Goal: Task Accomplishment & Management: Manage account settings

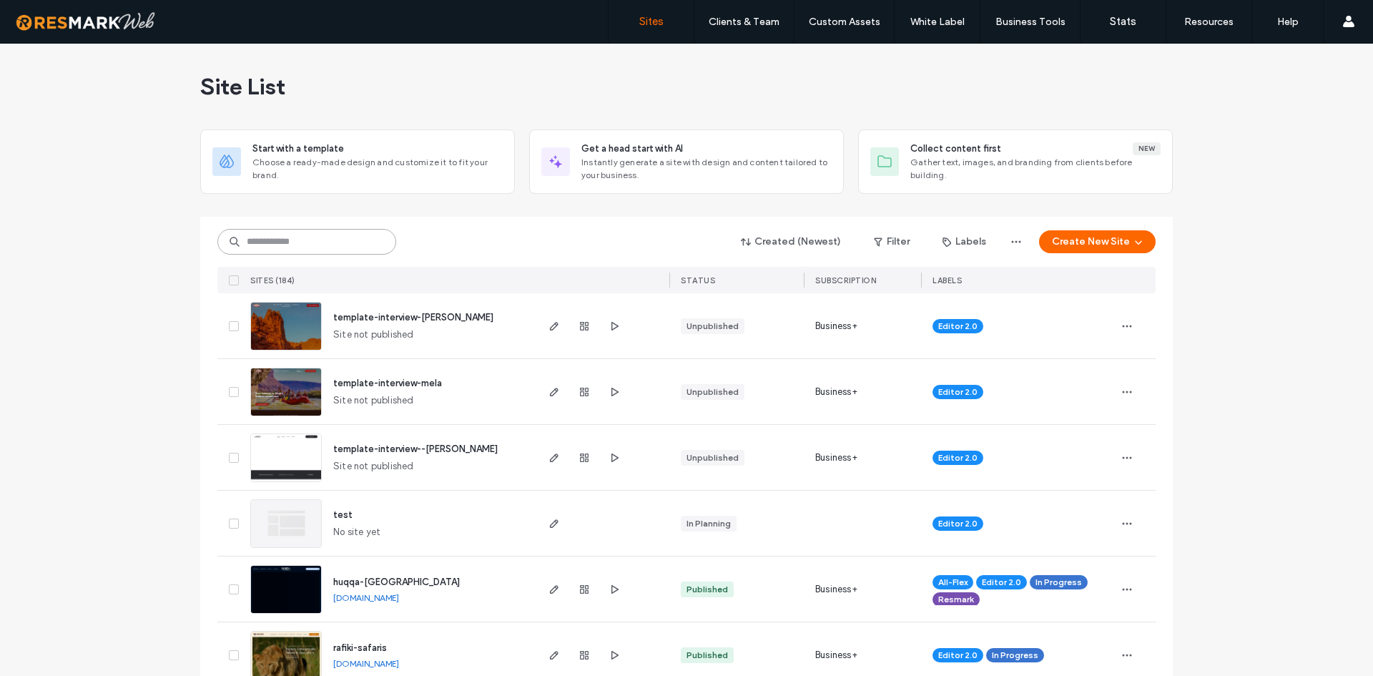
click at [277, 253] on input at bounding box center [306, 242] width 179 height 26
type input "*******"
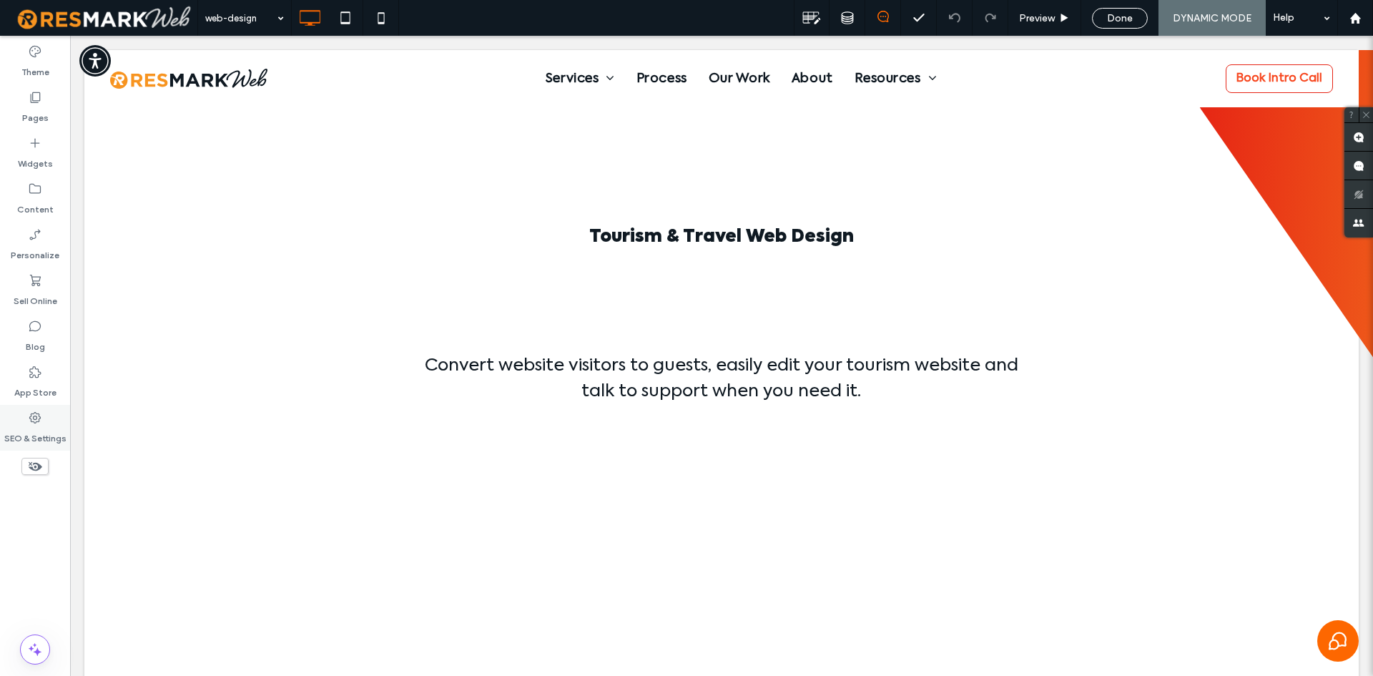
click at [36, 439] on label "SEO & Settings" at bounding box center [35, 435] width 62 height 20
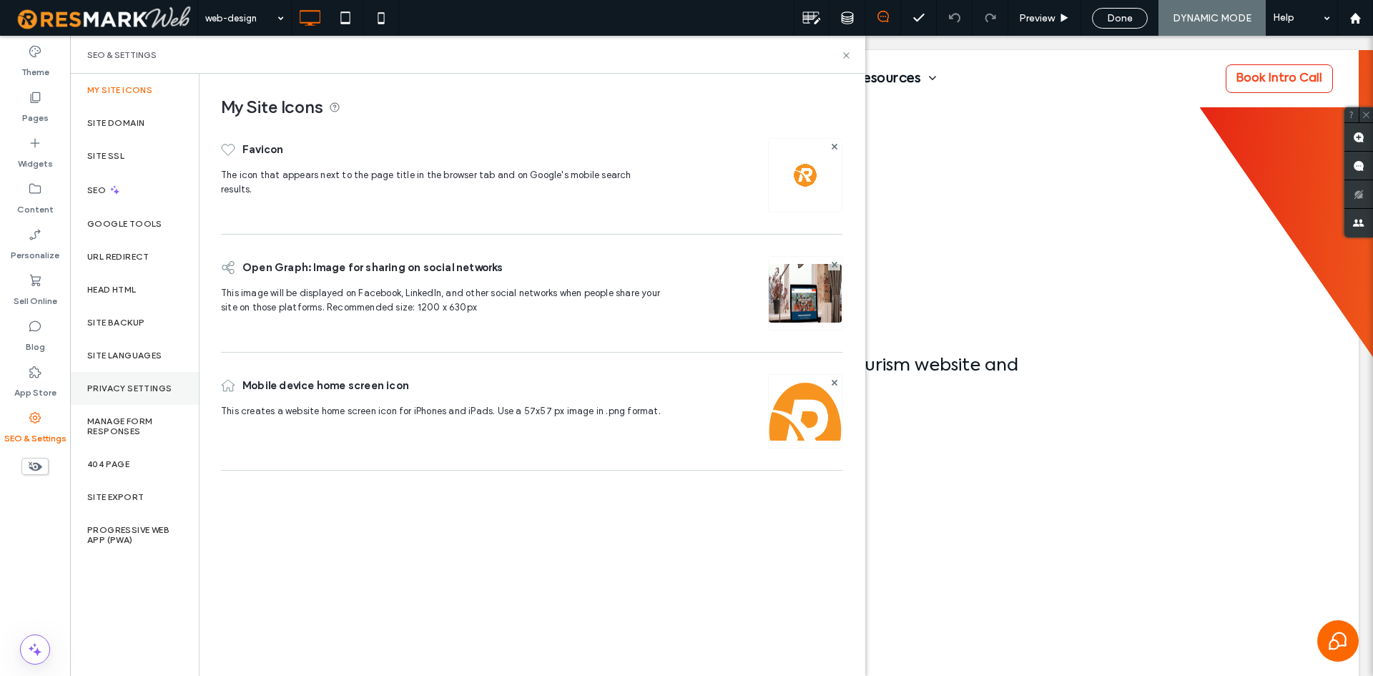
click at [161, 379] on div "Privacy Settings" at bounding box center [134, 388] width 129 height 33
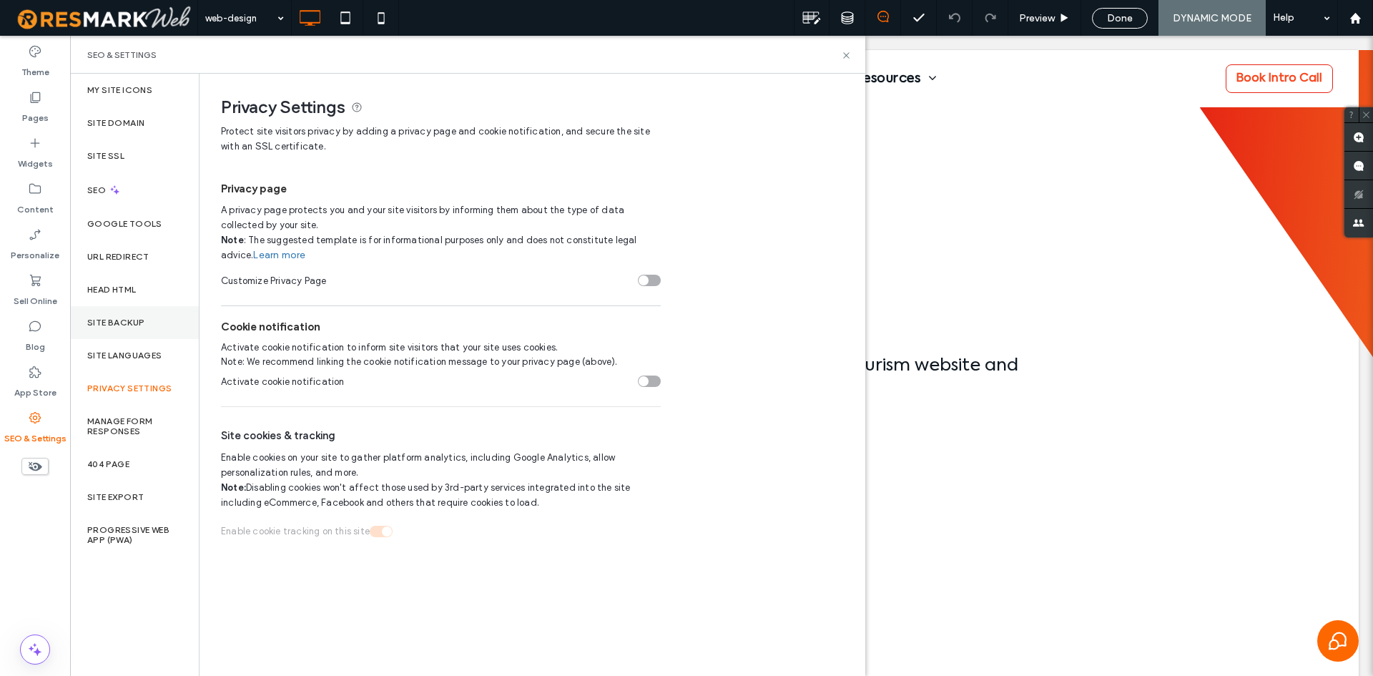
click at [164, 328] on div "Site Backup" at bounding box center [134, 322] width 129 height 33
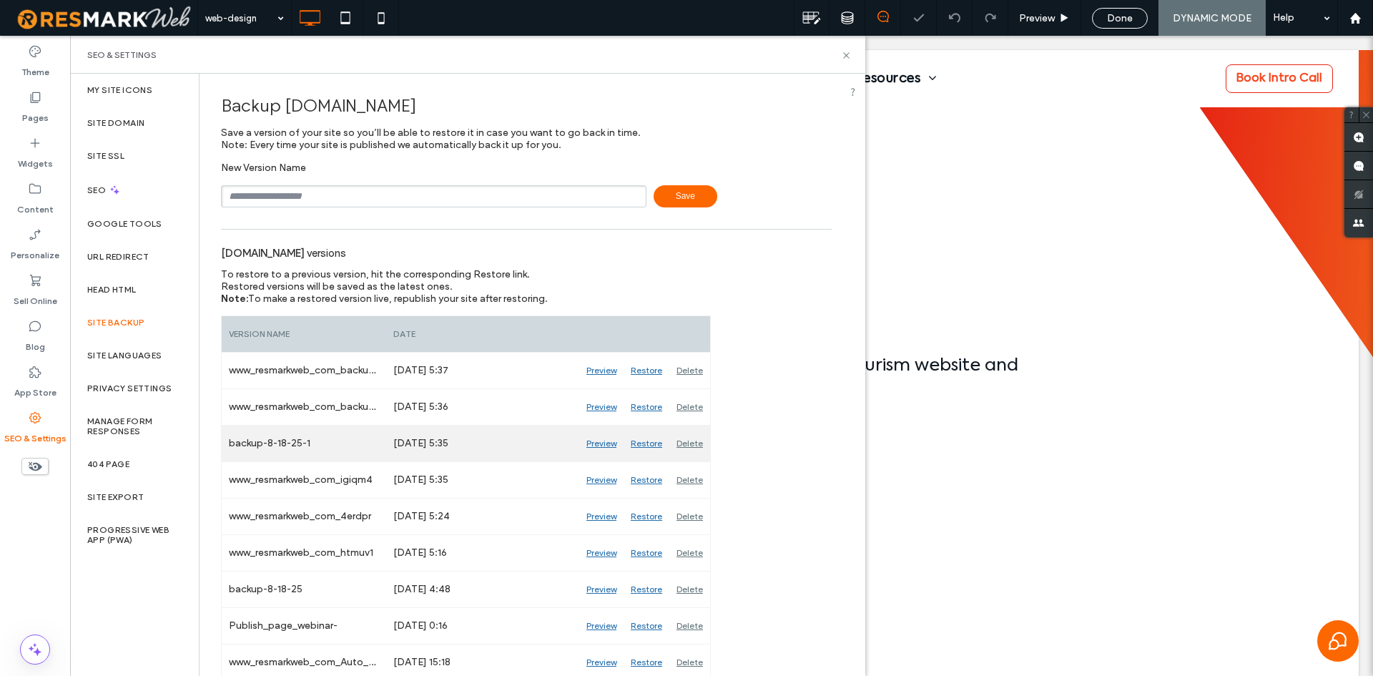
click at [292, 435] on div "backup-8-18-25-1" at bounding box center [304, 443] width 164 height 36
copy div "backup-8-18-25-1"
click at [414, 198] on input "text" at bounding box center [433, 196] width 425 height 22
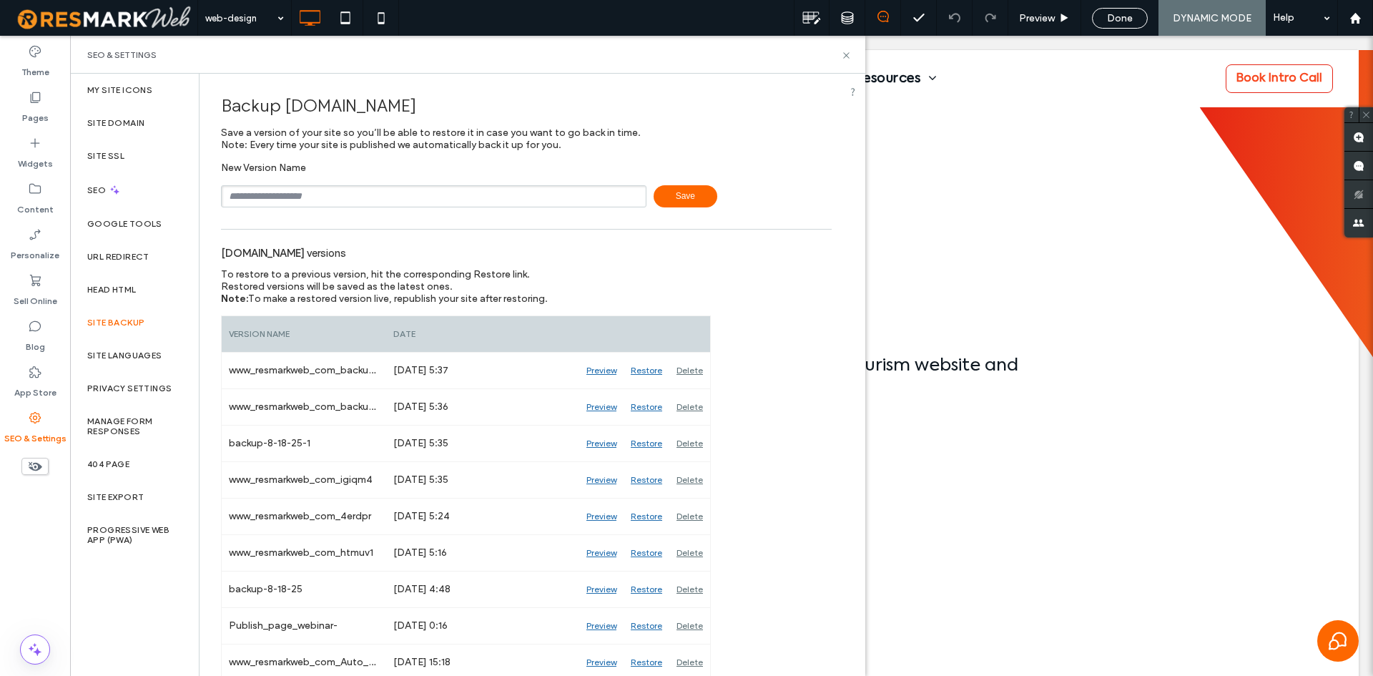
paste input "**********"
type input "**********"
click at [679, 200] on span "Save" at bounding box center [686, 196] width 64 height 22
click at [848, 52] on icon at bounding box center [846, 55] width 11 height 11
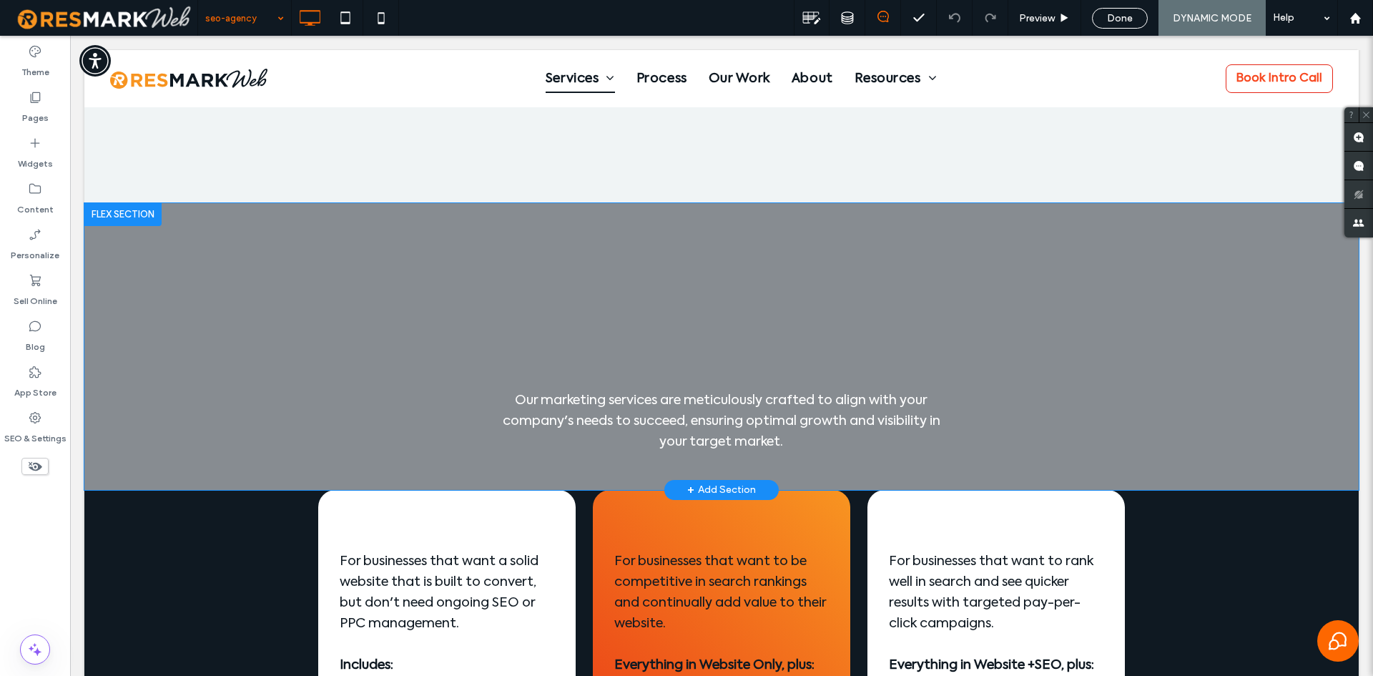
scroll to position [3766, 0]
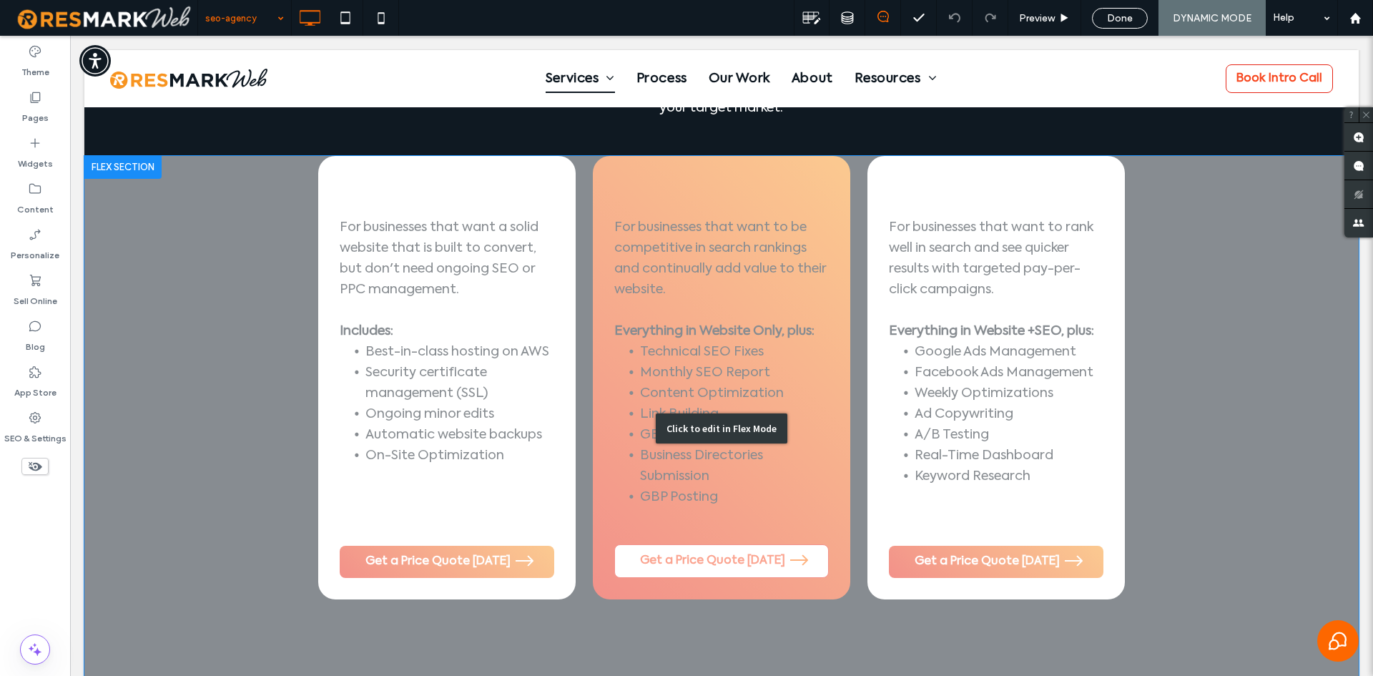
click at [672, 276] on div "Click to edit in Flex Mode" at bounding box center [721, 429] width 1274 height 546
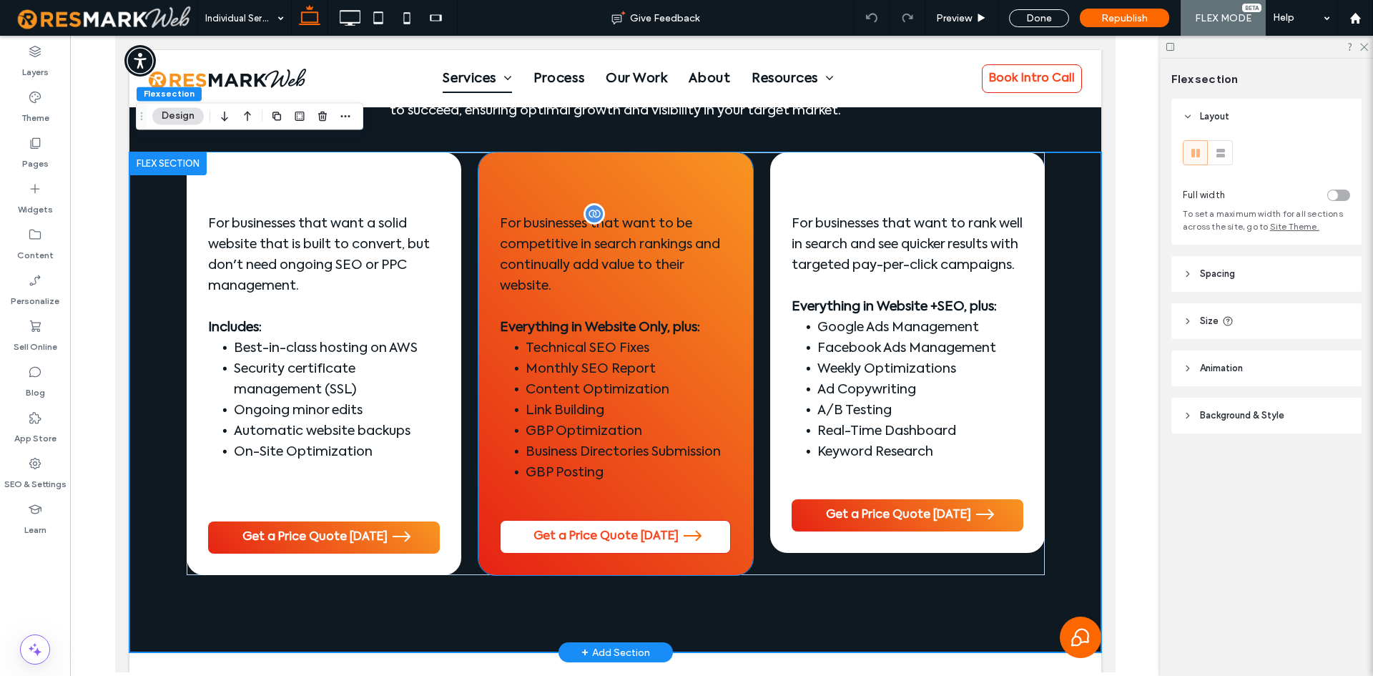
scroll to position [3653, 0]
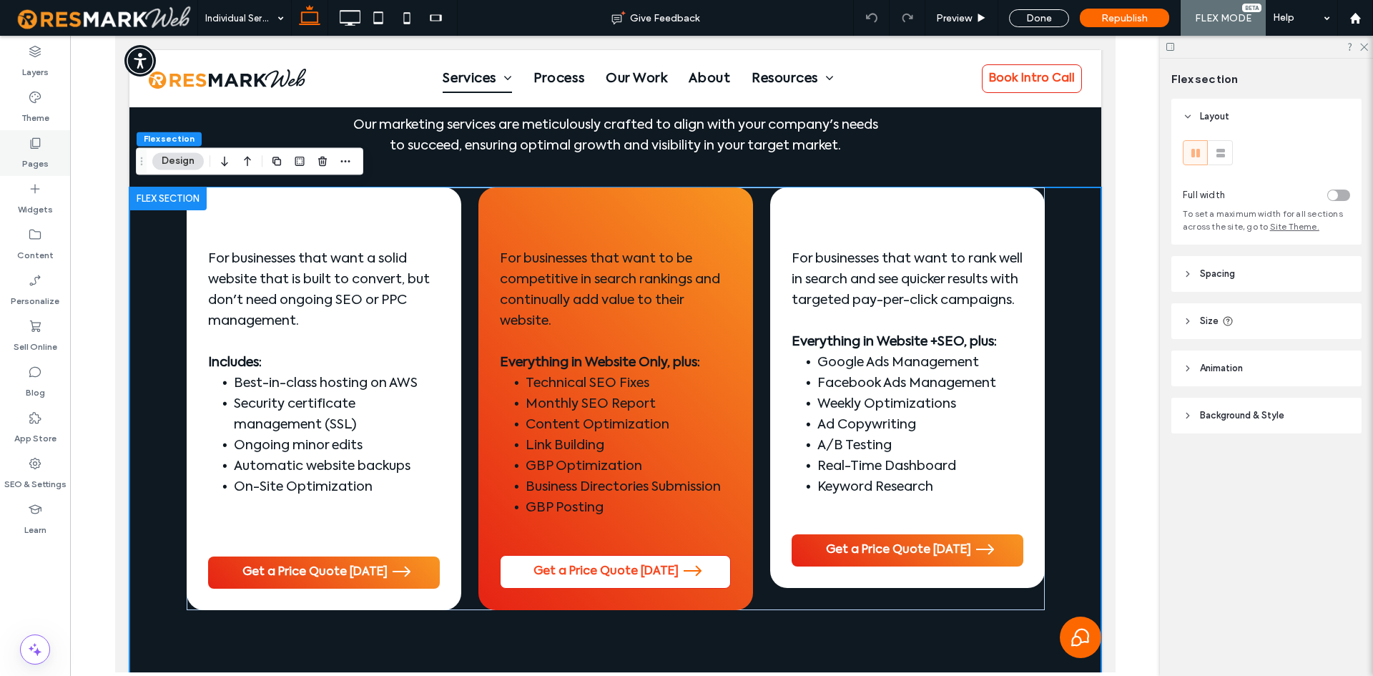
click at [37, 140] on icon at bounding box center [35, 143] width 14 height 14
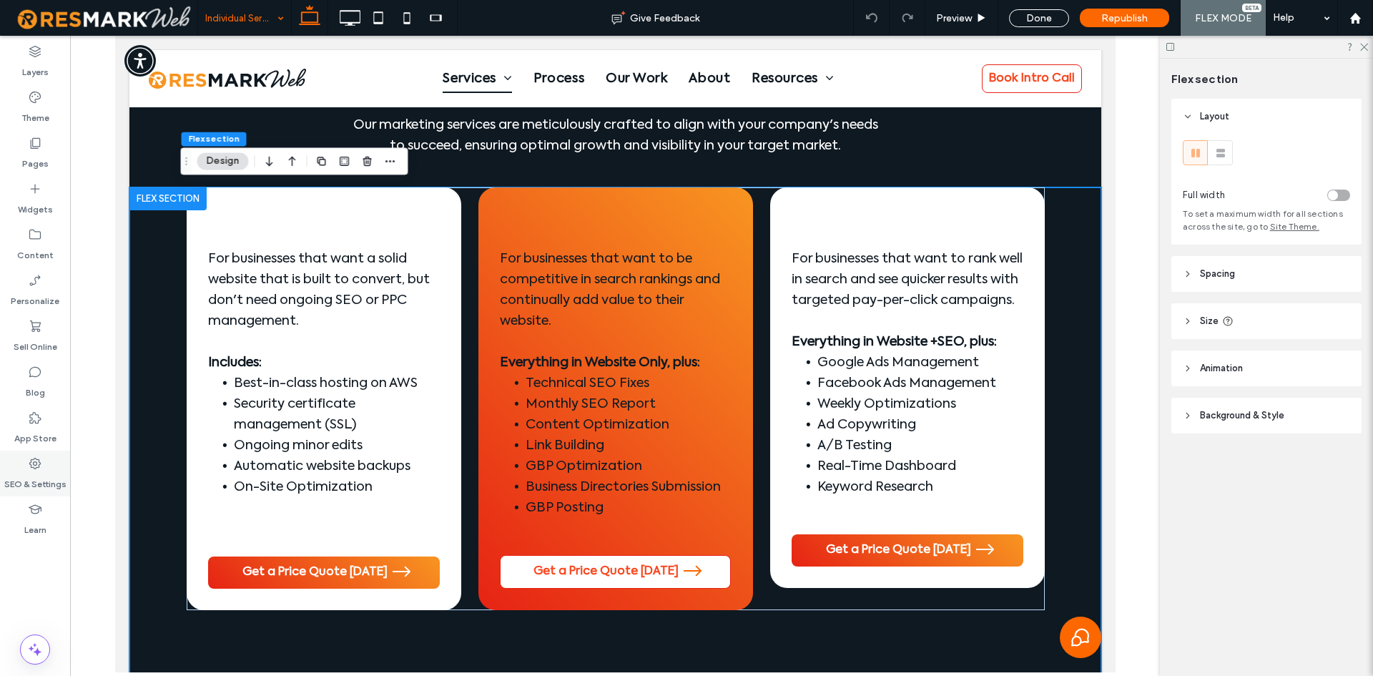
click at [15, 476] on label "SEO & Settings" at bounding box center [35, 481] width 62 height 20
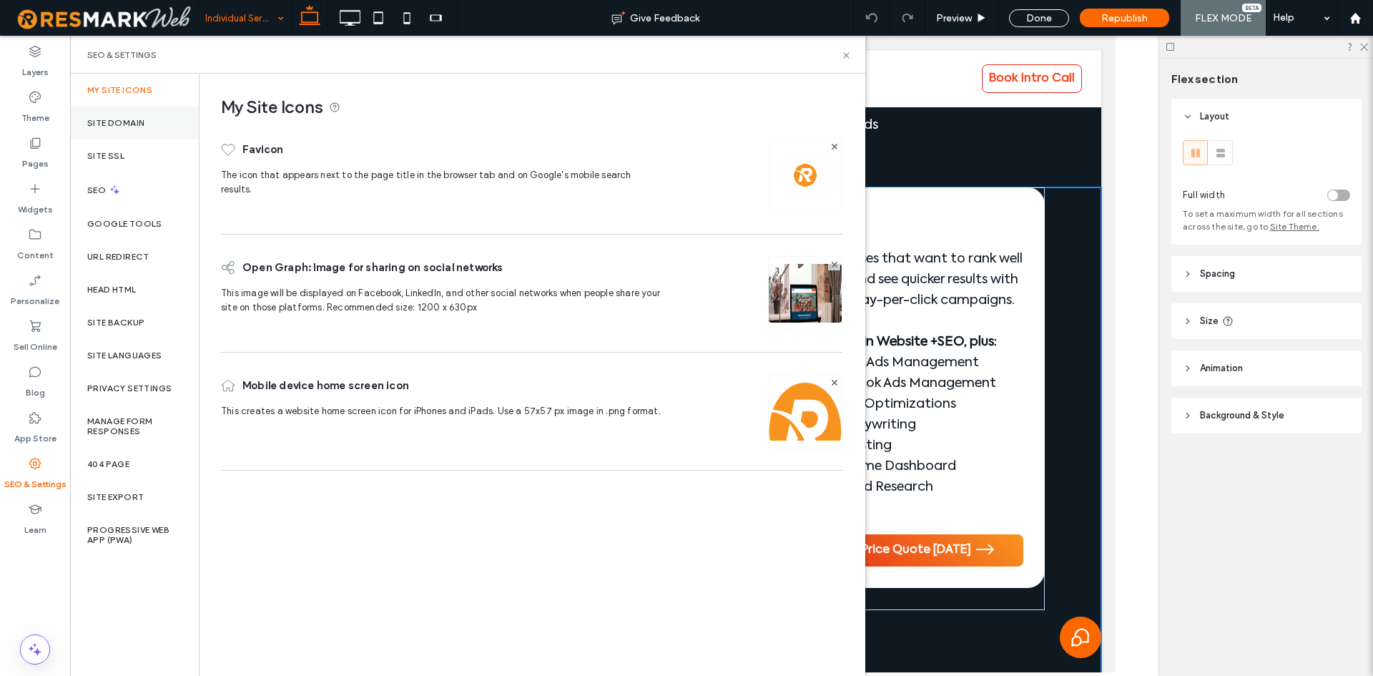
click at [180, 113] on div "Site Domain" at bounding box center [134, 123] width 129 height 33
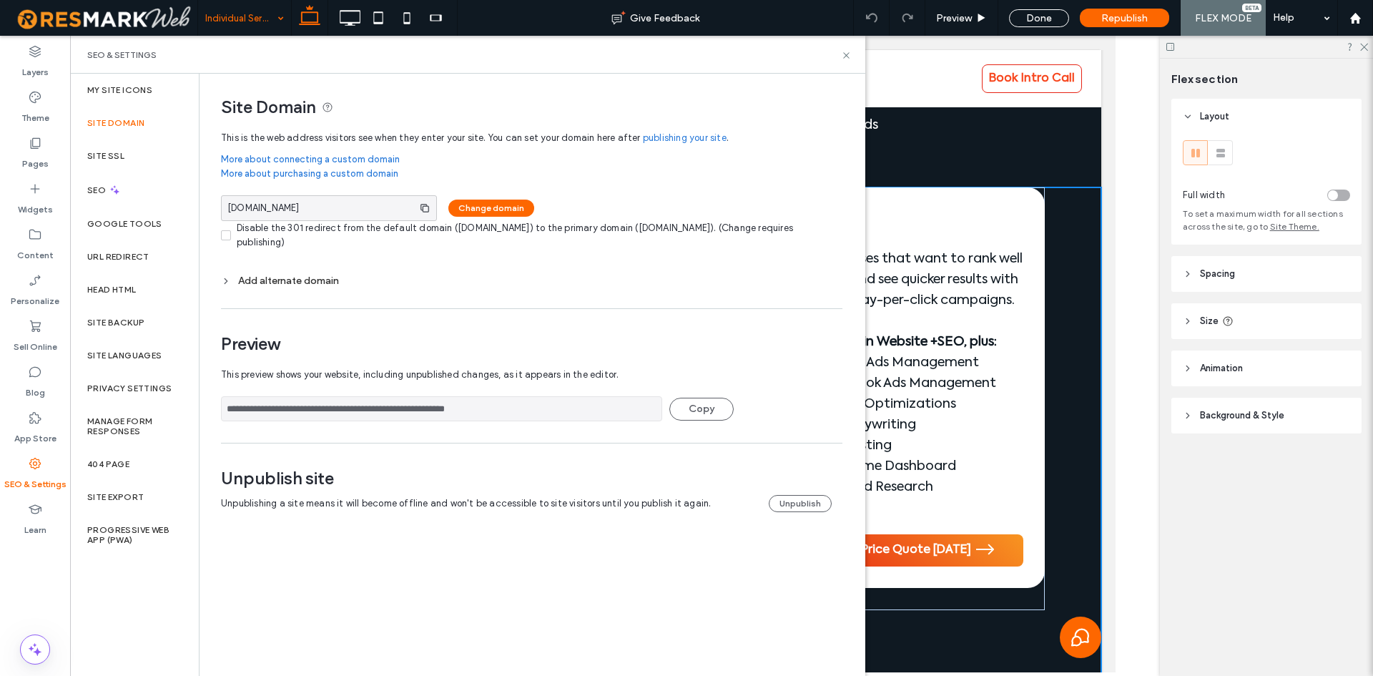
click at [347, 380] on span "This preview shows your website, including unpublished changes, as it appears i…" at bounding box center [526, 374] width 611 height 29
click at [340, 400] on input "**********" at bounding box center [441, 408] width 441 height 25
click at [54, 138] on div "Pages" at bounding box center [35, 153] width 70 height 46
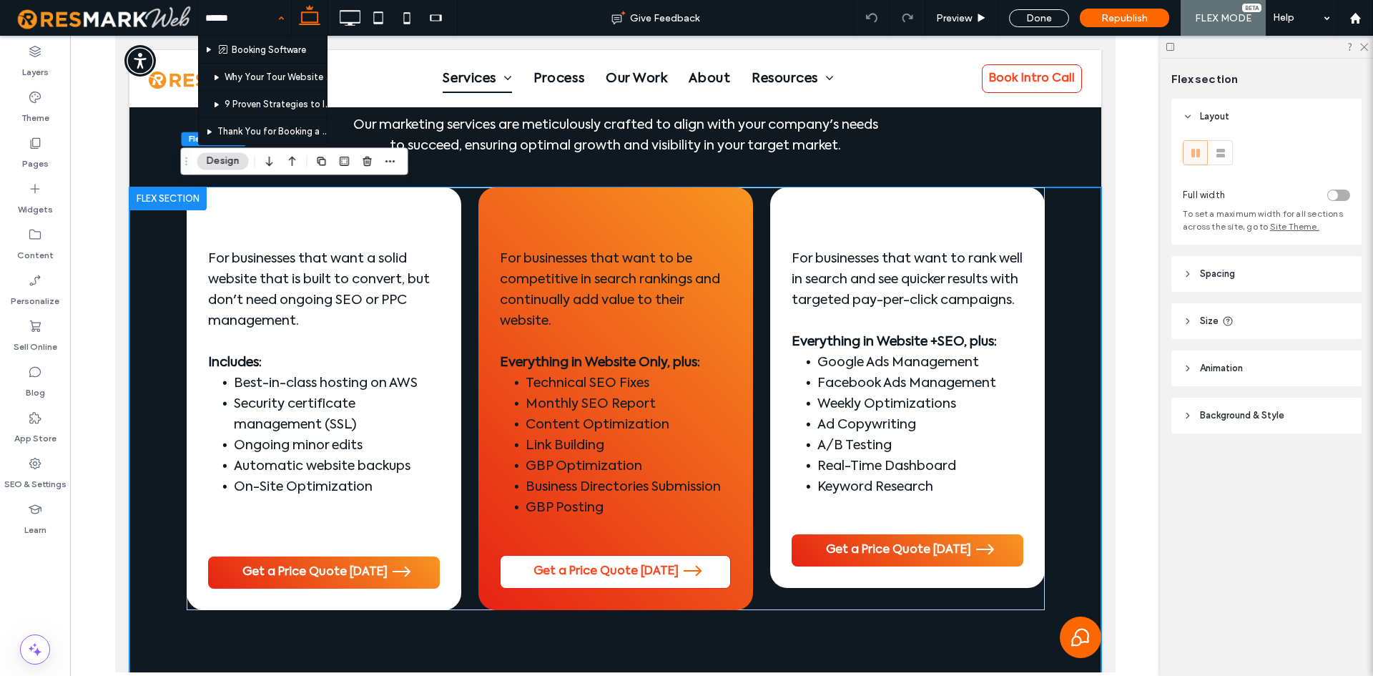
type input "*******"
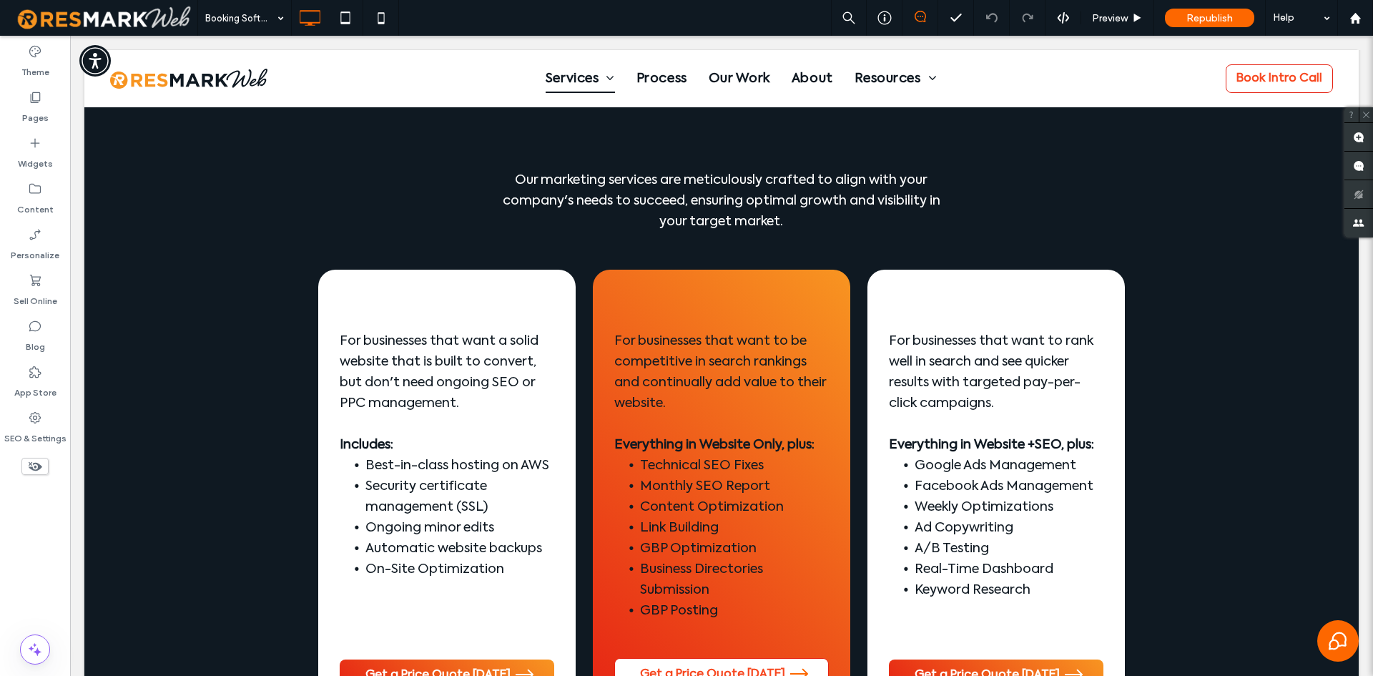
click at [38, 113] on label "Pages" at bounding box center [35, 114] width 26 height 20
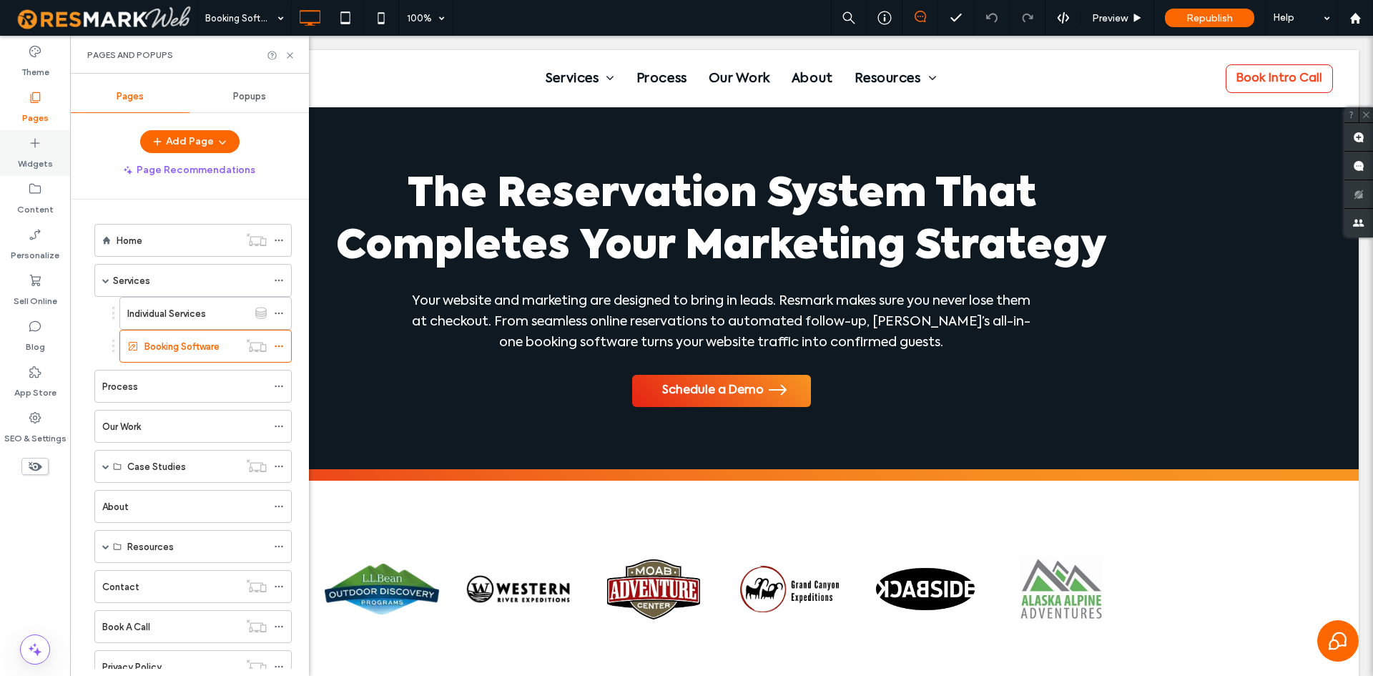
click at [36, 159] on label "Widgets" at bounding box center [35, 160] width 35 height 20
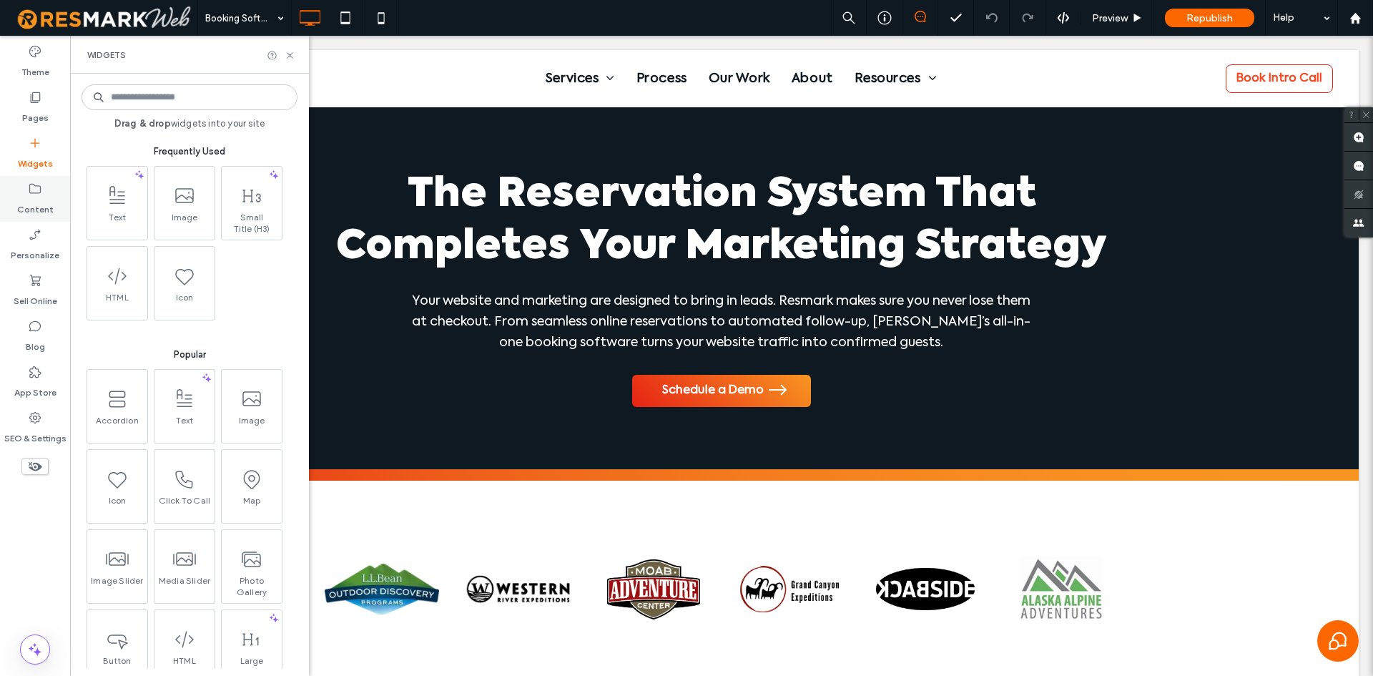
click at [46, 201] on label "Content" at bounding box center [35, 206] width 36 height 20
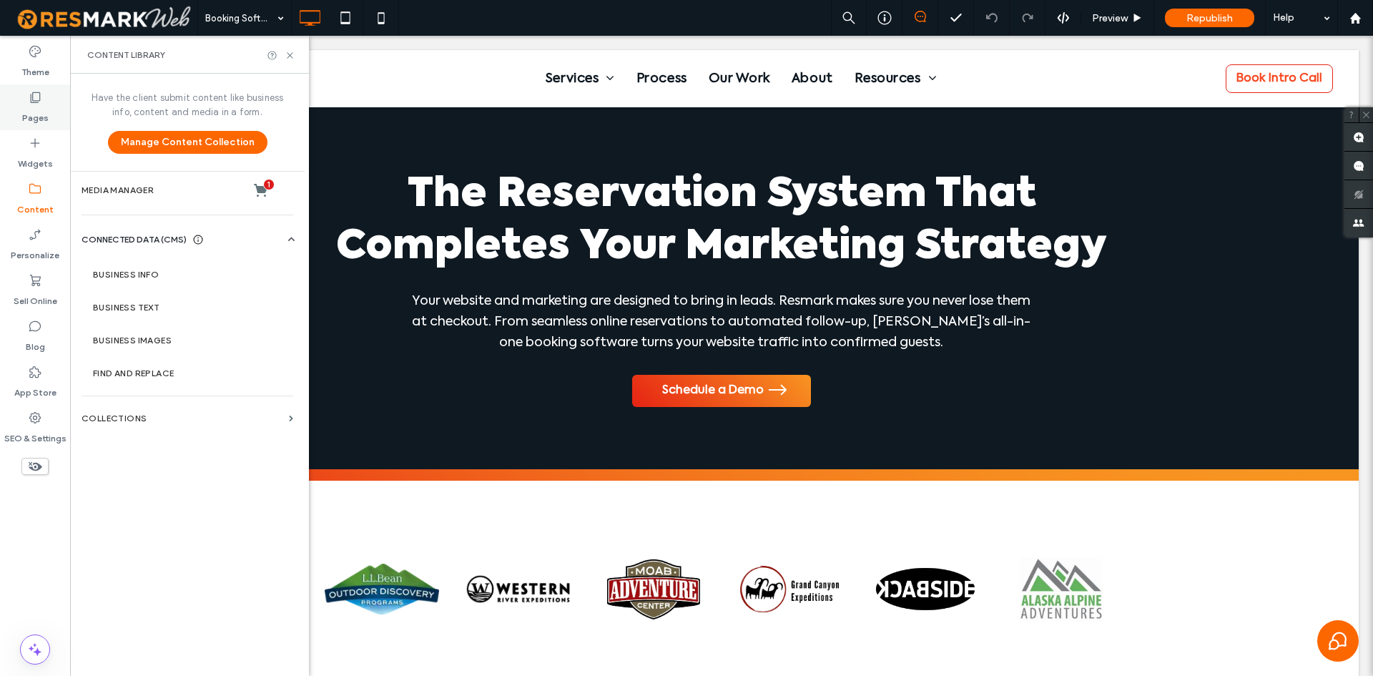
click at [34, 104] on label "Pages" at bounding box center [35, 114] width 26 height 20
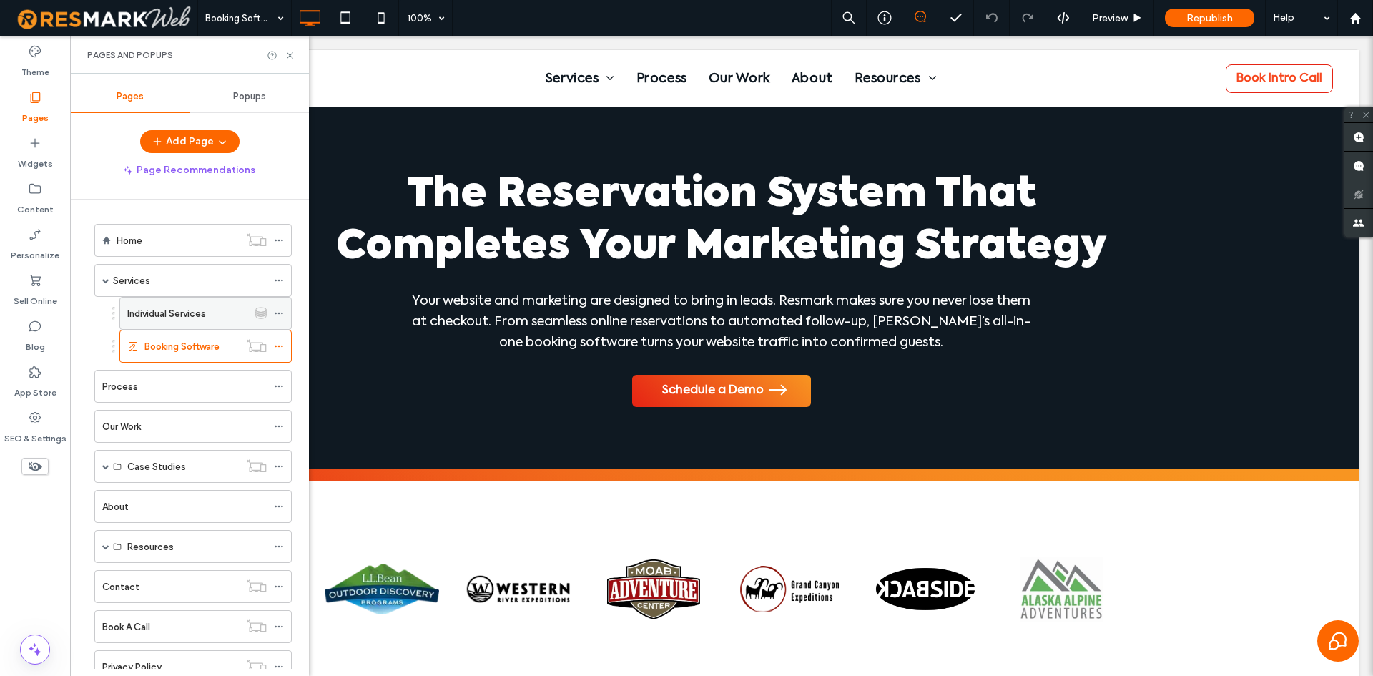
click at [195, 312] on label "Individual Services" at bounding box center [166, 313] width 79 height 25
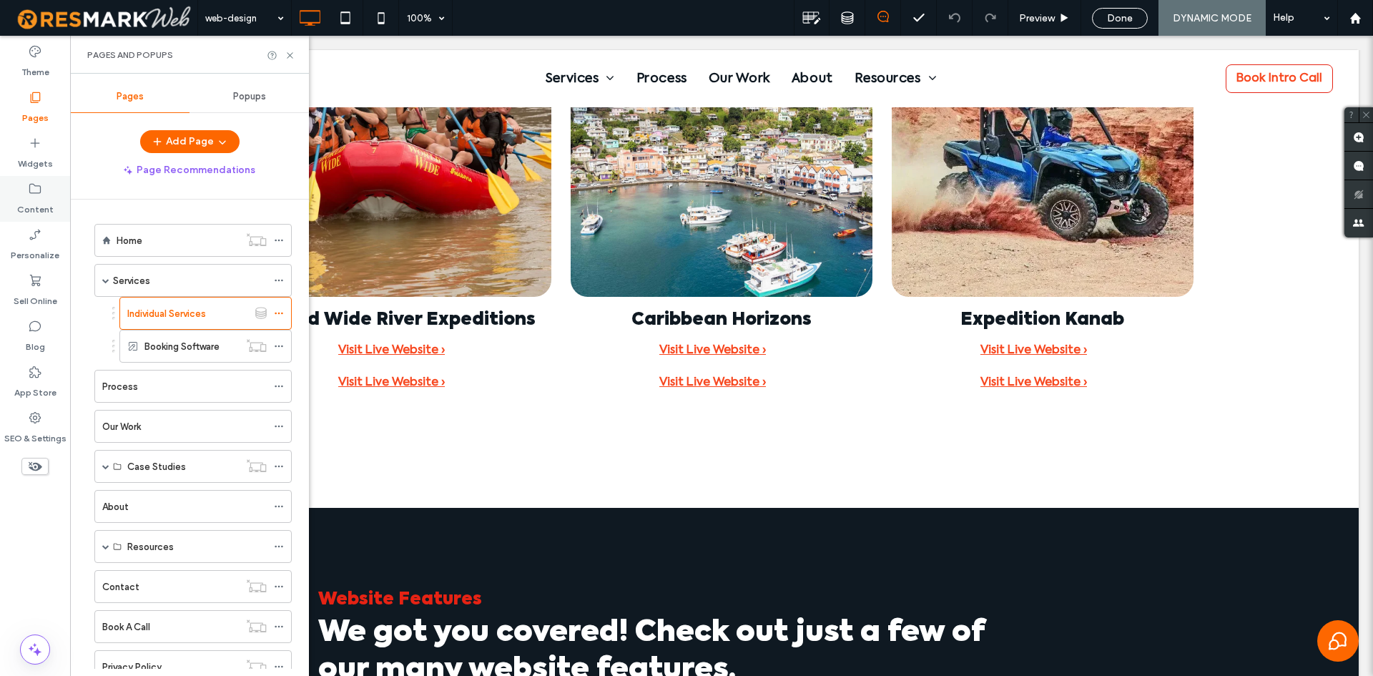
drag, startPoint x: 49, startPoint y: 170, endPoint x: 43, endPoint y: 189, distance: 19.5
click at [49, 170] on div "Widgets" at bounding box center [35, 153] width 70 height 46
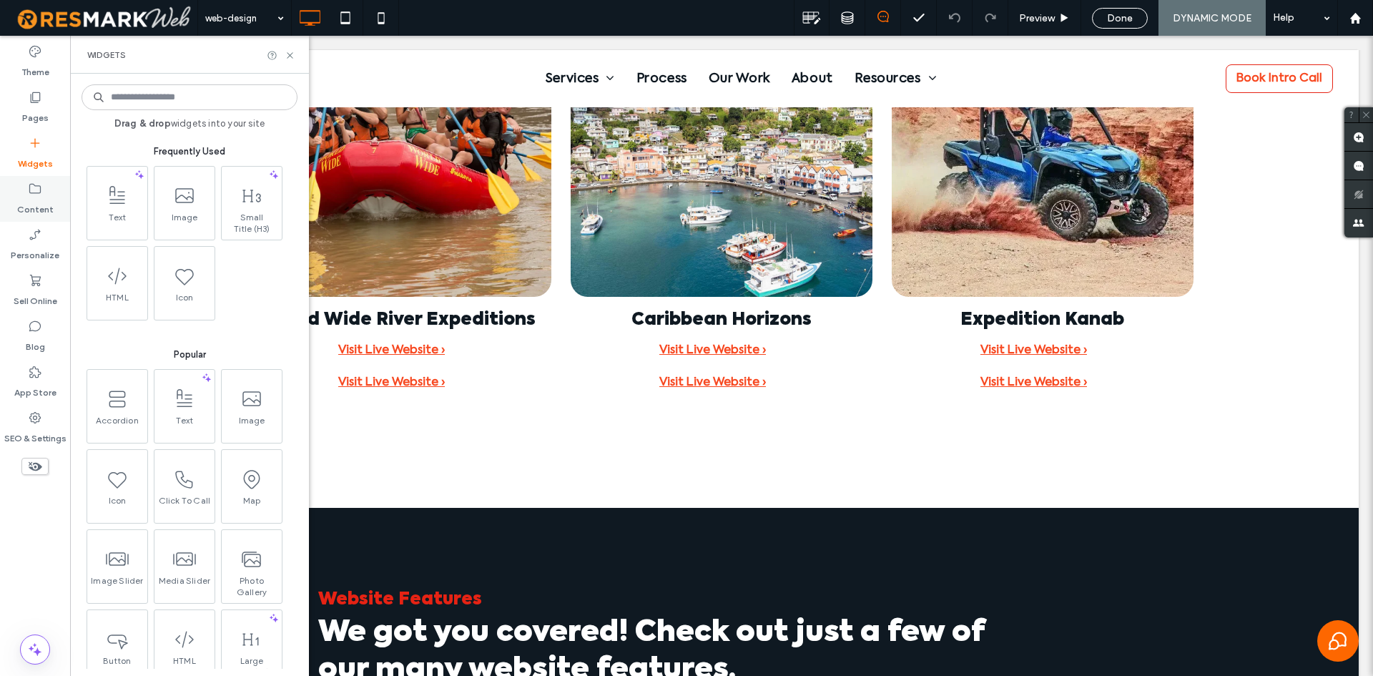
click at [42, 189] on div "Content" at bounding box center [35, 199] width 70 height 46
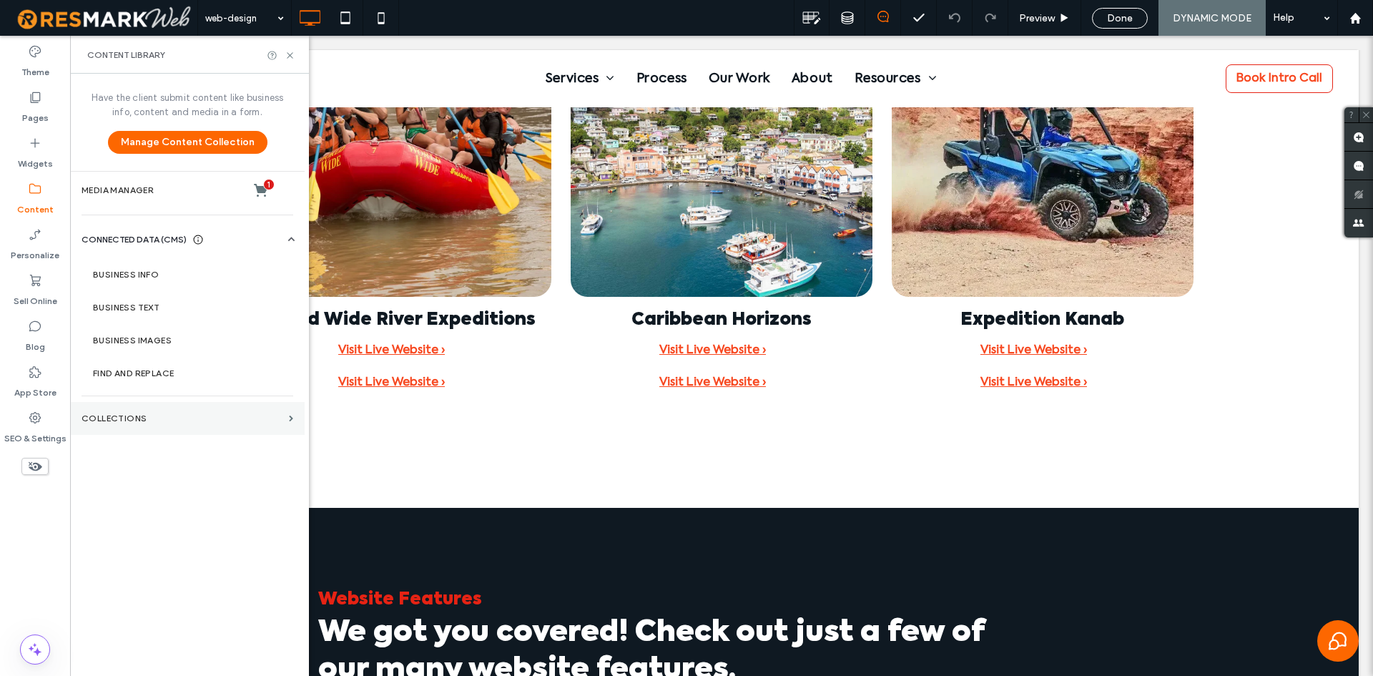
click at [155, 416] on label "Collections" at bounding box center [183, 418] width 202 height 10
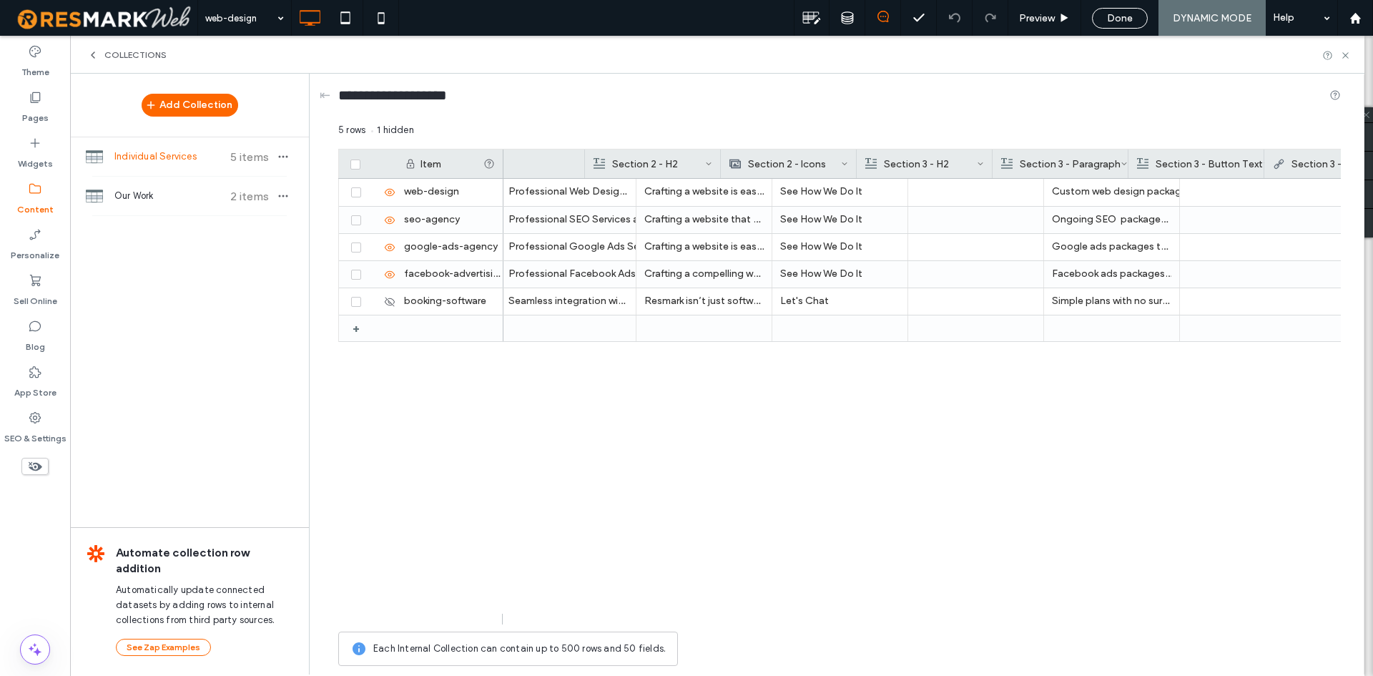
scroll to position [0, 2117]
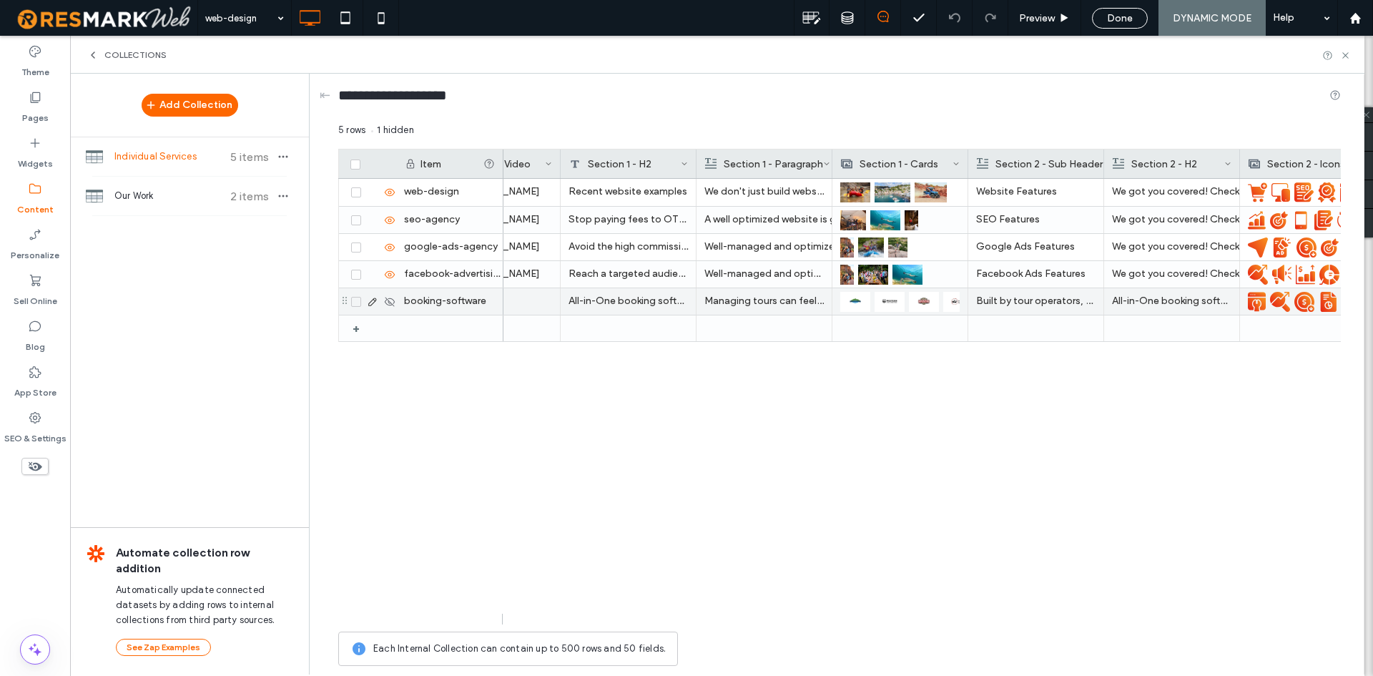
click at [387, 302] on icon at bounding box center [389, 301] width 11 height 11
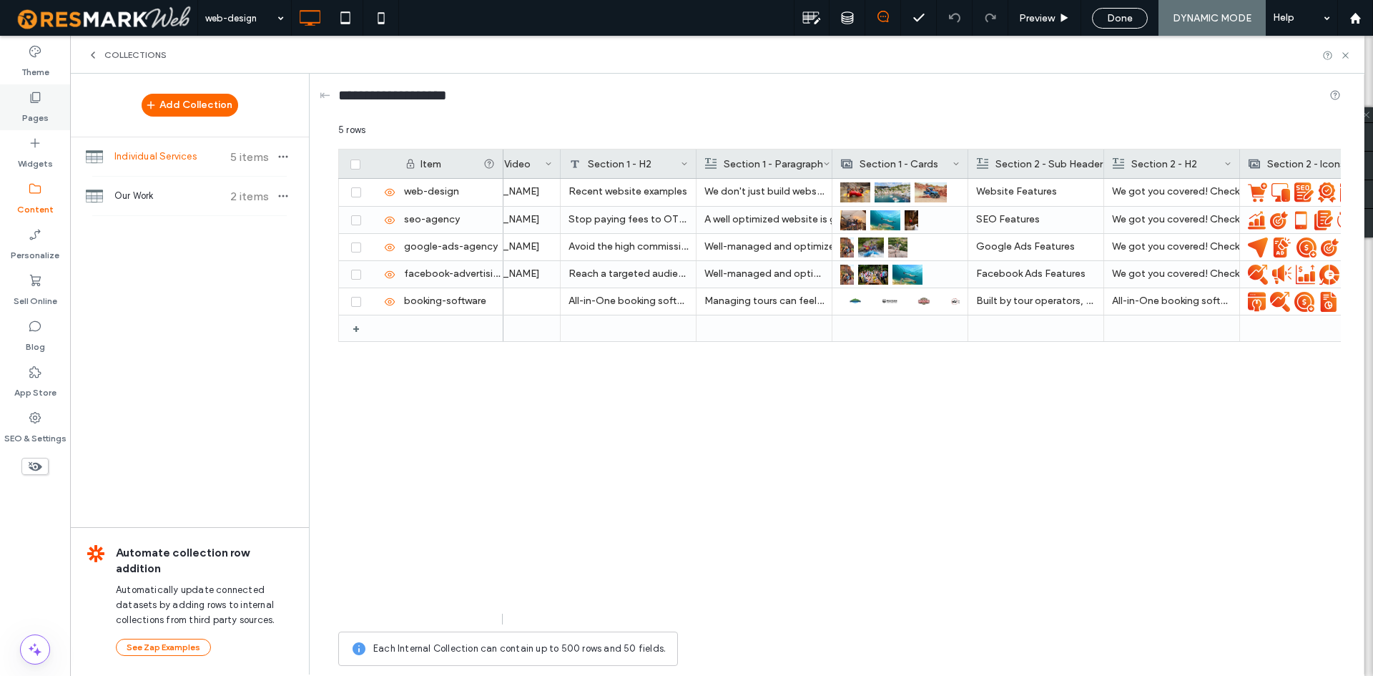
click at [35, 119] on label "Pages" at bounding box center [35, 114] width 26 height 20
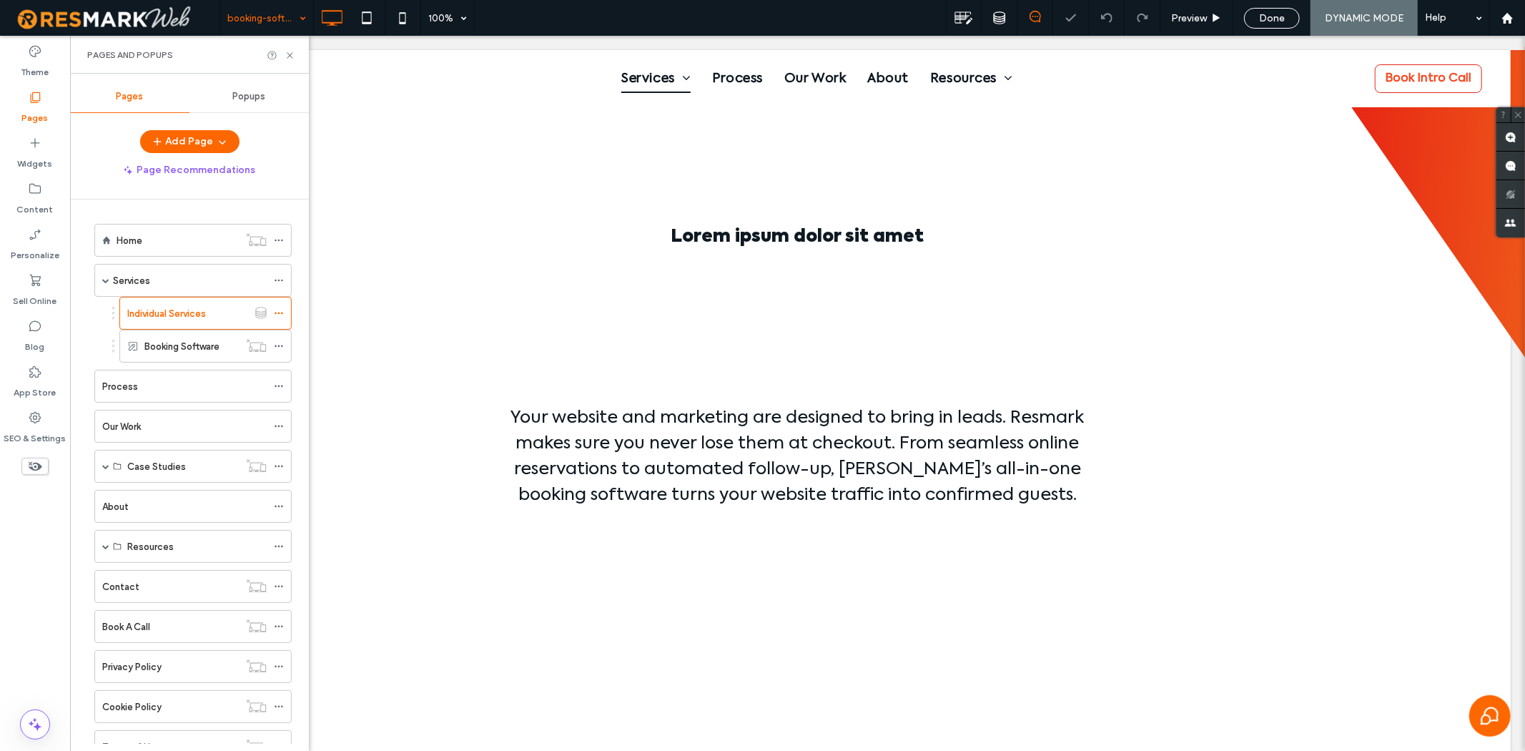
scroll to position [0, 0]
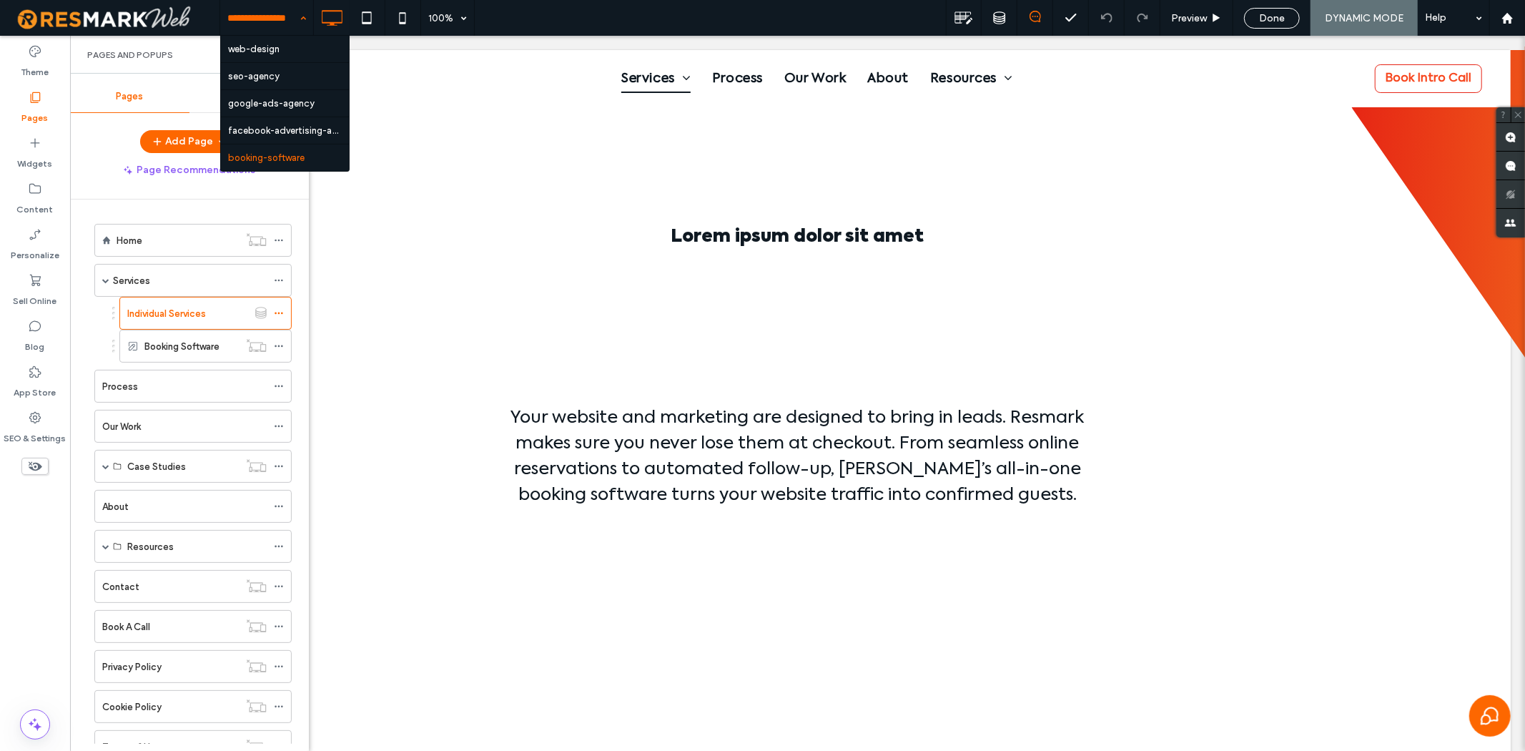
click at [31, 567] on div "Theme Pages Widgets Content Personalize Sell Online Blog App Store SEO & Settin…" at bounding box center [35, 393] width 70 height 715
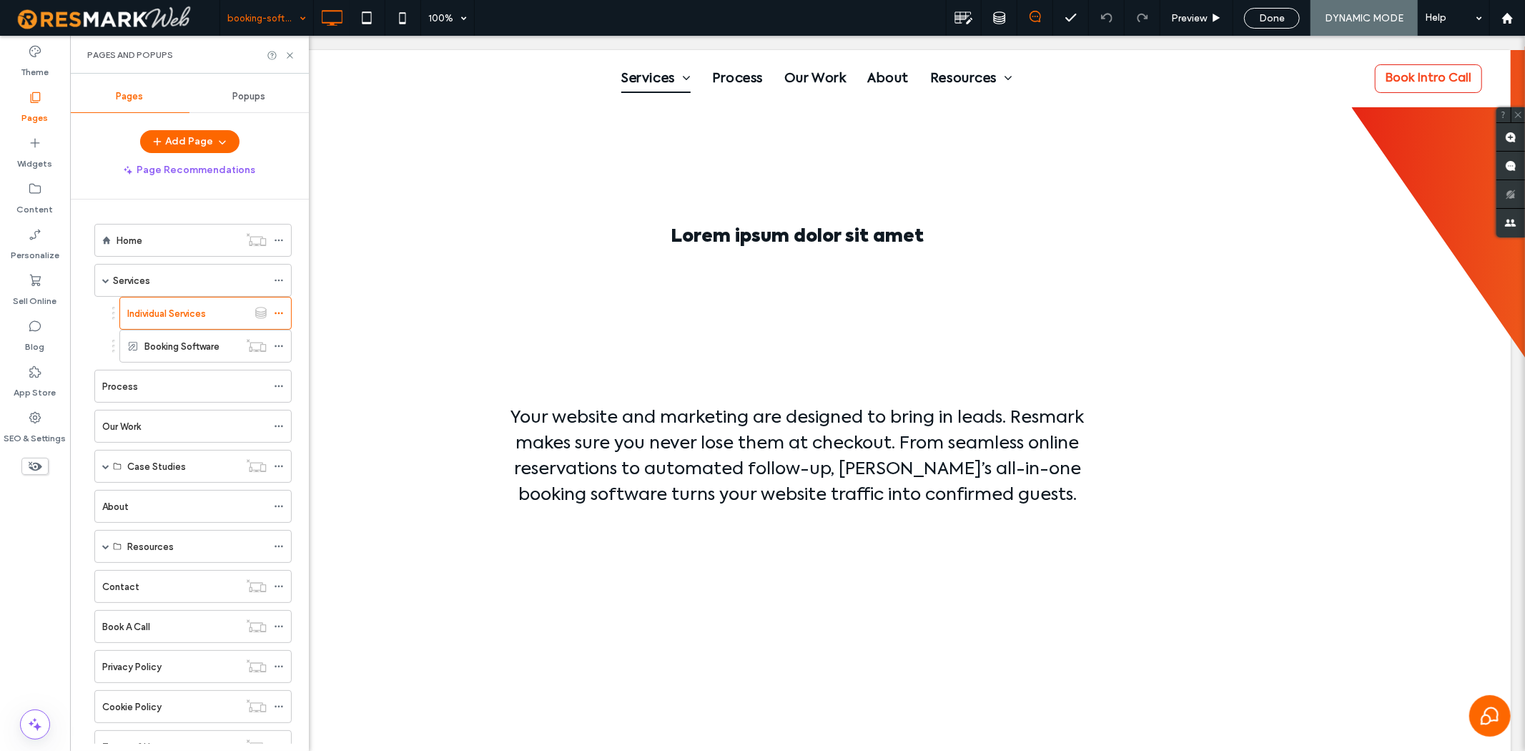
click at [290, 48] on div "Pages and Popups" at bounding box center [189, 55] width 239 height 38
click at [290, 61] on div "Pages and Popups" at bounding box center [189, 55] width 239 height 38
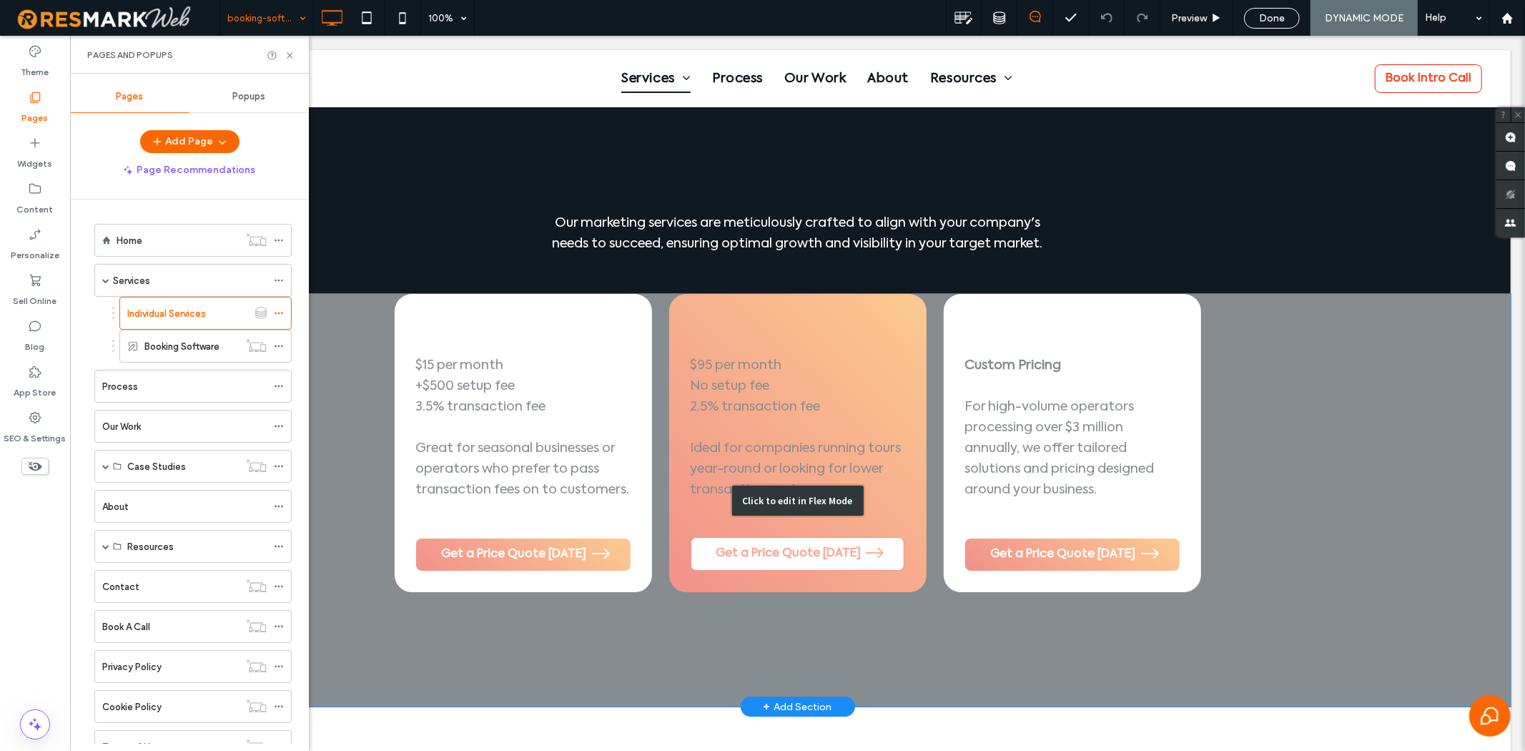
scroll to position [3972, 0]
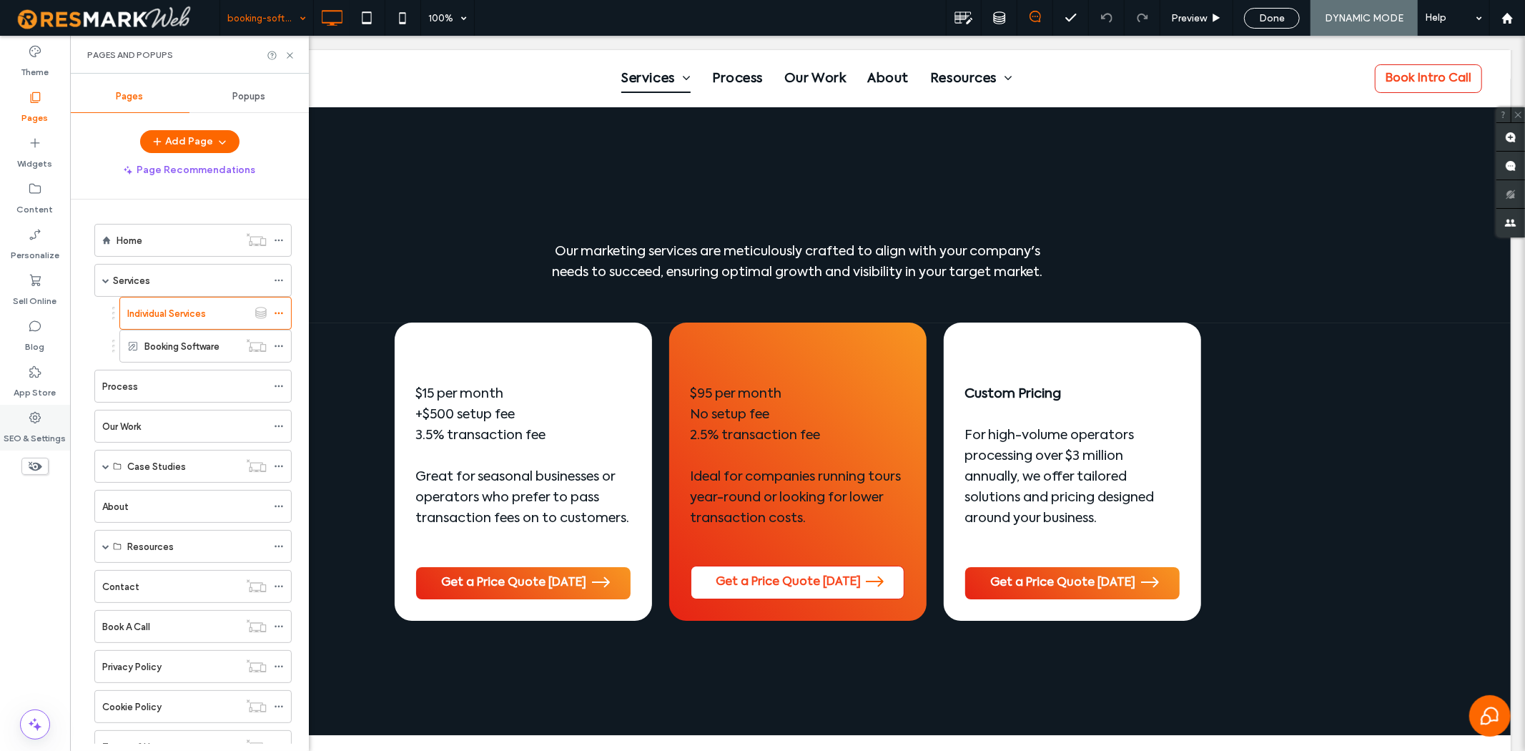
click at [48, 420] on div "SEO & Settings" at bounding box center [35, 428] width 70 height 46
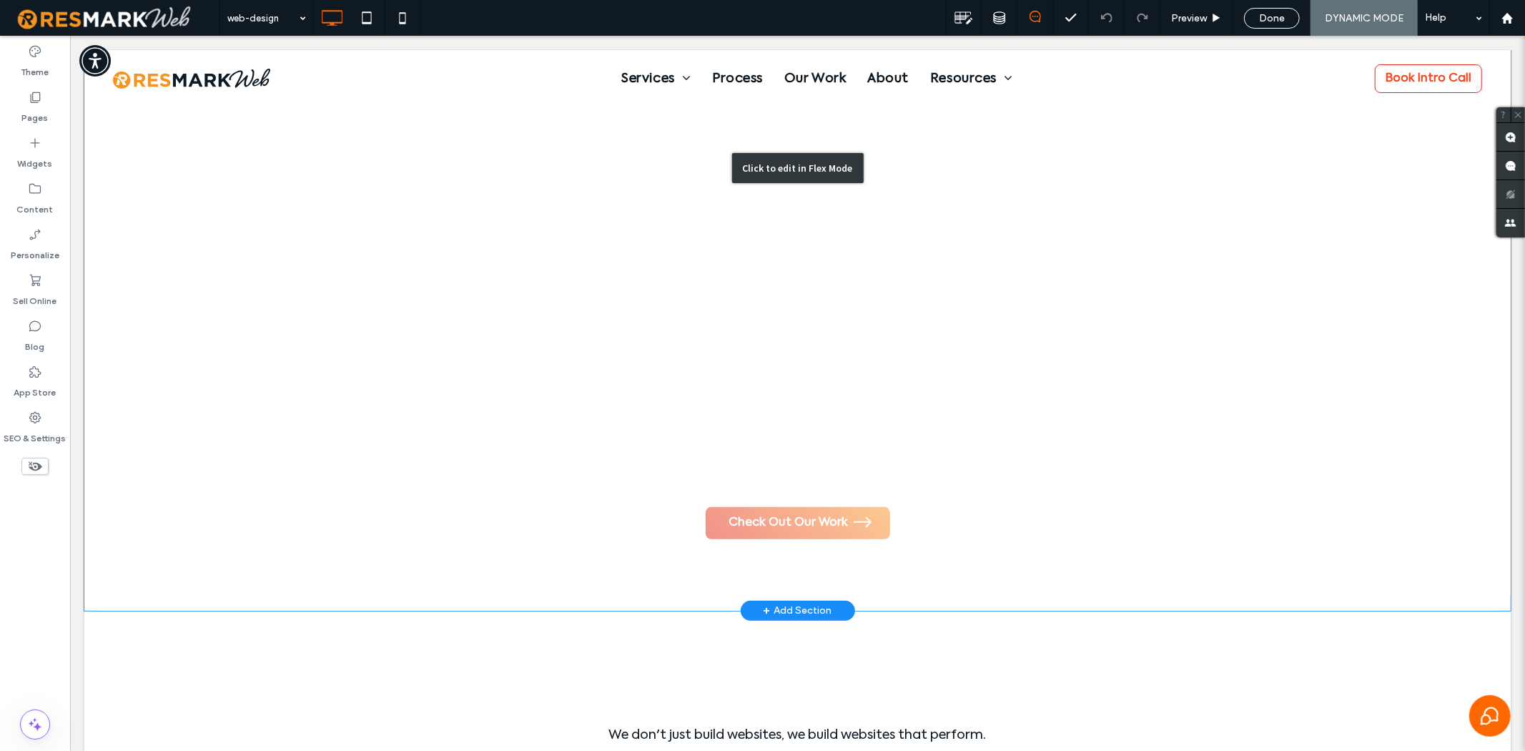
click at [727, 516] on div "Click to edit in Flex Mode" at bounding box center [797, 167] width 1427 height 885
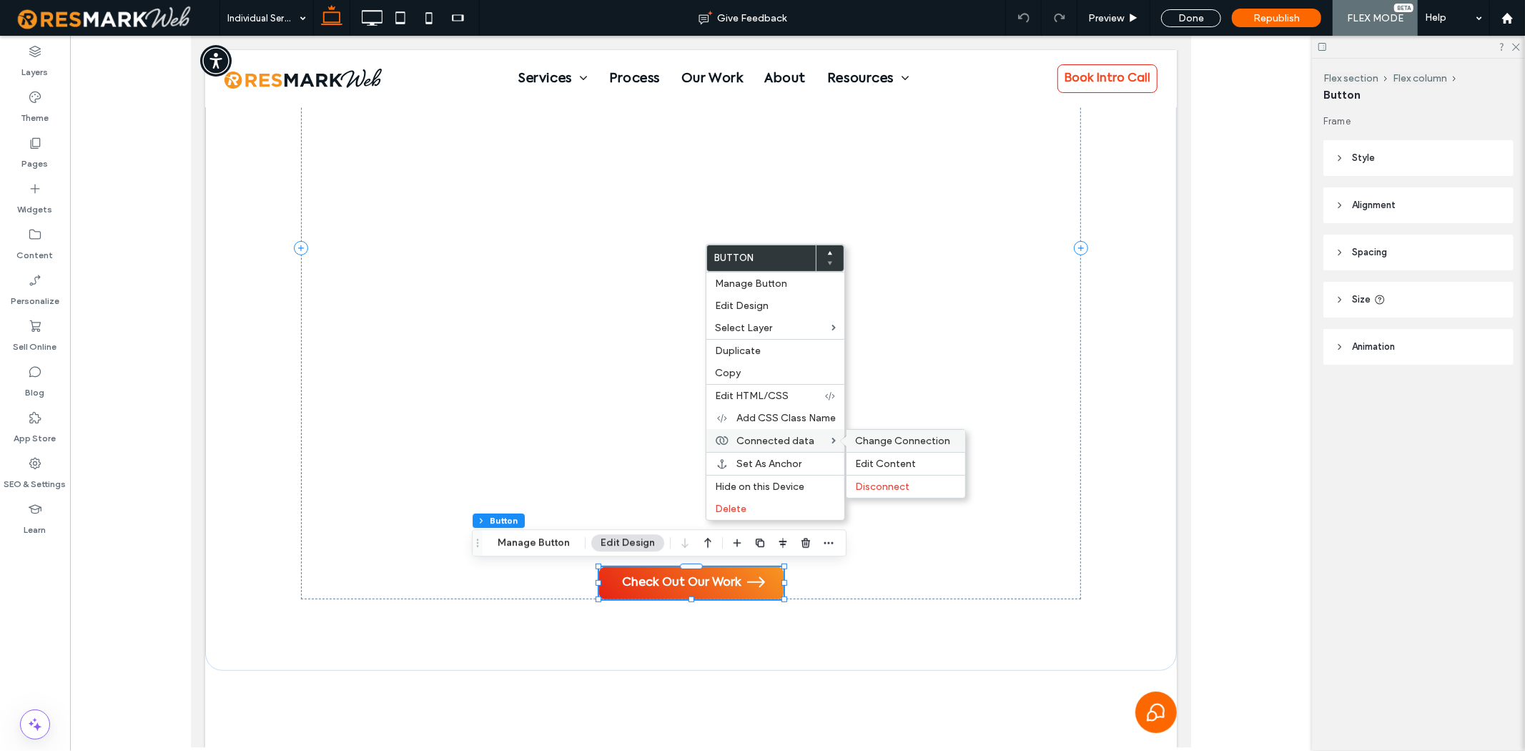
click at [875, 438] on span "Change Connection" at bounding box center [902, 441] width 95 height 12
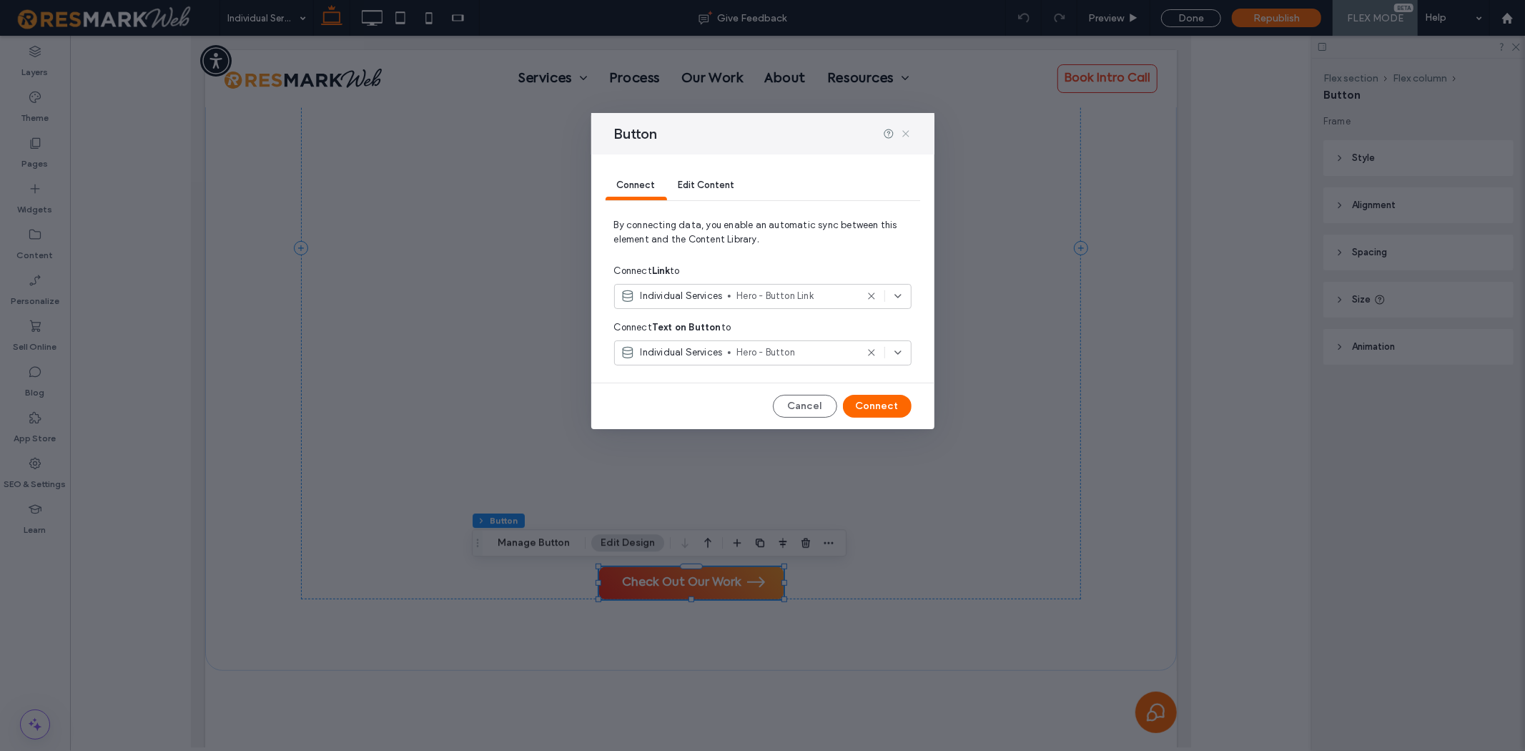
drag, startPoint x: 905, startPoint y: 132, endPoint x: 714, endPoint y: 97, distance: 194.1
click at [905, 132] on icon at bounding box center [905, 133] width 11 height 11
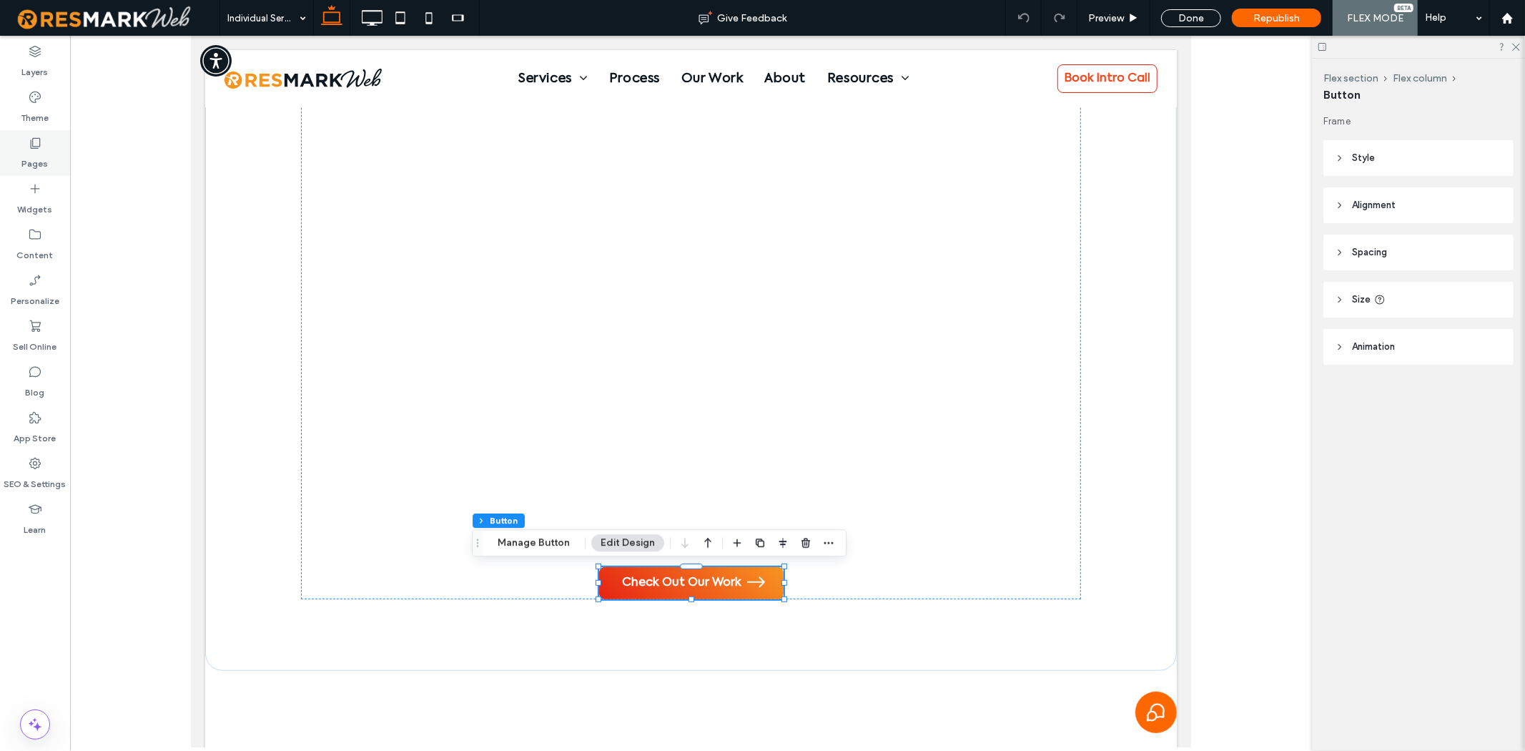
click at [36, 154] on label "Pages" at bounding box center [35, 160] width 26 height 20
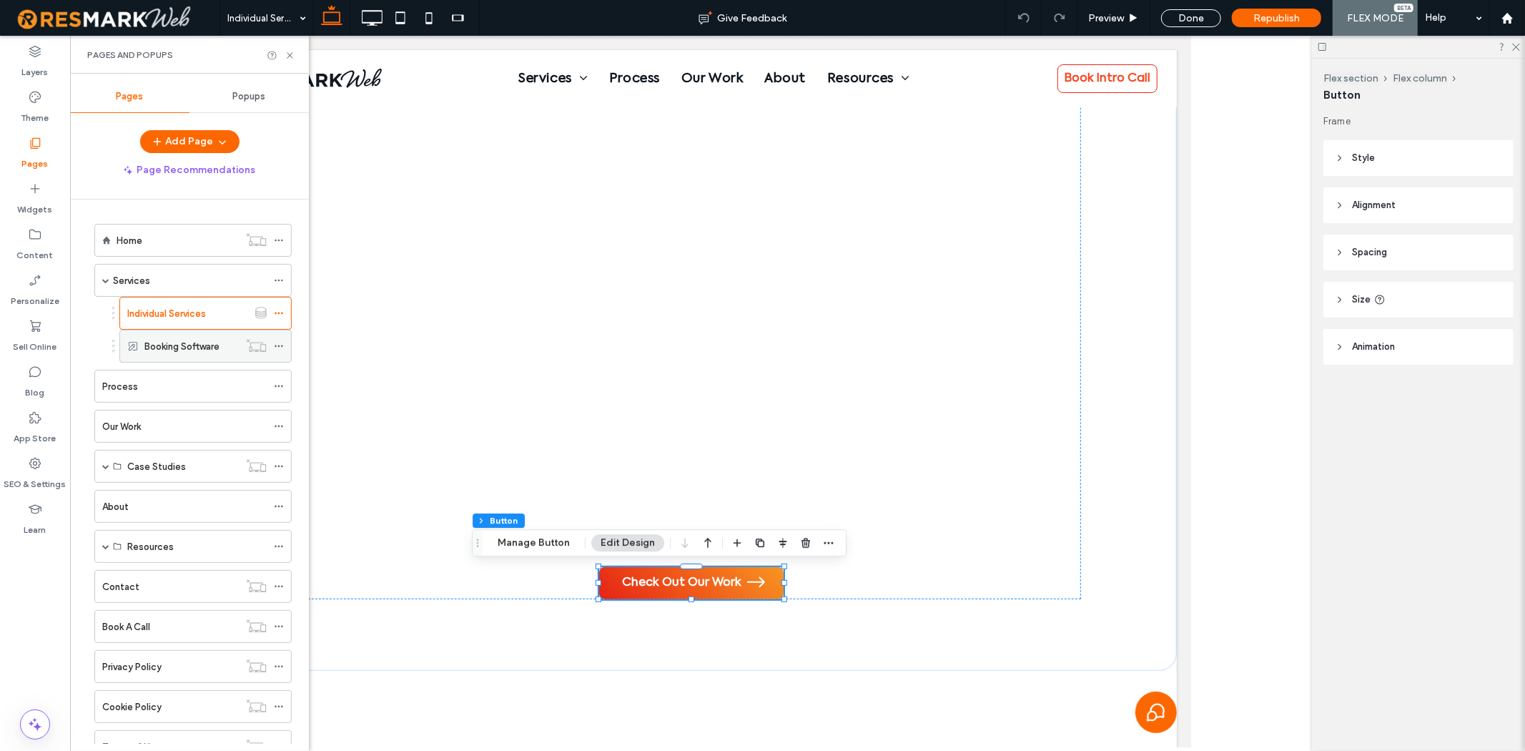
click at [189, 353] on label "Booking Software" at bounding box center [181, 346] width 75 height 25
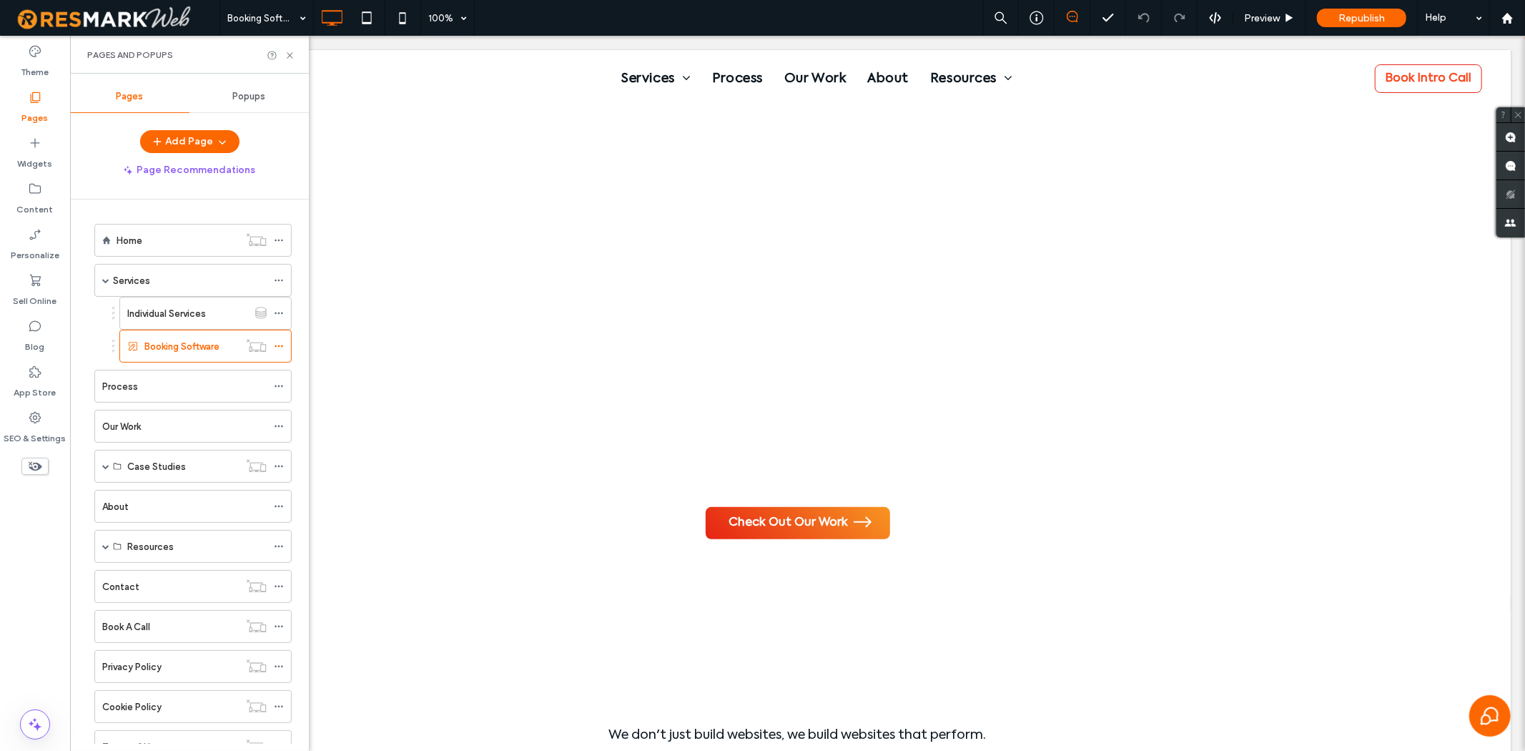
click at [189, 319] on div "Booking Software 100% Preview Republish Help Site Comments Team & Clients Autom…" at bounding box center [762, 375] width 1525 height 751
click at [189, 317] on label "Individual Services" at bounding box center [166, 313] width 79 height 25
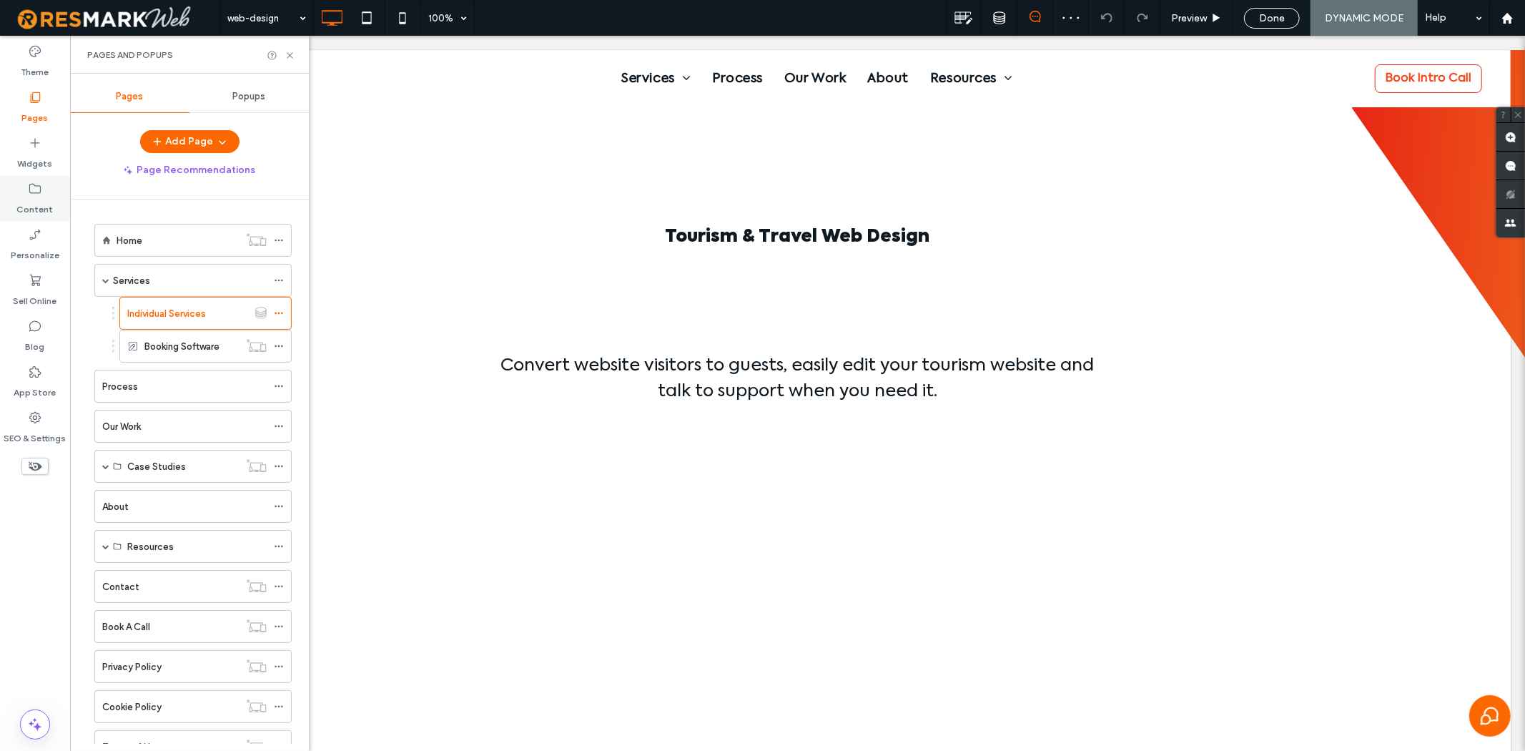
click at [38, 201] on label "Content" at bounding box center [35, 206] width 36 height 20
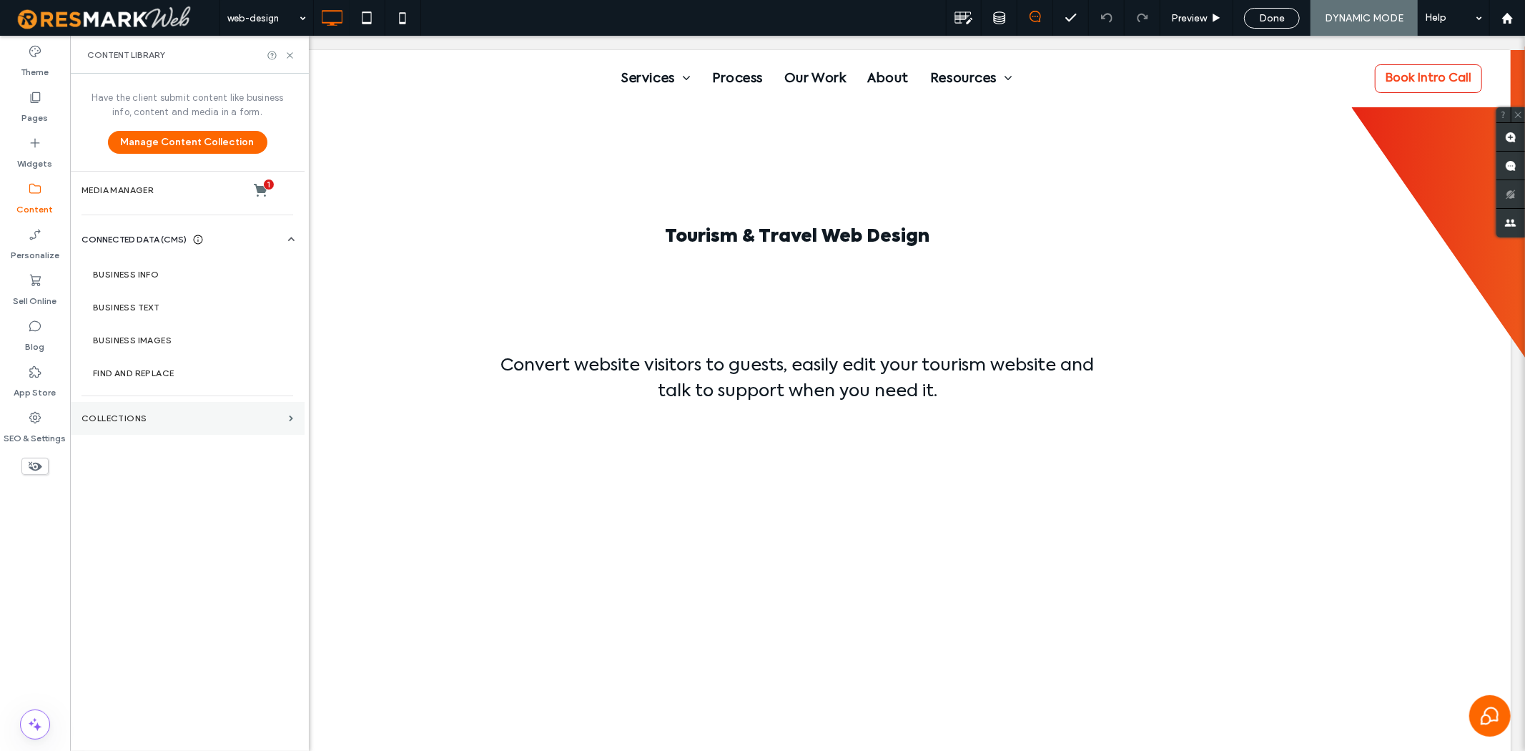
click at [172, 408] on section "Collections" at bounding box center [187, 418] width 235 height 33
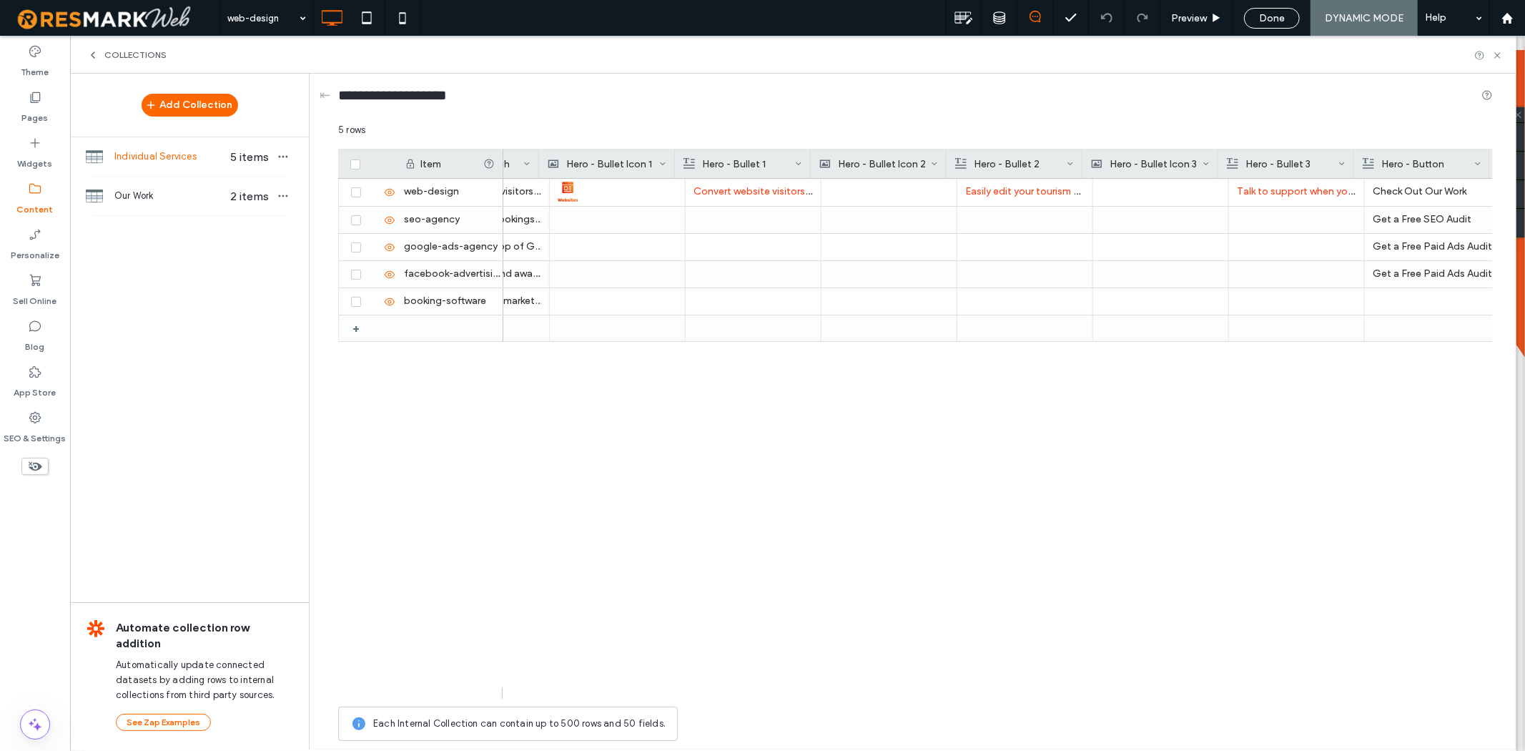
scroll to position [0, 779]
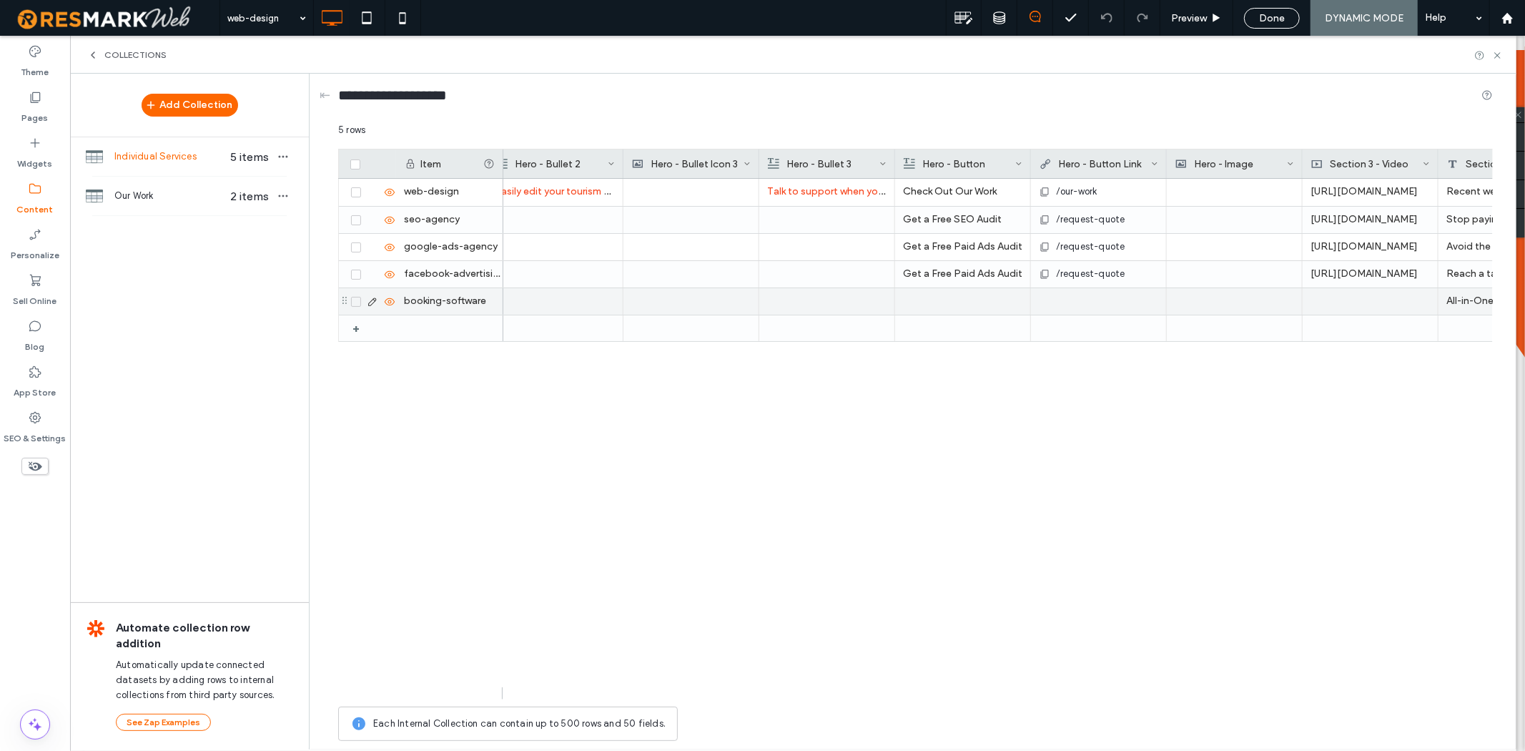
click at [939, 290] on div at bounding box center [962, 301] width 119 height 26
click at [939, 290] on div at bounding box center [963, 301] width 119 height 25
click at [948, 292] on p "Schedule a Deom" at bounding box center [963, 302] width 119 height 26
click at [948, 291] on p "Schedule a Deom" at bounding box center [963, 302] width 119 height 26
click at [980, 292] on div "**********" at bounding box center [972, 290] width 151 height 10
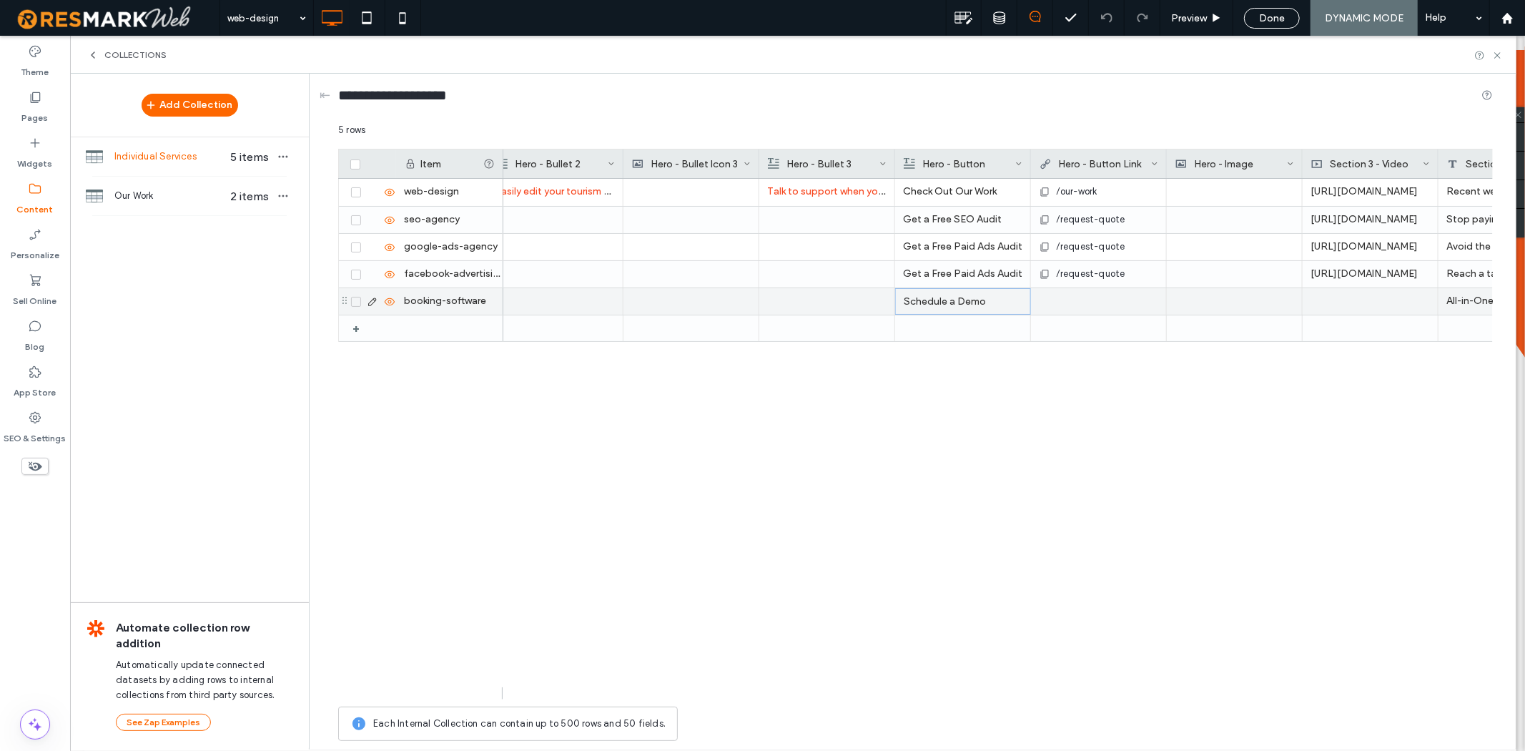
click at [1076, 314] on div at bounding box center [1098, 301] width 119 height 26
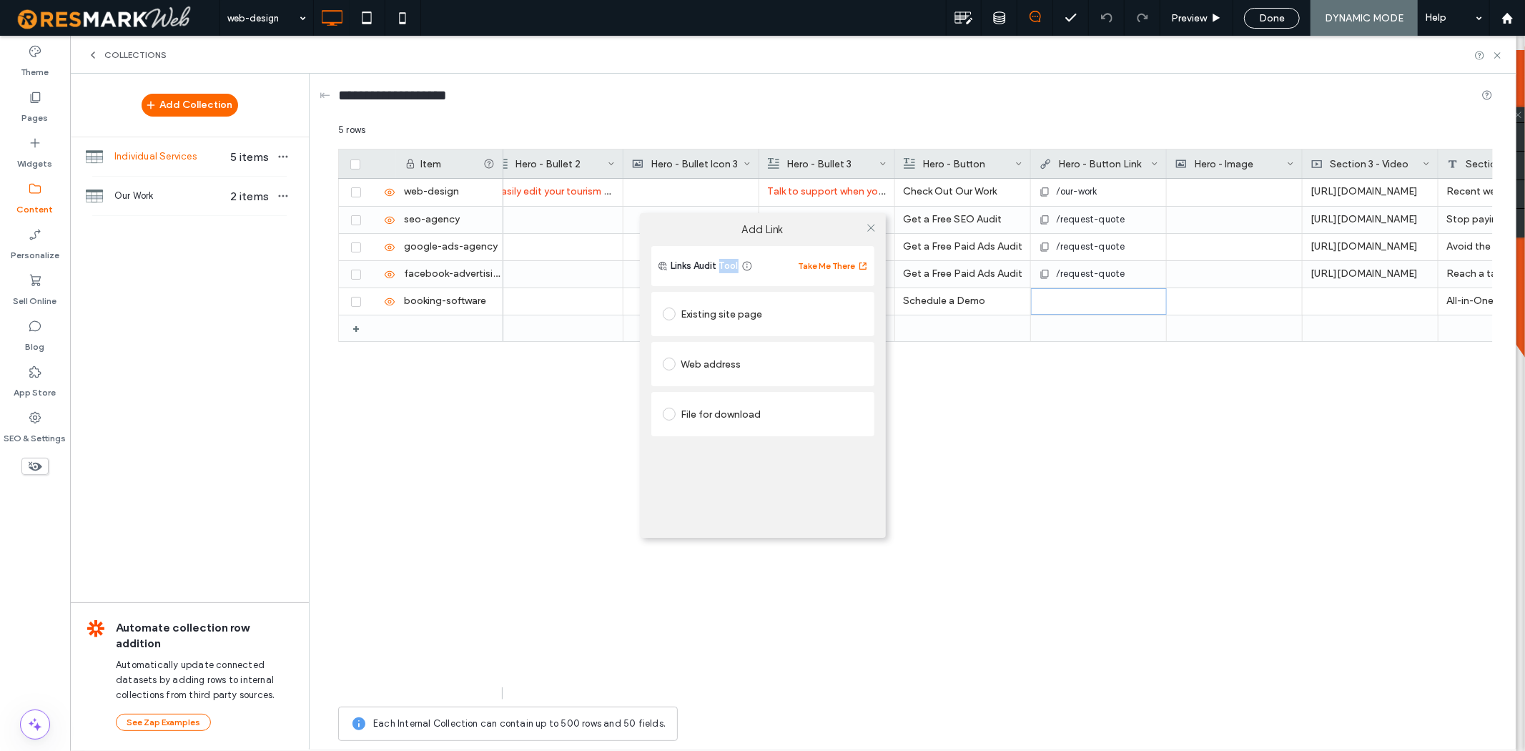
click at [1078, 317] on div "Add Link Links Audit Tool Take Me There Existing site page Web address File for…" at bounding box center [762, 375] width 1525 height 751
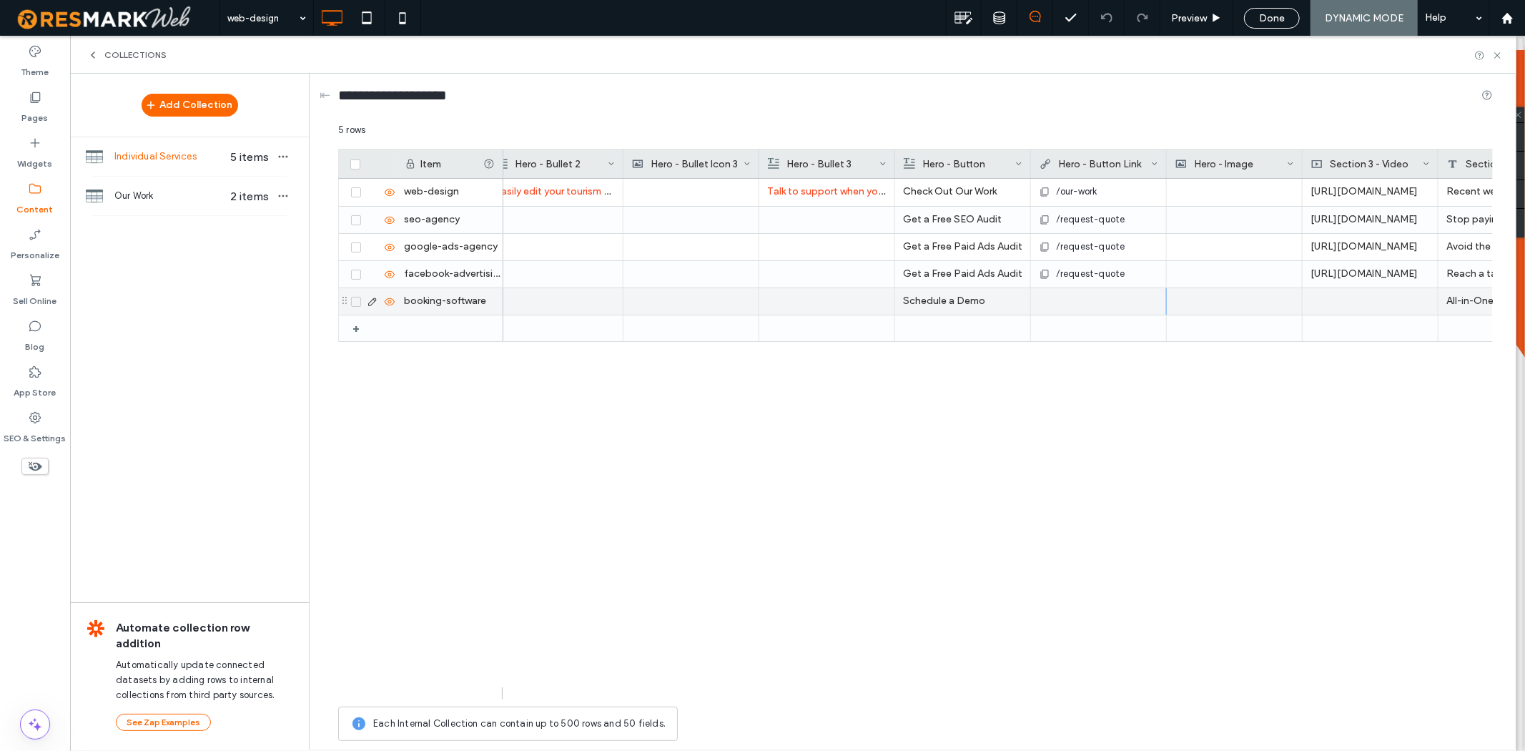
click at [1074, 305] on div at bounding box center [1098, 301] width 119 height 26
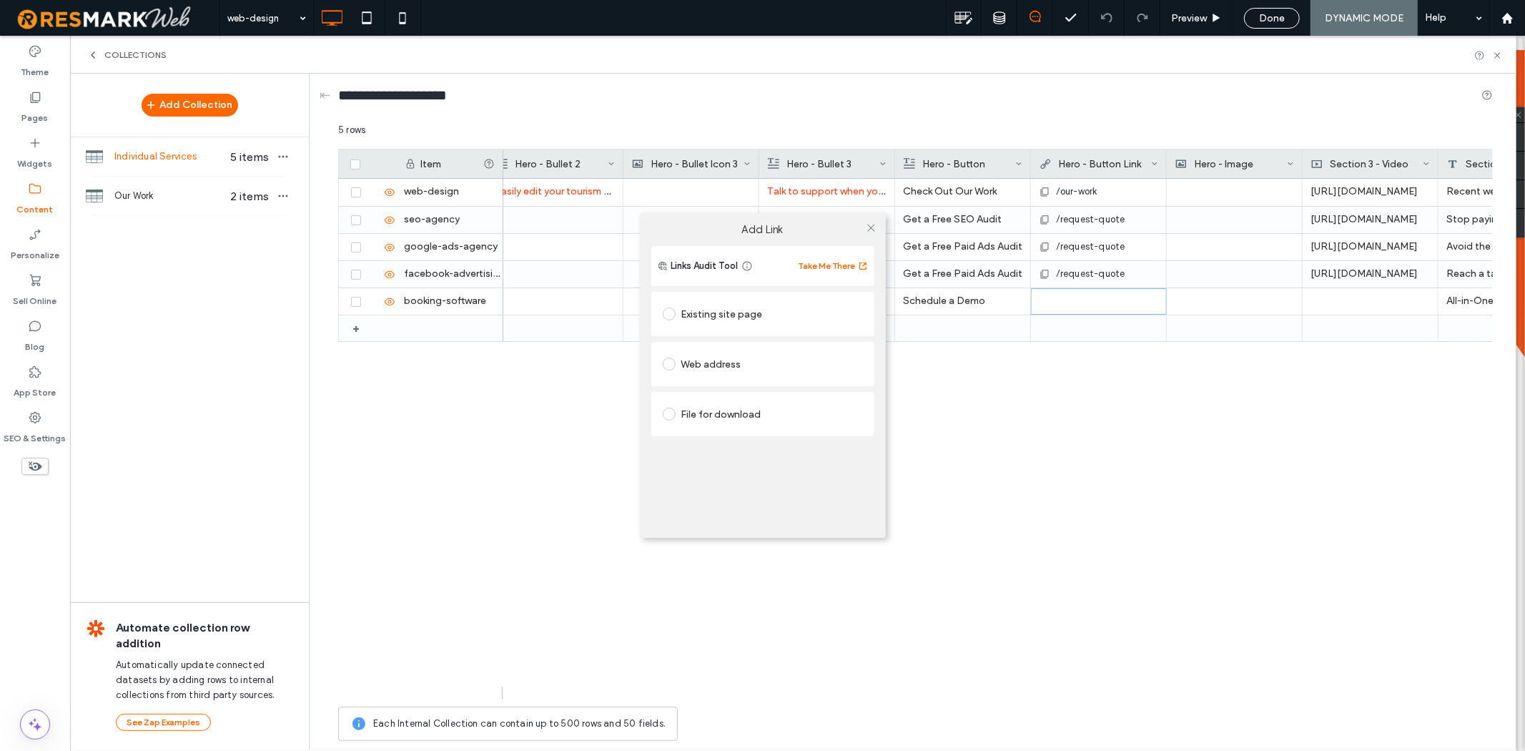
click at [746, 310] on div "Existing site page" at bounding box center [763, 313] width 200 height 23
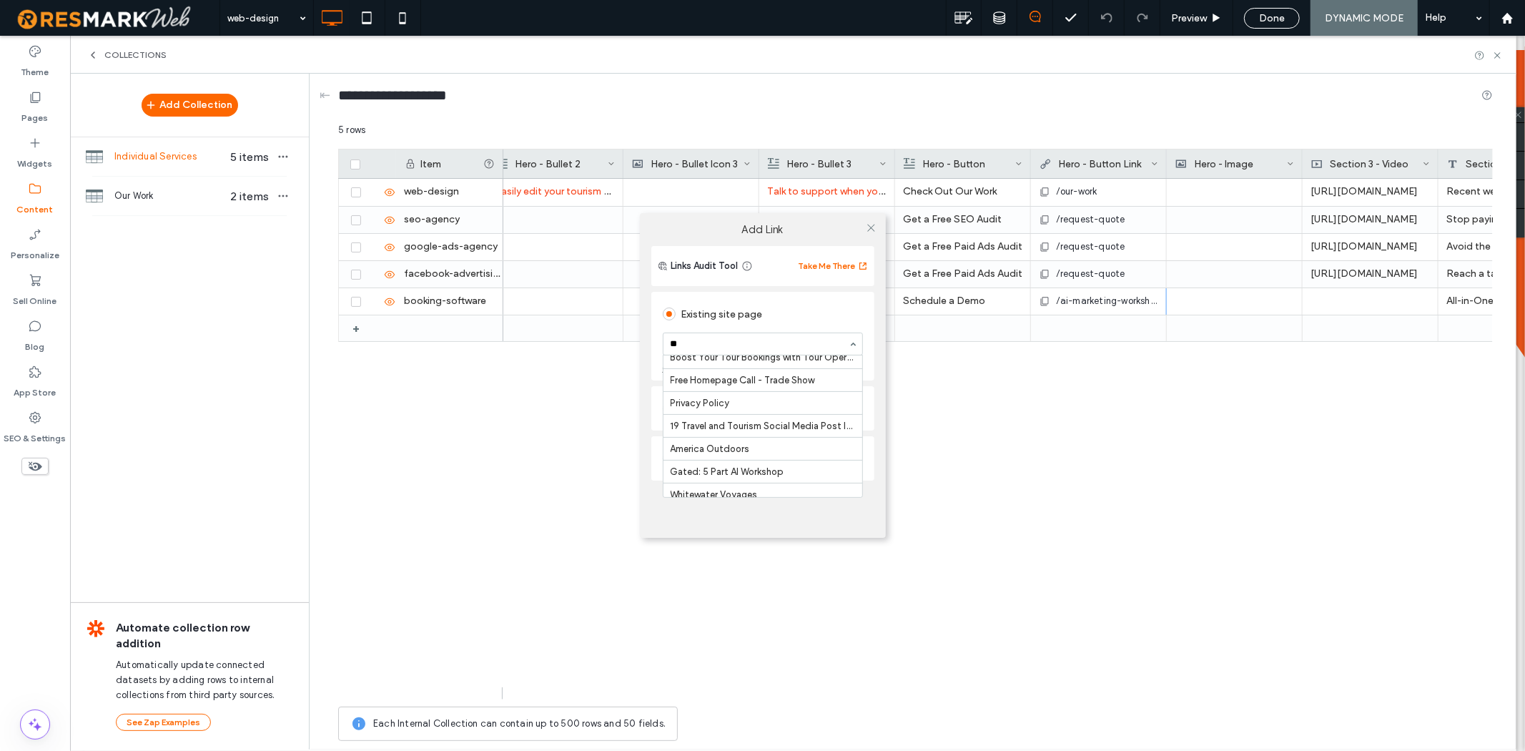
scroll to position [773, 0]
type input "***"
click at [882, 229] on div at bounding box center [871, 227] width 21 height 21
click at [875, 230] on icon at bounding box center [871, 227] width 11 height 11
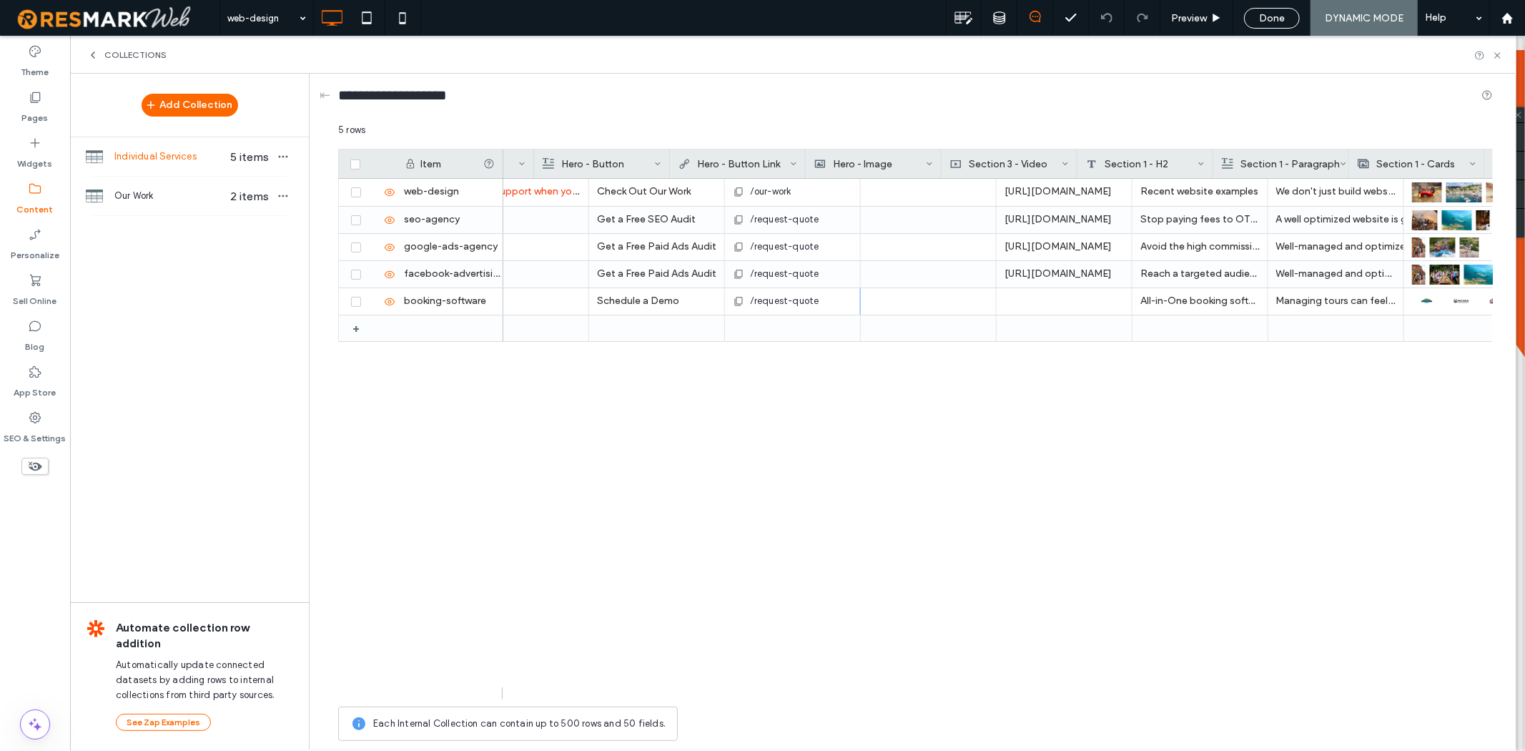
scroll to position [0, 1698]
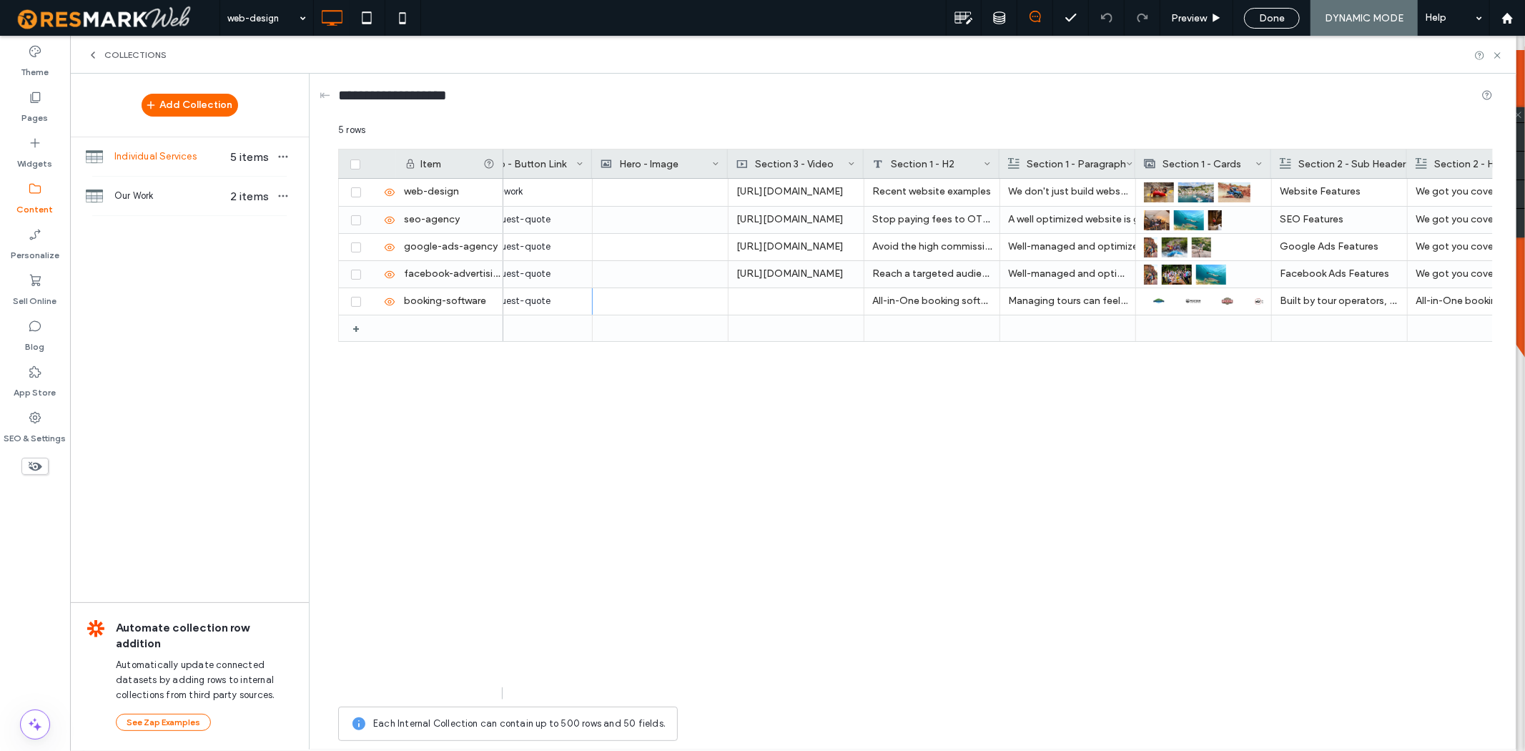
drag, startPoint x: 927, startPoint y: 681, endPoint x: 871, endPoint y: 681, distance: 56.5
click at [872, 681] on div "We got you covered! Check out just a few of our many website features. Website …" at bounding box center [998, 439] width 990 height 521
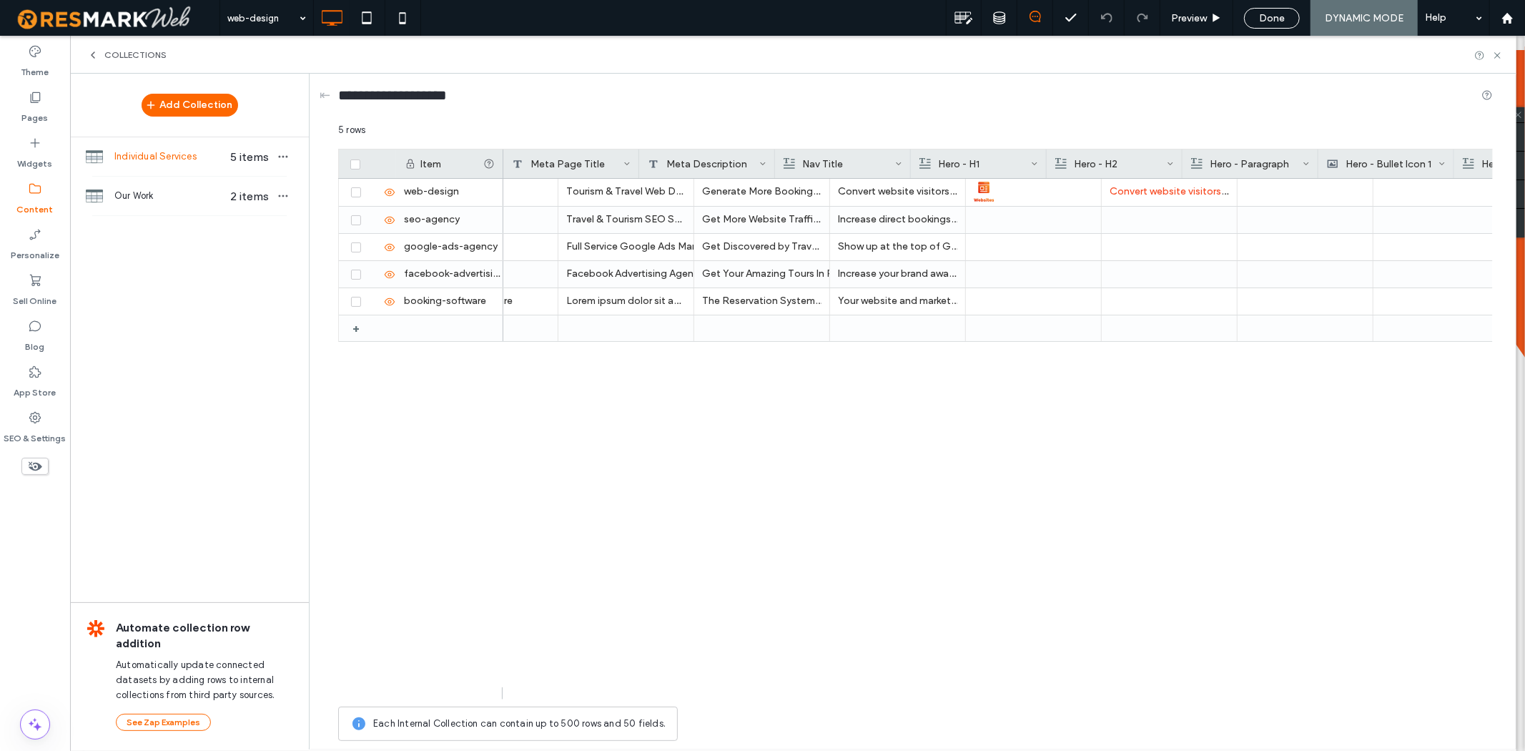
scroll to position [0, 0]
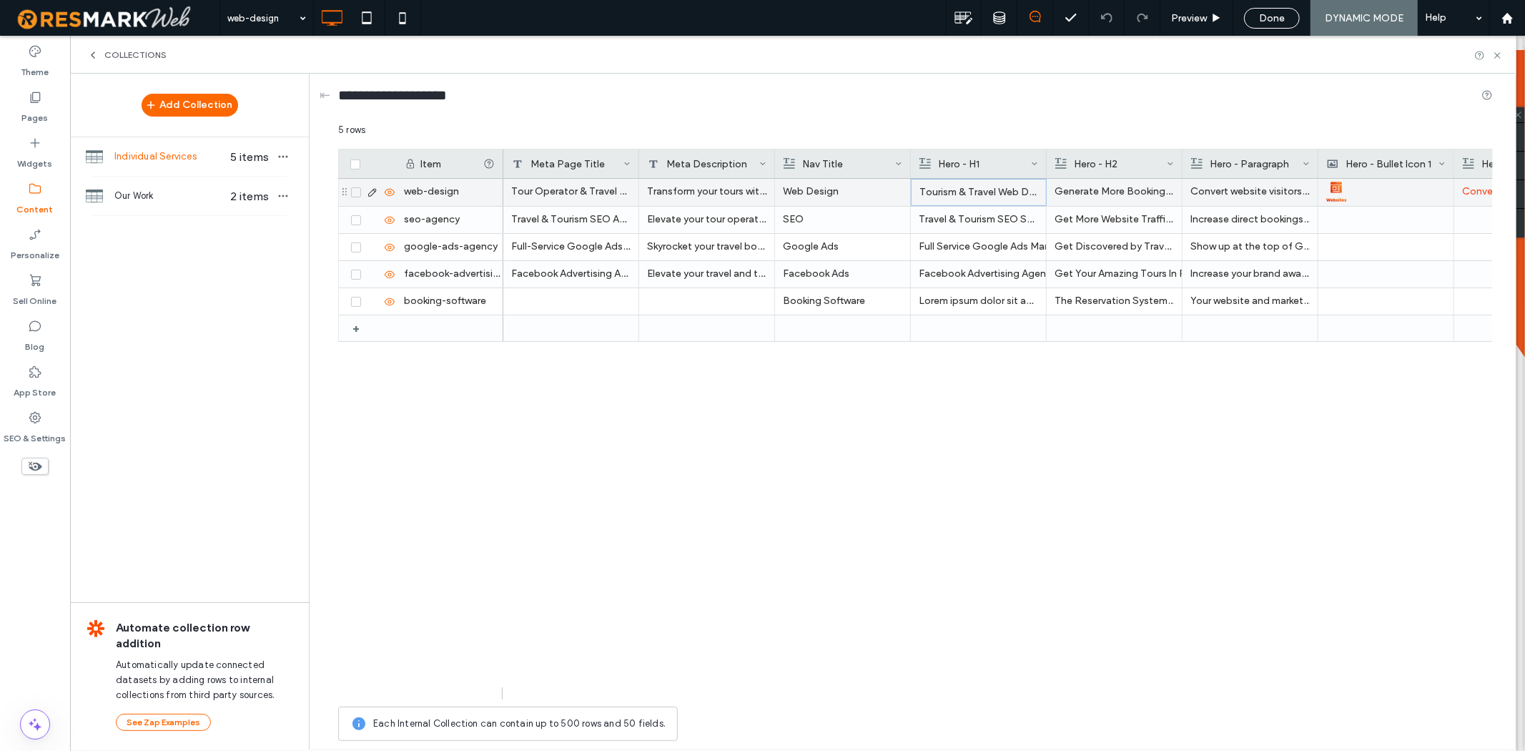
click at [945, 186] on p "Tourism & Travel Web Design" at bounding box center [979, 192] width 119 height 26
click at [945, 188] on p "Tourism & Travel Web Design" at bounding box center [979, 192] width 119 height 26
click at [946, 181] on span "**********" at bounding box center [961, 180] width 97 height 9
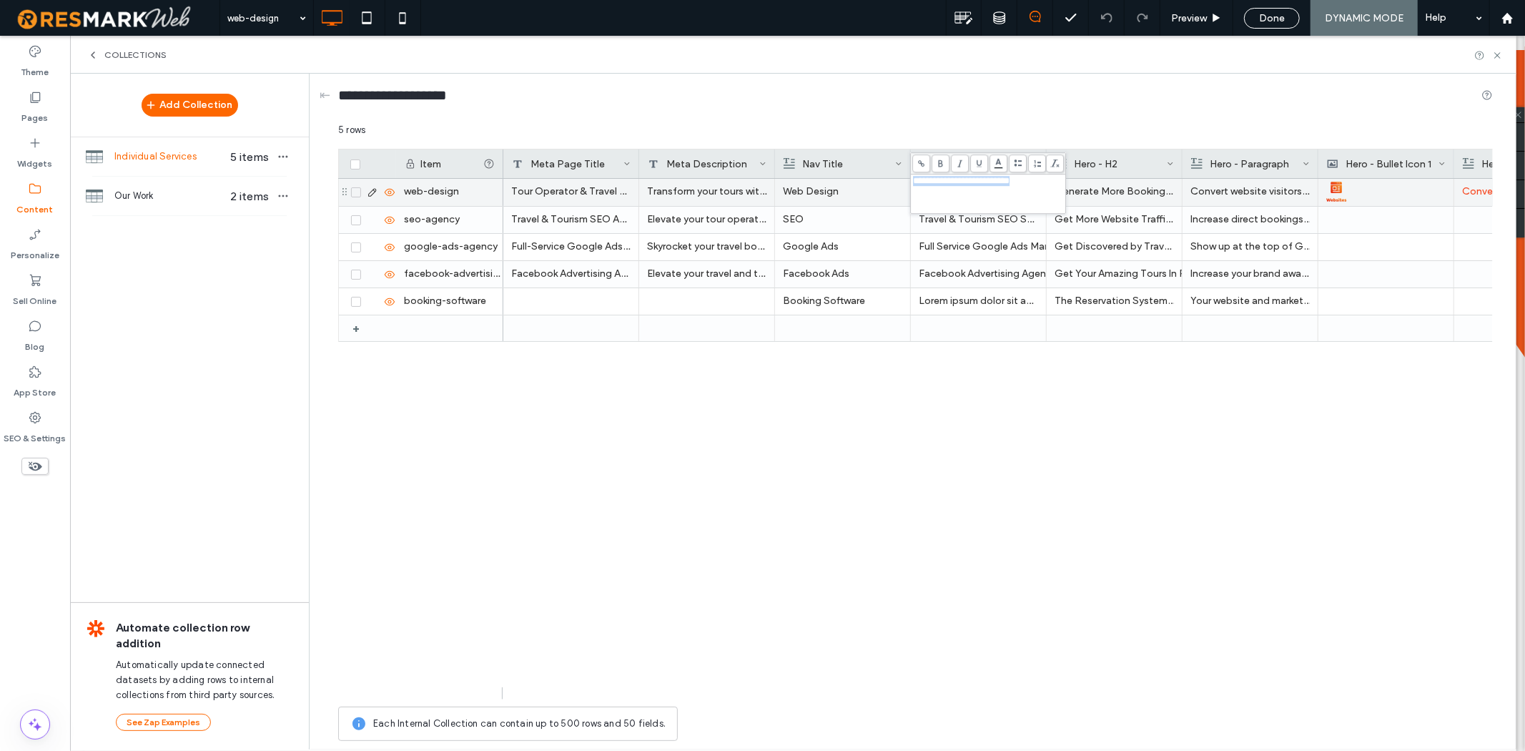
copy span "**********"
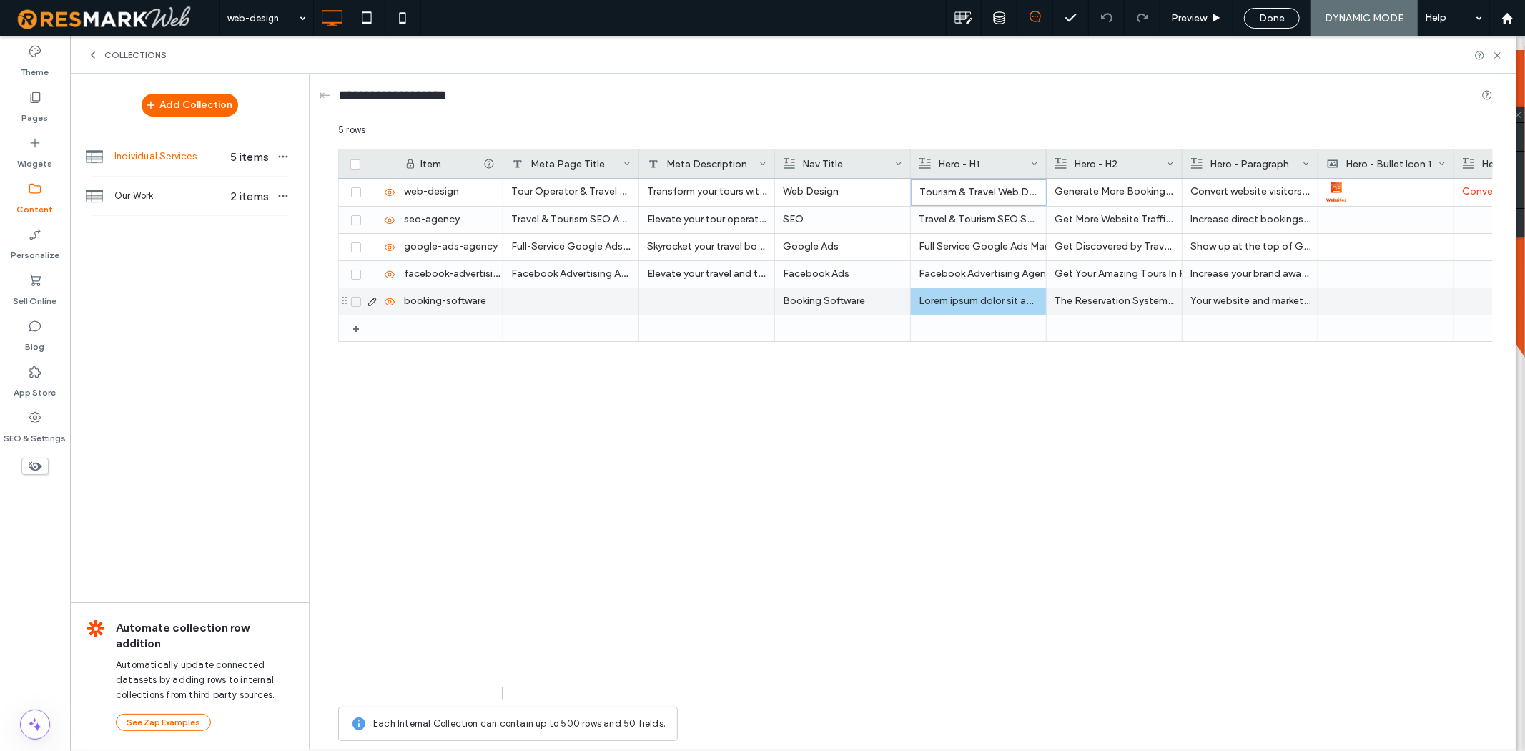
click at [992, 297] on p "Lorem ipsum dolor sit amet" at bounding box center [978, 301] width 119 height 26
click at [992, 297] on div "**********" at bounding box center [988, 303] width 151 height 36
click at [991, 297] on div "**********" at bounding box center [988, 303] width 151 height 36
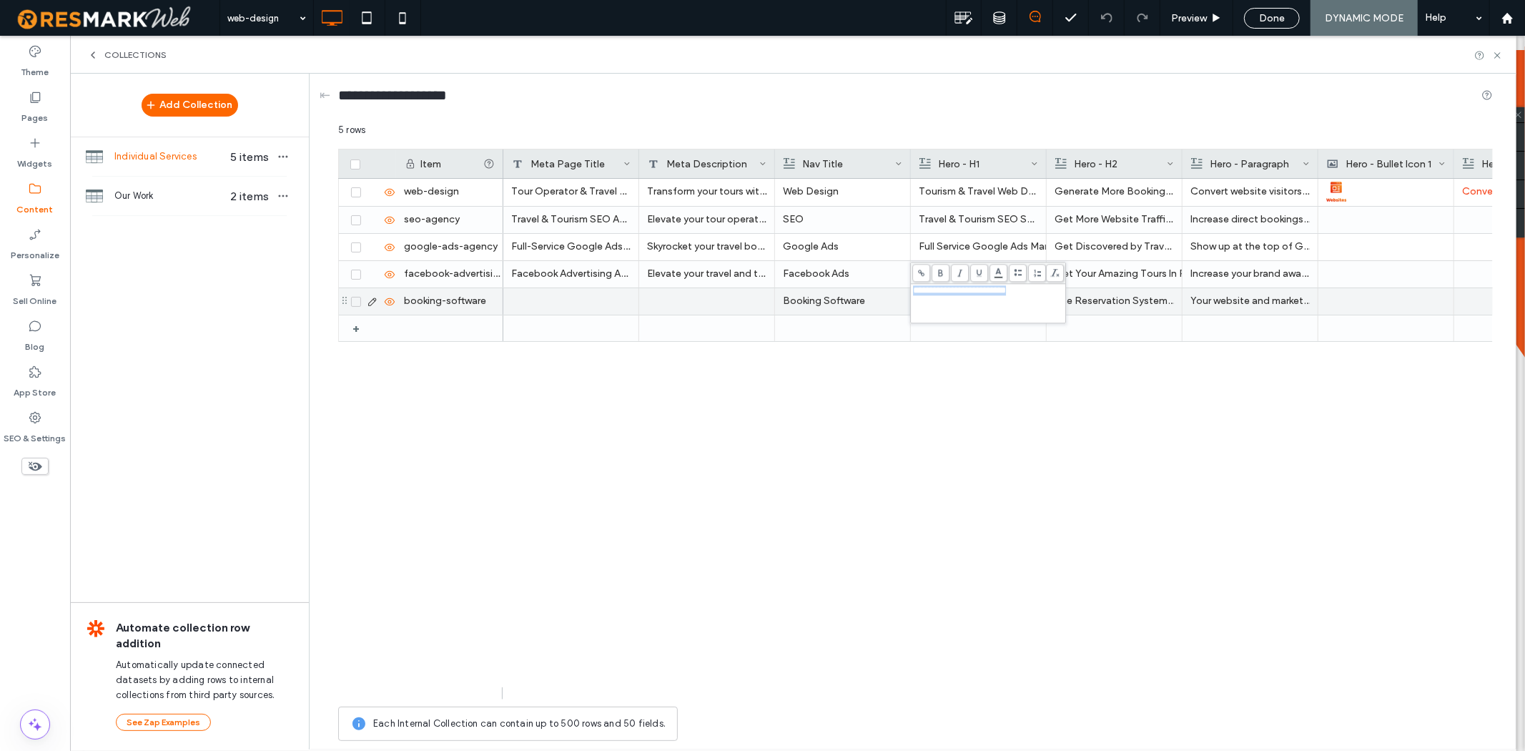
click at [991, 297] on div "**********" at bounding box center [988, 303] width 151 height 36
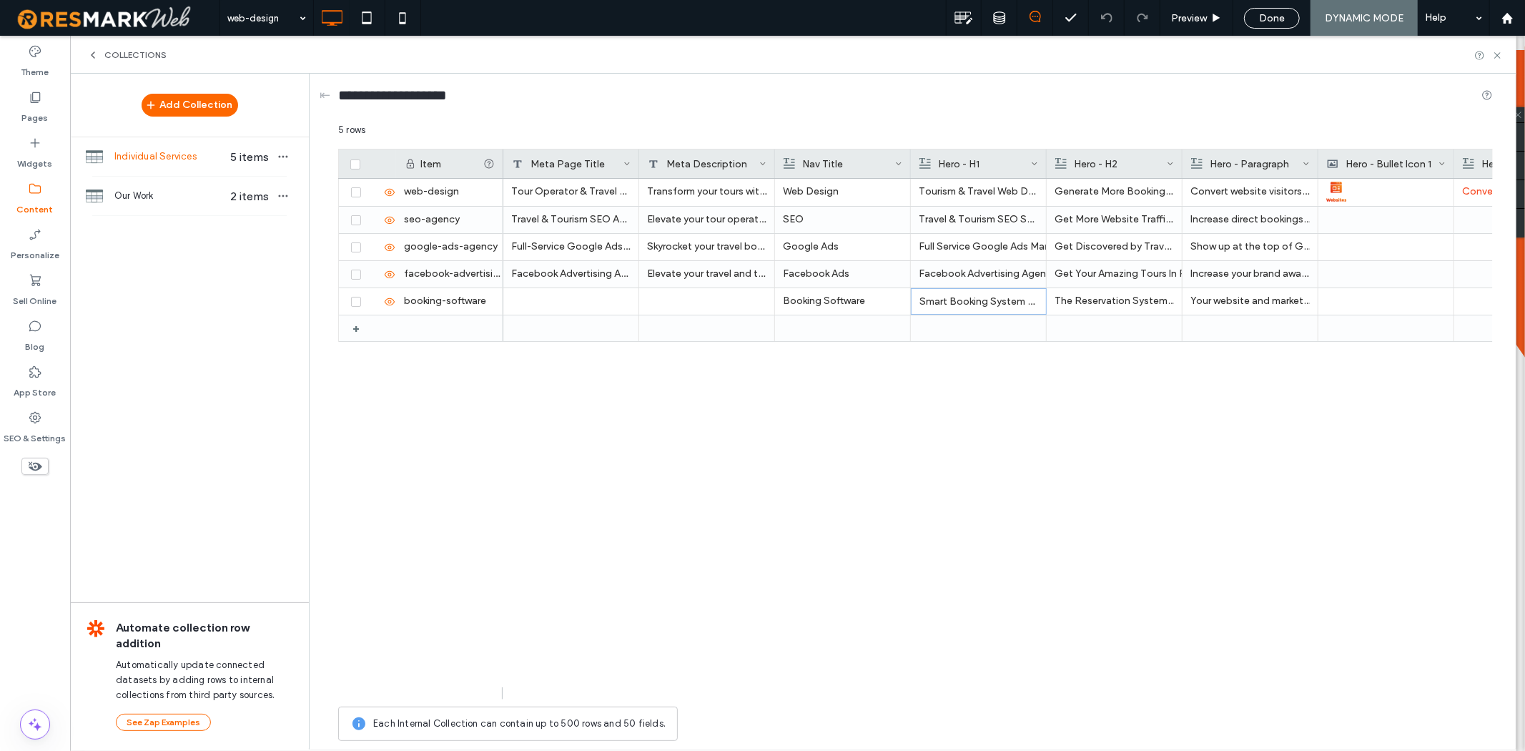
click at [763, 526] on div "Tour Operator & Travel Web Design | ResmarkWeb Transform your tours with bespok…" at bounding box center [998, 439] width 990 height 521
drag, startPoint x: 626, startPoint y: 683, endPoint x: 910, endPoint y: 673, distance: 284.8
click at [910, 673] on div "Tour Operator & Travel Web Design | ResmarkWeb Transform your tours with bespok…" at bounding box center [998, 439] width 990 height 521
drag, startPoint x: 662, startPoint y: 686, endPoint x: 735, endPoint y: 681, distance: 73.2
click at [735, 681] on div "Item Hero - Bullet Icon 2 Hero - Bullet Icon 1 Hero - Bullet 1 Hero - H2 Hero -…" at bounding box center [915, 424] width 1155 height 551
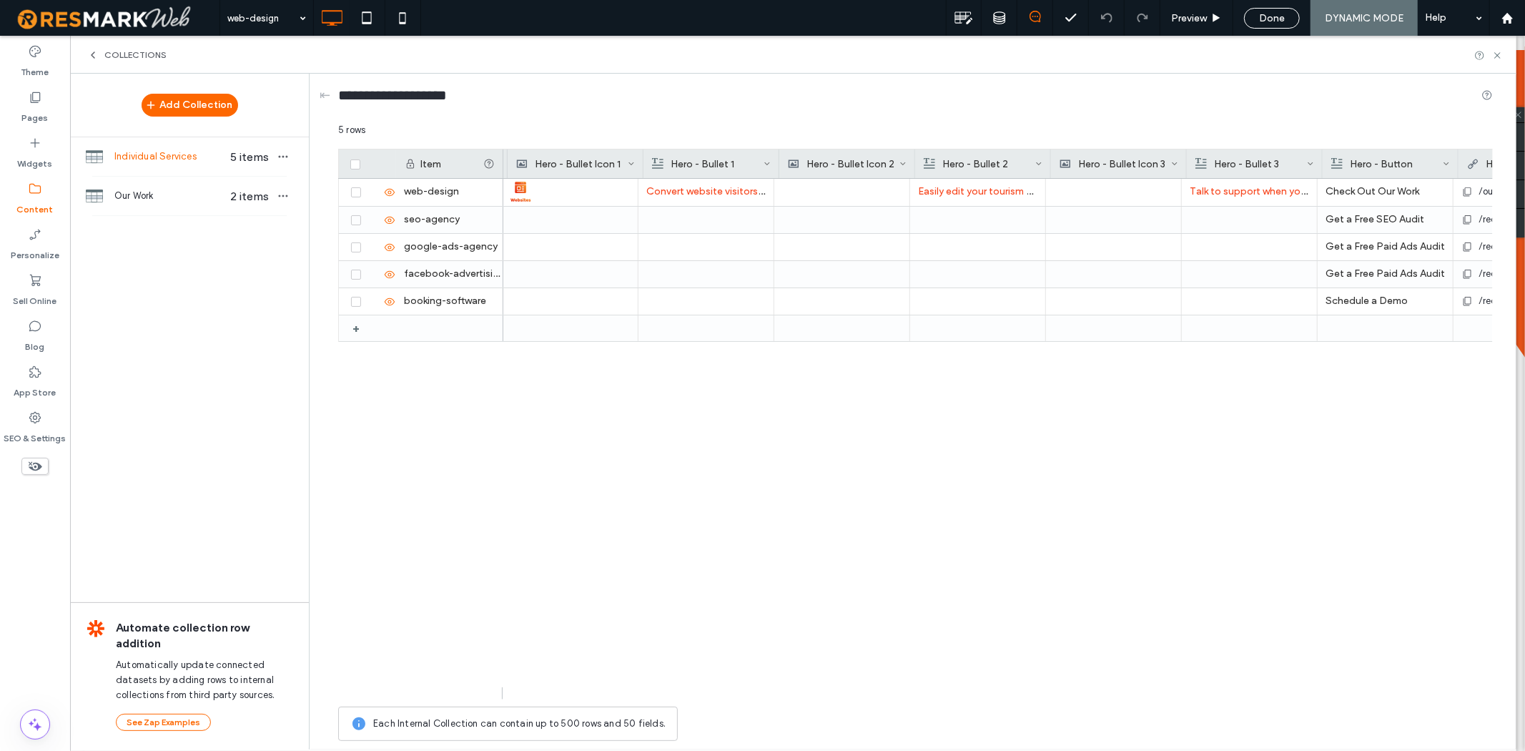
scroll to position [0, 847]
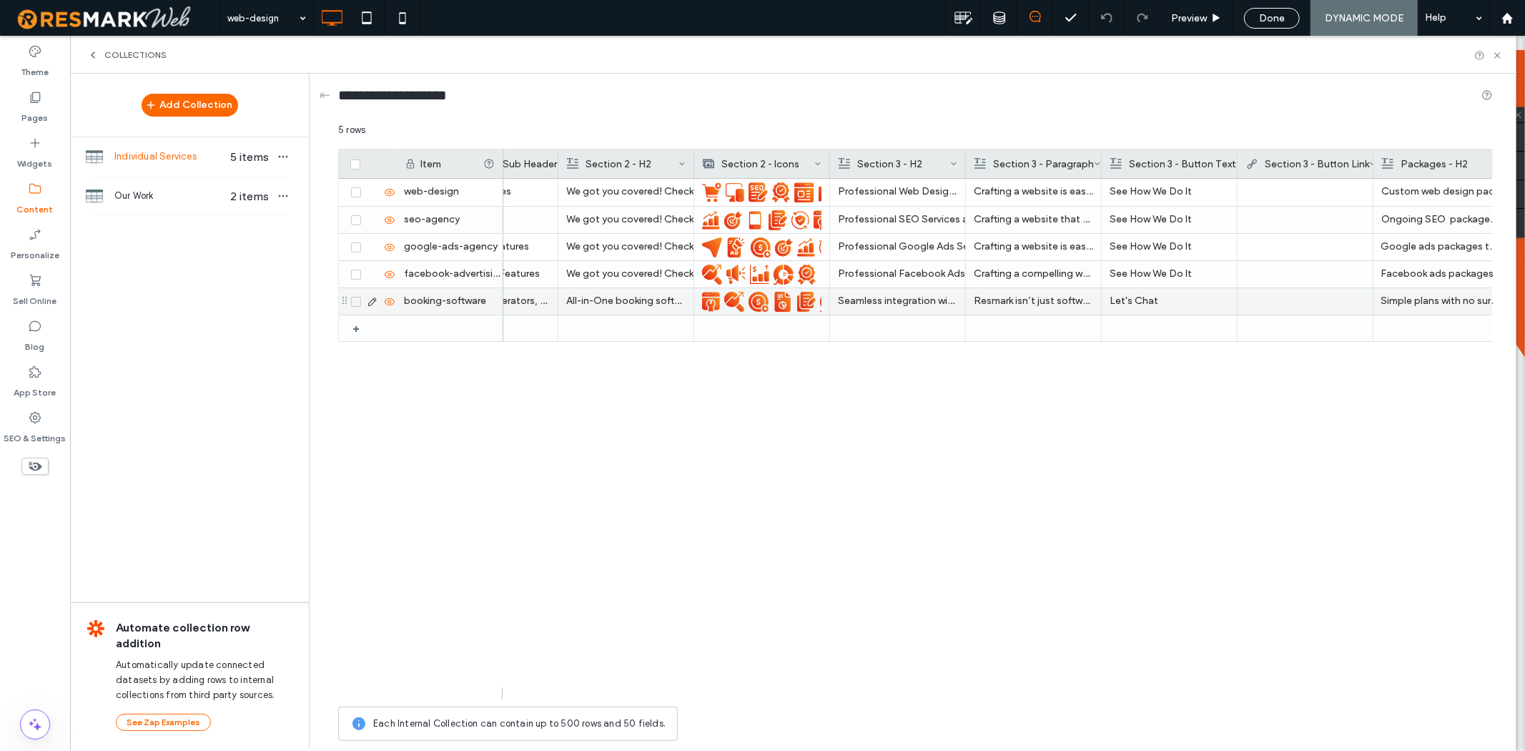
click at [745, 306] on div at bounding box center [736, 301] width 24 height 26
click at [746, 306] on div at bounding box center [737, 302] width 24 height 26
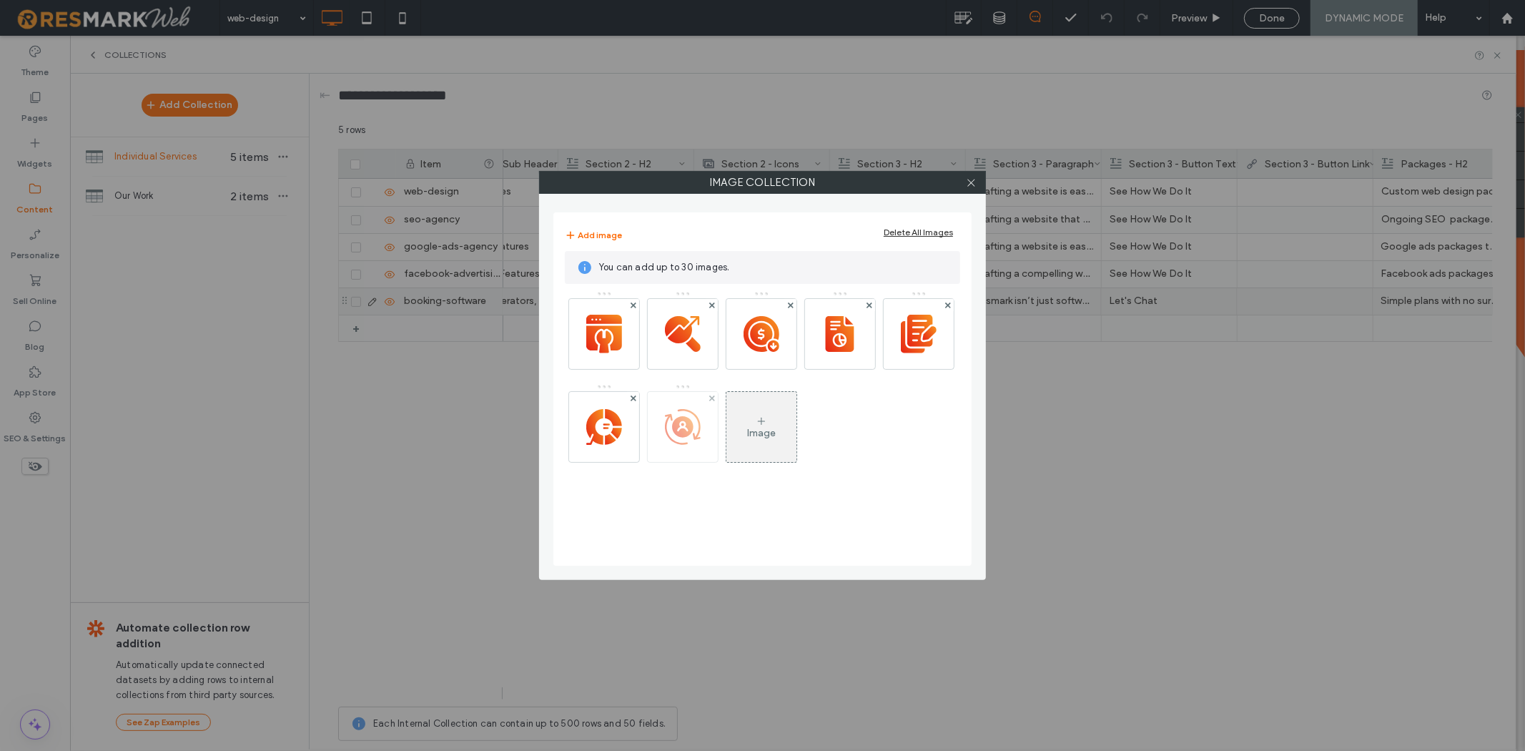
click at [718, 445] on div at bounding box center [683, 427] width 70 height 70
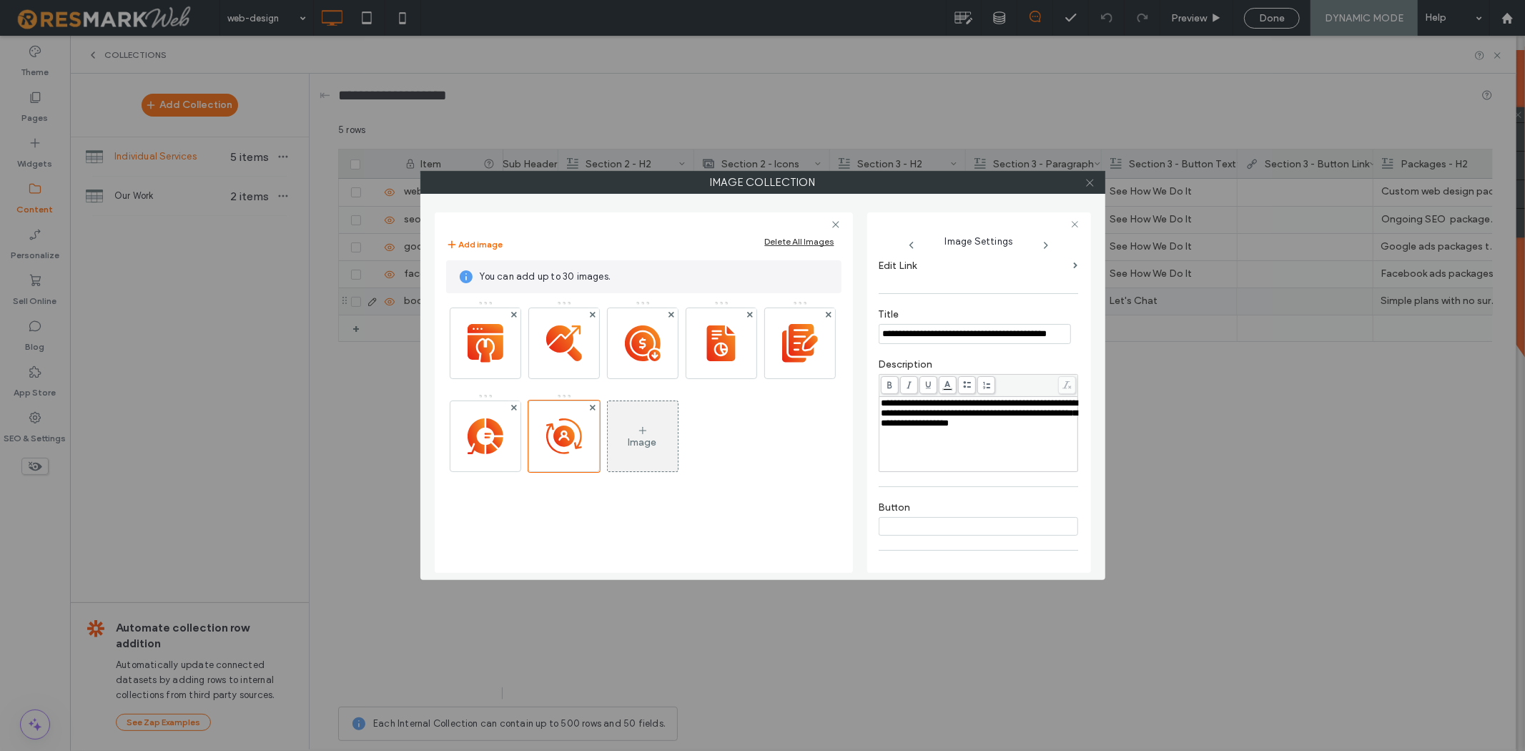
click at [1088, 182] on icon at bounding box center [1090, 182] width 11 height 11
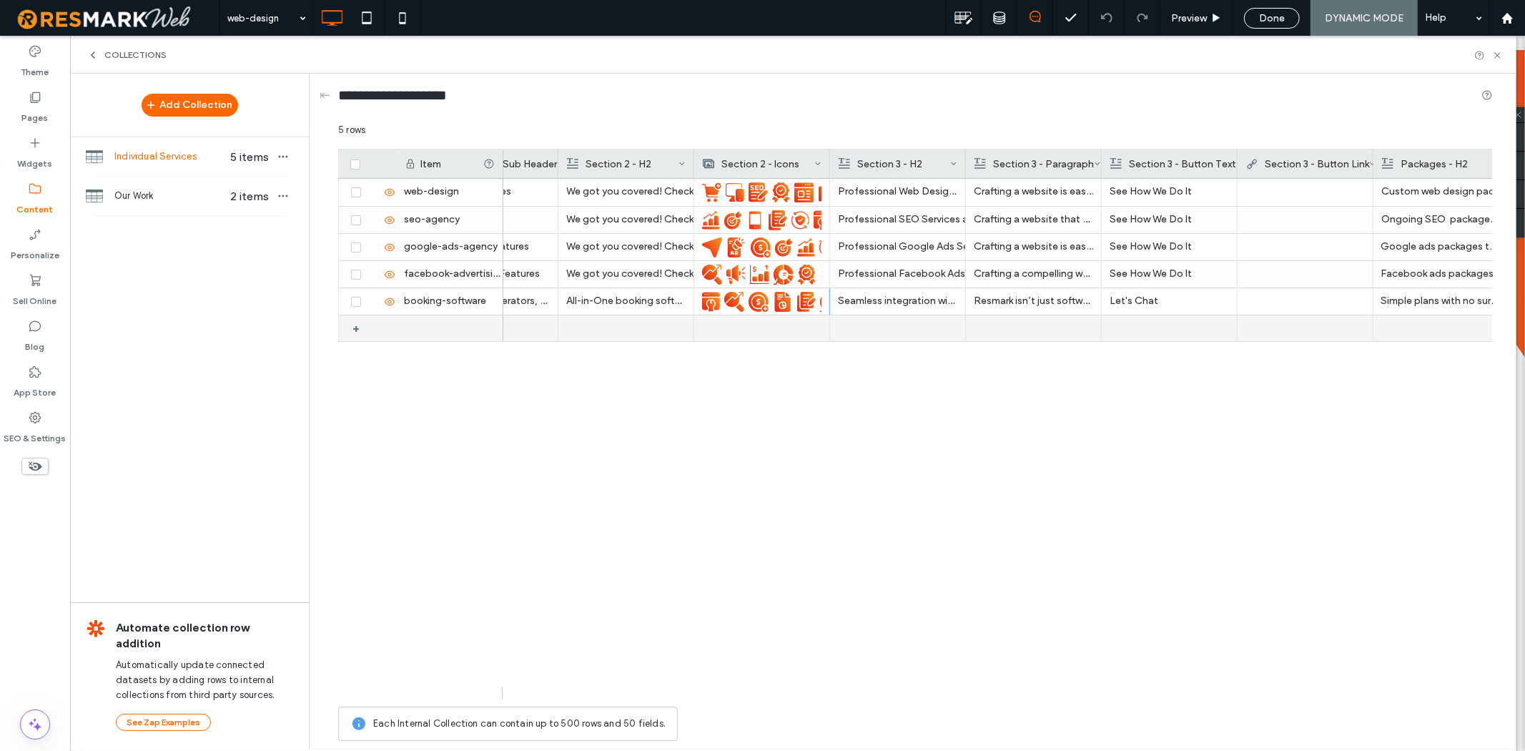
click at [754, 313] on div at bounding box center [761, 301] width 24 height 26
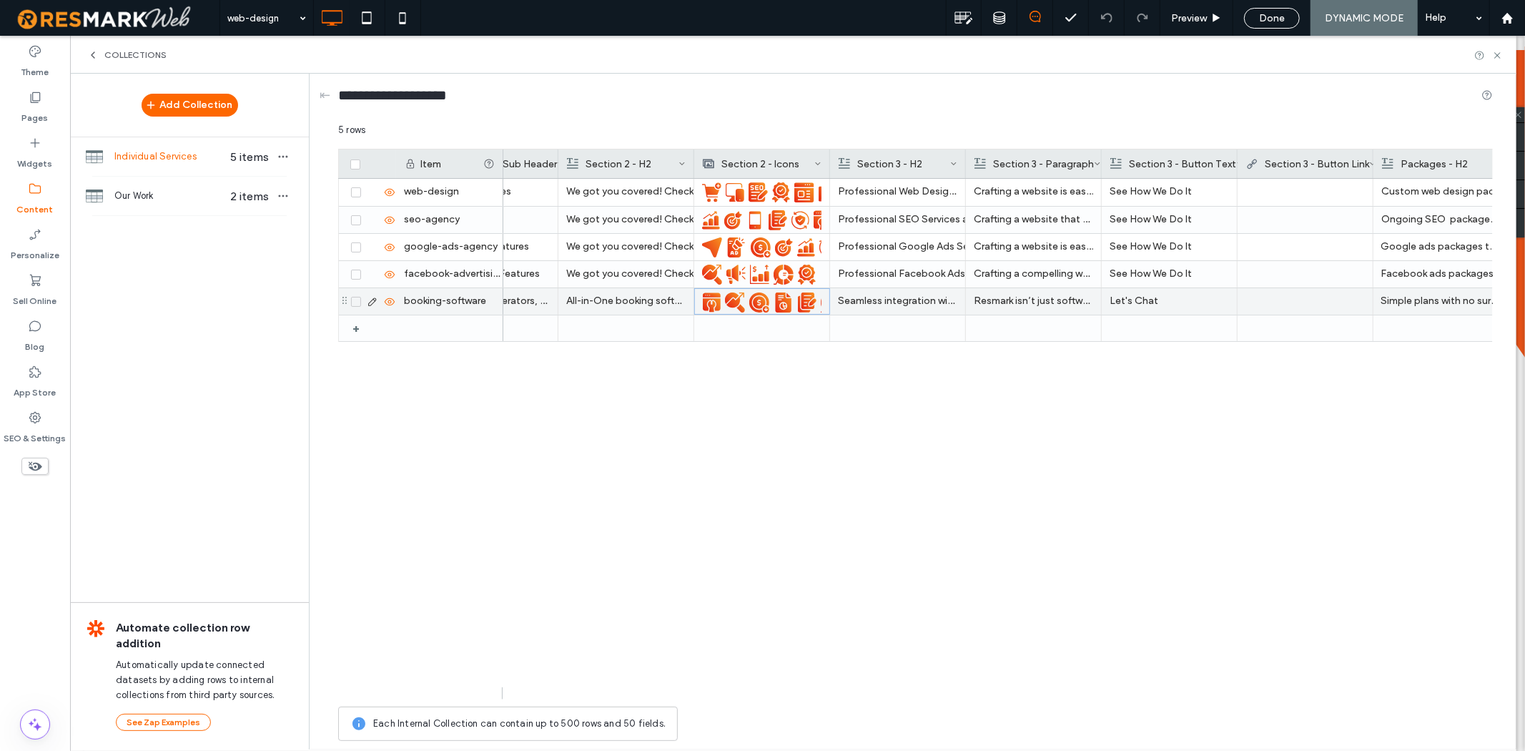
click at [754, 313] on div at bounding box center [761, 302] width 24 height 26
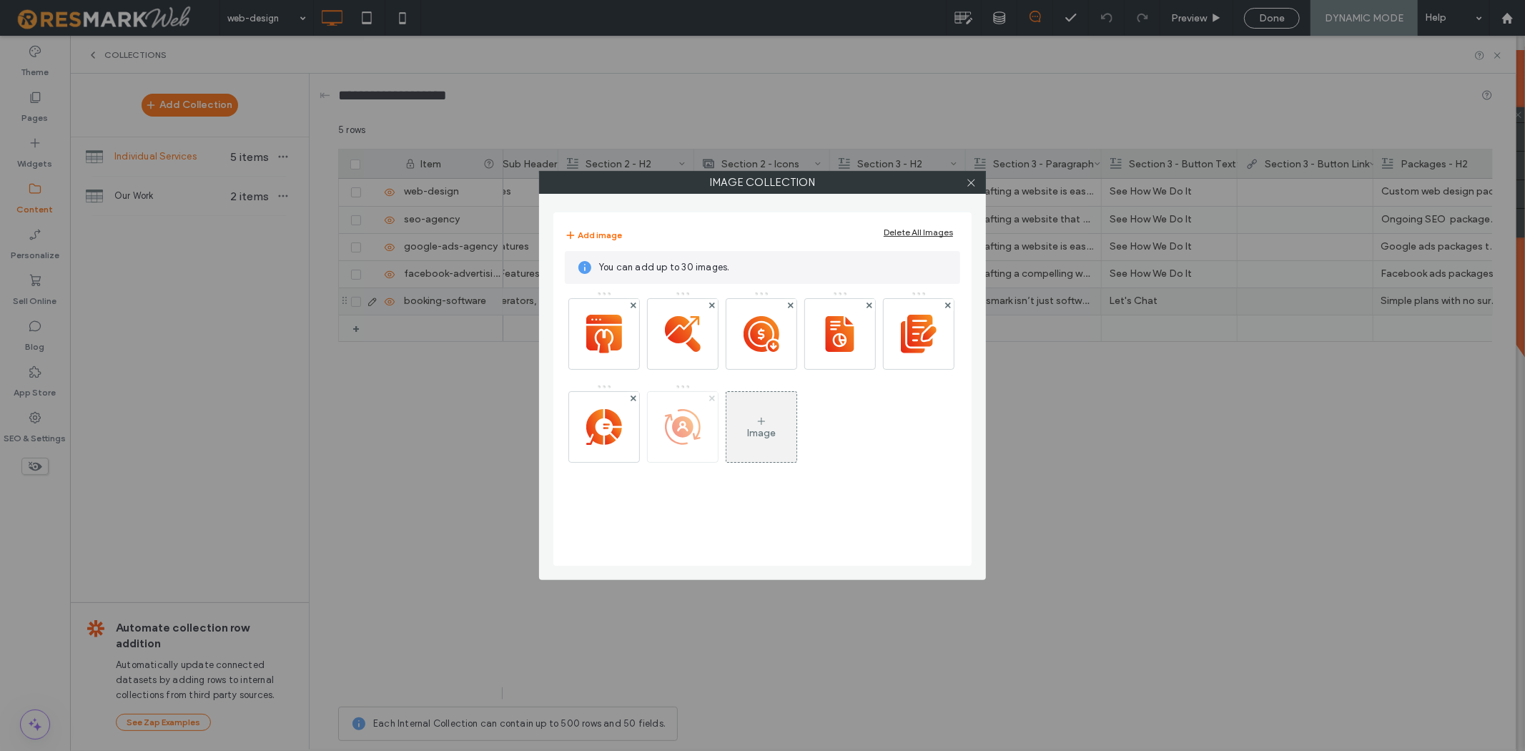
click at [715, 400] on icon at bounding box center [712, 398] width 6 height 6
click at [973, 186] on icon at bounding box center [971, 182] width 11 height 11
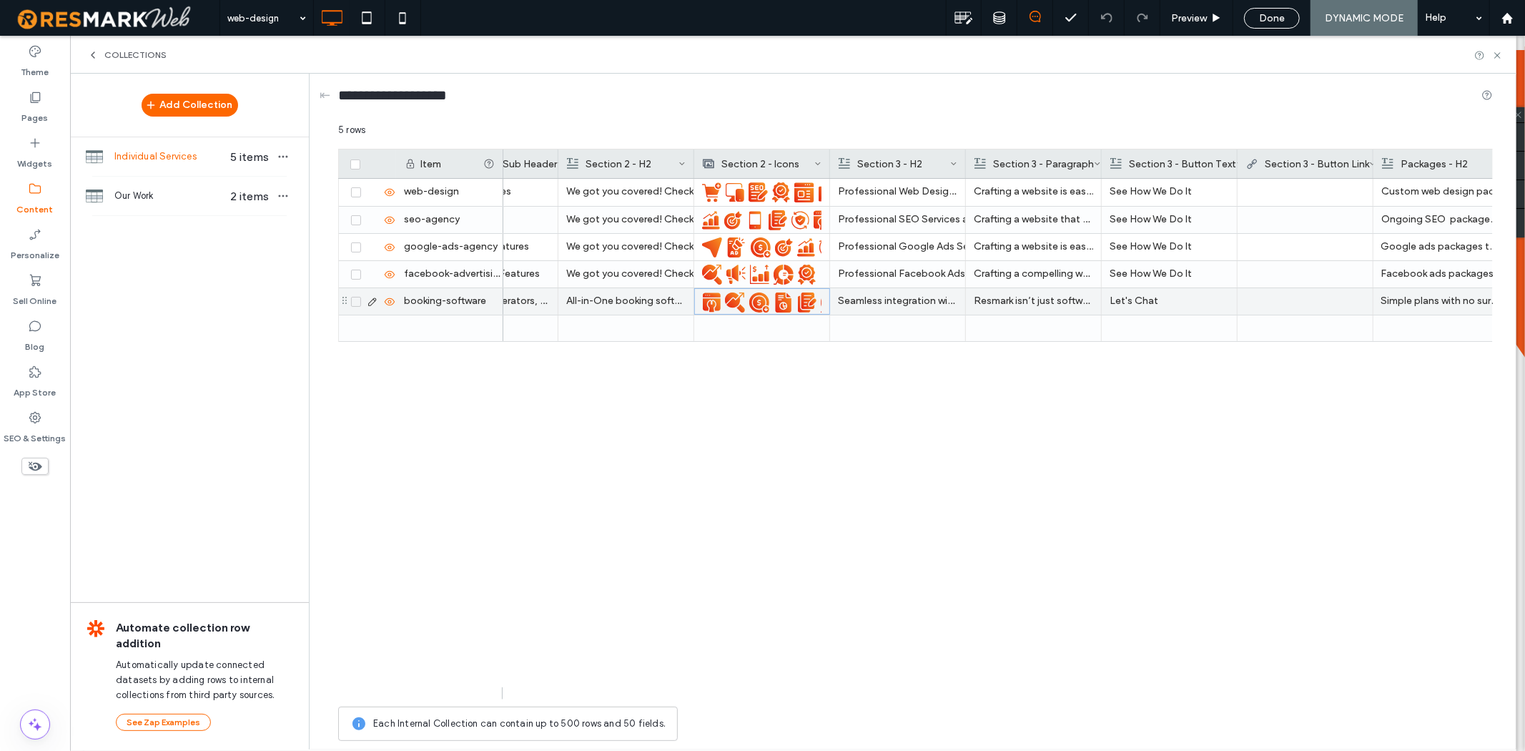
click at [769, 310] on div at bounding box center [761, 302] width 24 height 26
click at [769, 310] on img at bounding box center [759, 302] width 20 height 20
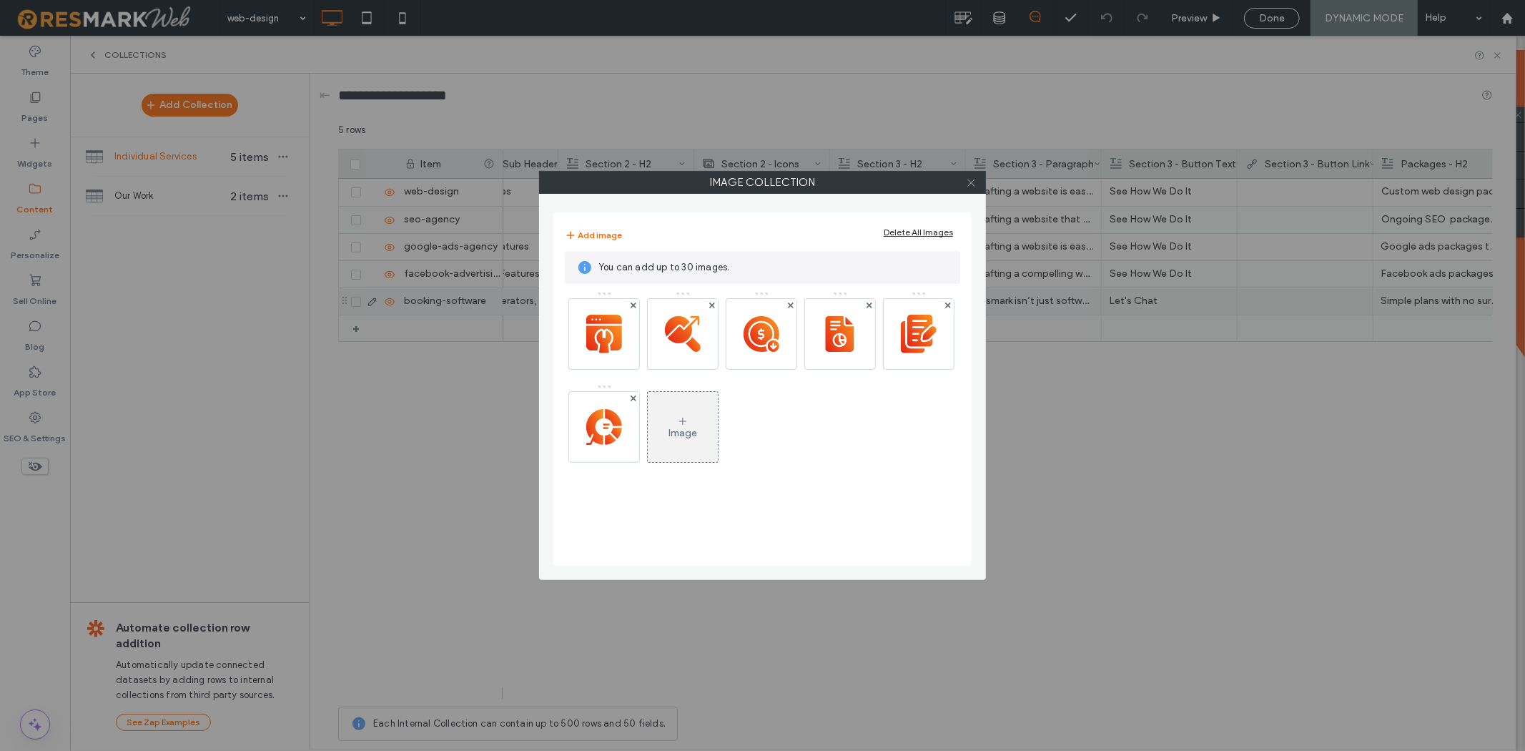
click at [973, 183] on icon at bounding box center [971, 182] width 11 height 11
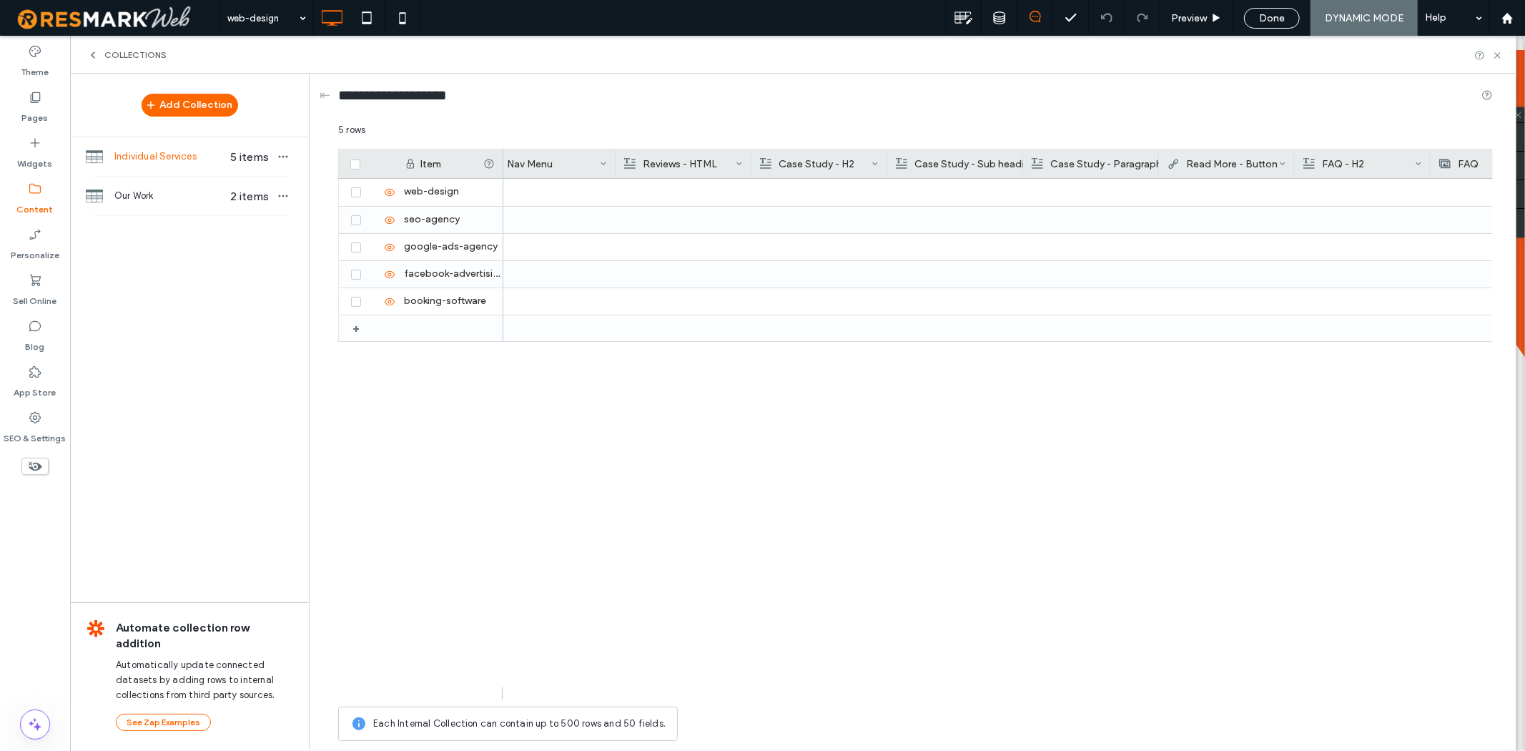
scroll to position [0, 4629]
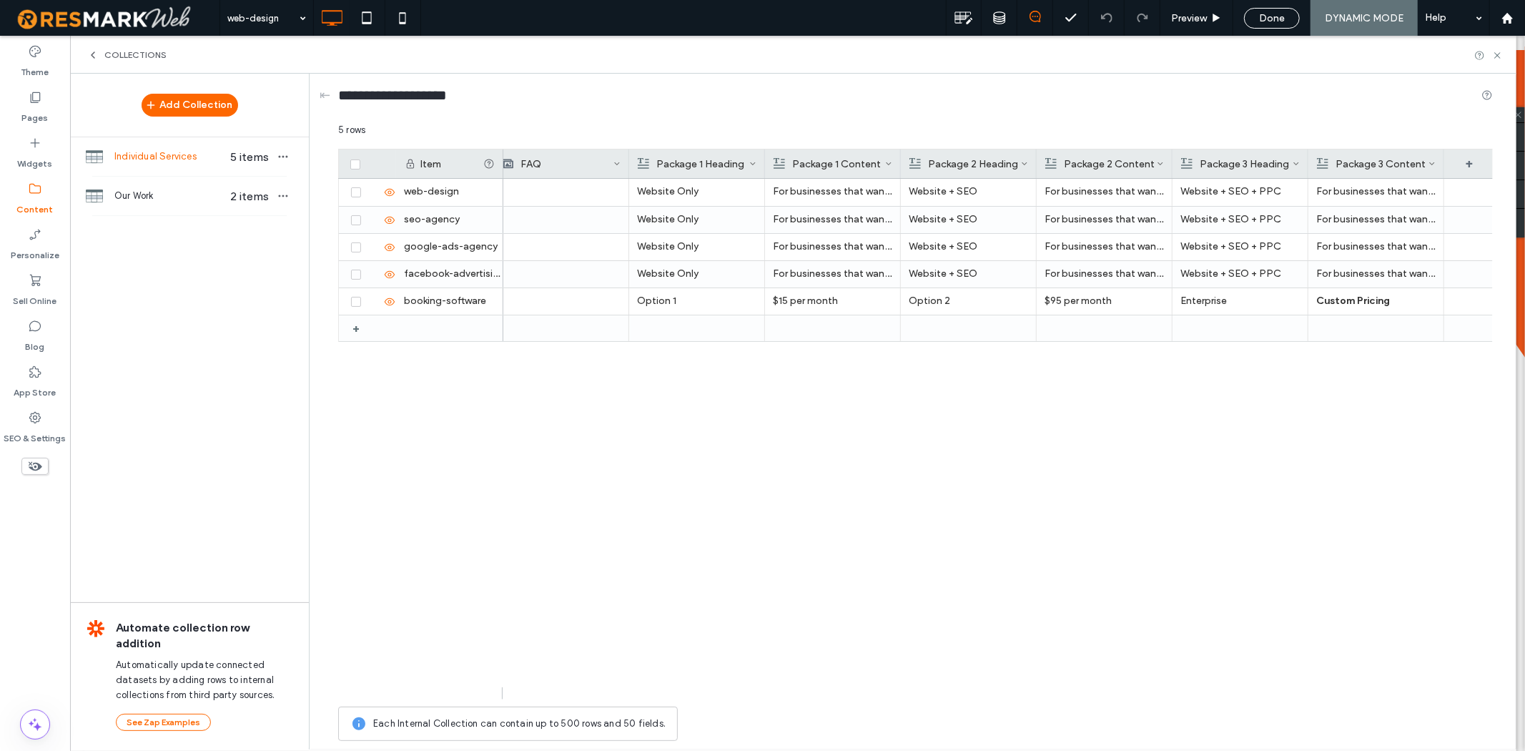
click at [1517, 715] on div "**********" at bounding box center [793, 412] width 1447 height 676
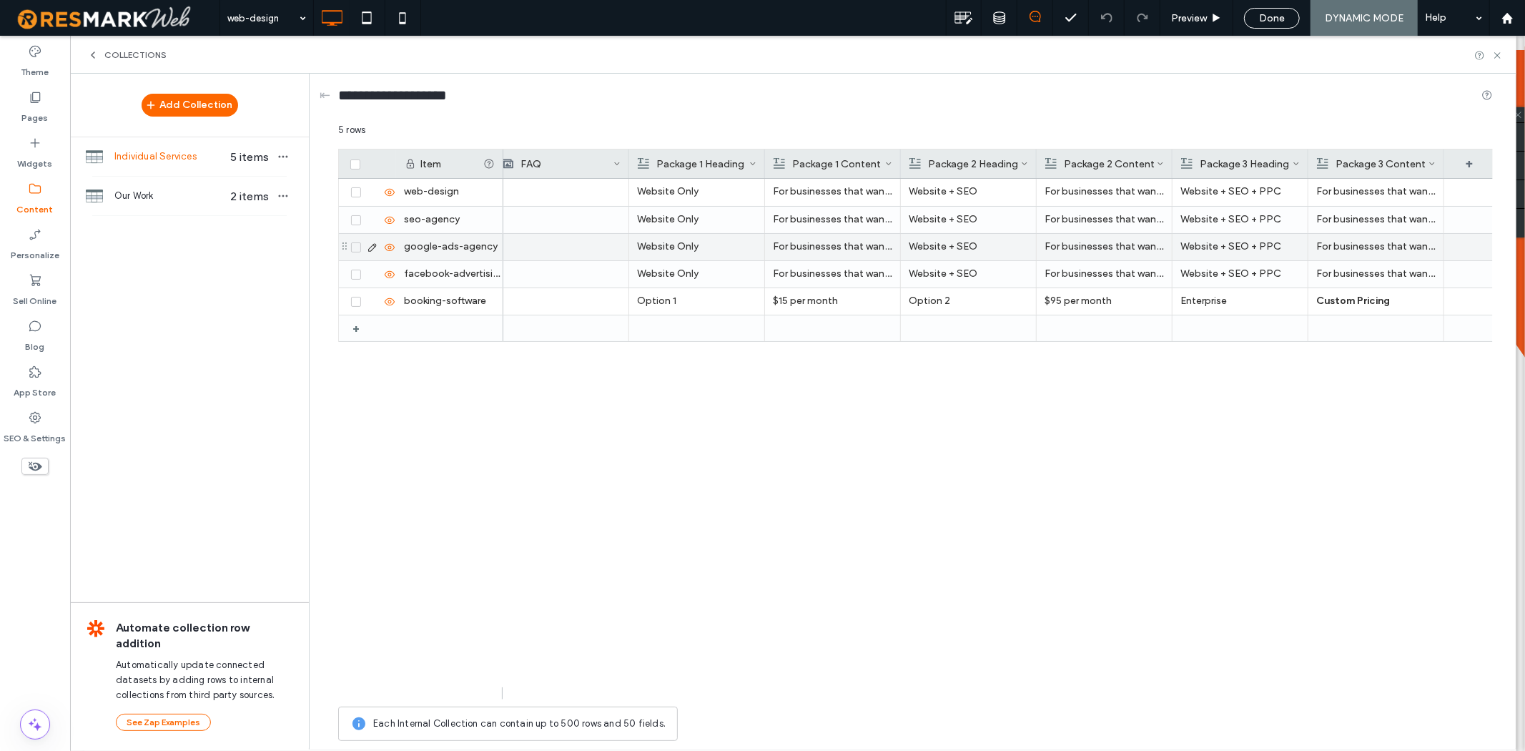
click at [689, 256] on p "Website Only" at bounding box center [696, 247] width 119 height 26
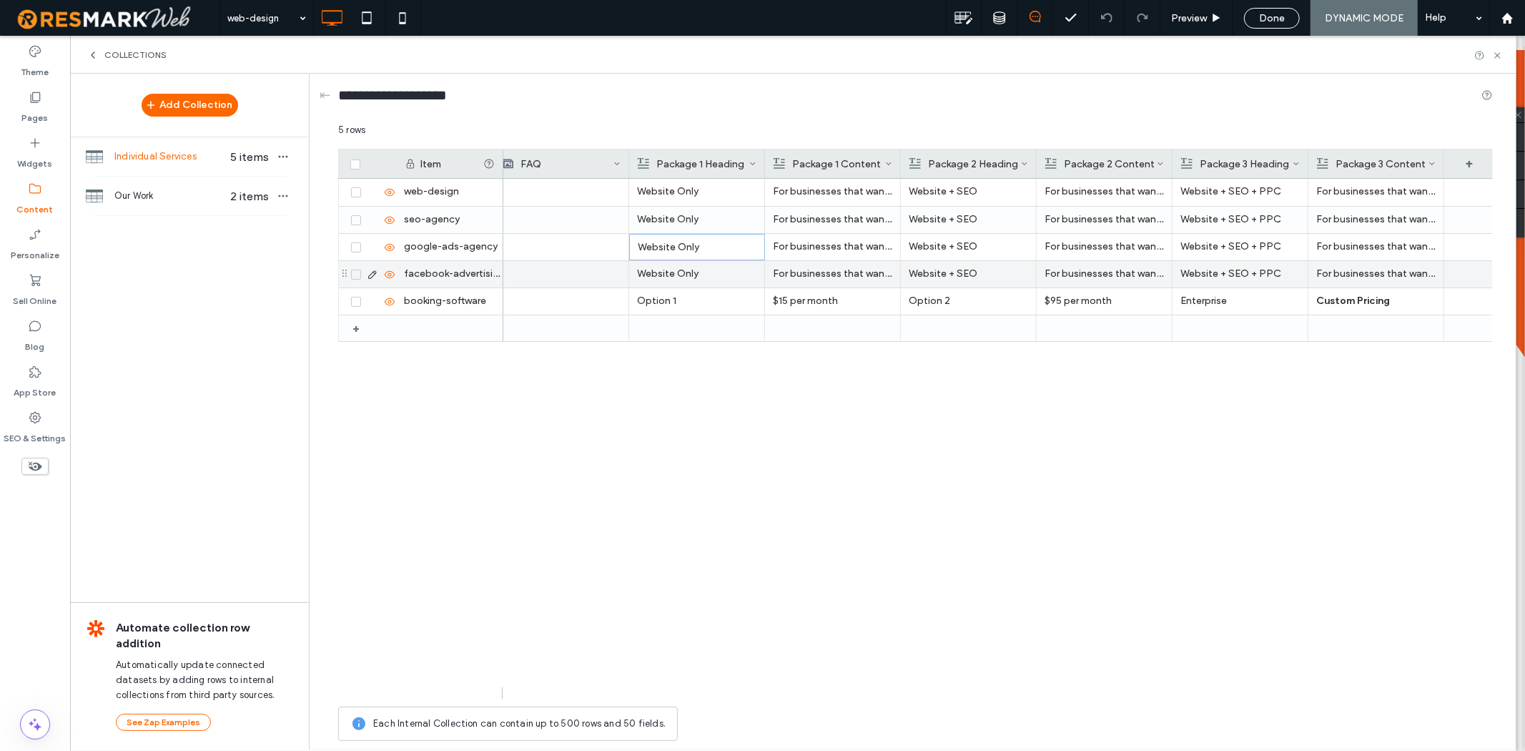
click at [681, 275] on p "Website Only" at bounding box center [696, 274] width 119 height 26
click at [681, 274] on p "Website Only" at bounding box center [697, 275] width 119 height 26
click at [681, 274] on div "**********" at bounding box center [706, 276] width 151 height 36
click at [681, 272] on div "**********" at bounding box center [706, 276] width 151 height 36
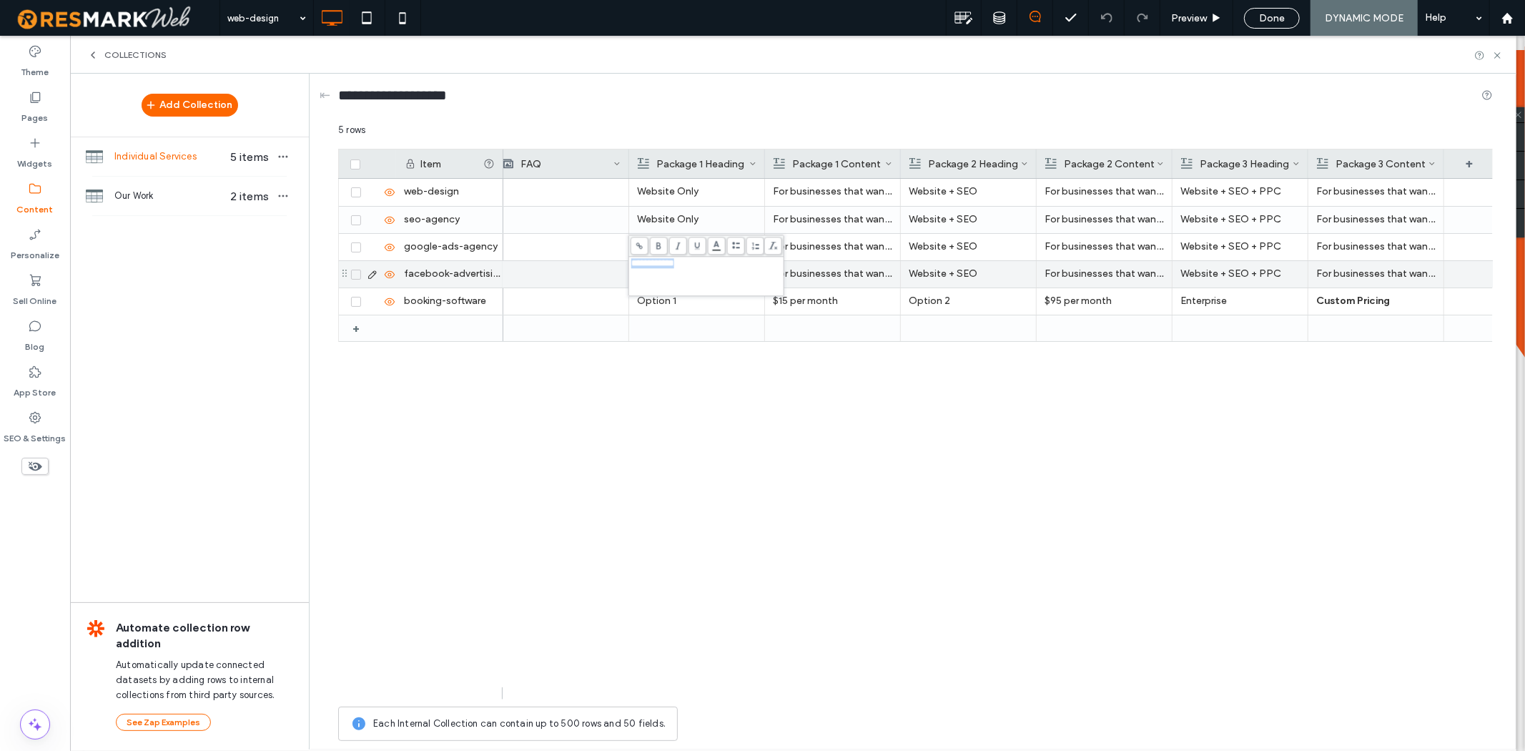
click at [681, 272] on div "**********" at bounding box center [706, 276] width 151 height 36
copy span "**********"
click at [669, 302] on p "Option 1" at bounding box center [696, 301] width 119 height 26
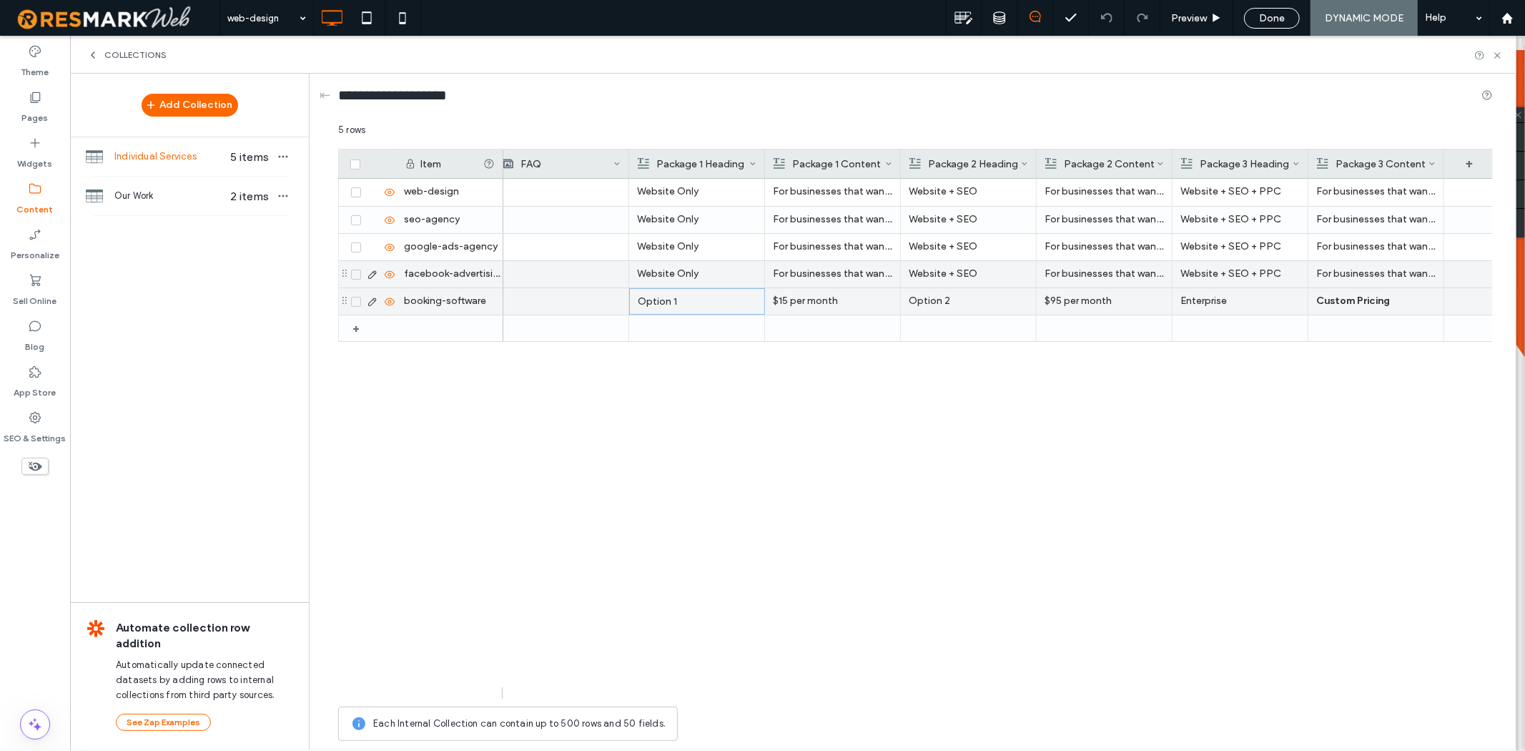
click at [669, 302] on p "Option 1" at bounding box center [697, 302] width 119 height 26
click at [669, 302] on div "********" at bounding box center [706, 303] width 151 height 36
click at [670, 290] on div "********" at bounding box center [706, 290] width 151 height 10
click at [671, 290] on div "********" at bounding box center [706, 290] width 151 height 10
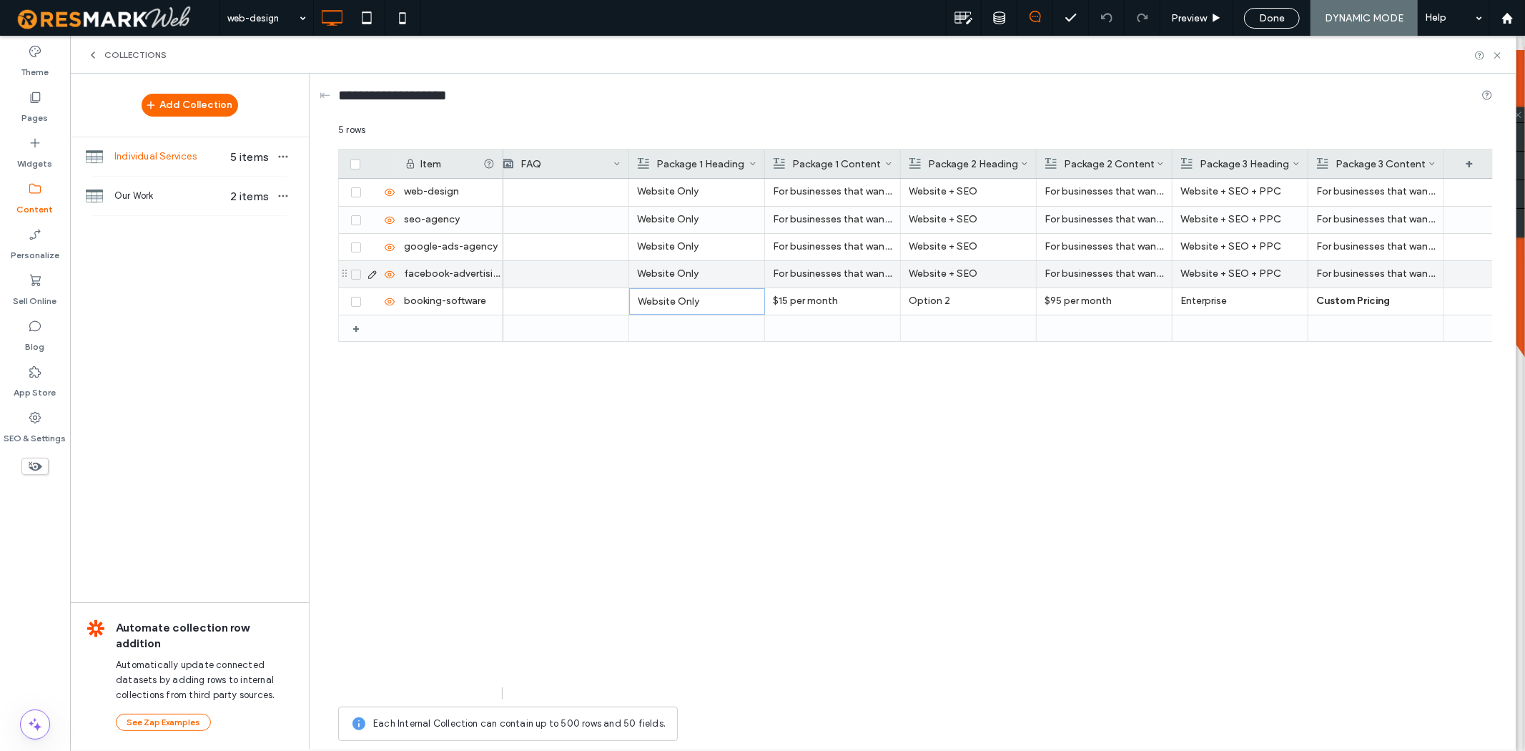
click at [799, 272] on p "For businesses that want a solid website that is built to convert, but don't ne…" at bounding box center [832, 274] width 119 height 26
click at [799, 273] on p "For businesses that want a solid website that is built to convert, but don't ne…" at bounding box center [833, 275] width 119 height 26
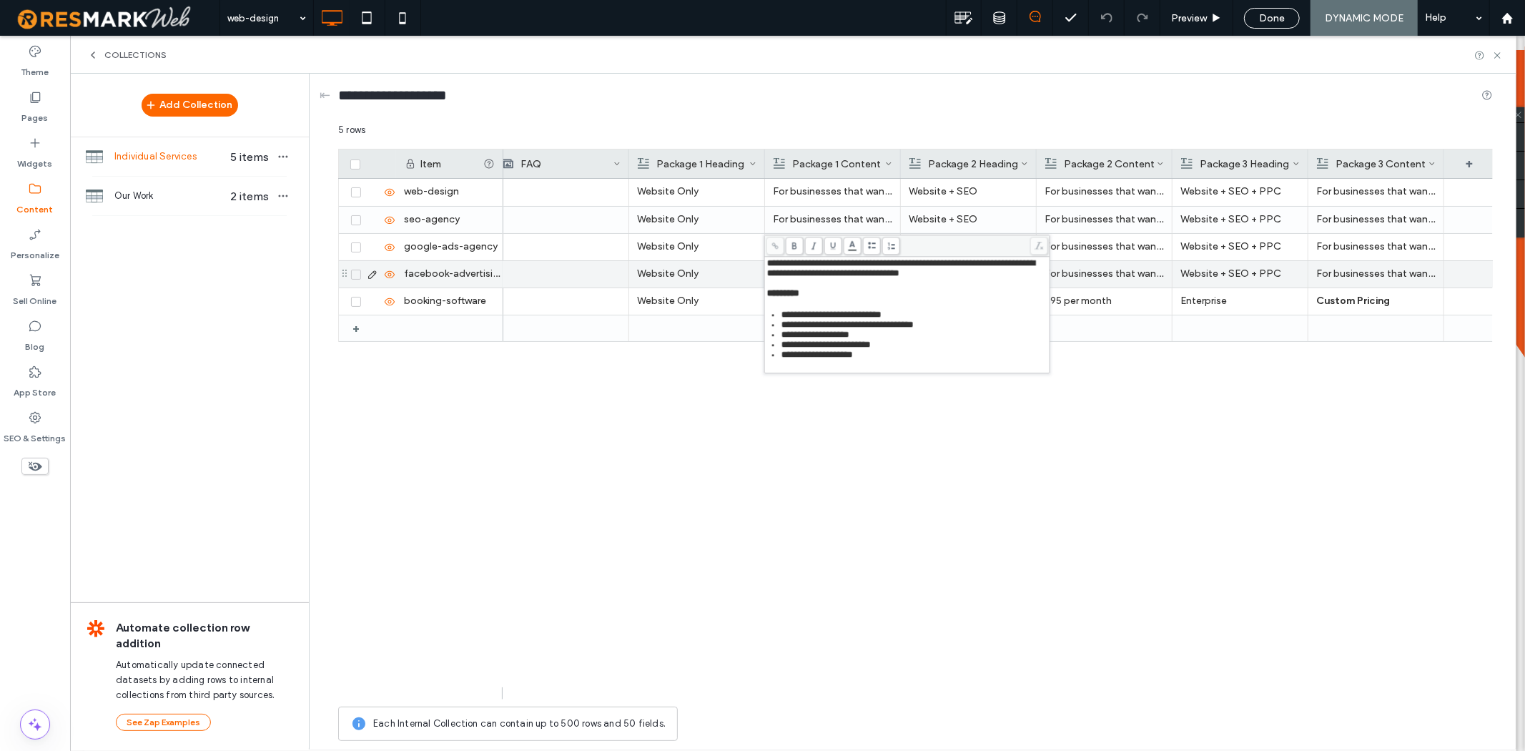
click at [799, 272] on span "**********" at bounding box center [901, 267] width 268 height 19
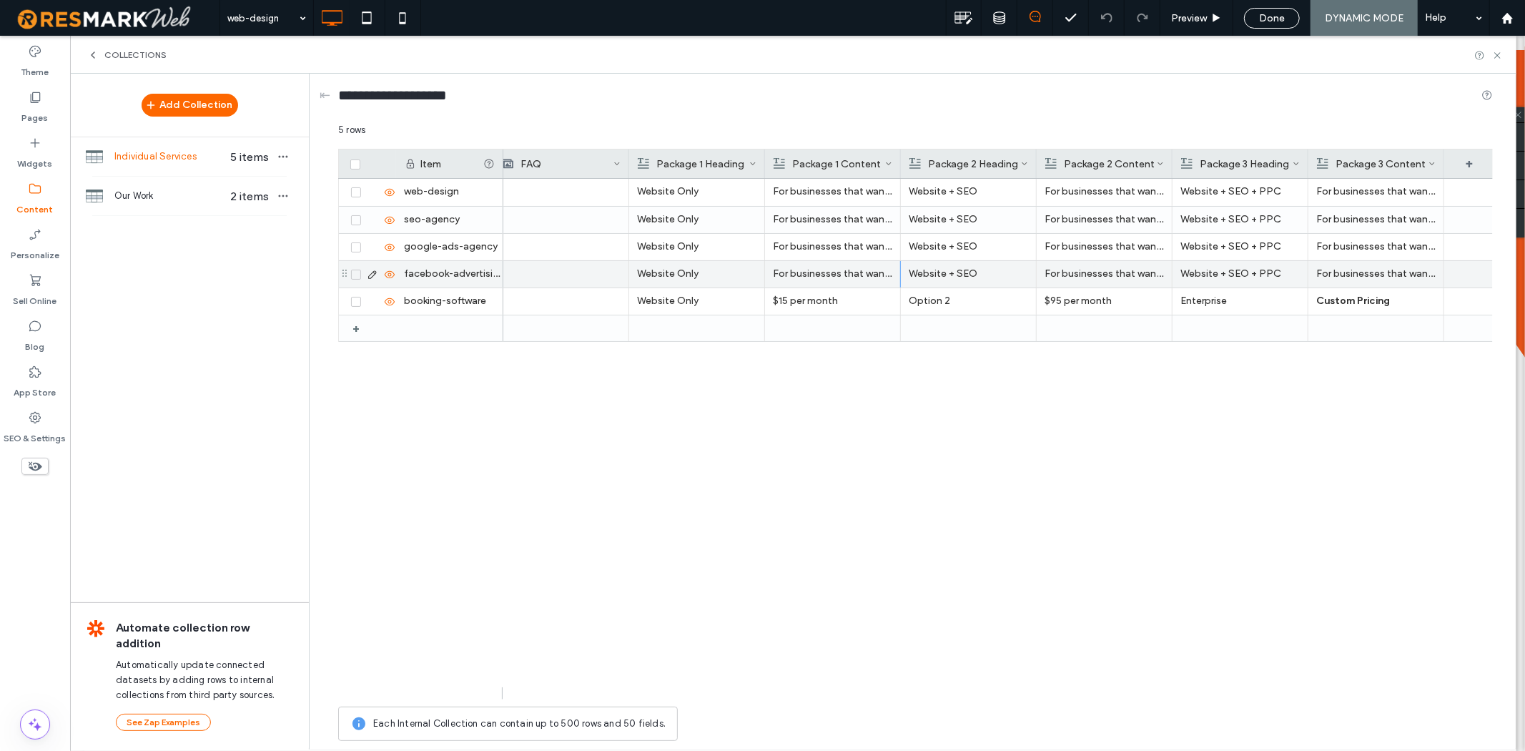
click at [692, 348] on div "For businesses that want a solid website that is built to convert, but don't ne…" at bounding box center [998, 439] width 990 height 521
click at [938, 265] on p "Website + SEO" at bounding box center [969, 275] width 119 height 26
click at [938, 279] on div "**********" at bounding box center [978, 276] width 151 height 36
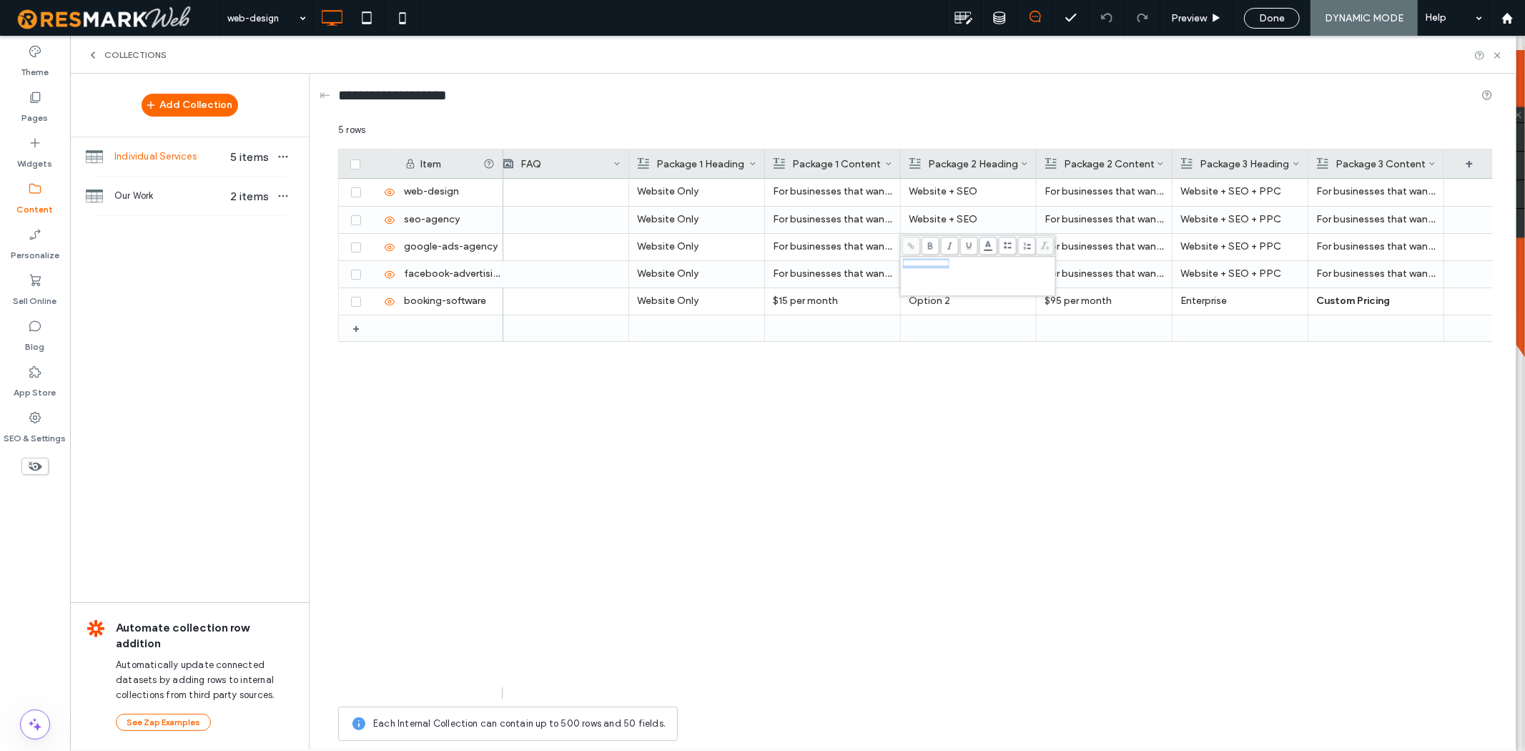
click at [938, 279] on div "**********" at bounding box center [978, 276] width 151 height 36
copy span "**********"
click at [935, 306] on p "Option 2" at bounding box center [968, 301] width 119 height 26
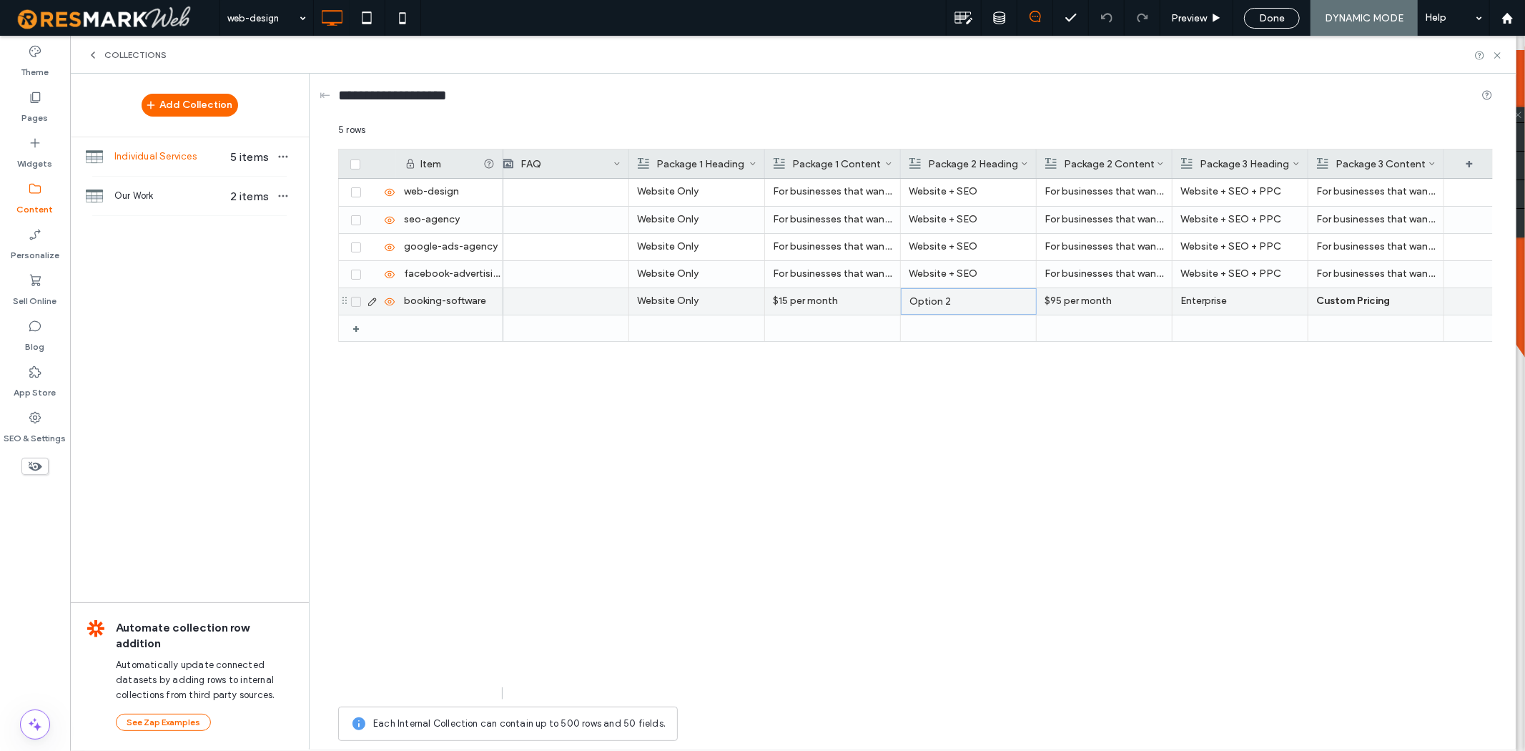
click at [935, 298] on p "Option 2" at bounding box center [969, 302] width 119 height 26
click at [935, 297] on div "********" at bounding box center [978, 303] width 151 height 36
click at [1213, 299] on p "Enterprise" at bounding box center [1240, 301] width 119 height 26
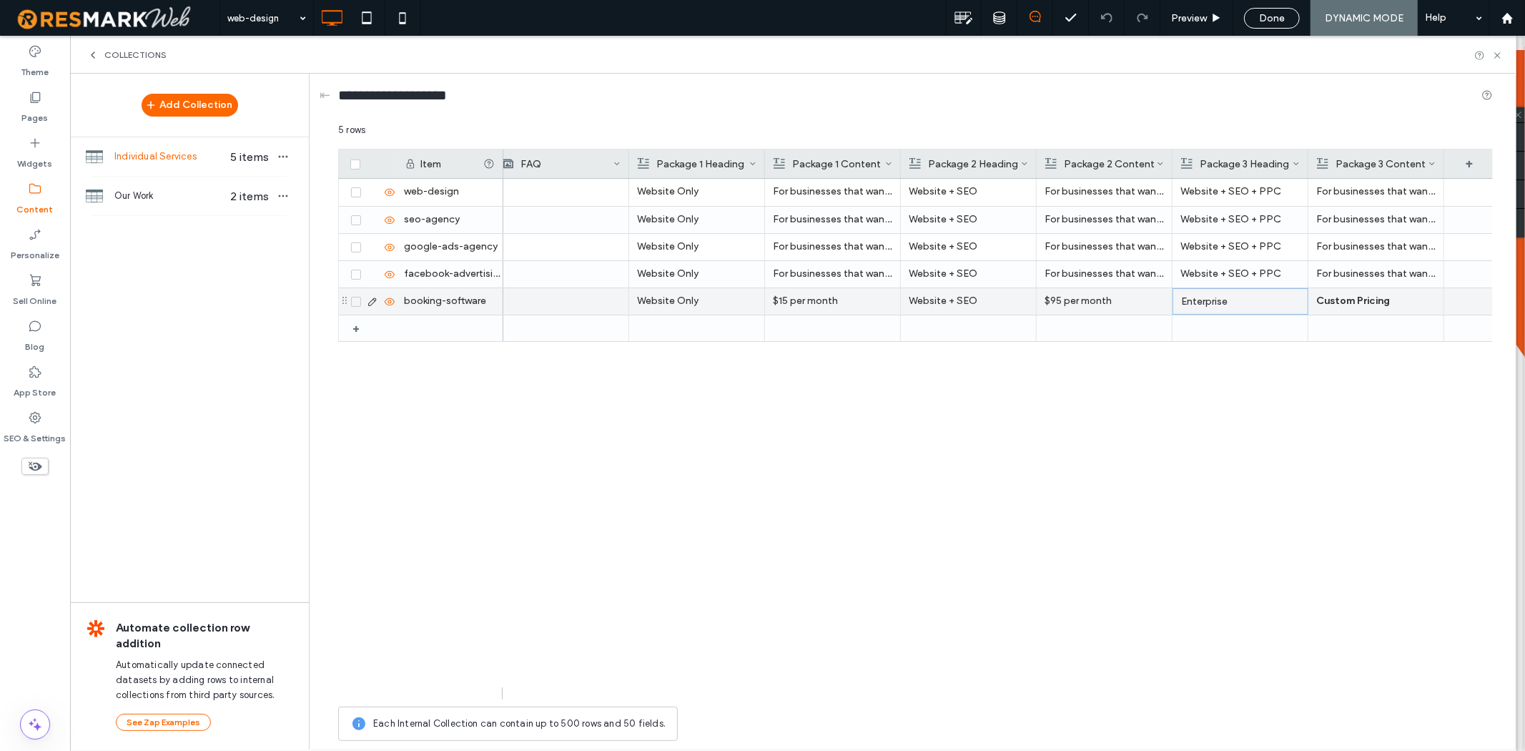
click at [1234, 301] on p "Enterprise" at bounding box center [1240, 302] width 119 height 26
click at [1221, 295] on span "**********" at bounding box center [1198, 289] width 46 height 9
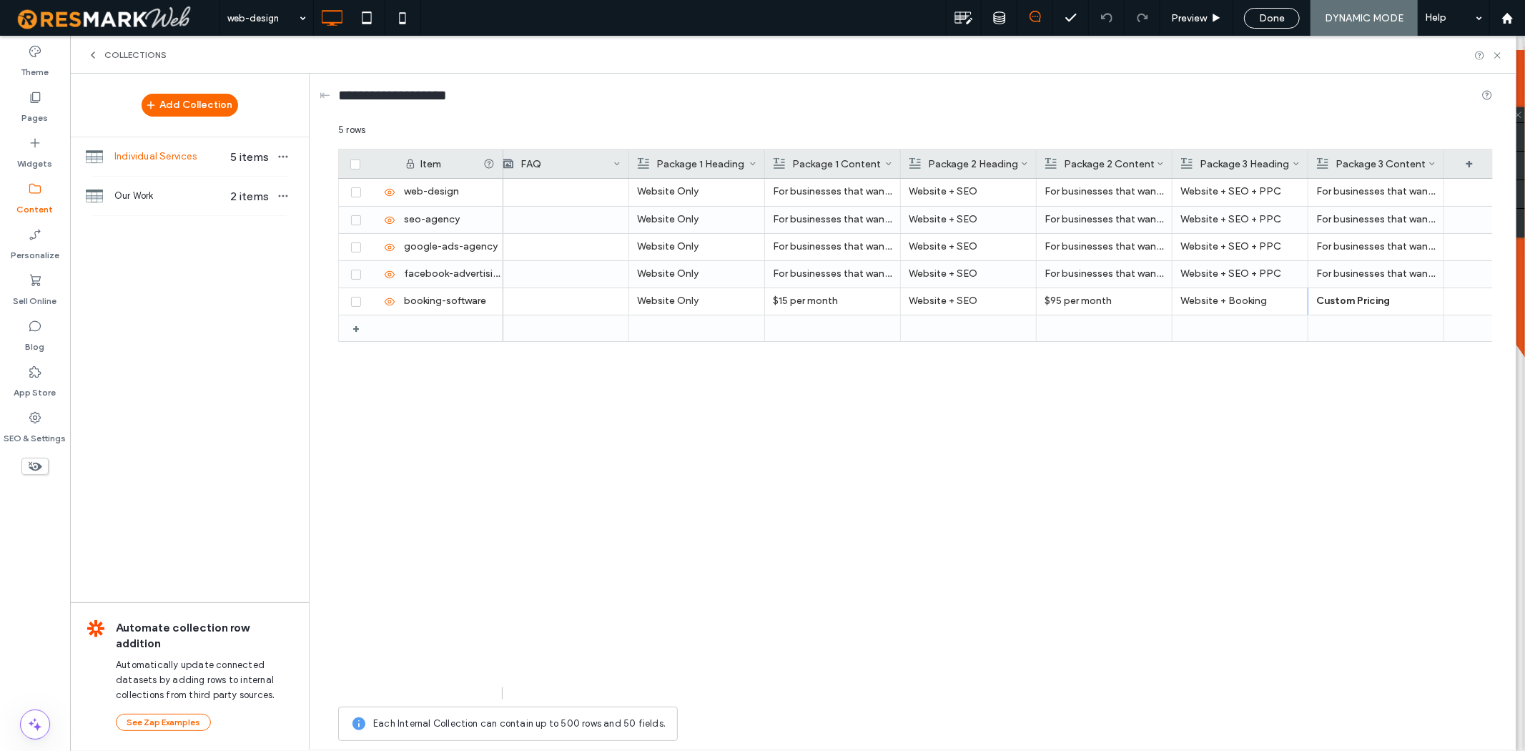
click at [1235, 427] on div "For businesses that want a solid website that is built to convert, but don't ne…" at bounding box center [998, 439] width 990 height 521
drag, startPoint x: 1495, startPoint y: 54, endPoint x: 1075, endPoint y: 215, distance: 449.3
click at [1495, 54] on icon at bounding box center [1497, 55] width 11 height 11
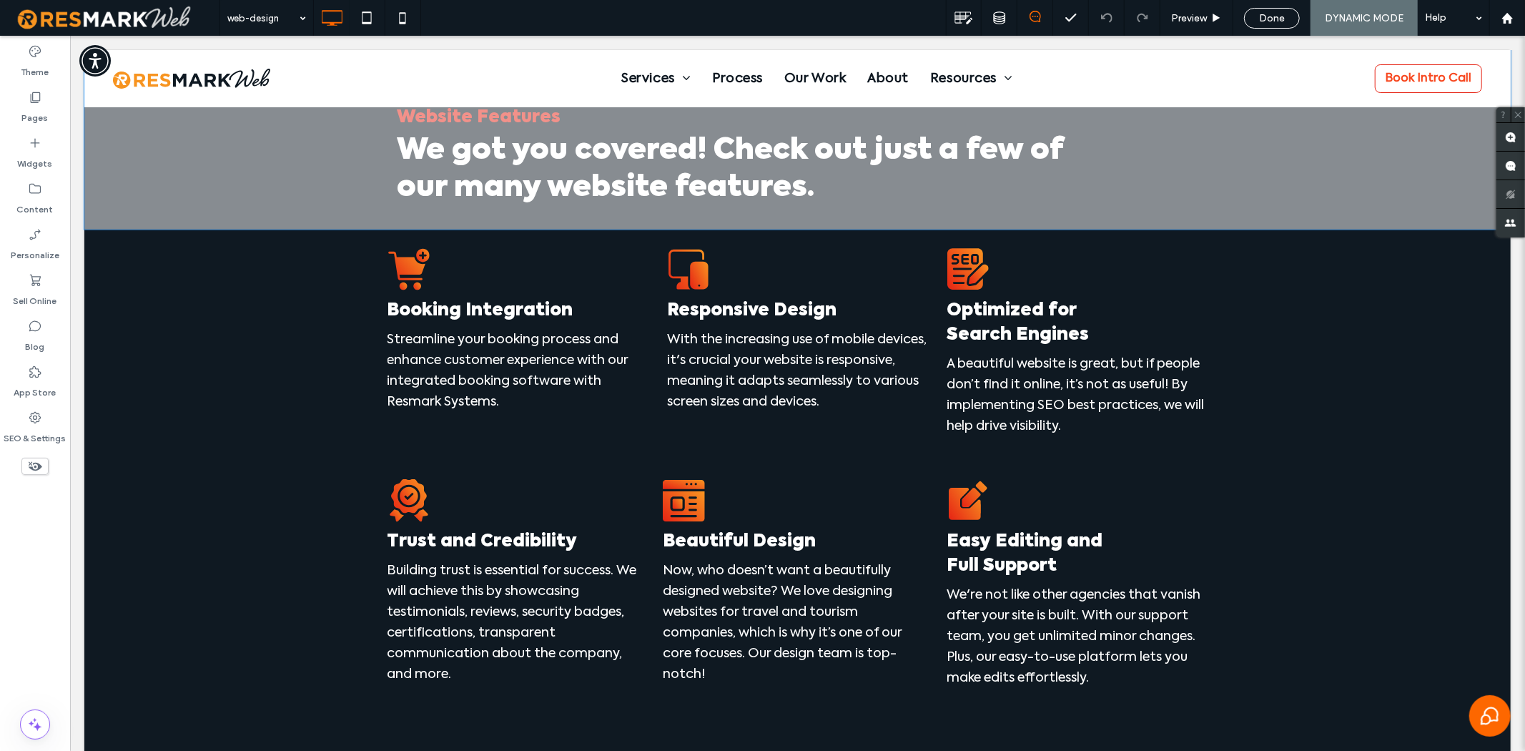
scroll to position [1350, 0]
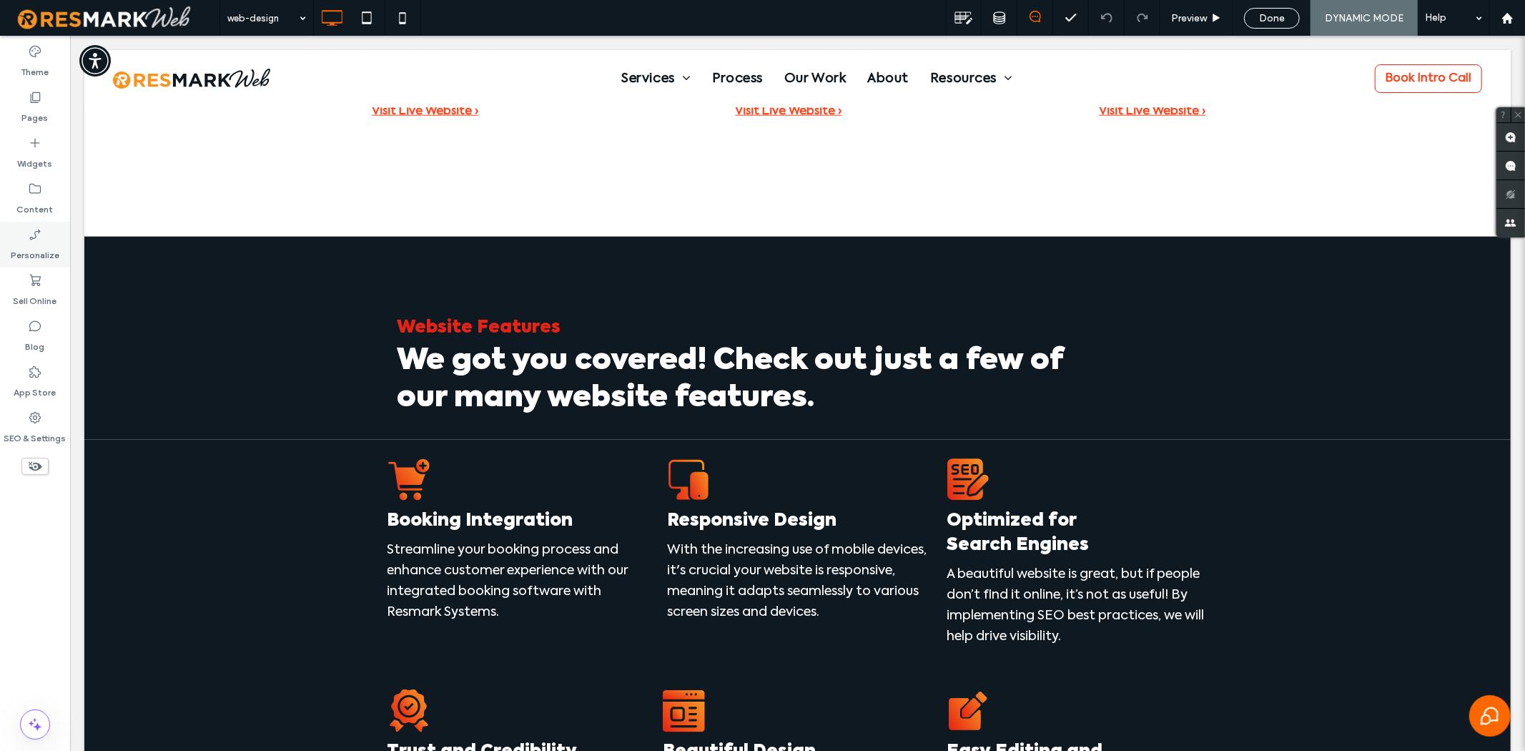
click at [51, 238] on div "Personalize" at bounding box center [35, 245] width 70 height 46
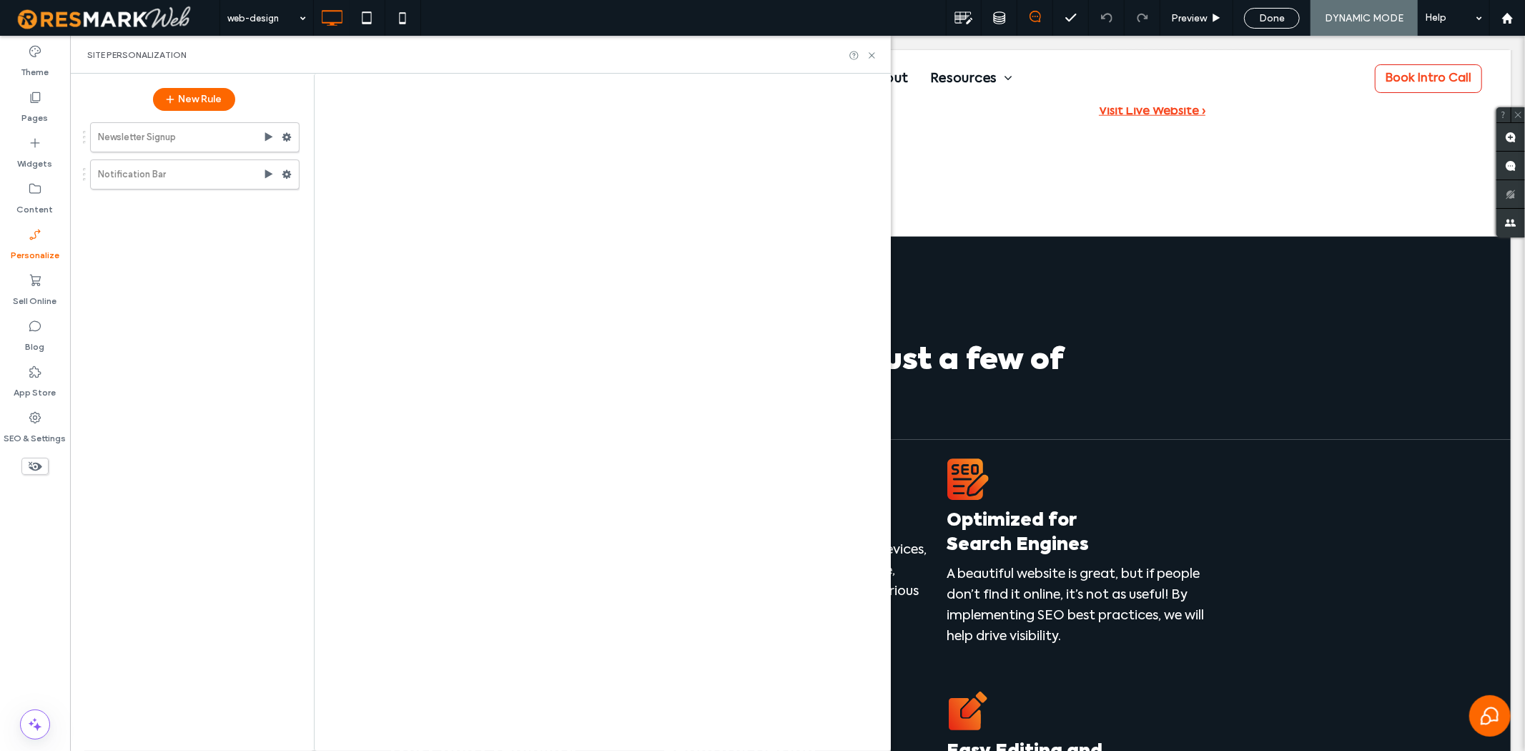
click at [47, 209] on div at bounding box center [762, 375] width 1525 height 751
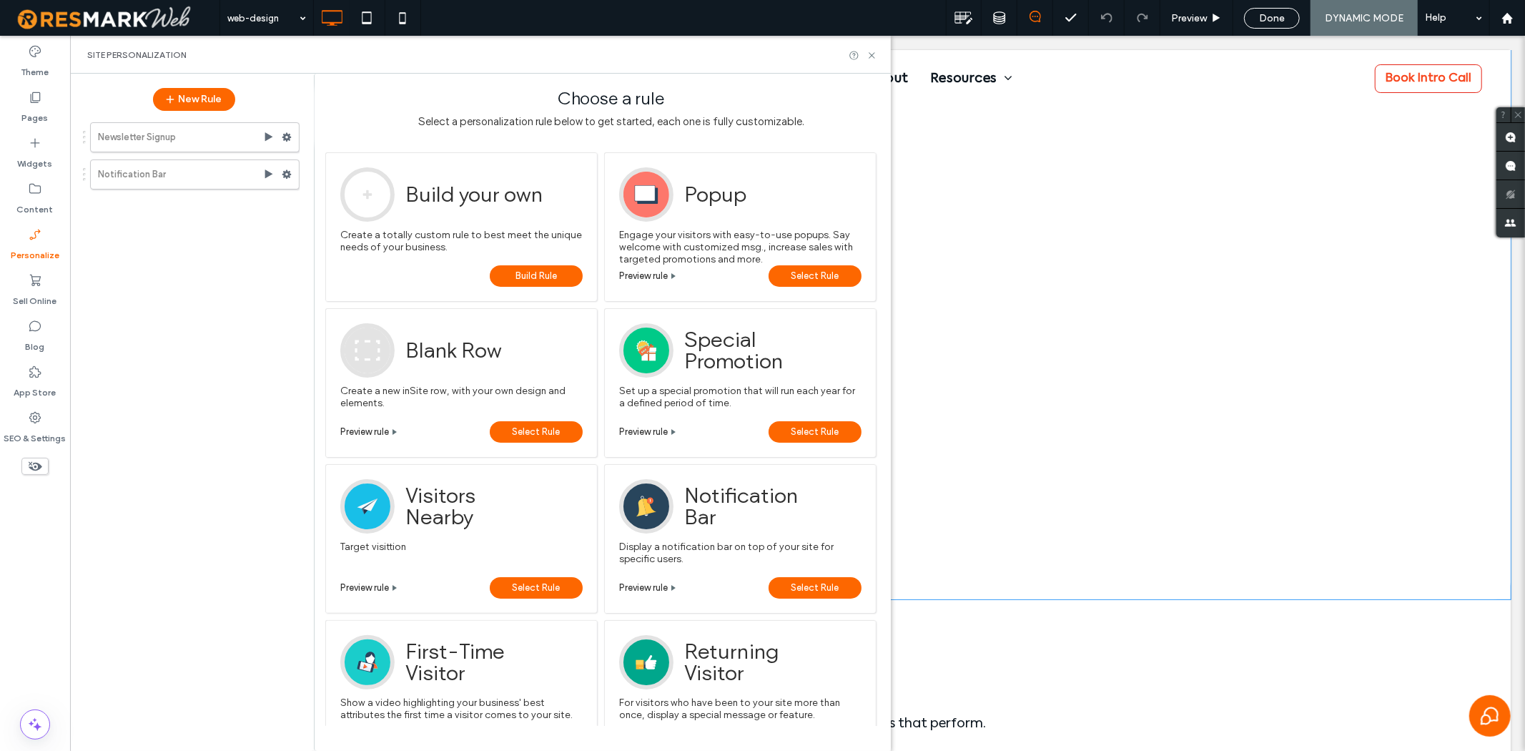
scroll to position [0, 0]
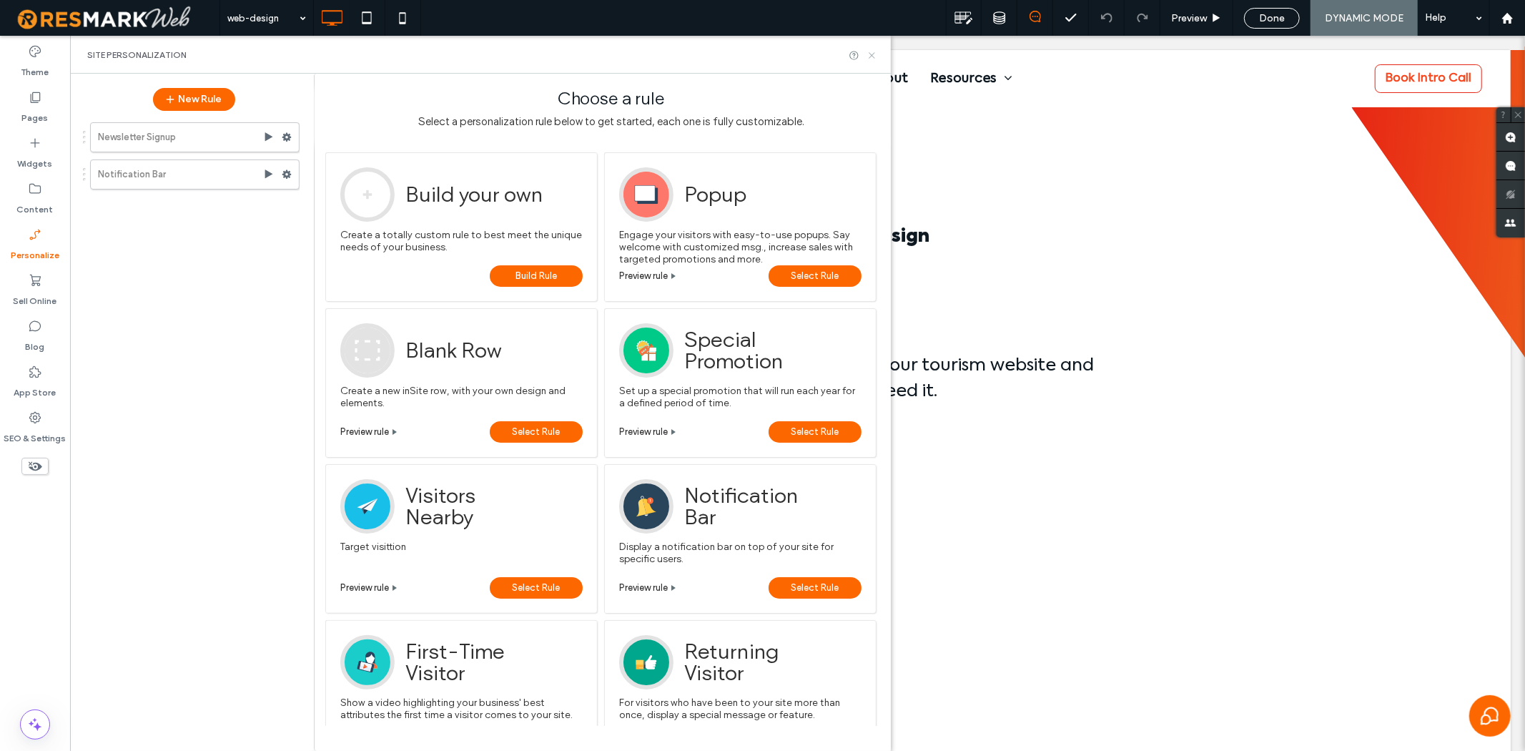
click at [873, 53] on icon at bounding box center [872, 55] width 11 height 11
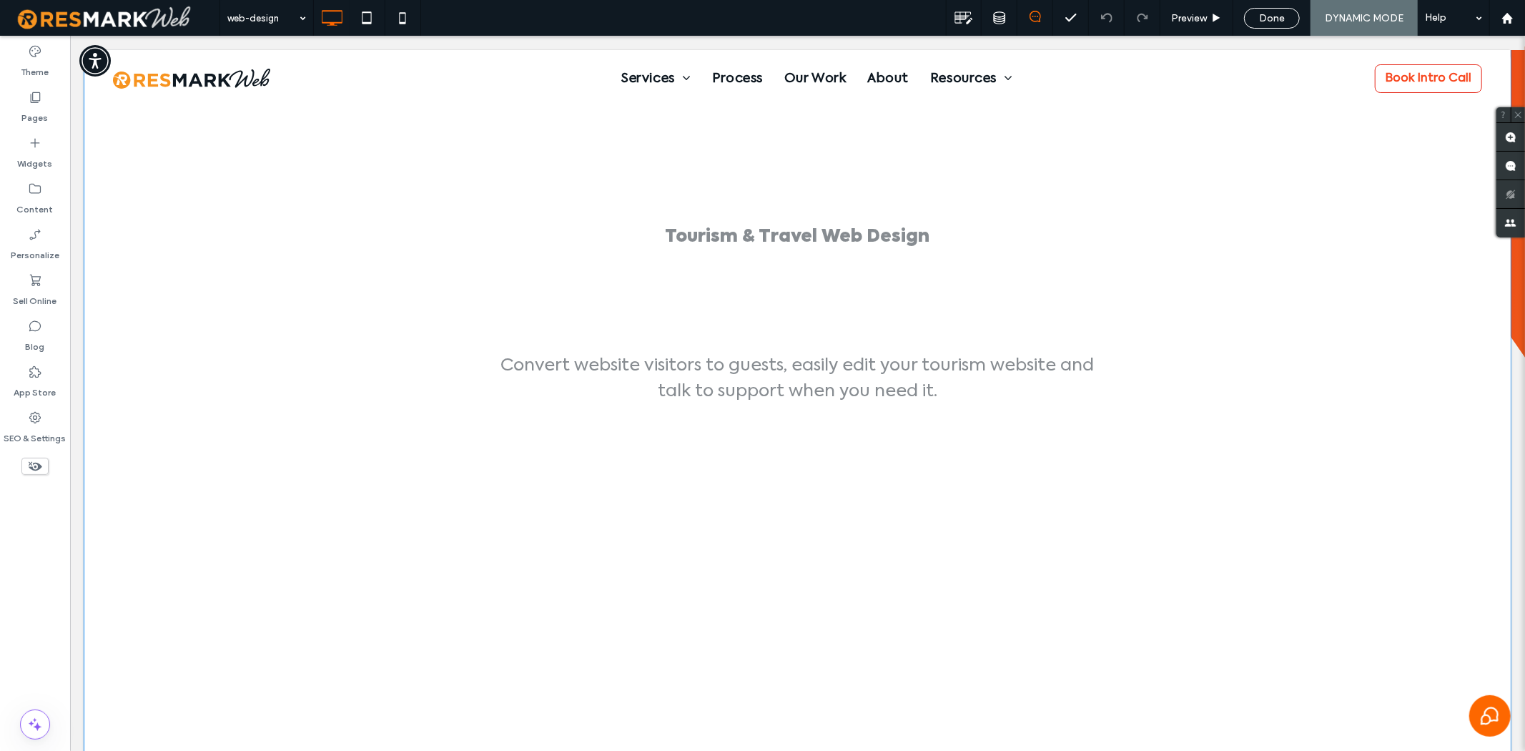
scroll to position [397, 0]
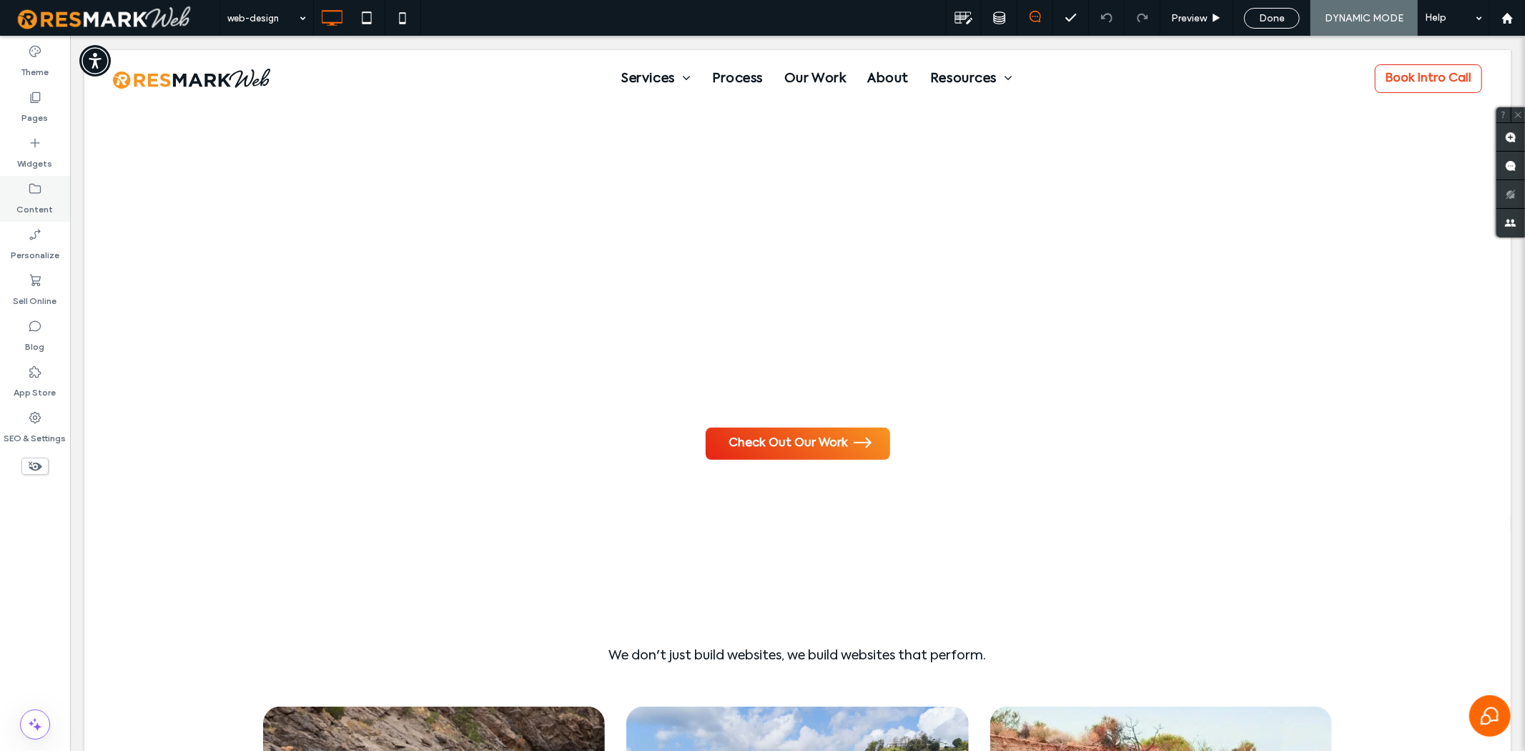
click at [40, 220] on div "Content" at bounding box center [35, 199] width 70 height 46
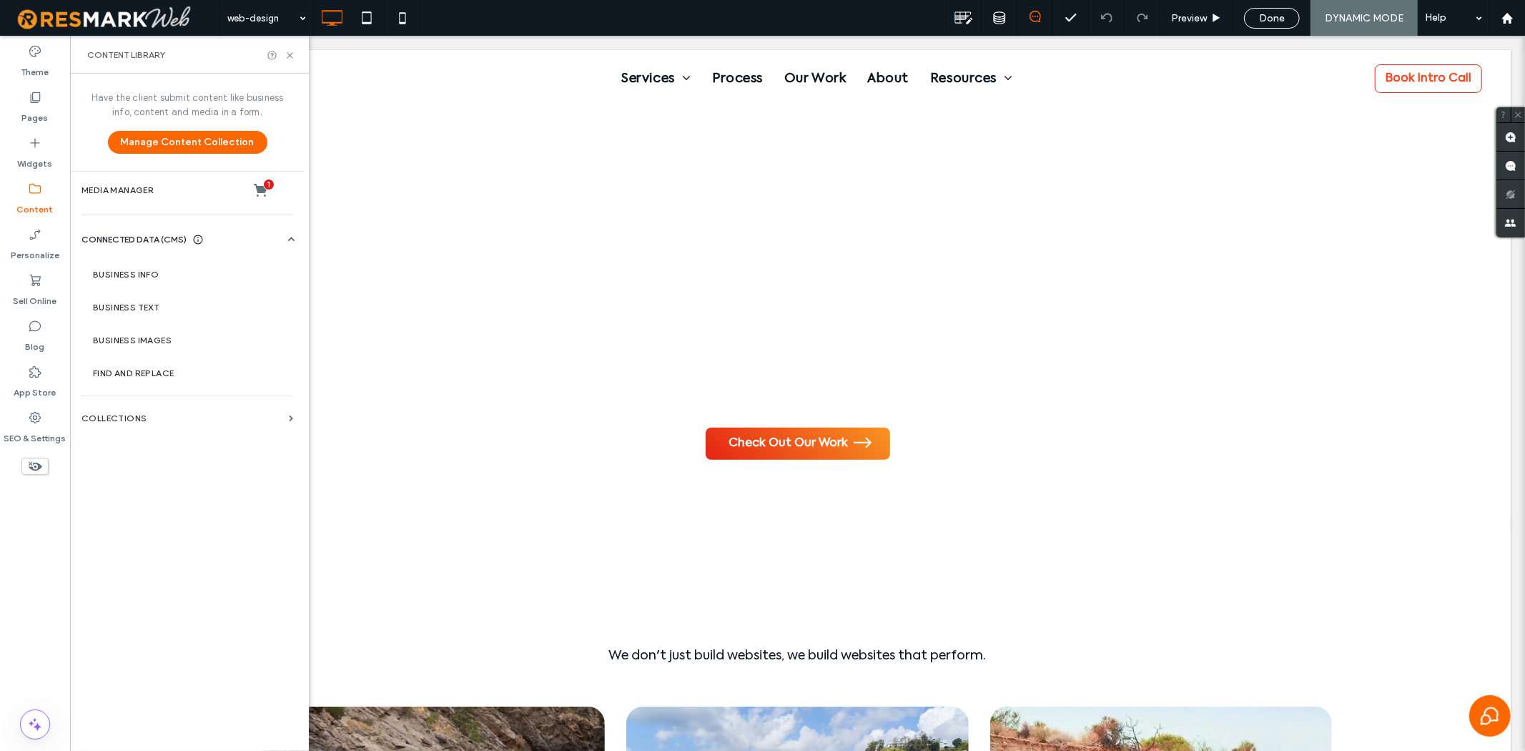
click at [117, 438] on div "Have the client submit content like business info, content and media in a form.…" at bounding box center [187, 411] width 235 height 674
click at [118, 429] on section "Collections" at bounding box center [187, 418] width 235 height 33
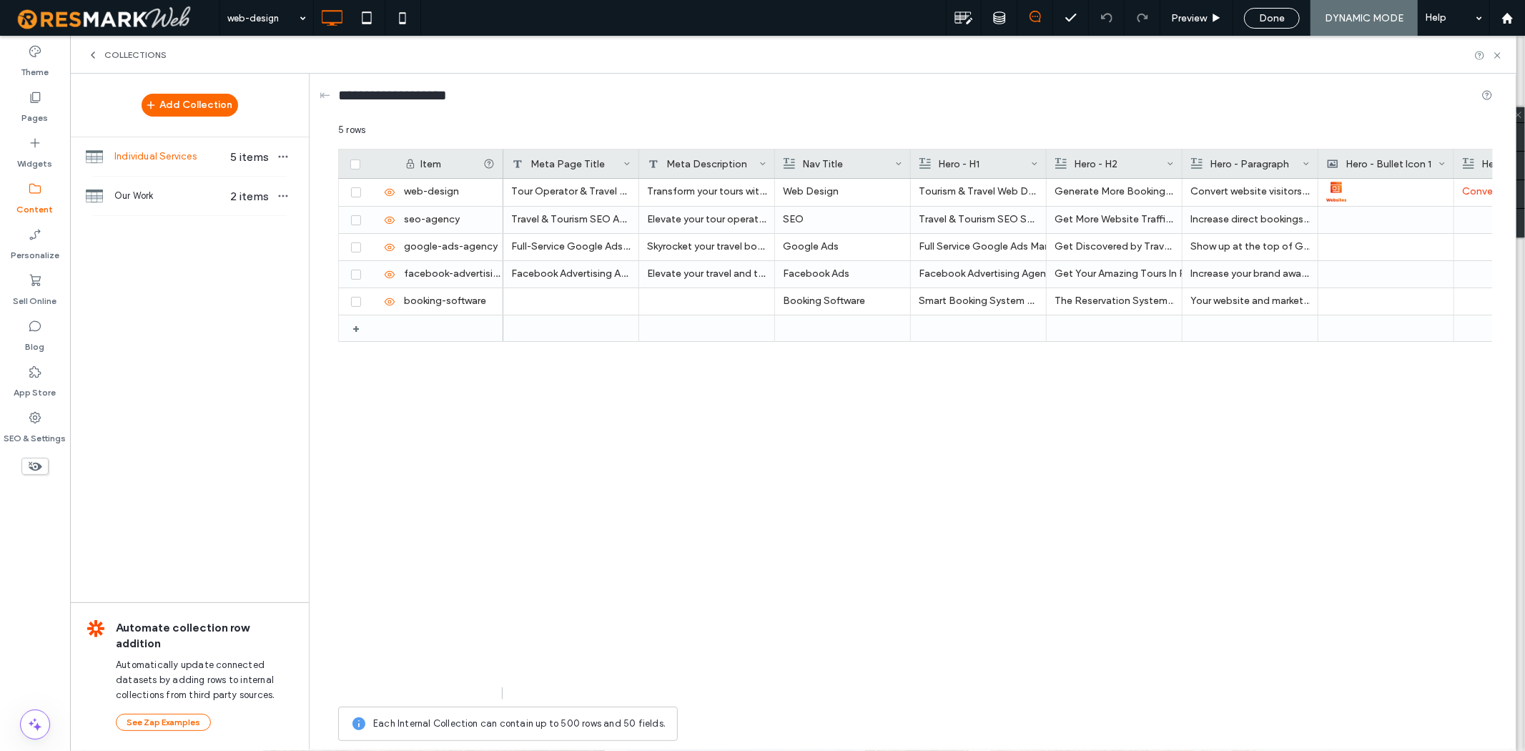
drag, startPoint x: 595, startPoint y: 685, endPoint x: 867, endPoint y: 699, distance: 272.8
click at [870, 701] on div "5 rows Drag here to set row groups Drag here to set column labels Item Meta Pag…" at bounding box center [915, 435] width 1155 height 625
drag, startPoint x: 611, startPoint y: 687, endPoint x: 1191, endPoint y: 674, distance: 580.1
click at [1194, 675] on div "Item Meta Page Title Meta Description Nav Title Hero - H1 Hero - H2 Hero - Para…" at bounding box center [915, 424] width 1155 height 551
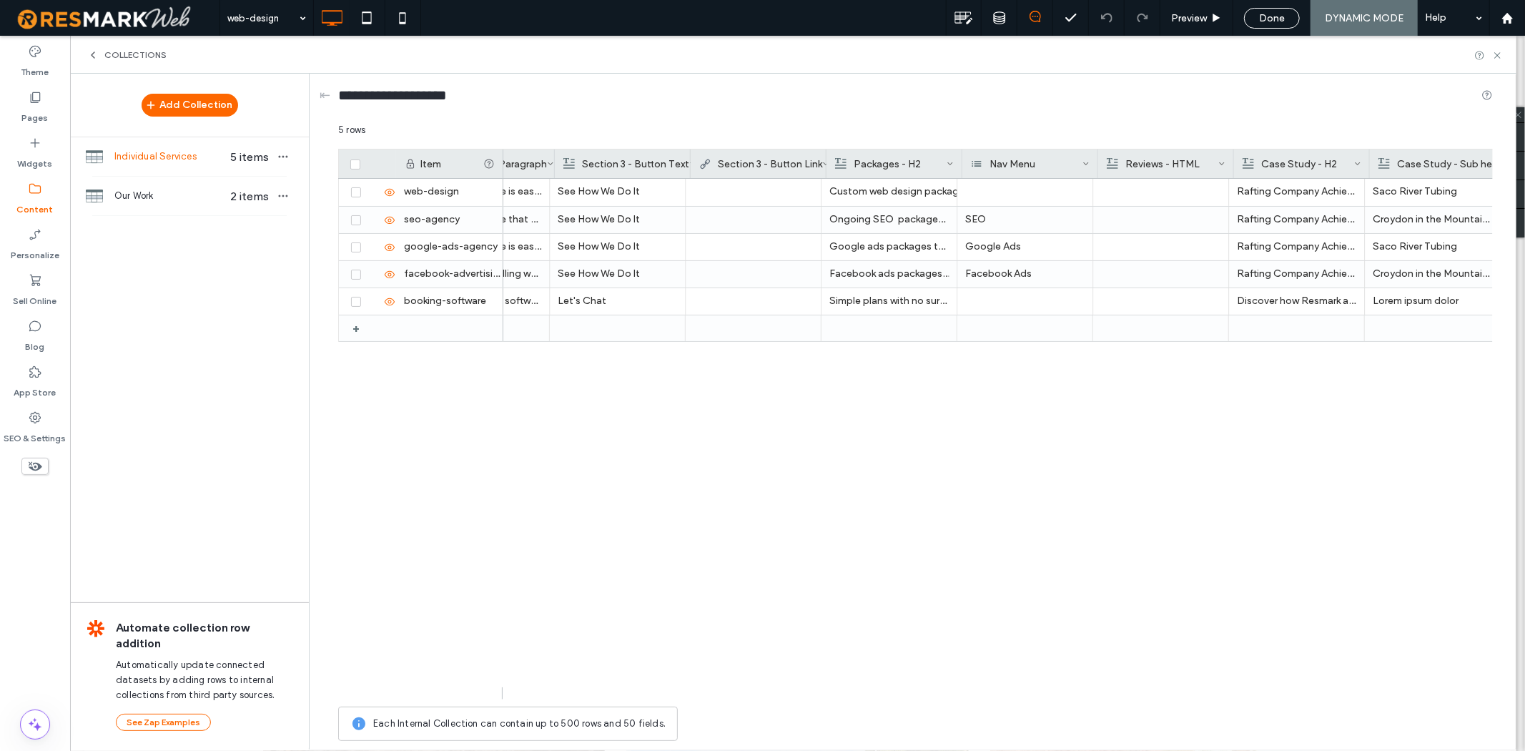
scroll to position [0, 3209]
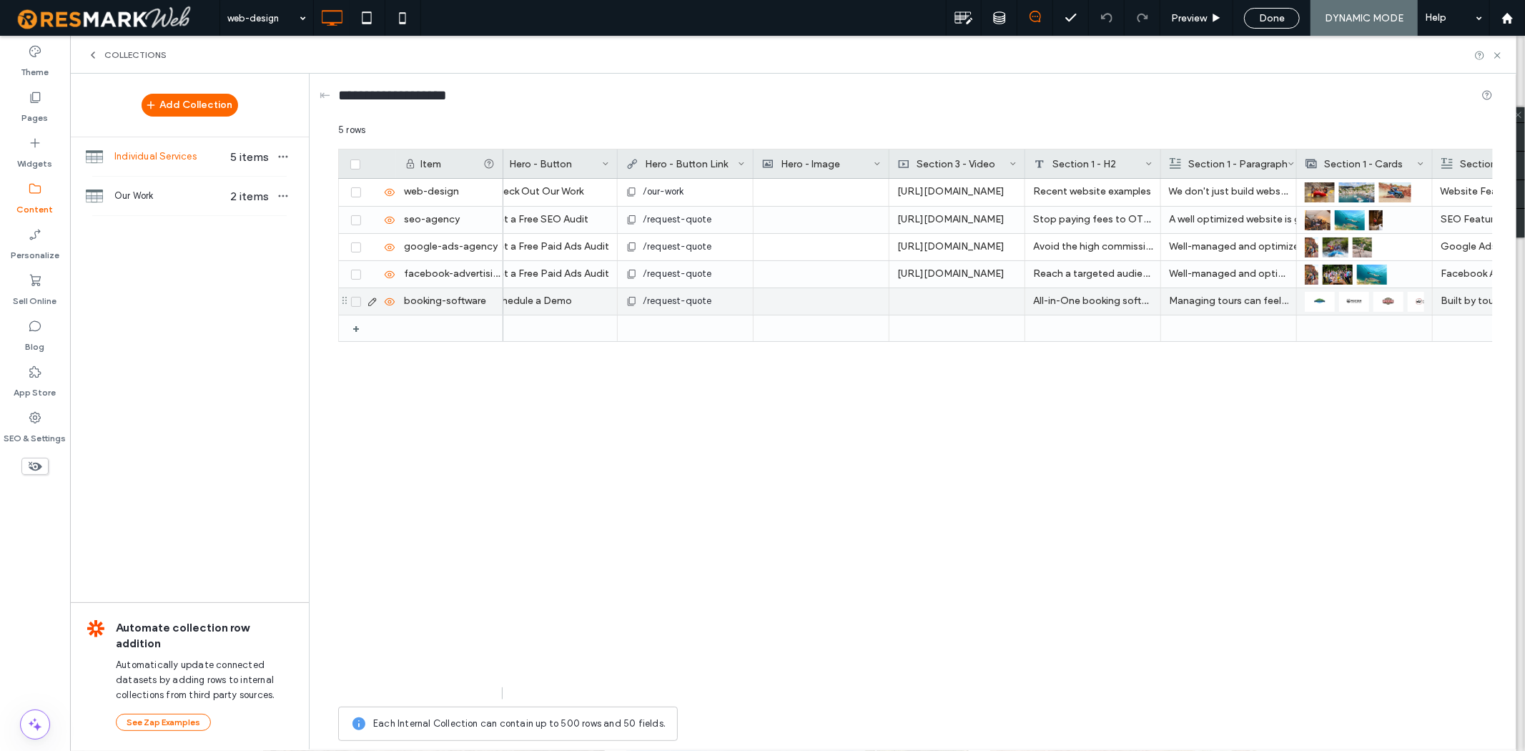
click at [845, 298] on div at bounding box center [821, 301] width 119 height 26
click at [845, 298] on div at bounding box center [821, 301] width 119 height 25
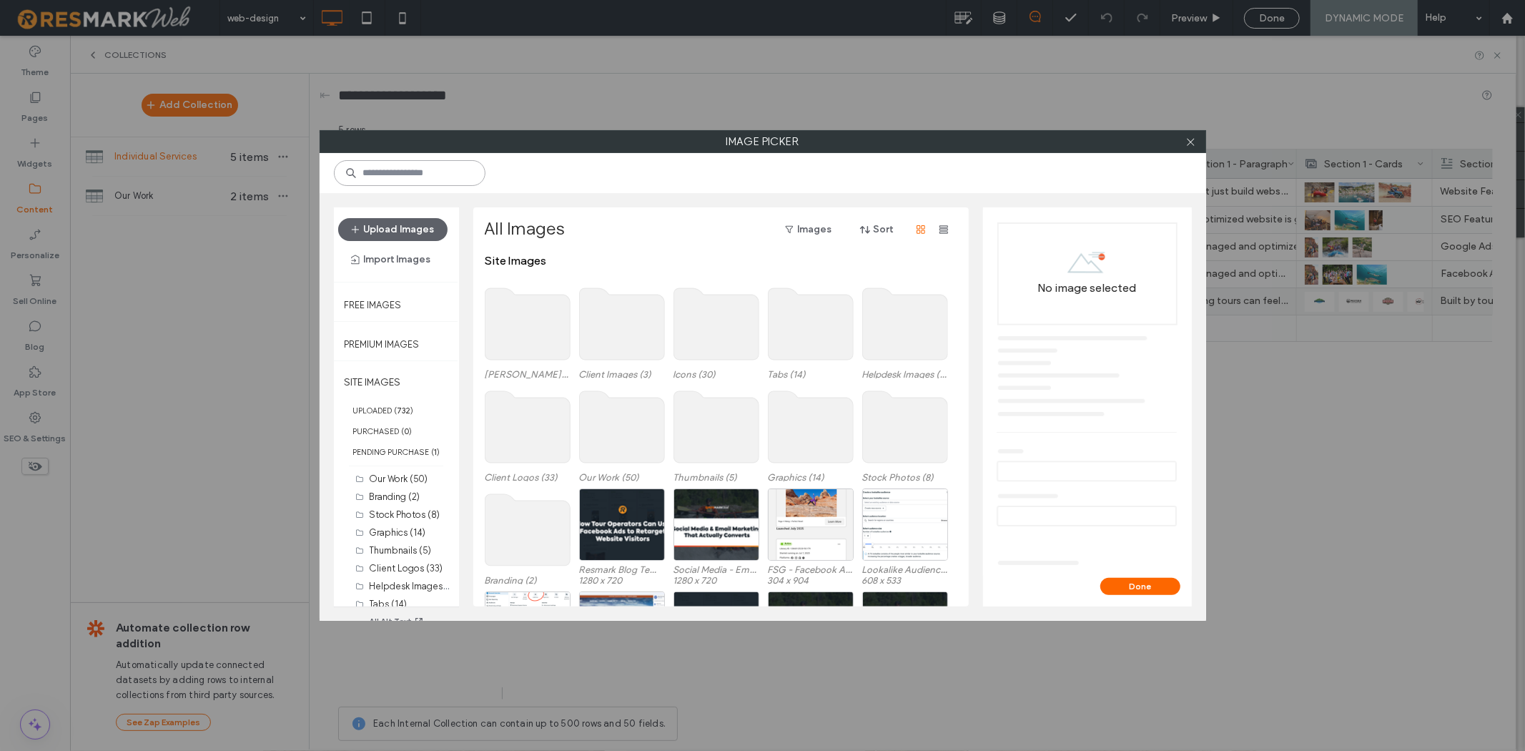
paste input "**********"
type input "**********"
click at [396, 360] on label "UPLOADED ( 732 )" at bounding box center [396, 367] width 125 height 21
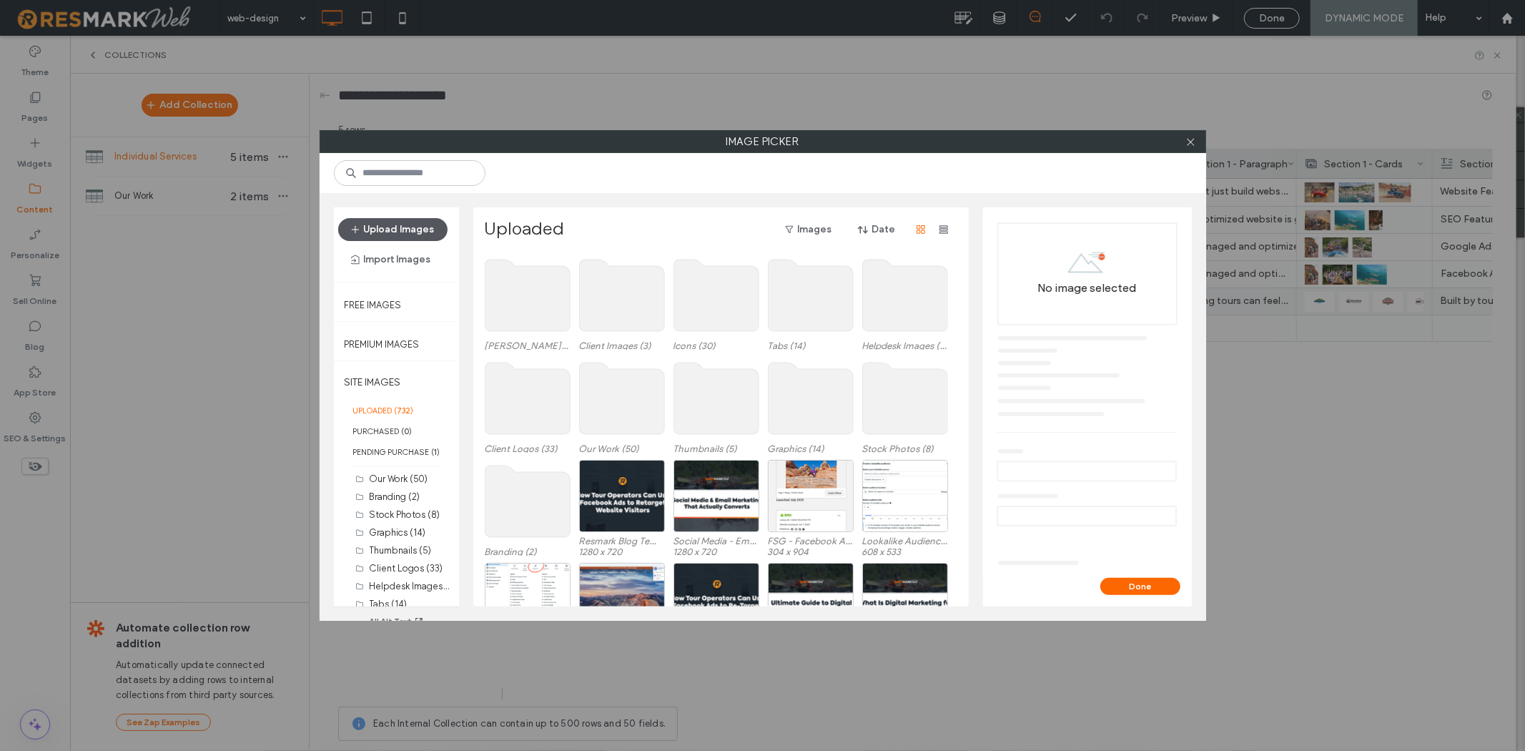
click at [419, 227] on button "Upload Images" at bounding box center [392, 229] width 109 height 23
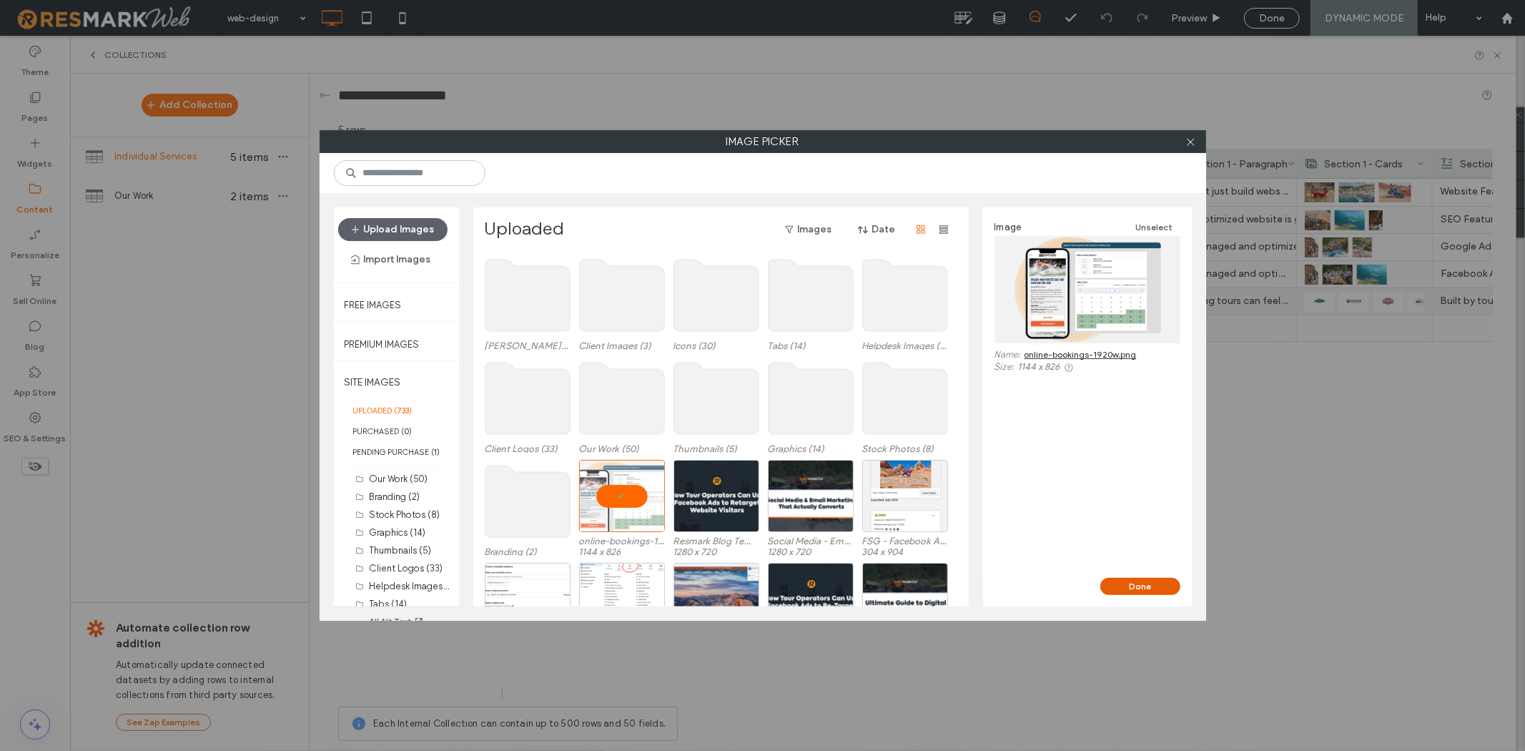
click at [1141, 587] on button "Done" at bounding box center [1141, 586] width 80 height 17
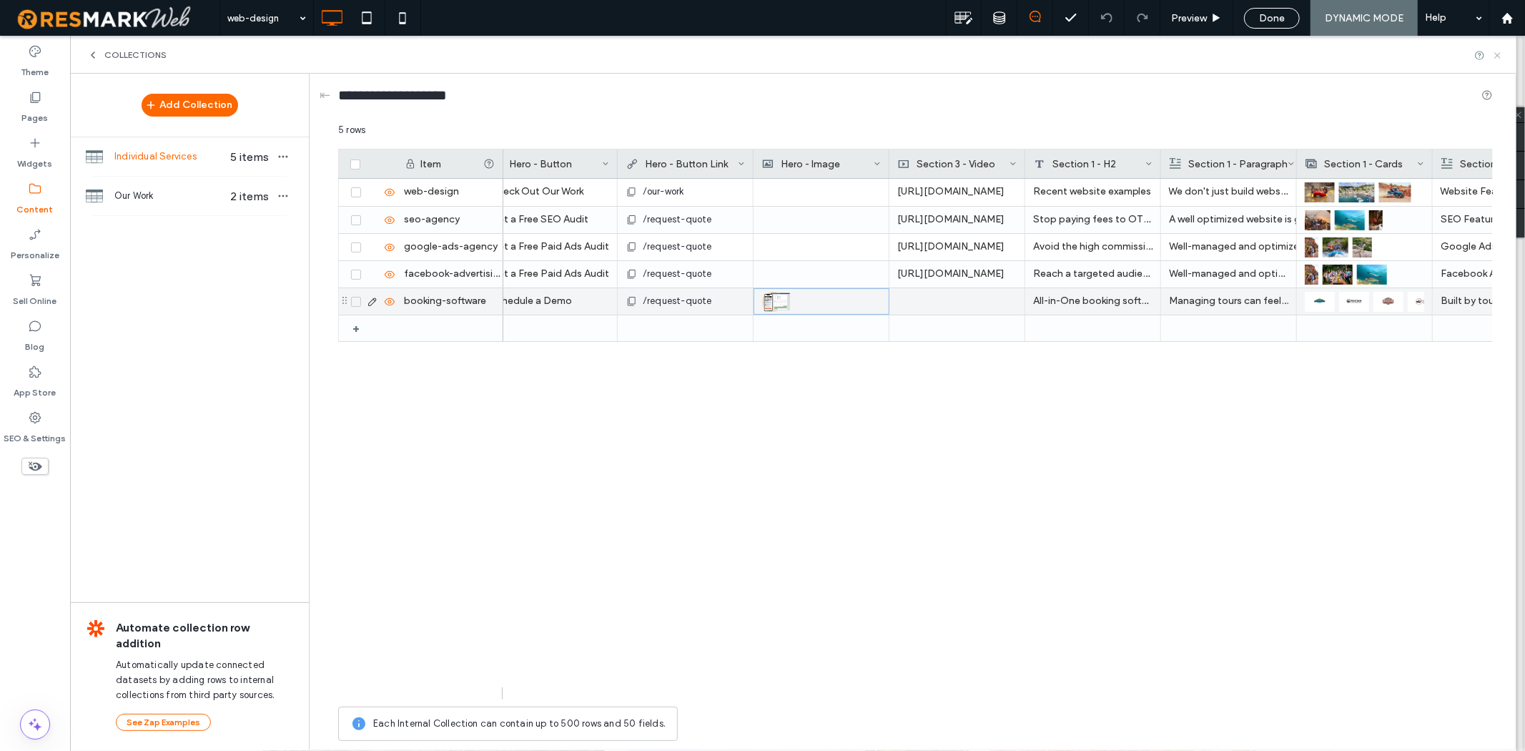
drag, startPoint x: 1493, startPoint y: 58, endPoint x: 1423, endPoint y: 22, distance: 78.7
click at [1493, 58] on icon at bounding box center [1497, 55] width 11 height 11
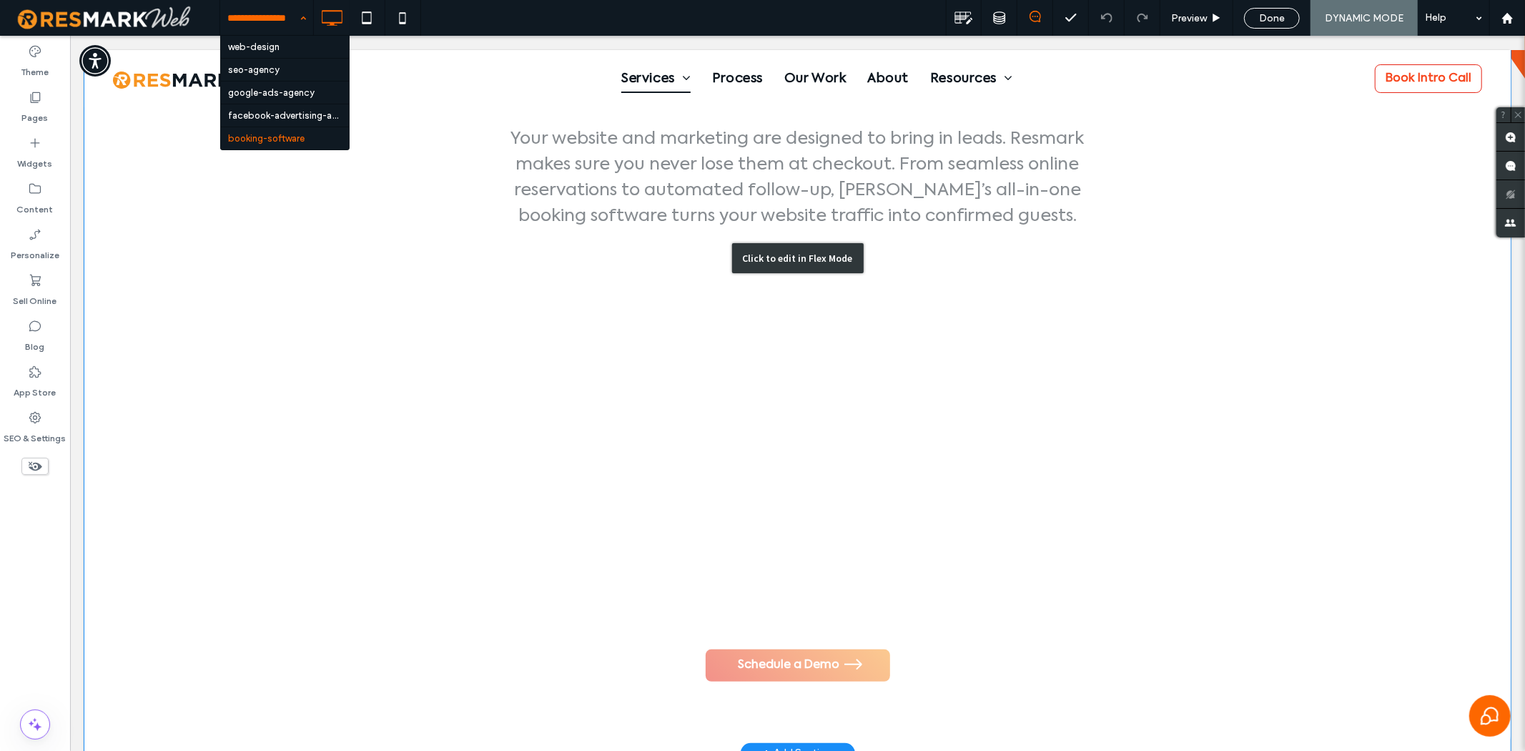
scroll to position [159, 0]
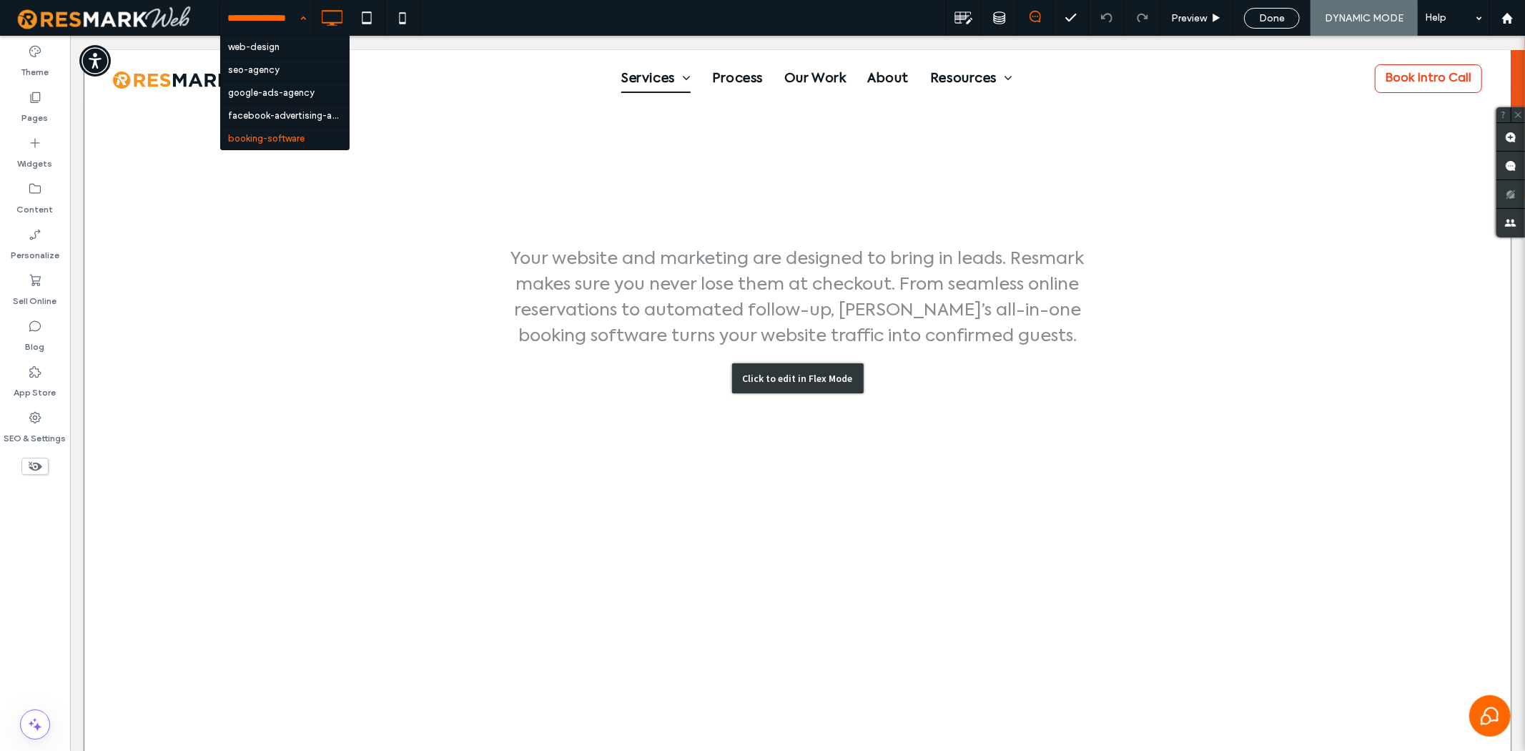
click at [327, 339] on div "Click to edit in Flex Mode" at bounding box center [797, 377] width 1427 height 989
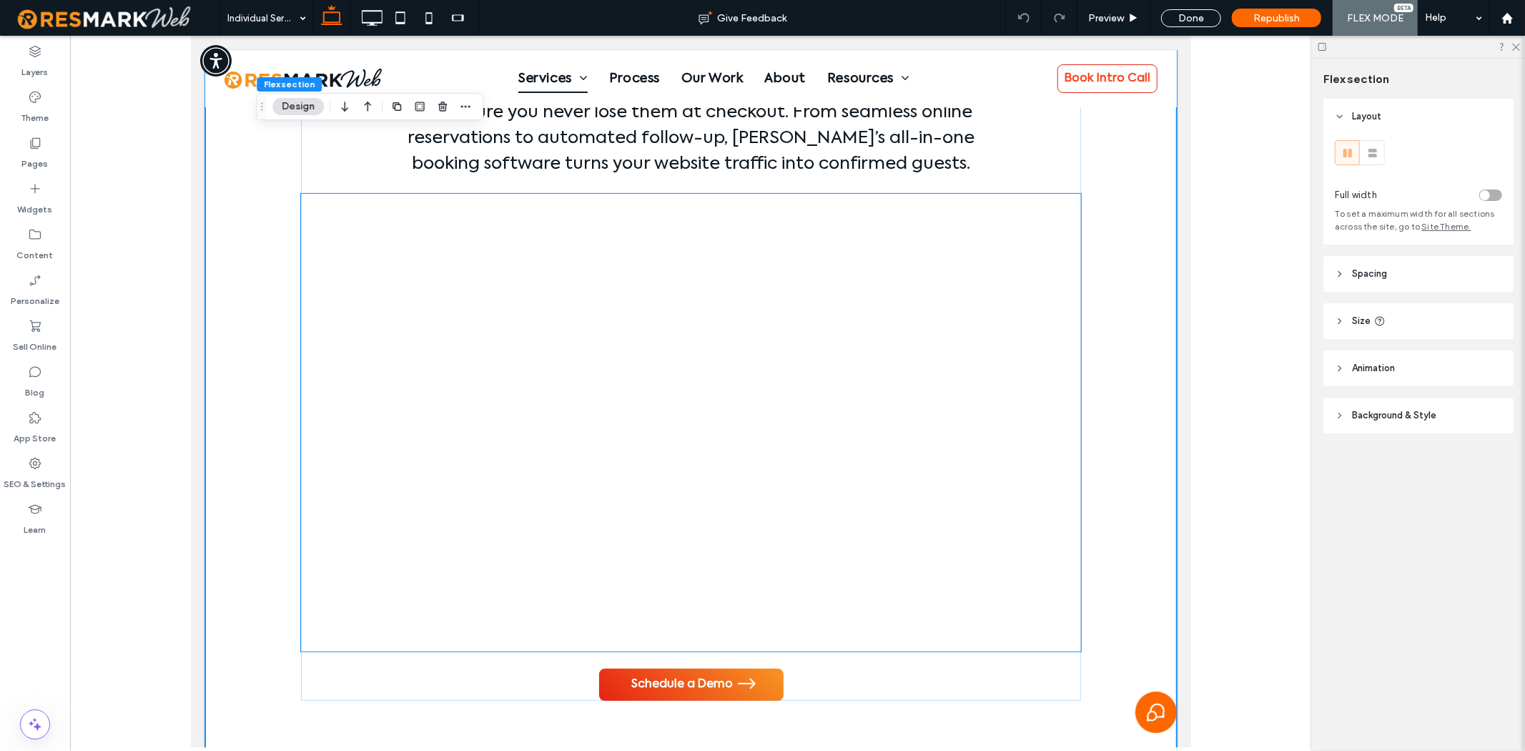
scroll to position [556, 0]
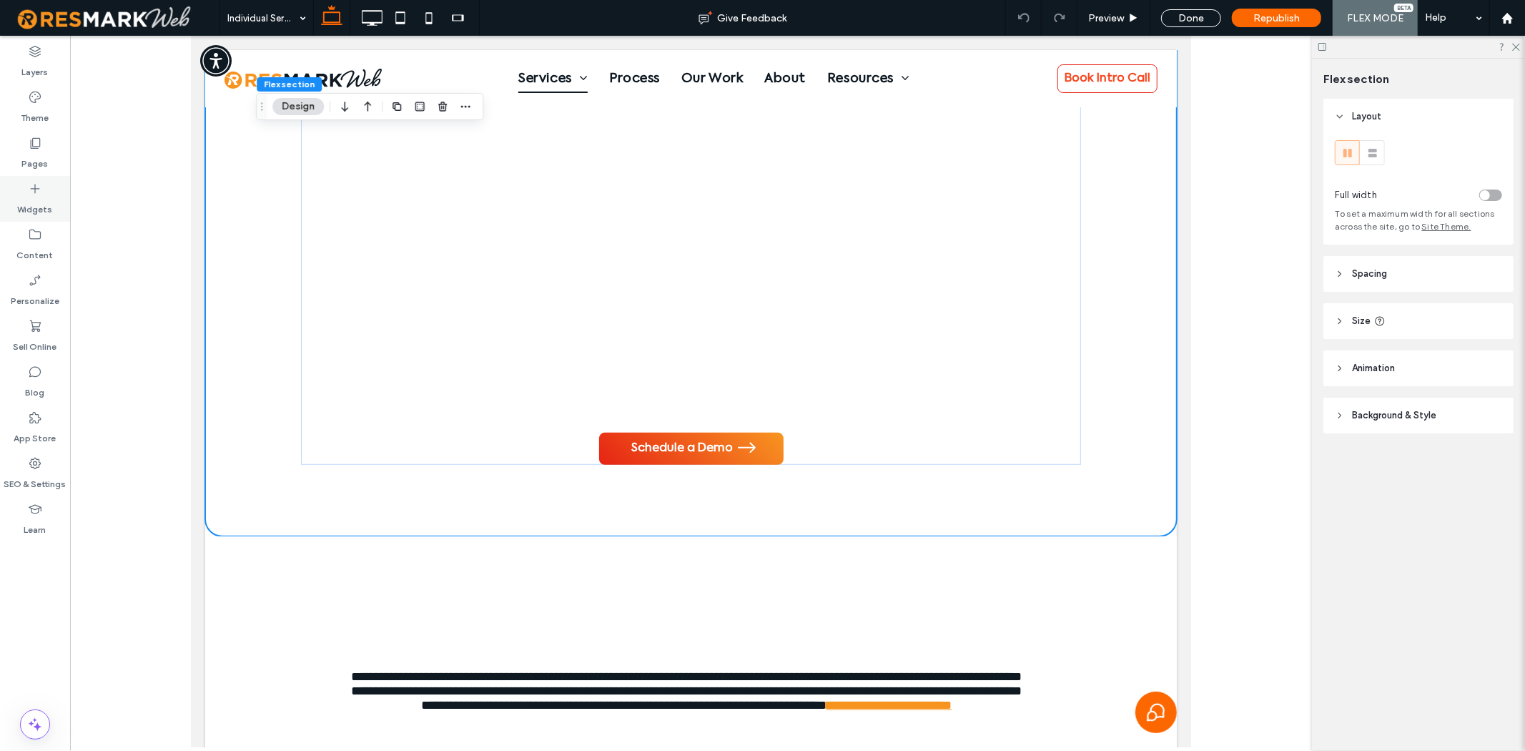
click at [41, 197] on label "Widgets" at bounding box center [35, 206] width 35 height 20
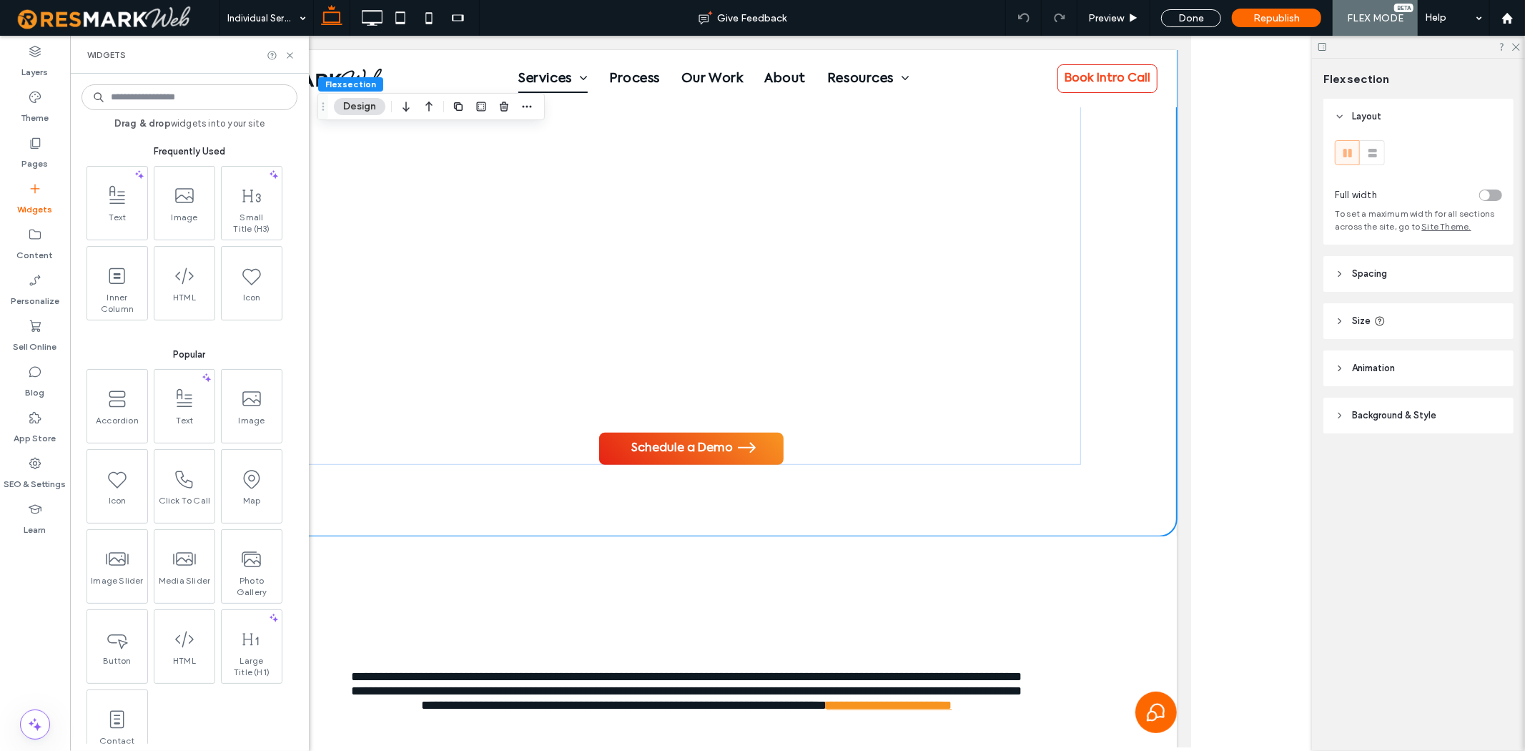
drag, startPoint x: 186, startPoint y: 216, endPoint x: 209, endPoint y: 240, distance: 33.4
click at [86, 344] on div "Popular" at bounding box center [190, 347] width 216 height 29
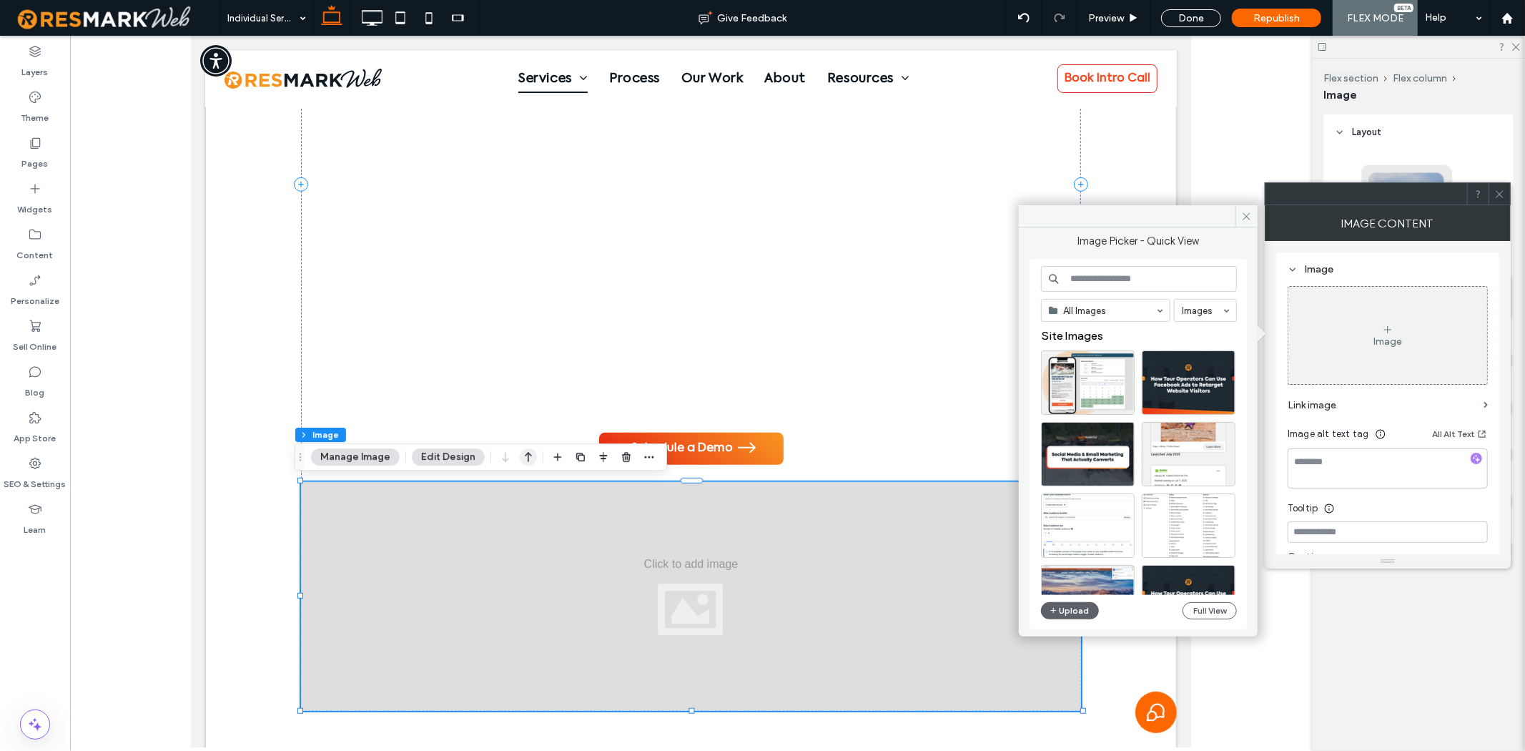
click at [533, 456] on icon "button" at bounding box center [528, 457] width 17 height 26
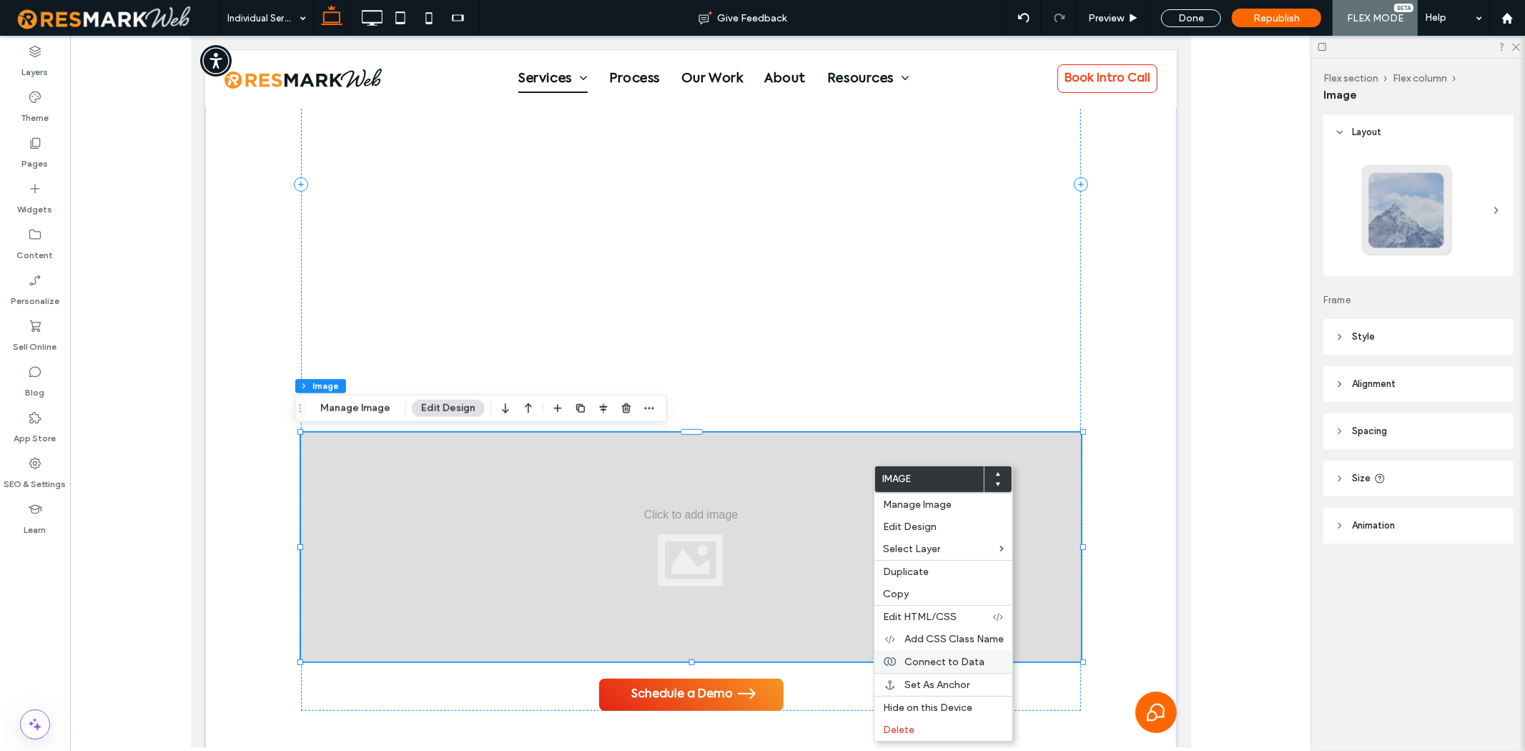
click at [963, 659] on span "Connect to Data" at bounding box center [945, 662] width 80 height 12
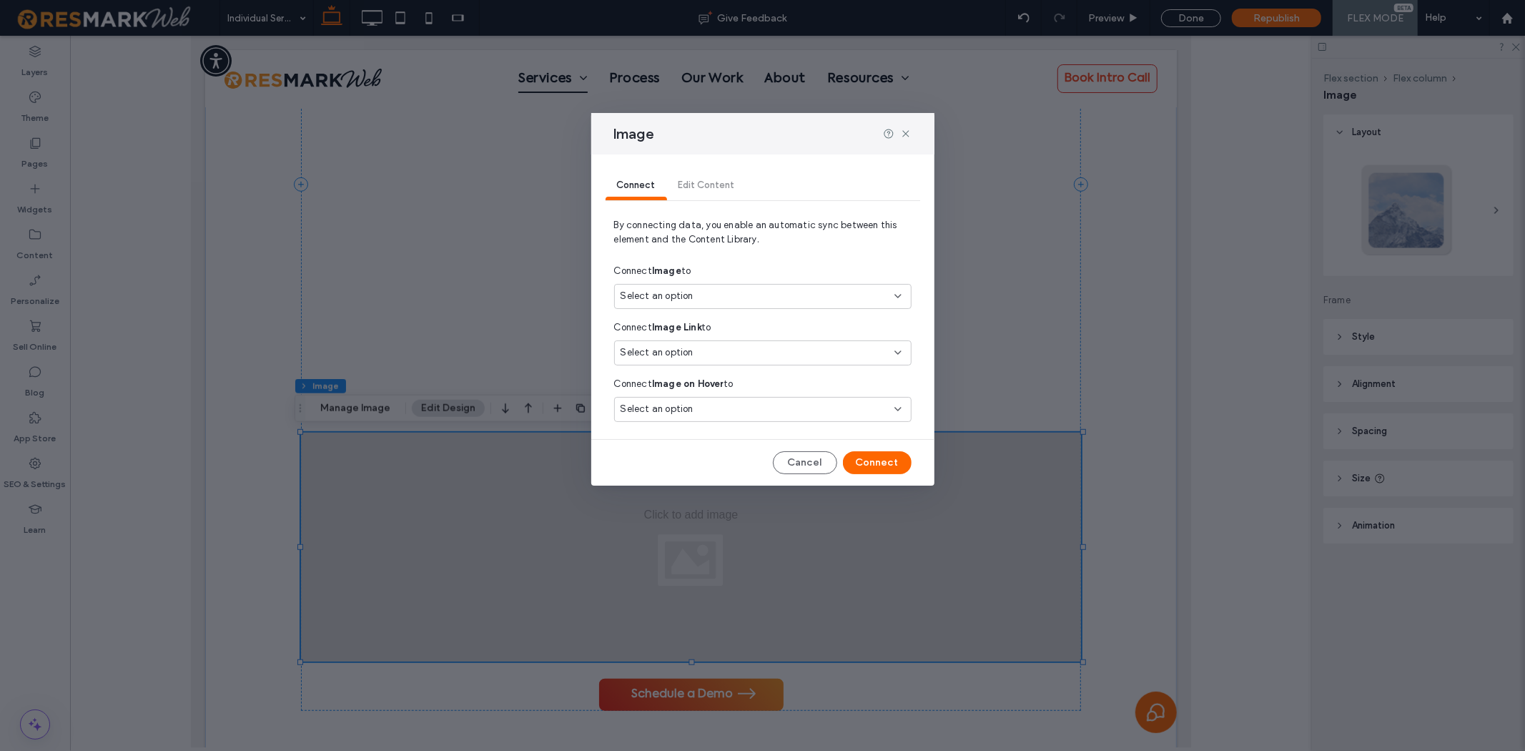
click at [762, 295] on div "Select an option" at bounding box center [754, 296] width 267 height 14
click at [754, 348] on span "Hero - Image" at bounding box center [821, 347] width 157 height 14
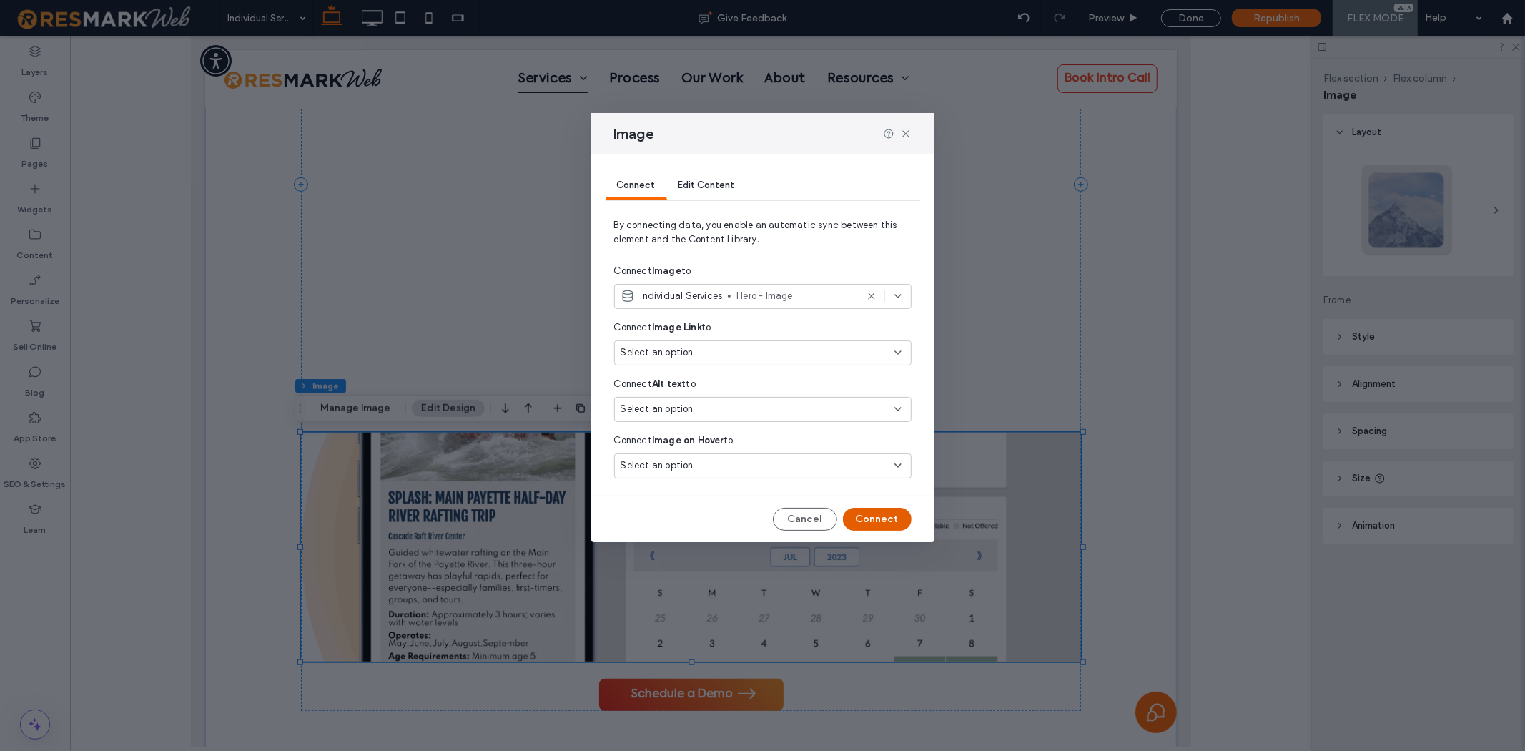
click at [866, 523] on button "Connect" at bounding box center [877, 519] width 69 height 23
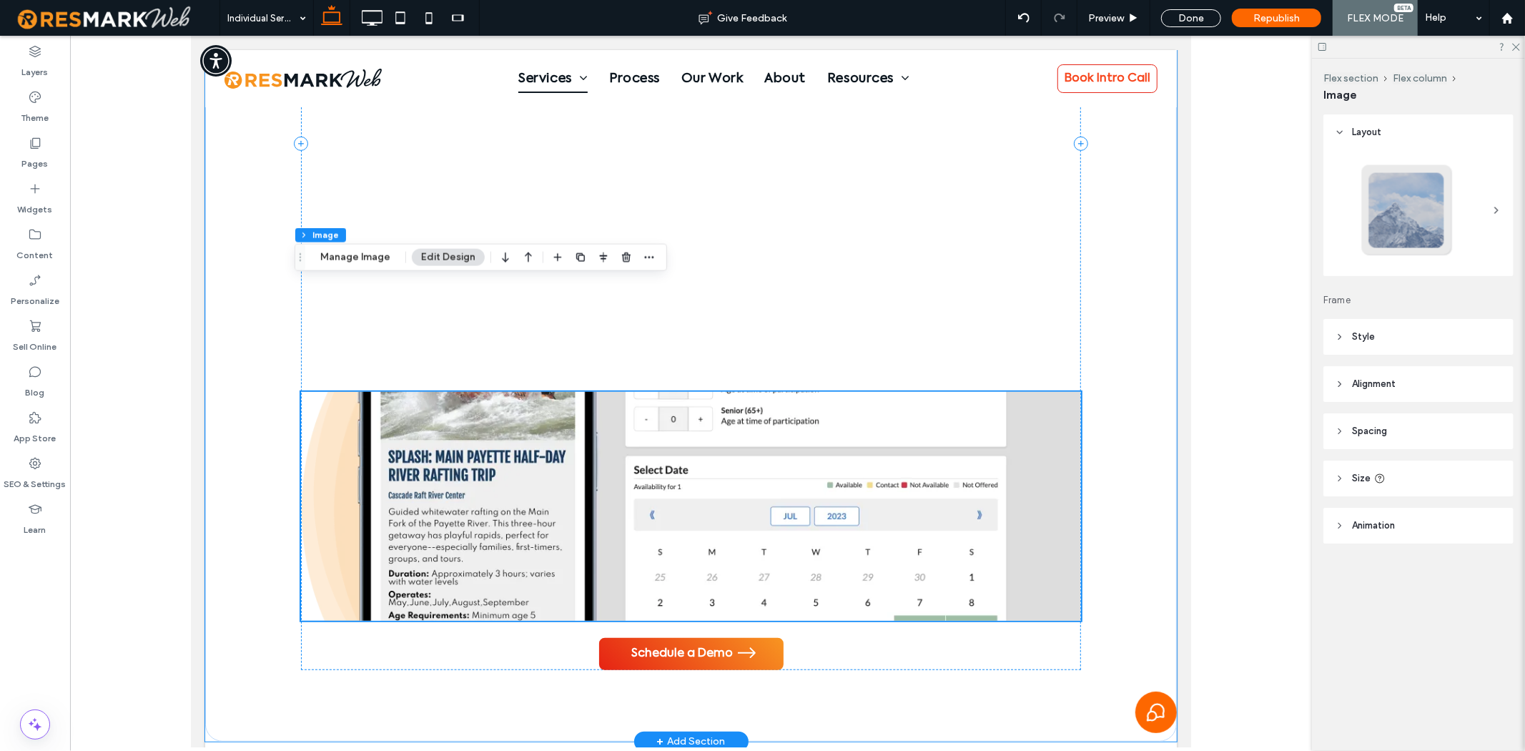
scroll to position [715, 0]
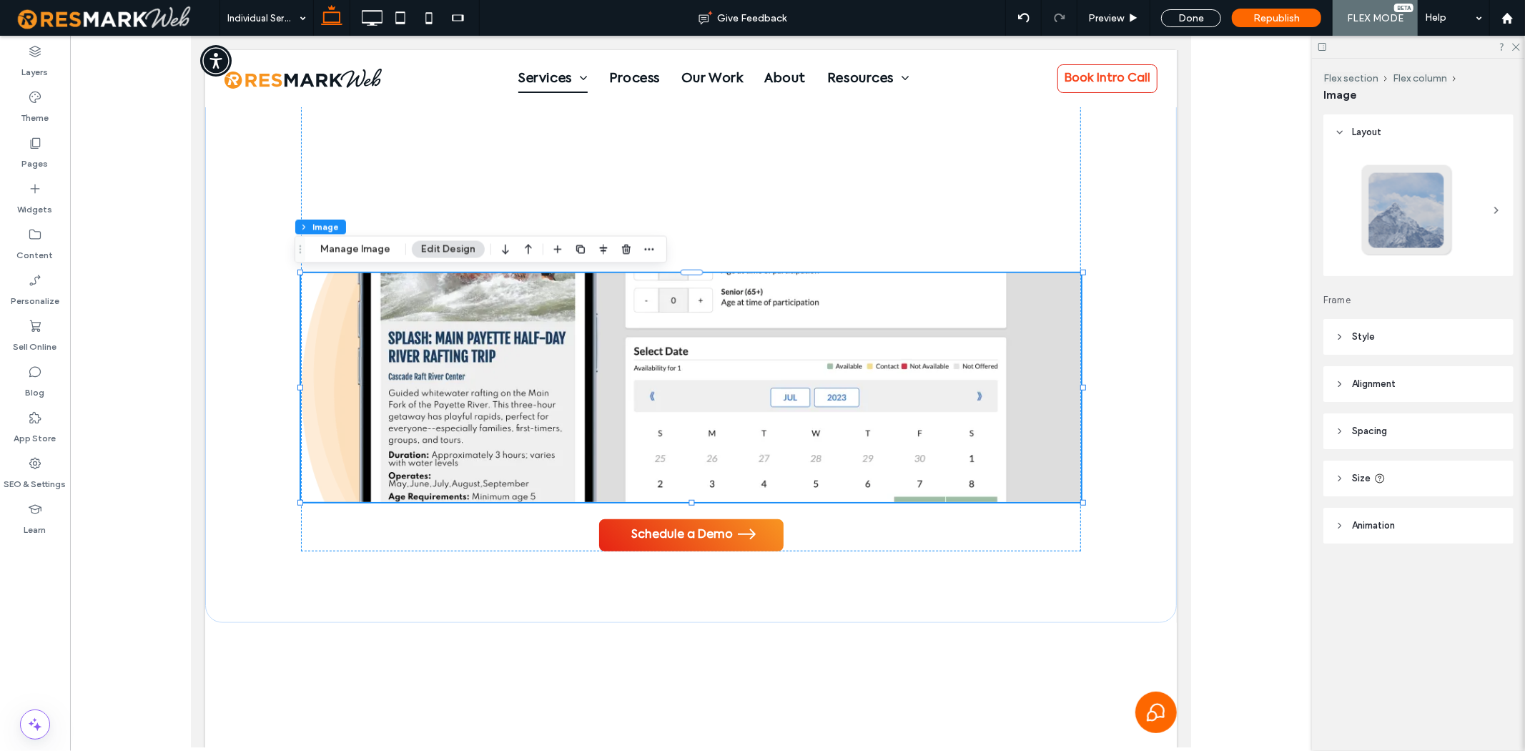
click at [1430, 468] on header "Size" at bounding box center [1419, 479] width 190 height 36
click at [1482, 517] on div "toggle" at bounding box center [1485, 515] width 10 height 10
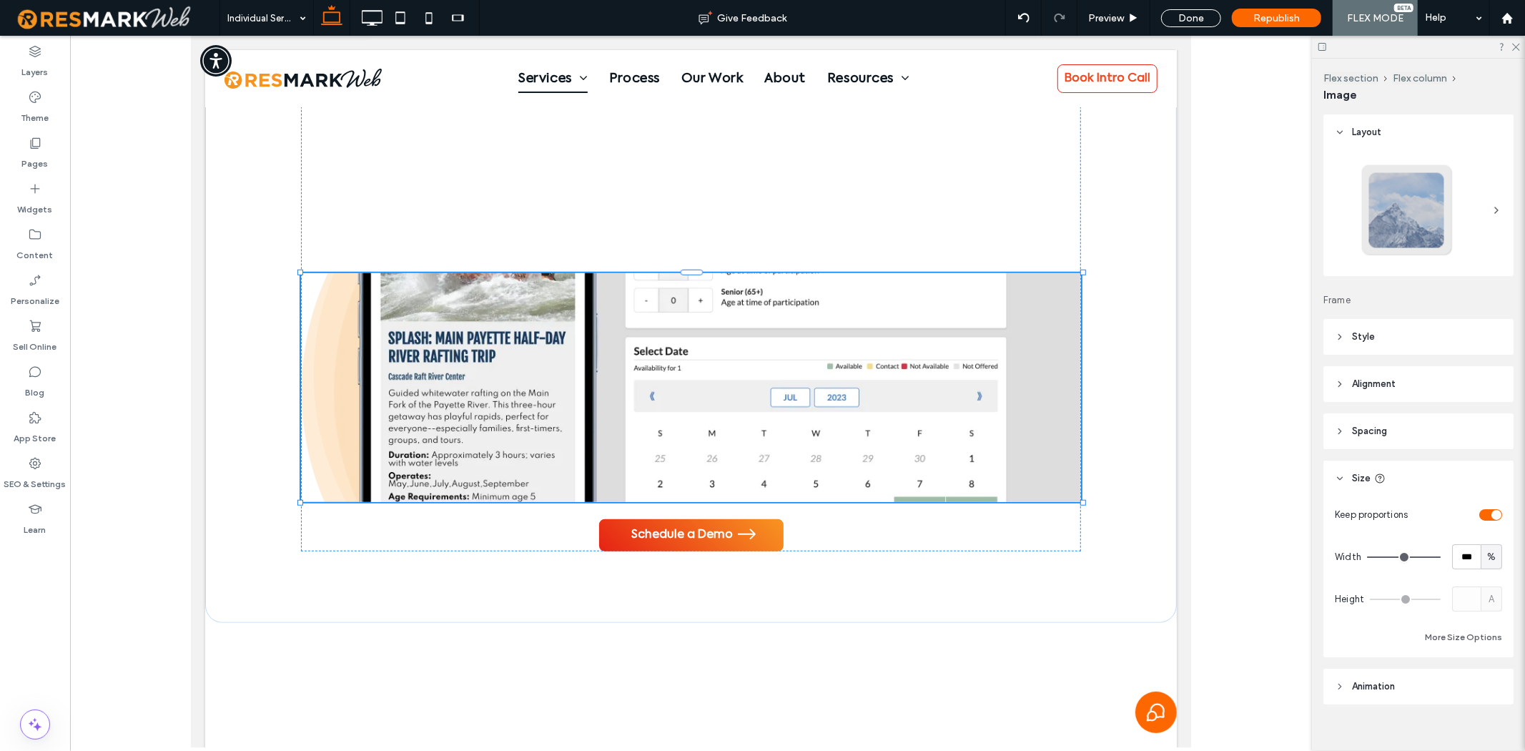
type input "*"
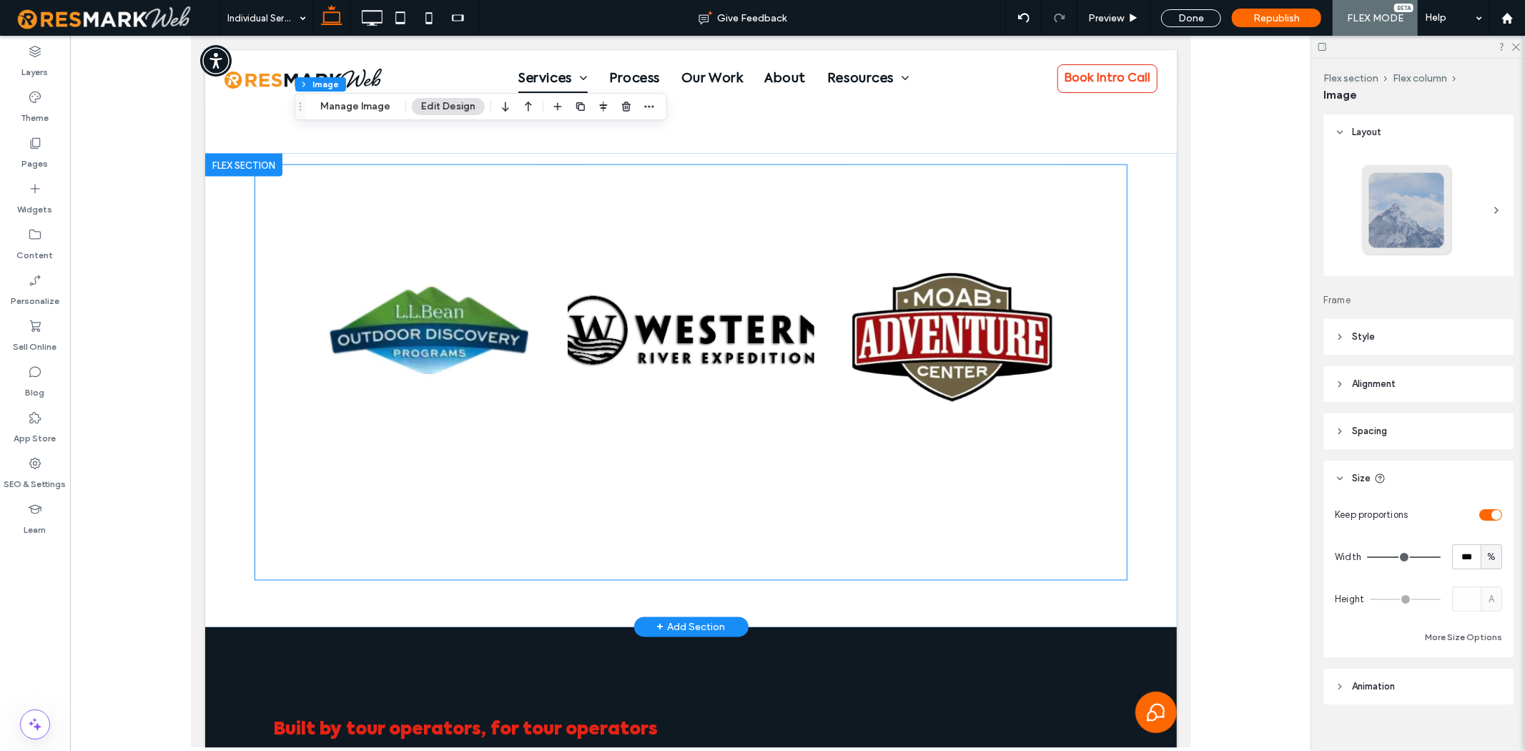
scroll to position [1748, 0]
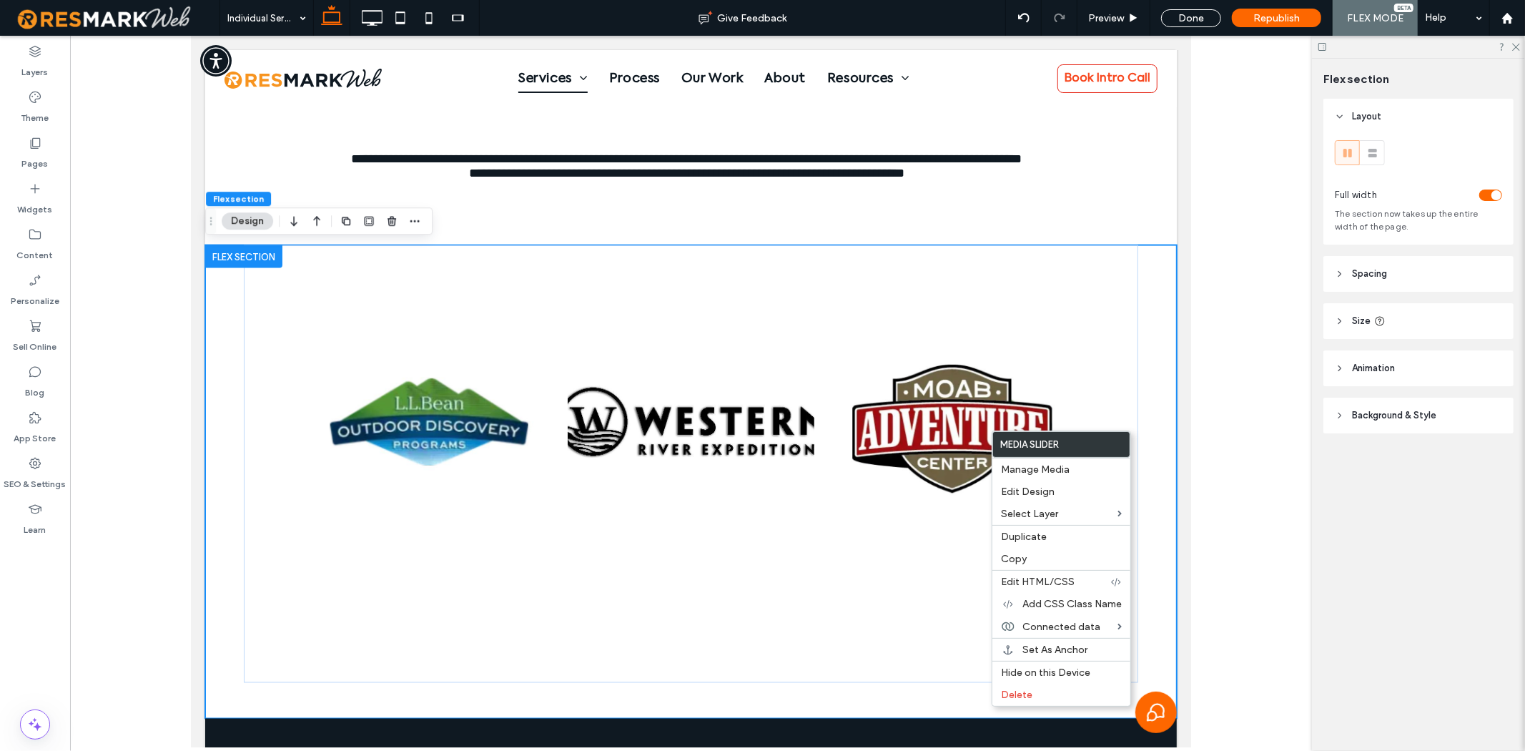
click at [1414, 289] on header "Spacing" at bounding box center [1419, 274] width 190 height 36
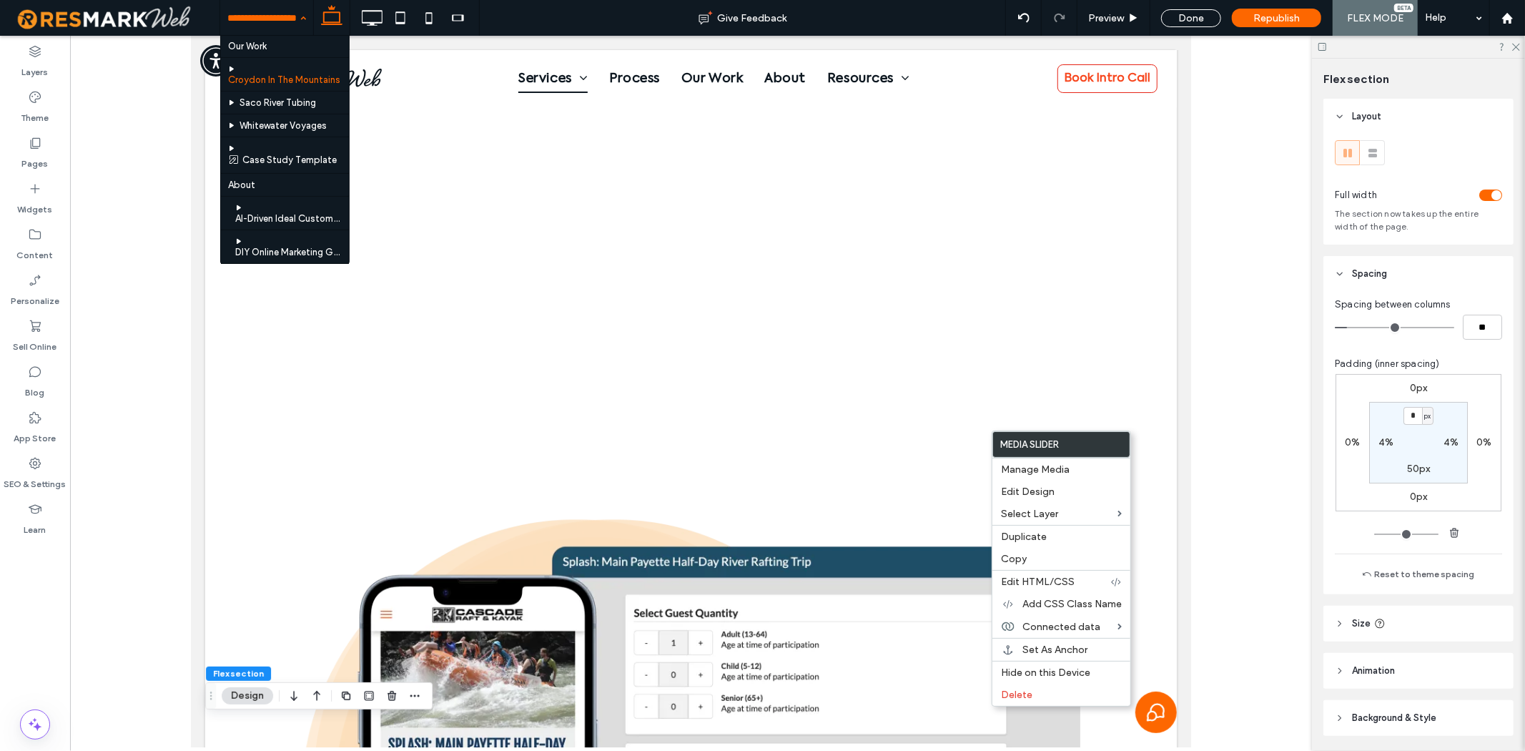
scroll to position [317, 0]
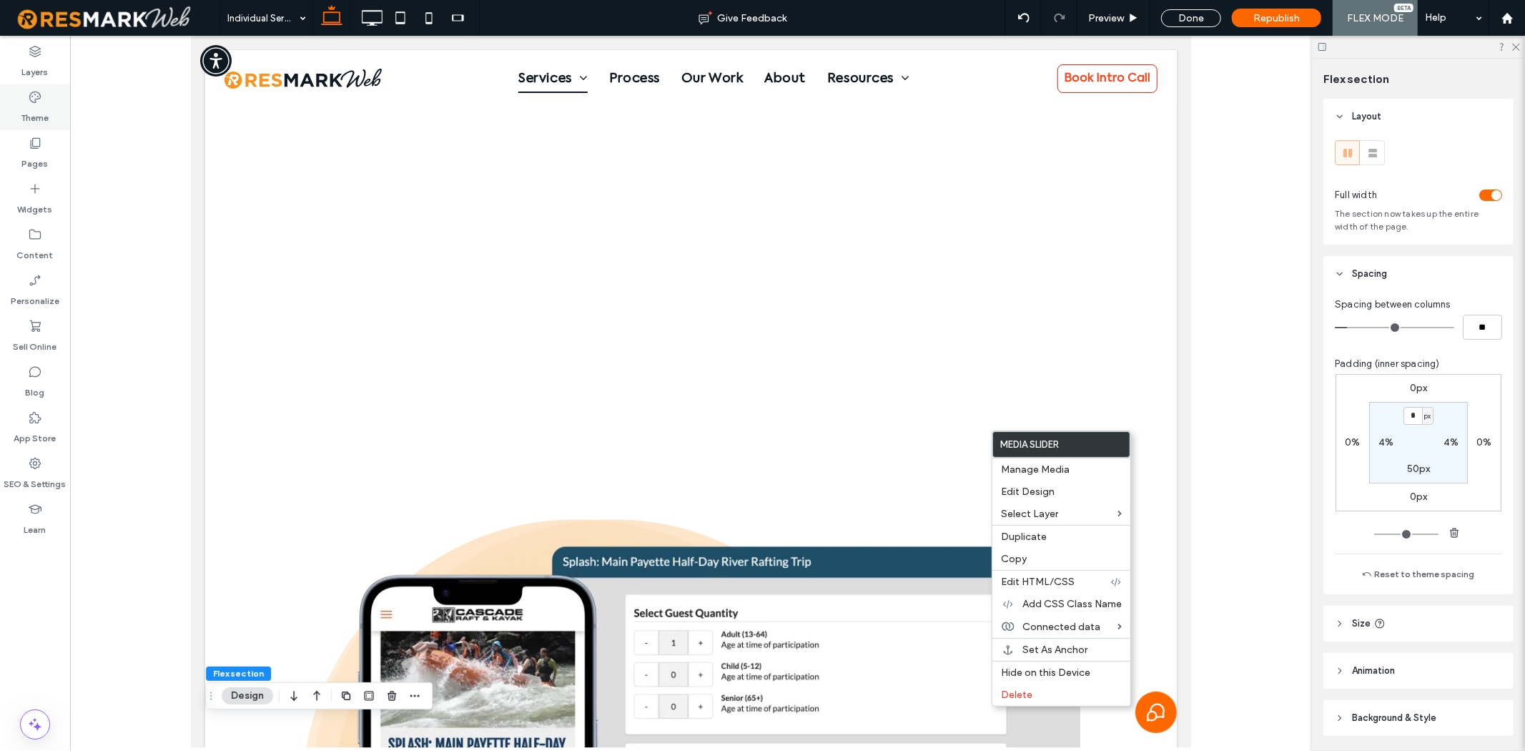
click at [51, 127] on div "Theme" at bounding box center [35, 107] width 70 height 46
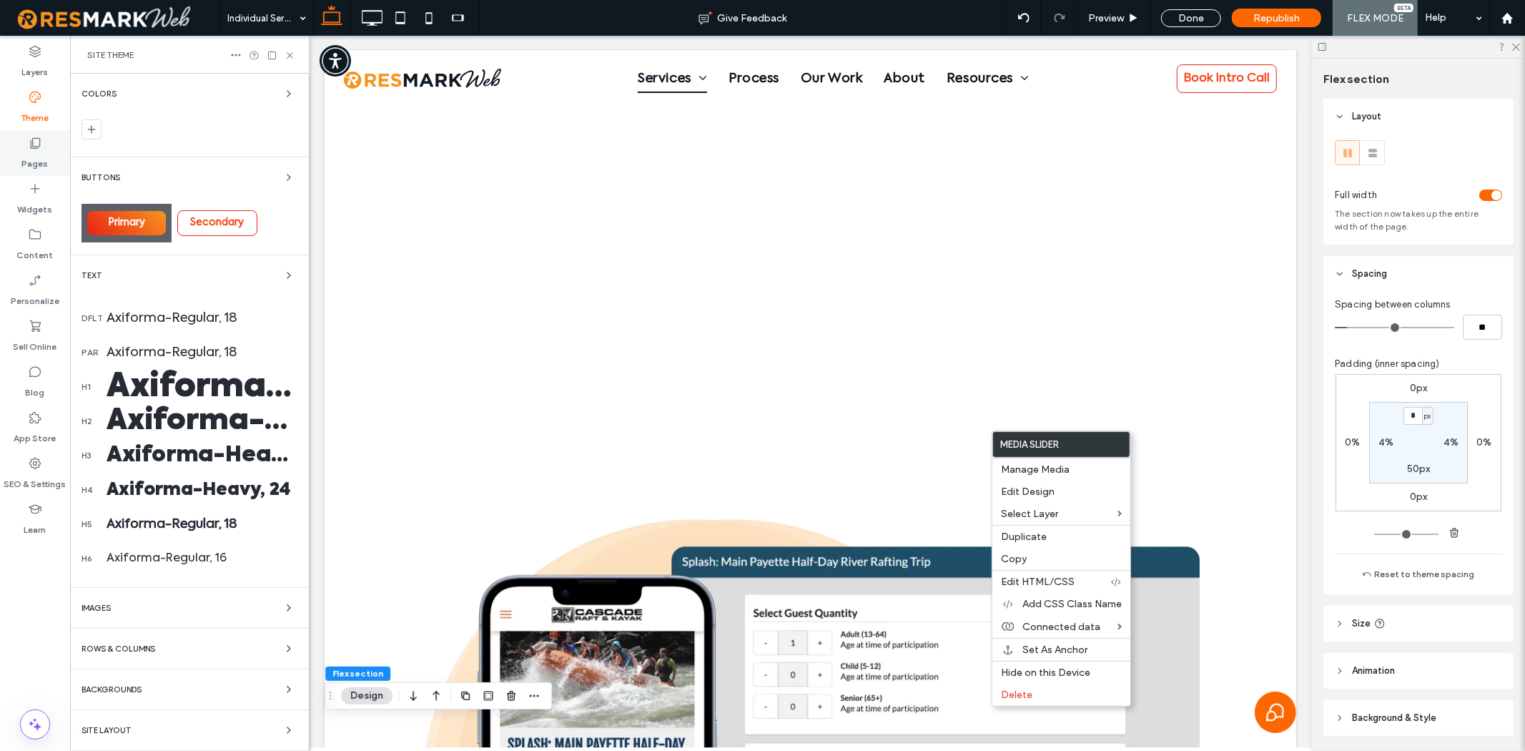
click at [34, 152] on label "Pages" at bounding box center [35, 160] width 26 height 20
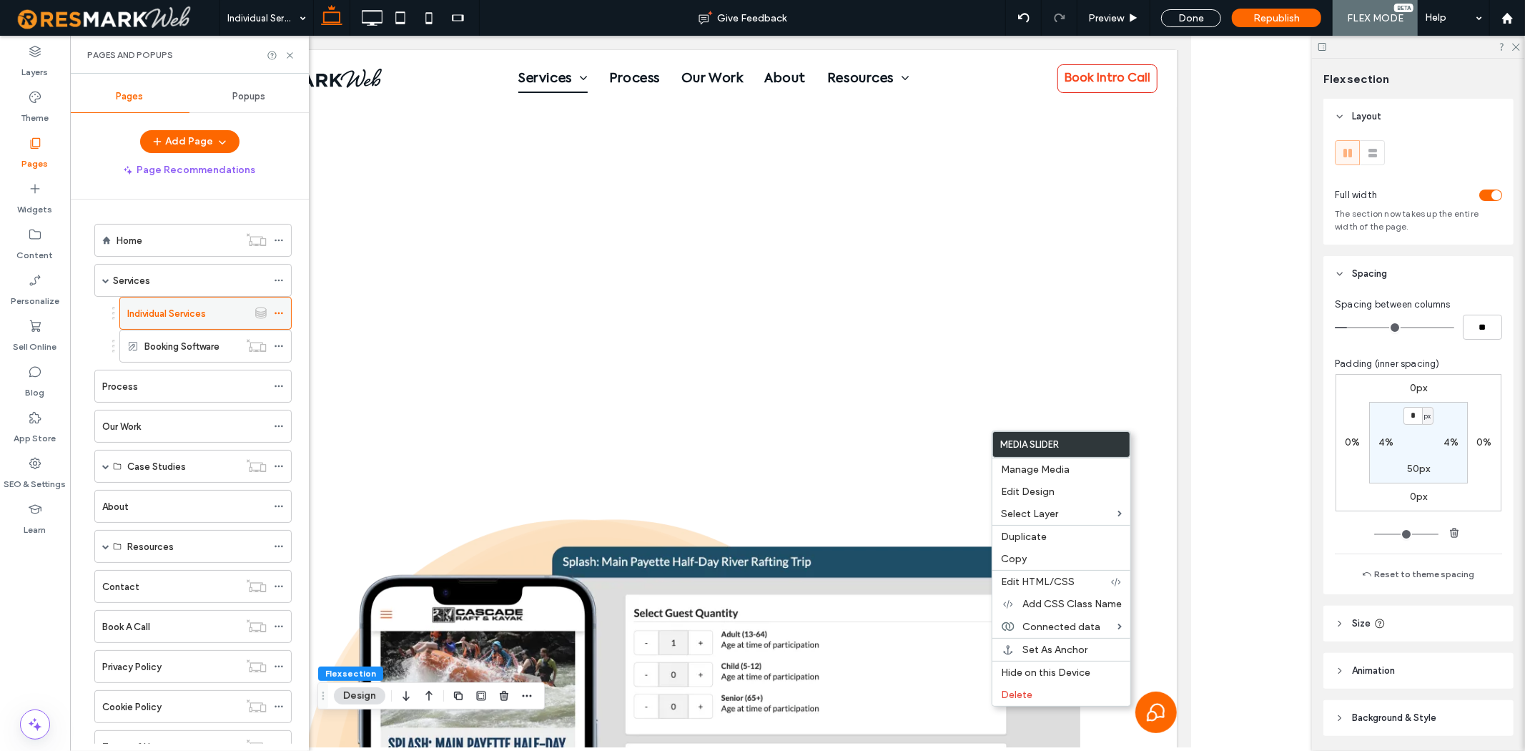
click at [215, 306] on div "Individual Services" at bounding box center [187, 313] width 121 height 15
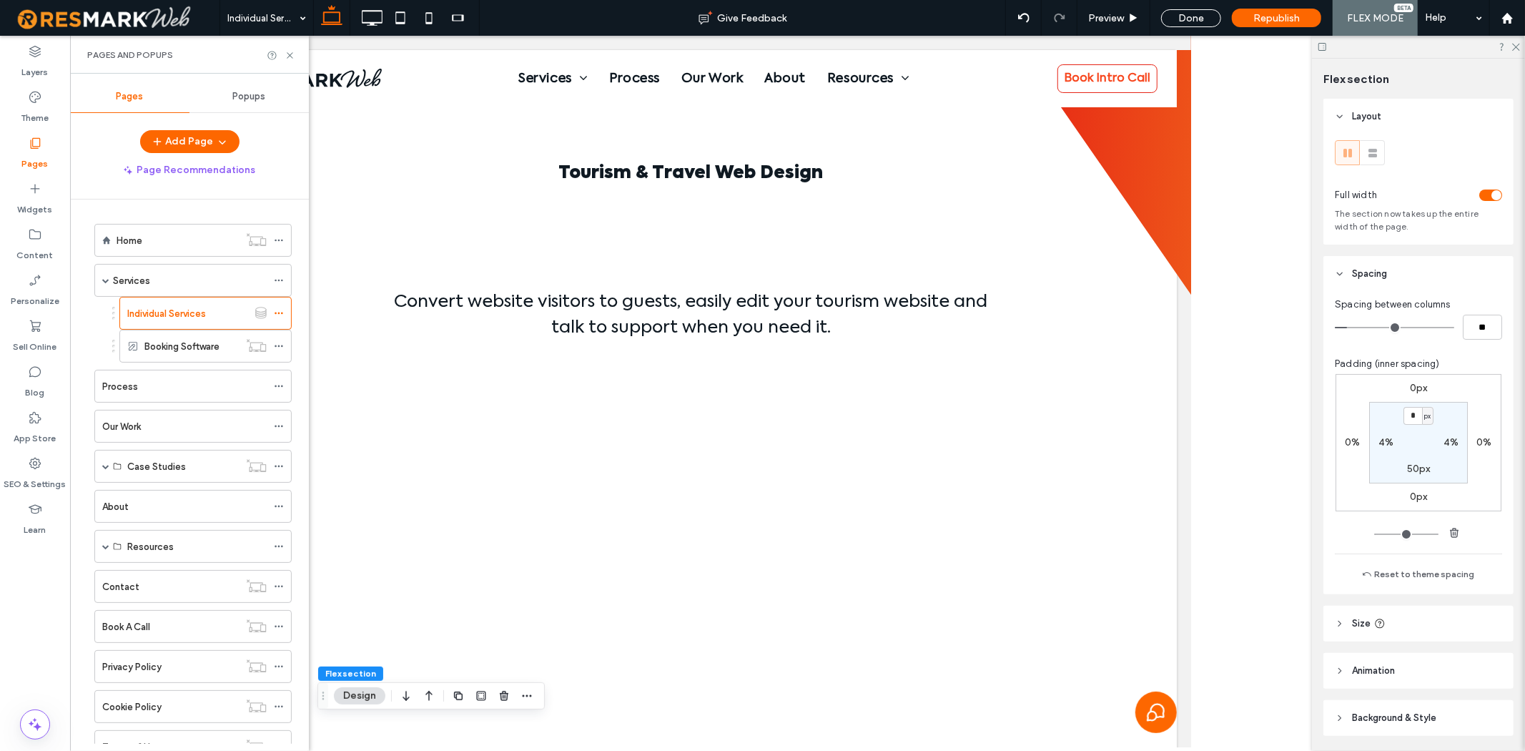
scroll to position [0, 0]
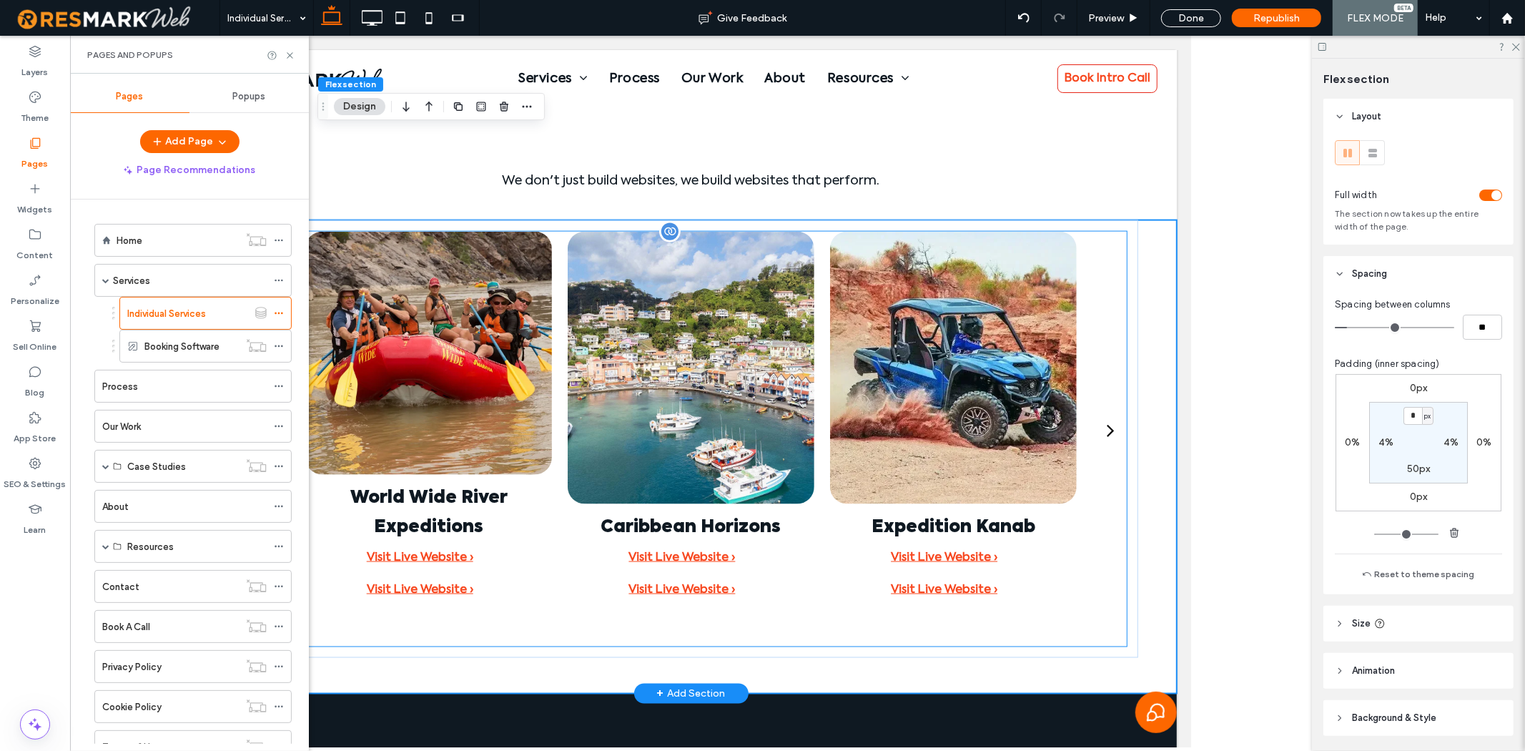
scroll to position [1827, 0]
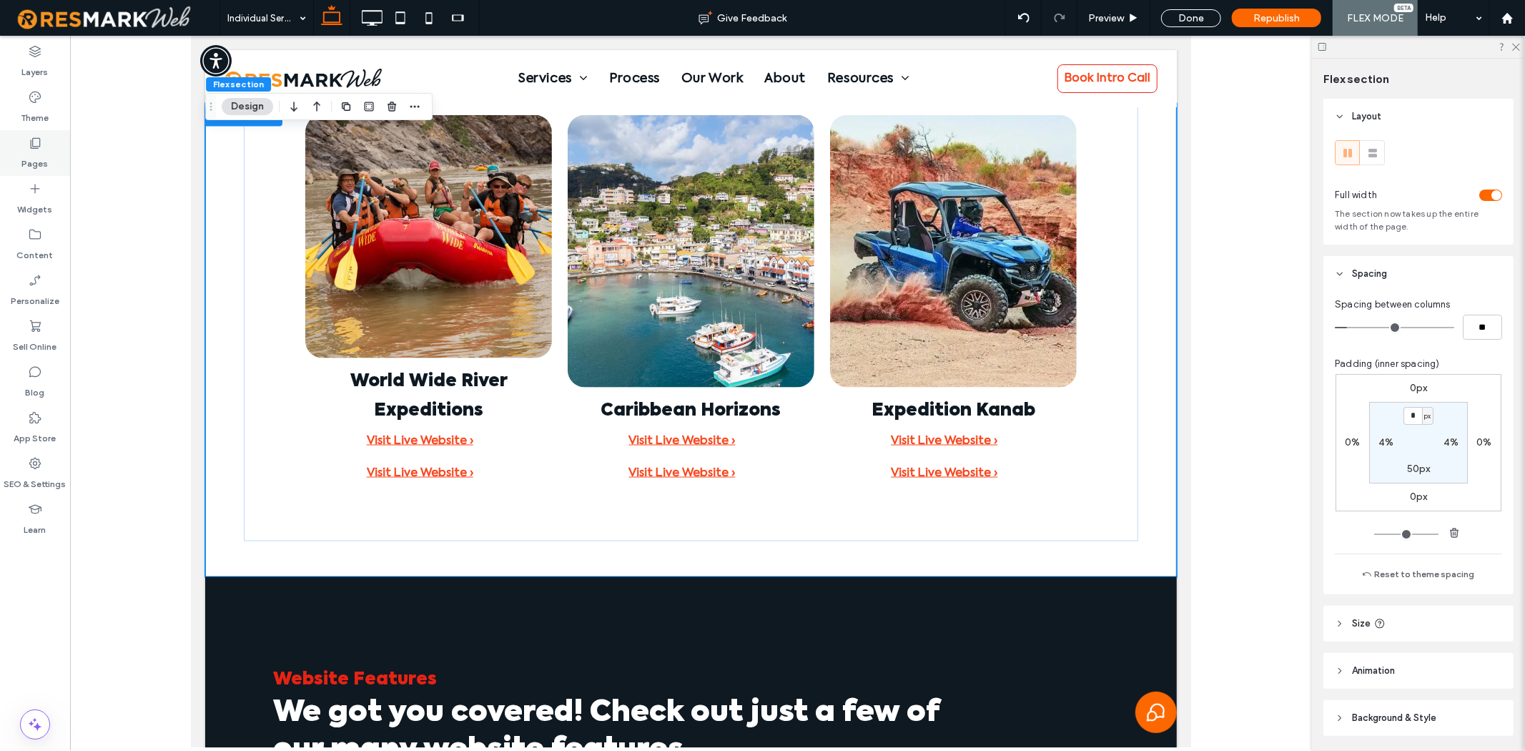
click at [11, 146] on div "Pages" at bounding box center [35, 153] width 70 height 46
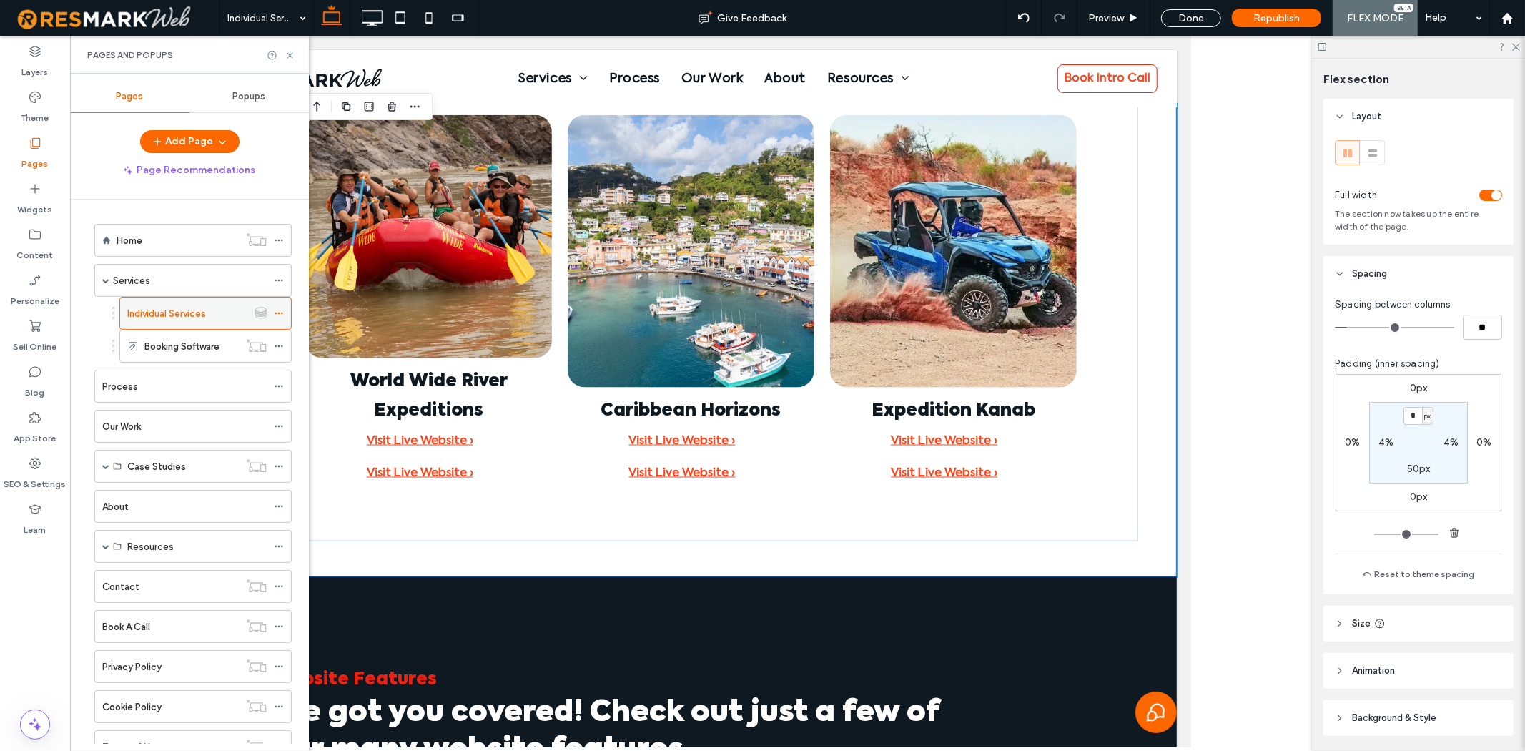
click at [162, 310] on label "Individual Services" at bounding box center [166, 313] width 79 height 25
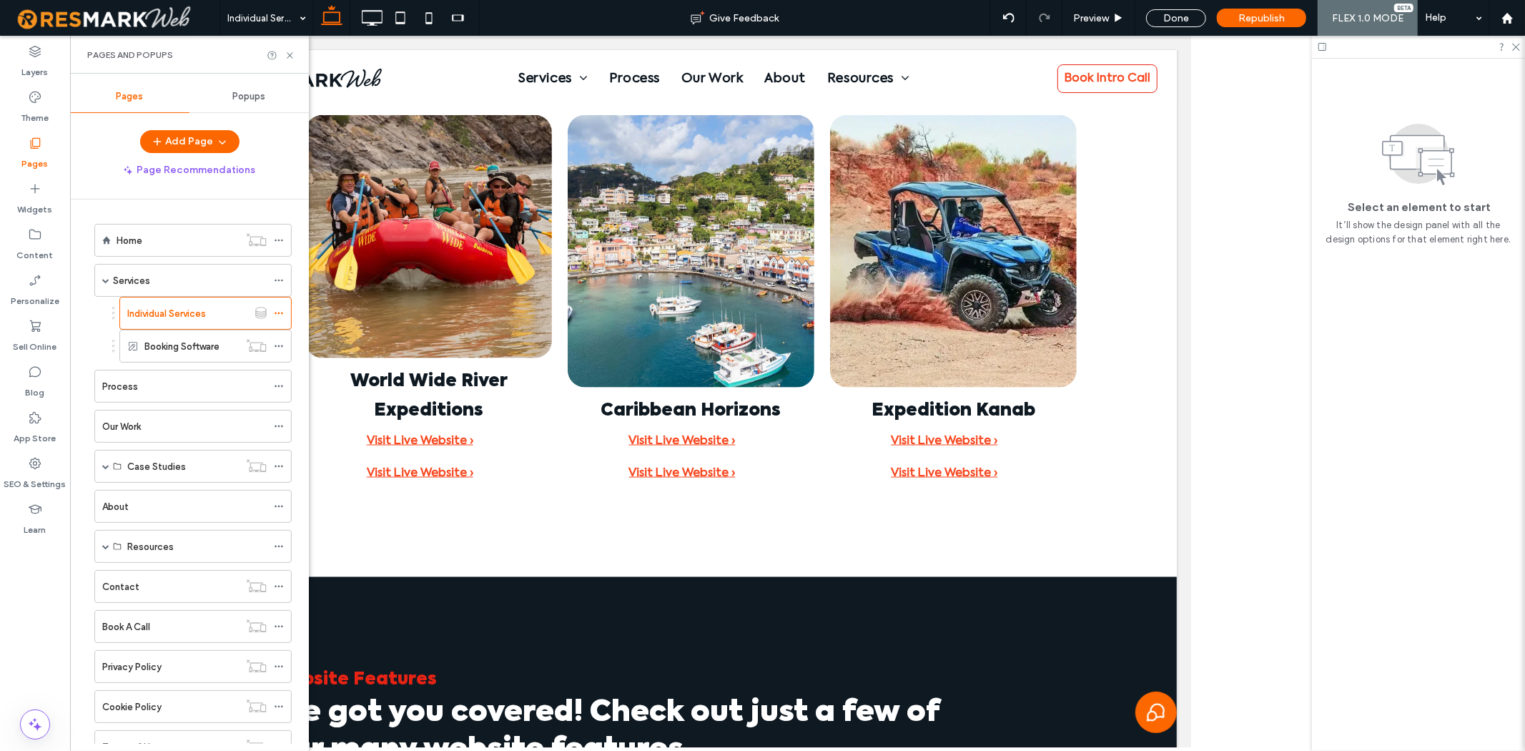
click at [1517, 46] on div at bounding box center [762, 375] width 1525 height 751
click at [1520, 47] on icon at bounding box center [1515, 45] width 9 height 9
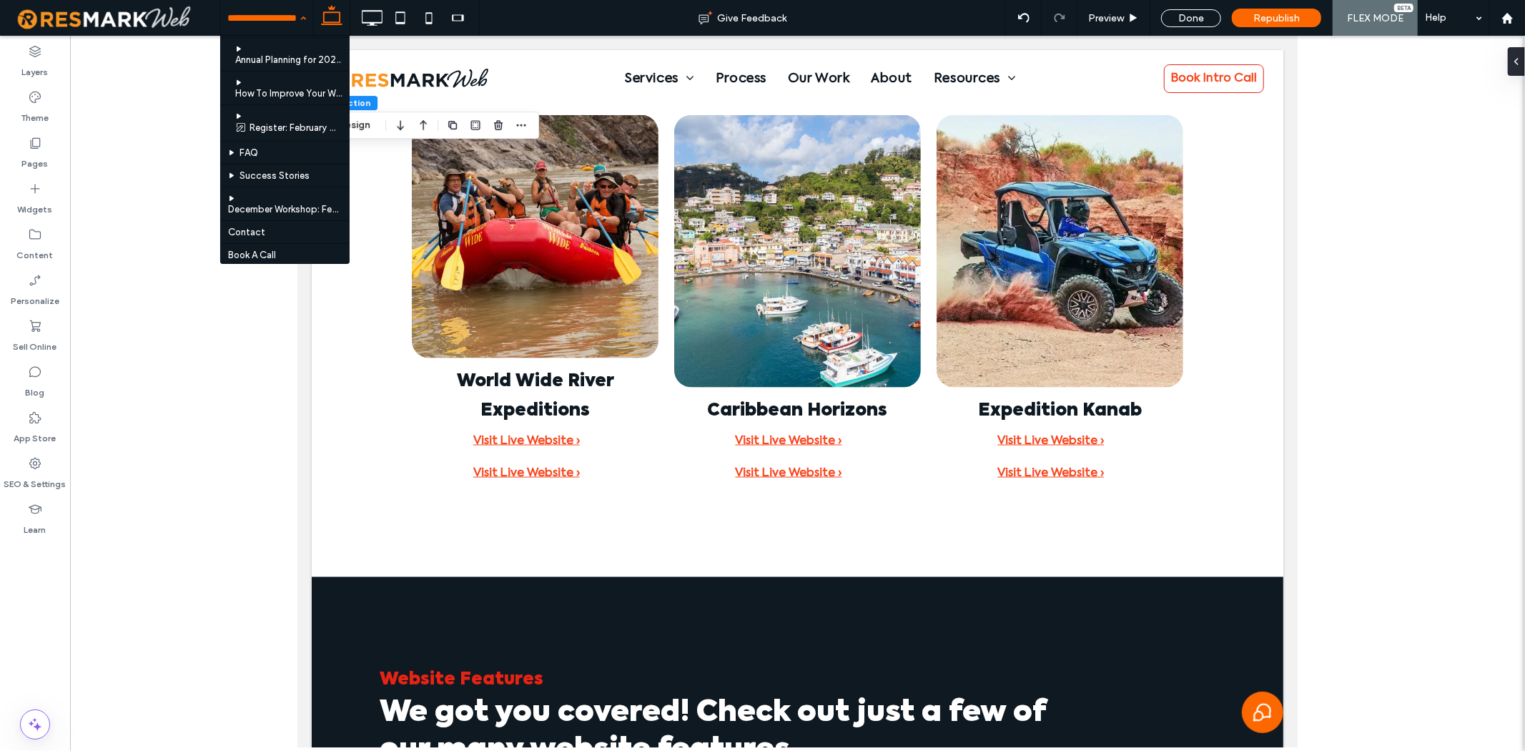
scroll to position [1510, 0]
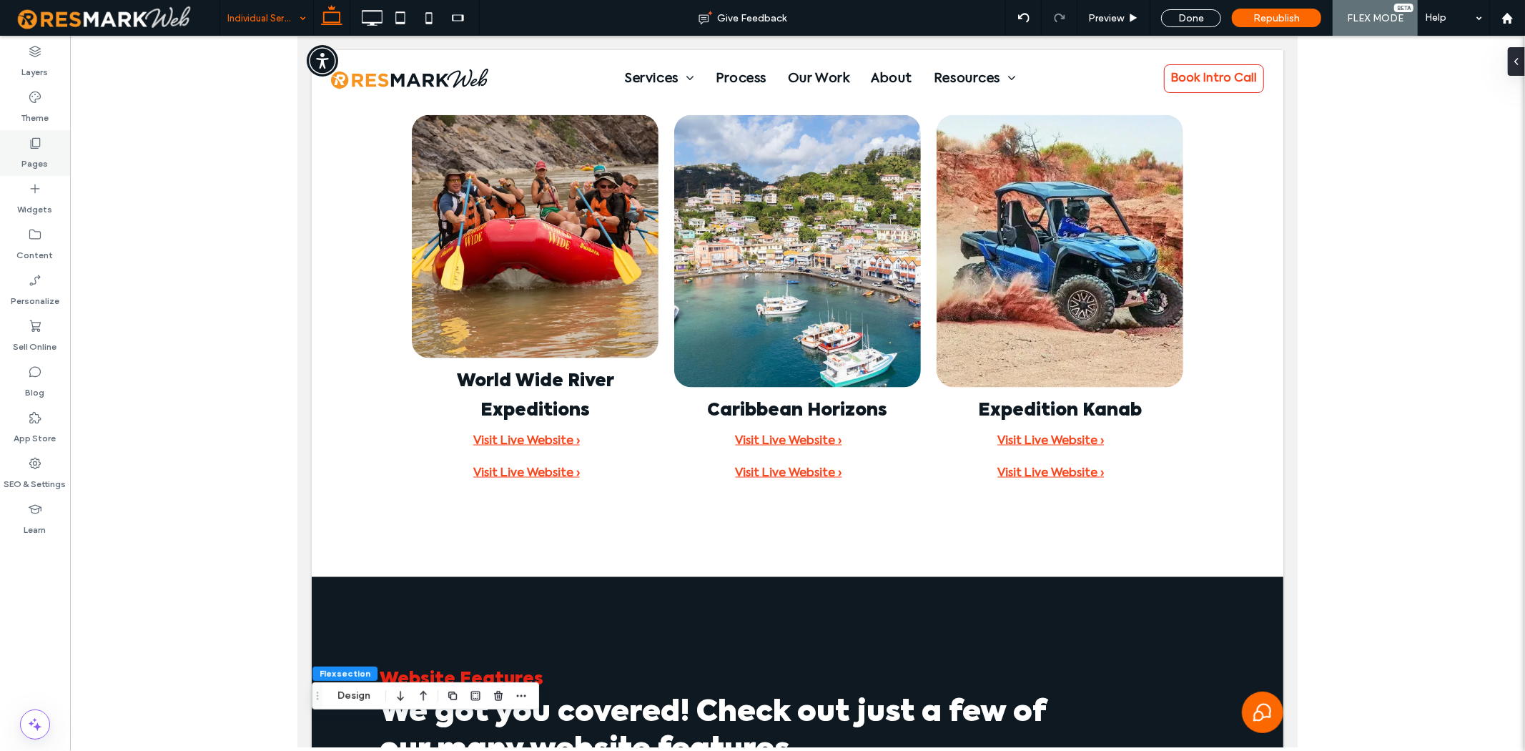
click at [63, 162] on div "Pages" at bounding box center [35, 153] width 70 height 46
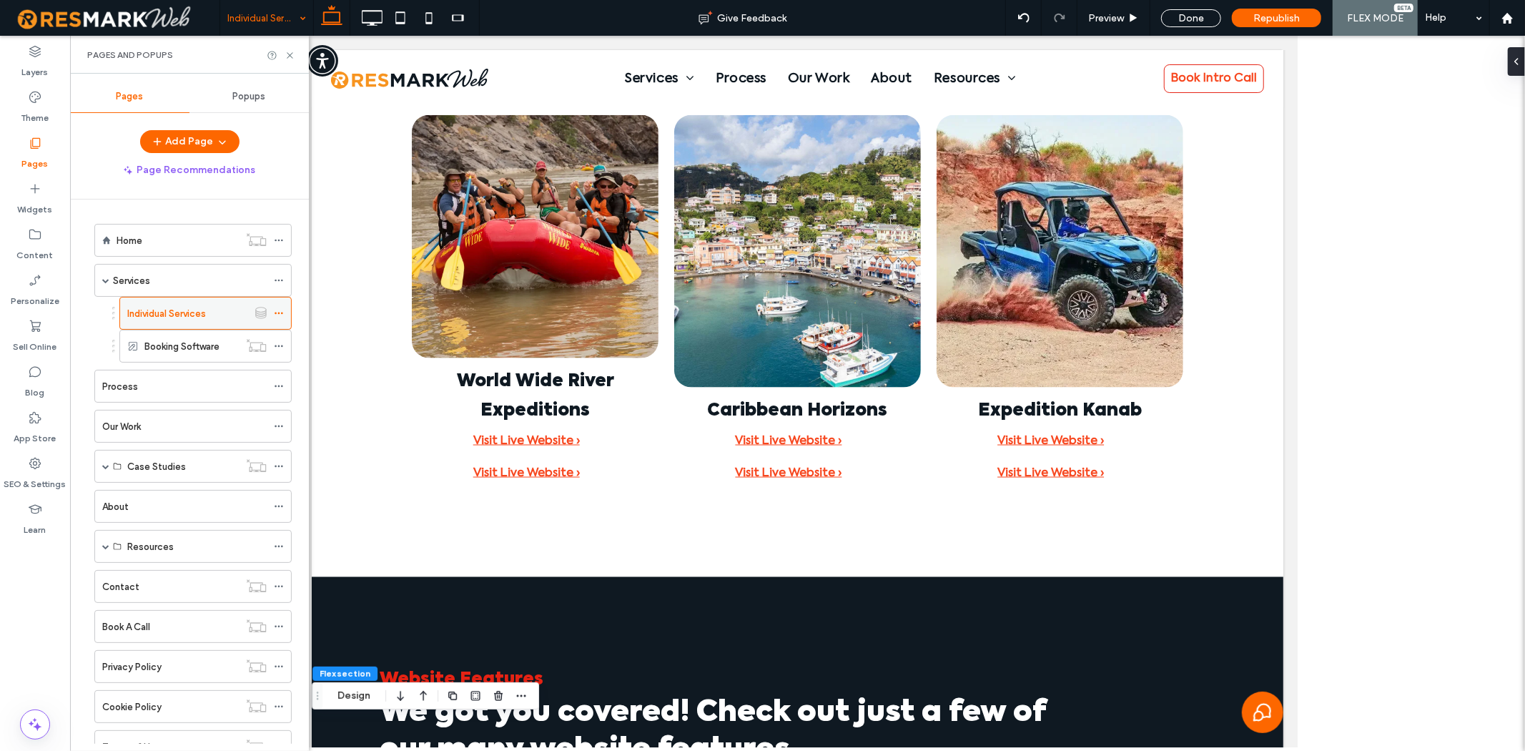
click at [146, 310] on label "Individual Services" at bounding box center [166, 313] width 79 height 25
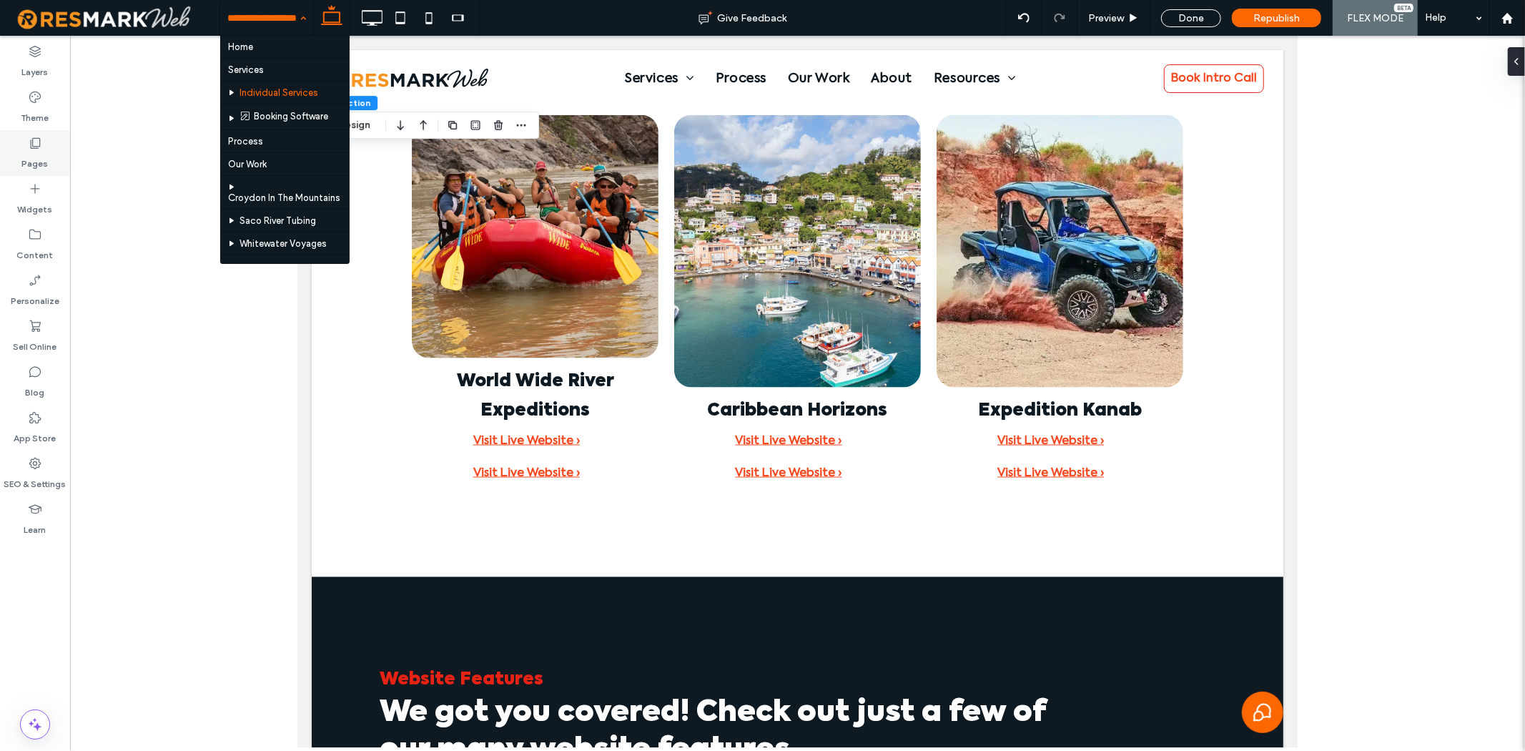
click at [59, 137] on div "Pages" at bounding box center [35, 153] width 70 height 46
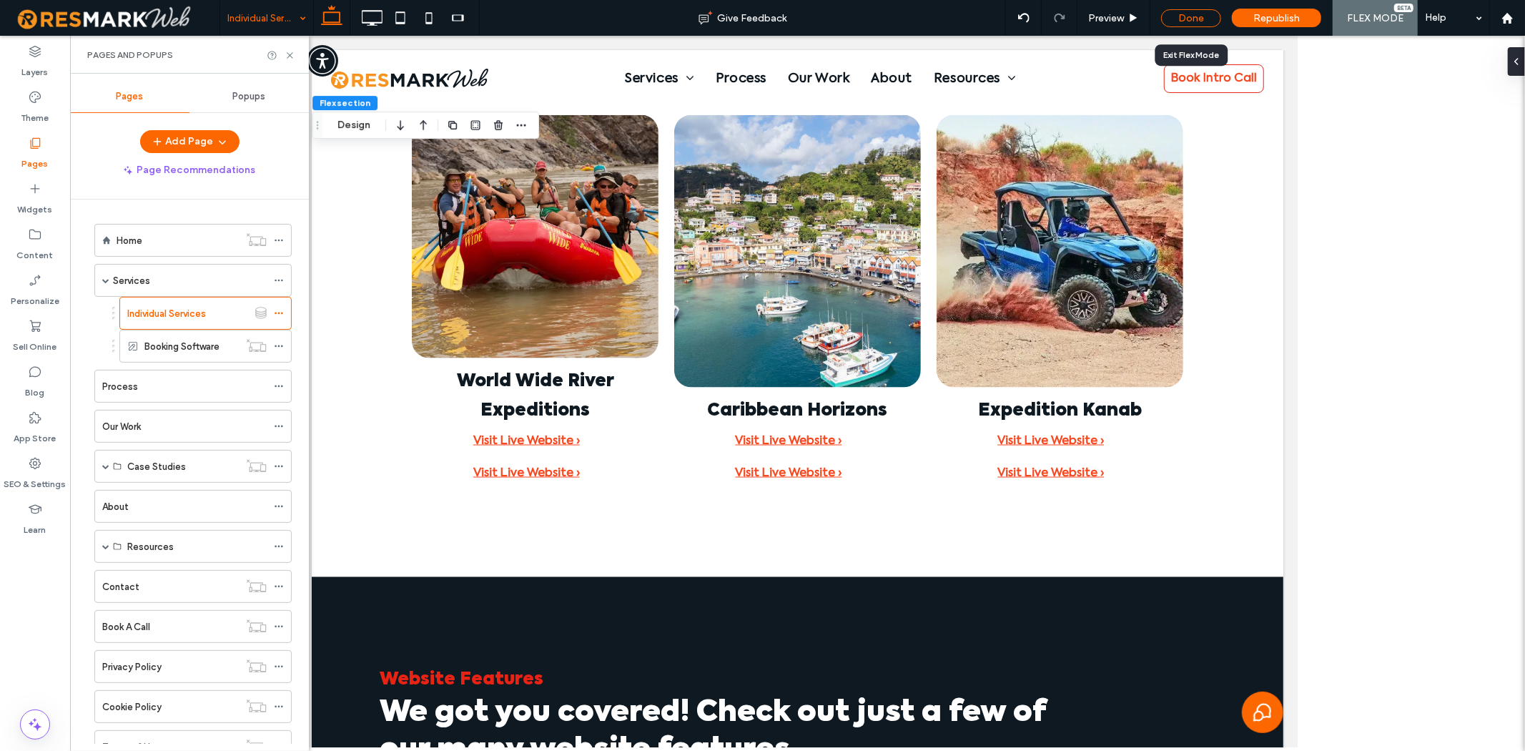
click at [1183, 16] on div "Done" at bounding box center [1191, 18] width 60 height 18
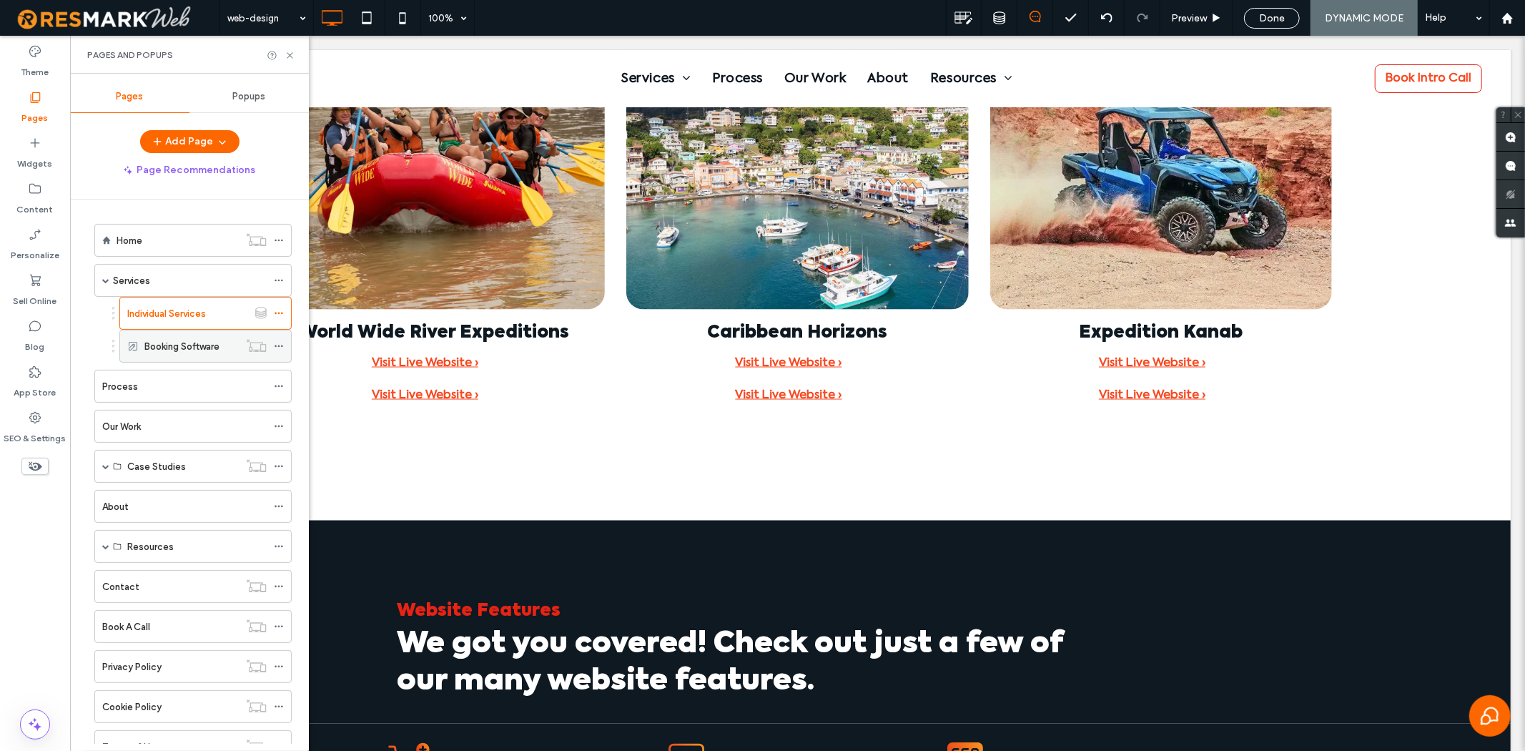
click at [204, 355] on div "Booking Software" at bounding box center [191, 345] width 94 height 31
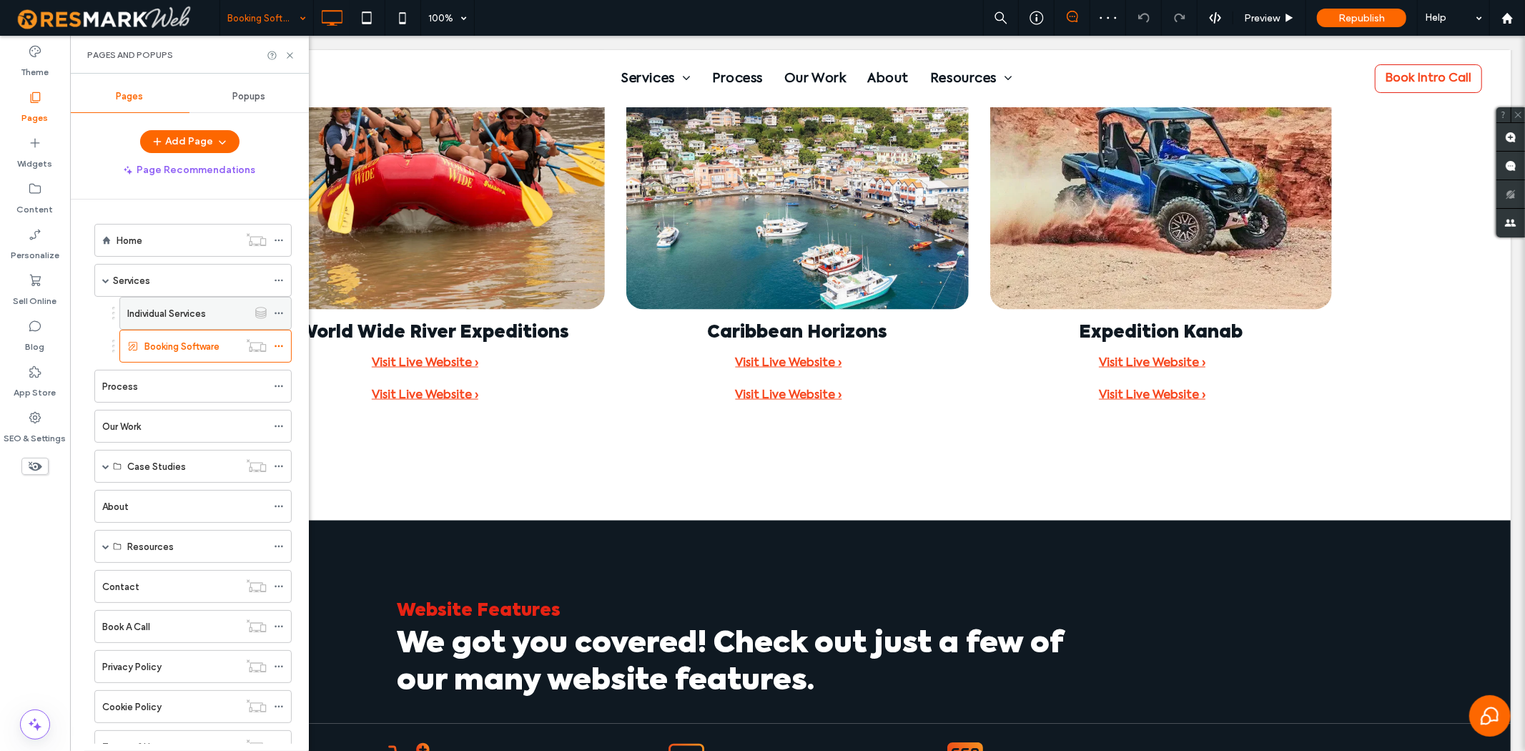
click at [187, 310] on label "Individual Services" at bounding box center [166, 313] width 79 height 25
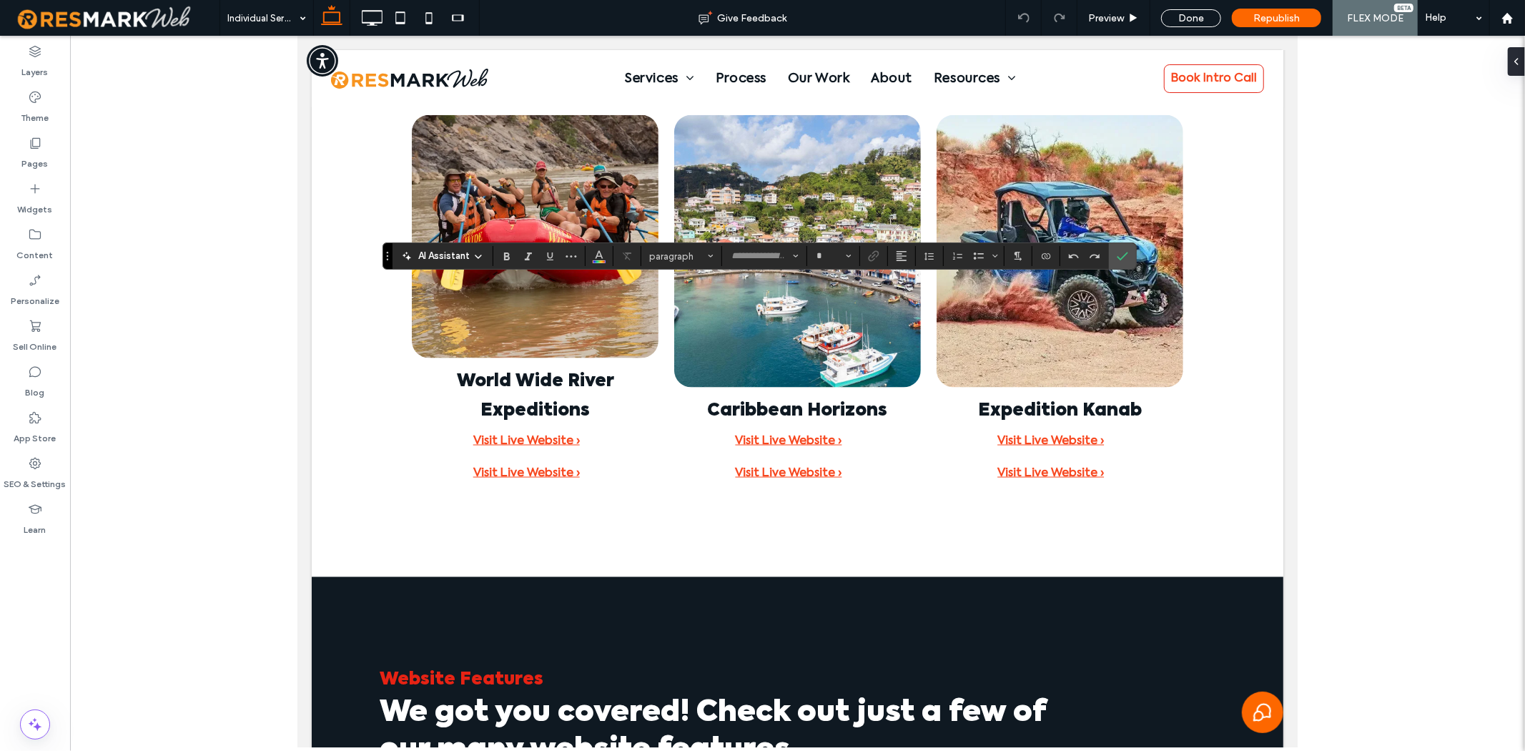
type input "**********"
type input "**"
type input "*"
type input "**********"
type input "**"
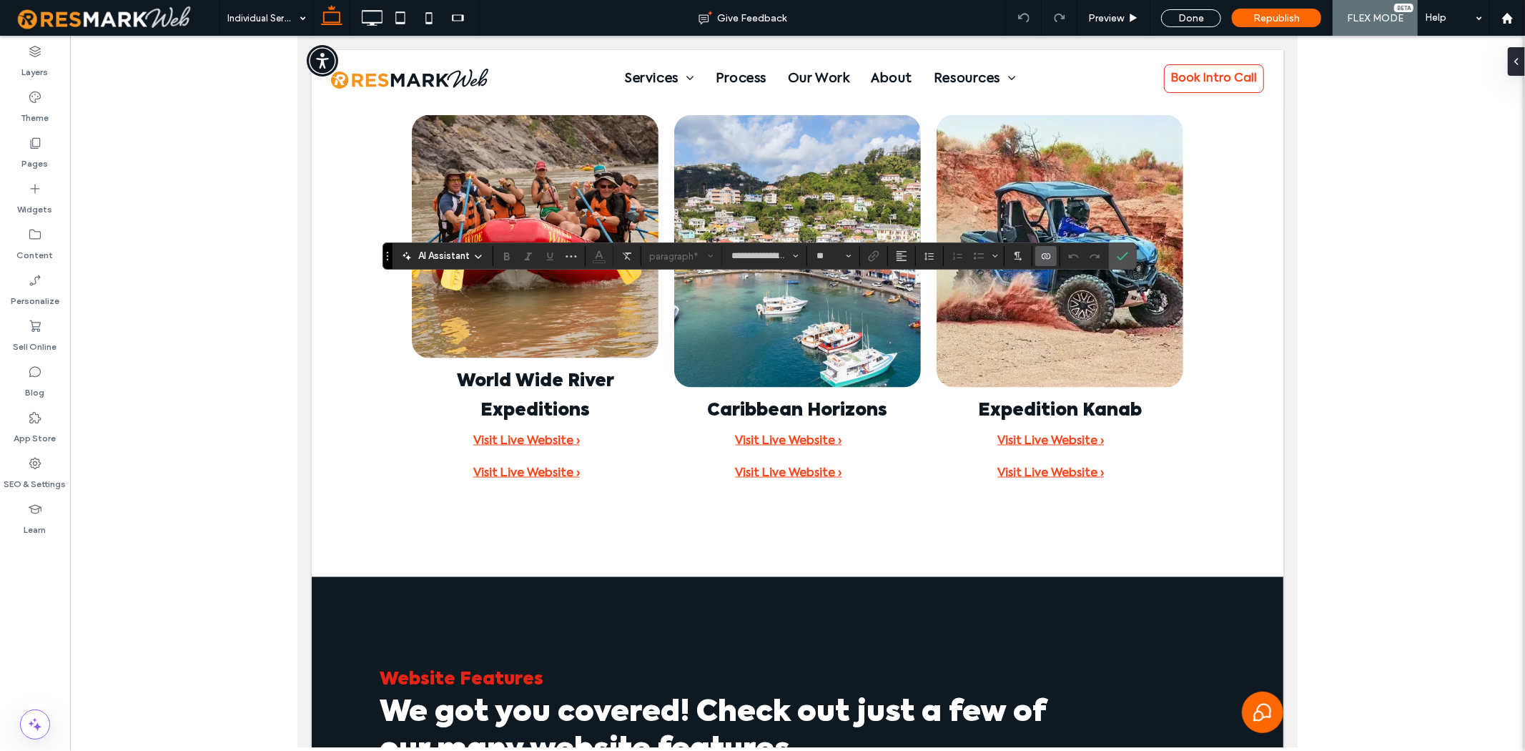
click at [604, 255] on div "**********" at bounding box center [760, 255] width 754 height 27
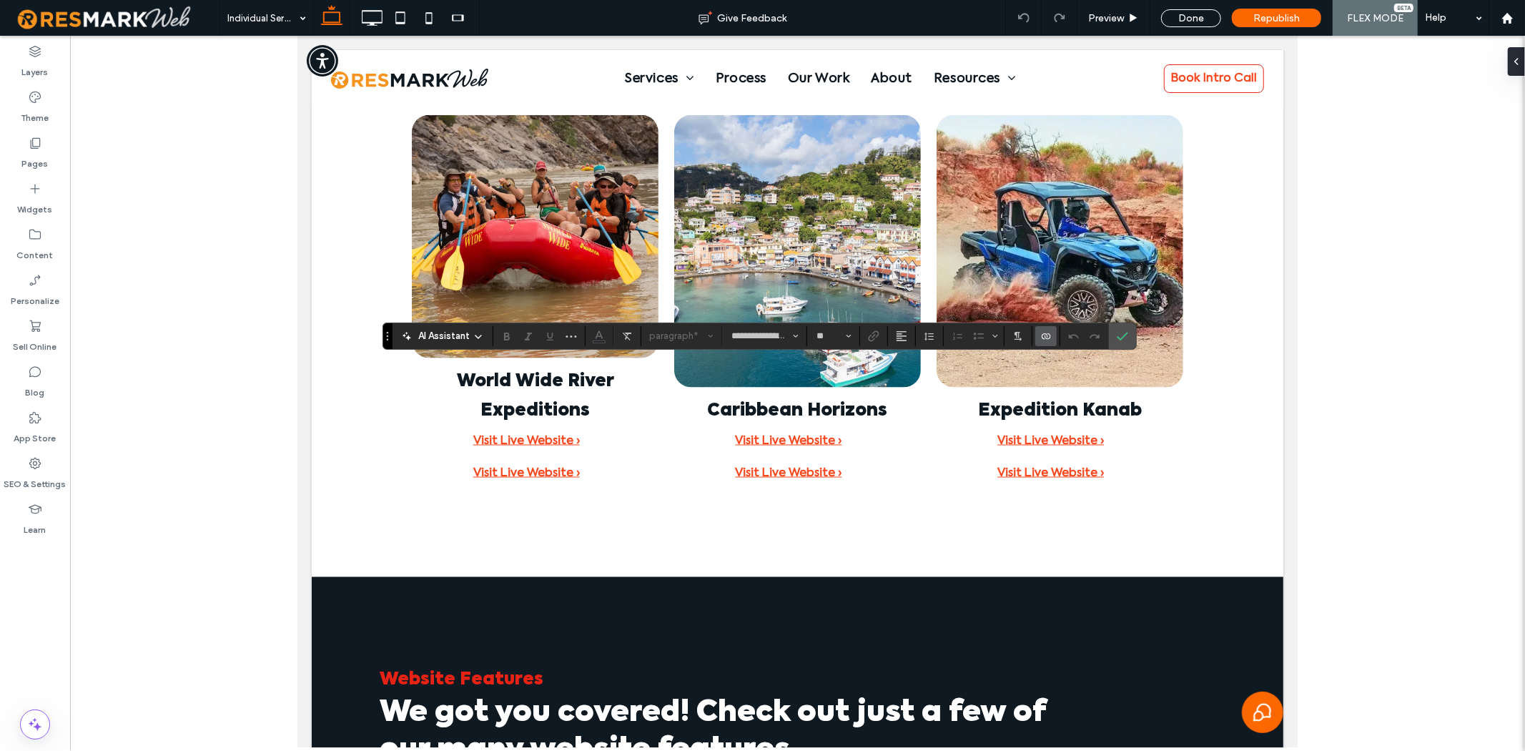
click at [1053, 328] on label "Connect To Data" at bounding box center [1045, 336] width 21 height 20
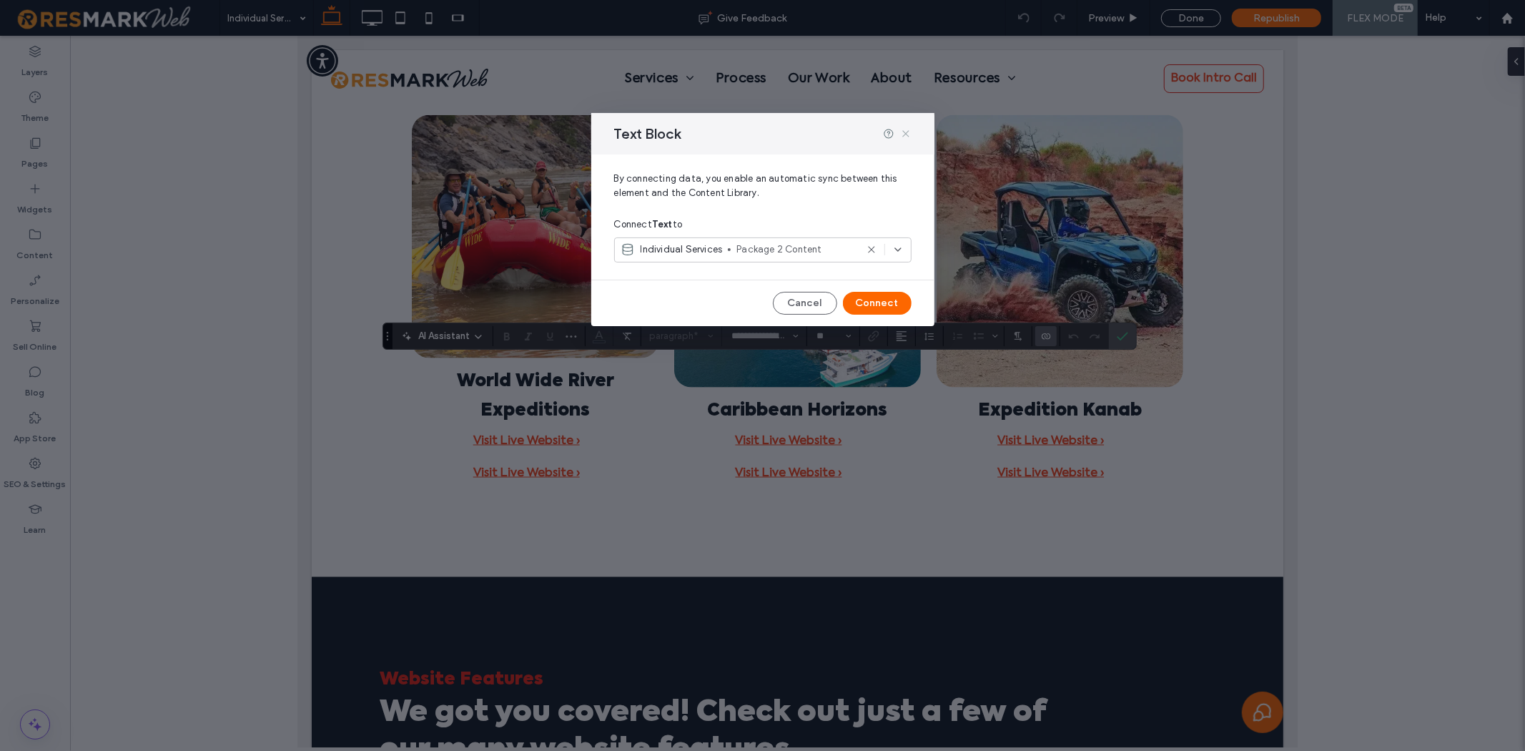
click at [904, 131] on icon at bounding box center [905, 133] width 11 height 11
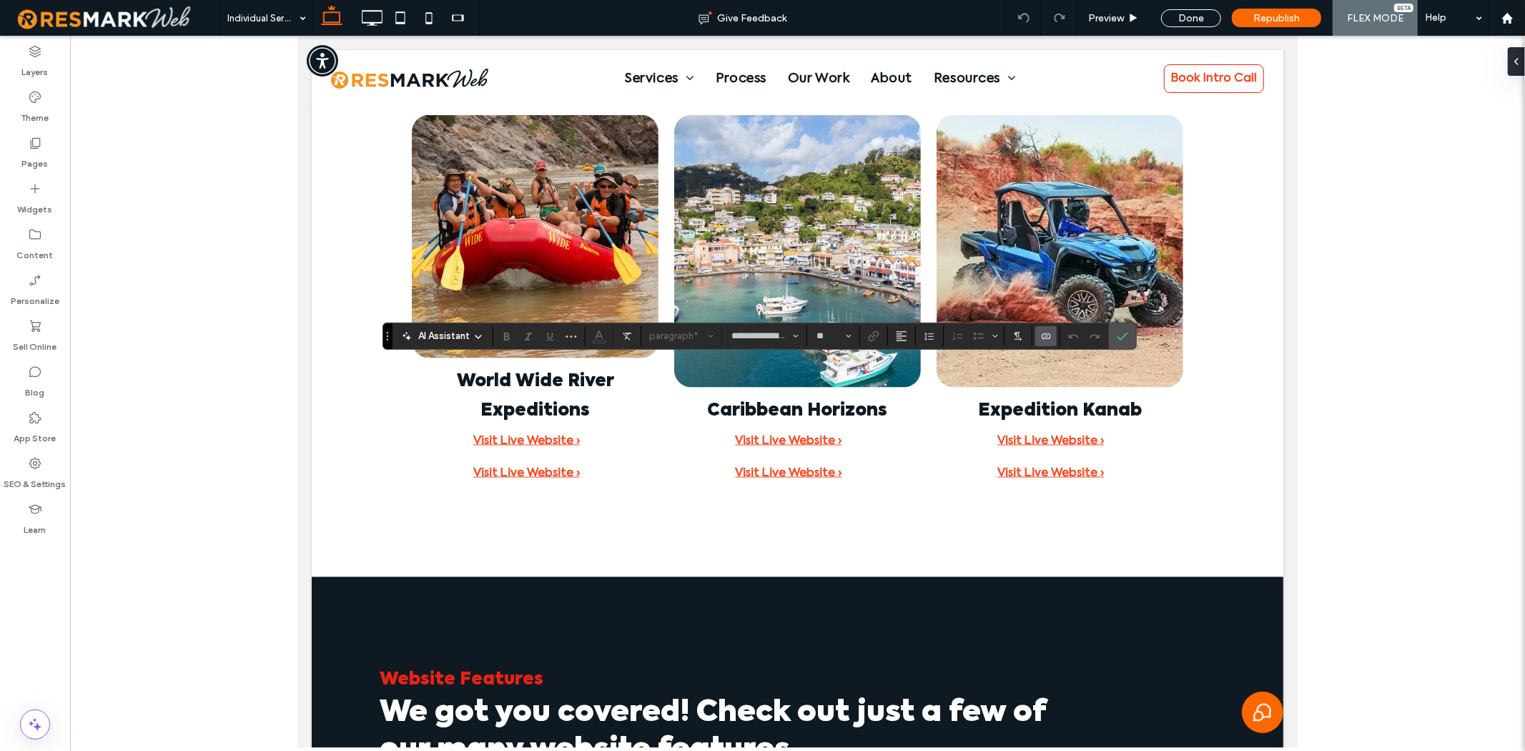
click at [1046, 335] on icon "Connect To Data" at bounding box center [1045, 335] width 11 height 11
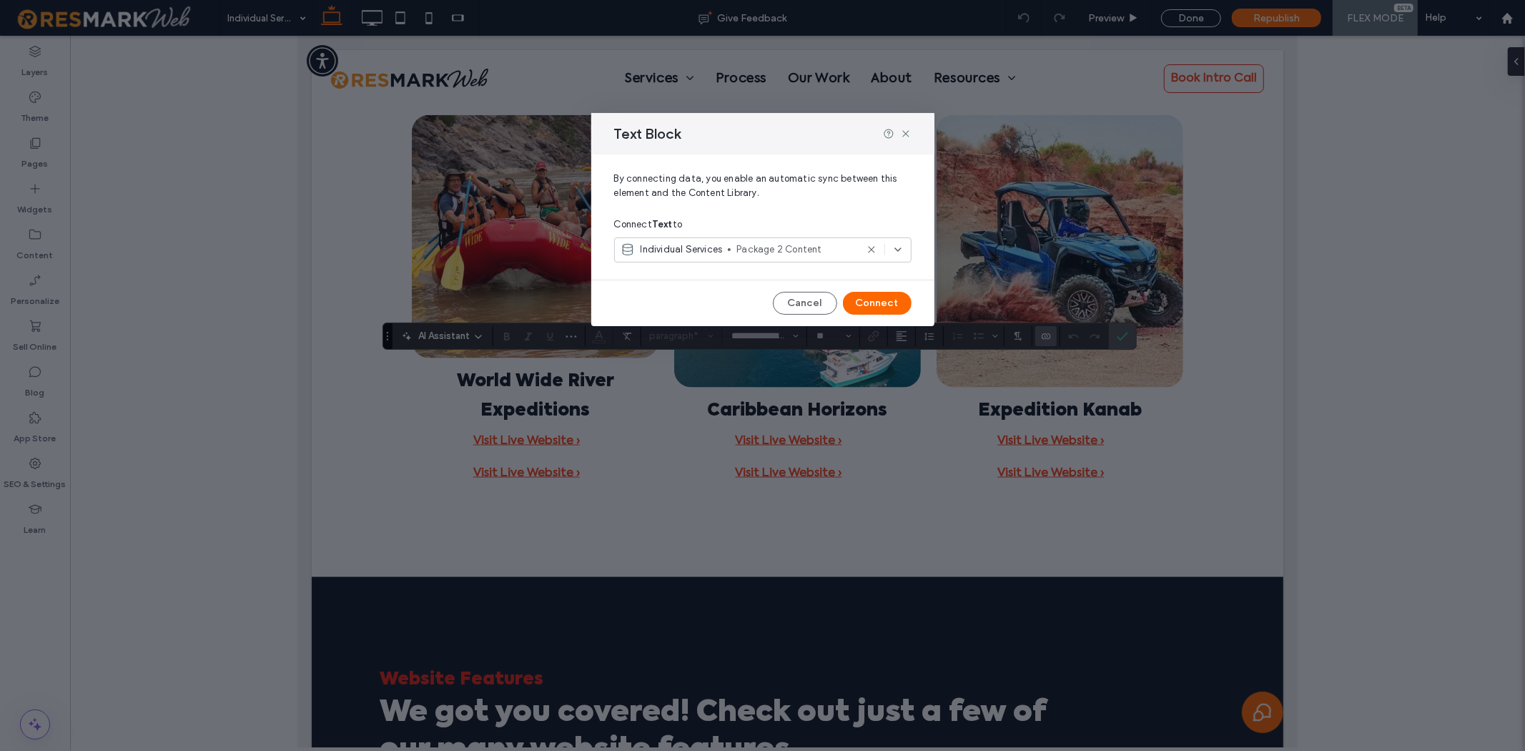
click at [867, 248] on icon at bounding box center [871, 249] width 11 height 11
click at [905, 128] on icon at bounding box center [905, 133] width 11 height 11
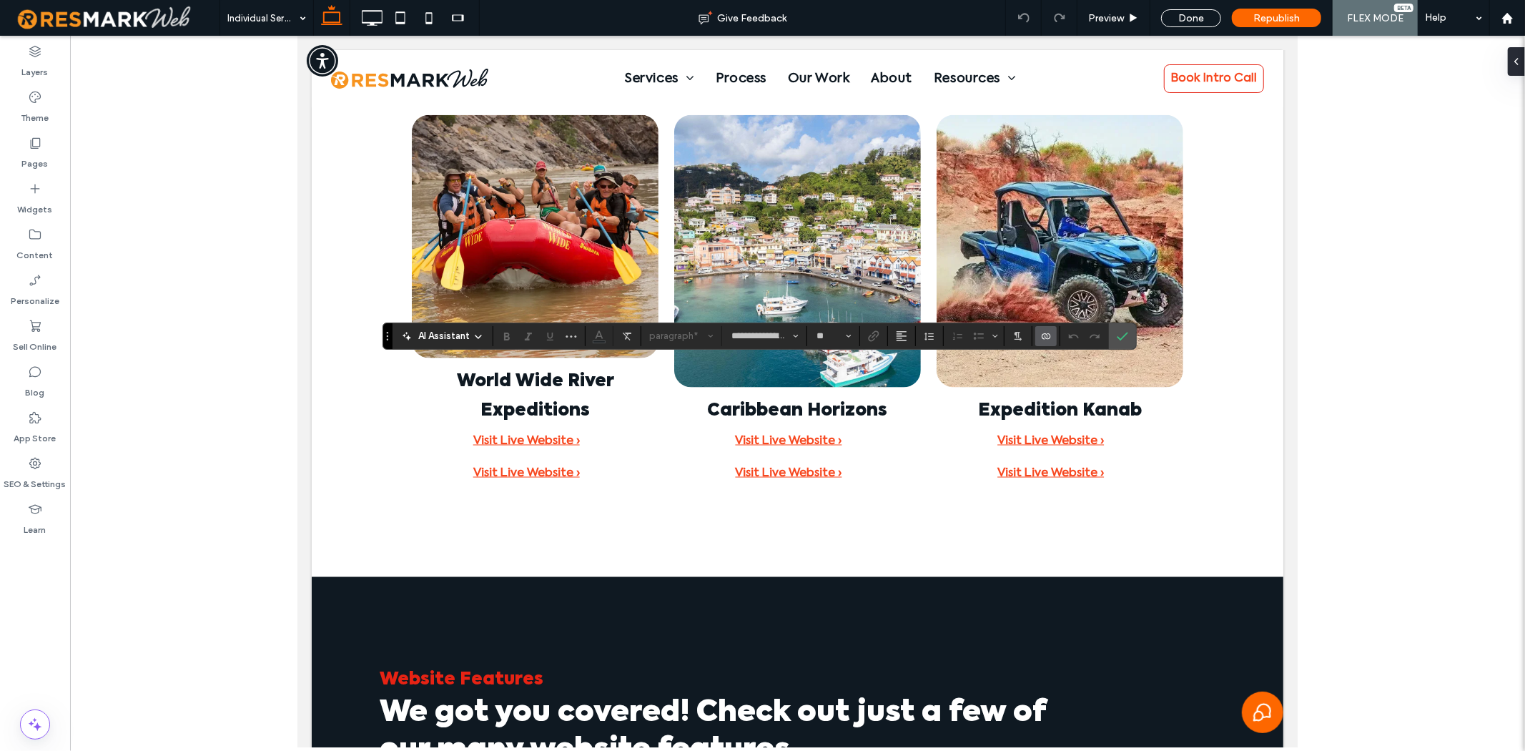
click at [1045, 343] on span "Connect To Data" at bounding box center [1043, 336] width 6 height 20
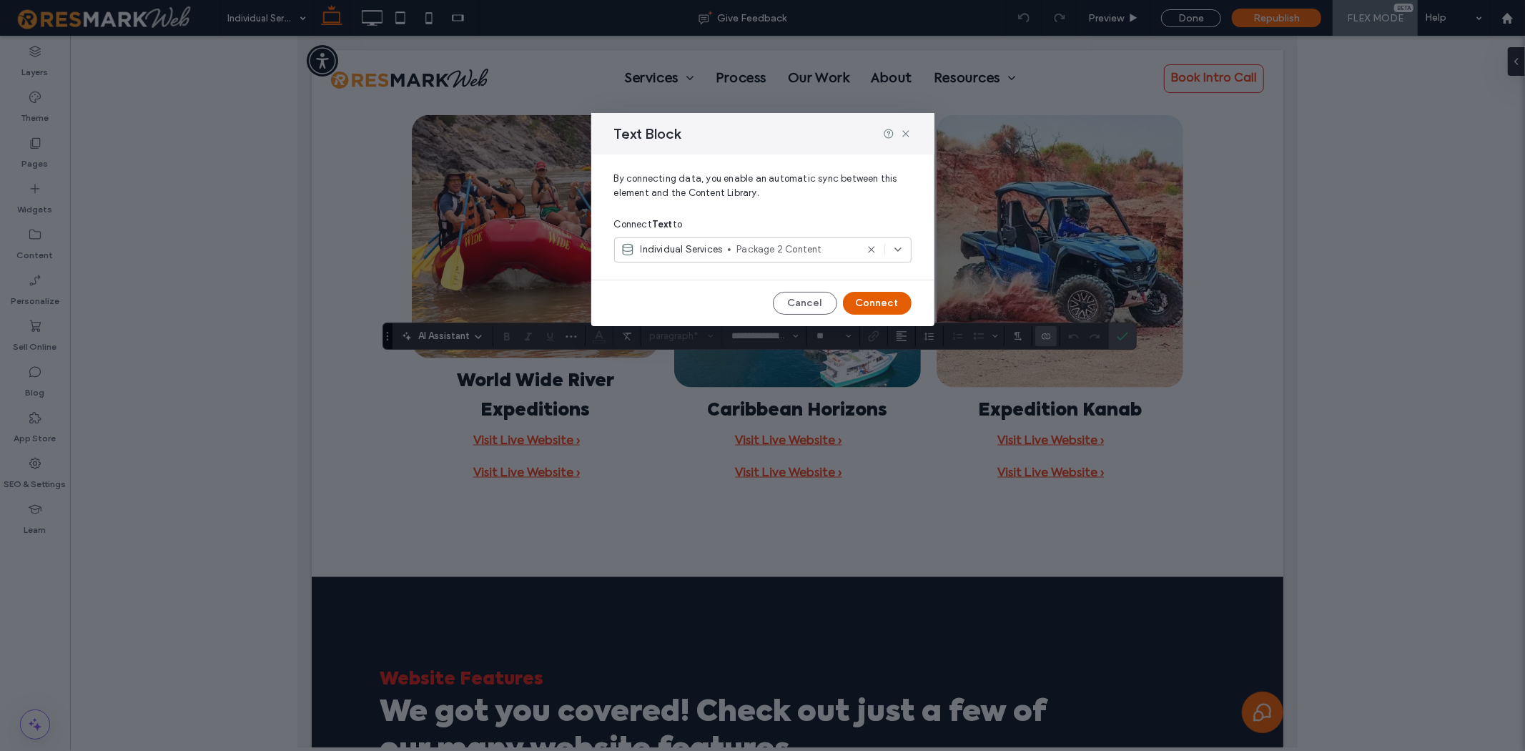
click at [885, 298] on button "Connect" at bounding box center [877, 303] width 69 height 23
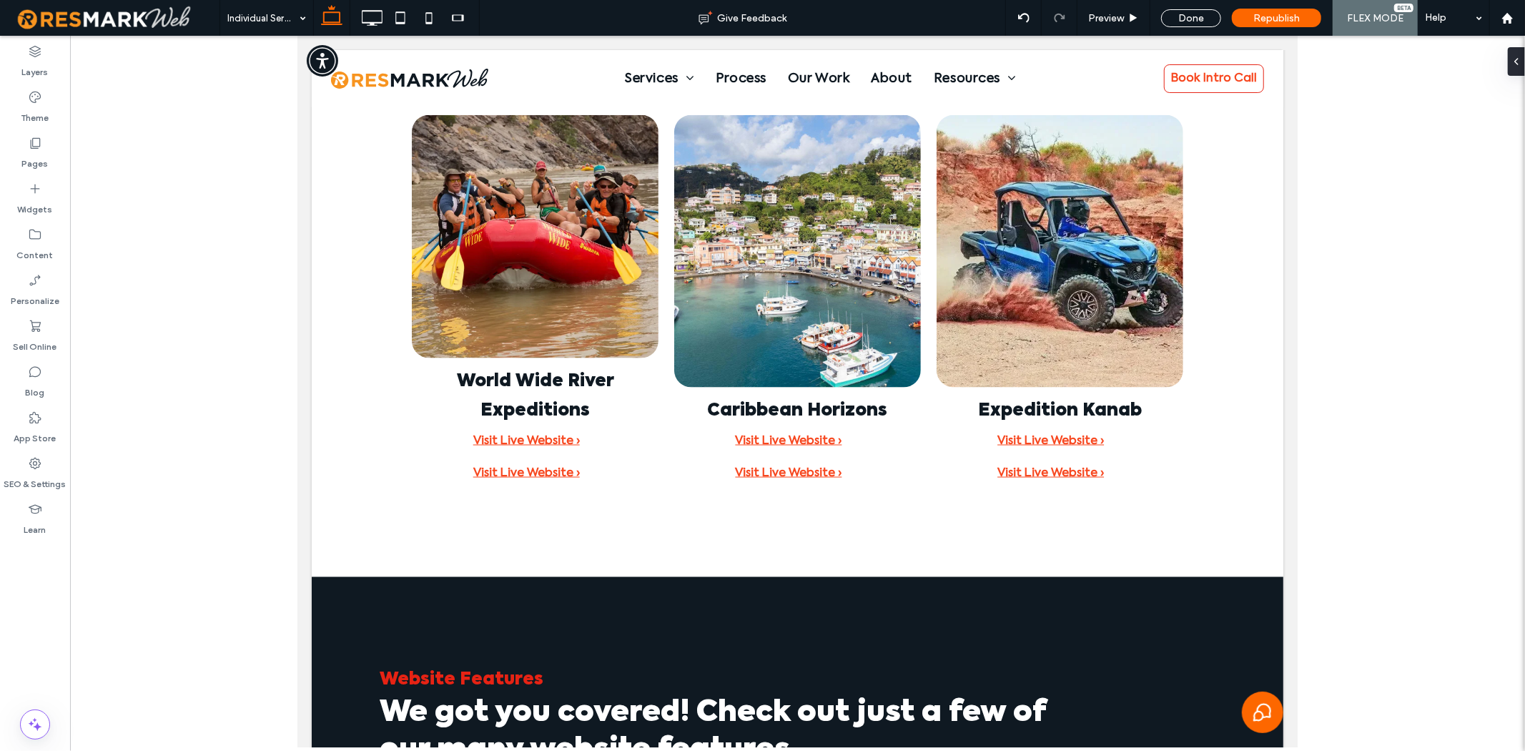
type input "**********"
type input "**"
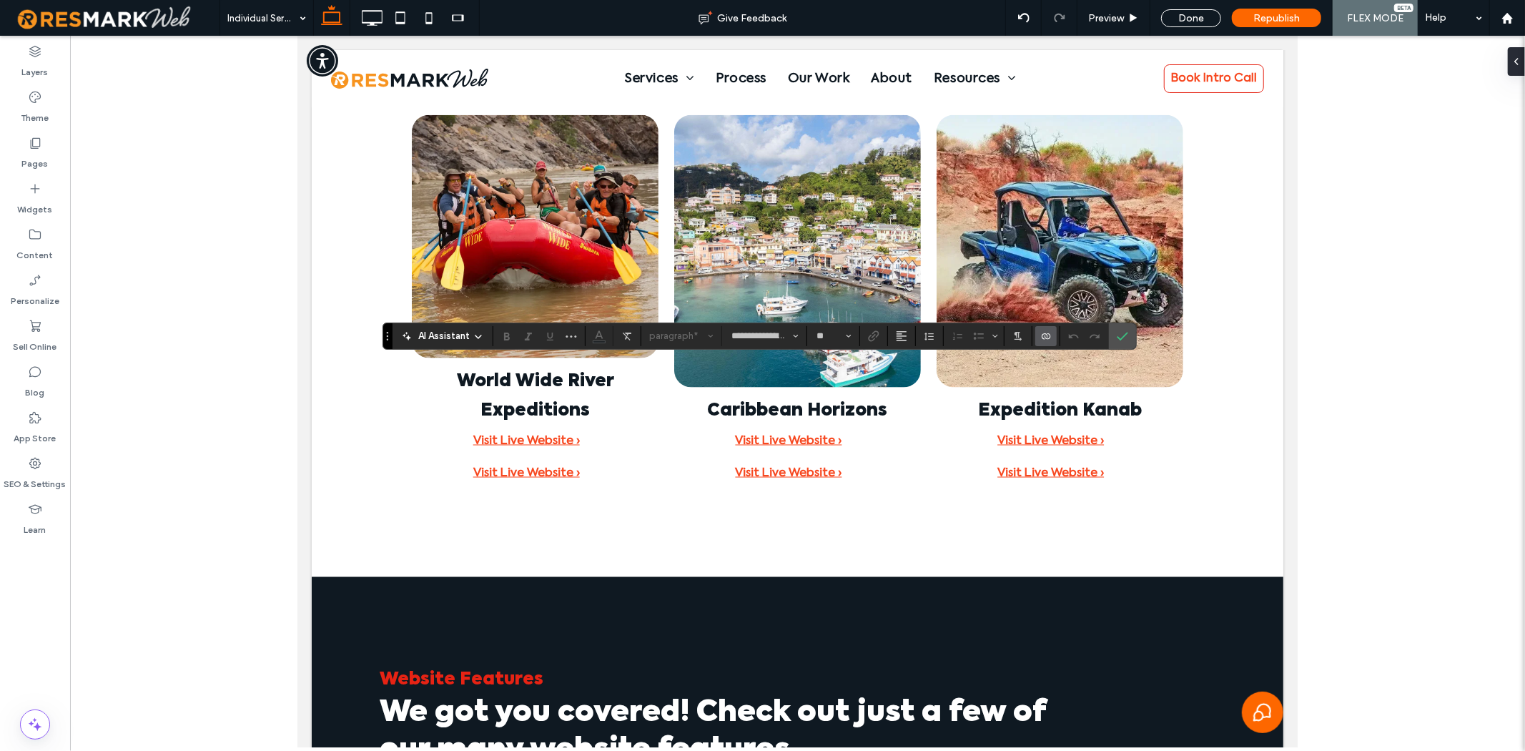
click at [1046, 333] on icon "Connect To Data" at bounding box center [1045, 335] width 11 height 11
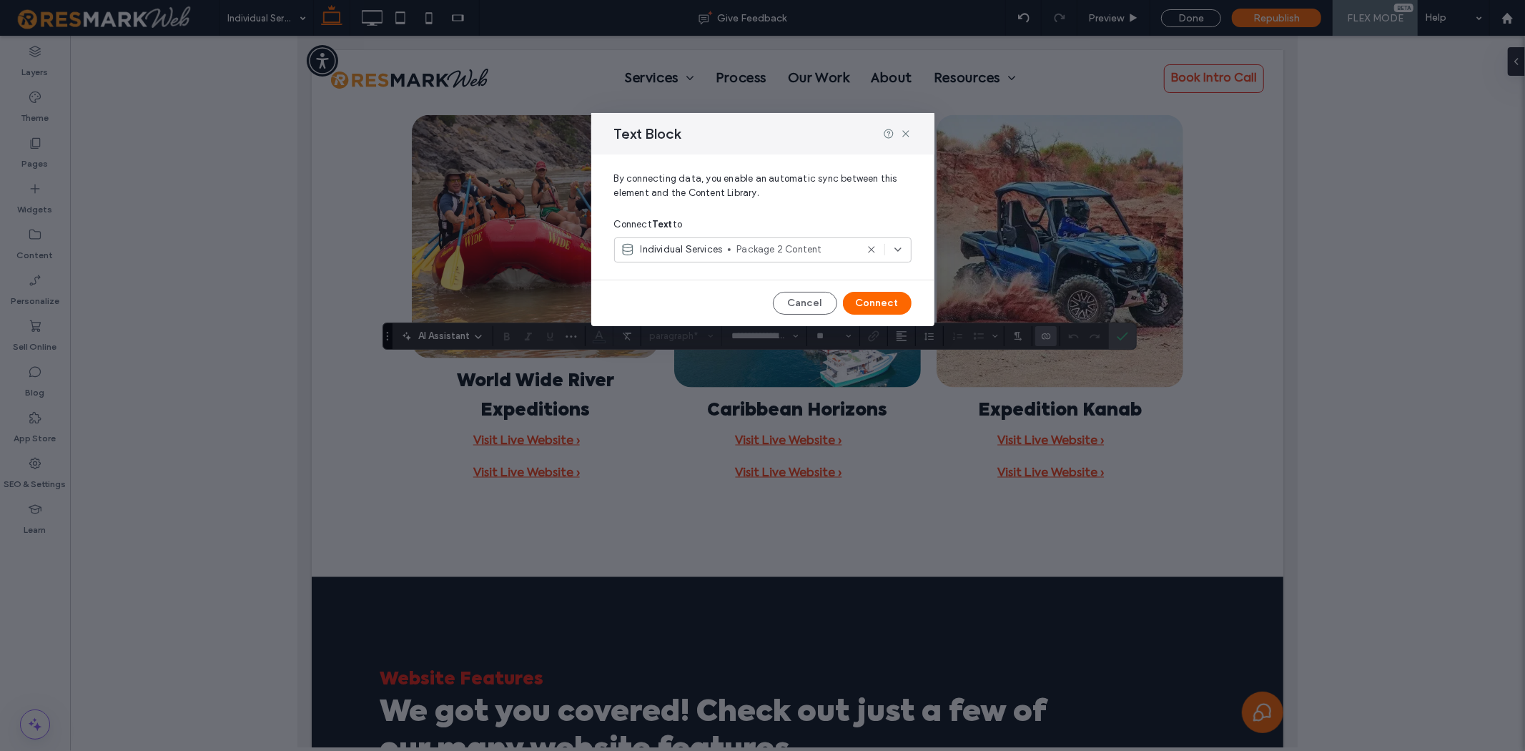
click at [870, 249] on use at bounding box center [871, 249] width 6 height 6
click at [873, 295] on button "Connect" at bounding box center [877, 303] width 69 height 23
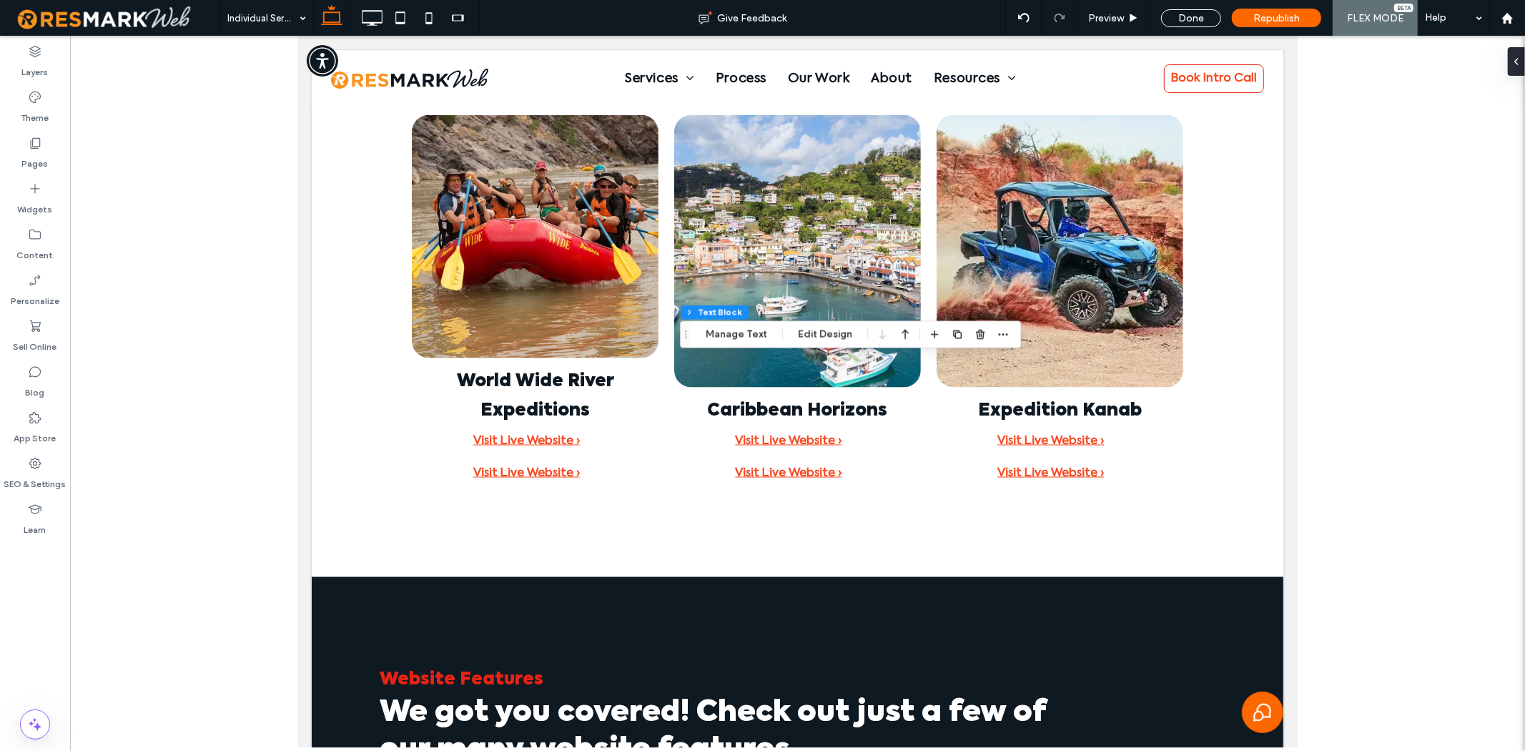
drag, startPoint x: 689, startPoint y: 334, endPoint x: 1088, endPoint y: 256, distance: 405.9
click at [691, 330] on icon "Drag" at bounding box center [685, 335] width 11 height 10
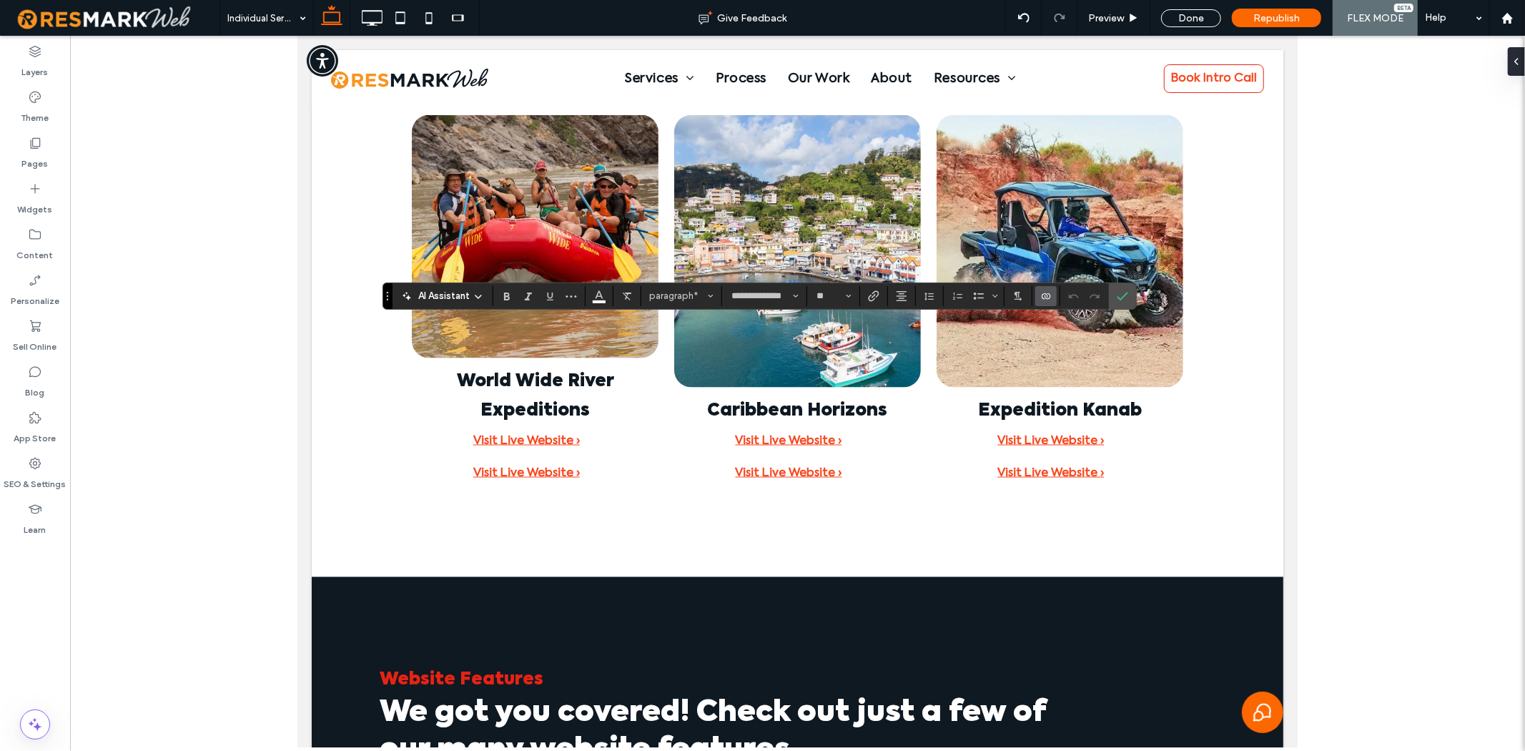
click at [1050, 295] on icon "Connect To Data" at bounding box center [1045, 295] width 11 height 11
click at [1063, 297] on section at bounding box center [1084, 296] width 49 height 20
click at [1051, 294] on icon "Connect To Data" at bounding box center [1045, 295] width 11 height 11
click at [1071, 204] on span "Change Connection" at bounding box center [1091, 206] width 87 height 14
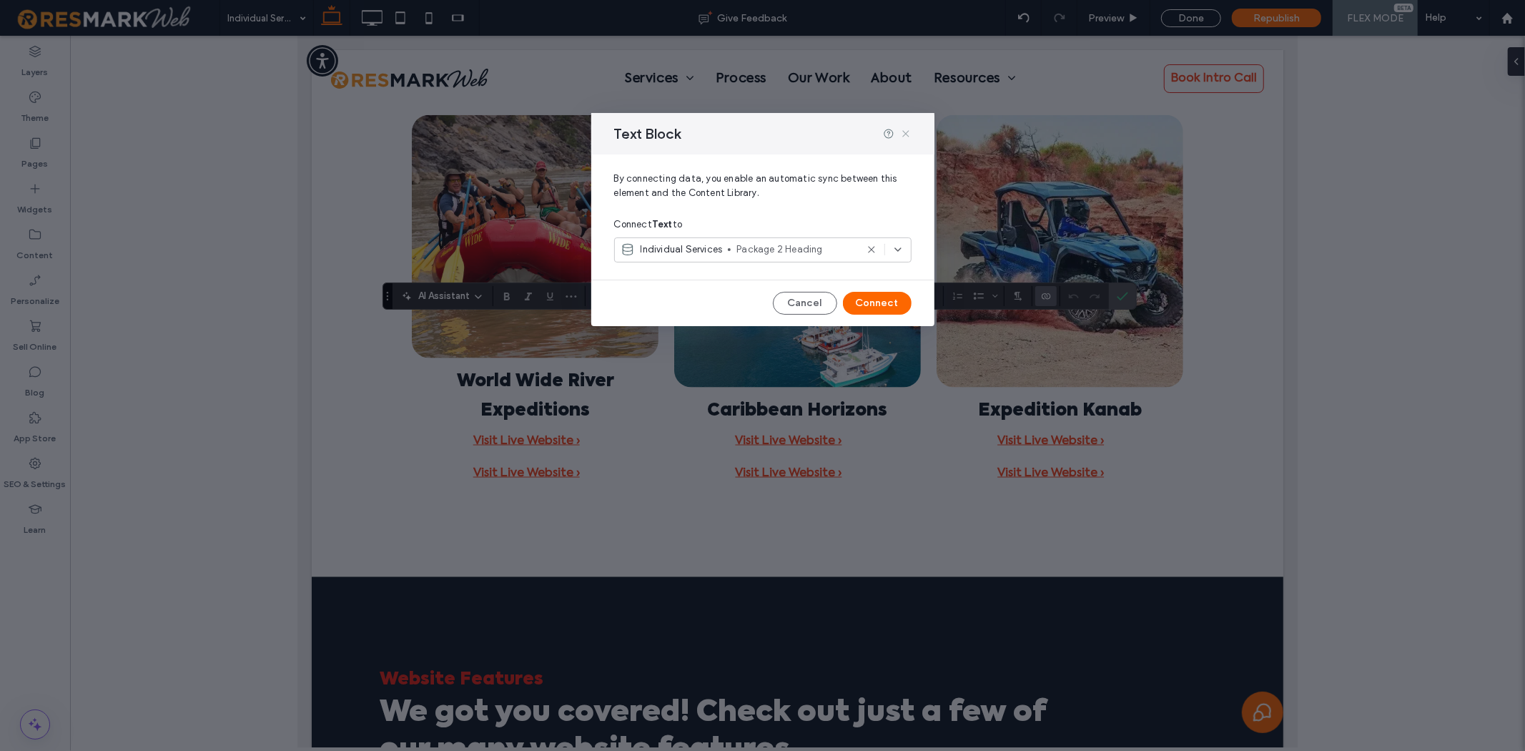
click at [910, 131] on icon at bounding box center [905, 133] width 11 height 11
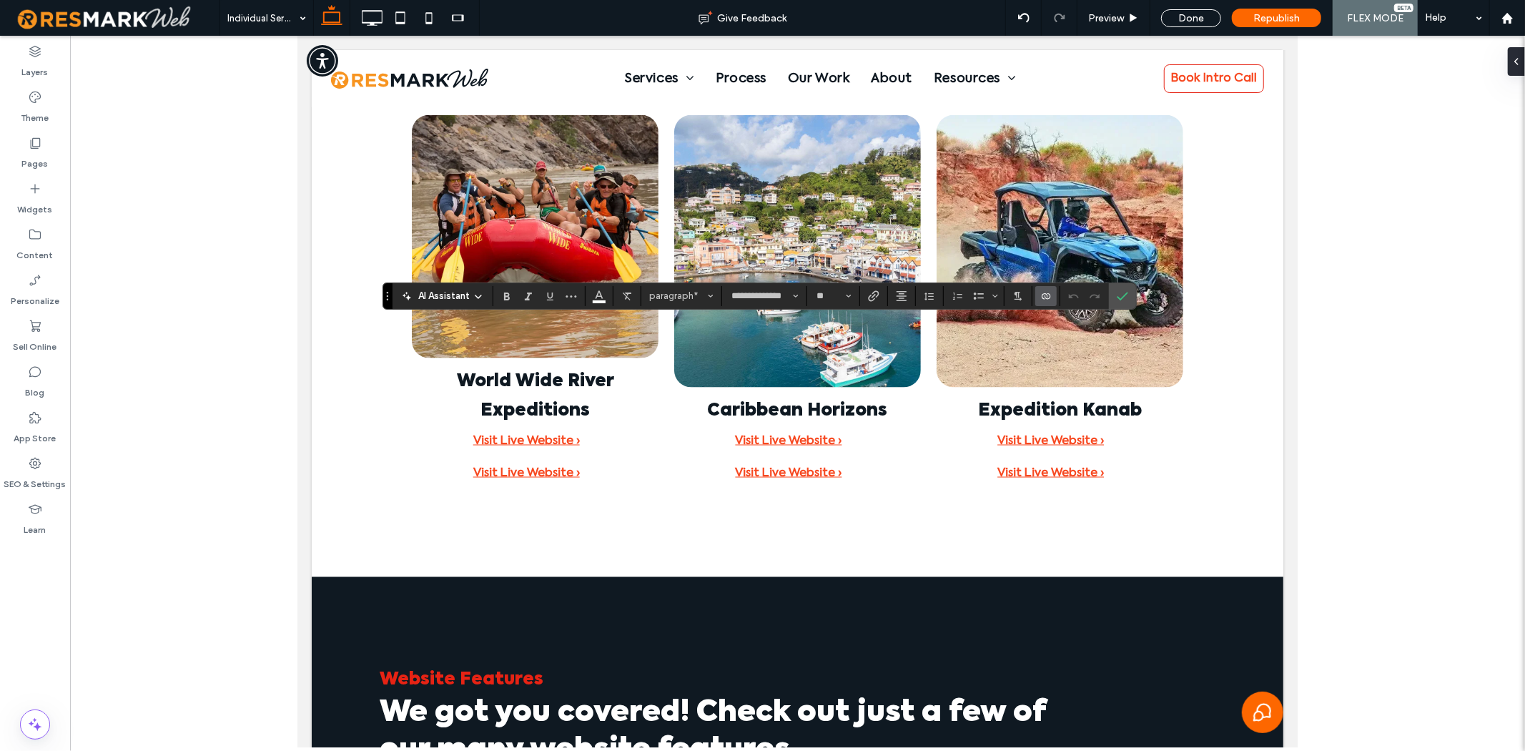
click at [1052, 306] on div "**********" at bounding box center [760, 295] width 754 height 27
click at [1047, 300] on icon "Connect To Data" at bounding box center [1045, 295] width 11 height 11
click at [1092, 270] on div "Disconnect" at bounding box center [1100, 260] width 127 height 27
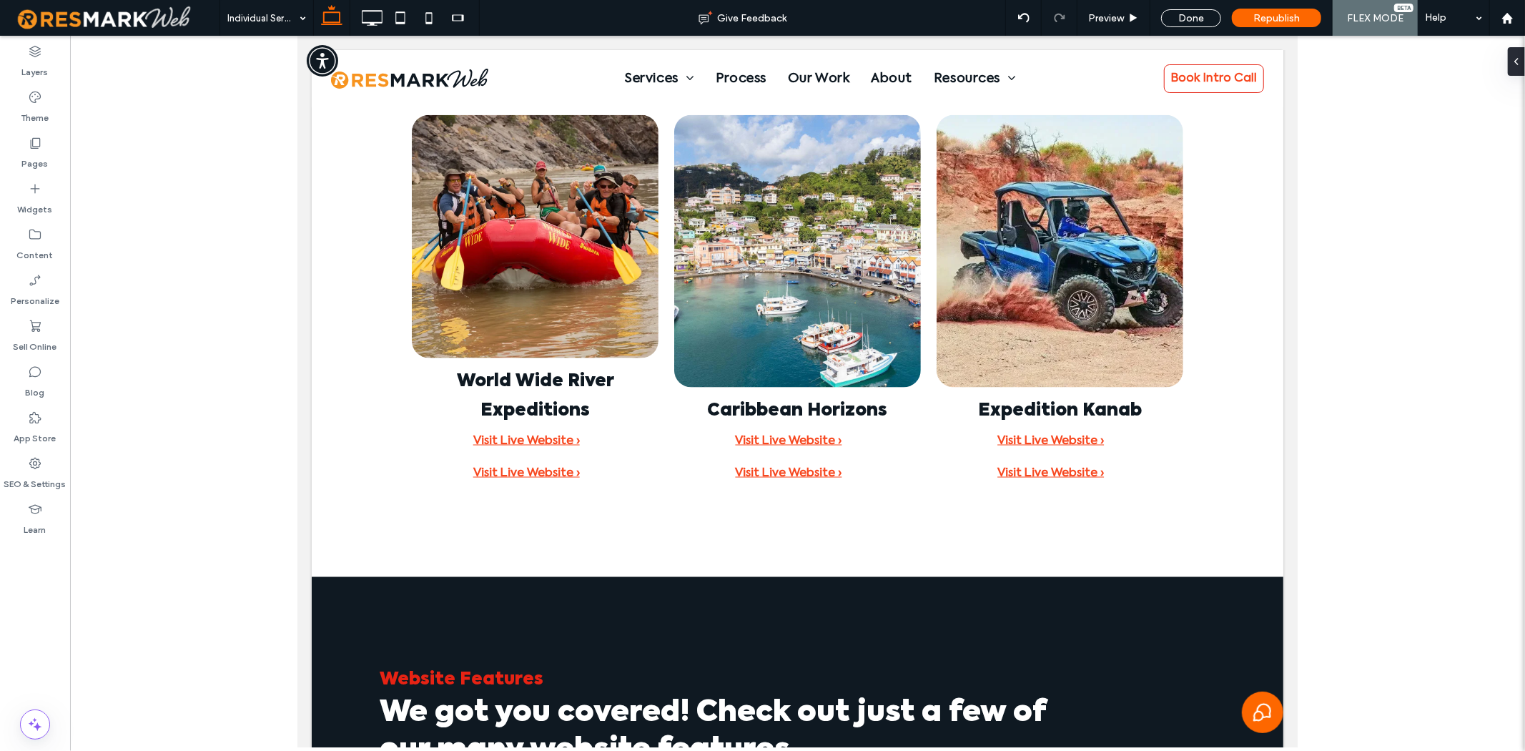
type input "**********"
type input "**"
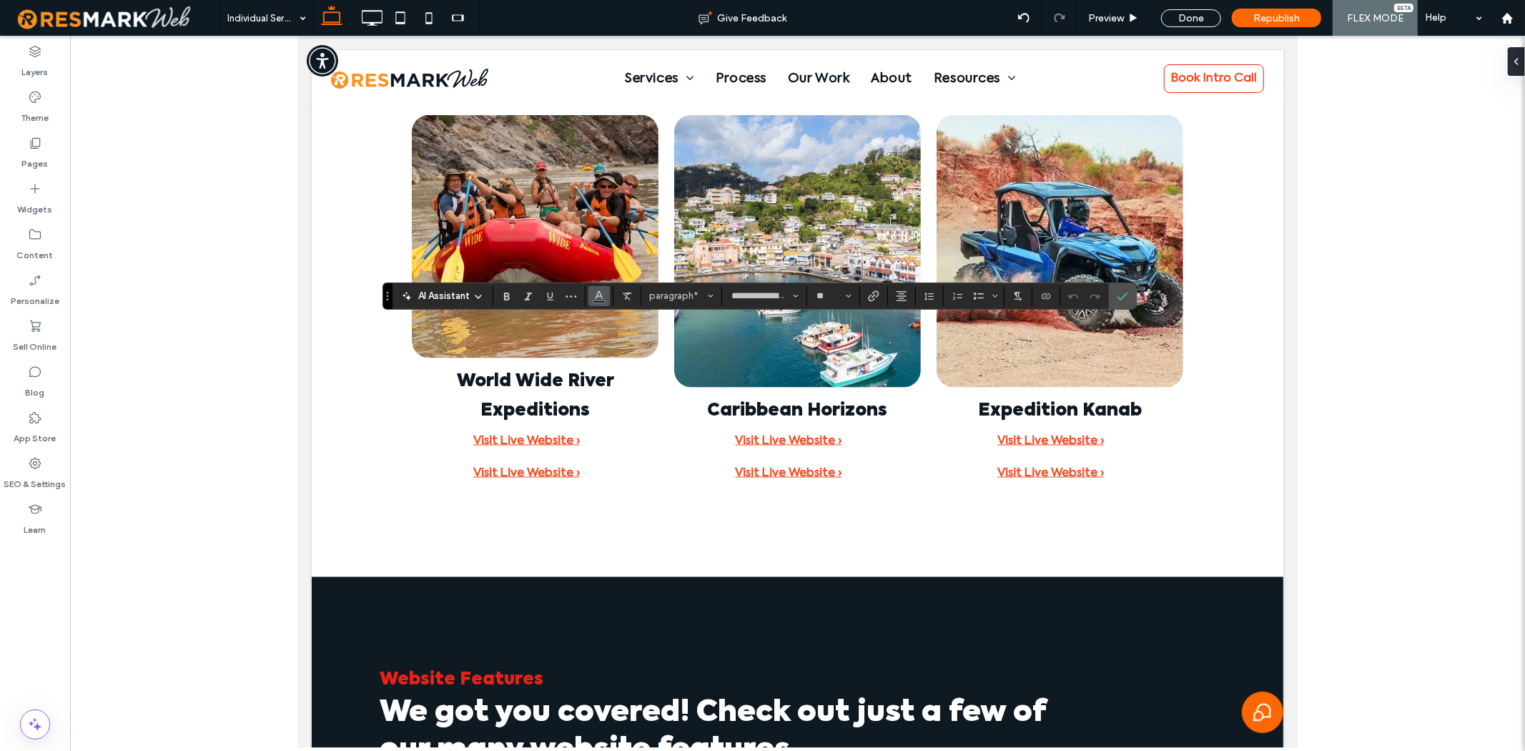
click at [596, 303] on span "Color" at bounding box center [599, 294] width 11 height 19
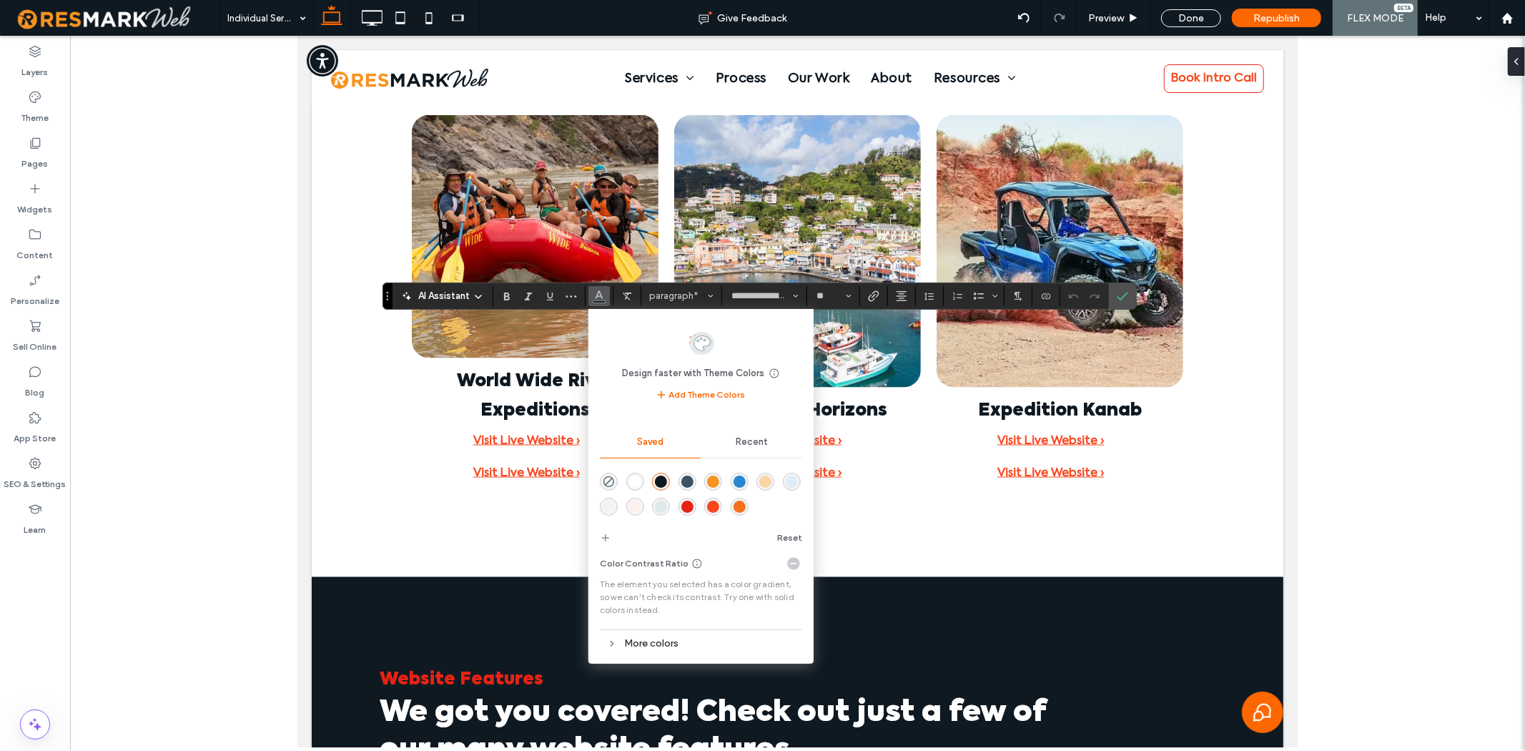
click at [634, 479] on div "rgba(255,255,255,1)" at bounding box center [635, 482] width 12 height 12
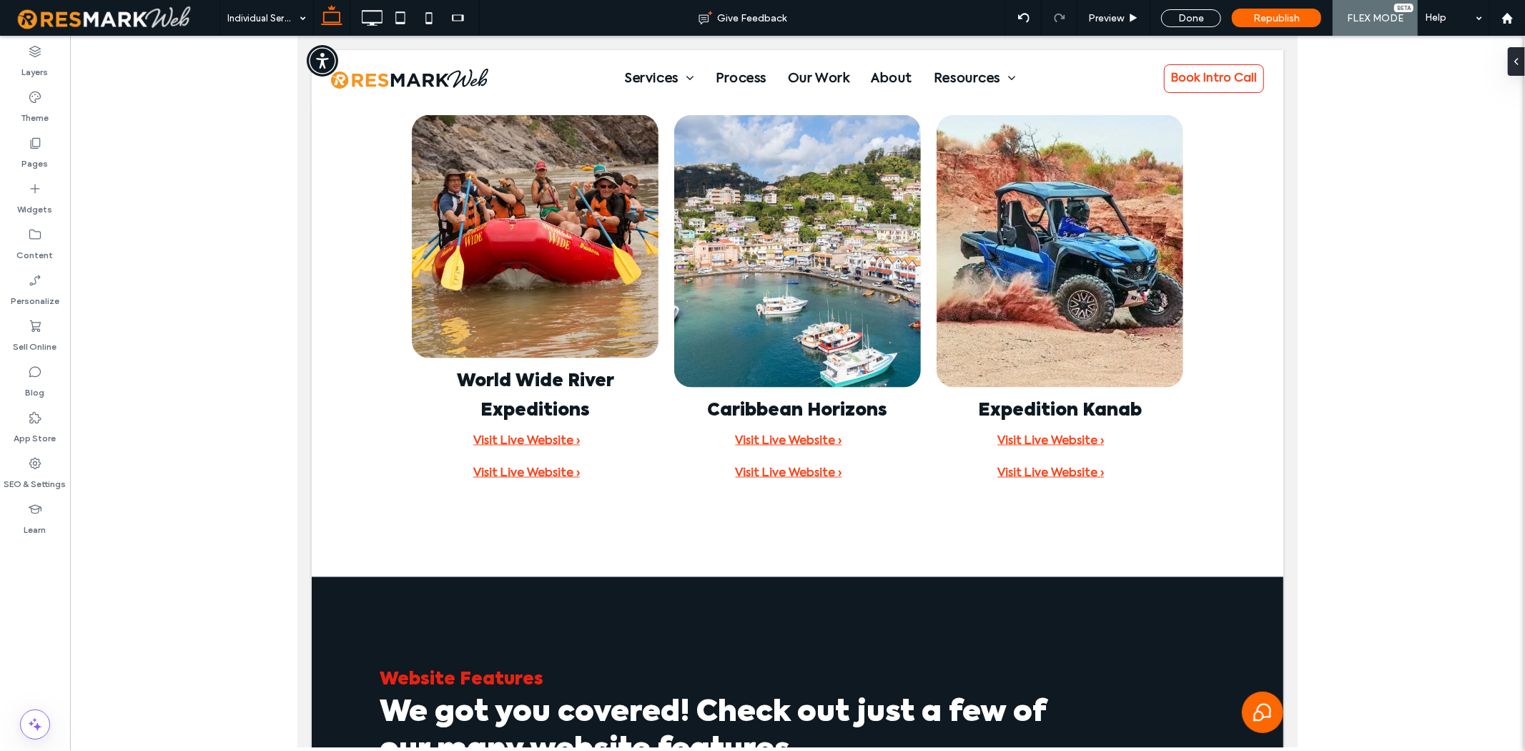
type input "**********"
type input "**"
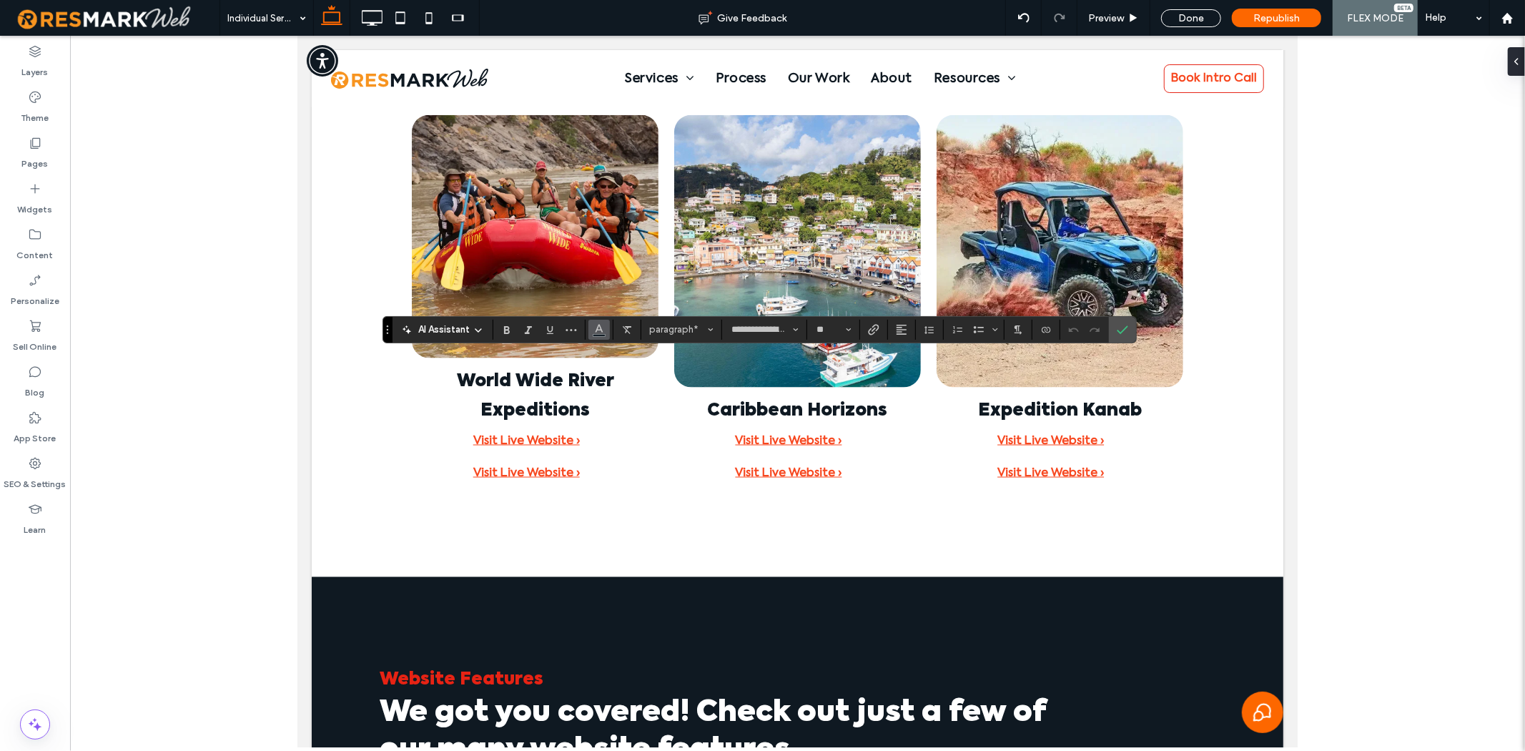
click at [594, 323] on icon "Color" at bounding box center [599, 328] width 11 height 11
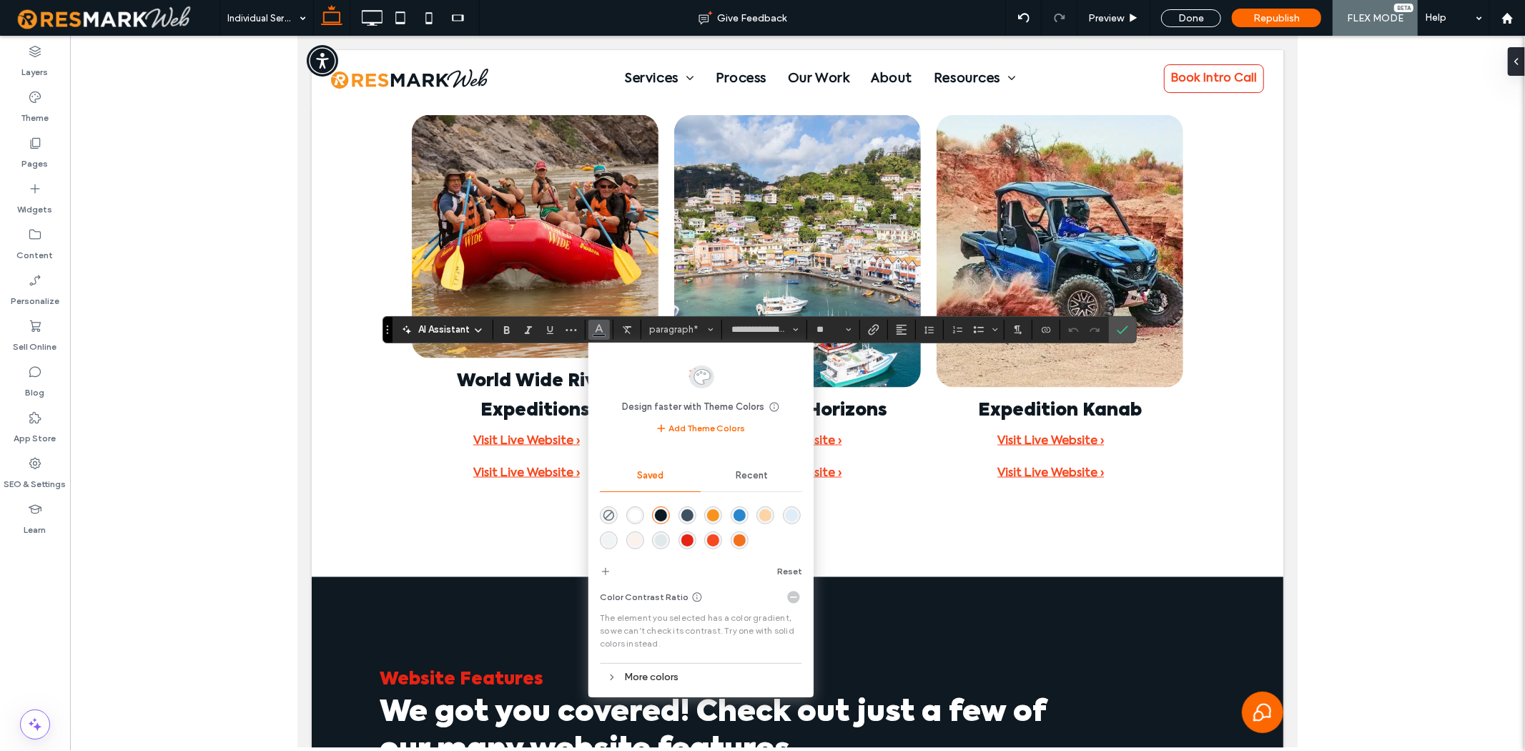
click at [634, 509] on div "rgba(255,255,255,1)" at bounding box center [635, 515] width 12 height 12
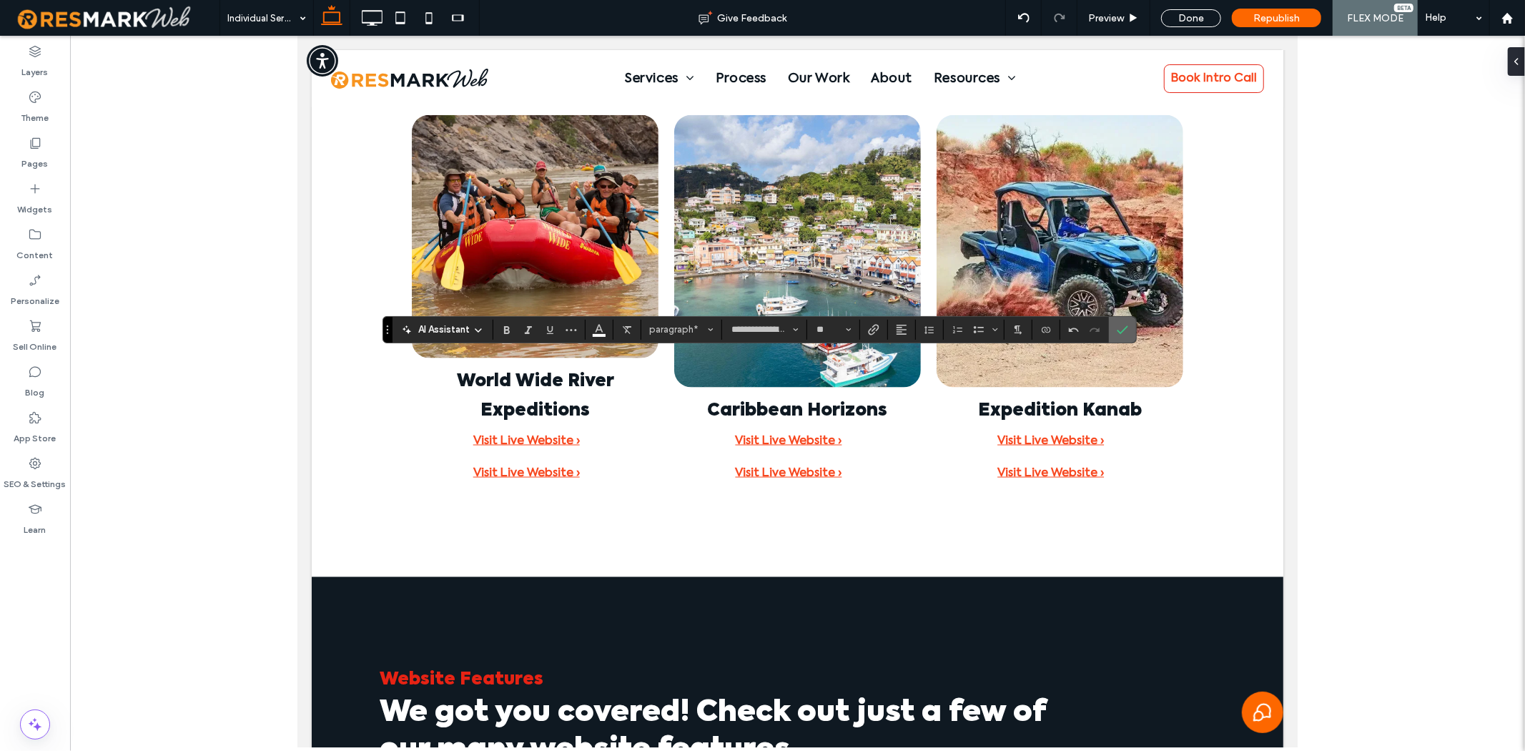
click at [1121, 323] on span "Confirm" at bounding box center [1120, 330] width 6 height 26
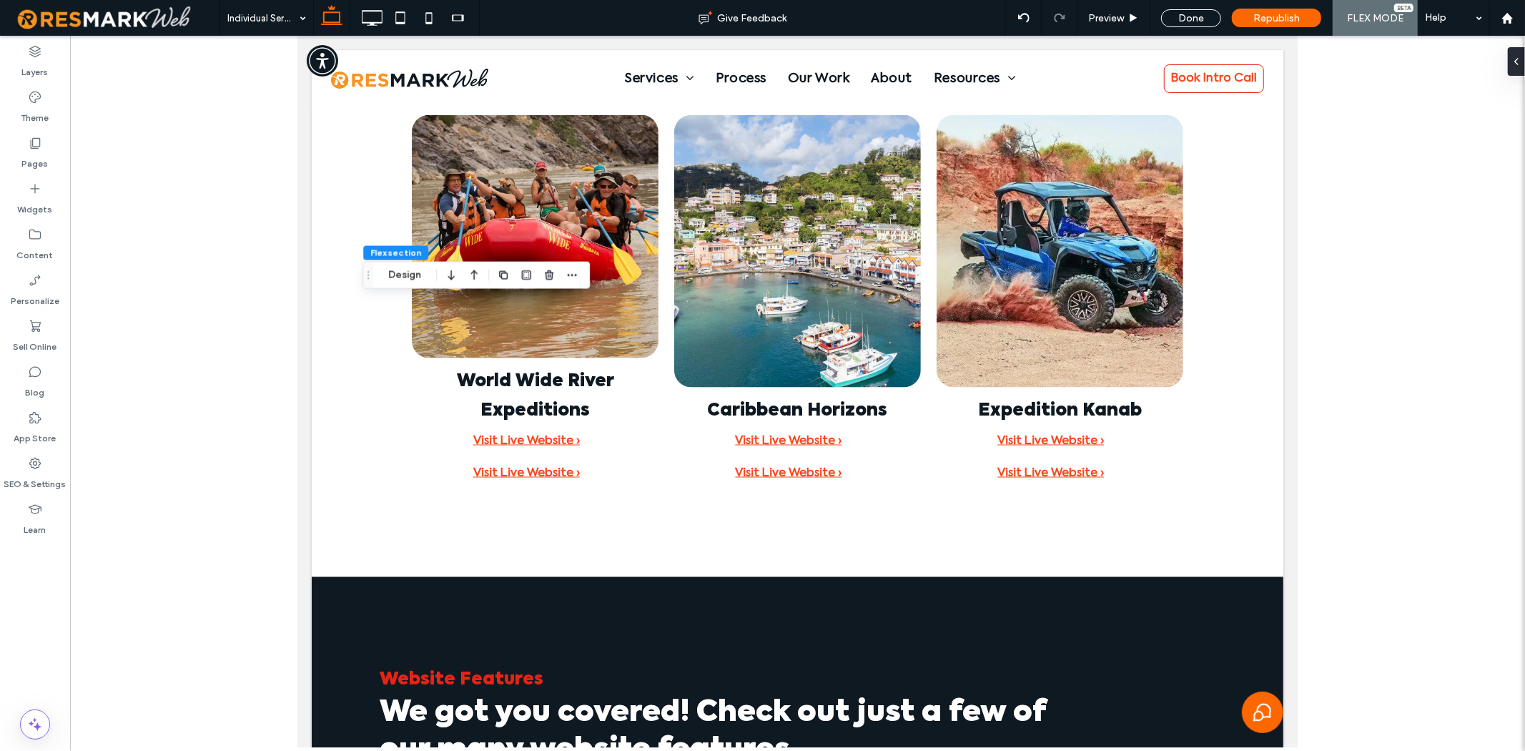
click at [329, 24] on use at bounding box center [331, 15] width 21 height 20
click at [39, 136] on icon at bounding box center [35, 143] width 14 height 14
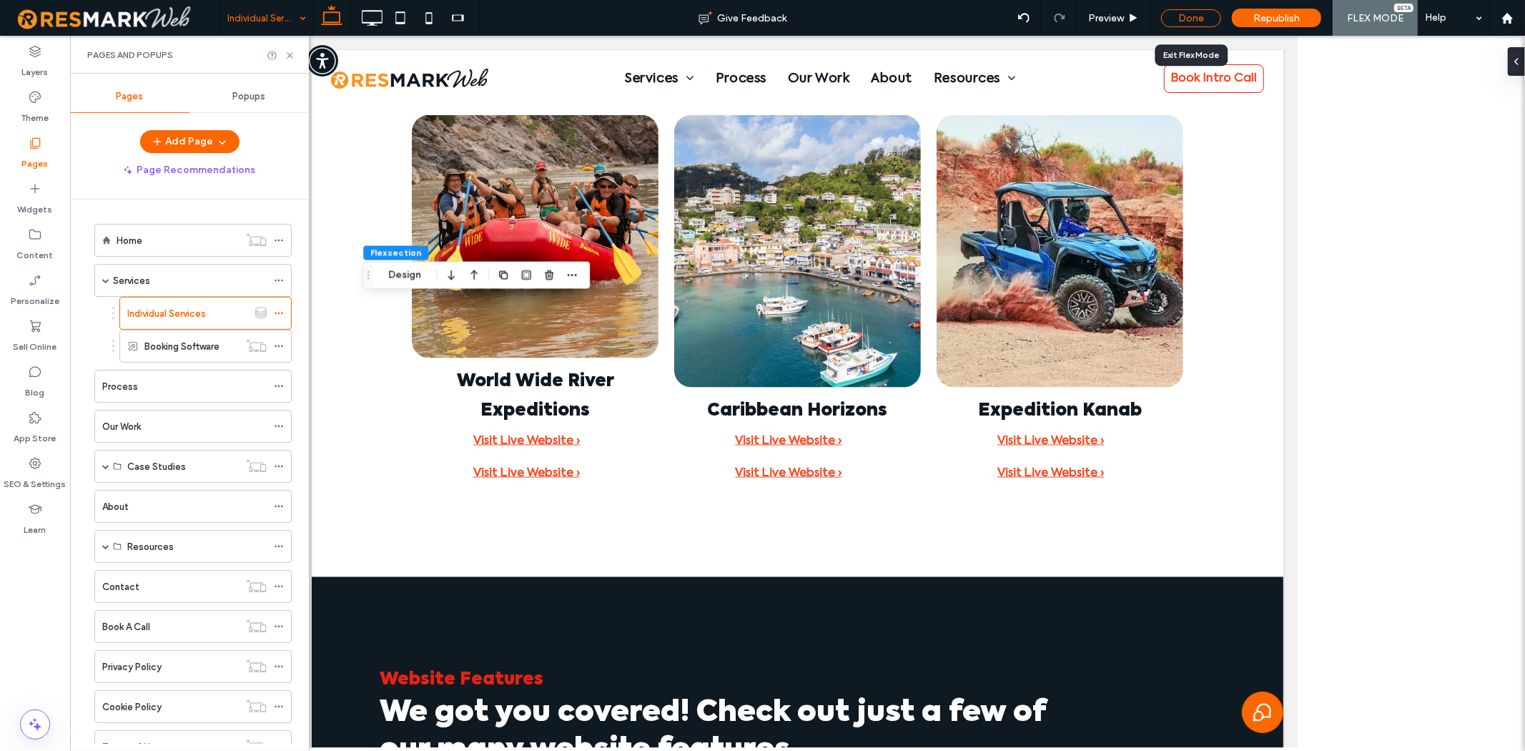
click at [1186, 19] on div "Done" at bounding box center [1191, 18] width 60 height 18
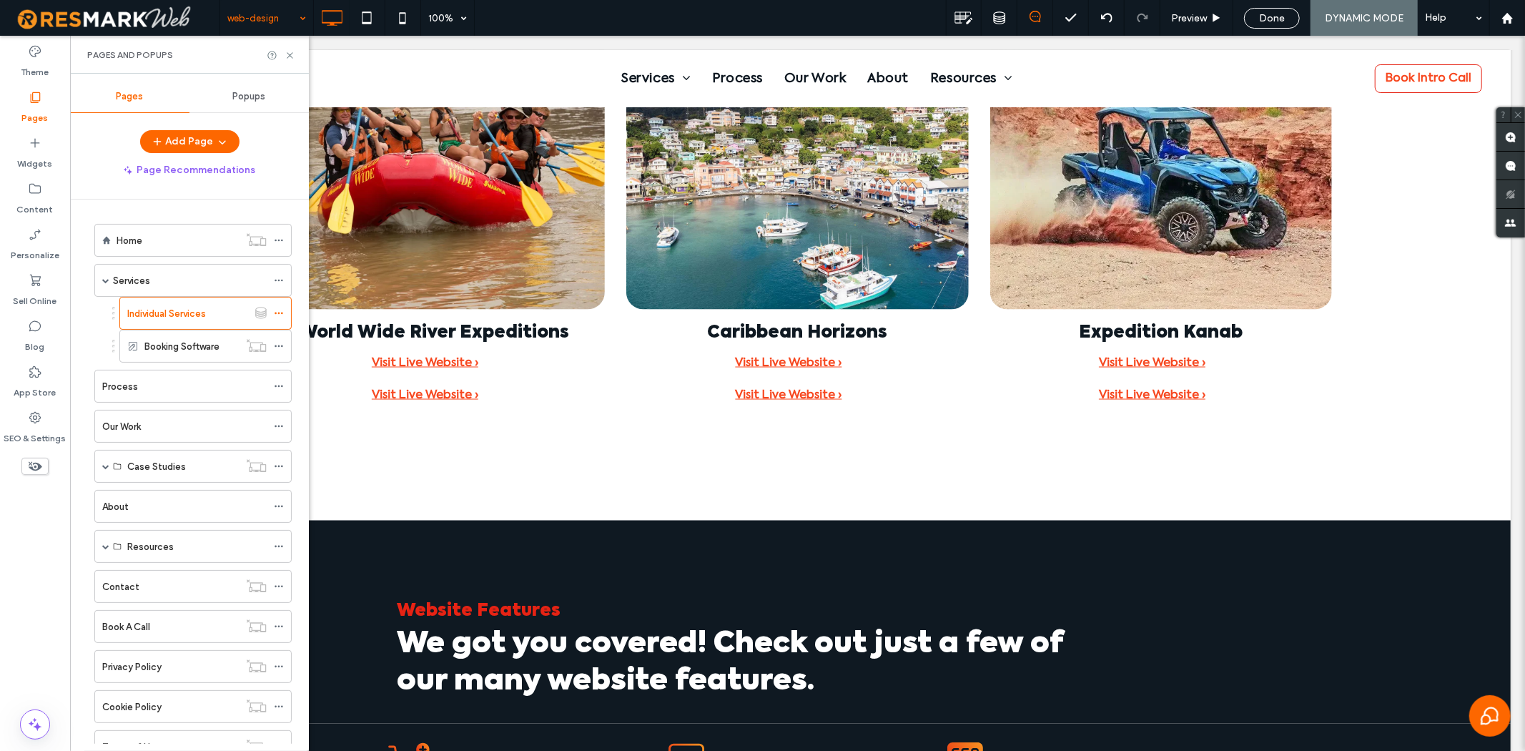
click at [279, 21] on input at bounding box center [263, 18] width 72 height 36
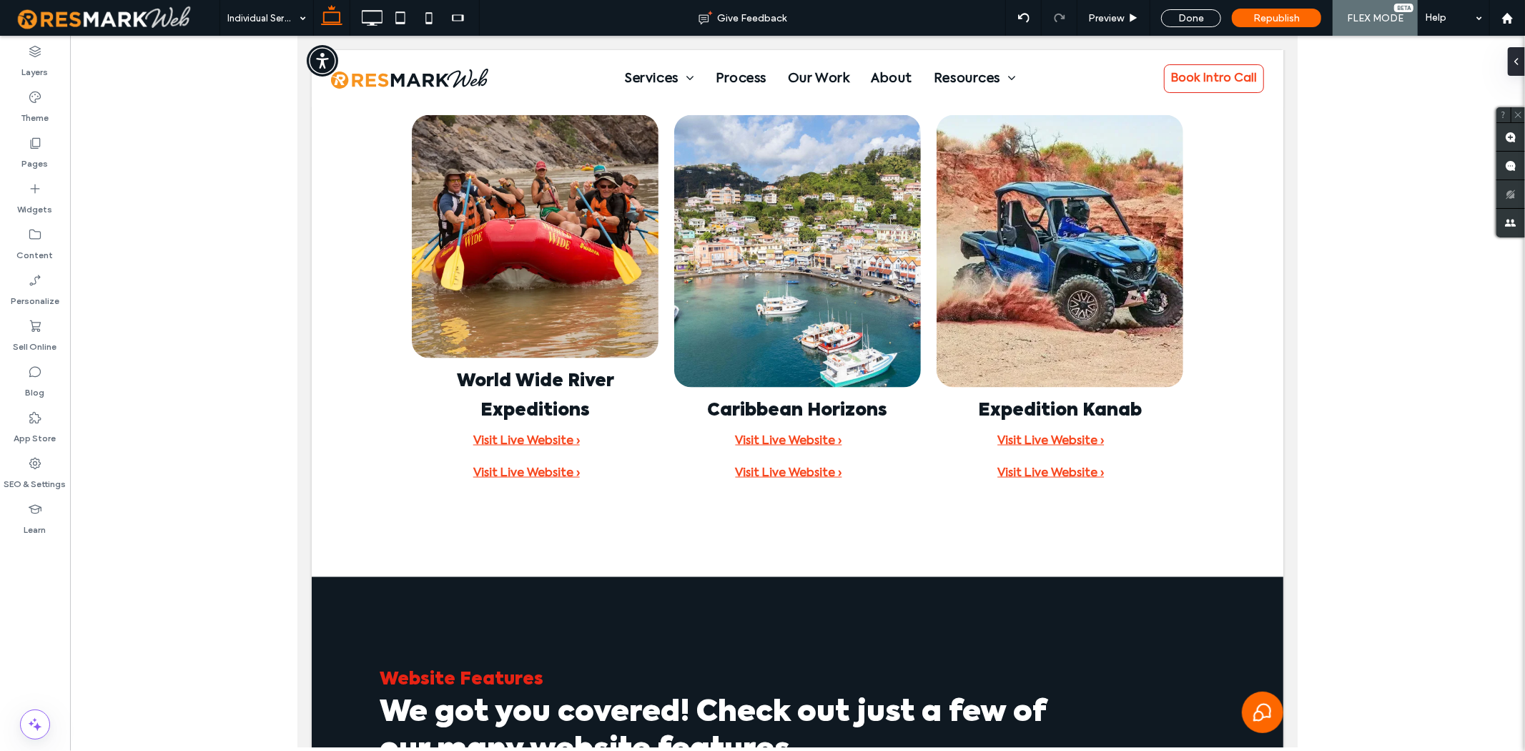
type input "**********"
type input "**"
type input "**********"
type input "**"
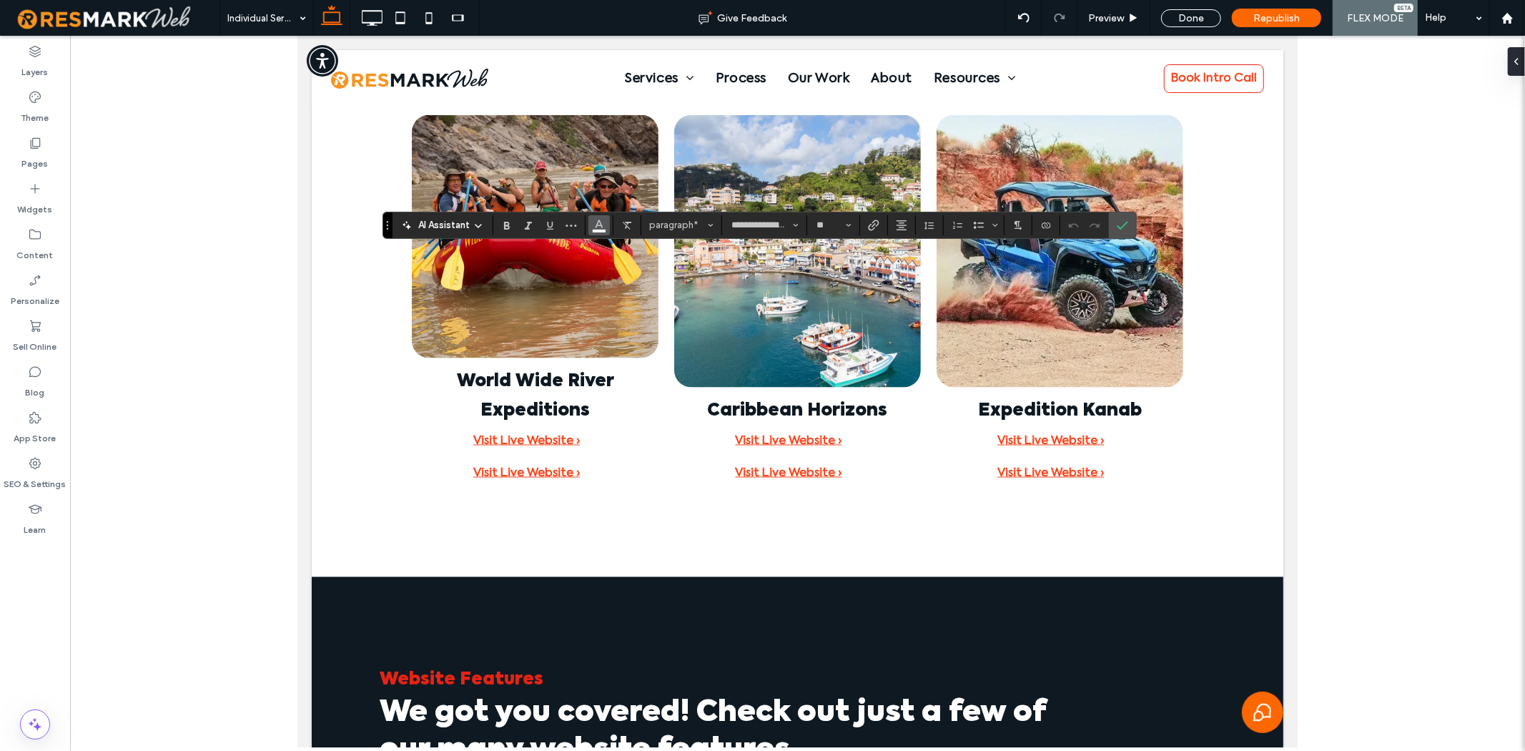
click at [604, 233] on button "Color" at bounding box center [599, 225] width 21 height 20
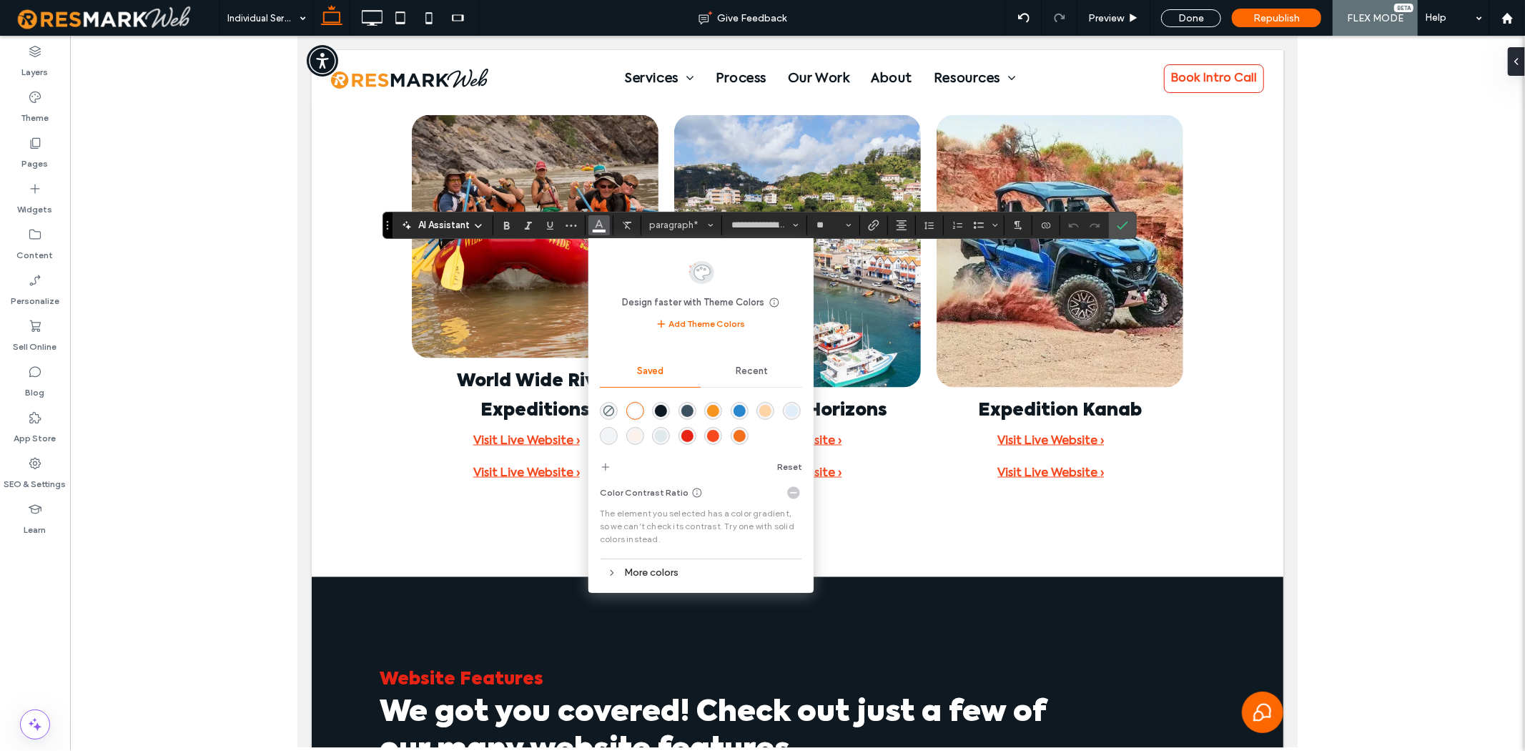
click at [639, 416] on div "rgba(255,255,255,1)" at bounding box center [635, 411] width 12 height 12
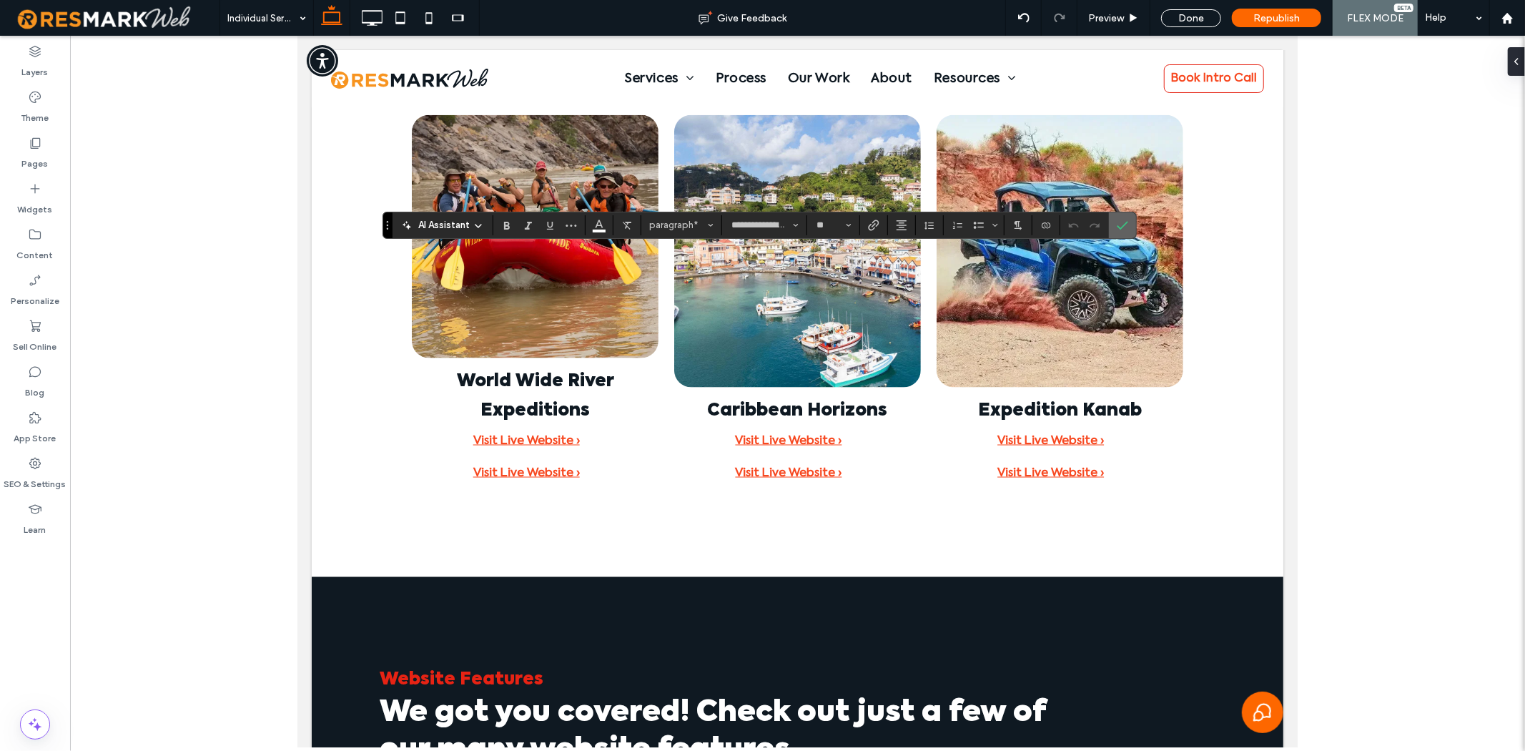
click at [1118, 226] on icon "Confirm" at bounding box center [1122, 225] width 11 height 11
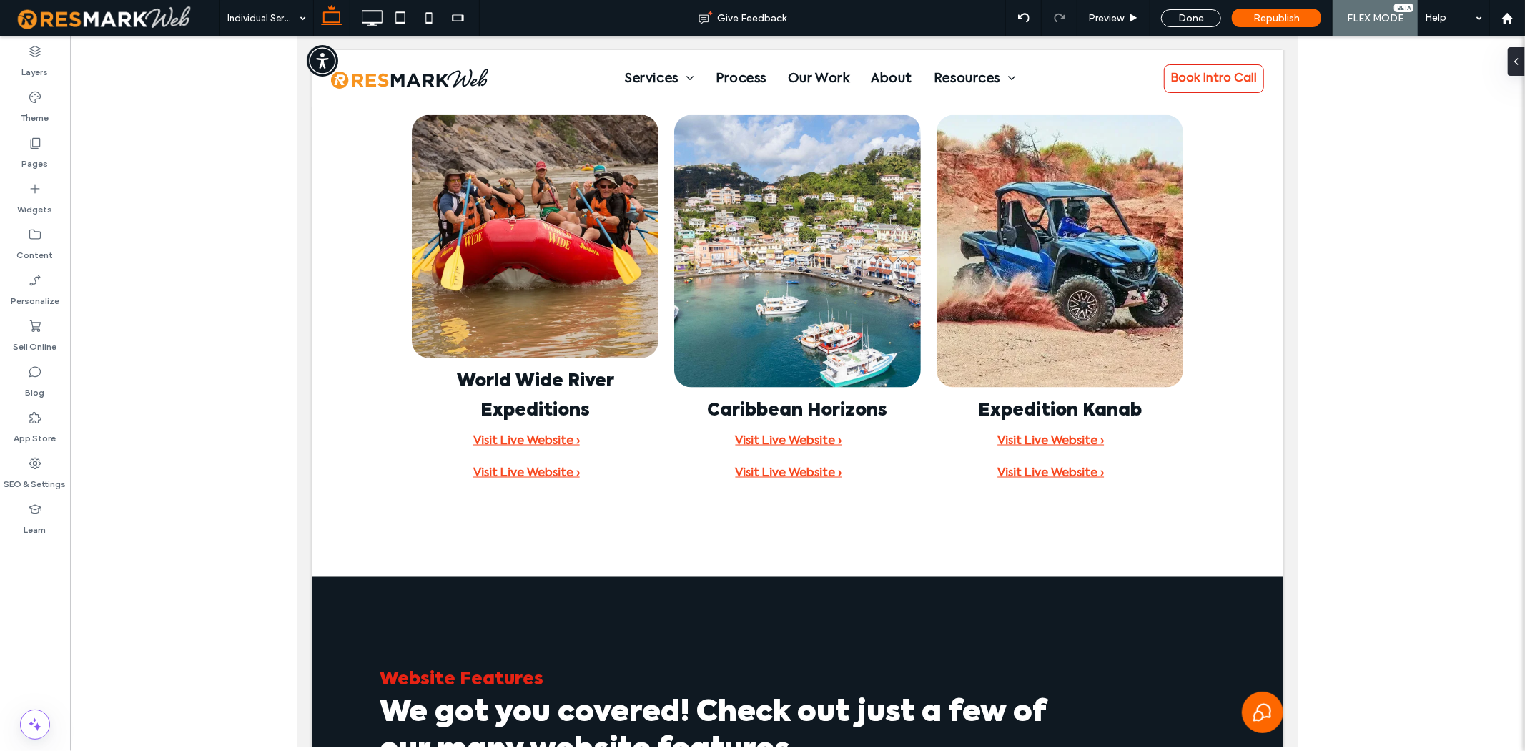
type input "**********"
type input "**"
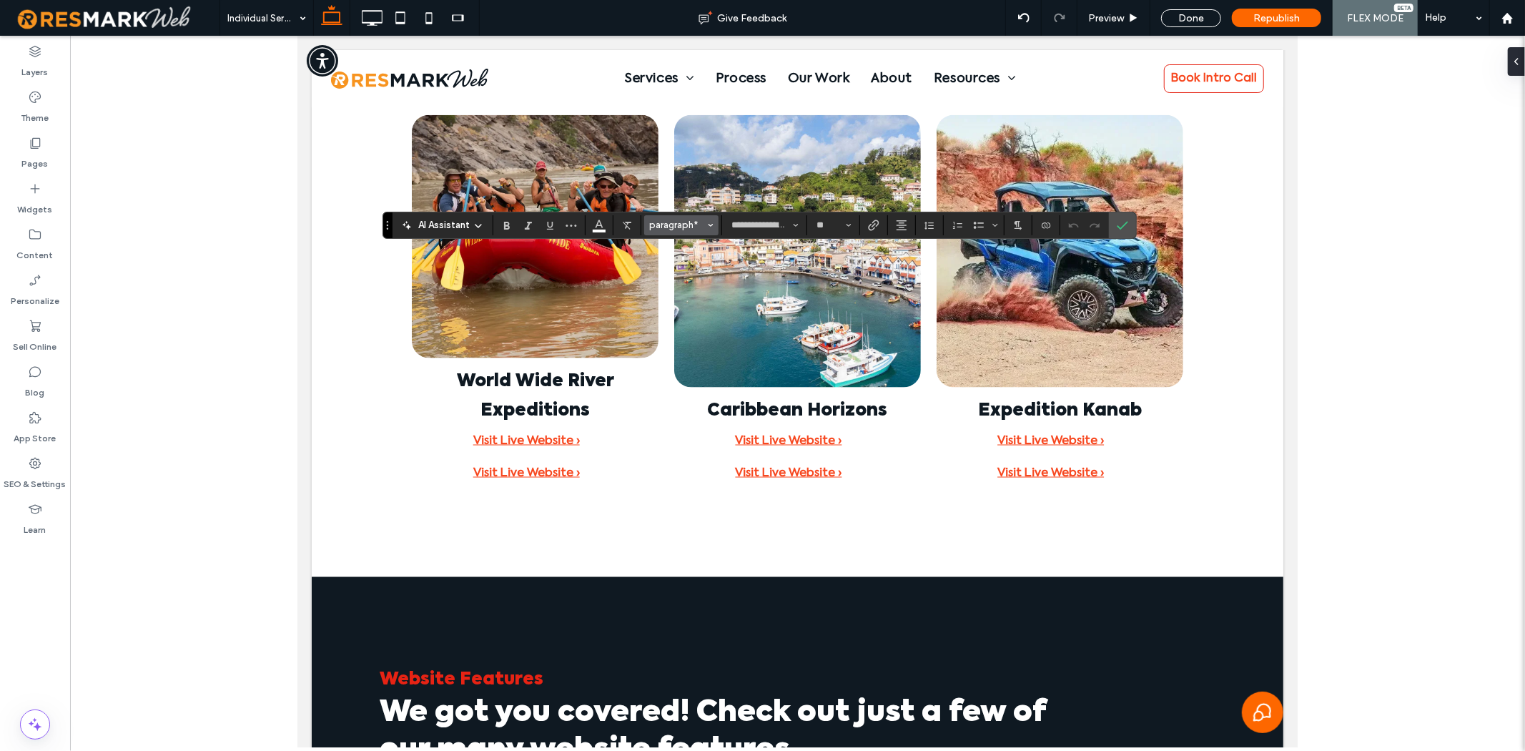
click at [688, 229] on span "paragraph*" at bounding box center [677, 225] width 56 height 11
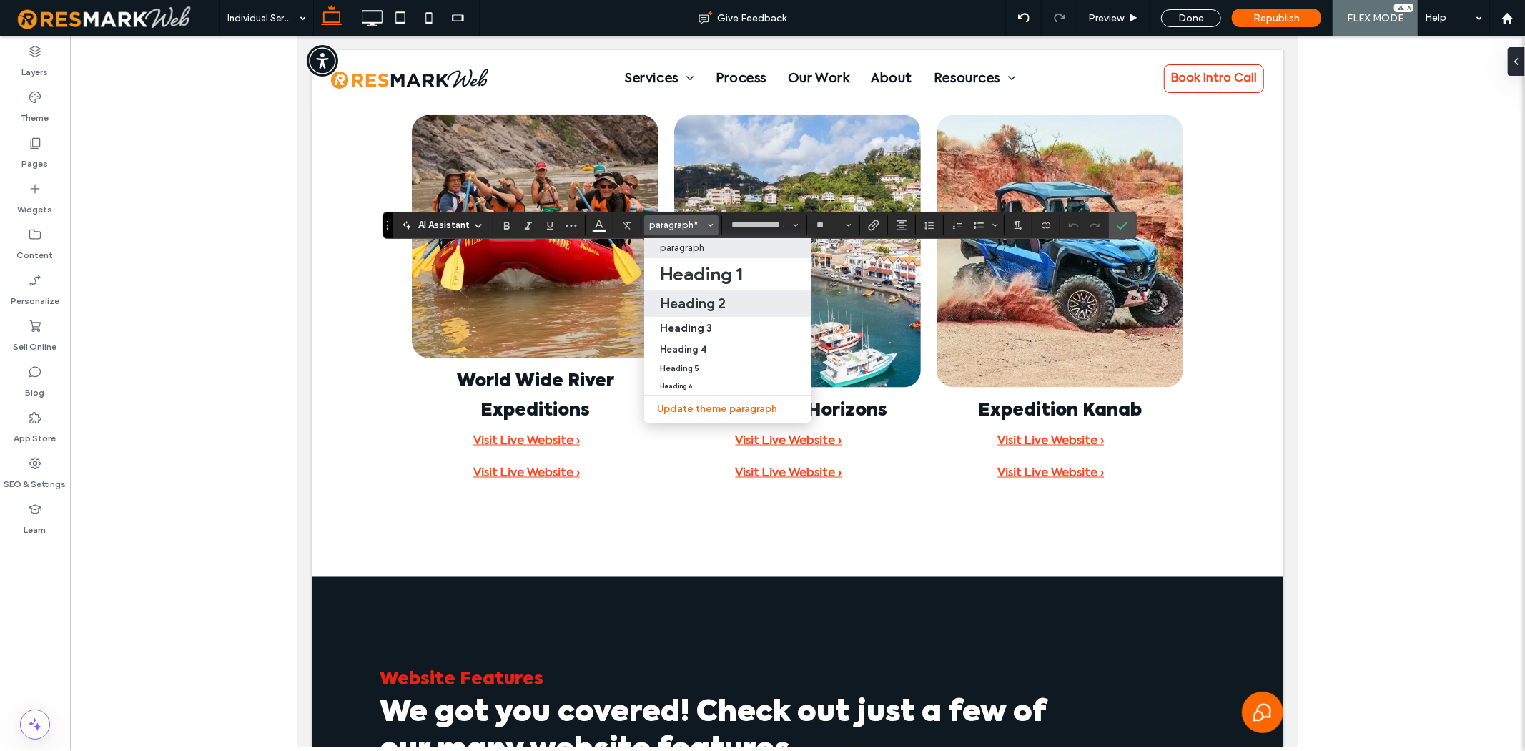
click at [701, 312] on label "Heading 2" at bounding box center [727, 303] width 167 height 26
type input "**********"
type input "**"
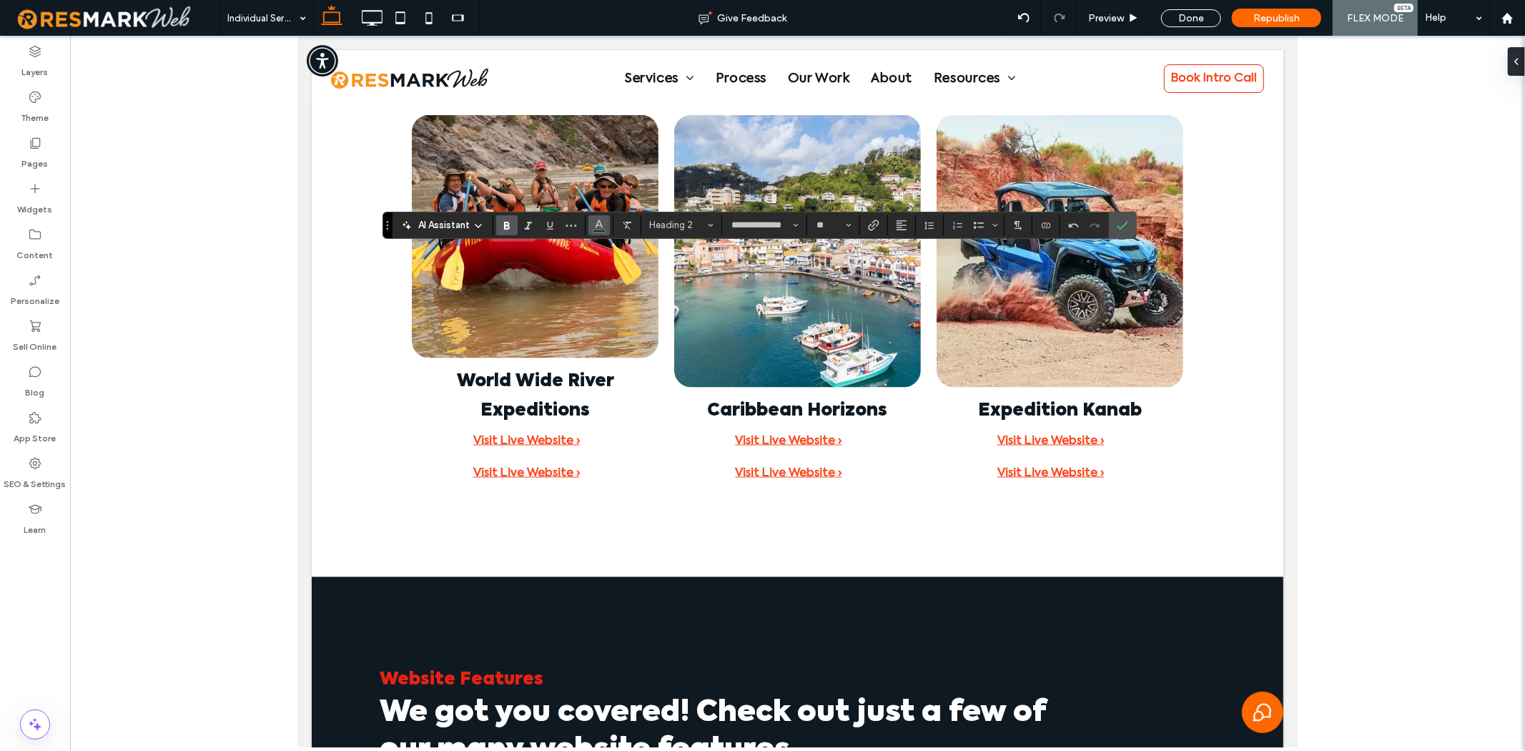
click at [599, 222] on use "Color" at bounding box center [599, 224] width 8 height 8
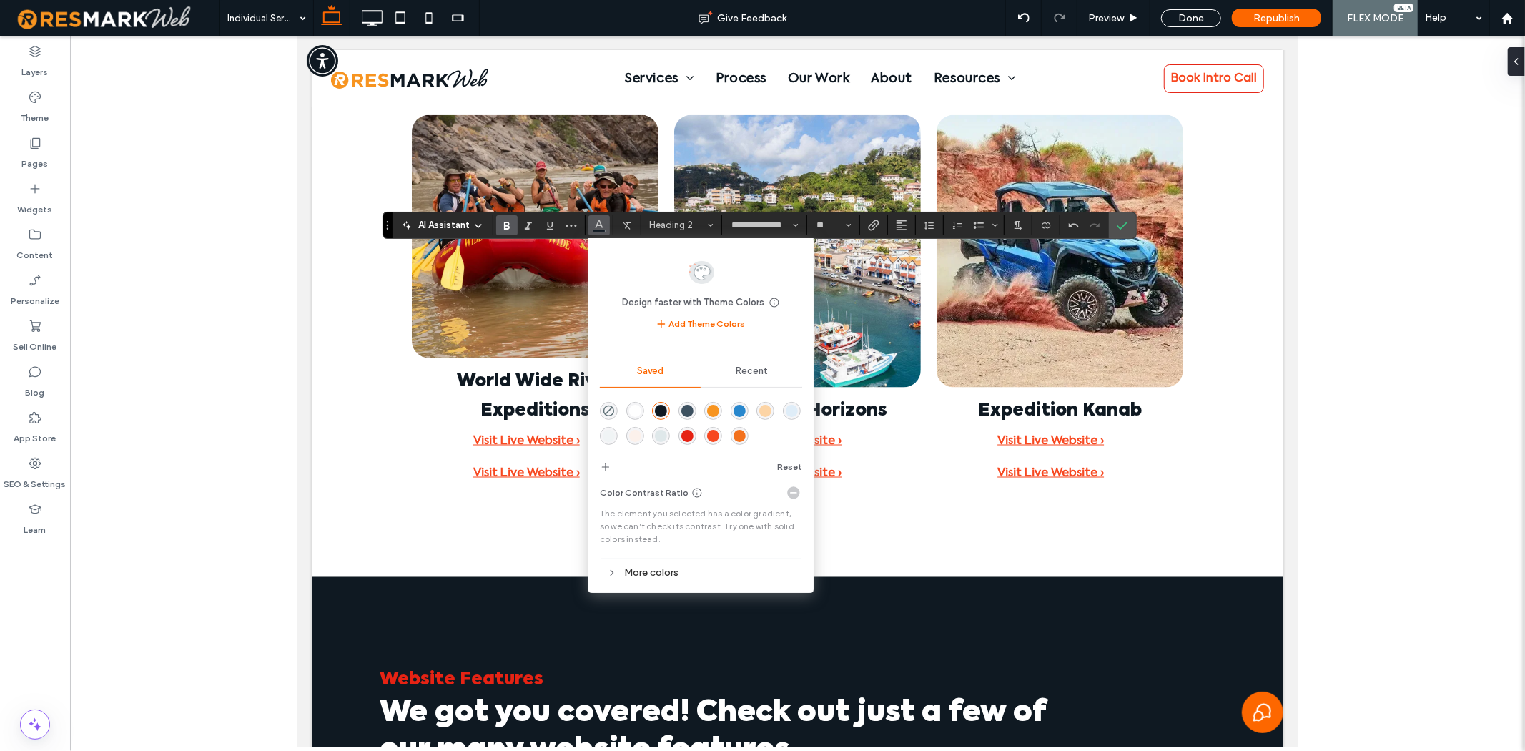
click at [629, 415] on div "rgba(255,255,255,1)" at bounding box center [635, 411] width 12 height 12
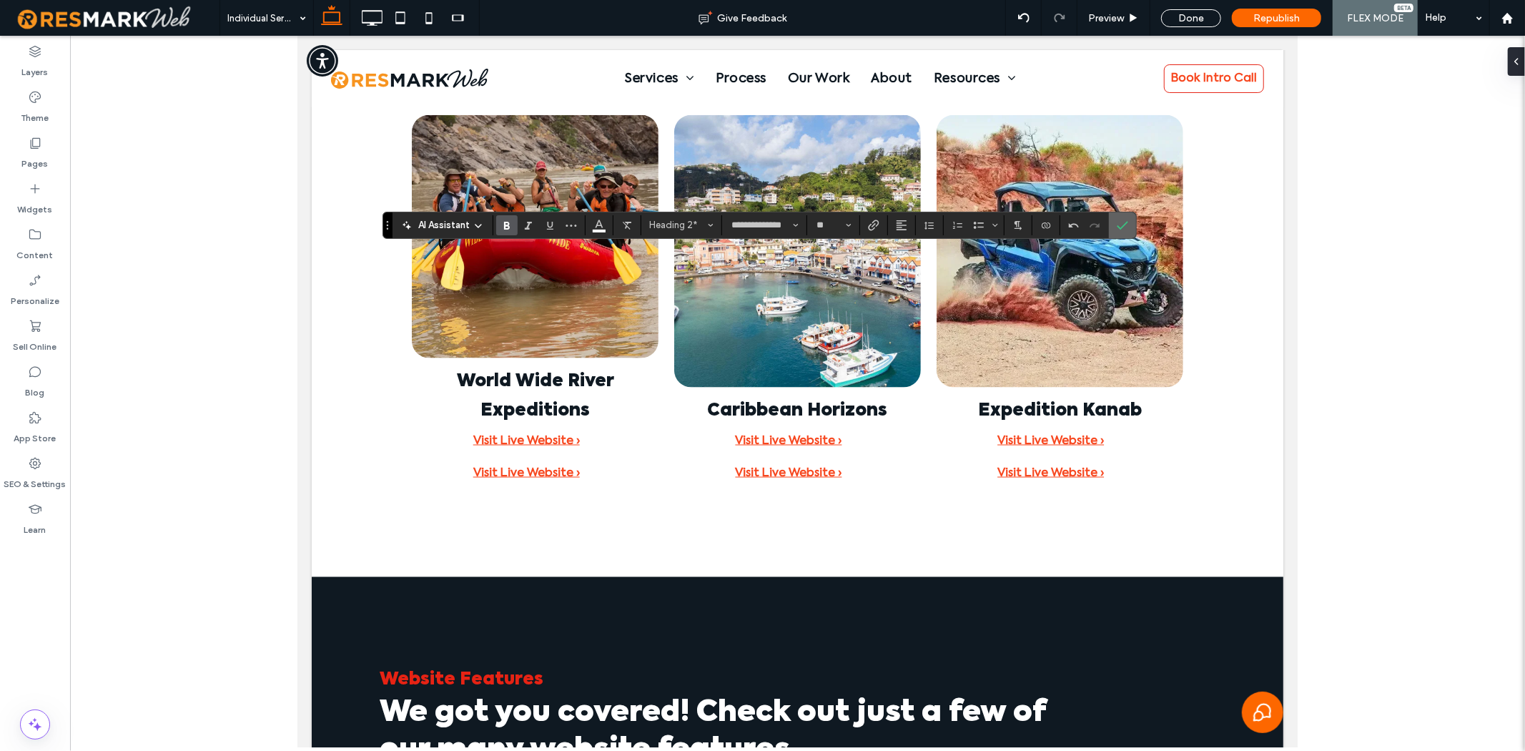
click at [1119, 227] on use "Confirm" at bounding box center [1122, 225] width 11 height 9
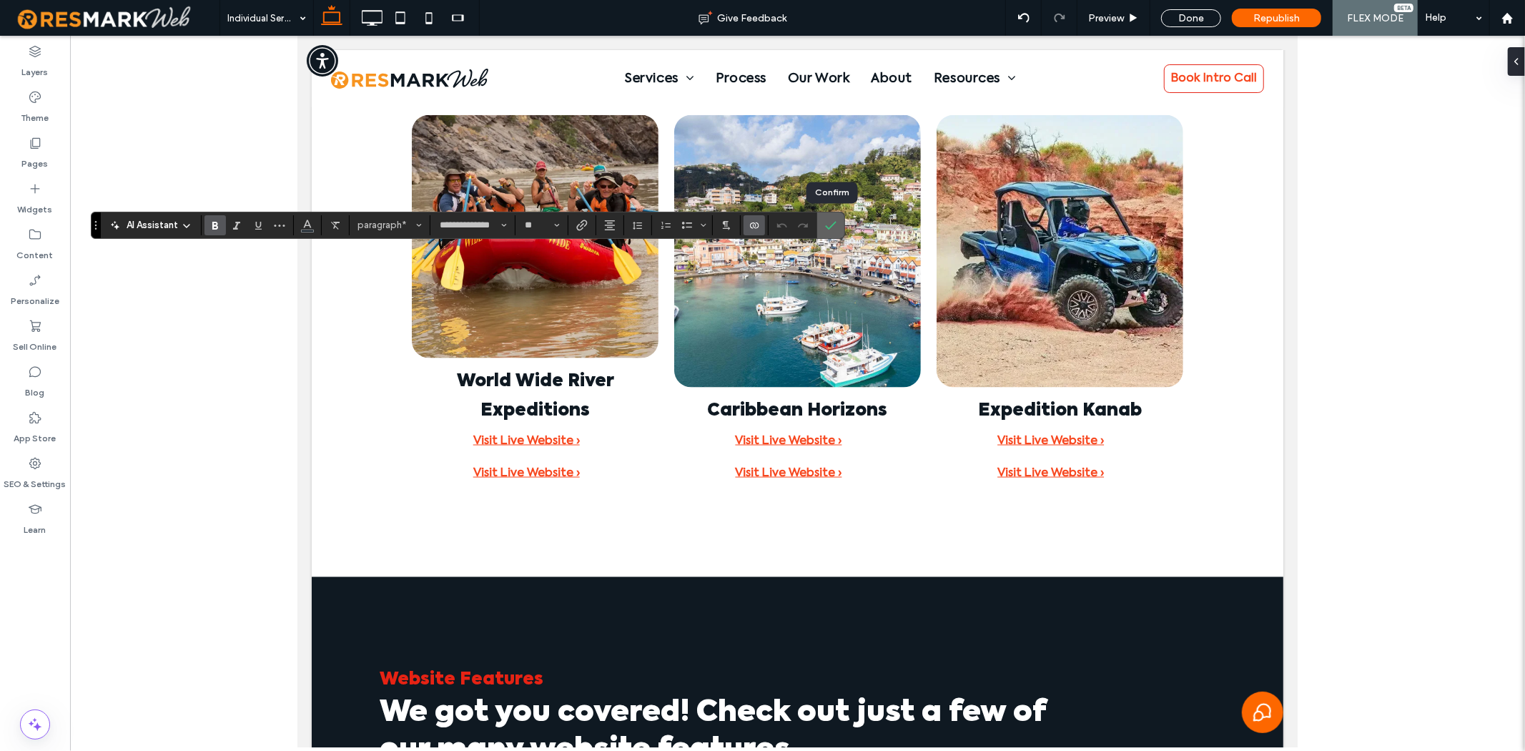
click at [828, 225] on icon "Confirm" at bounding box center [830, 225] width 11 height 11
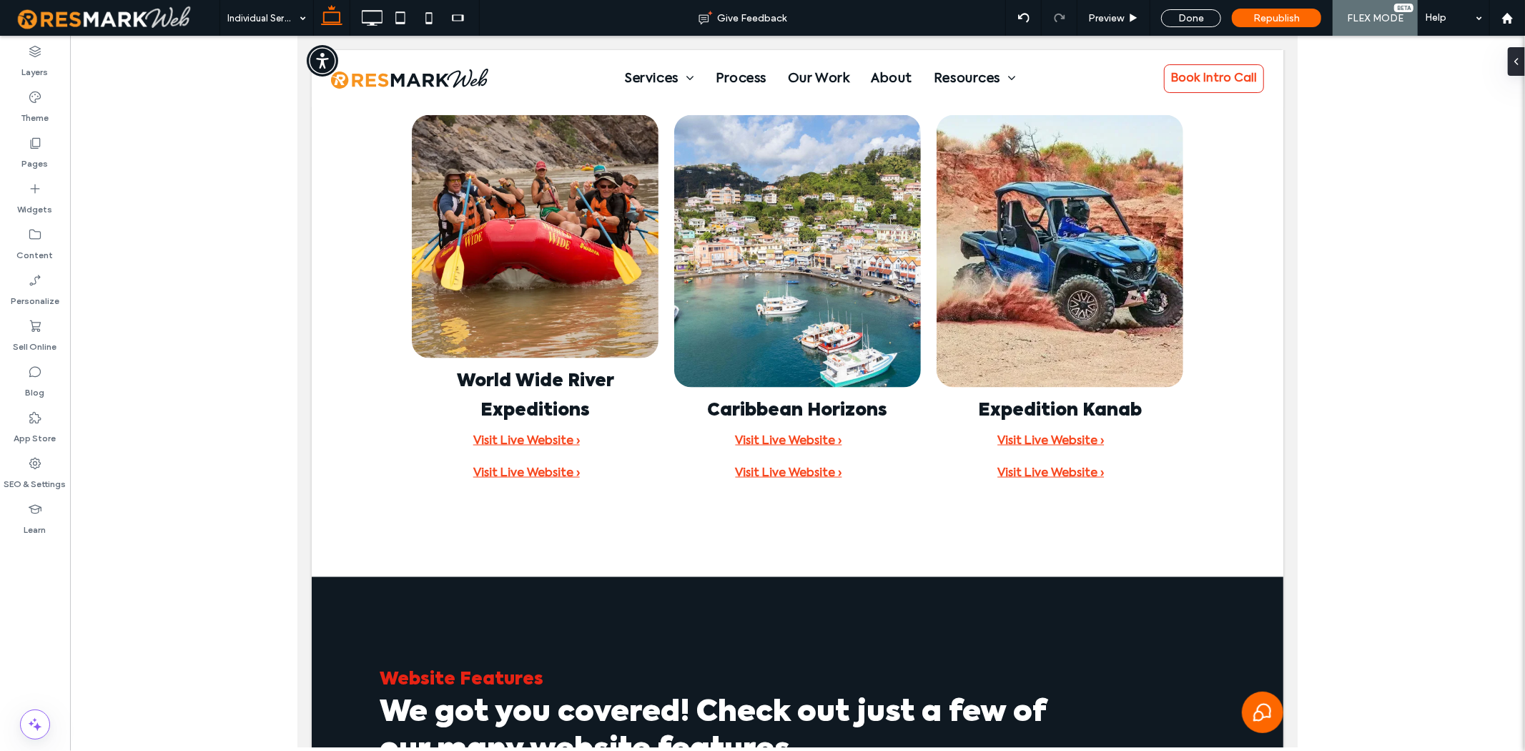
type input "**********"
type input "**"
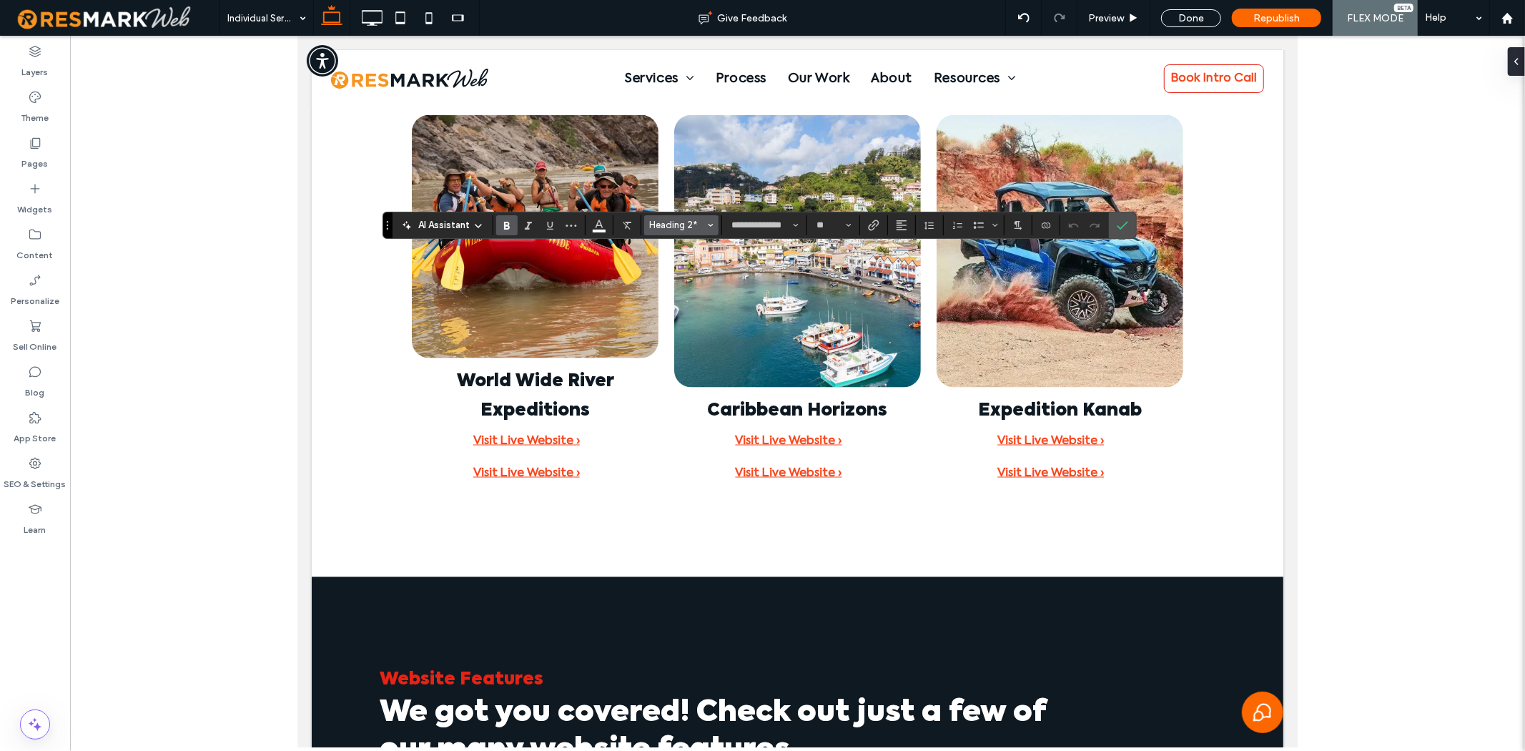
click at [694, 215] on button "Heading 2*" at bounding box center [681, 225] width 74 height 20
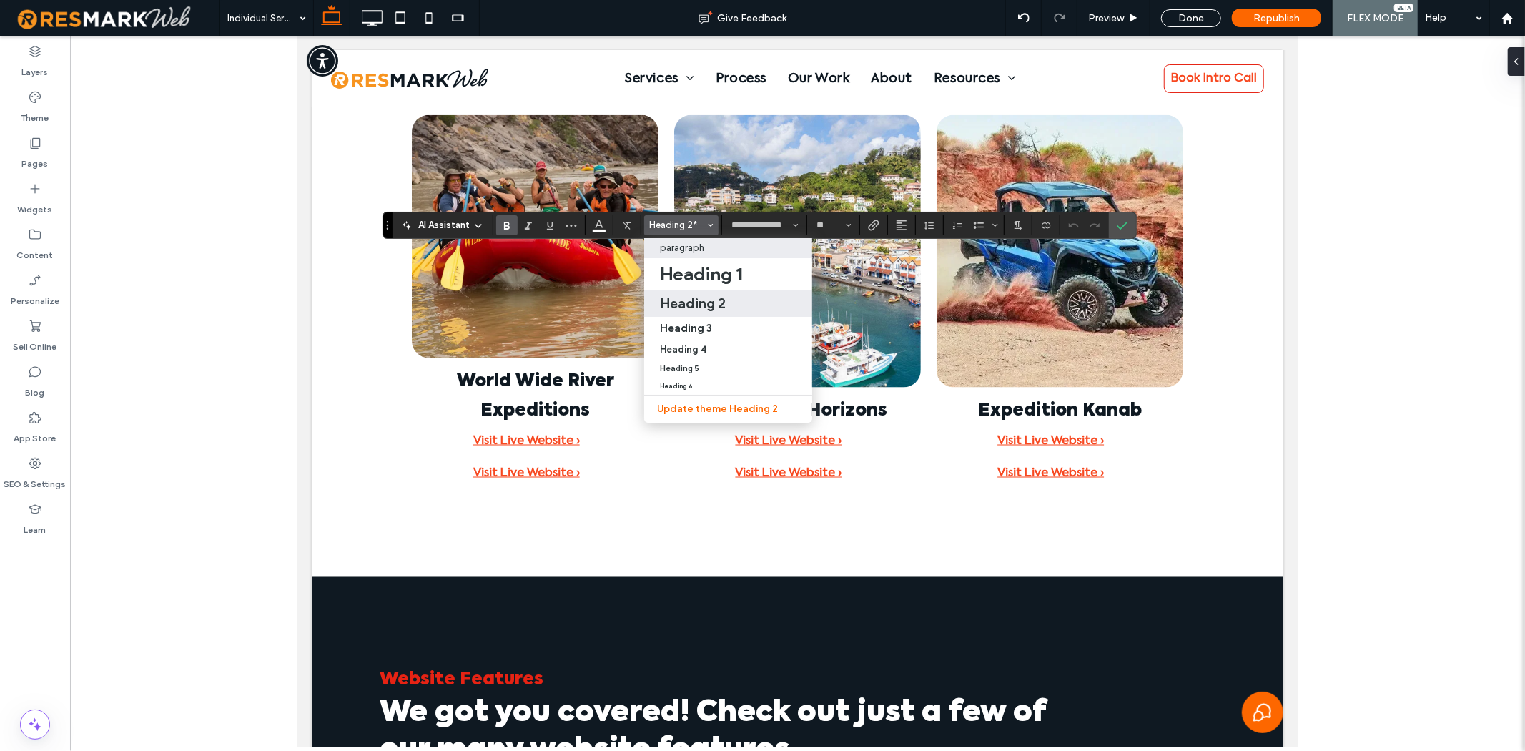
click at [691, 255] on label "paragraph" at bounding box center [728, 248] width 168 height 20
type input "**********"
type input "**"
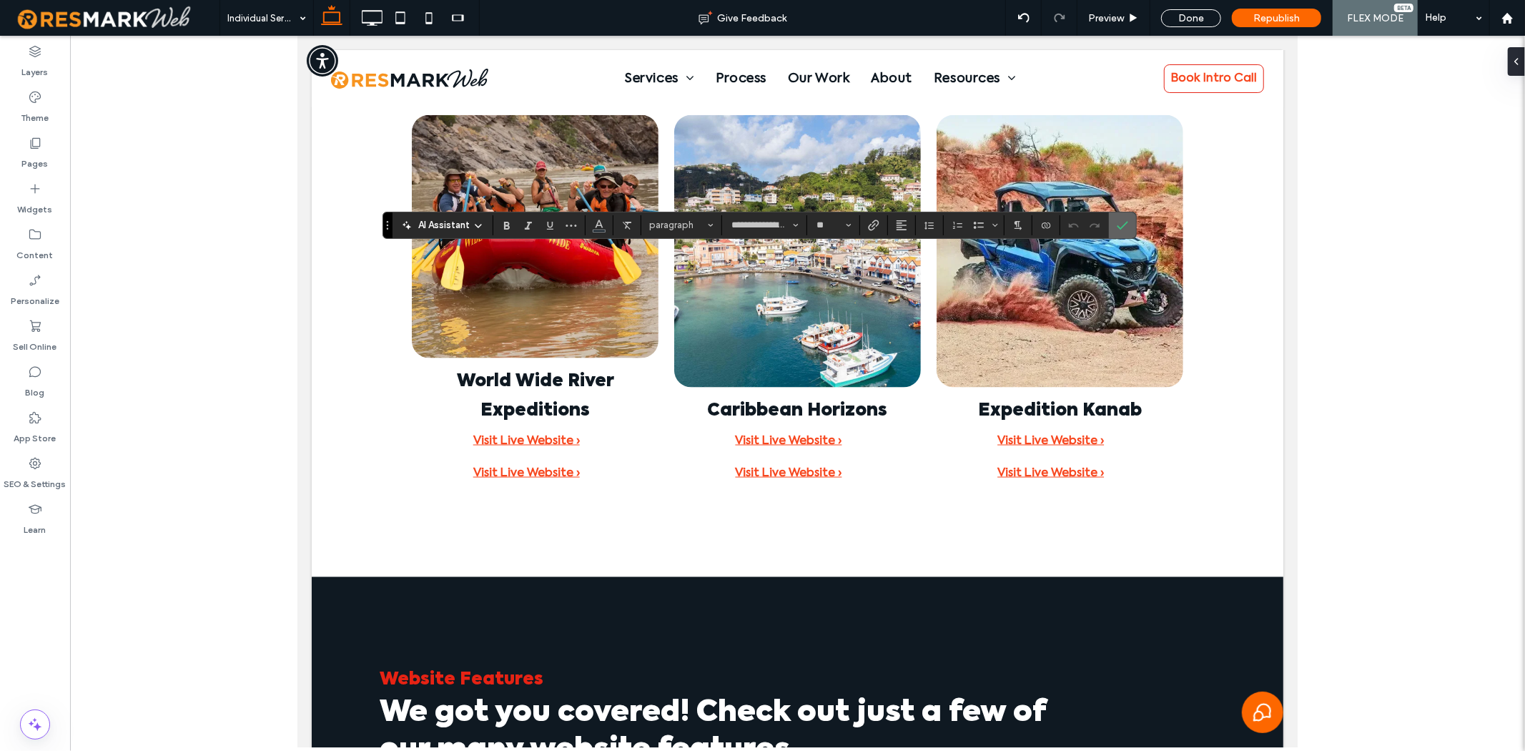
click at [1121, 218] on label "Confirm" at bounding box center [1122, 225] width 21 height 26
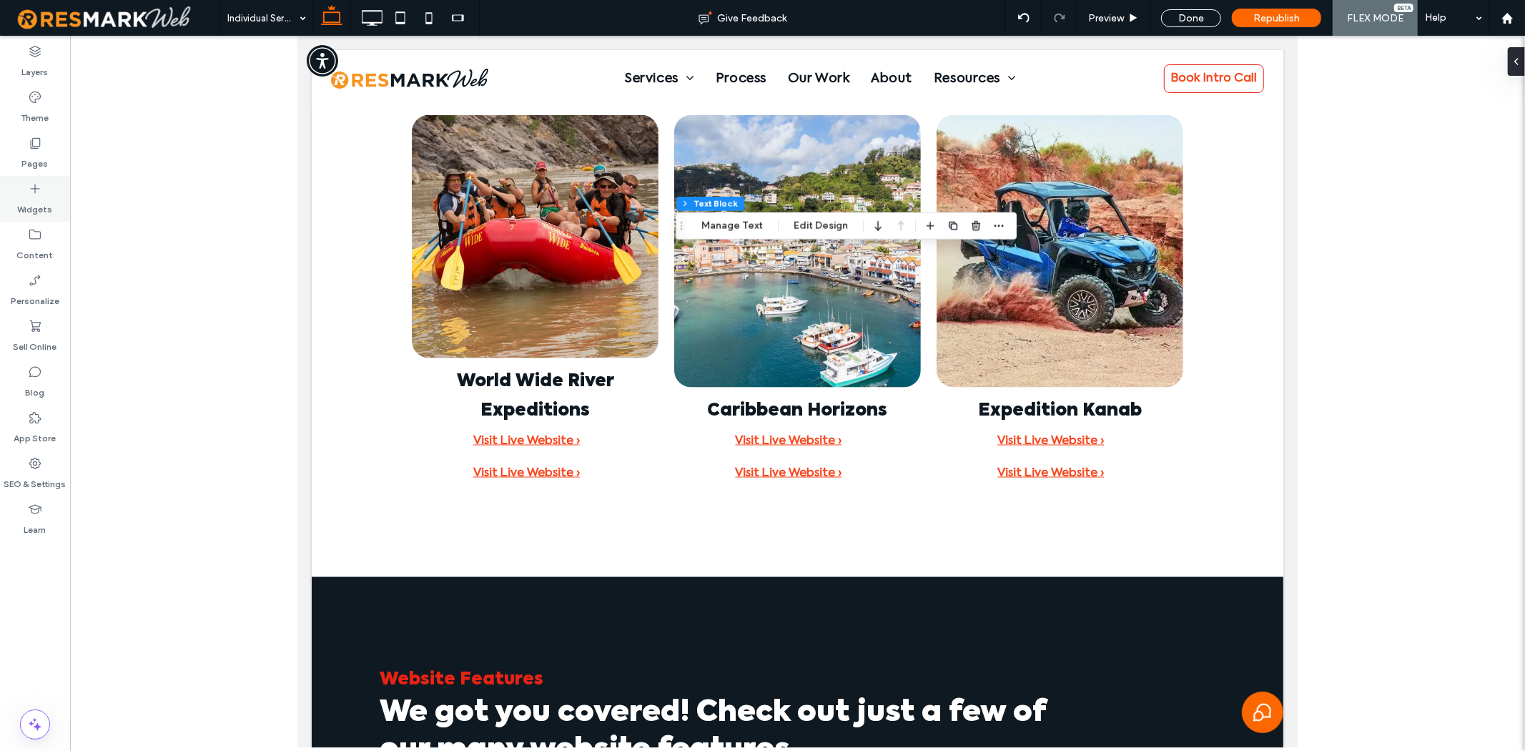
click at [19, 211] on label "Widgets" at bounding box center [35, 206] width 35 height 20
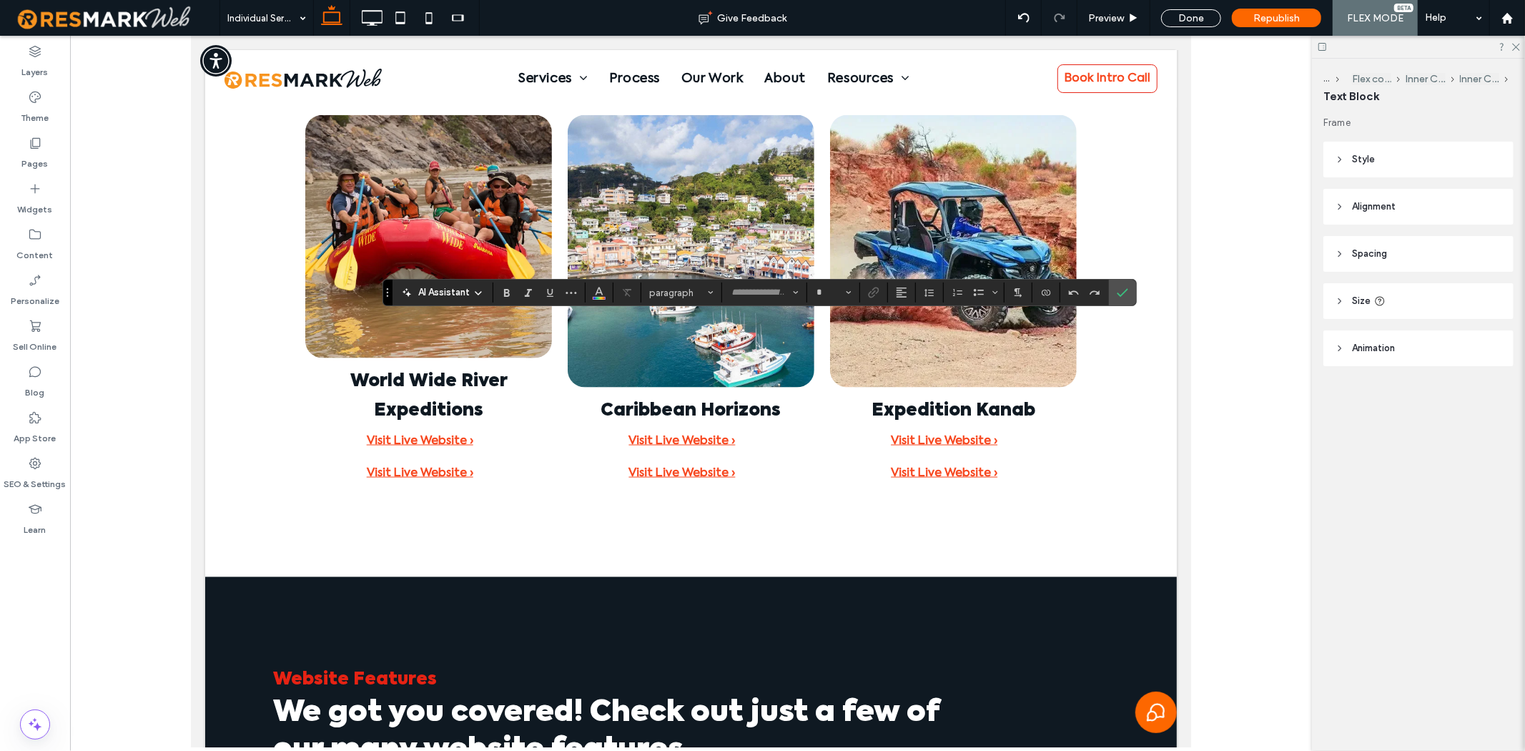
type input "**********"
type input "**"
click at [1130, 289] on label "Confirm" at bounding box center [1122, 293] width 21 height 26
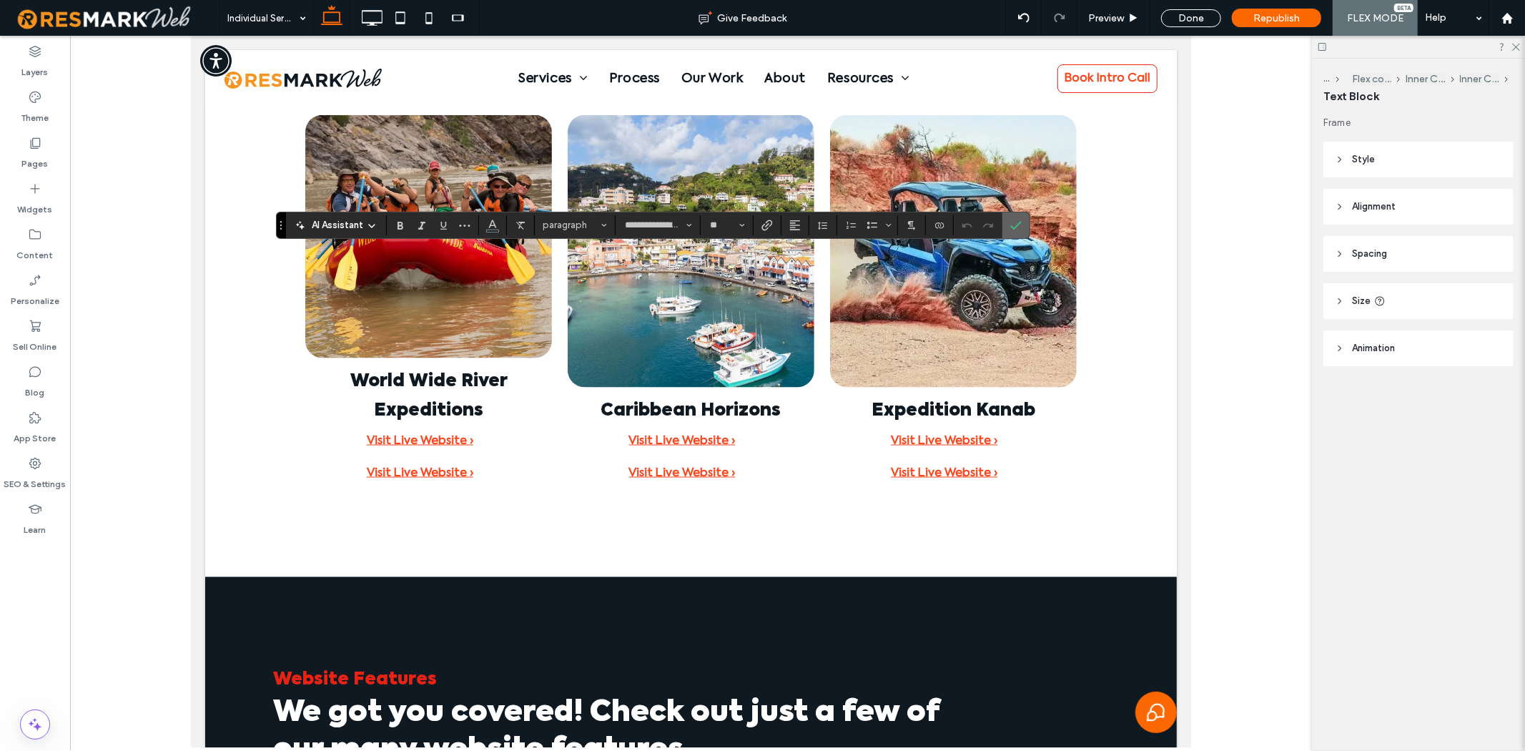
click at [1021, 220] on icon "Confirm" at bounding box center [1015, 225] width 11 height 11
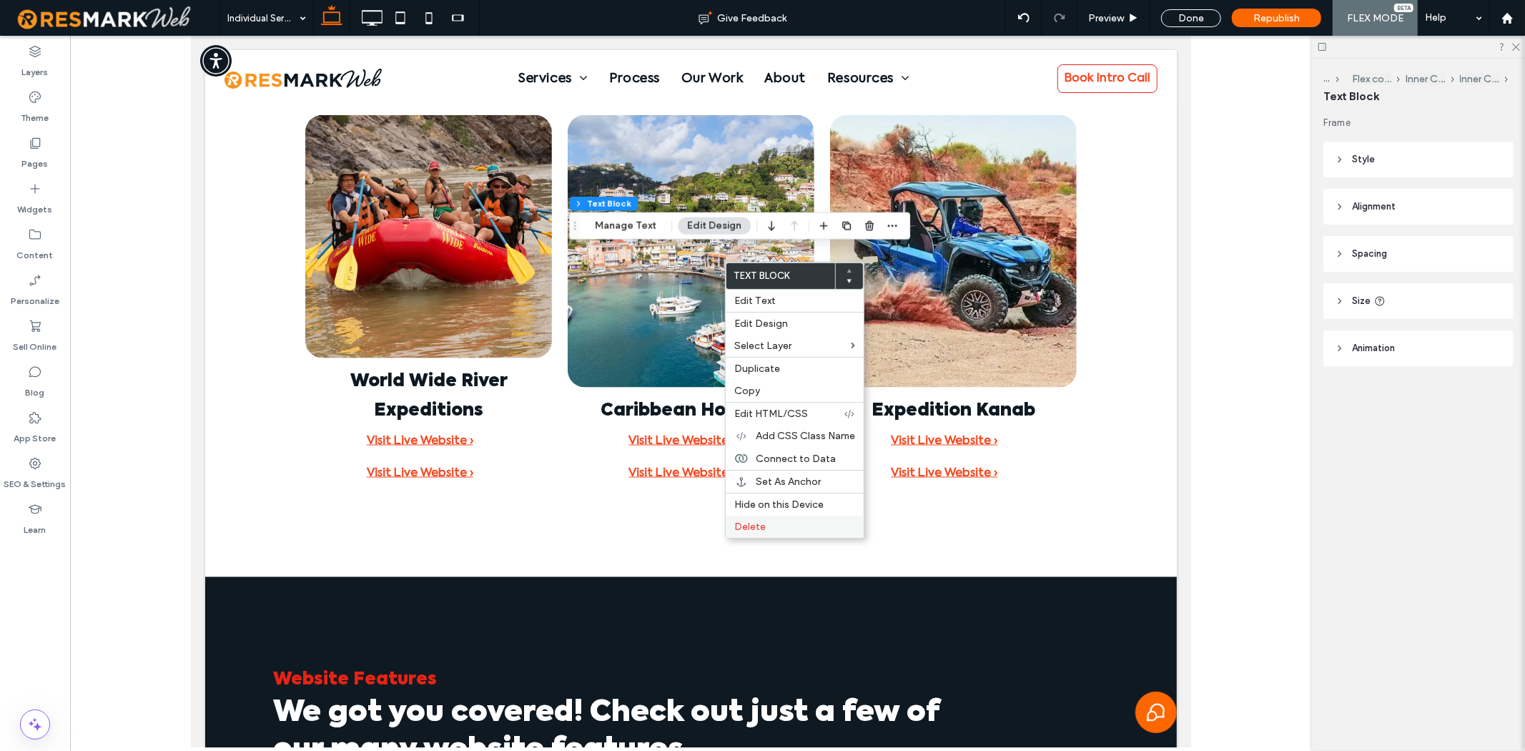
click at [737, 526] on span "Delete" at bounding box center [749, 527] width 31 height 12
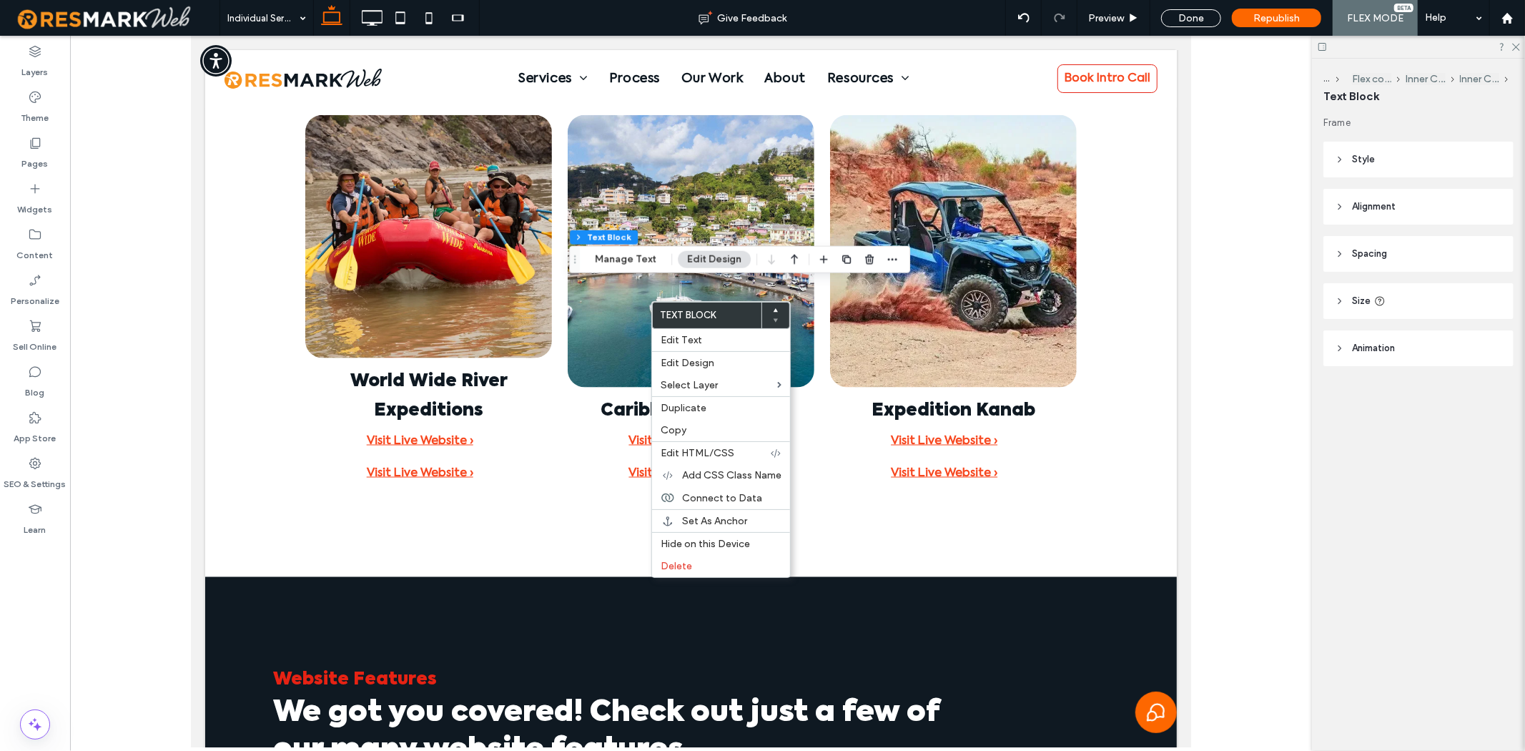
click at [780, 305] on div at bounding box center [776, 315] width 28 height 26
click at [768, 307] on div at bounding box center [776, 315] width 28 height 26
click at [775, 312] on icon at bounding box center [776, 310] width 6 height 6
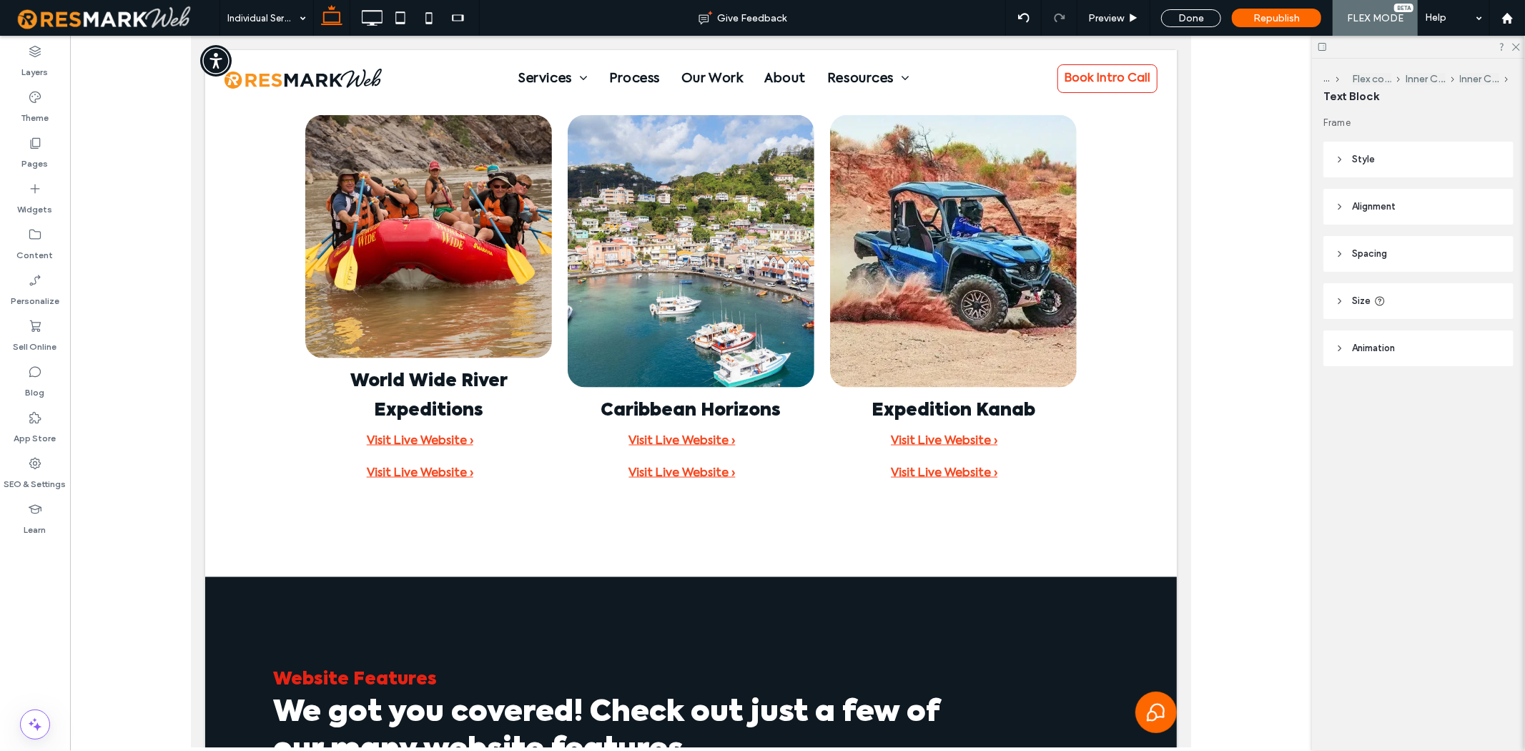
type input "**********"
type input "**"
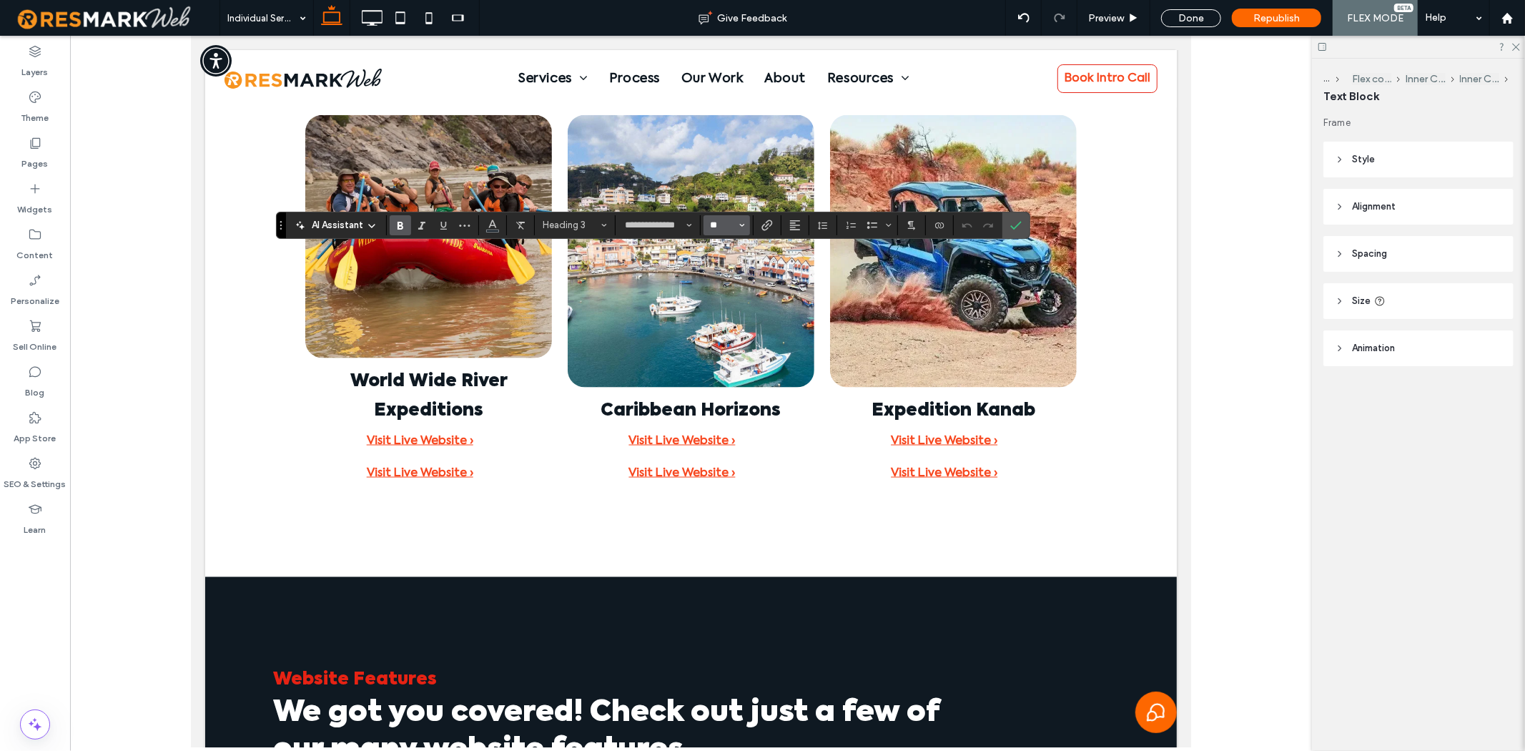
click at [734, 225] on input "**" at bounding box center [723, 225] width 28 height 11
type input "**"
click at [483, 213] on div "**********" at bounding box center [653, 225] width 754 height 27
click at [485, 217] on button "Color" at bounding box center [492, 225] width 21 height 20
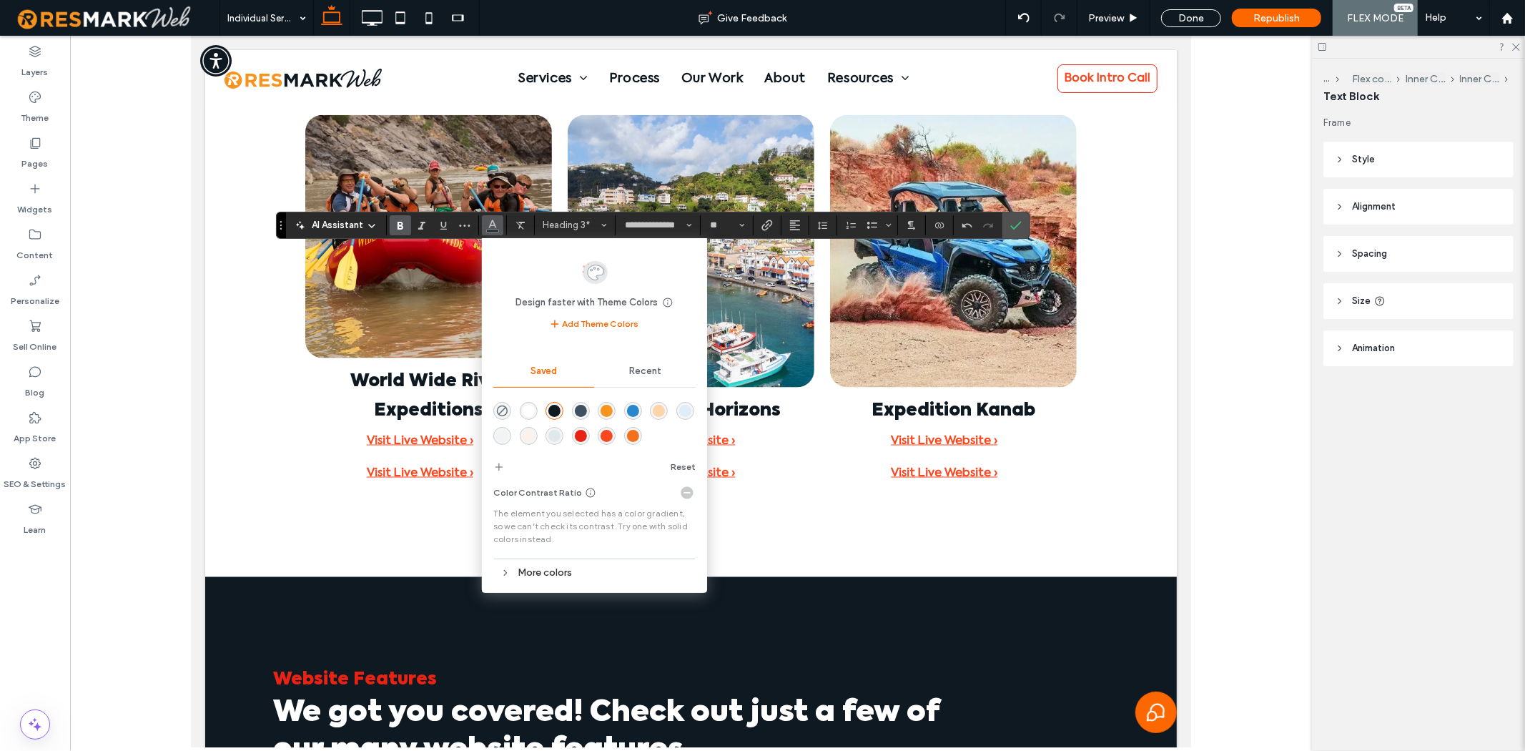
click at [531, 405] on div "rgba(255,255,255,1)" at bounding box center [529, 411] width 12 height 12
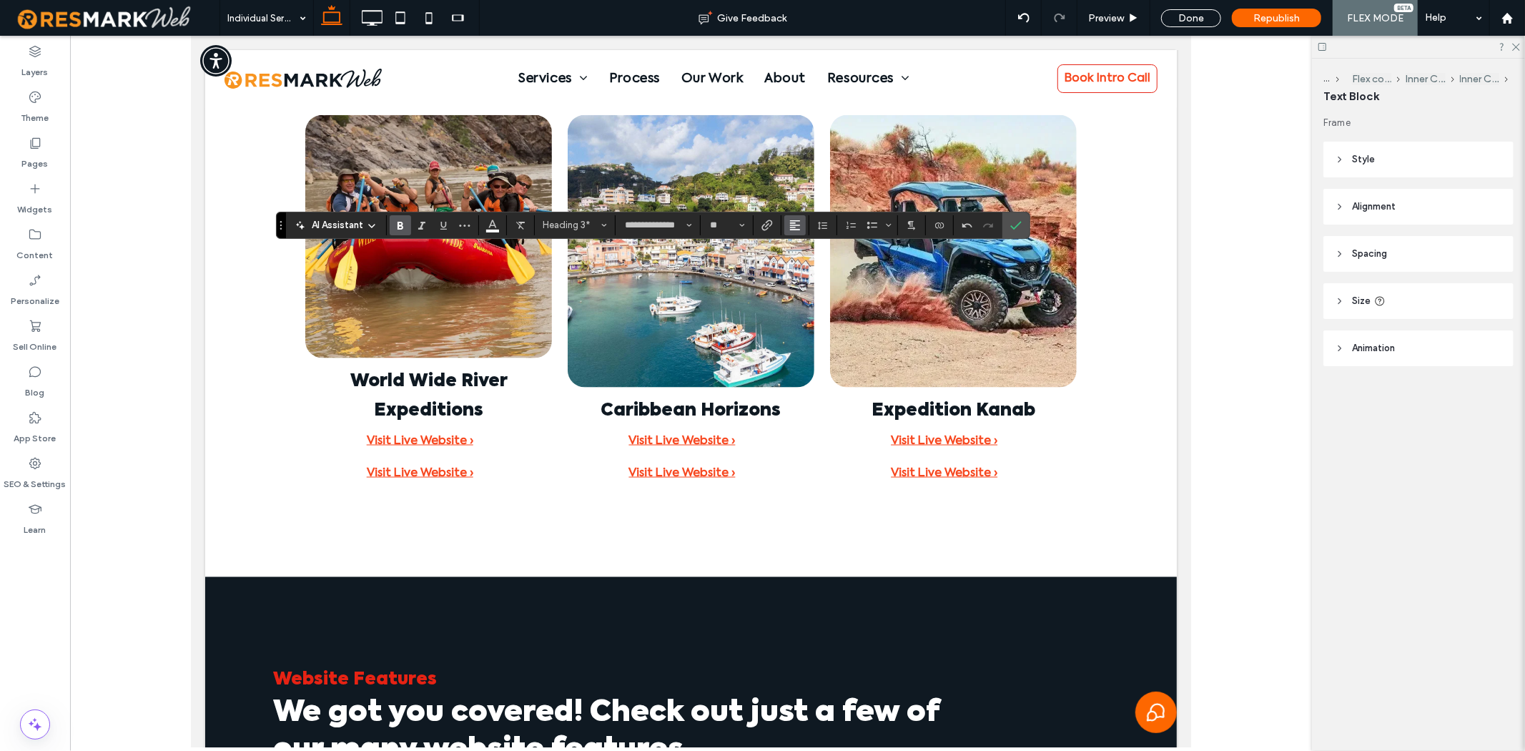
click at [799, 232] on span "Alignment" at bounding box center [794, 225] width 11 height 19
click at [814, 273] on div "ui.textEditor.alignment.center" at bounding box center [809, 268] width 19 height 11
click at [1021, 230] on icon "Confirm" at bounding box center [1015, 225] width 11 height 11
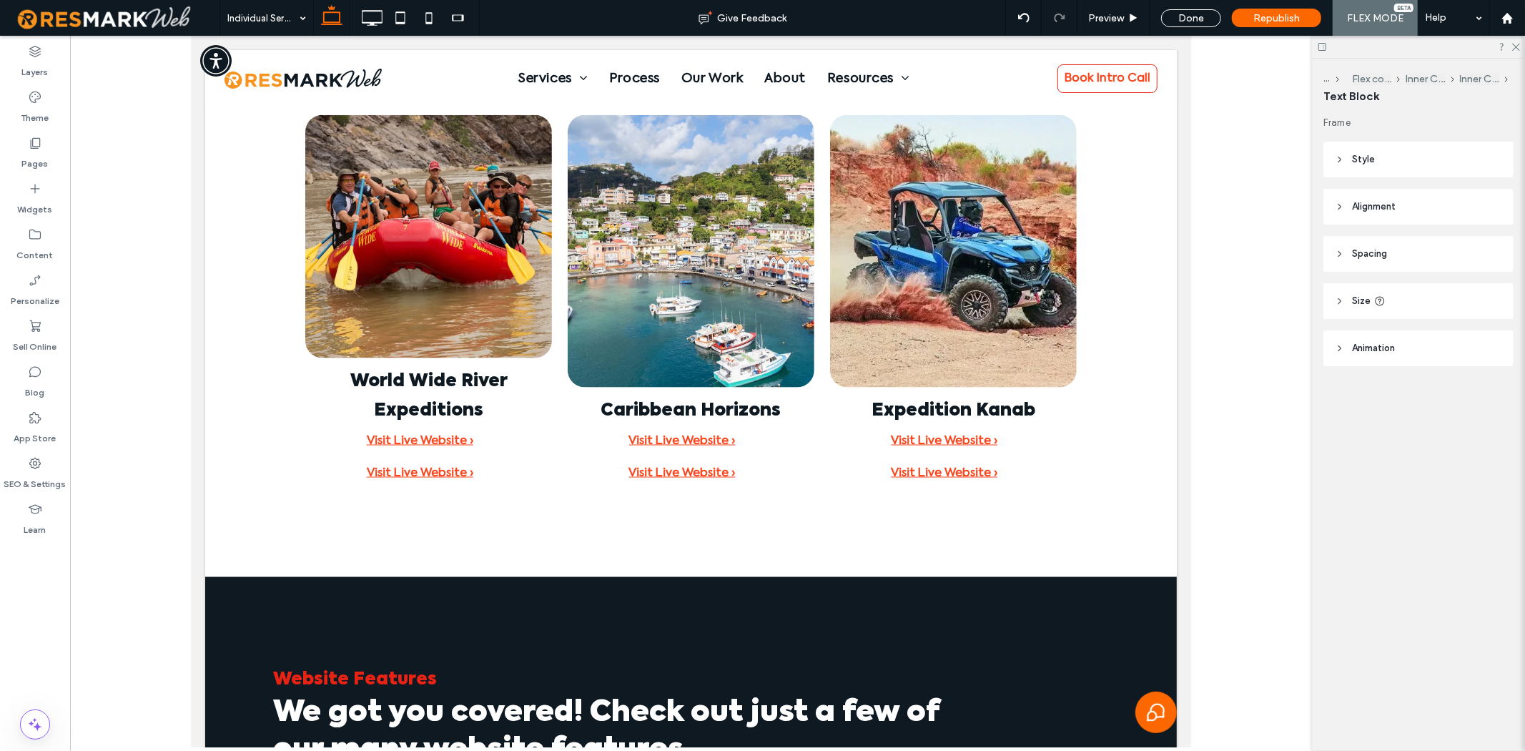
type input "**********"
type input "**"
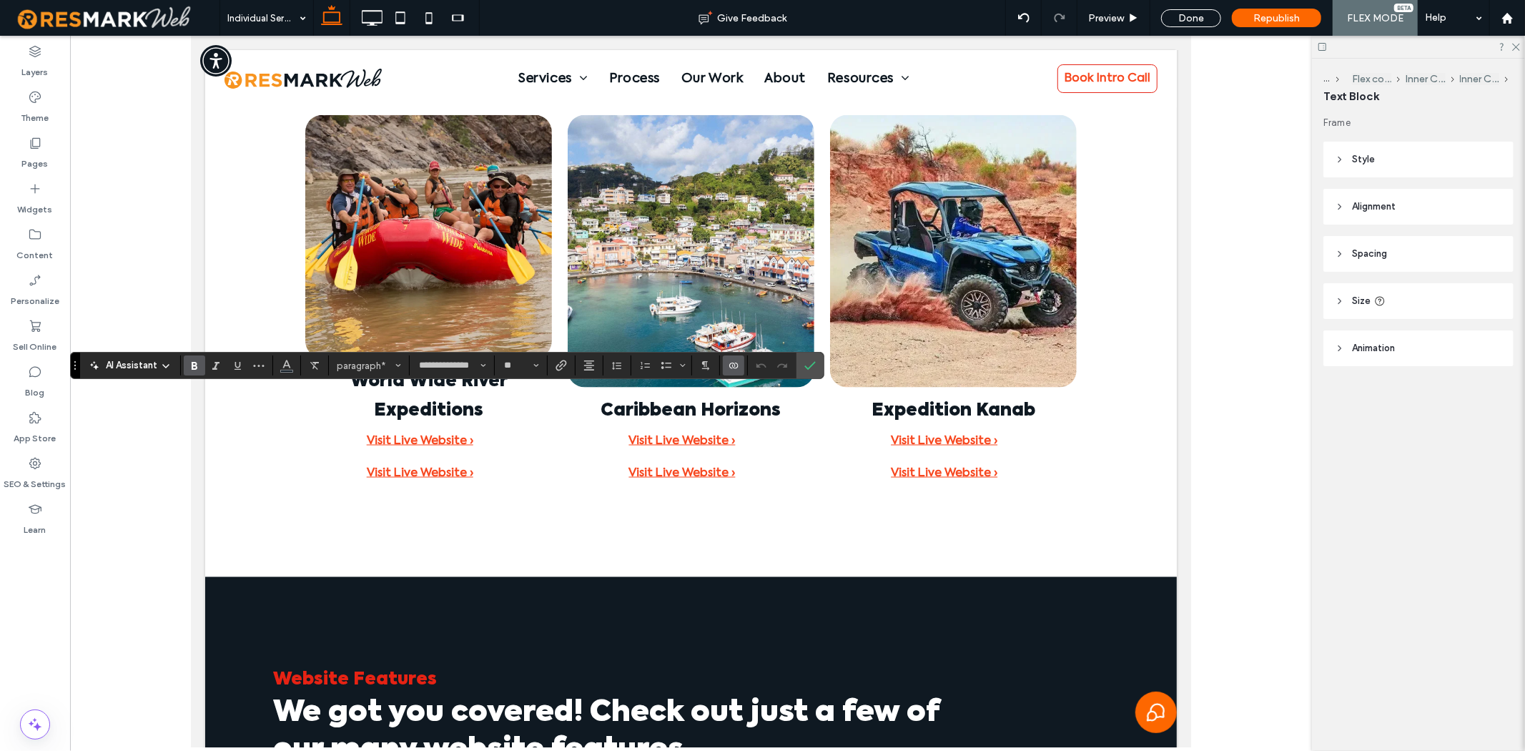
click at [740, 375] on div "**********" at bounding box center [447, 365] width 754 height 27
click at [744, 370] on label "Connect To Data" at bounding box center [733, 365] width 21 height 20
click at [799, 272] on span "Change Connection" at bounding box center [779, 276] width 87 height 14
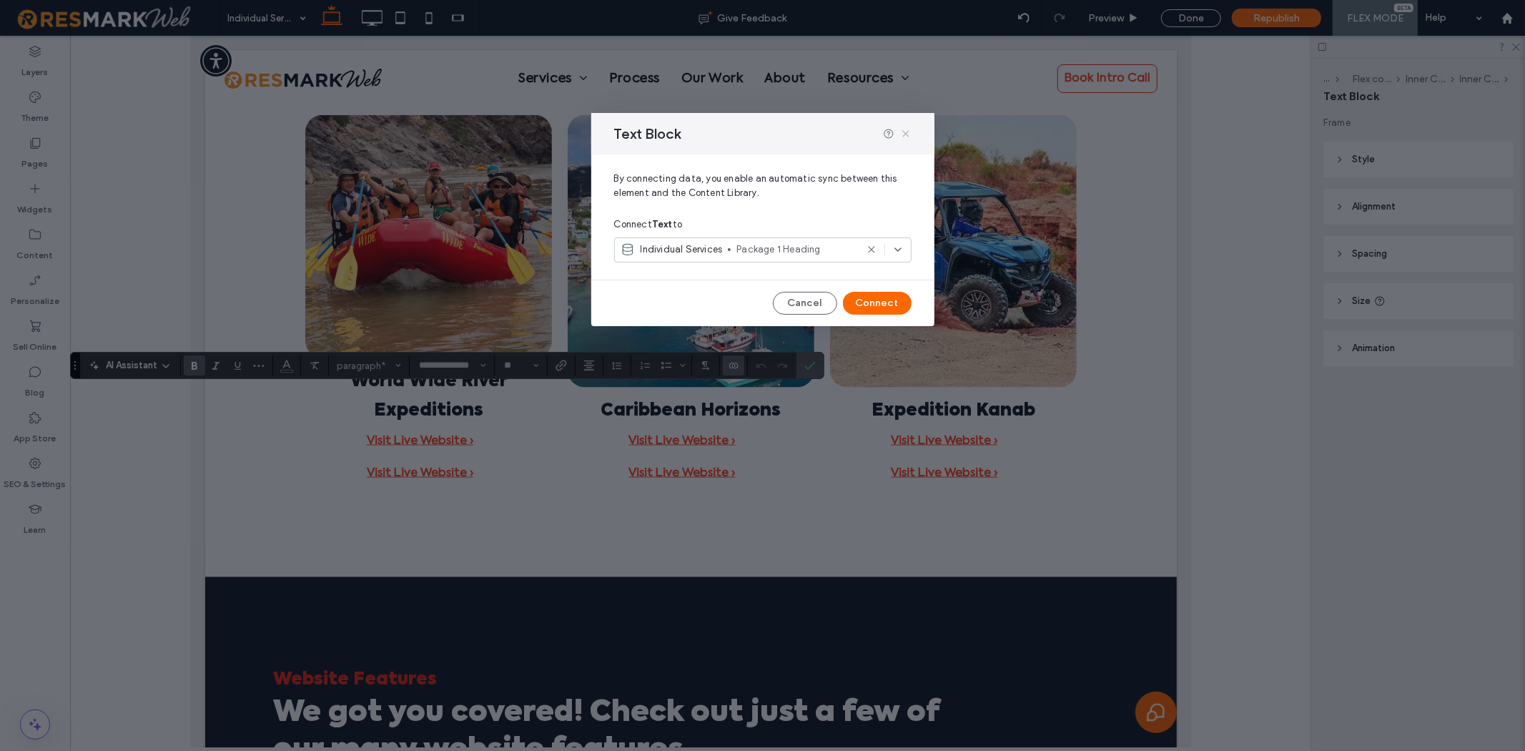
click at [908, 136] on use at bounding box center [905, 133] width 6 height 6
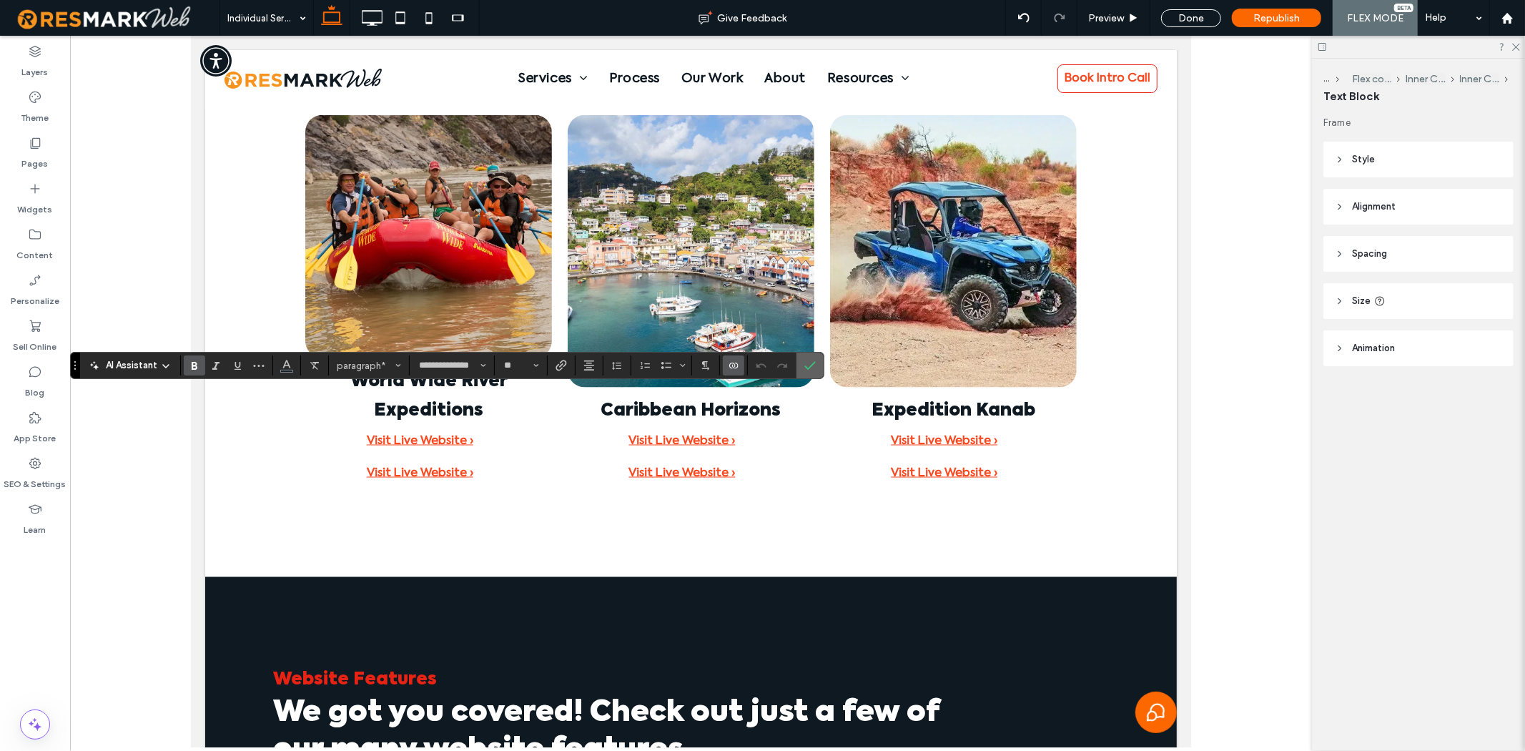
click at [816, 365] on icon "Confirm" at bounding box center [809, 365] width 11 height 11
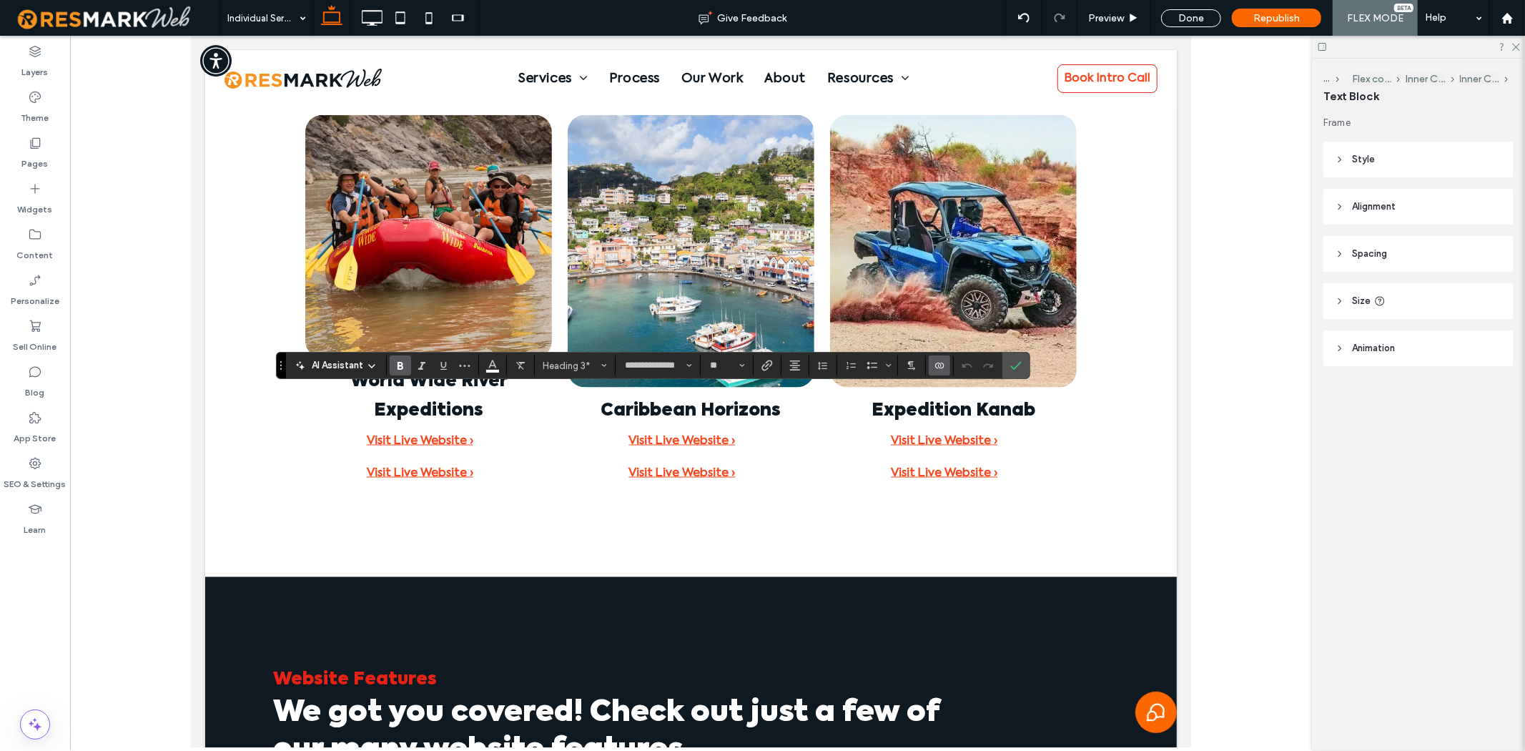
click at [940, 358] on span "Connect To Data" at bounding box center [937, 365] width 6 height 20
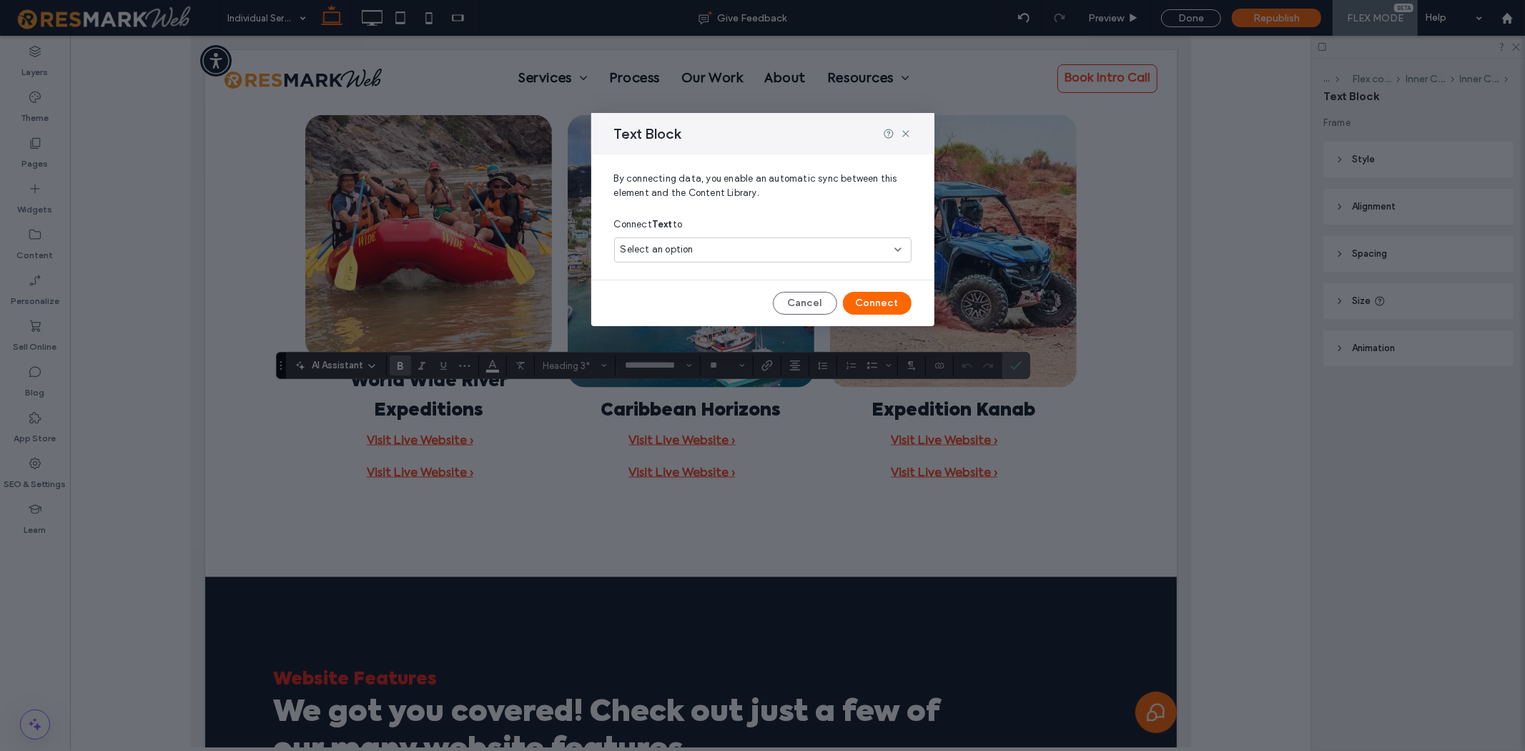
click at [806, 240] on div "Select an option" at bounding box center [762, 249] width 297 height 25
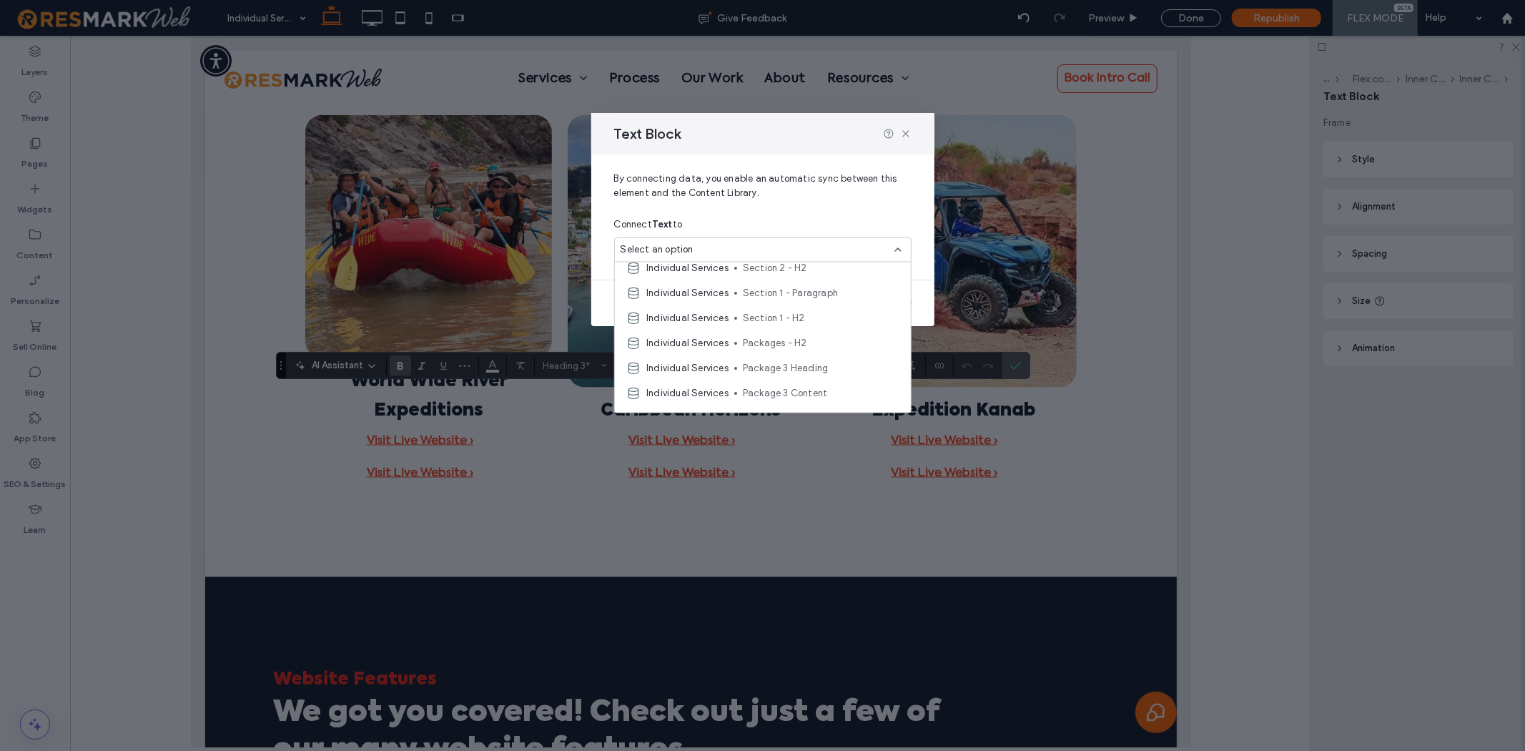
scroll to position [159, 0]
click at [777, 397] on span "Package 2 Heading" at bounding box center [821, 391] width 157 height 14
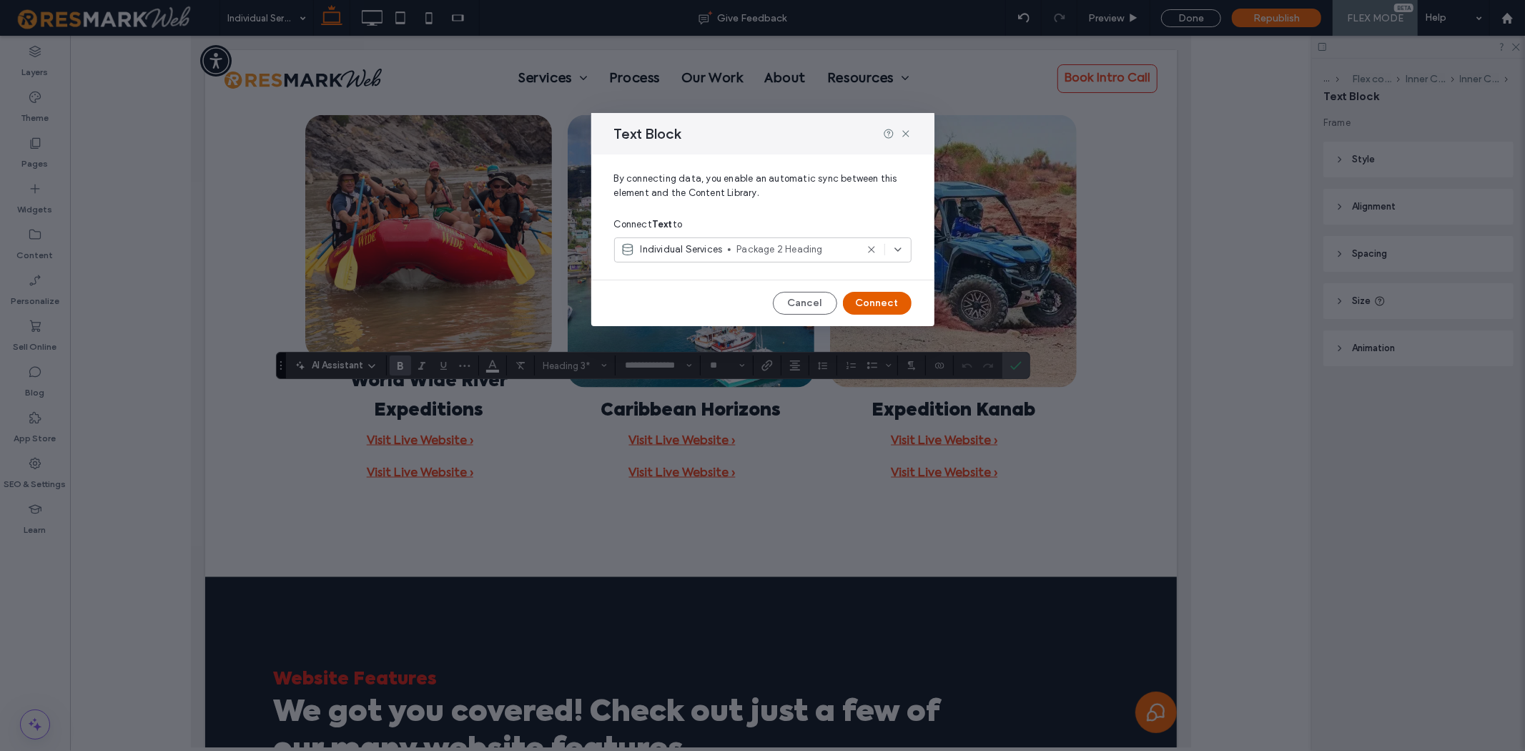
click at [875, 306] on button "Connect" at bounding box center [877, 303] width 69 height 23
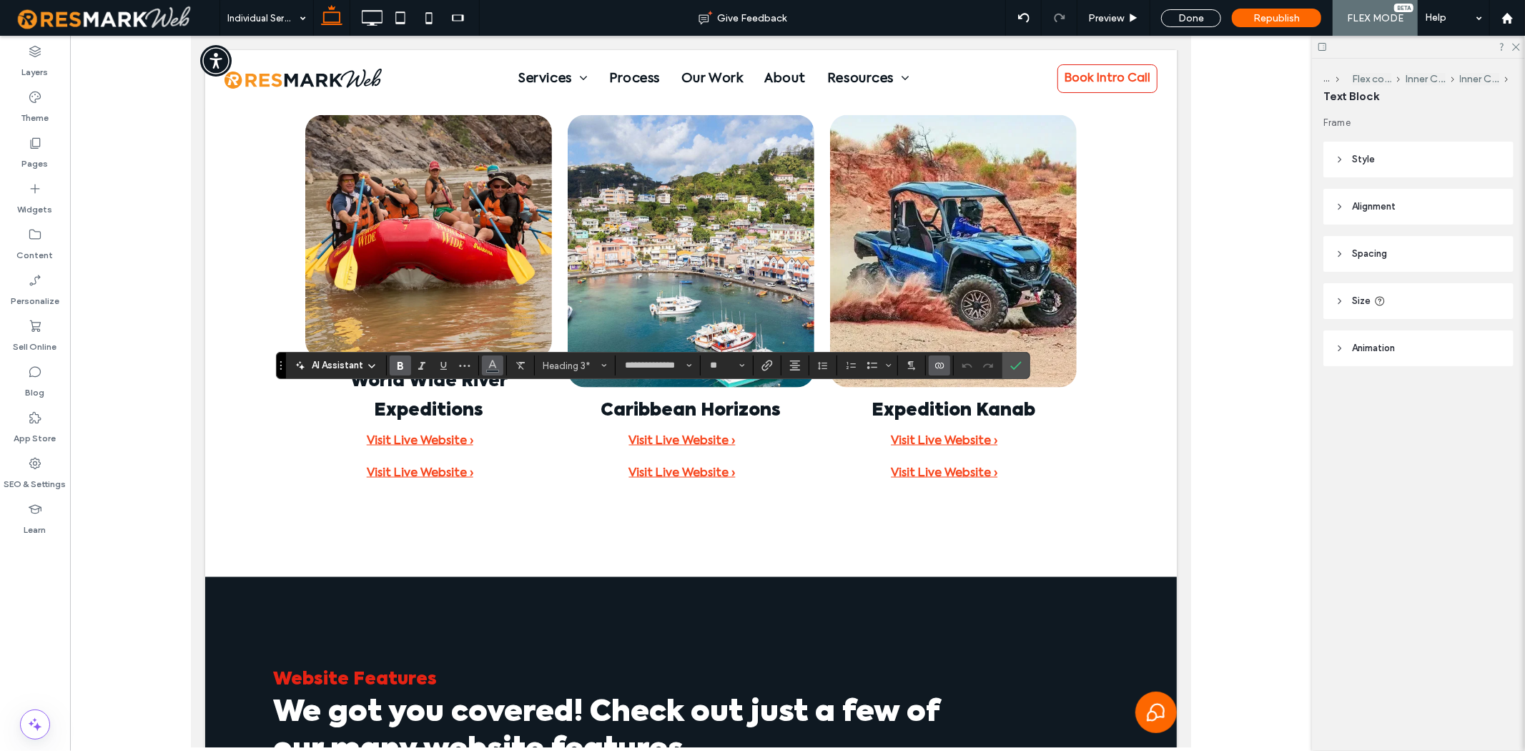
click at [492, 361] on use "Color" at bounding box center [492, 364] width 8 height 8
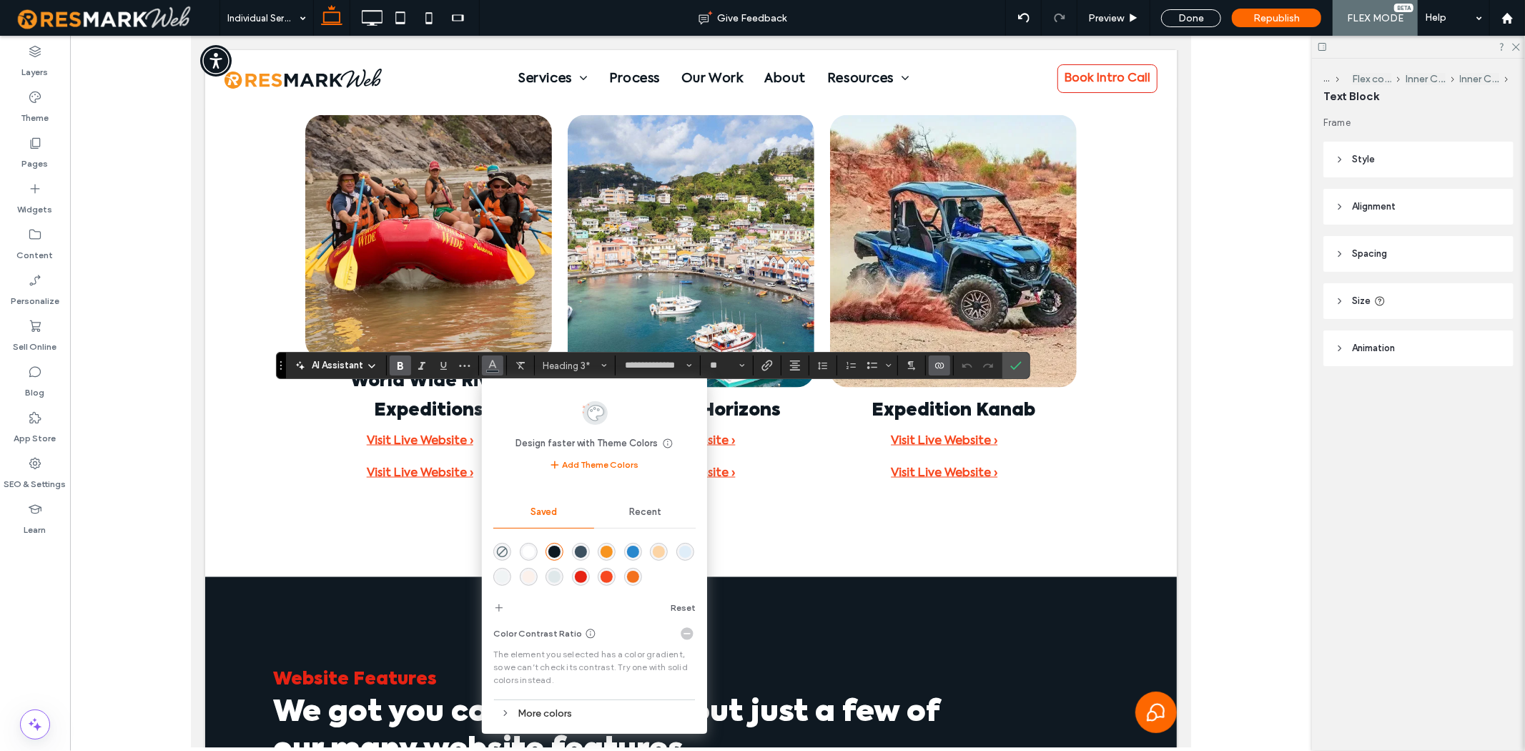
click at [524, 548] on div "rgba(255,255,255,1)" at bounding box center [529, 552] width 12 height 12
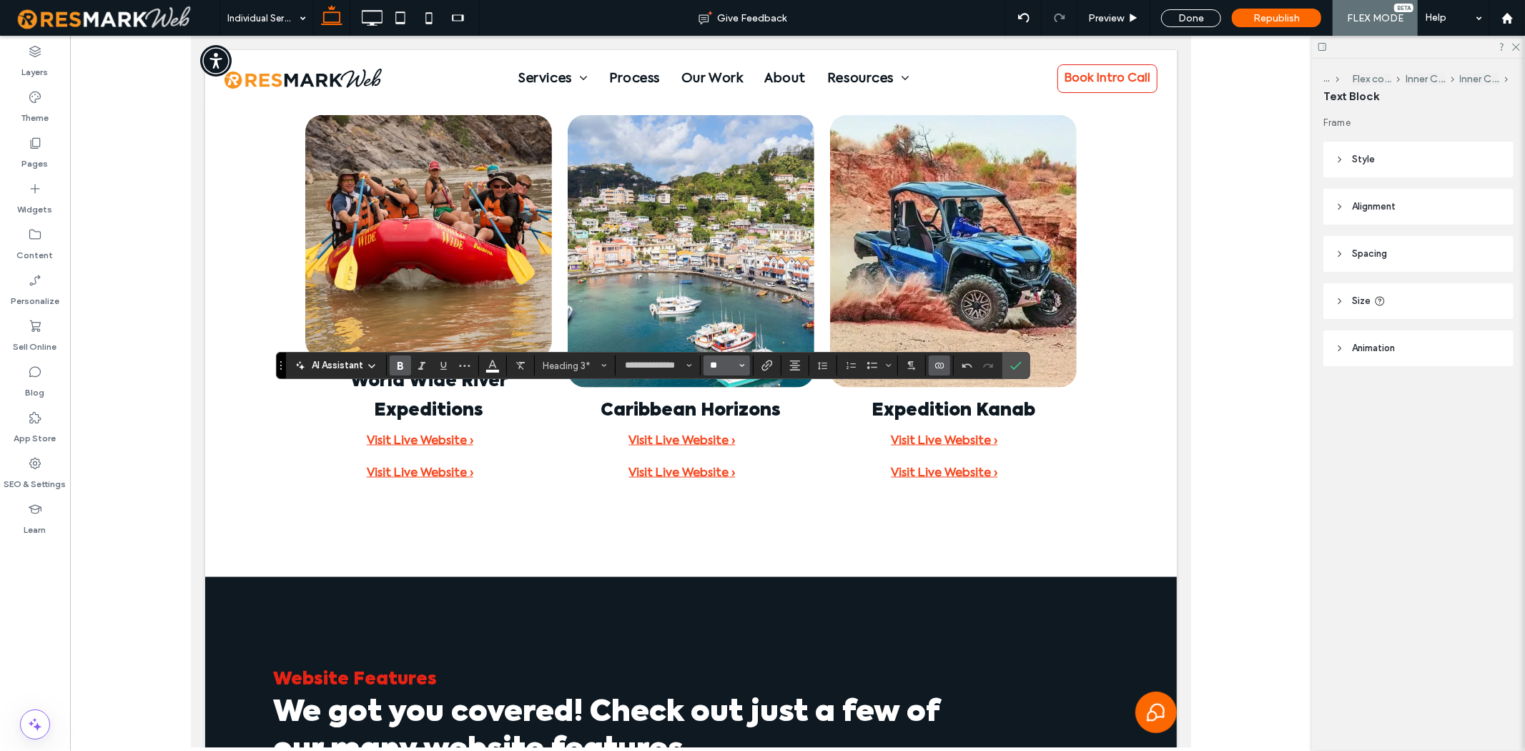
click at [723, 368] on input "**" at bounding box center [723, 365] width 28 height 11
type input "**"
click at [1019, 360] on icon "Confirm" at bounding box center [1015, 365] width 11 height 11
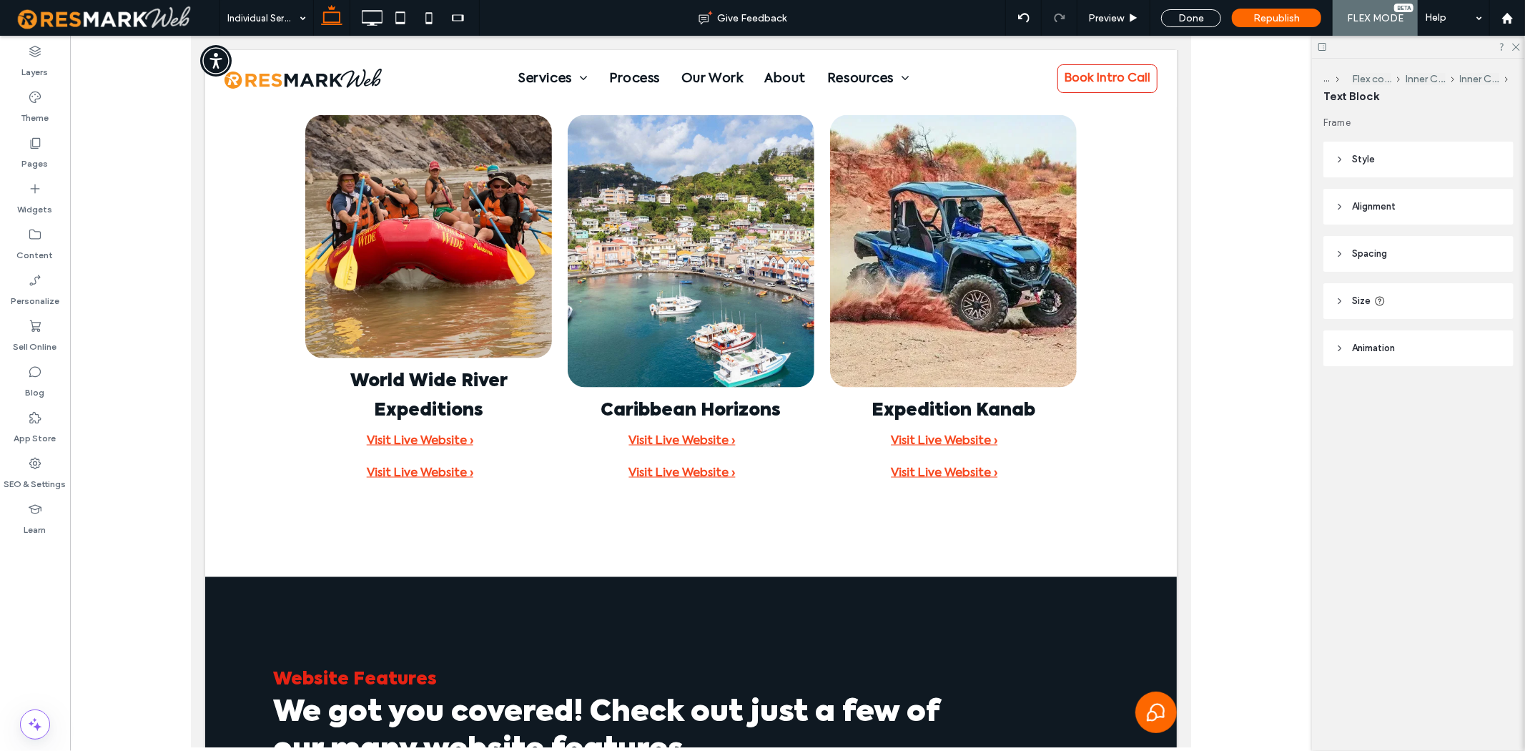
type input "**********"
type input "**"
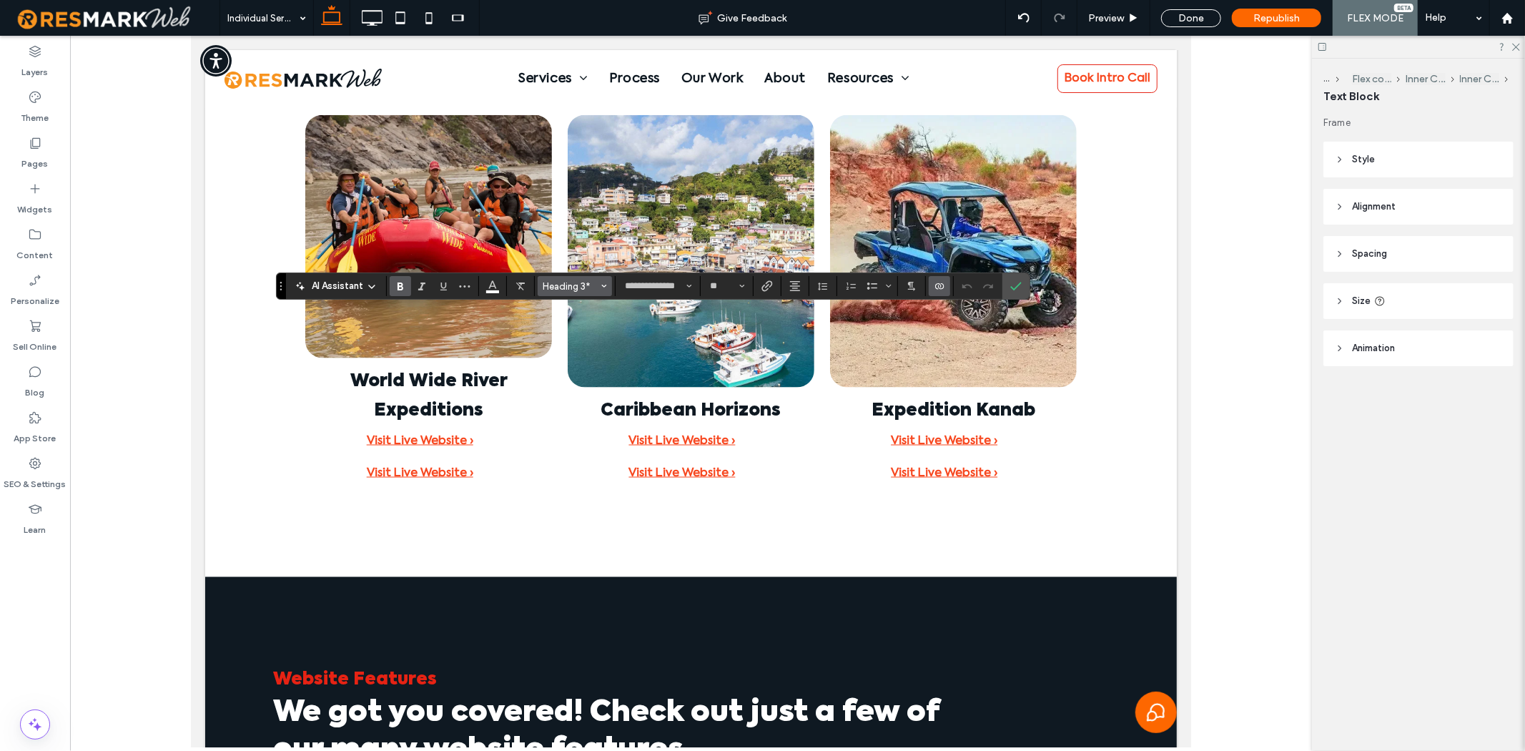
click at [578, 283] on span "Heading 3*" at bounding box center [571, 286] width 56 height 11
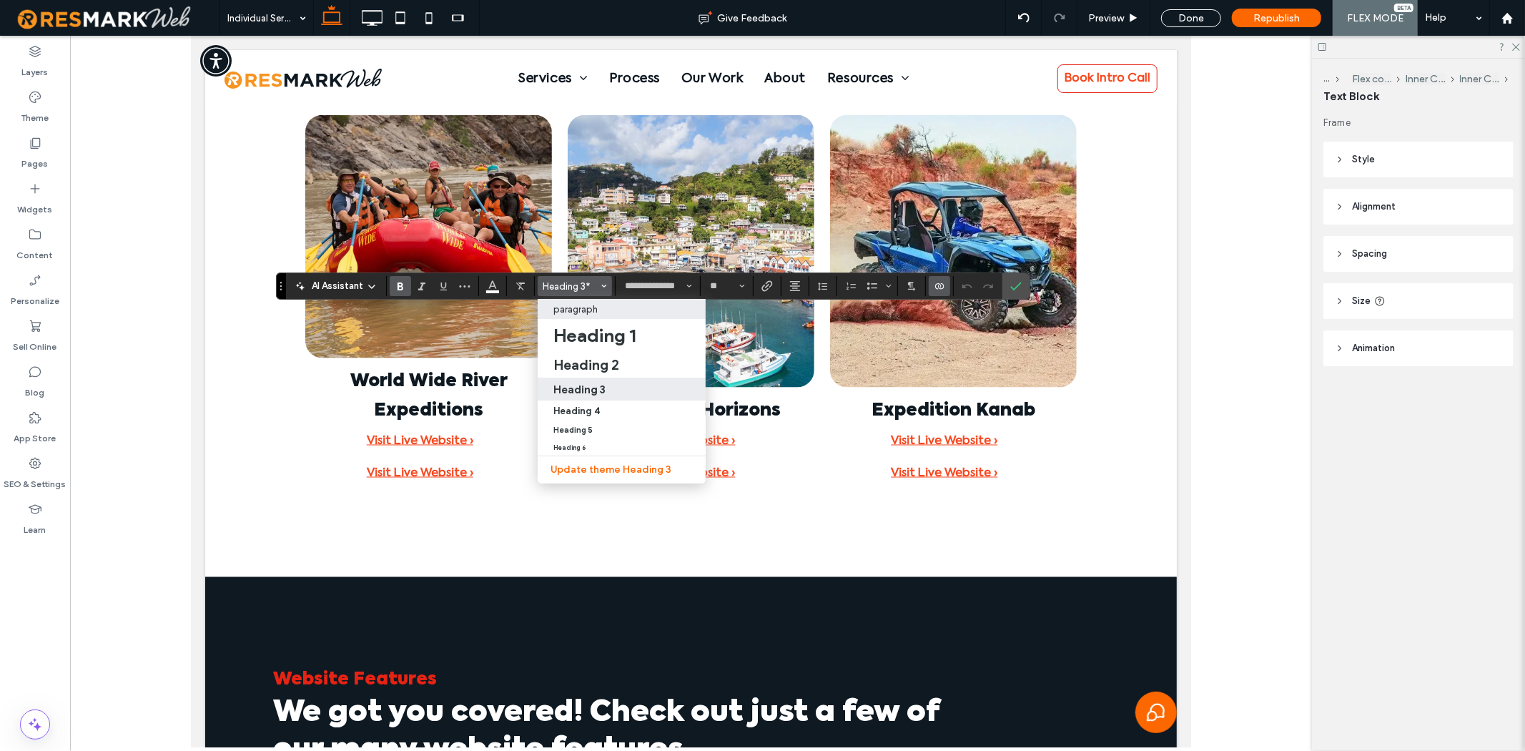
click at [589, 305] on p "paragraph" at bounding box center [575, 309] width 44 height 11
type input "**********"
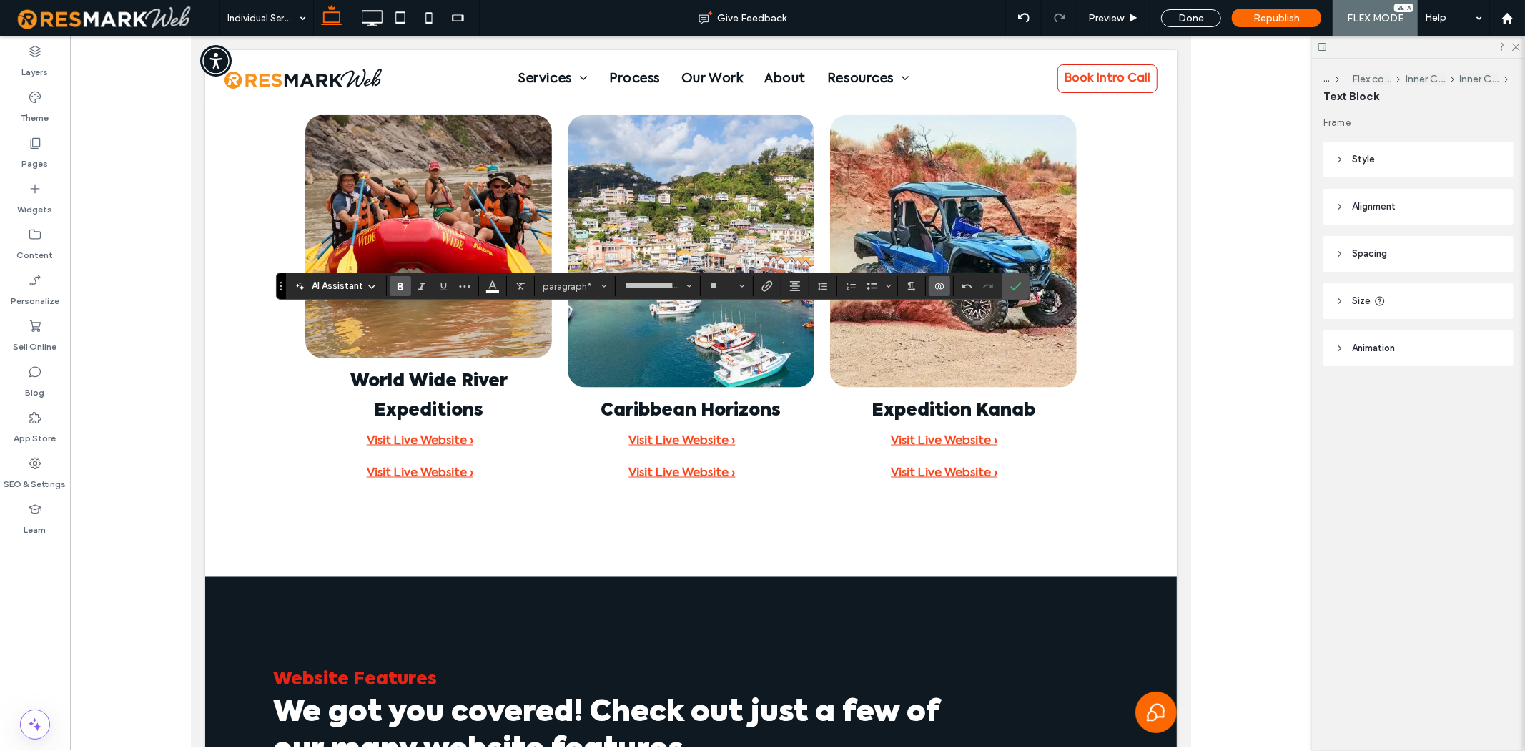
click at [395, 277] on span "Bold" at bounding box center [398, 286] width 6 height 20
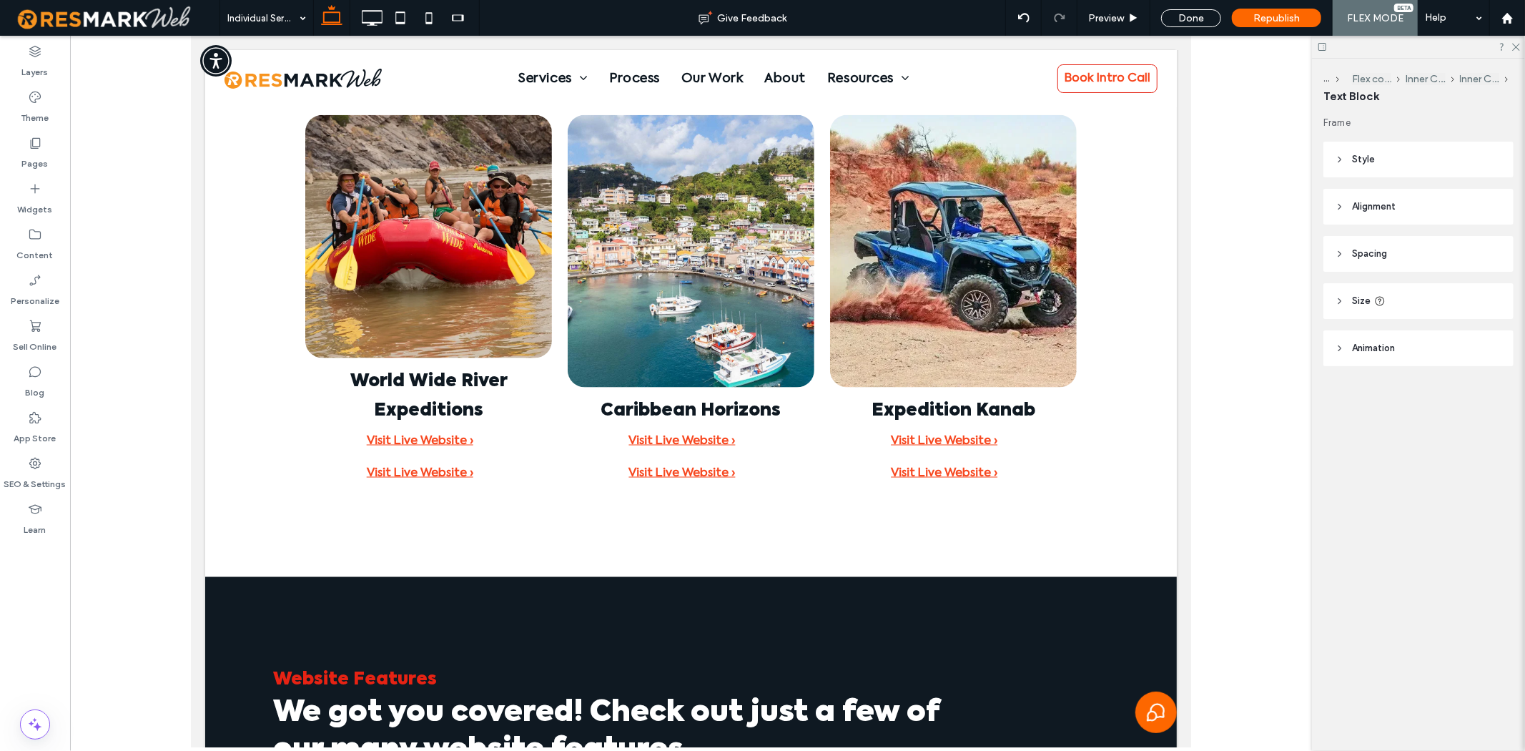
type input "**********"
type input "**"
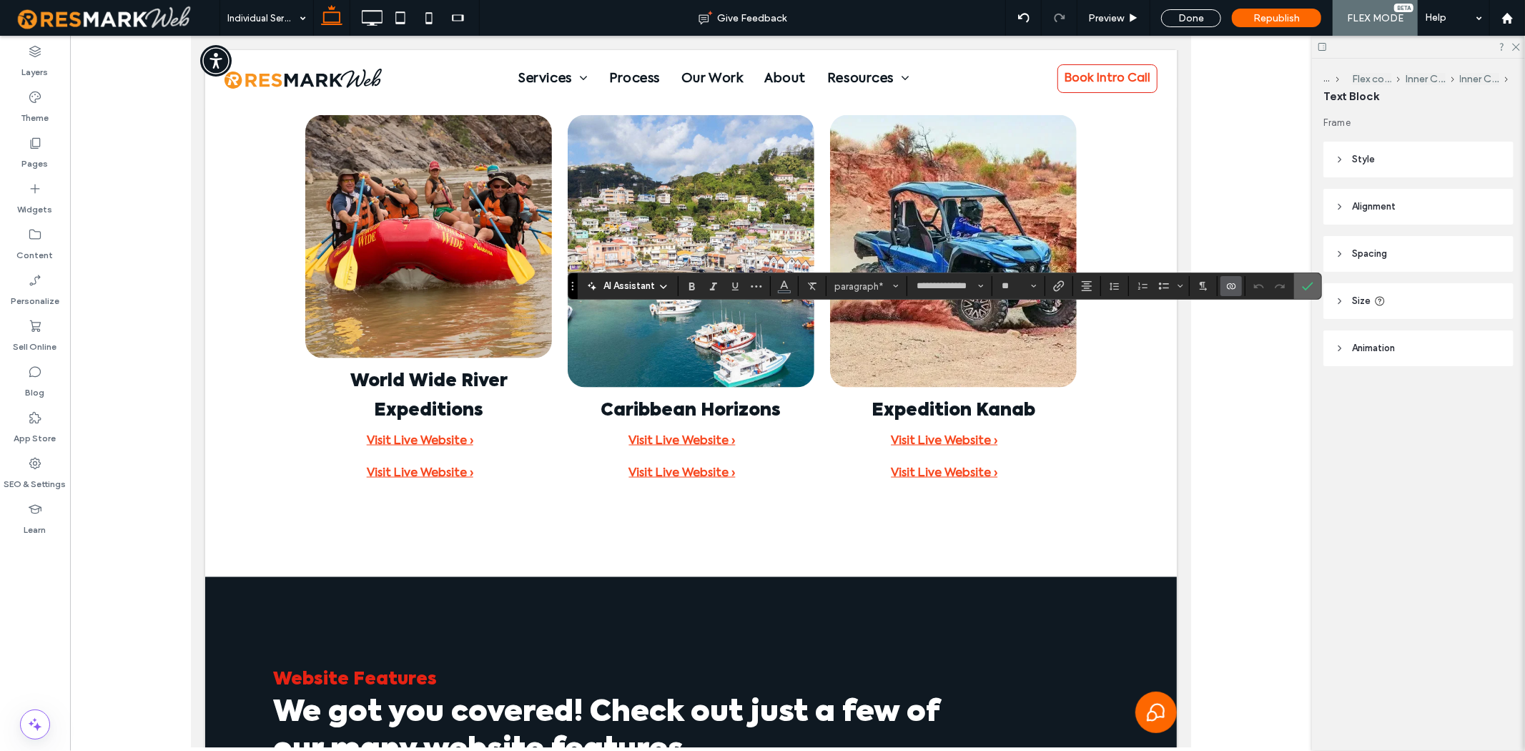
click at [1312, 283] on use "Confirm" at bounding box center [1307, 286] width 11 height 9
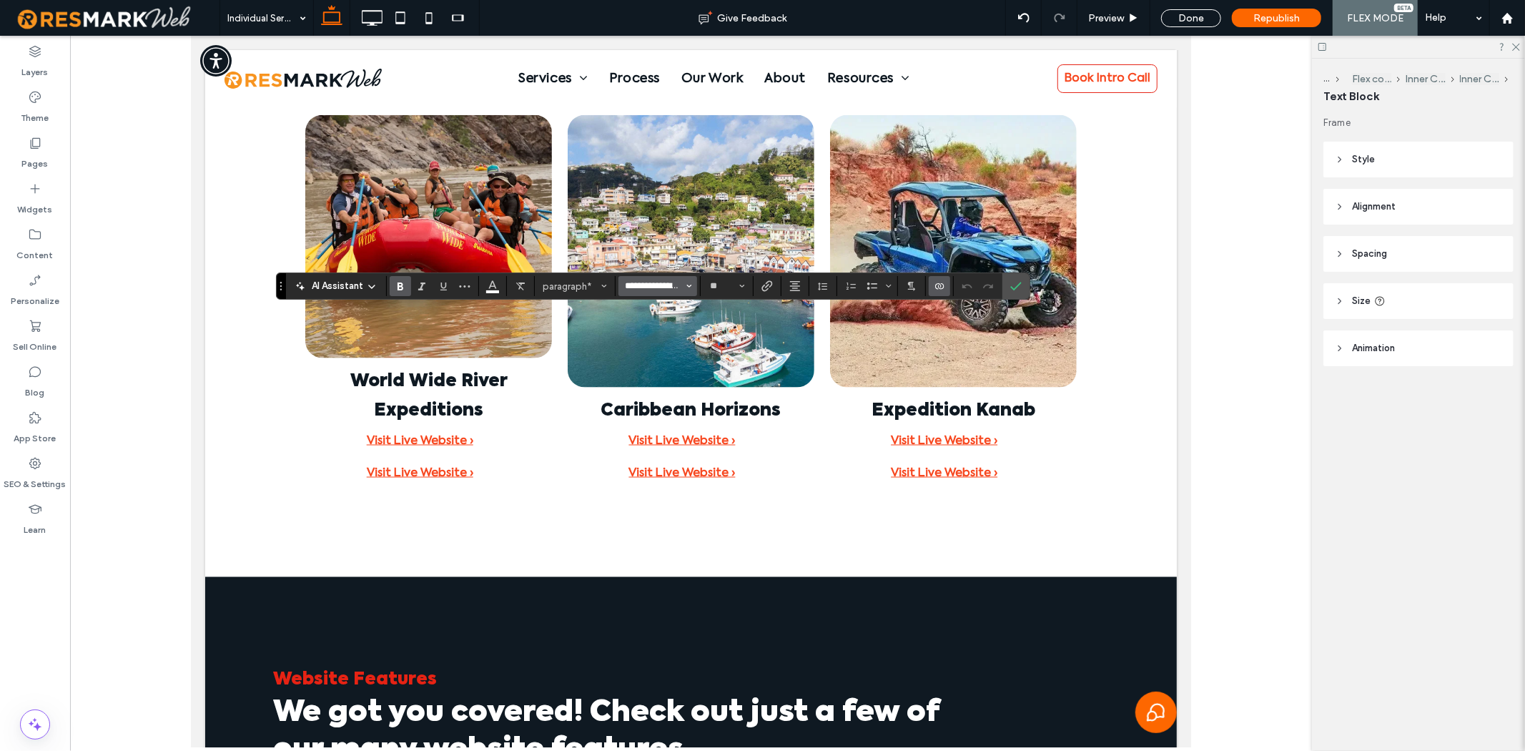
click at [646, 283] on input "**********" at bounding box center [654, 285] width 61 height 11
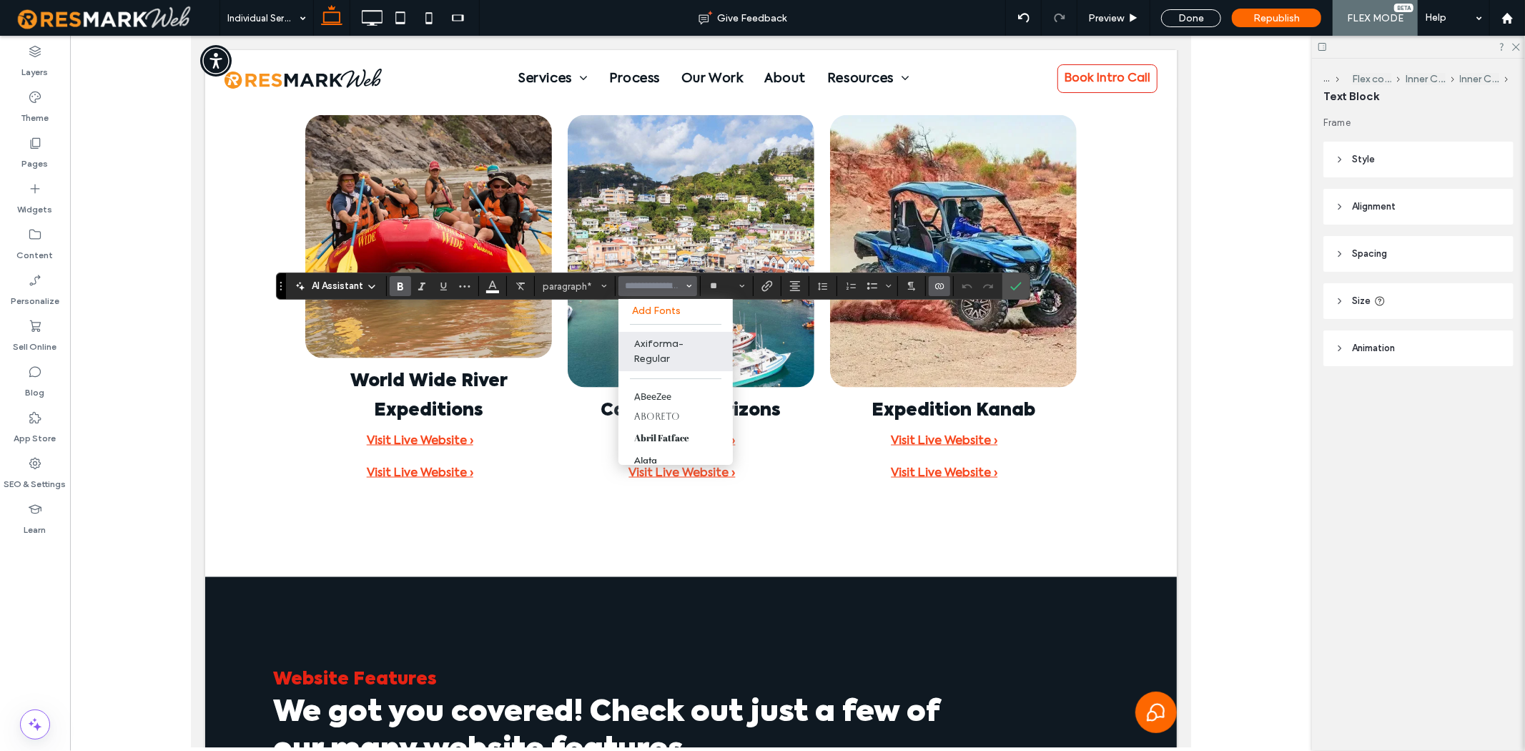
click at [674, 347] on label "Axiforma-Regular" at bounding box center [676, 351] width 114 height 39
type input "**********"
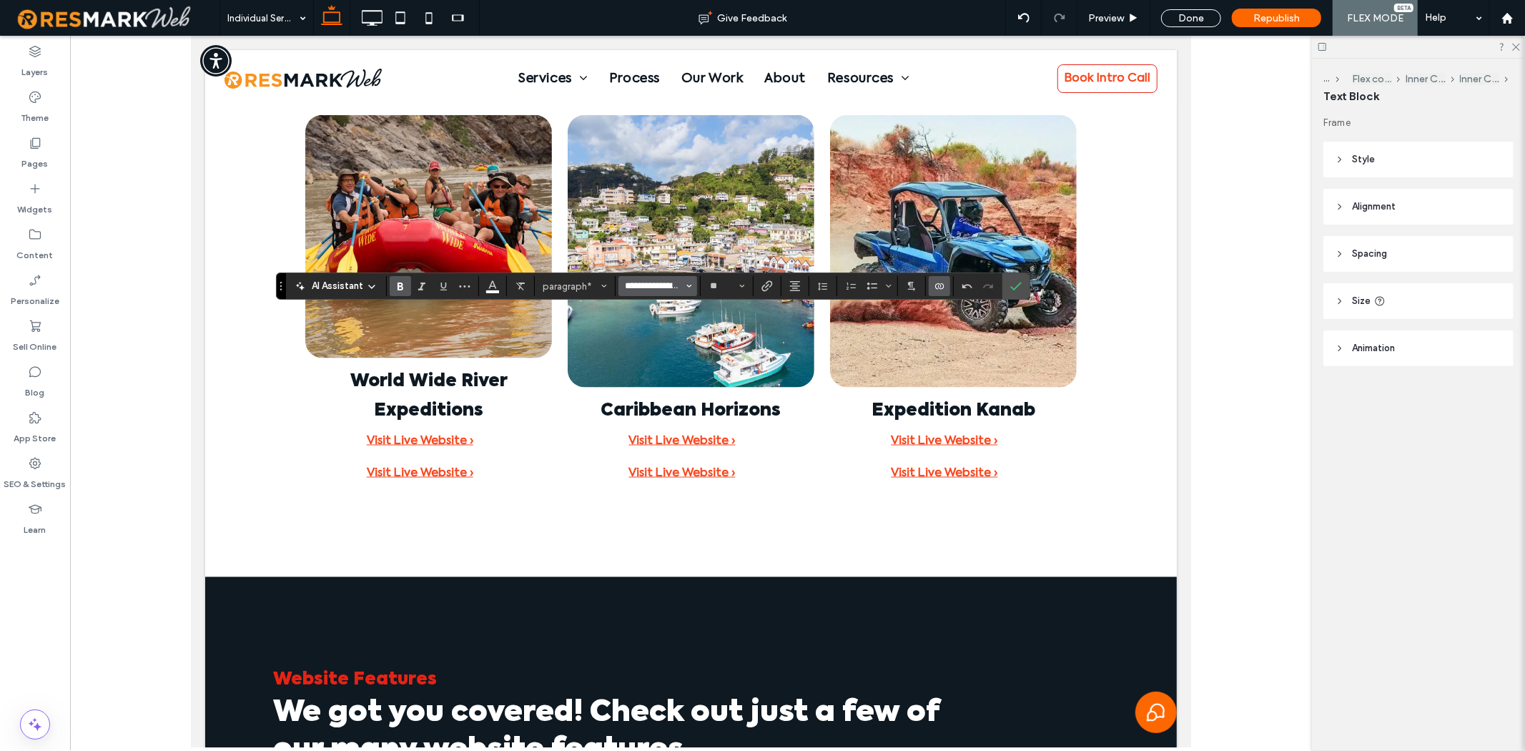
click at [661, 287] on input "**********" at bounding box center [654, 285] width 61 height 11
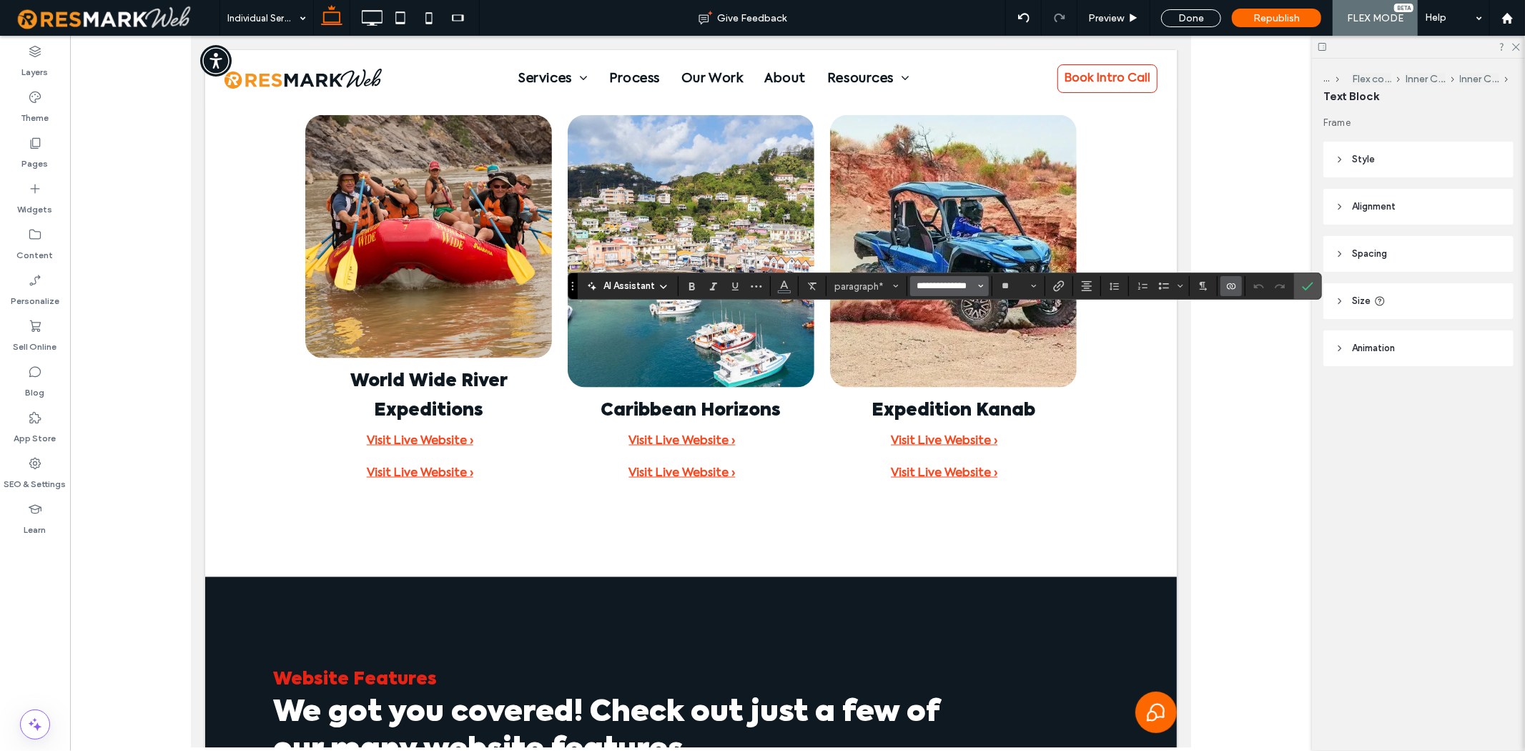
scroll to position [0, 14]
click at [975, 282] on input "**********" at bounding box center [945, 285] width 61 height 11
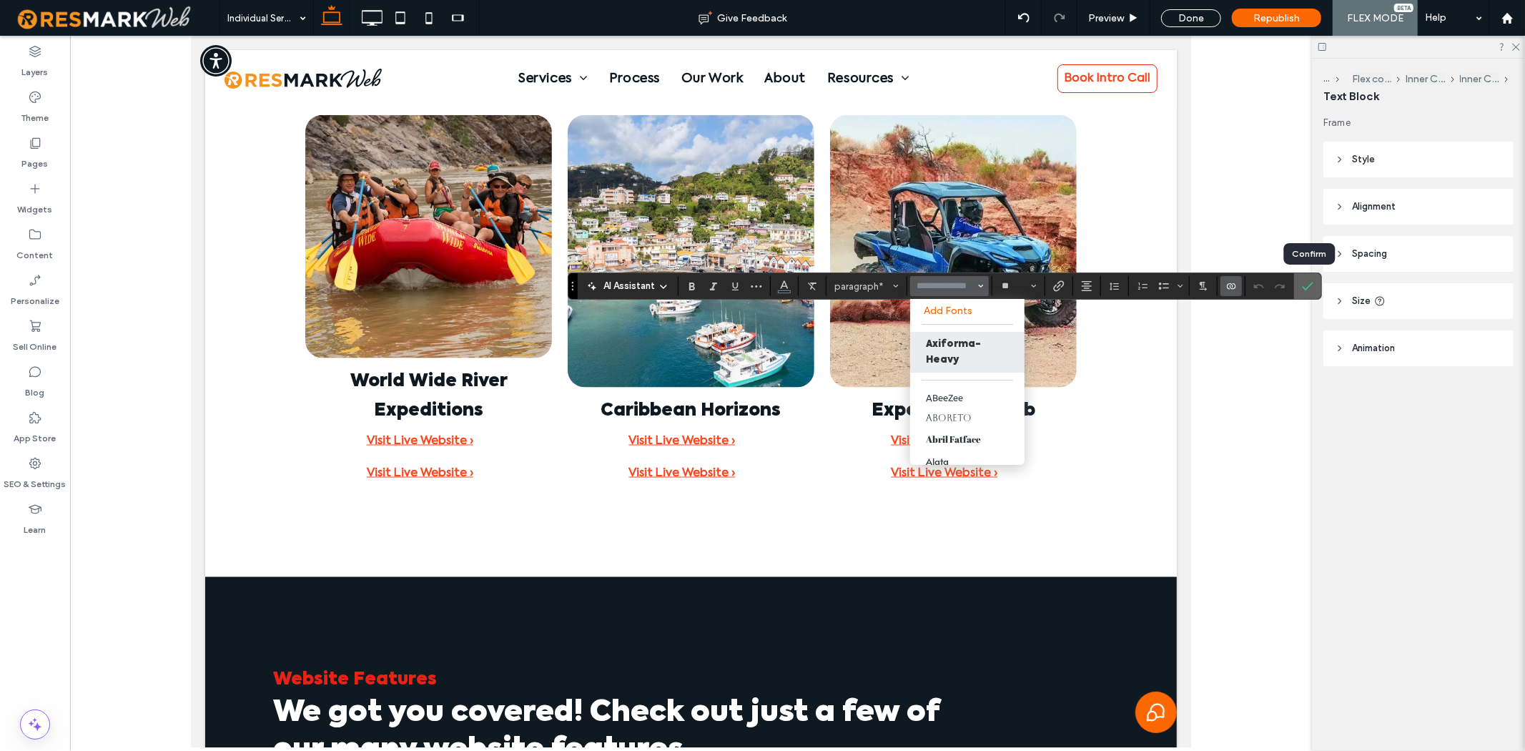
click at [1298, 287] on label "Confirm" at bounding box center [1307, 286] width 21 height 26
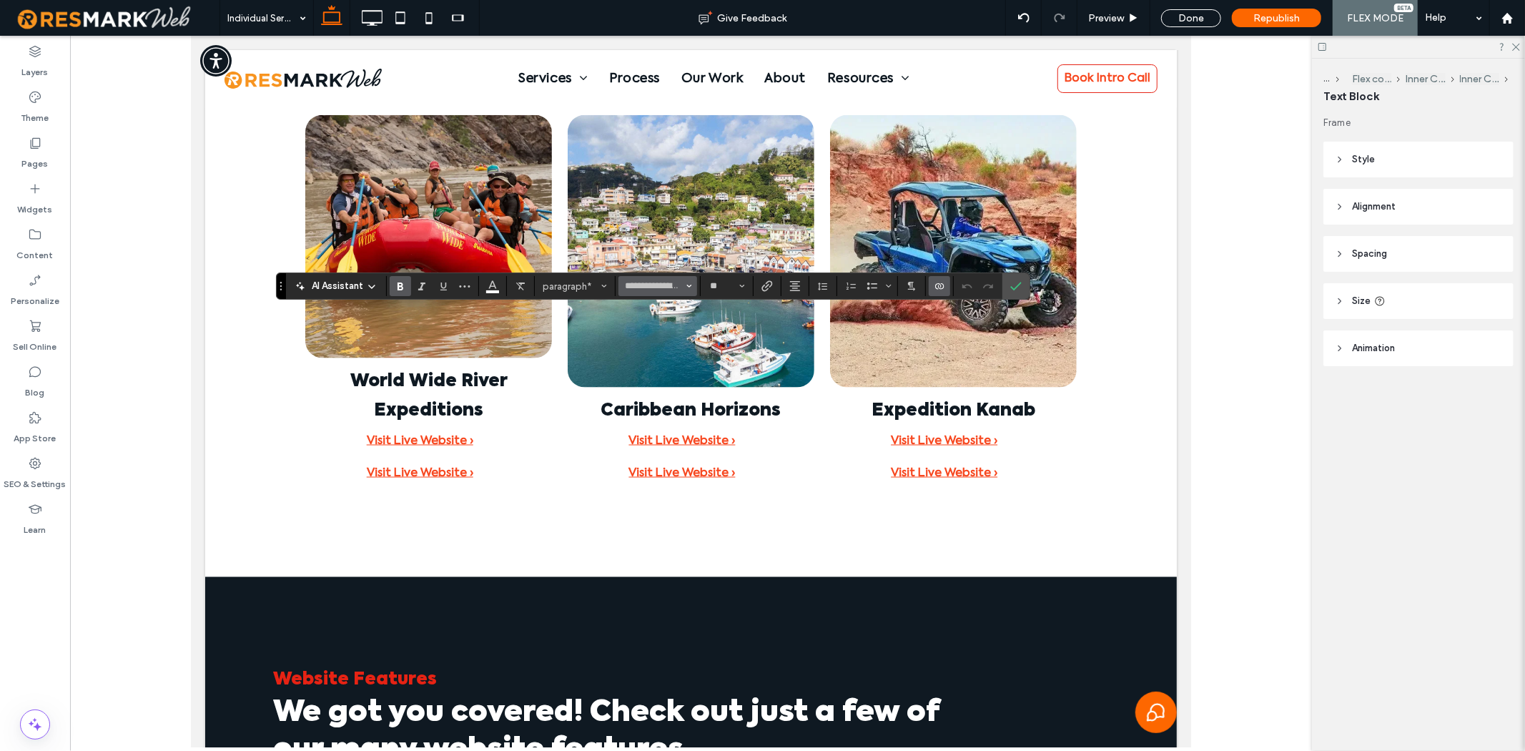
click at [669, 295] on button "**********" at bounding box center [658, 286] width 79 height 20
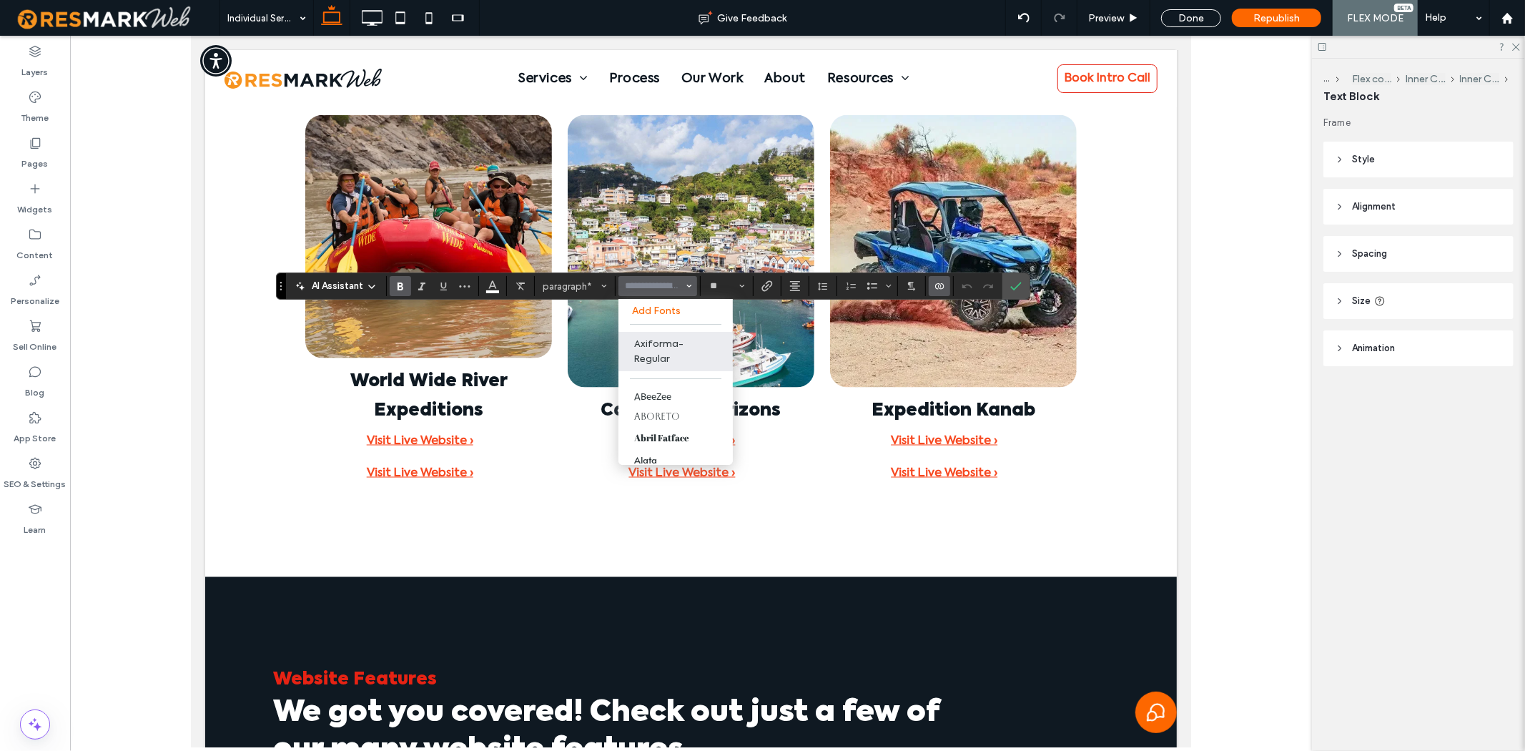
click at [665, 287] on input "Font & Font weight-input" at bounding box center [654, 285] width 61 height 11
click at [663, 400] on label "Axiforma-Bold" at bounding box center [666, 405] width 94 height 39
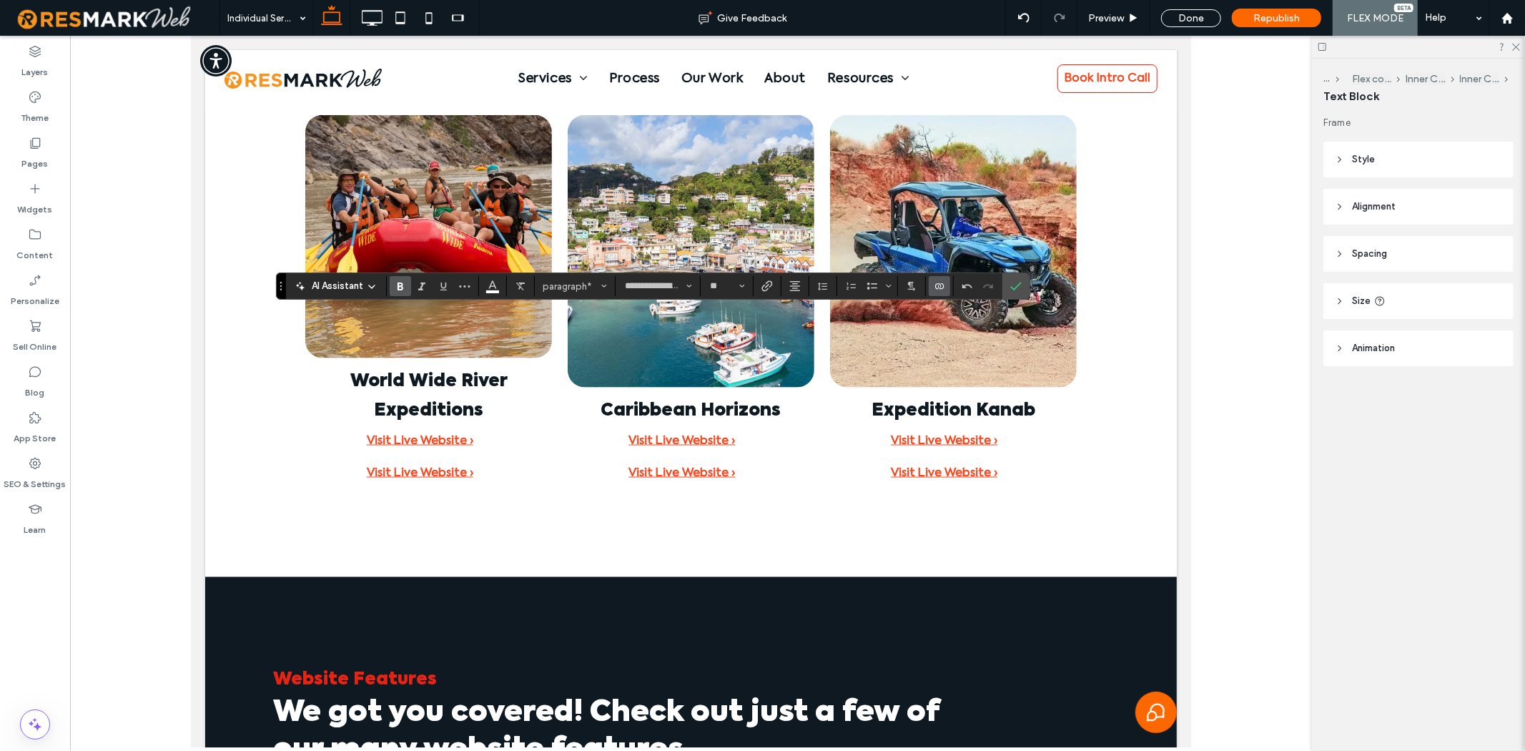
type input "**********"
click at [1025, 287] on label "Confirm" at bounding box center [1015, 286] width 21 height 26
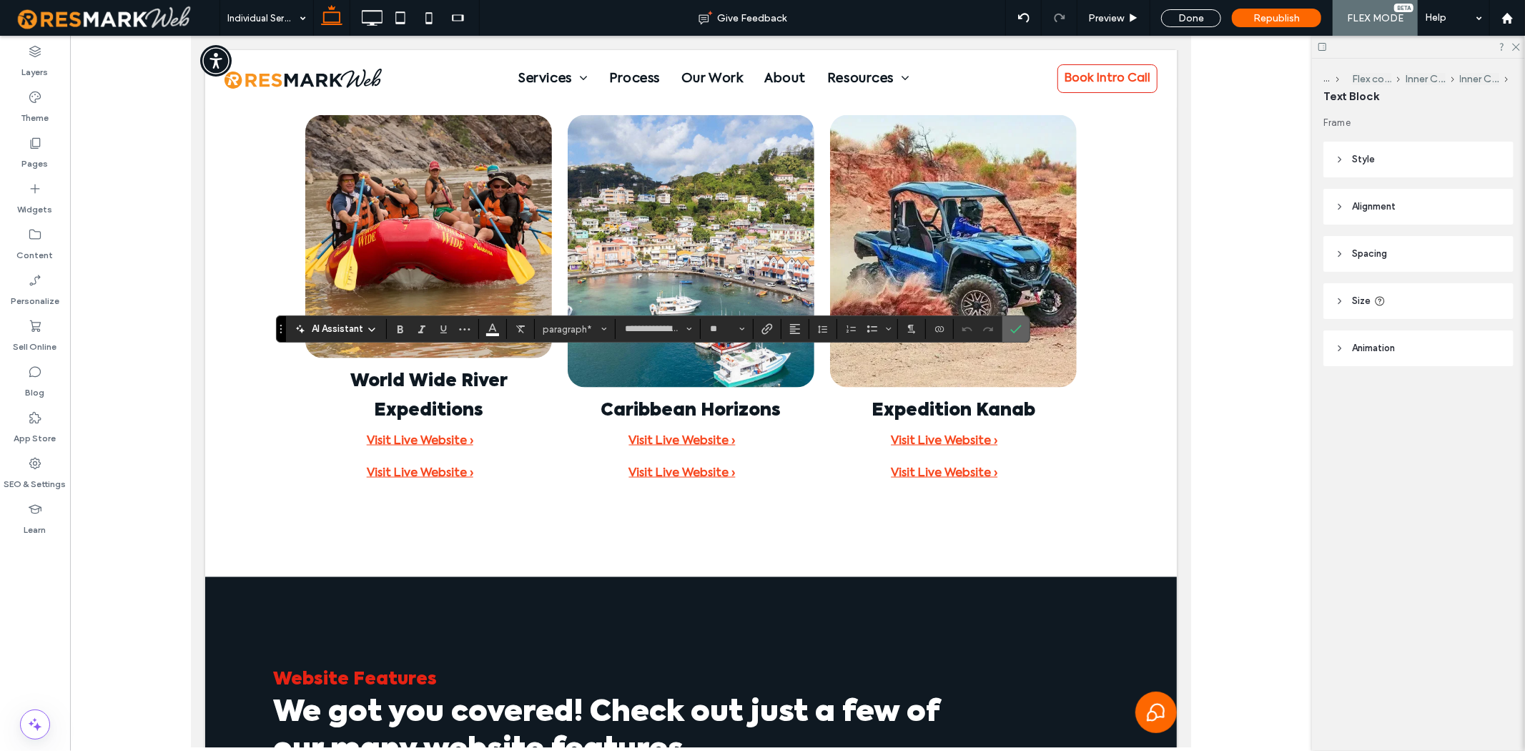
click at [1022, 320] on span "Confirm" at bounding box center [1015, 329] width 11 height 24
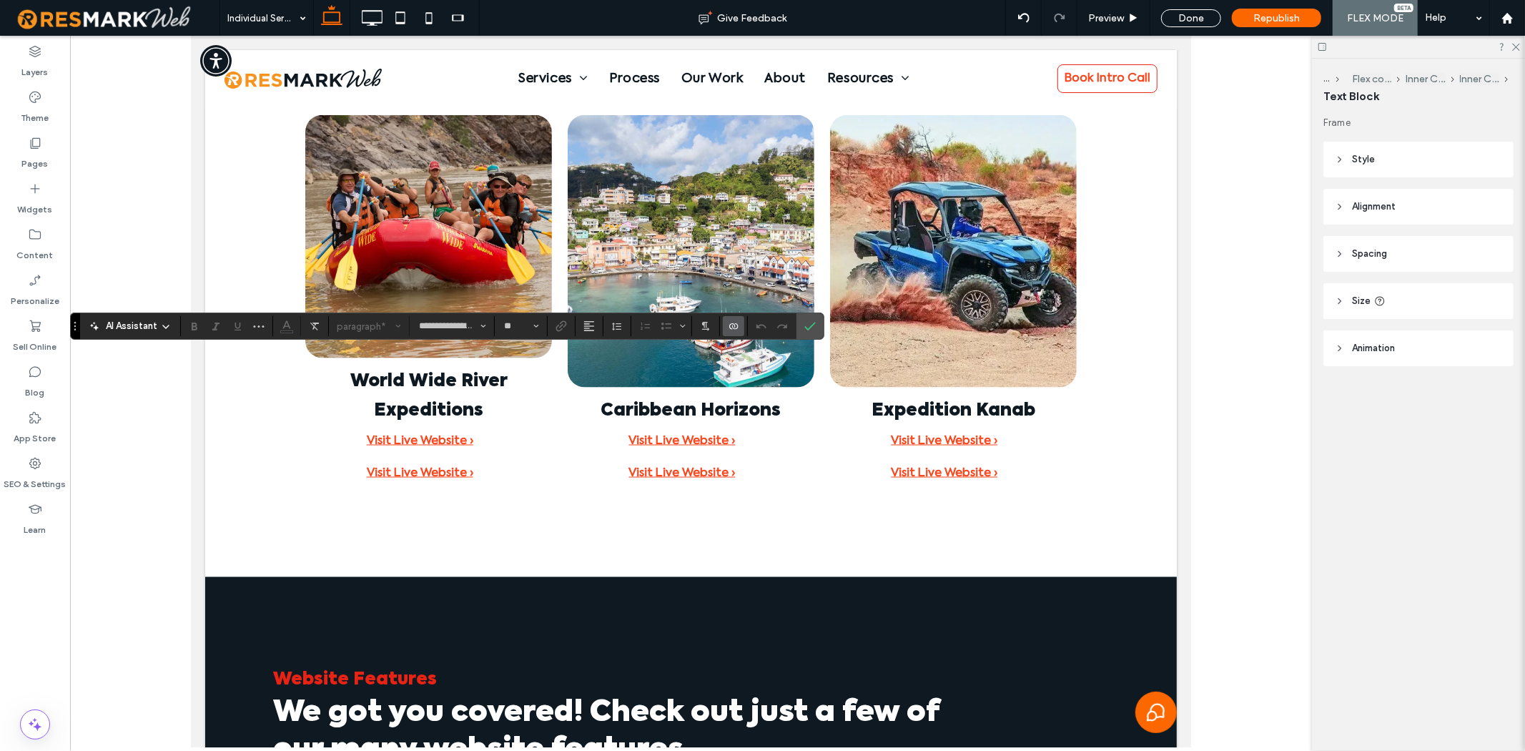
click at [742, 333] on label "Connect To Data" at bounding box center [733, 326] width 21 height 20
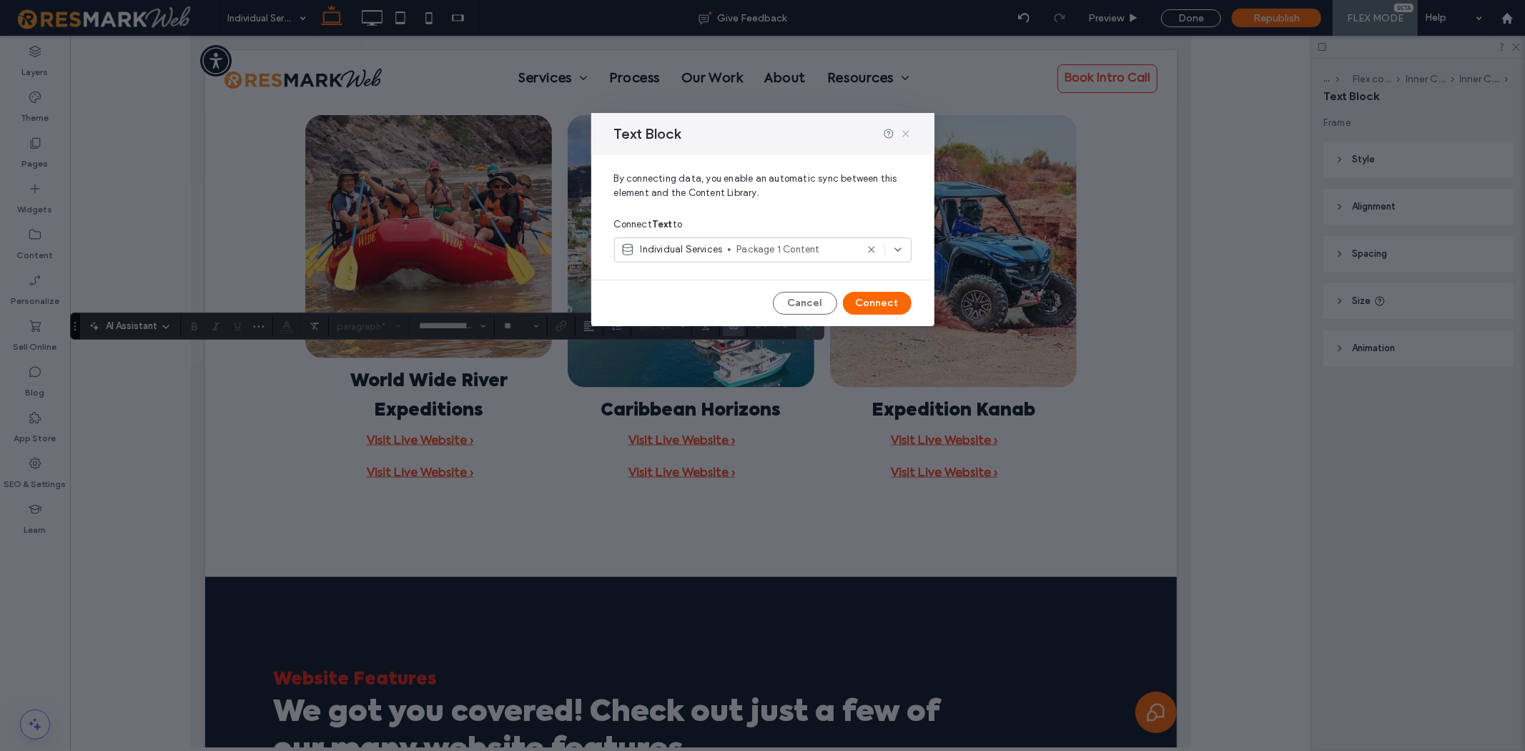
click at [904, 132] on use at bounding box center [905, 133] width 6 height 6
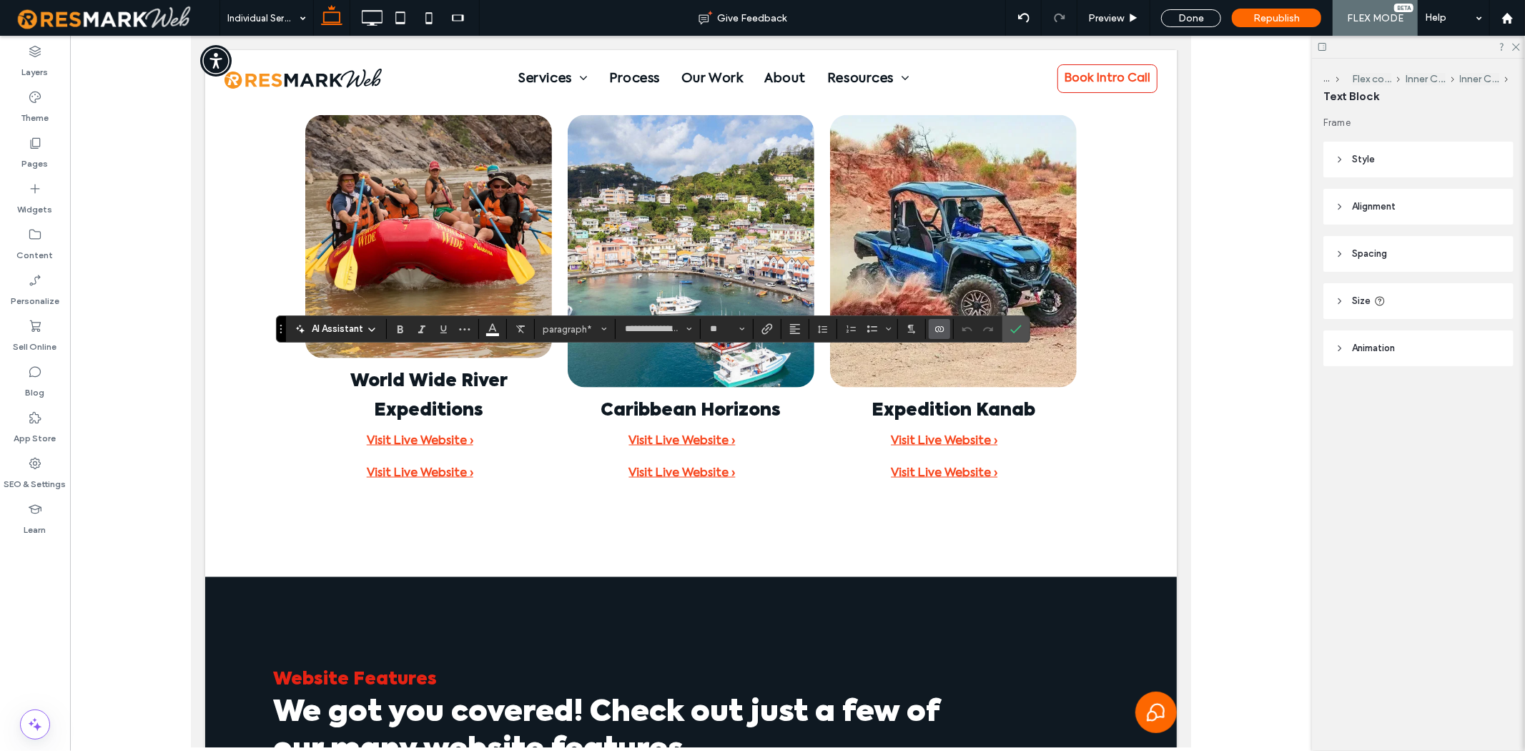
click at [941, 325] on icon "Connect To Data" at bounding box center [939, 328] width 11 height 11
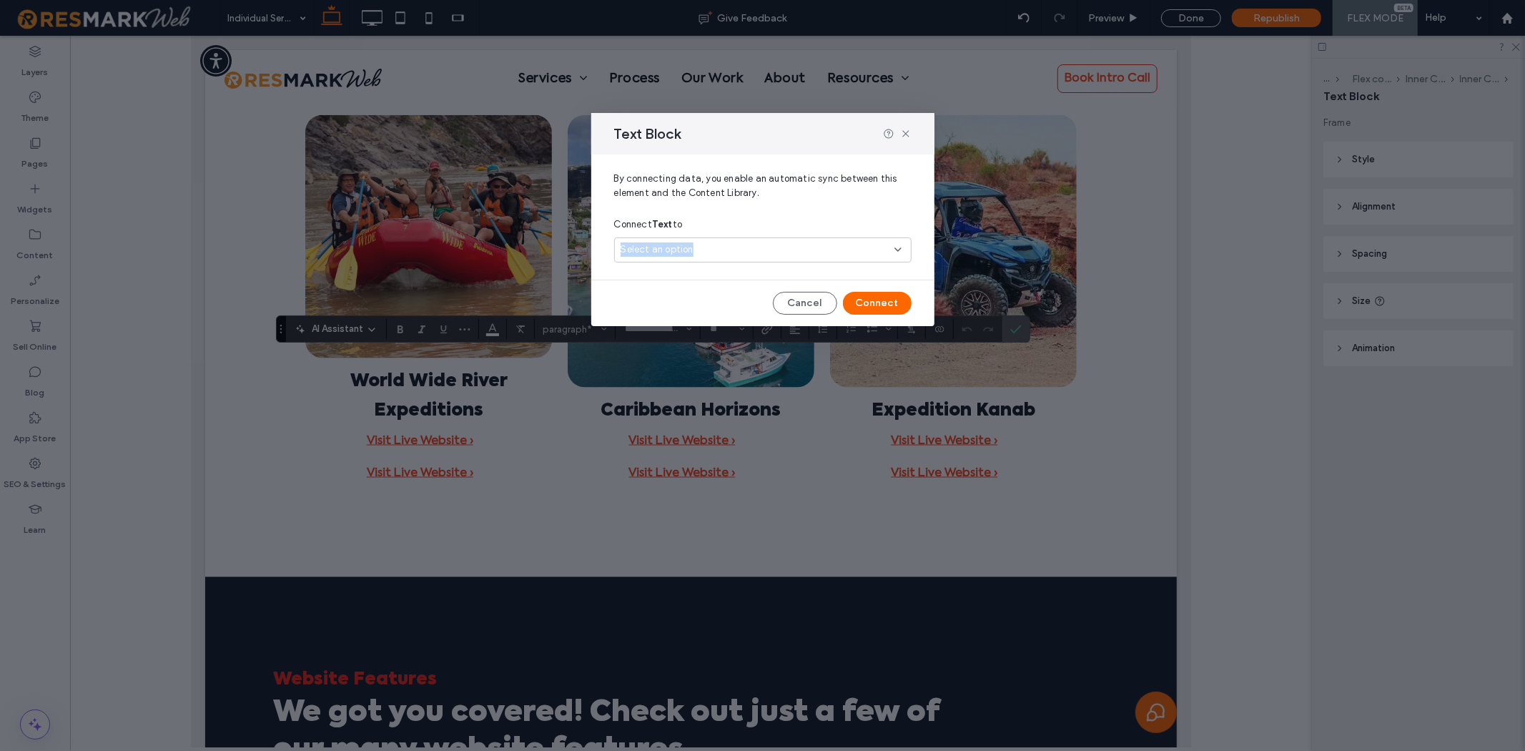
click at [779, 241] on div "Select an option" at bounding box center [762, 249] width 297 height 25
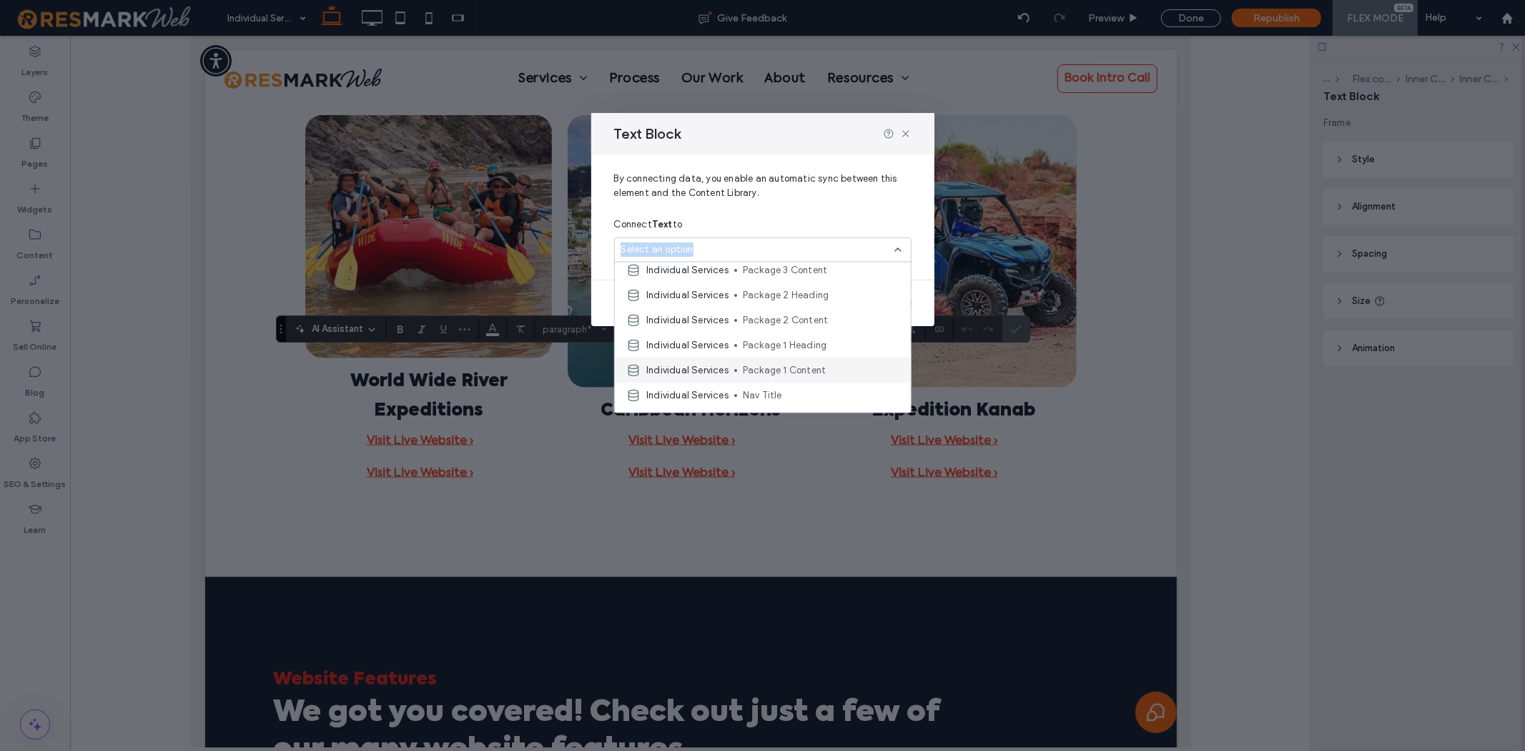
scroll to position [238, 0]
click at [839, 334] on span "Package 2 Content" at bounding box center [821, 337] width 157 height 14
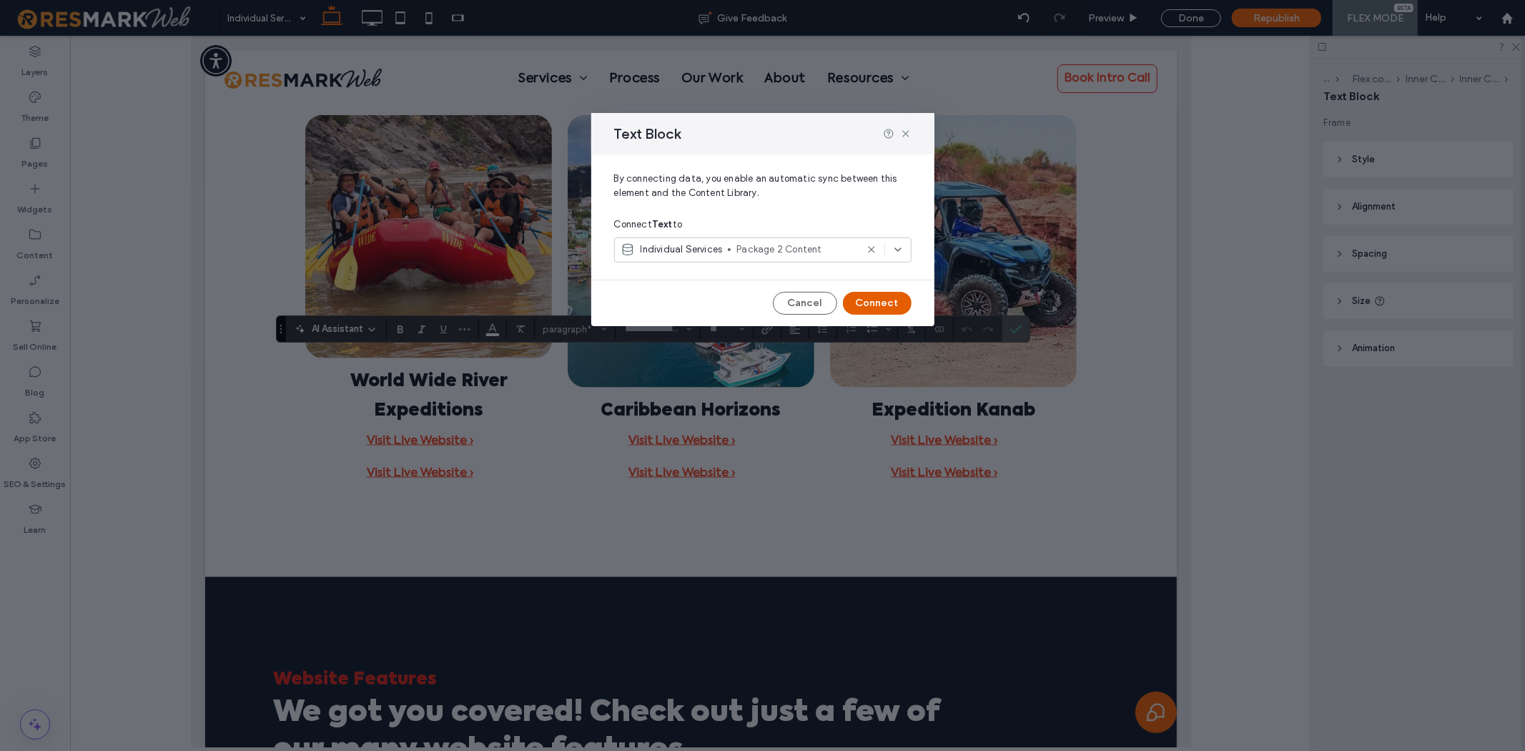
click at [888, 303] on button "Connect" at bounding box center [877, 303] width 69 height 23
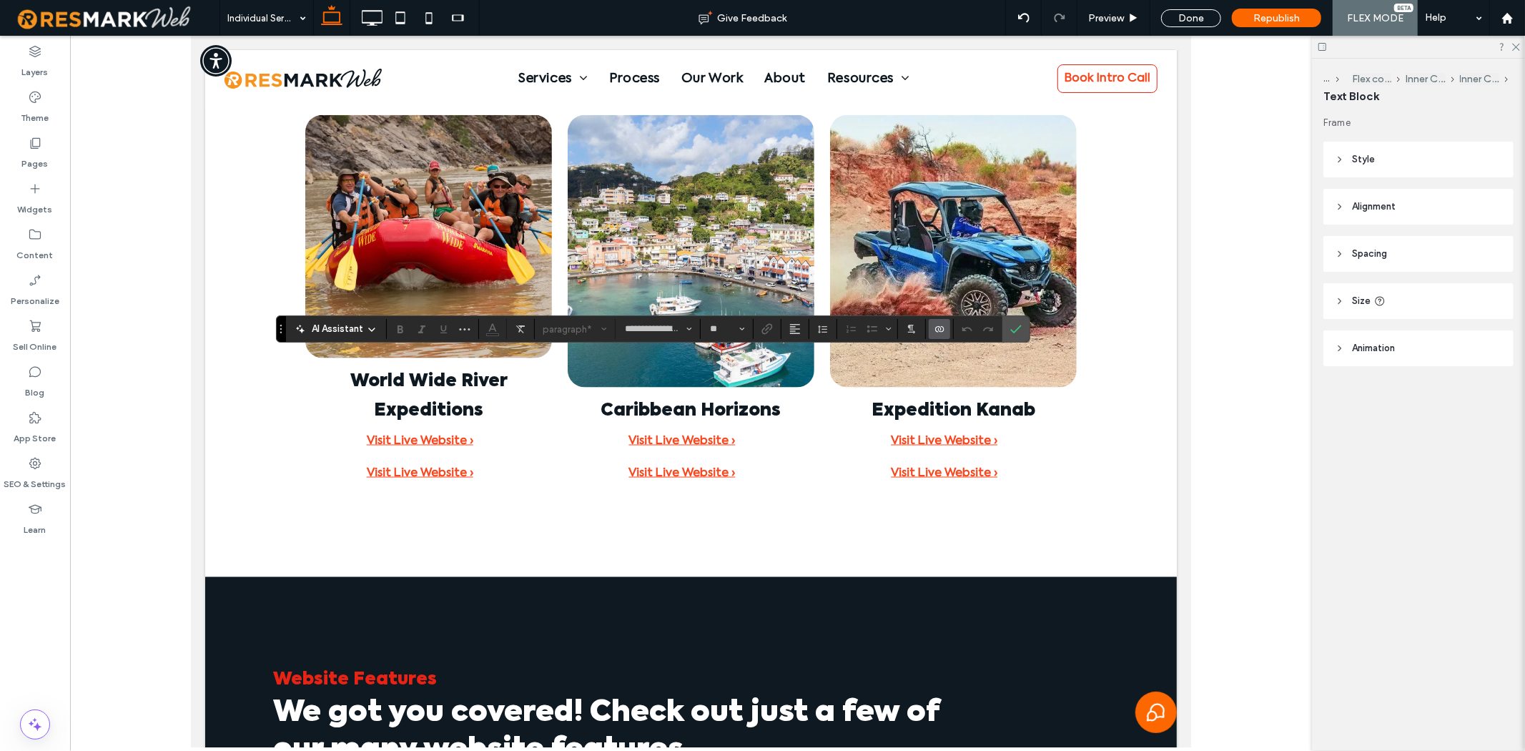
type input "*"
type input "**********"
type input "**"
click at [942, 333] on icon "Connect To Data" at bounding box center [939, 328] width 11 height 11
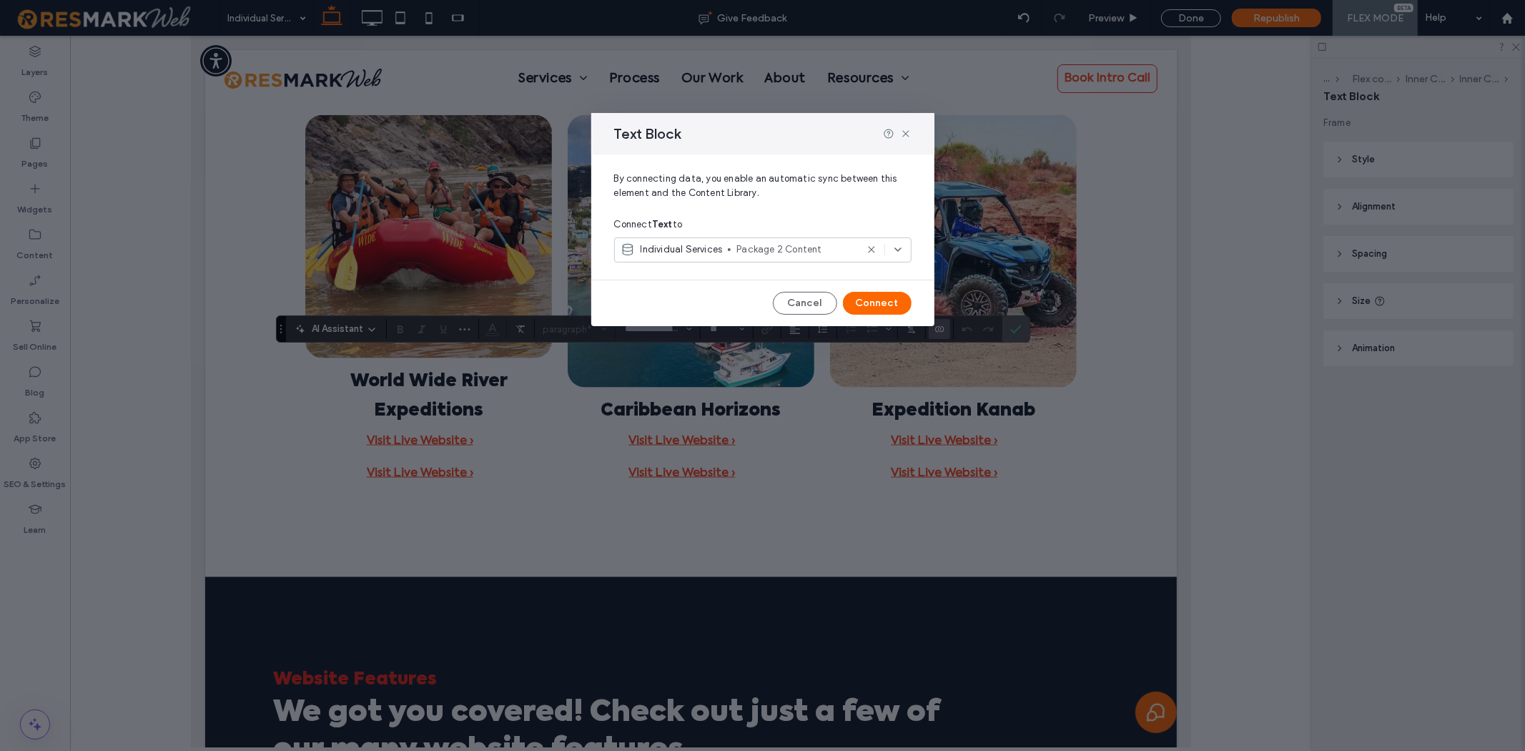
click at [876, 247] on icon at bounding box center [871, 249] width 11 height 11
click at [888, 309] on button "Connect" at bounding box center [877, 303] width 69 height 23
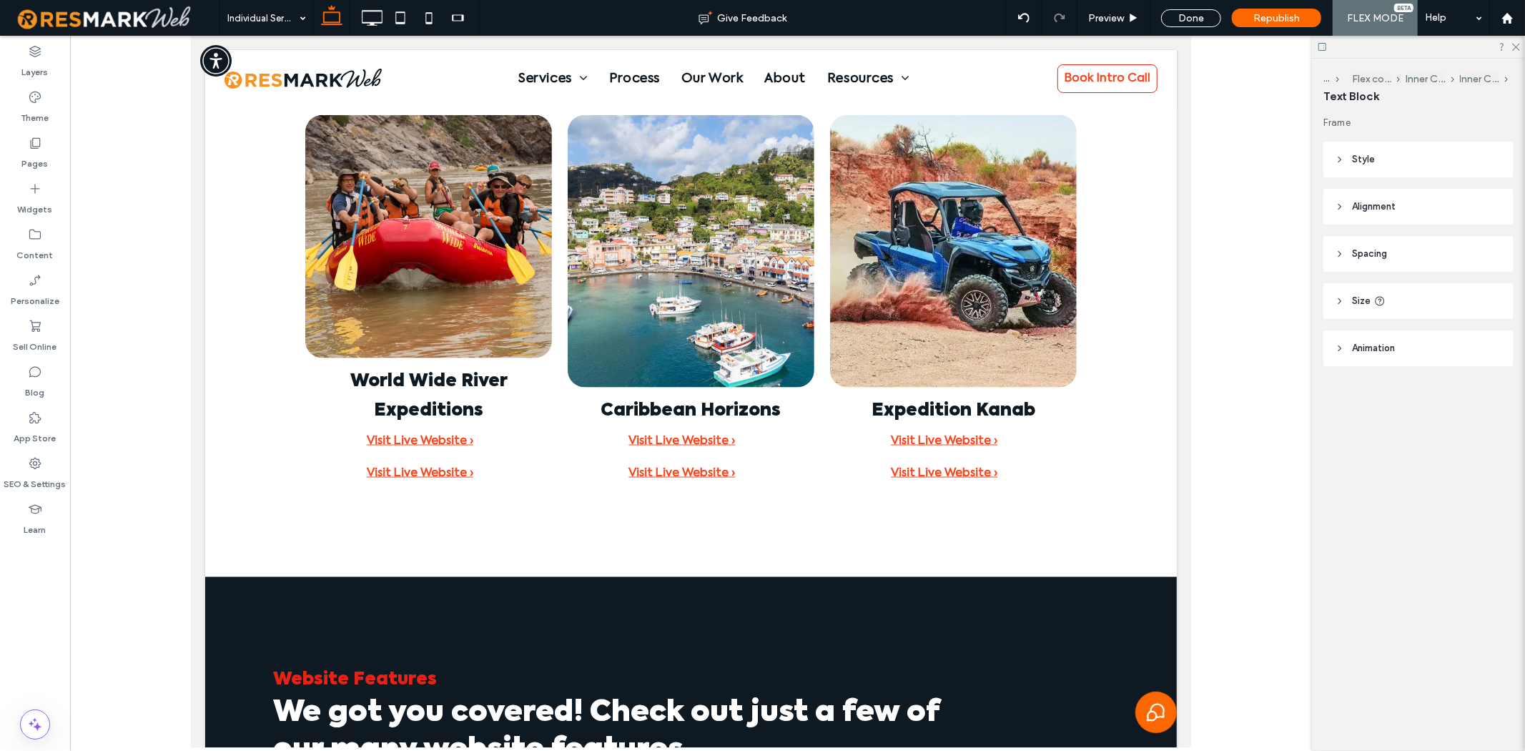
type input "**********"
type input "**"
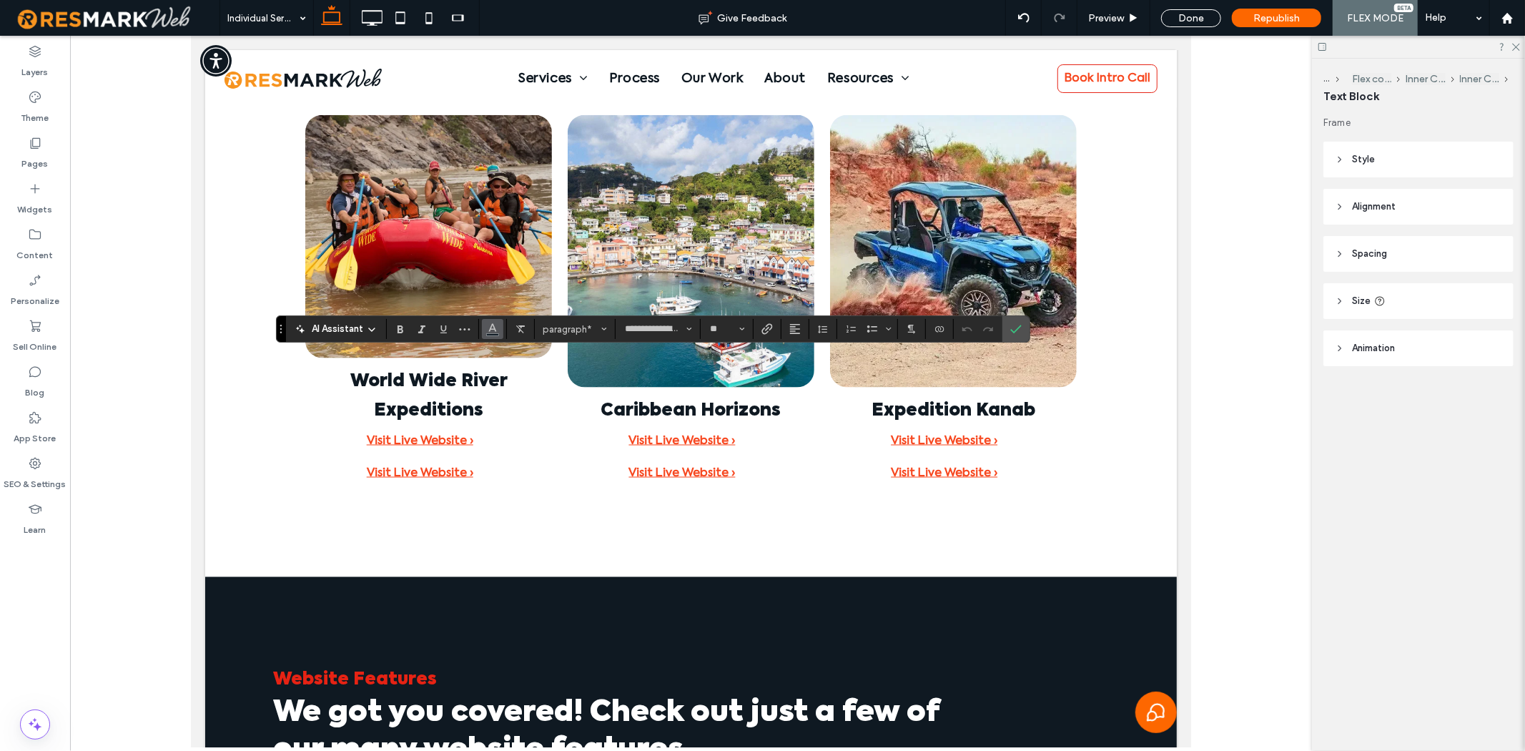
click at [493, 331] on icon "Color" at bounding box center [492, 327] width 11 height 11
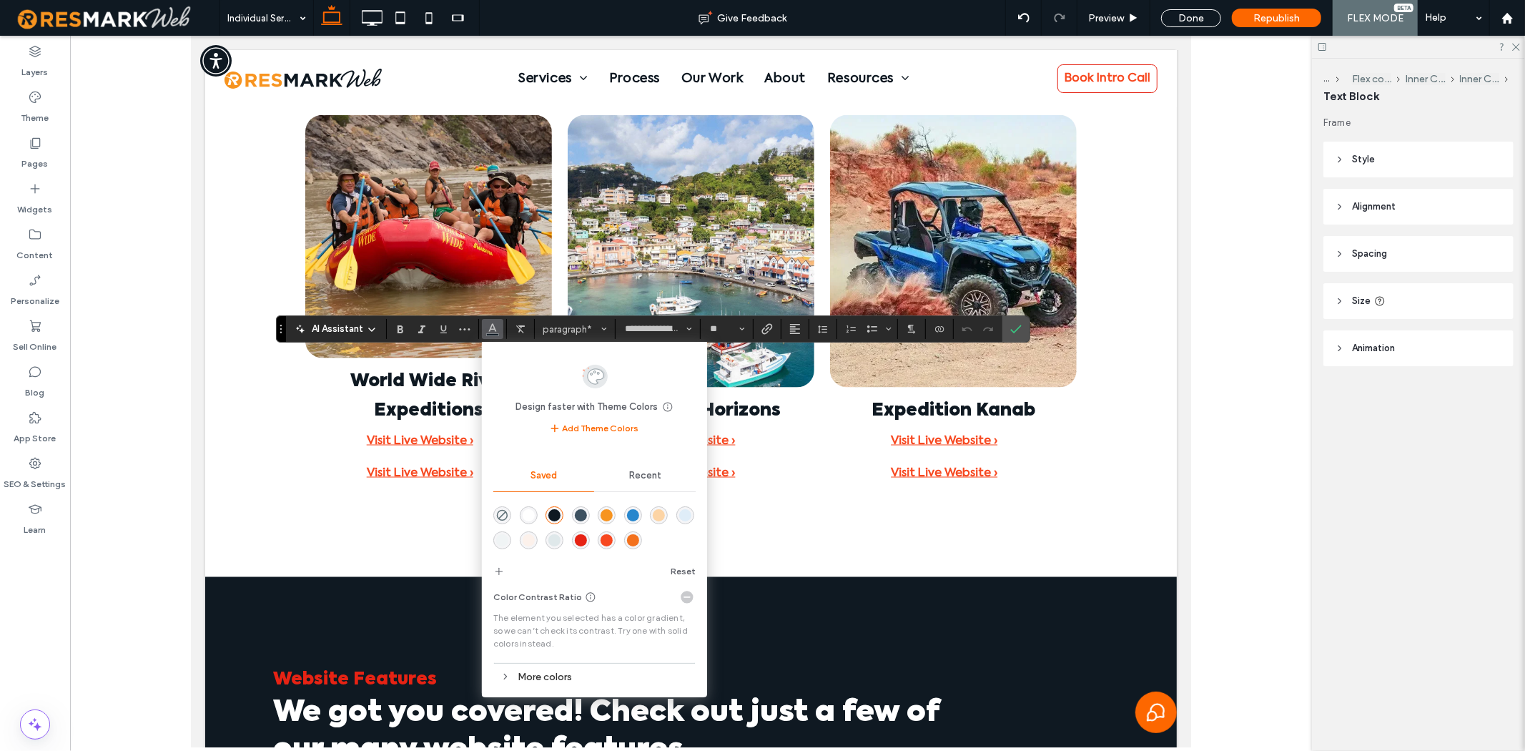
click at [541, 520] on div at bounding box center [594, 526] width 202 height 54
click at [537, 518] on div at bounding box center [529, 515] width 19 height 19
click at [531, 519] on div "rgba(255,255,255,1)" at bounding box center [529, 515] width 12 height 12
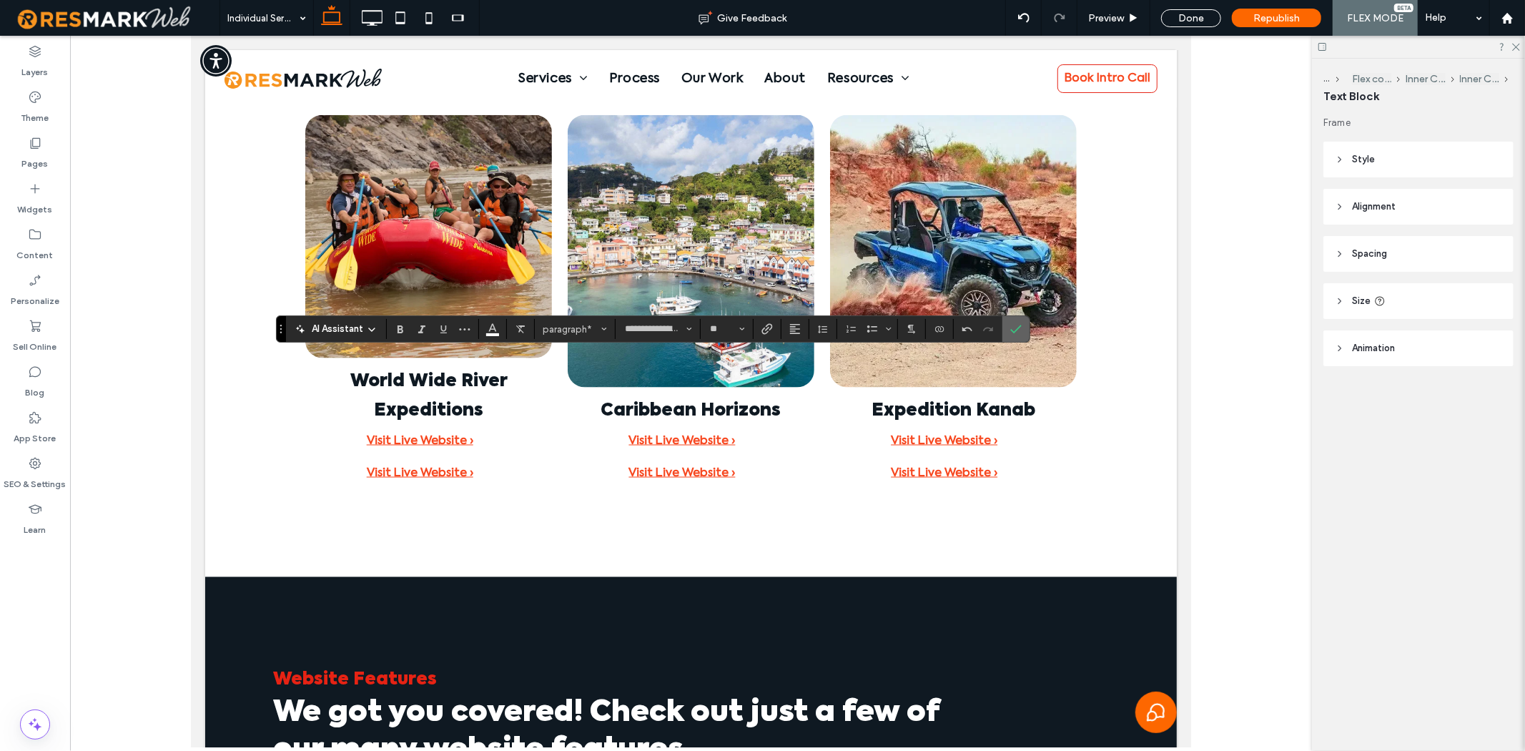
click at [1011, 333] on icon "Confirm" at bounding box center [1015, 328] width 11 height 11
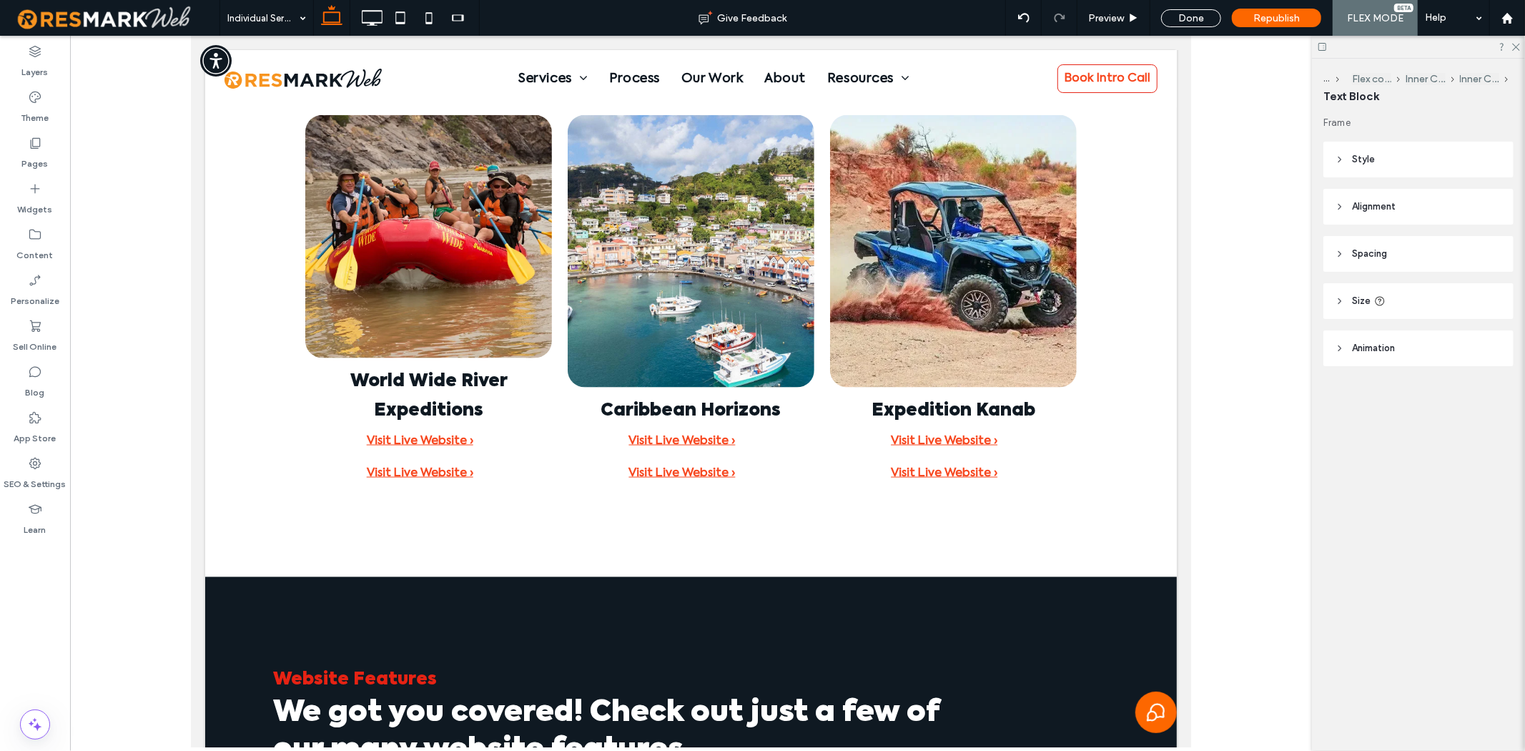
type input "**********"
type input "**"
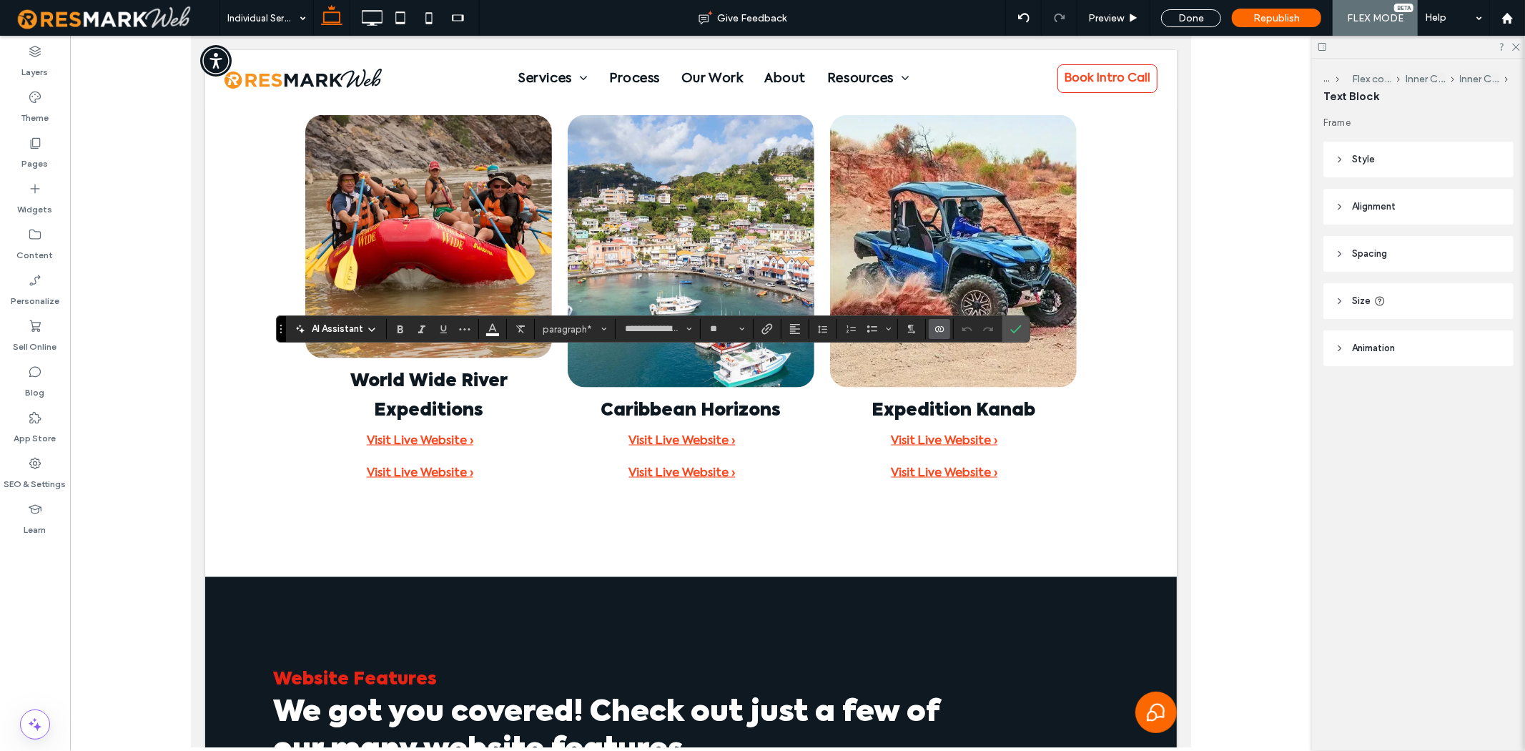
click at [945, 337] on span "Connect To Data" at bounding box center [939, 329] width 11 height 19
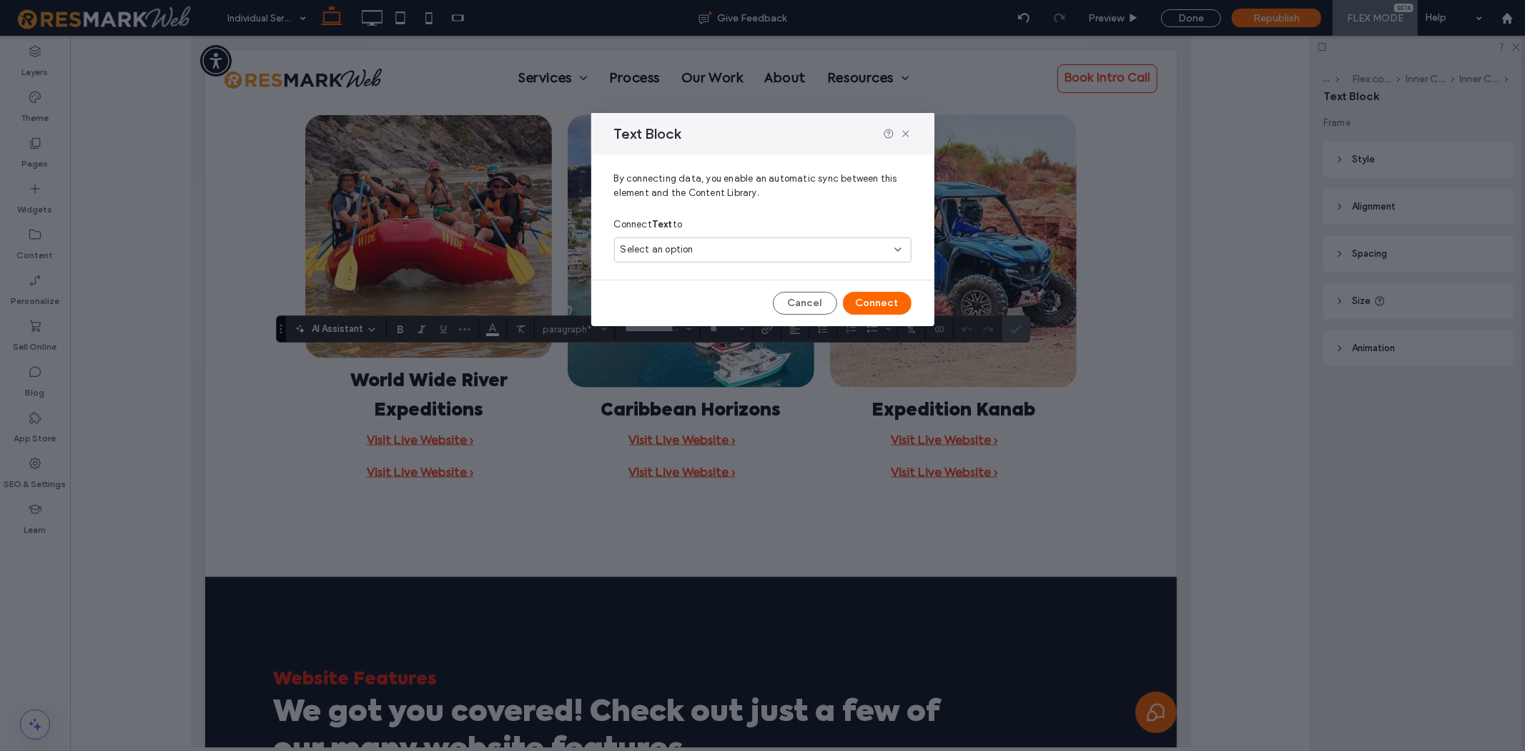
click at [776, 255] on div "Select an option" at bounding box center [754, 249] width 267 height 14
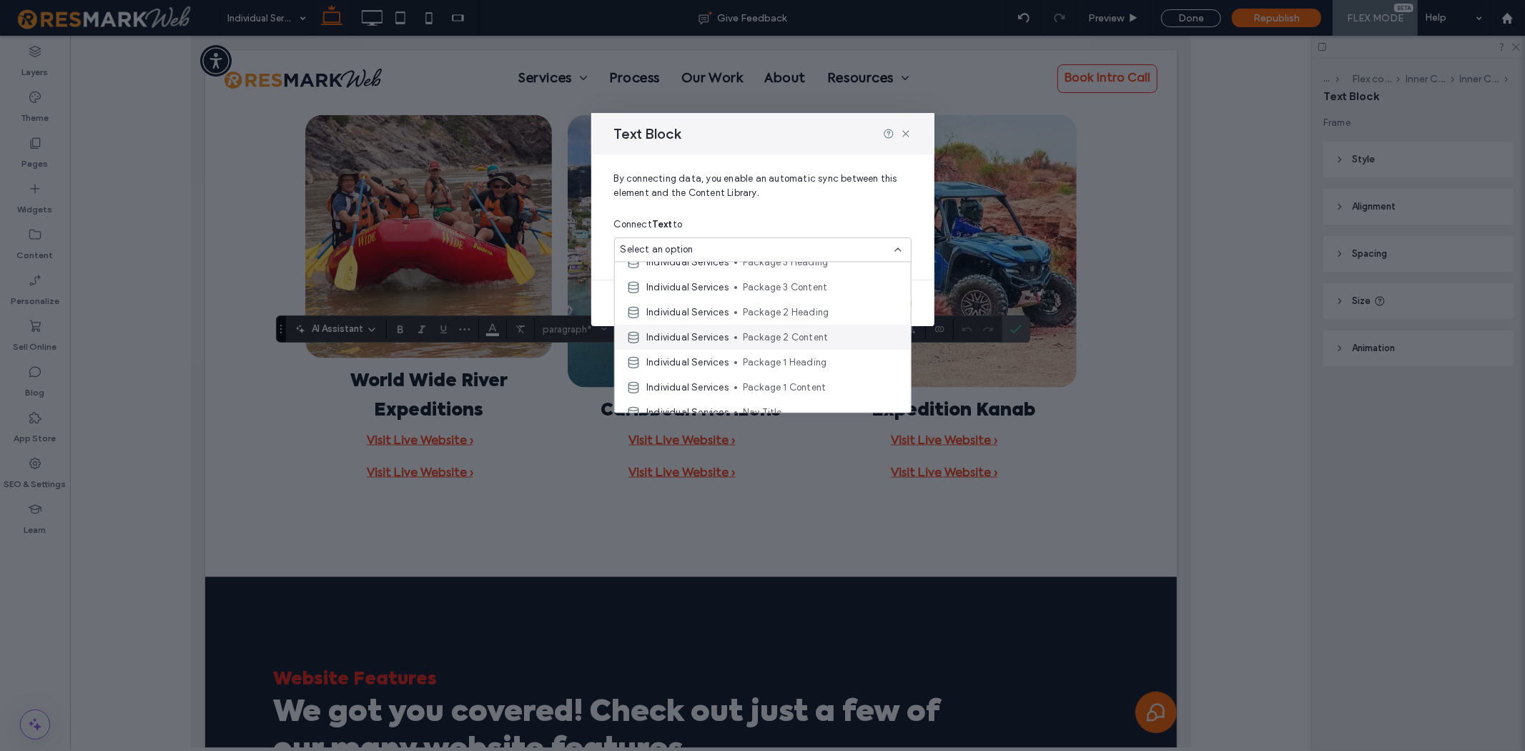
click at [867, 342] on span "Package 2 Content" at bounding box center [821, 337] width 157 height 14
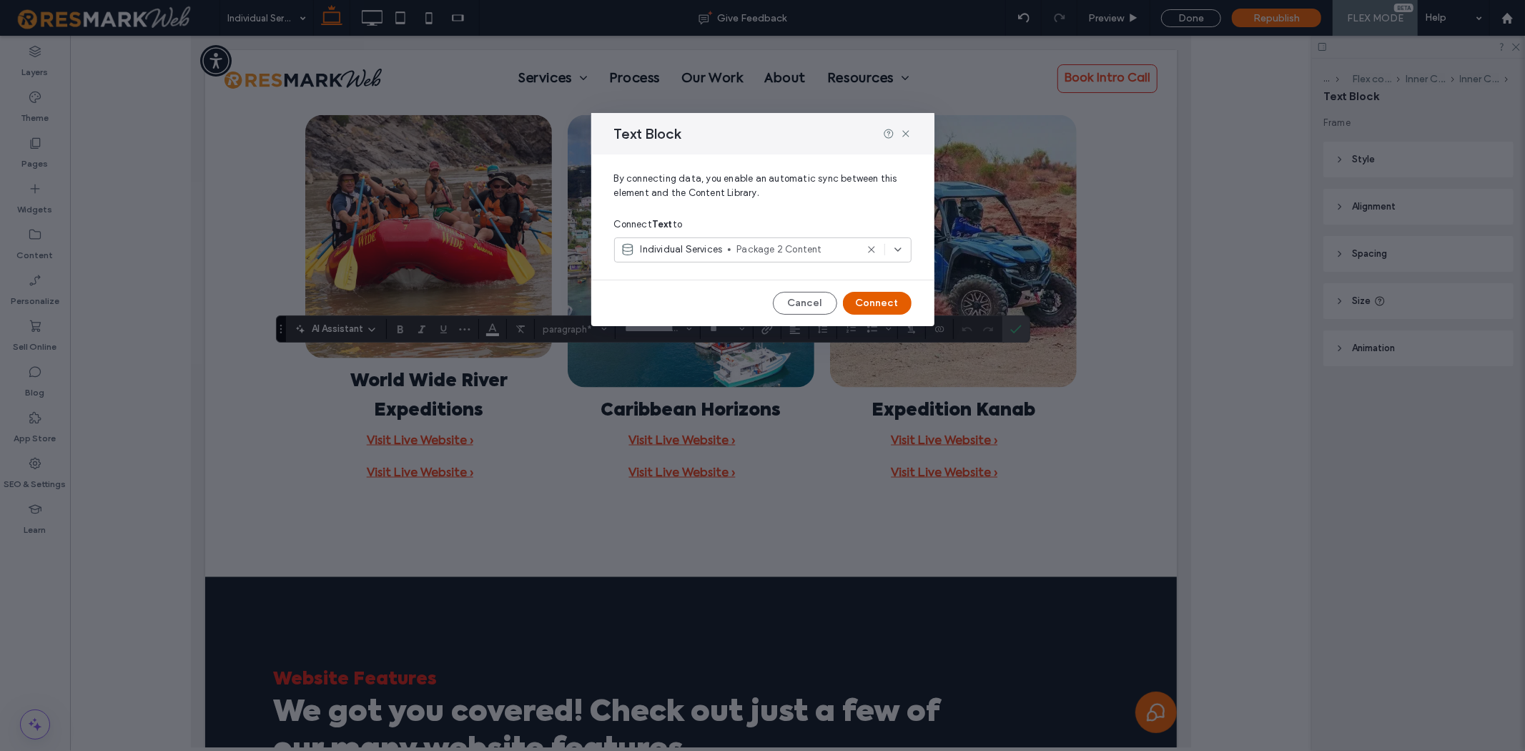
click at [882, 310] on button "Connect" at bounding box center [877, 303] width 69 height 23
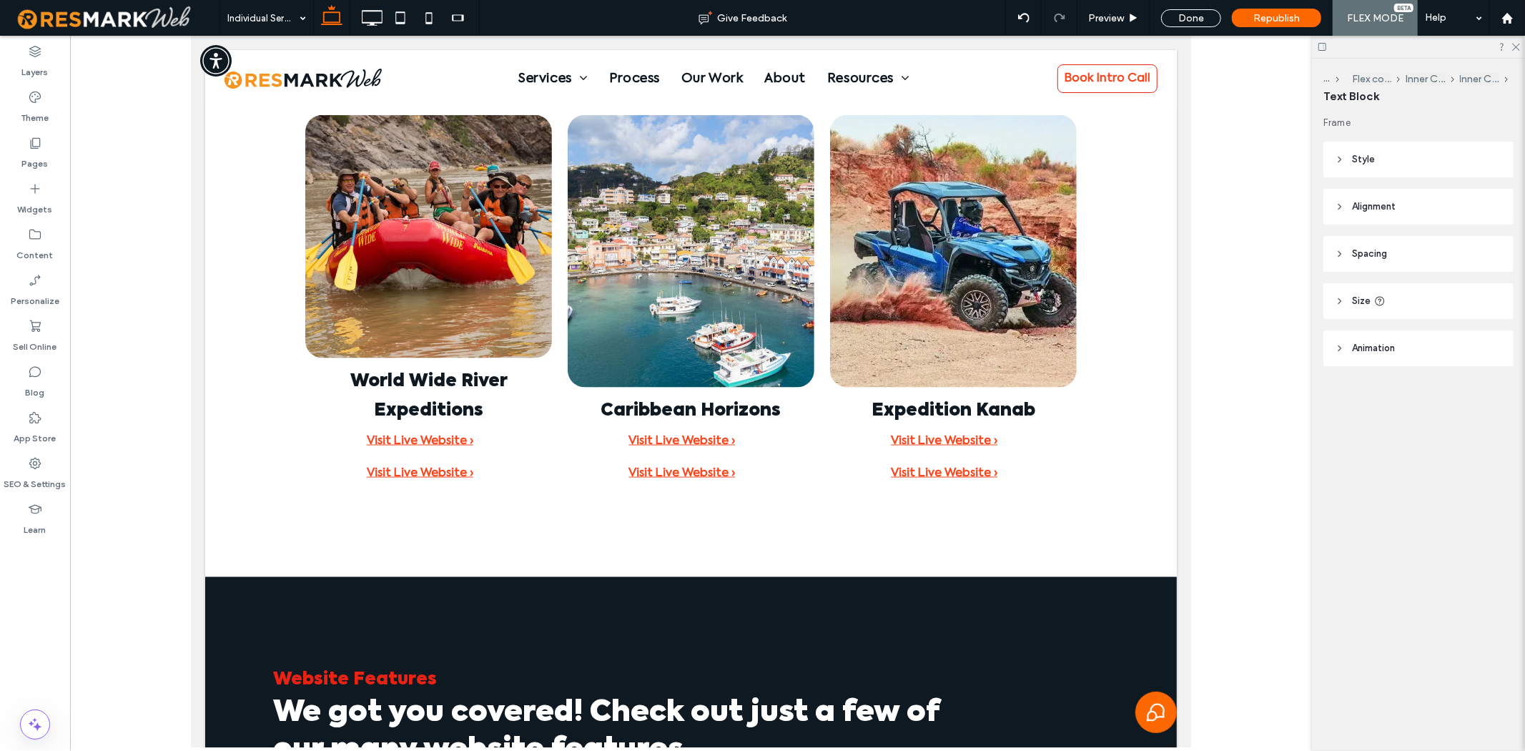
type input "**********"
type input "**"
type input "**********"
type input "**"
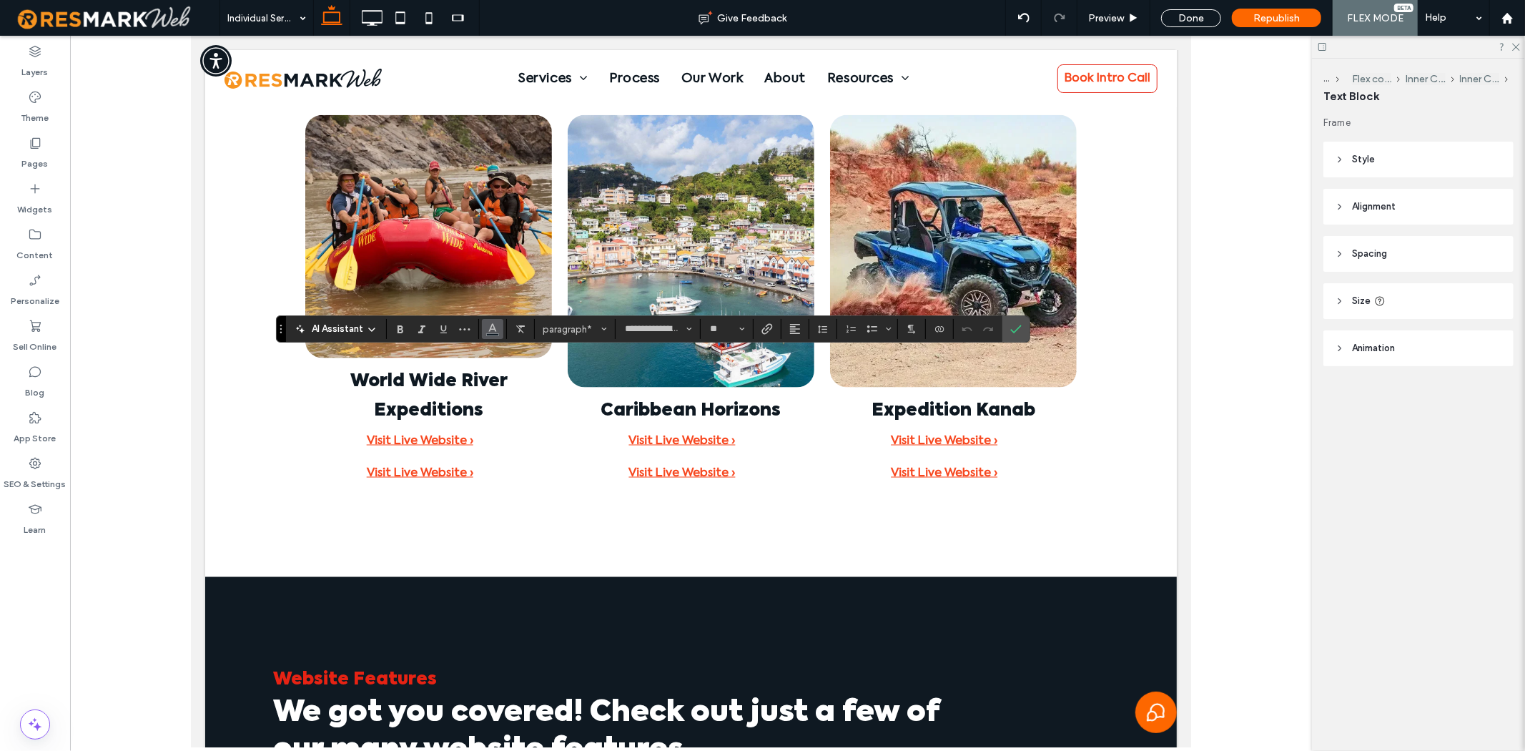
click at [501, 334] on button "Color" at bounding box center [492, 329] width 21 height 20
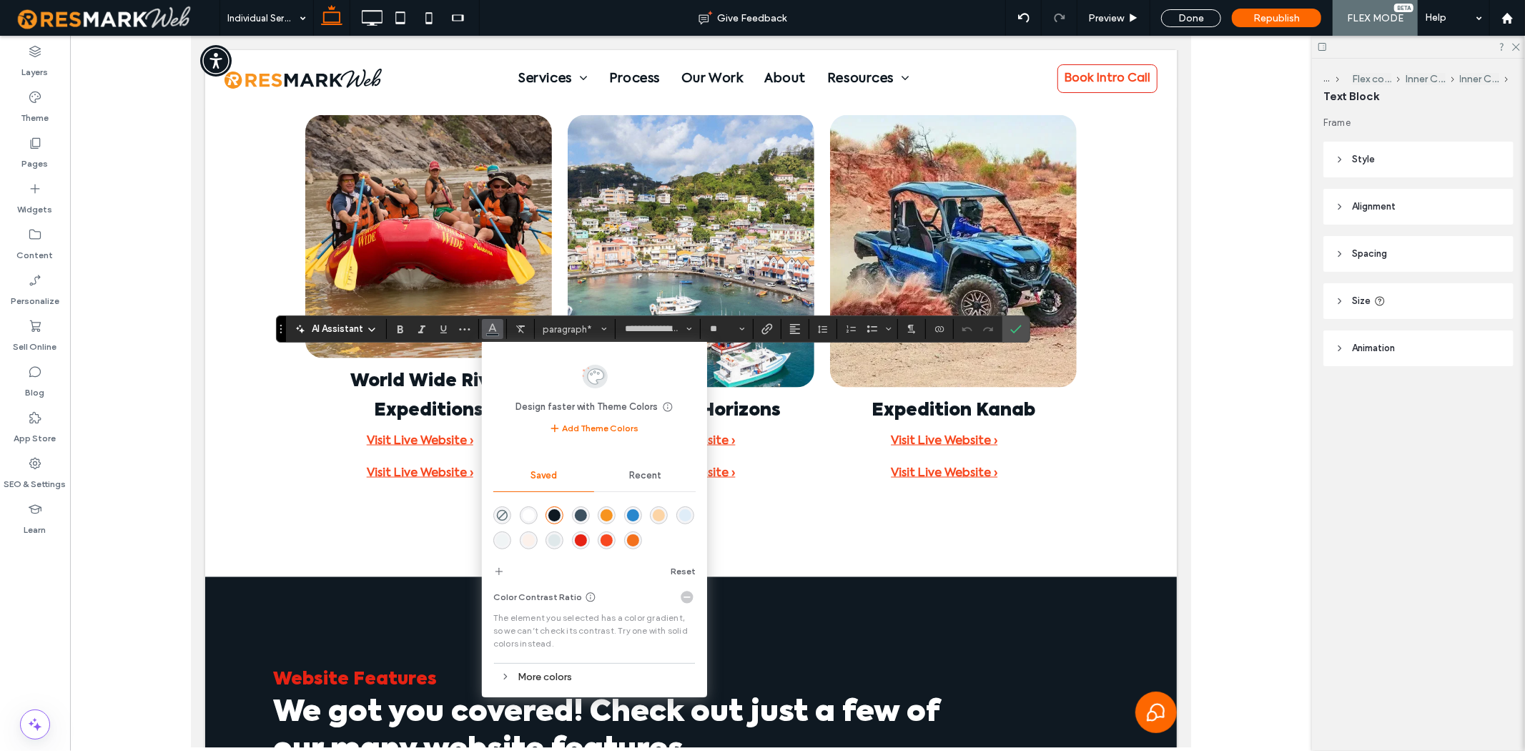
click at [523, 518] on div "rgba(255,255,255,1)" at bounding box center [529, 515] width 12 height 12
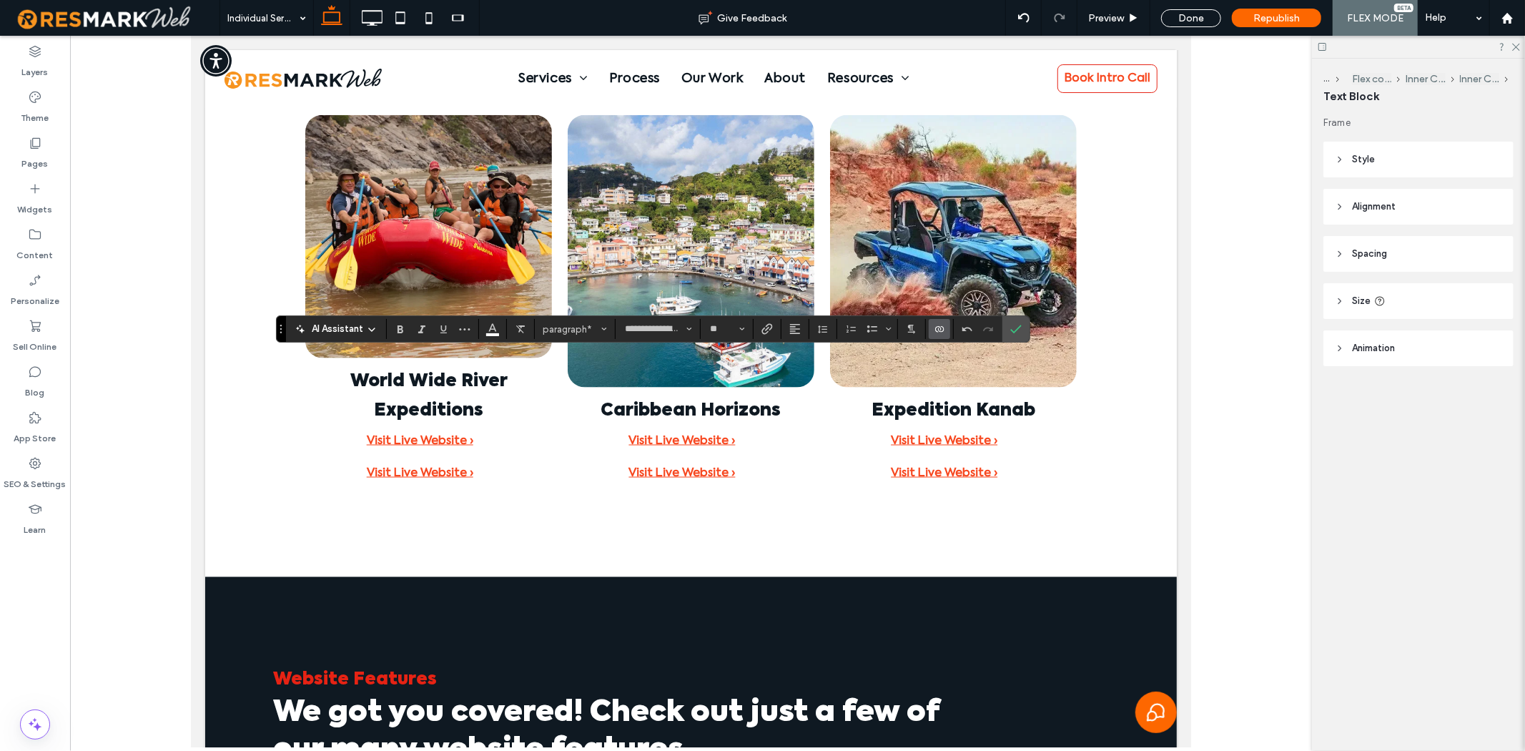
click at [944, 330] on icon "Connect To Data" at bounding box center [939, 328] width 11 height 11
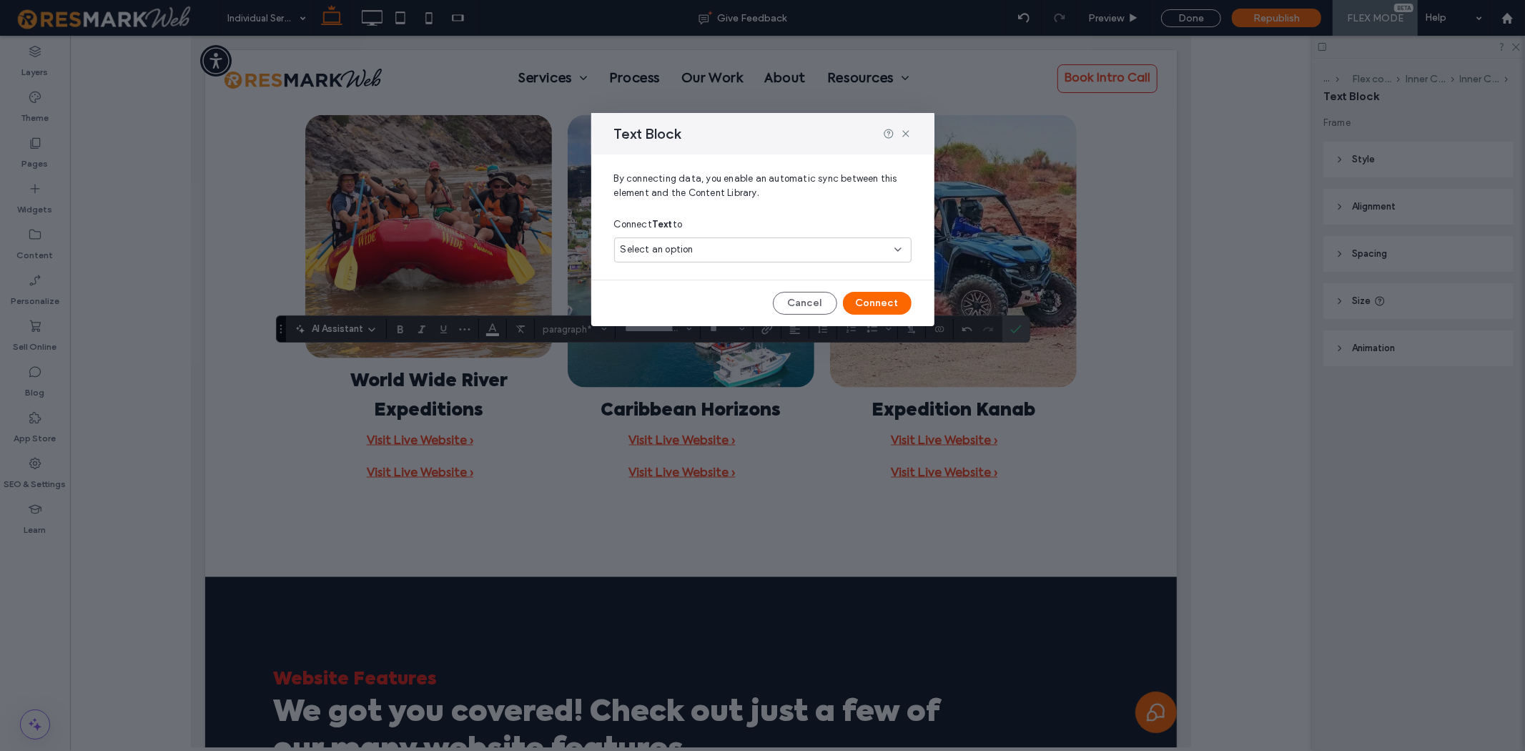
click at [752, 250] on div "Select an option" at bounding box center [754, 249] width 267 height 14
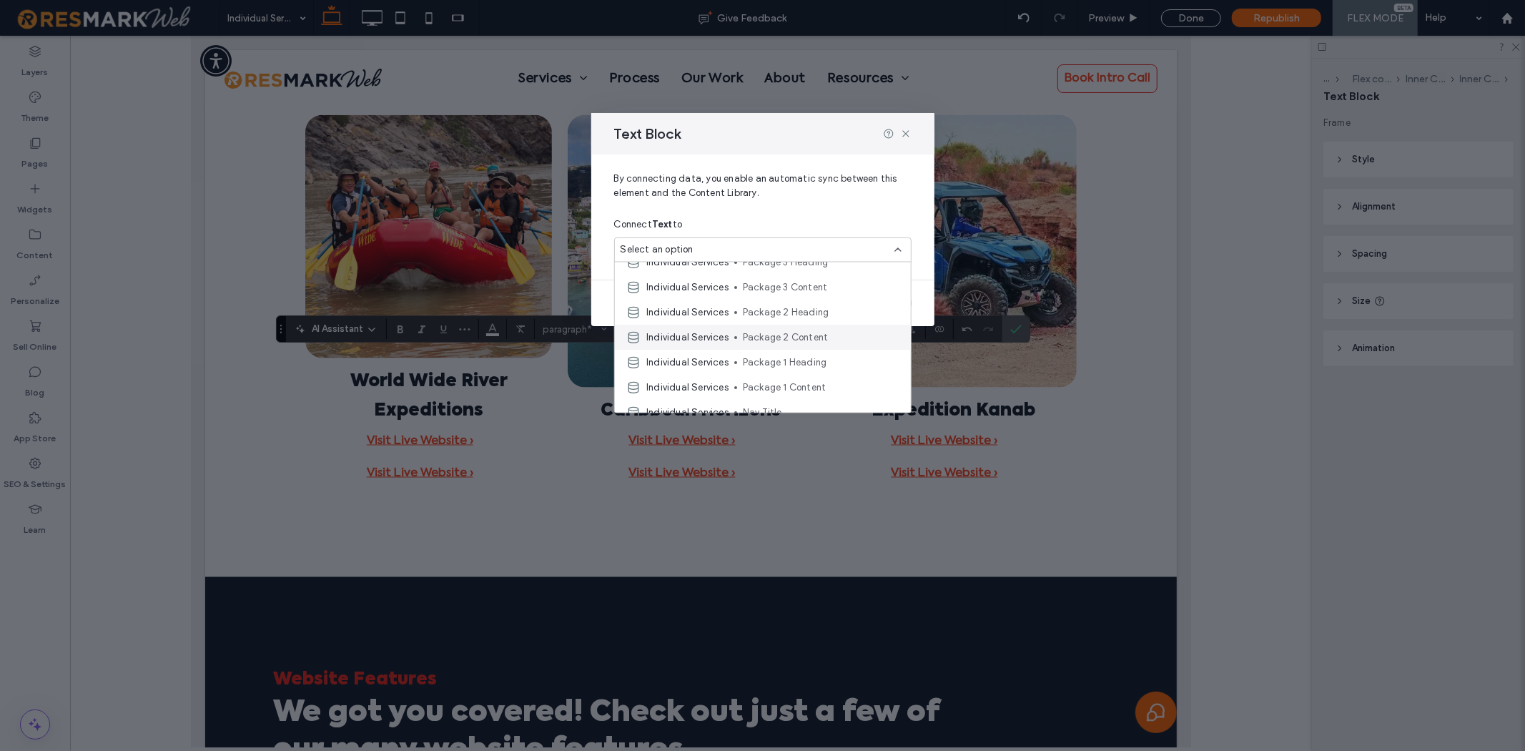
click at [726, 336] on span "Individual Services" at bounding box center [687, 337] width 82 height 14
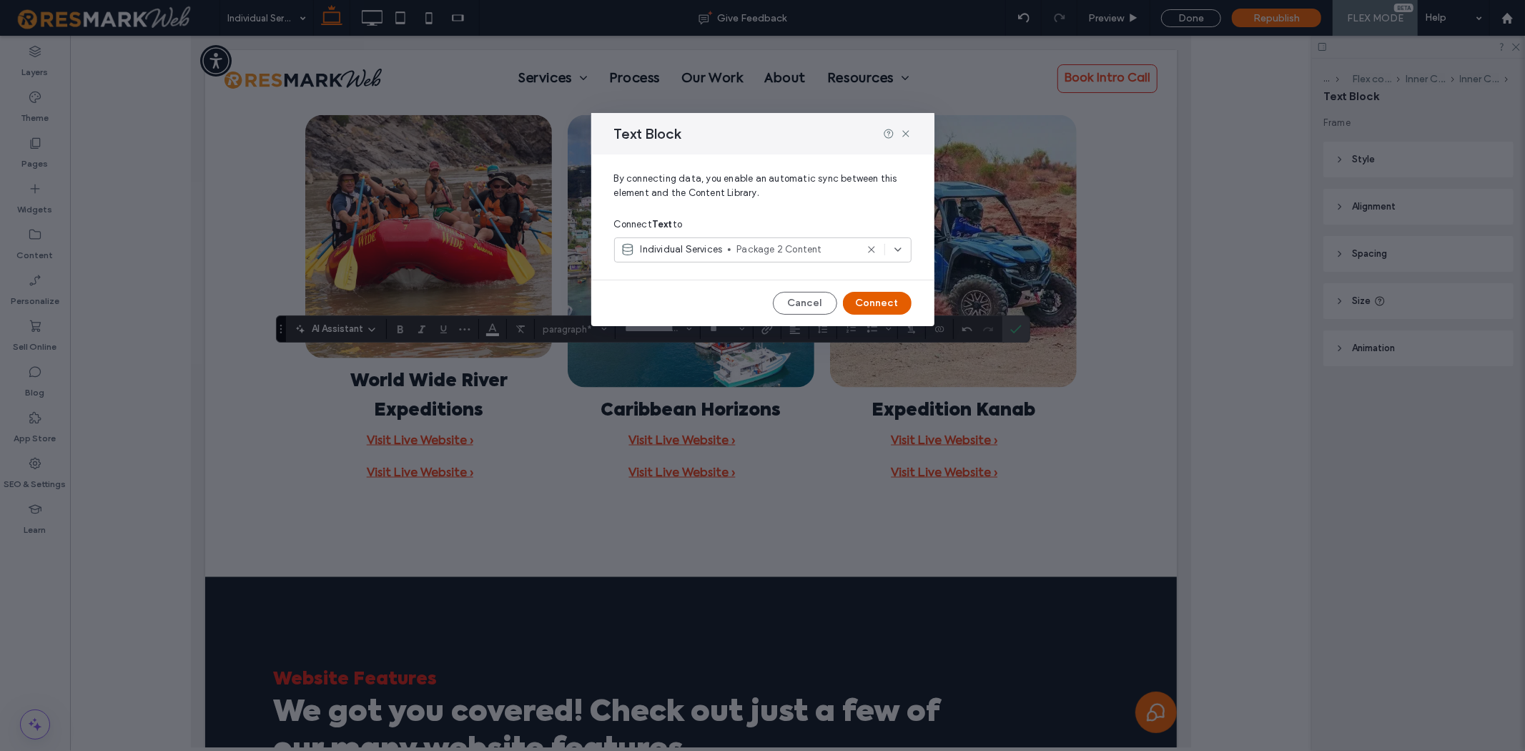
click at [873, 296] on button "Connect" at bounding box center [877, 303] width 69 height 23
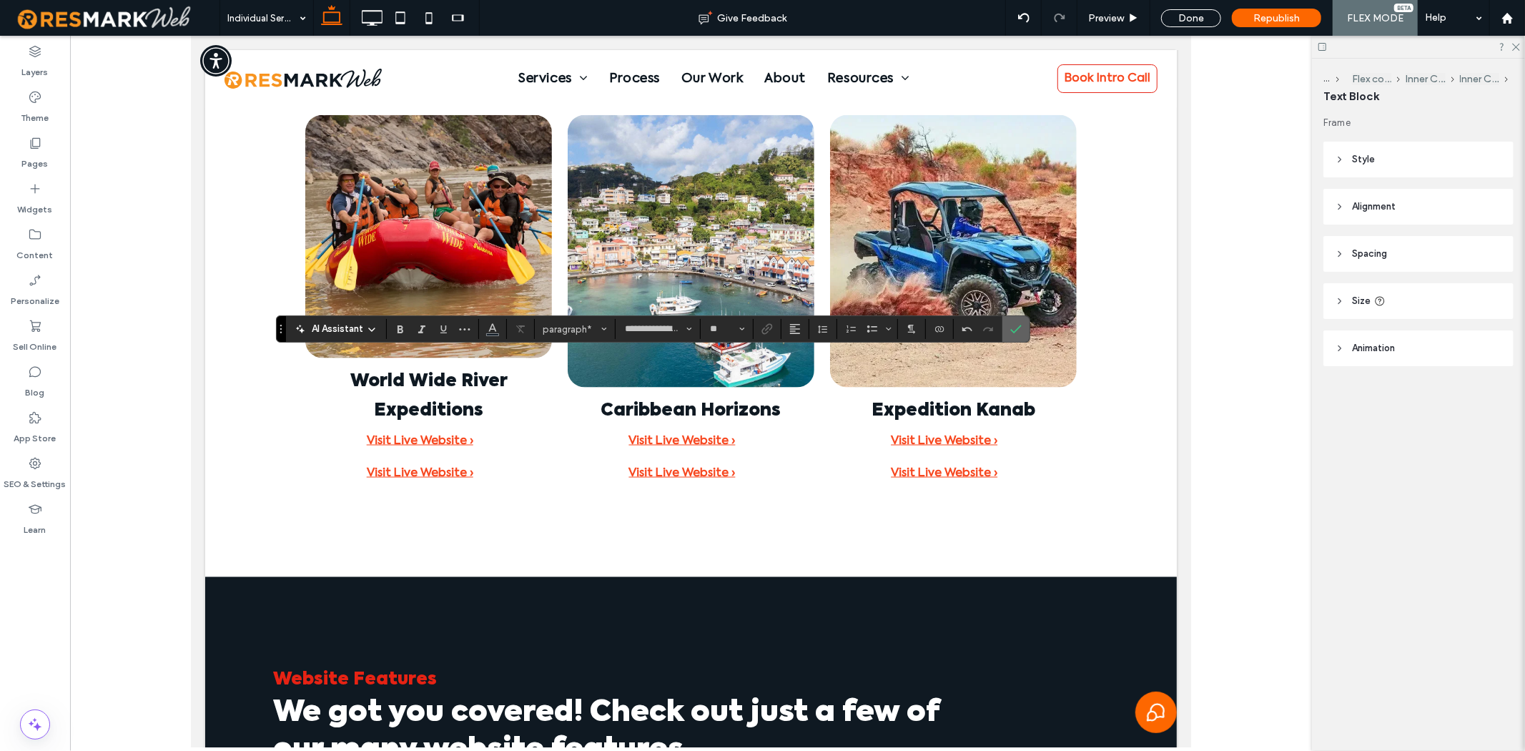
click at [1014, 323] on icon "Confirm" at bounding box center [1015, 328] width 11 height 11
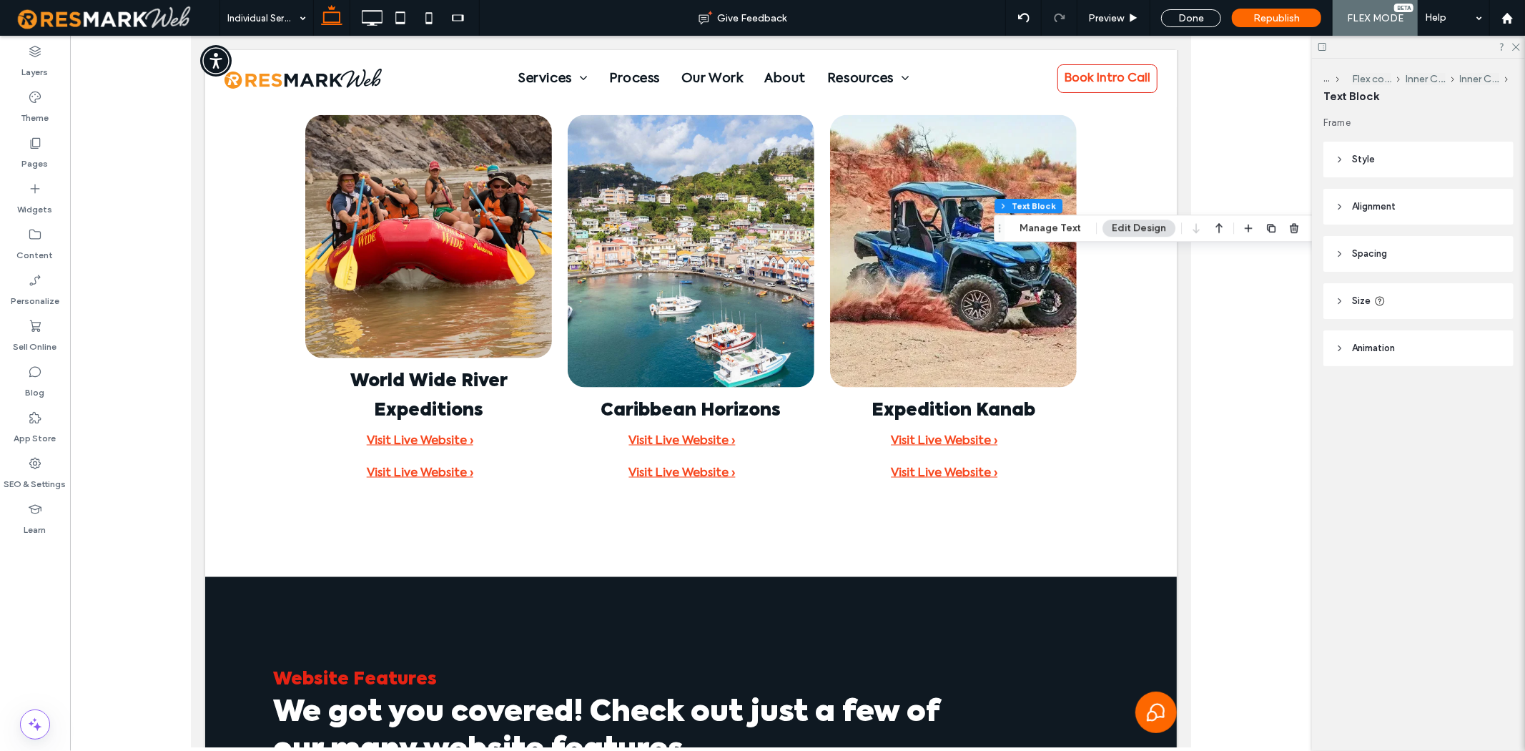
drag, startPoint x: 580, startPoint y: 326, endPoint x: 1004, endPoint y: 224, distance: 436.2
click at [1004, 224] on icon "Drag" at bounding box center [999, 228] width 11 height 10
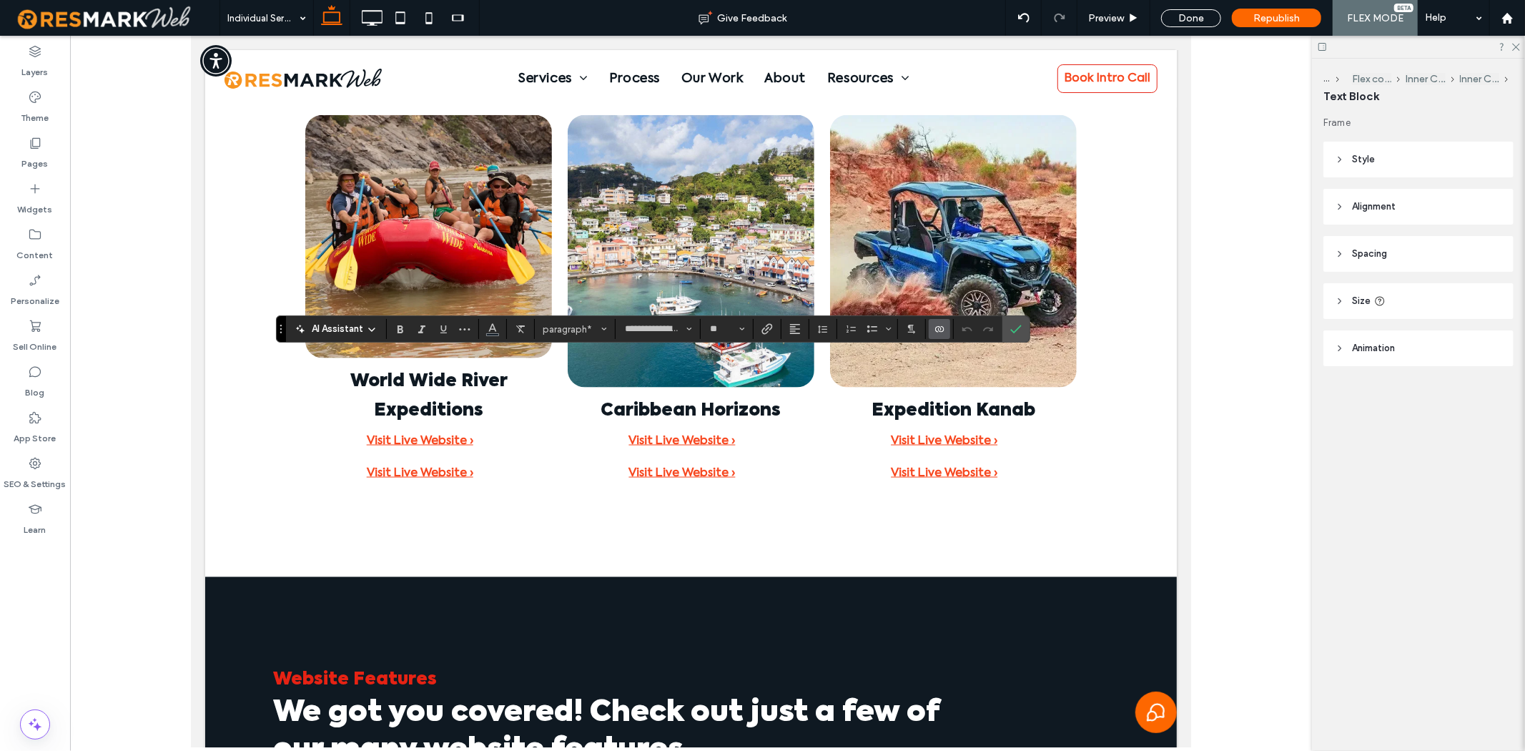
click at [945, 320] on span "Connect To Data" at bounding box center [939, 329] width 11 height 19
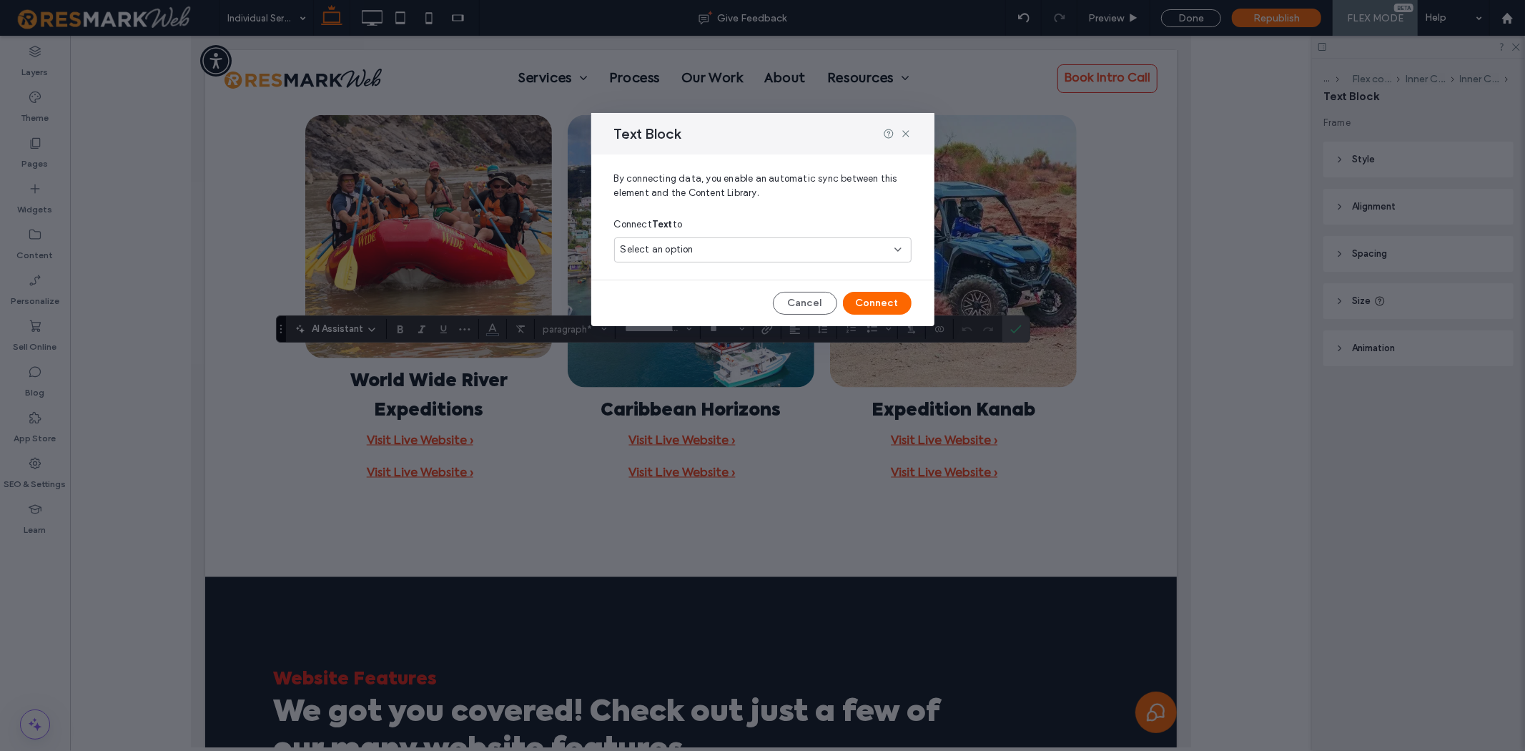
click at [744, 232] on div "Connect Text to" at bounding box center [762, 225] width 297 height 26
click at [747, 240] on div "Select an option" at bounding box center [762, 249] width 297 height 25
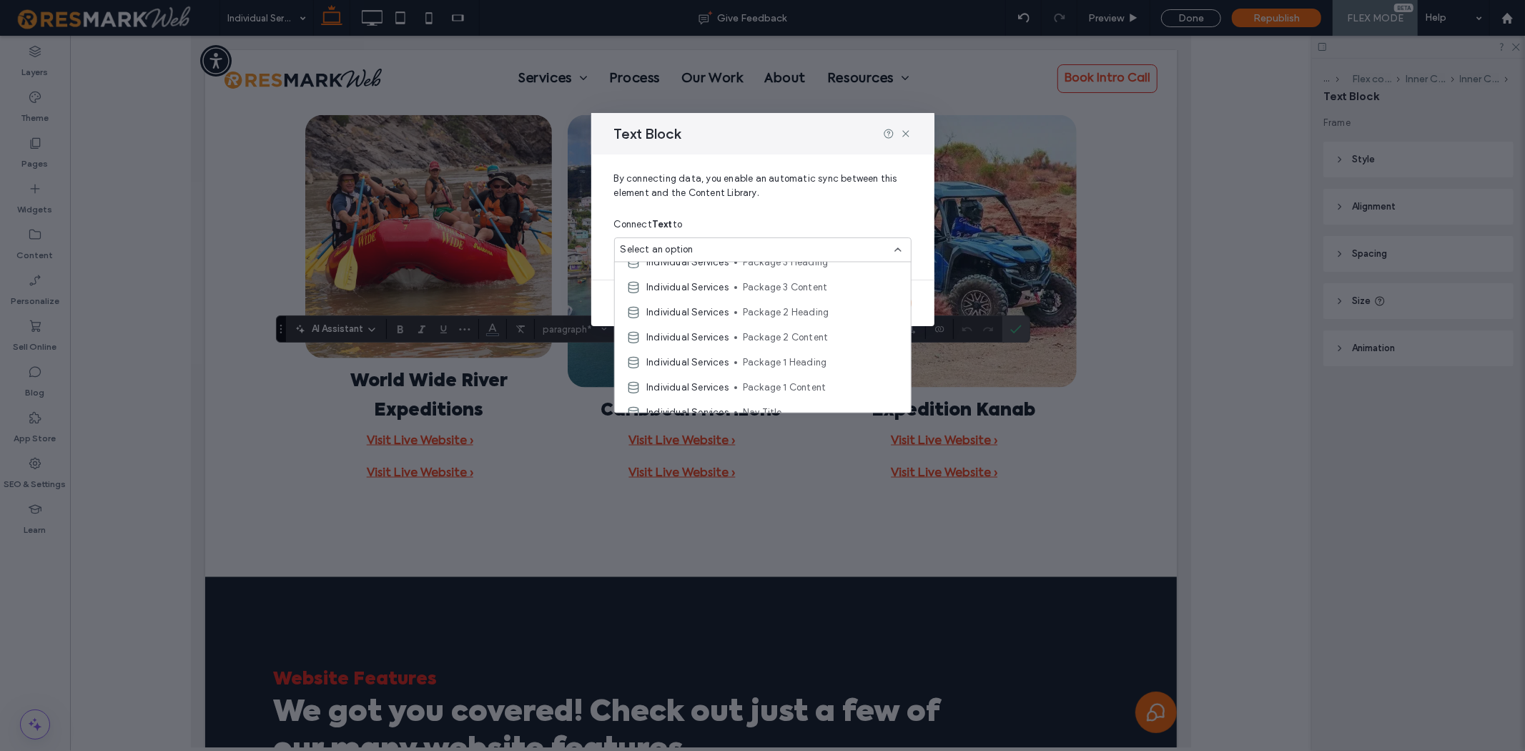
click at [747, 337] on span "Package 2 Content" at bounding box center [821, 337] width 157 height 14
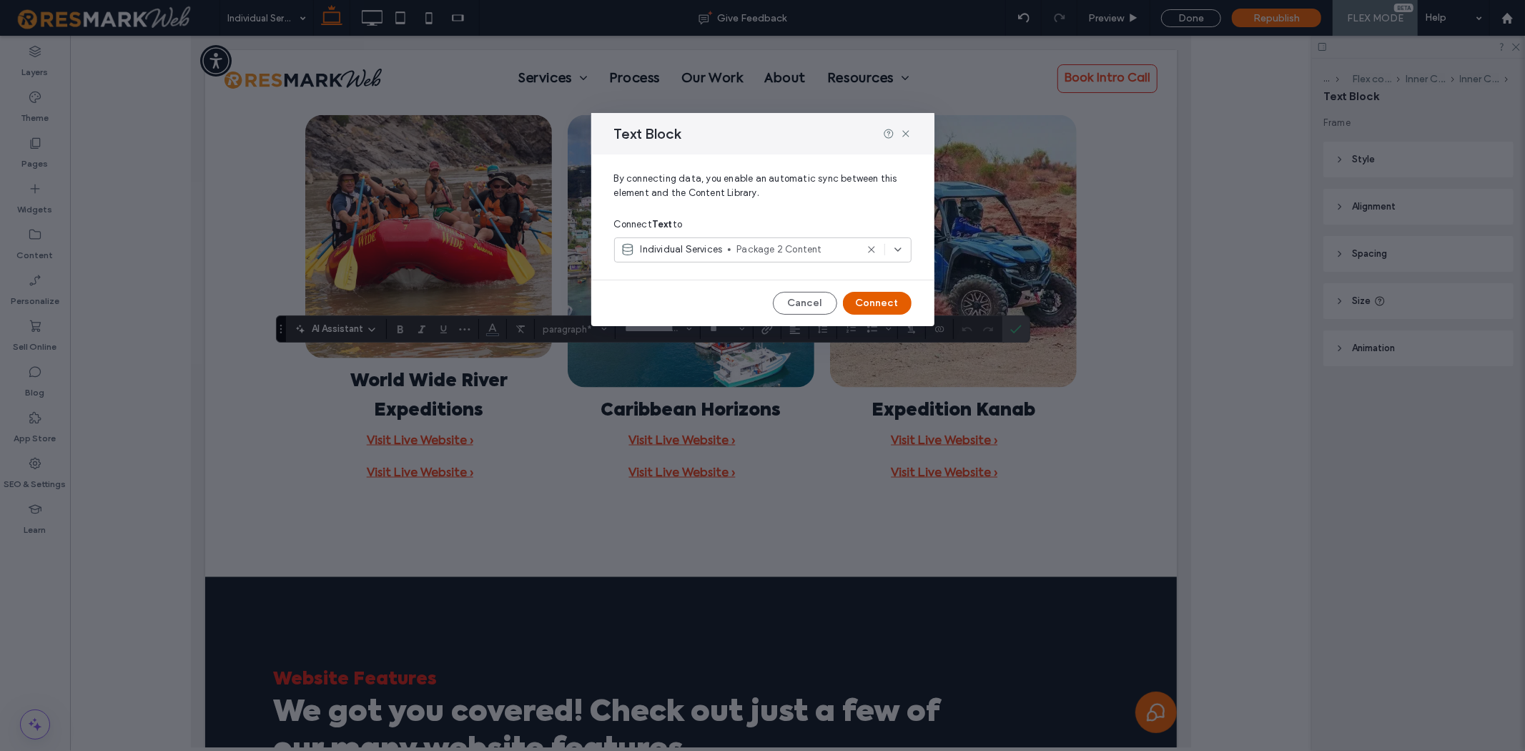
click at [883, 308] on button "Connect" at bounding box center [877, 303] width 69 height 23
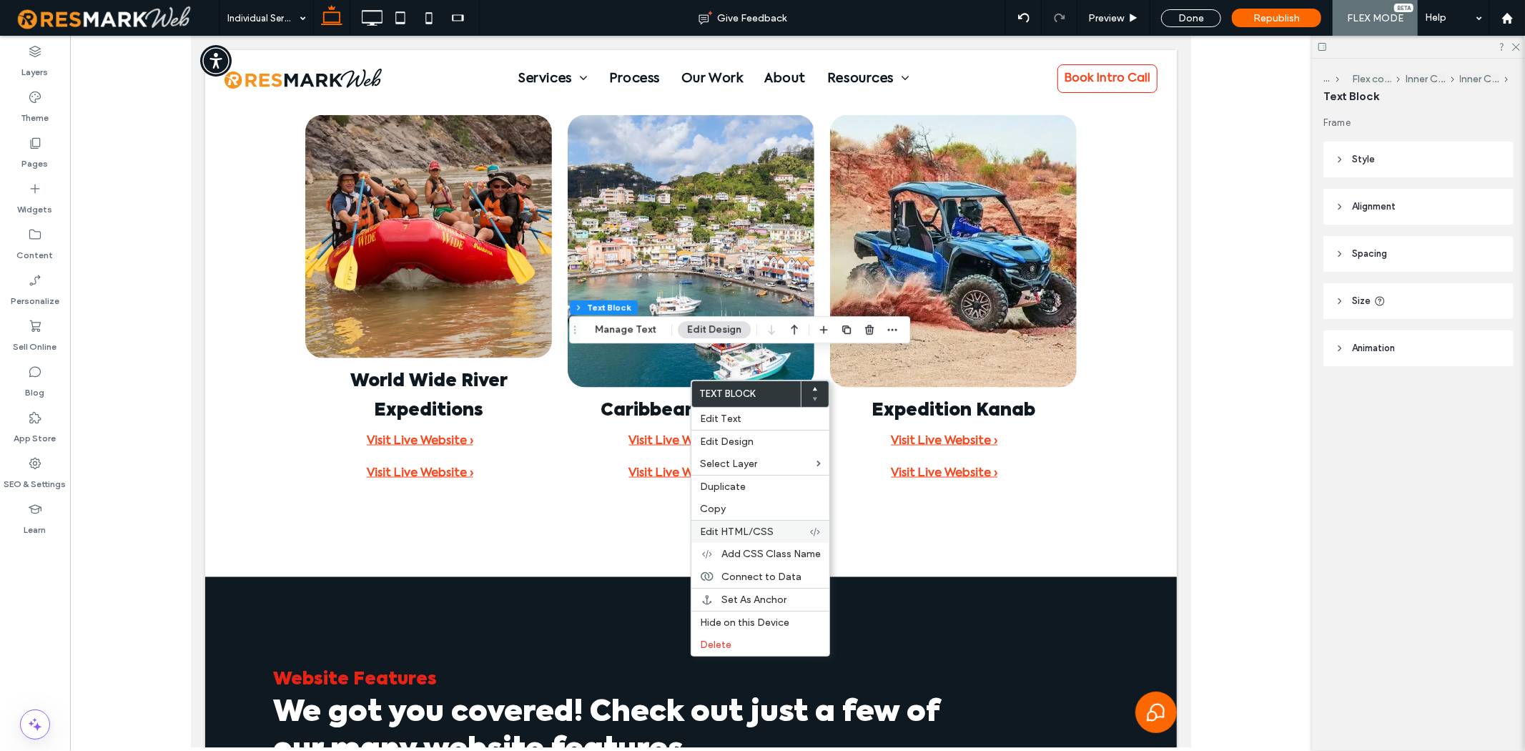
click at [758, 526] on span "Edit HTML/CSS" at bounding box center [737, 532] width 74 height 12
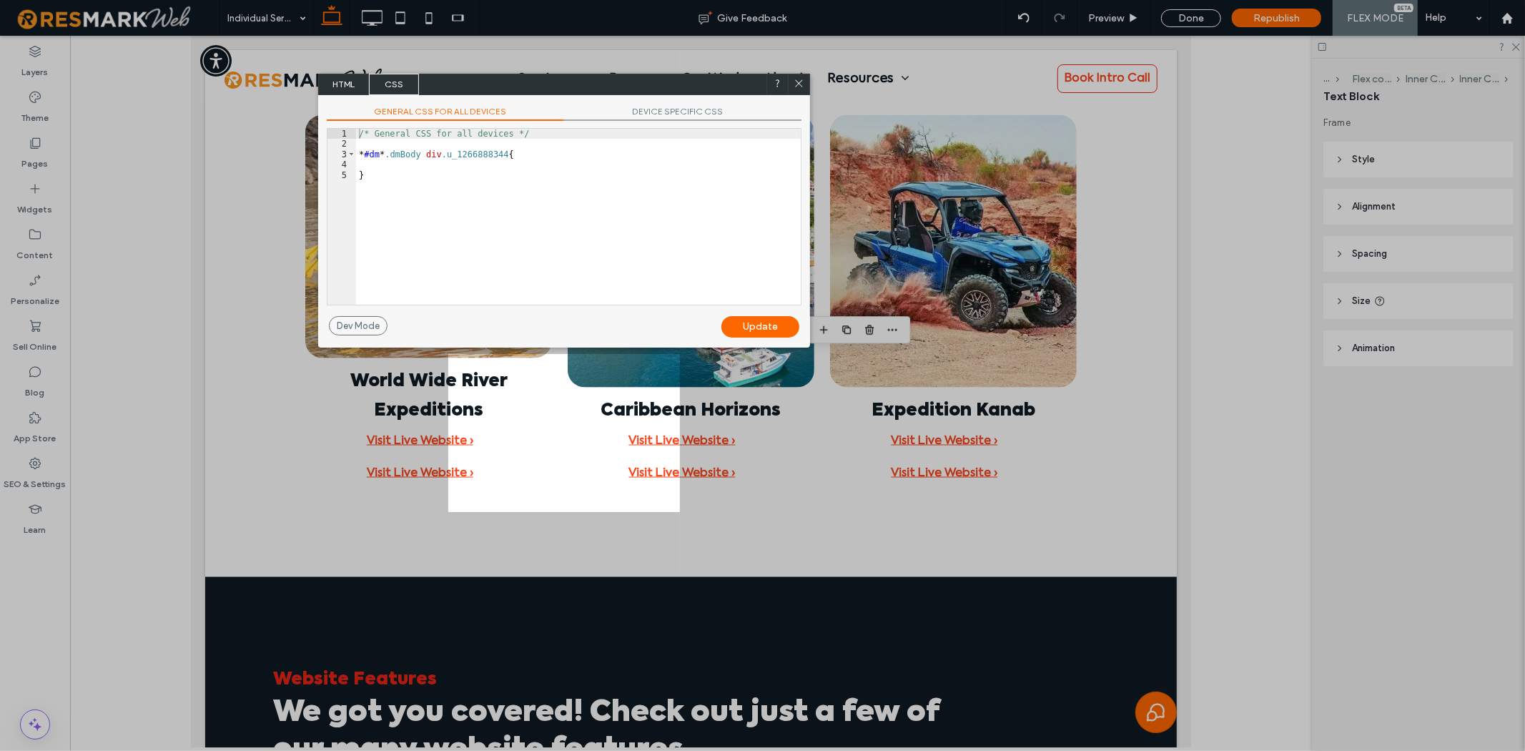
click at [469, 167] on div "/* General CSS for all devices */ * #dm * .dmBody div .u_1266888344 { }" at bounding box center [578, 227] width 445 height 197
type textarea "**"
click at [749, 327] on div "Update" at bounding box center [761, 326] width 78 height 21
click at [752, 322] on div "Update" at bounding box center [761, 326] width 78 height 21
click at [752, 320] on div "Update" at bounding box center [761, 326] width 78 height 21
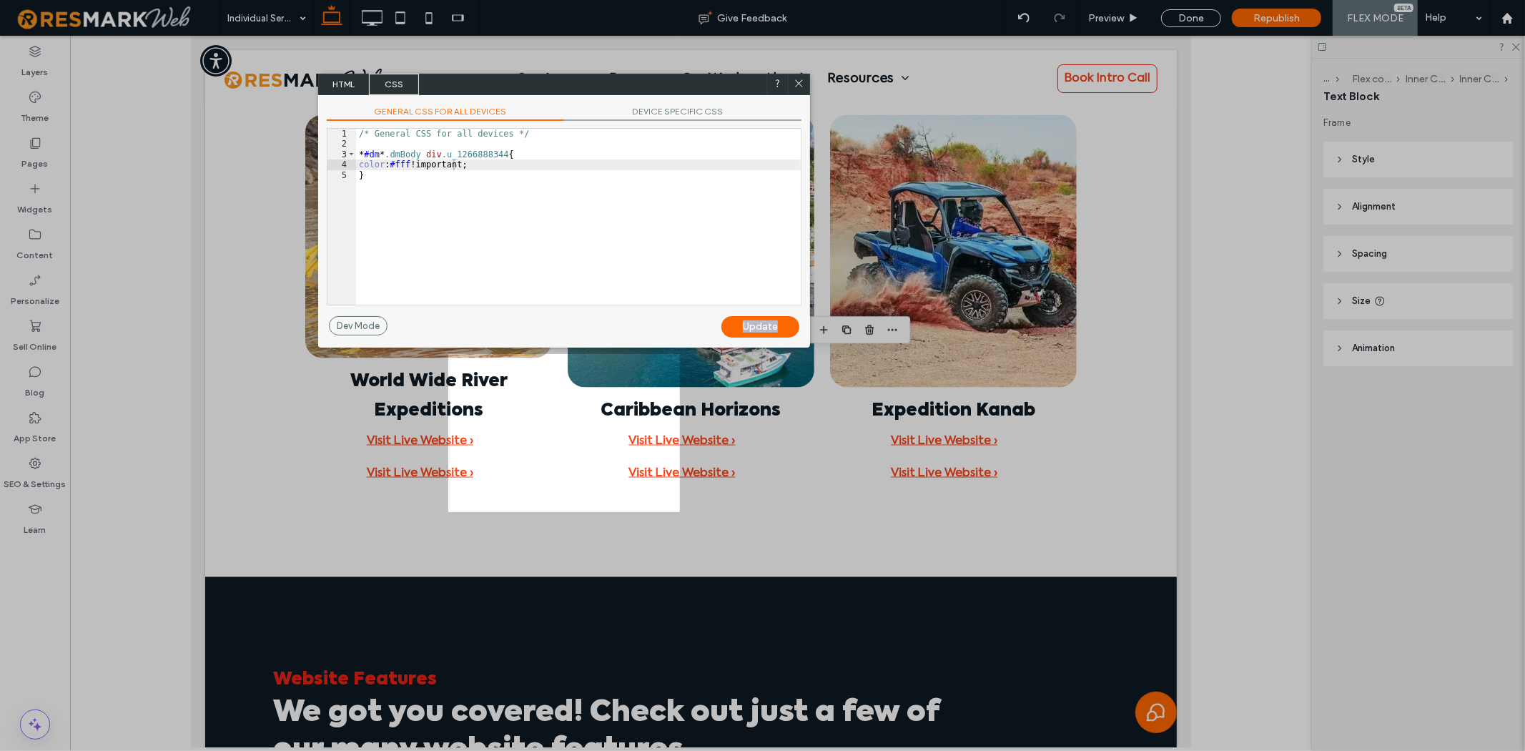
click at [752, 320] on div "Update" at bounding box center [761, 326] width 78 height 21
click at [753, 320] on div "Update" at bounding box center [761, 326] width 78 height 21
click at [754, 320] on div "Update" at bounding box center [761, 326] width 78 height 21
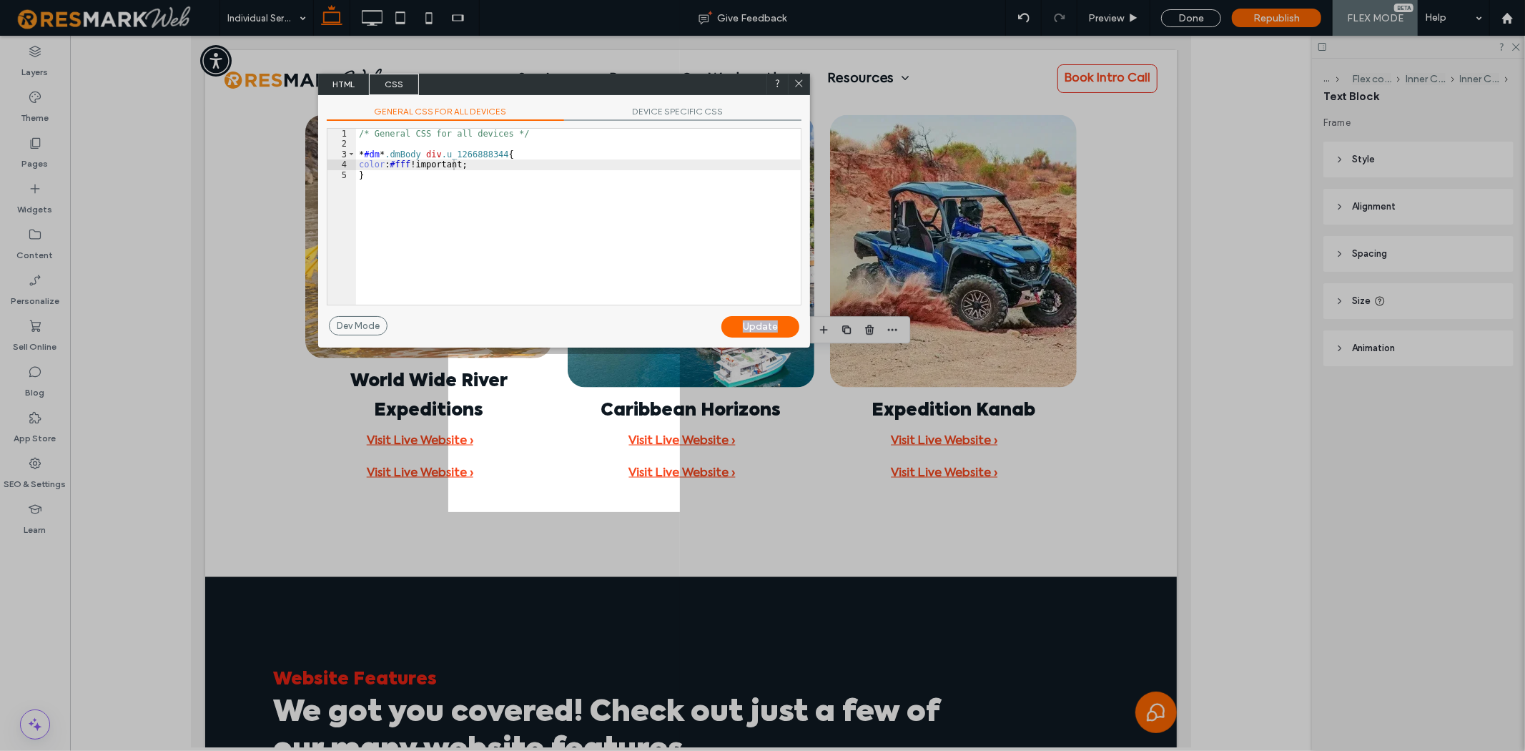
click at [754, 320] on div "Update" at bounding box center [761, 326] width 78 height 21
click at [351, 84] on span "HTML" at bounding box center [344, 84] width 50 height 21
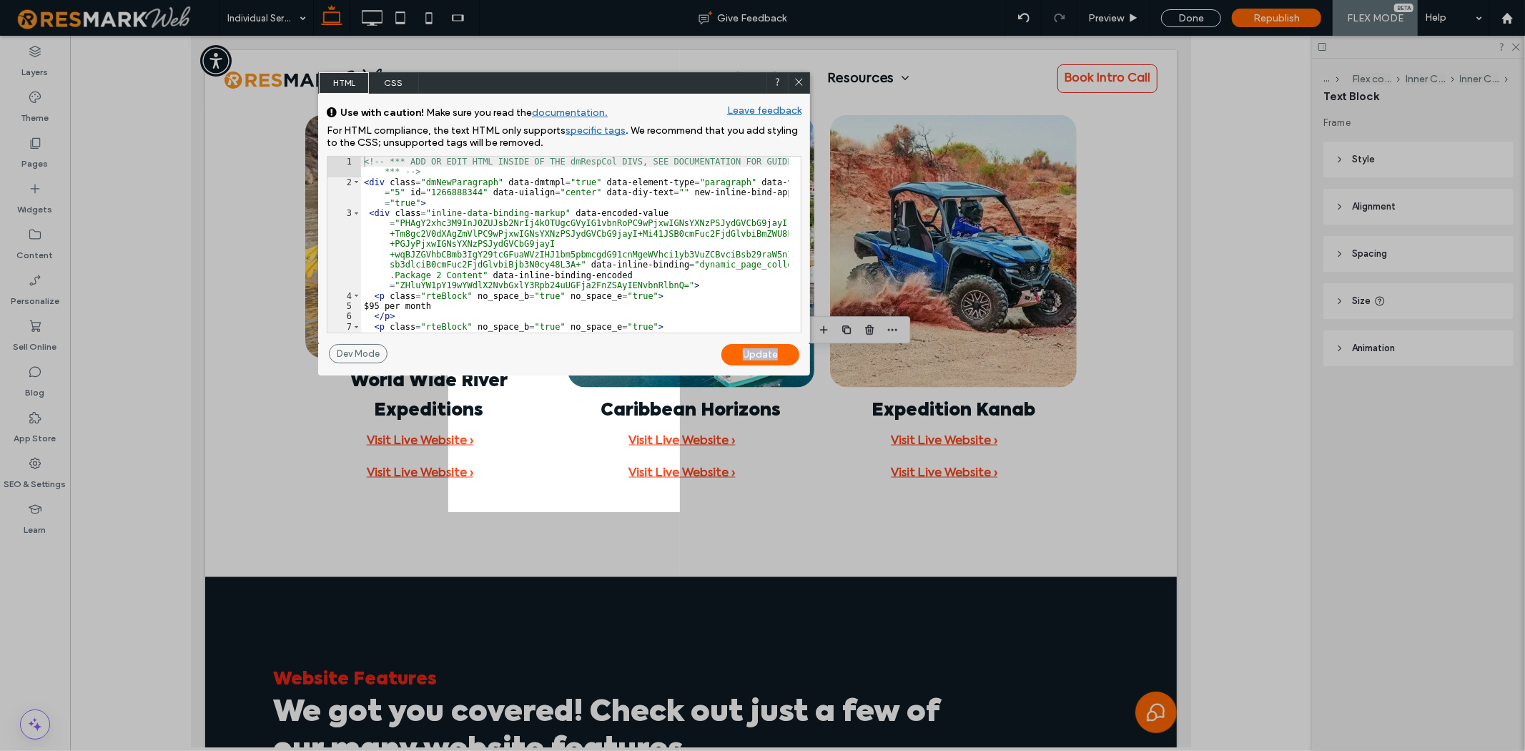
click at [801, 79] on icon at bounding box center [799, 82] width 11 height 11
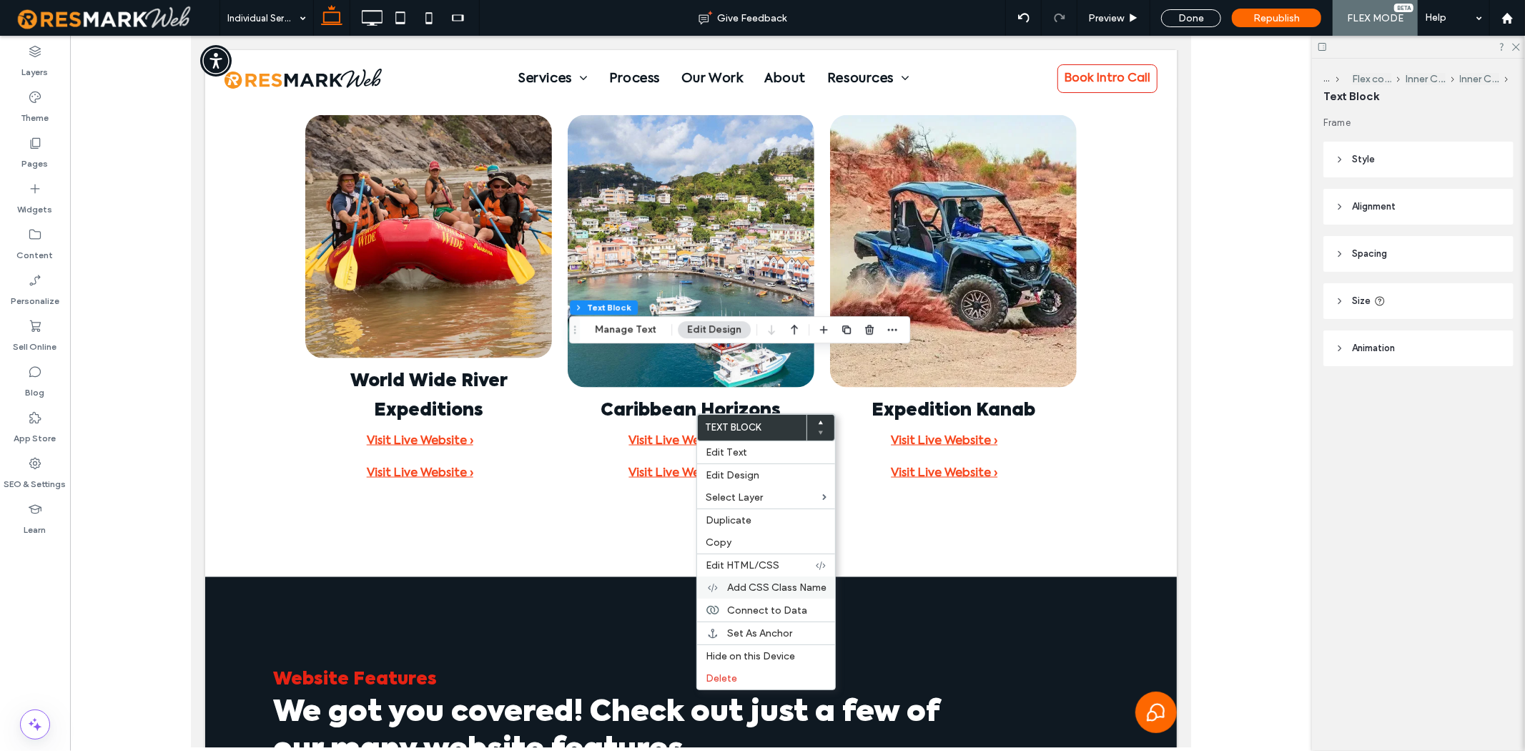
click at [801, 583] on span "Add CSS Class Name" at bounding box center [776, 587] width 99 height 12
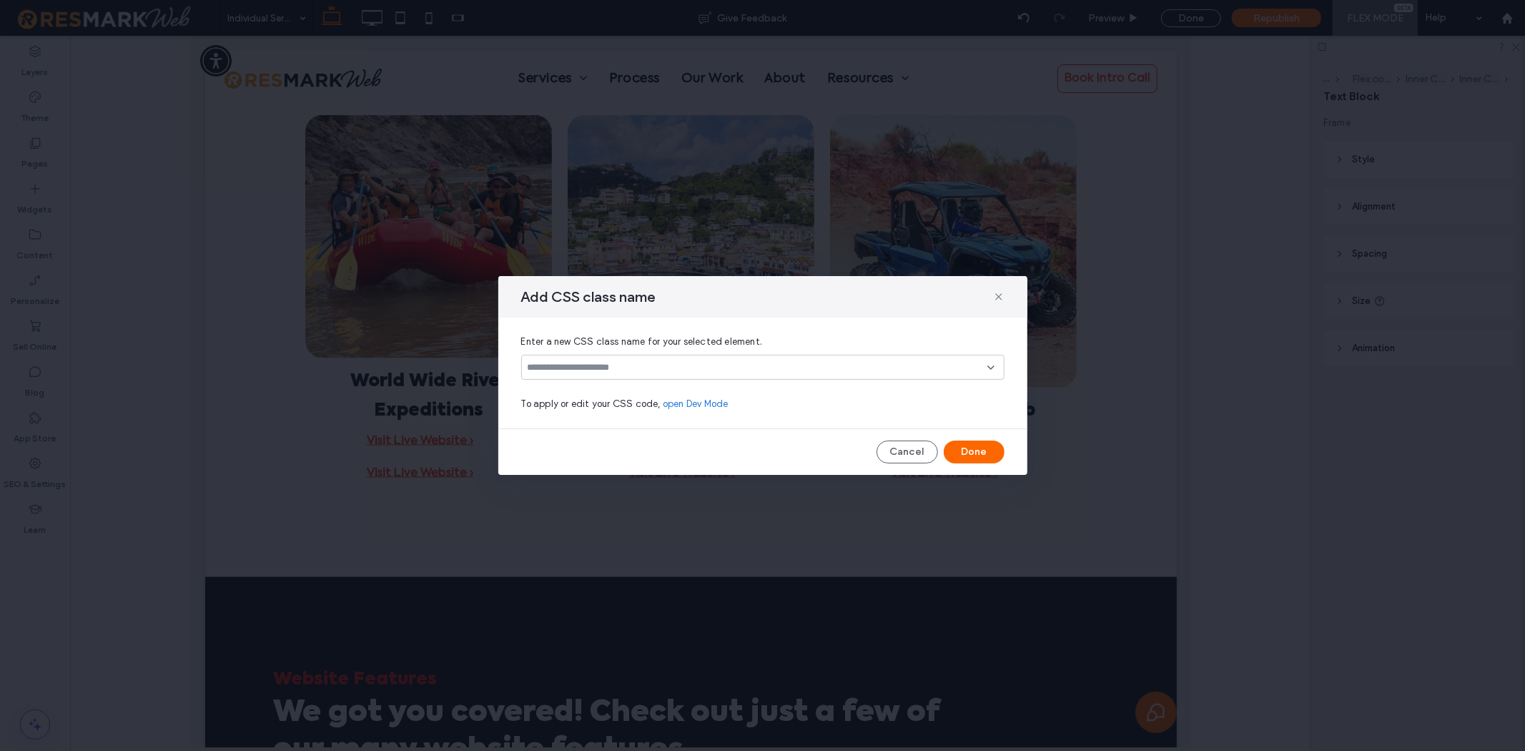
click at [561, 358] on div at bounding box center [762, 367] width 483 height 25
click at [561, 363] on input at bounding box center [758, 367] width 460 height 11
click at [561, 362] on input at bounding box center [758, 367] width 460 height 11
type input "*********"
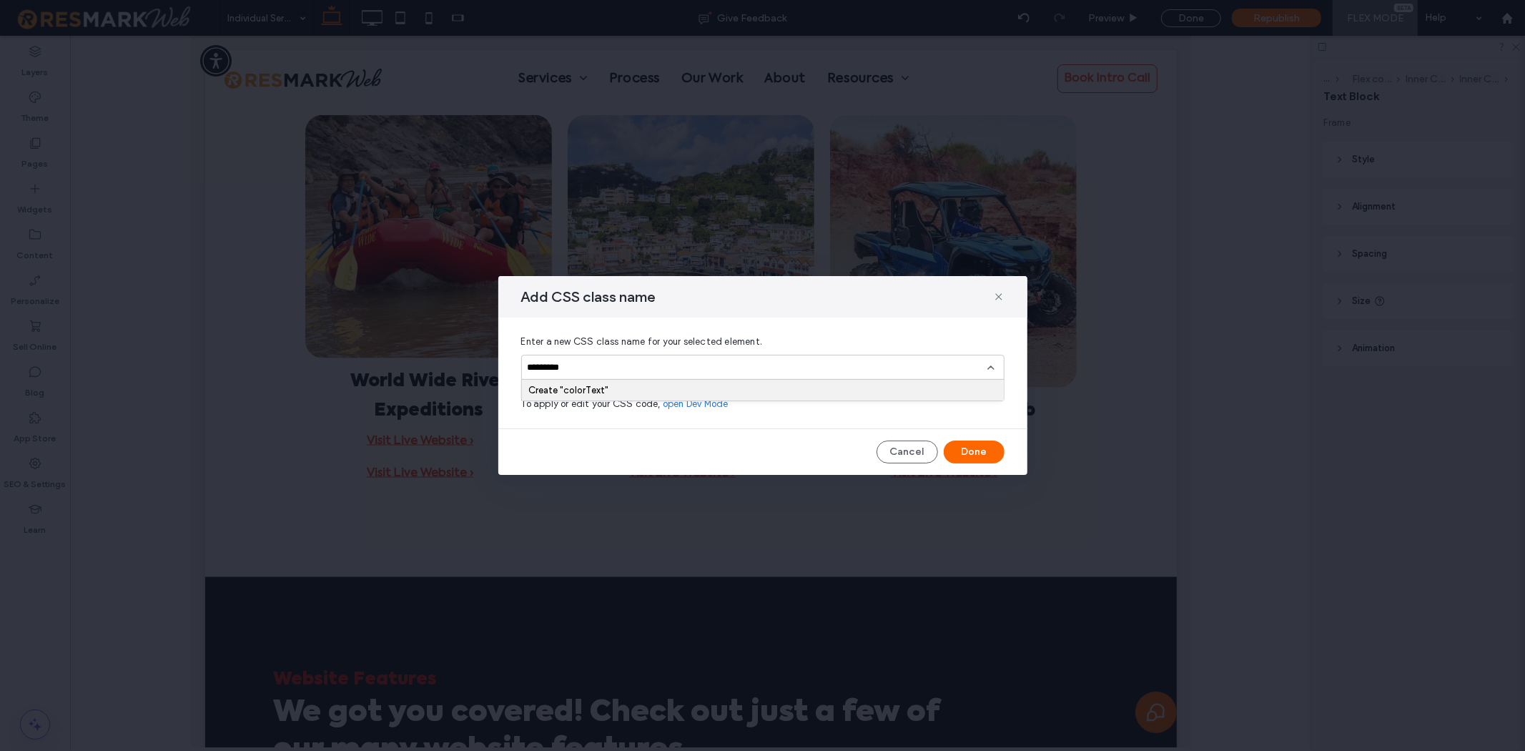
click at [787, 382] on div "Create "colorText"" at bounding box center [763, 390] width 482 height 21
click at [806, 392] on div "Create "colorText"" at bounding box center [762, 390] width 469 height 11
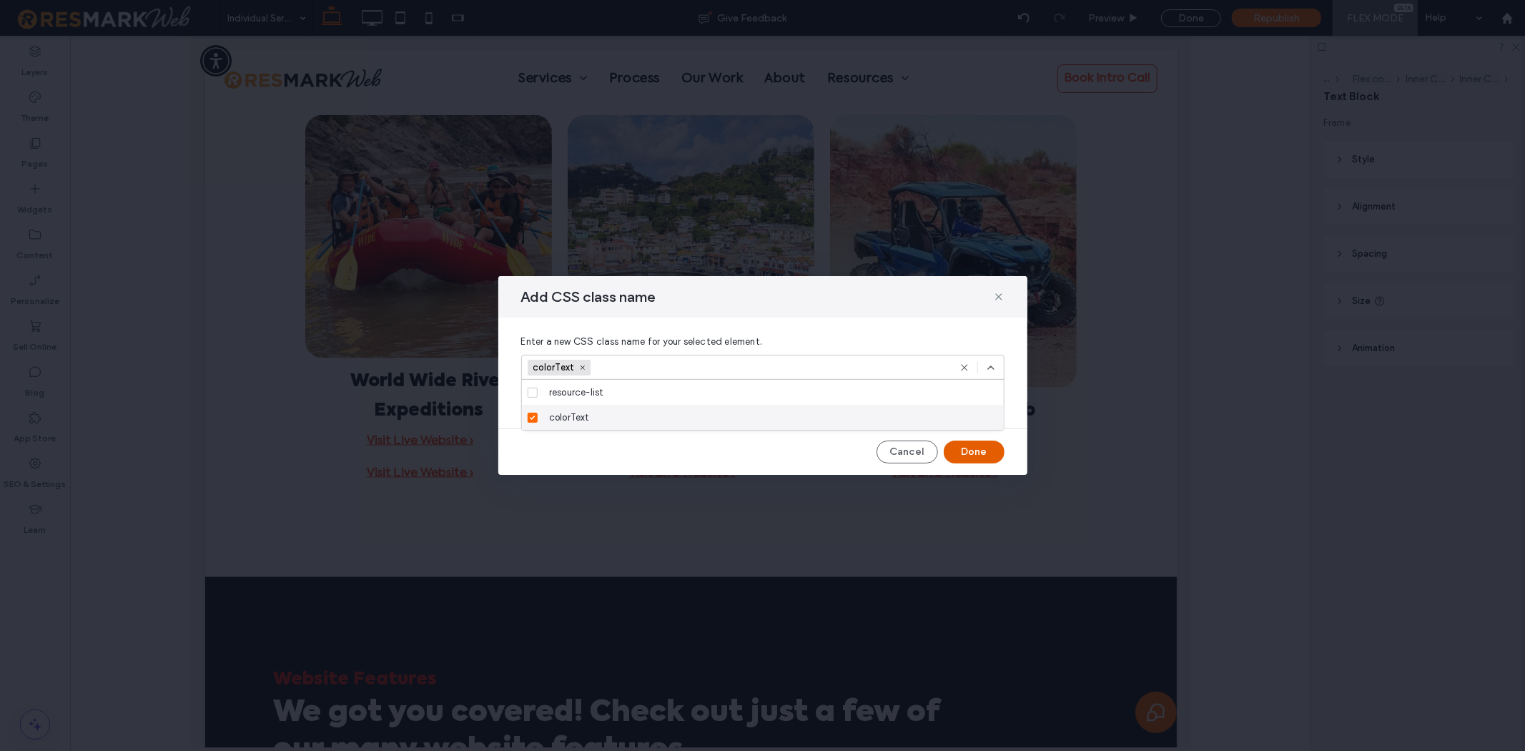
click at [975, 449] on button "Done" at bounding box center [974, 451] width 61 height 23
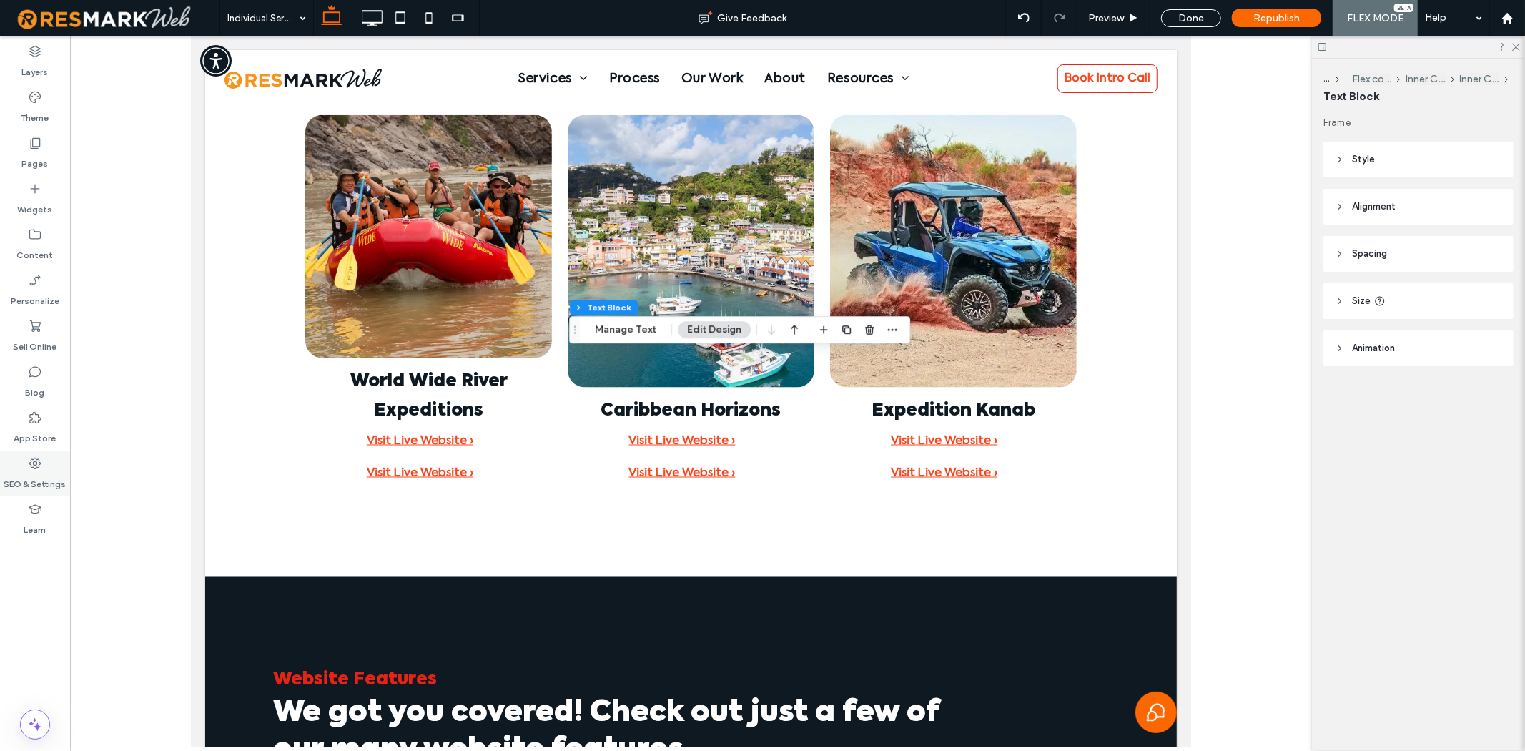
drag, startPoint x: 51, startPoint y: 493, endPoint x: 51, endPoint y: 483, distance: 10.0
click at [51, 491] on div "SEO & Settings" at bounding box center [35, 474] width 70 height 46
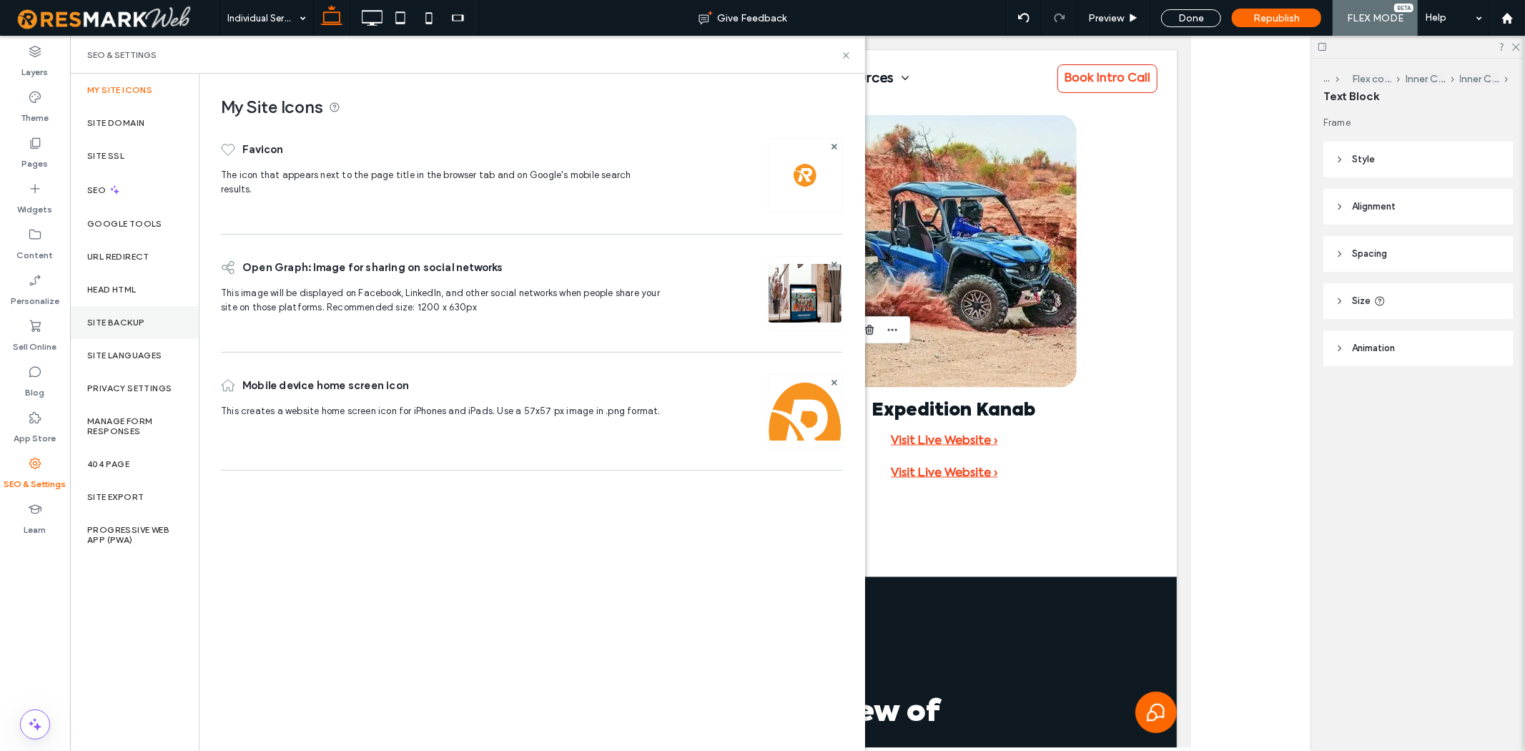
click at [144, 317] on div "Site Backup" at bounding box center [134, 322] width 129 height 33
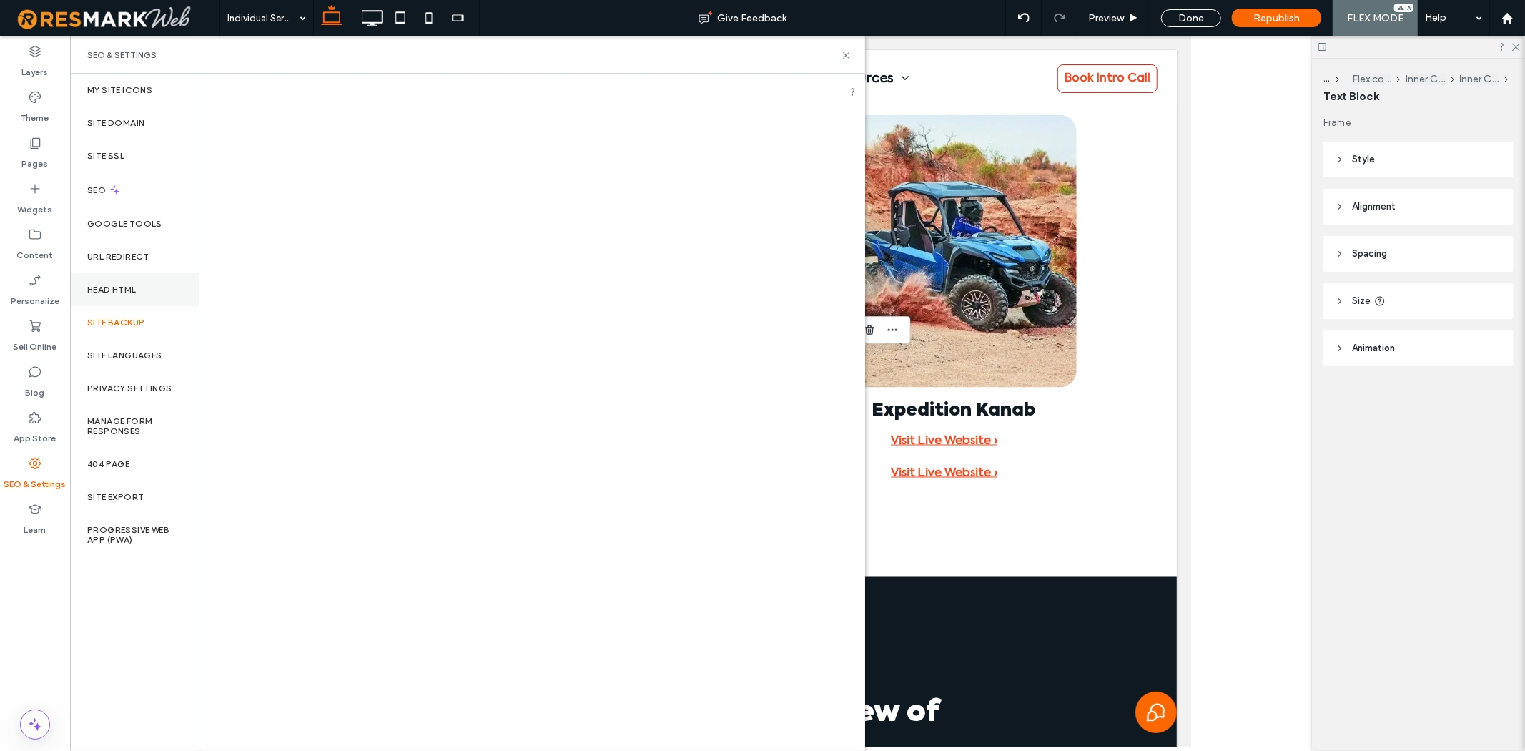
click at [145, 286] on div "Head HTML" at bounding box center [134, 289] width 129 height 33
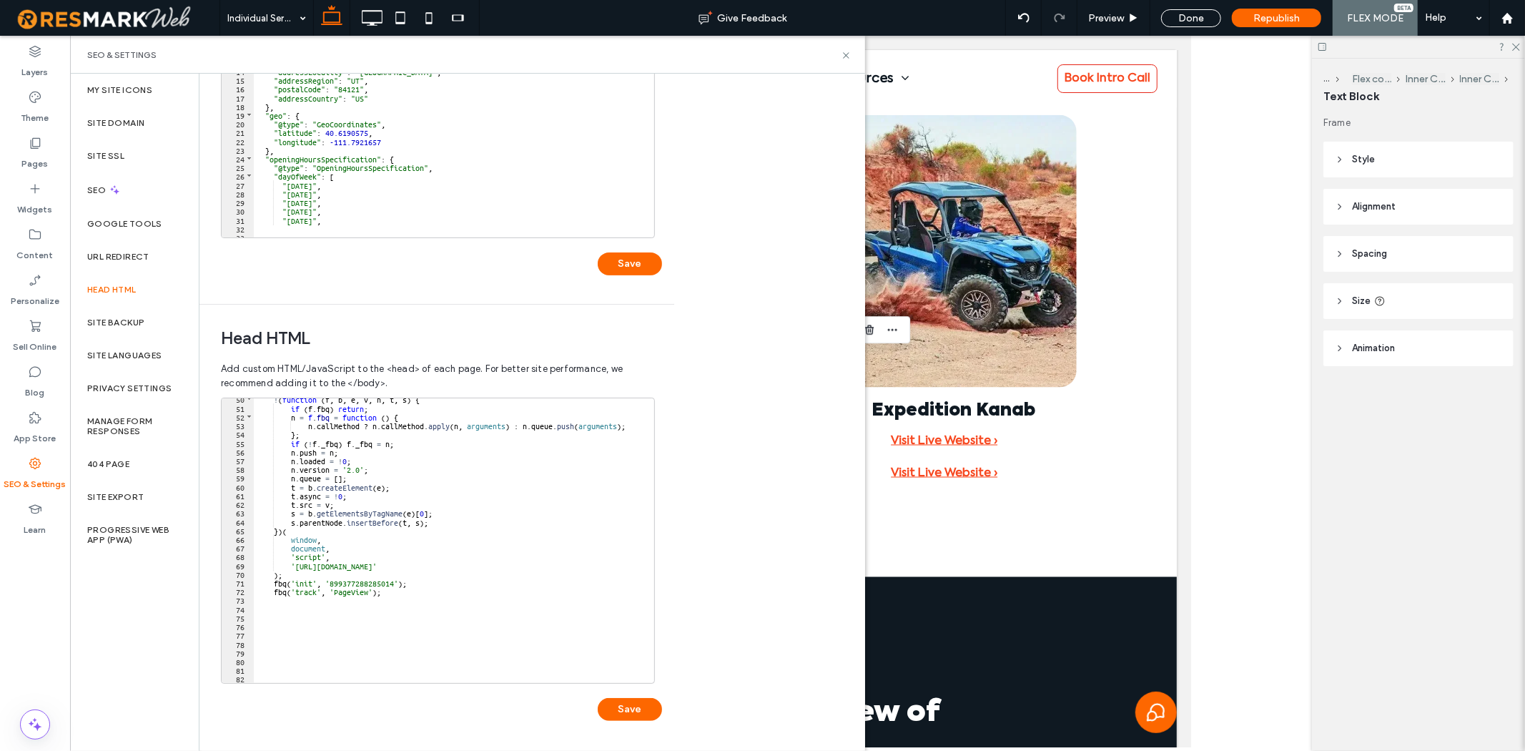
scroll to position [951, 0]
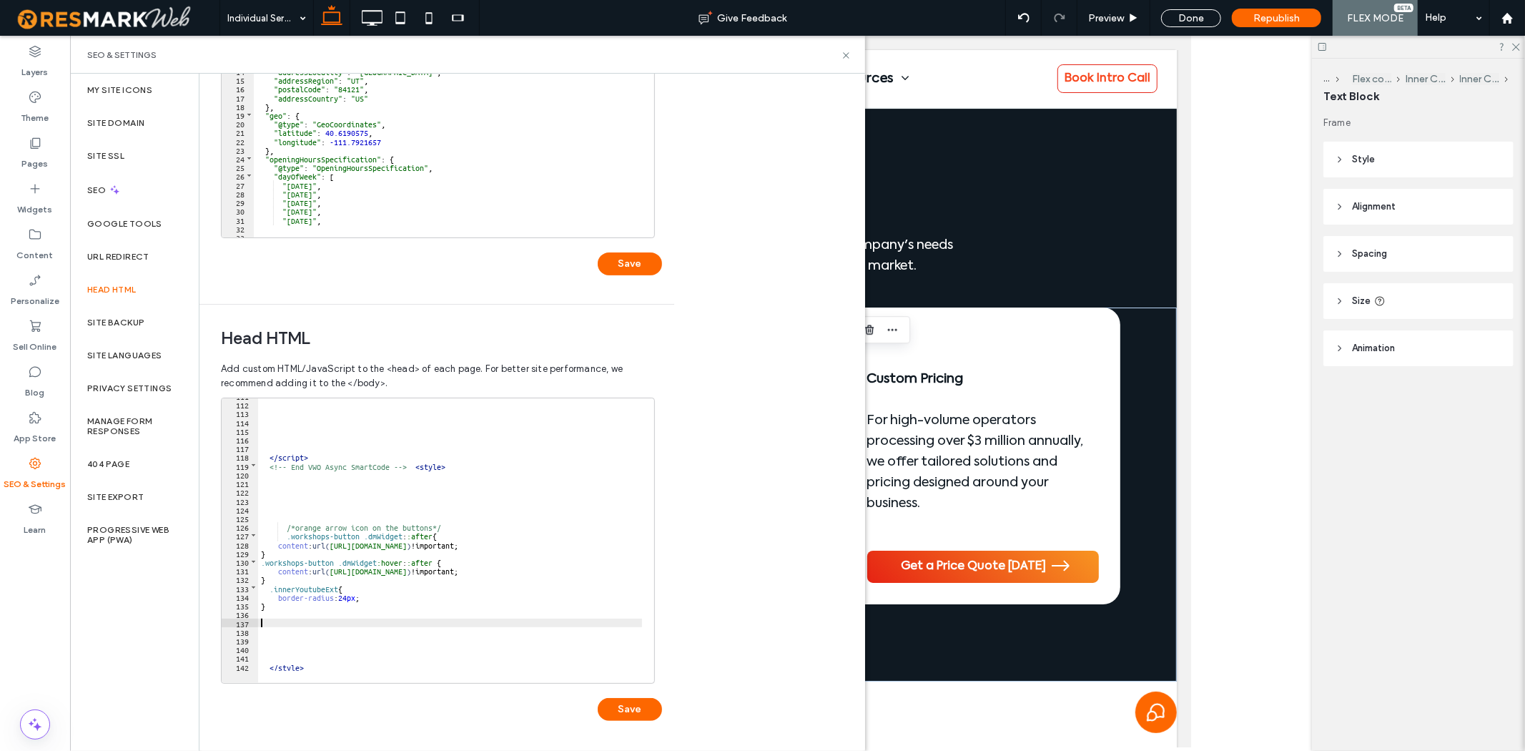
scroll to position [968, 0]
type textarea "**"
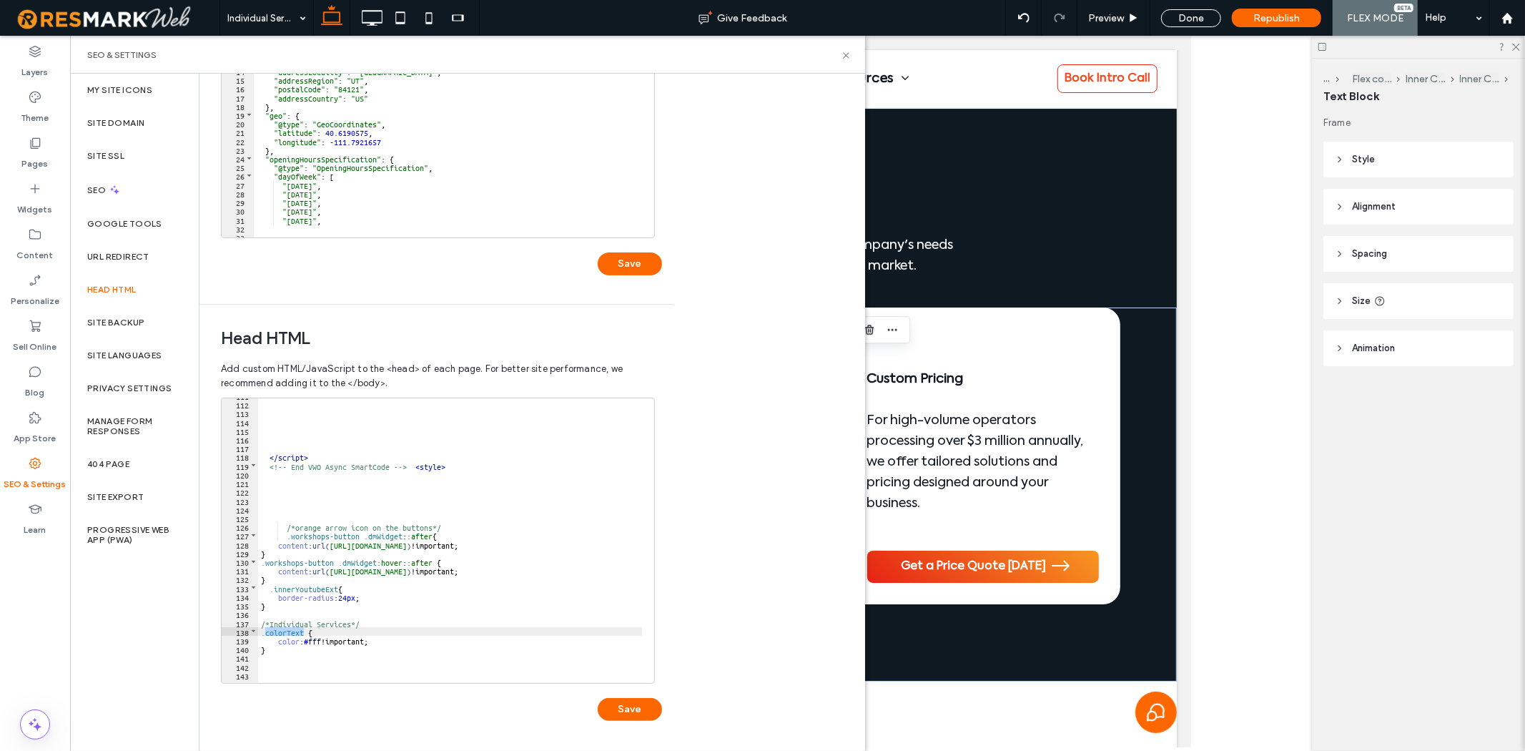
scroll to position [995, 0]
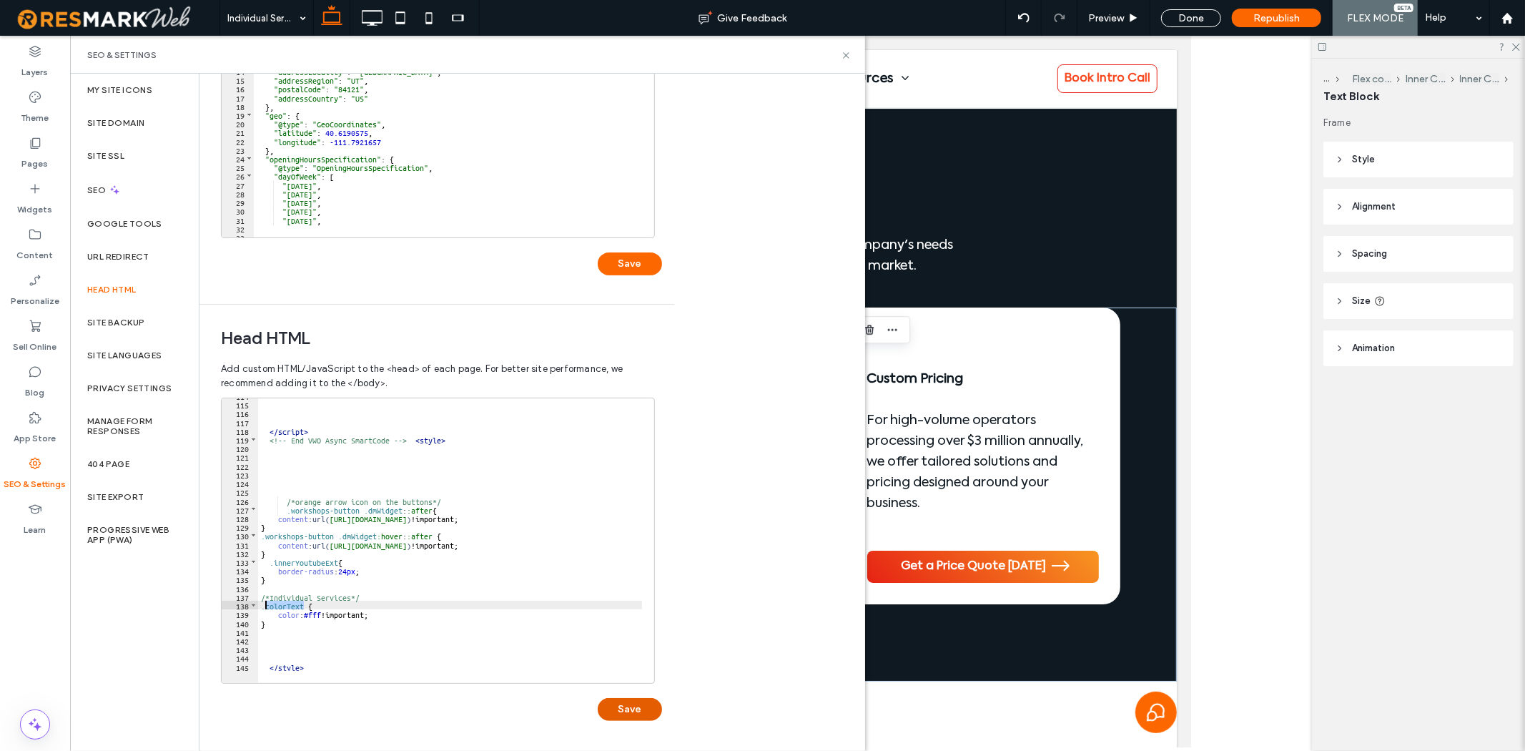
click at [619, 712] on button "Save" at bounding box center [630, 709] width 64 height 23
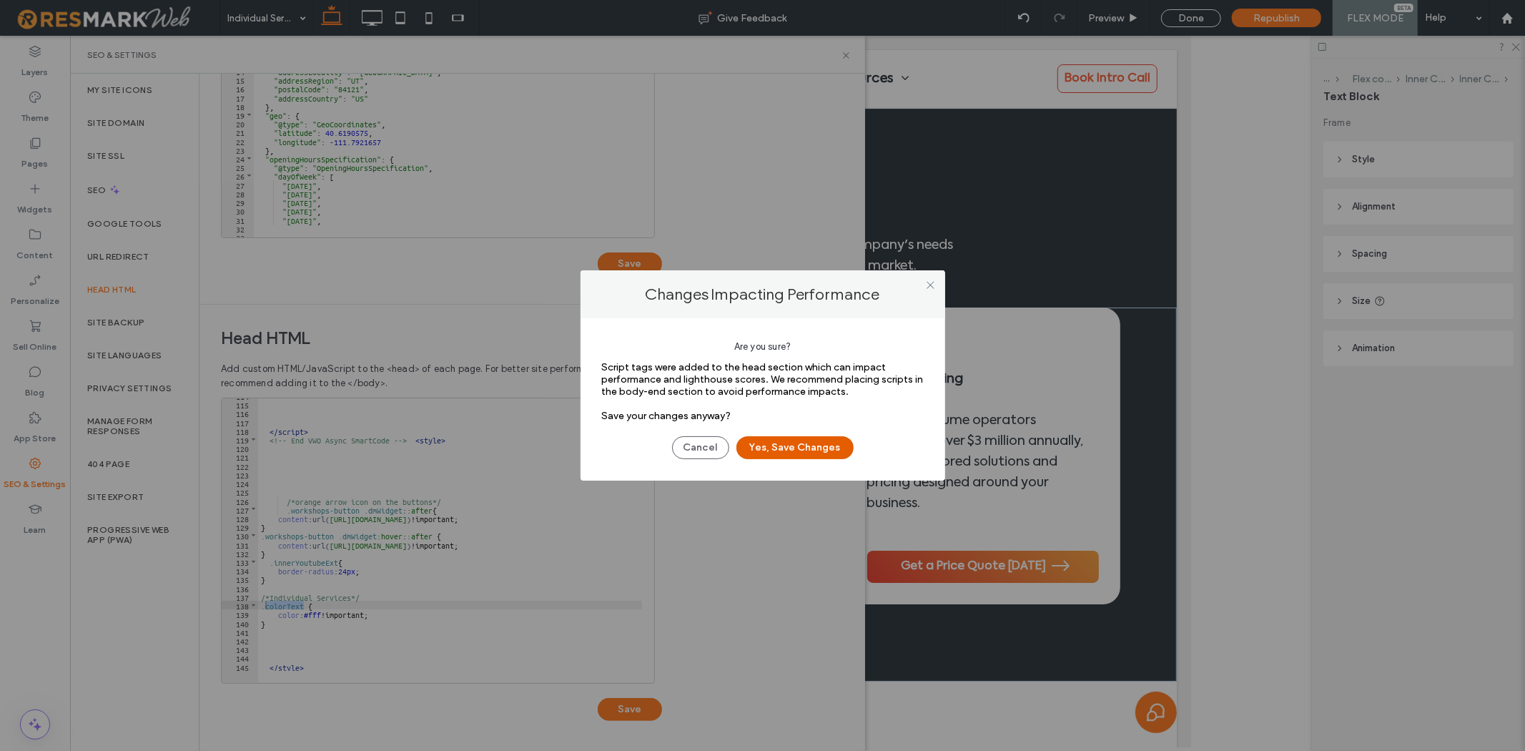
click at [785, 442] on button "Yes, Save Changes" at bounding box center [795, 447] width 117 height 23
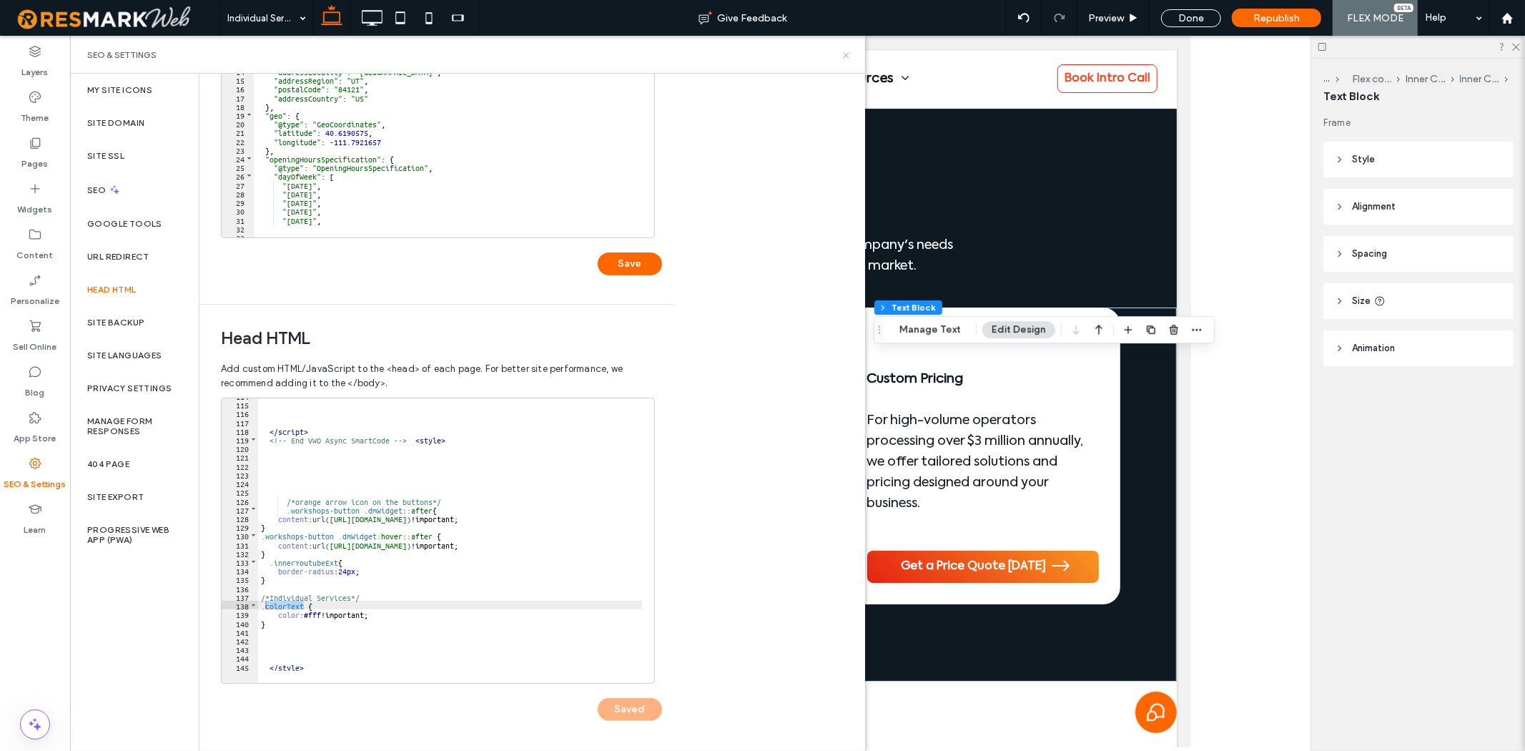
click at [850, 59] on icon at bounding box center [846, 55] width 11 height 11
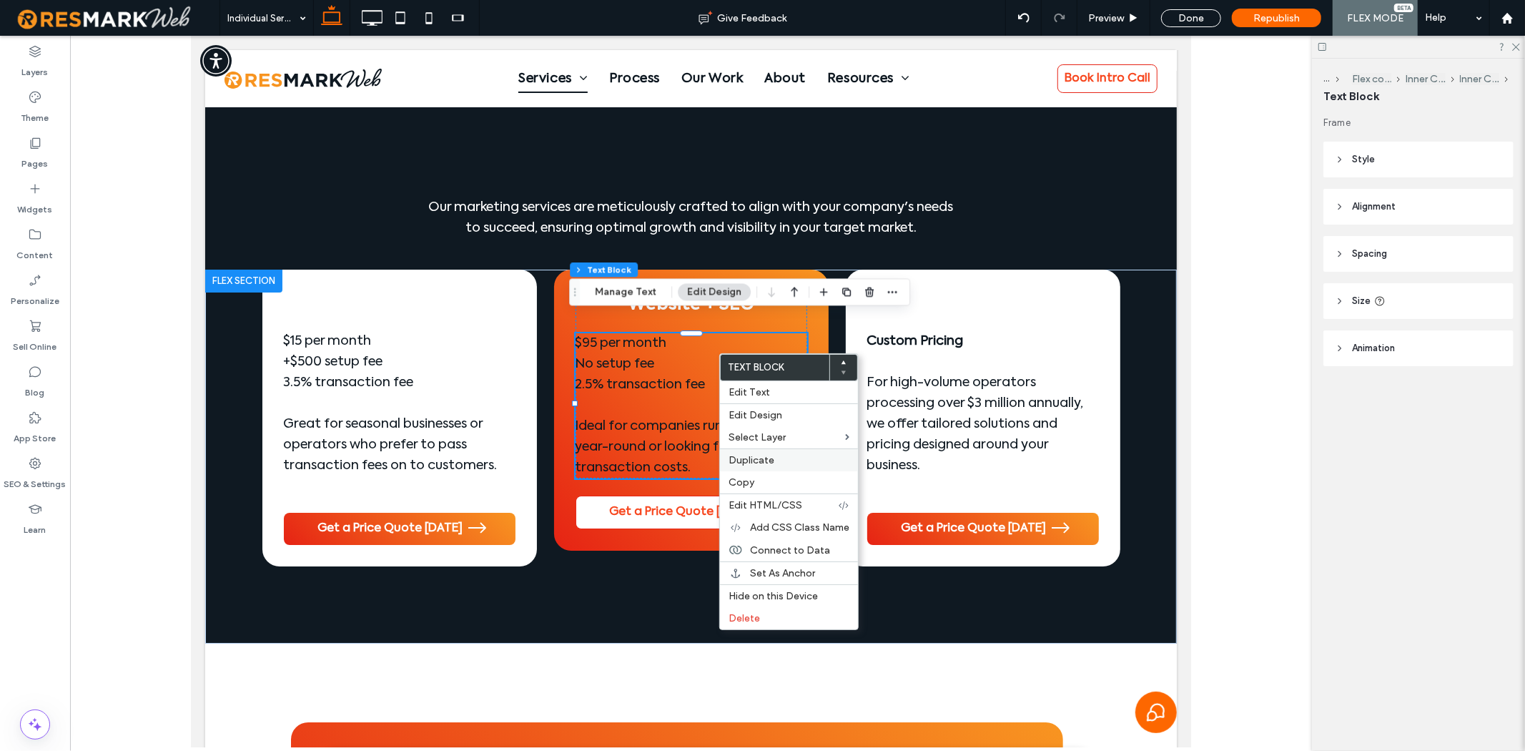
scroll to position [0, 0]
click at [816, 518] on div "Add CSS Class Name" at bounding box center [789, 527] width 138 height 22
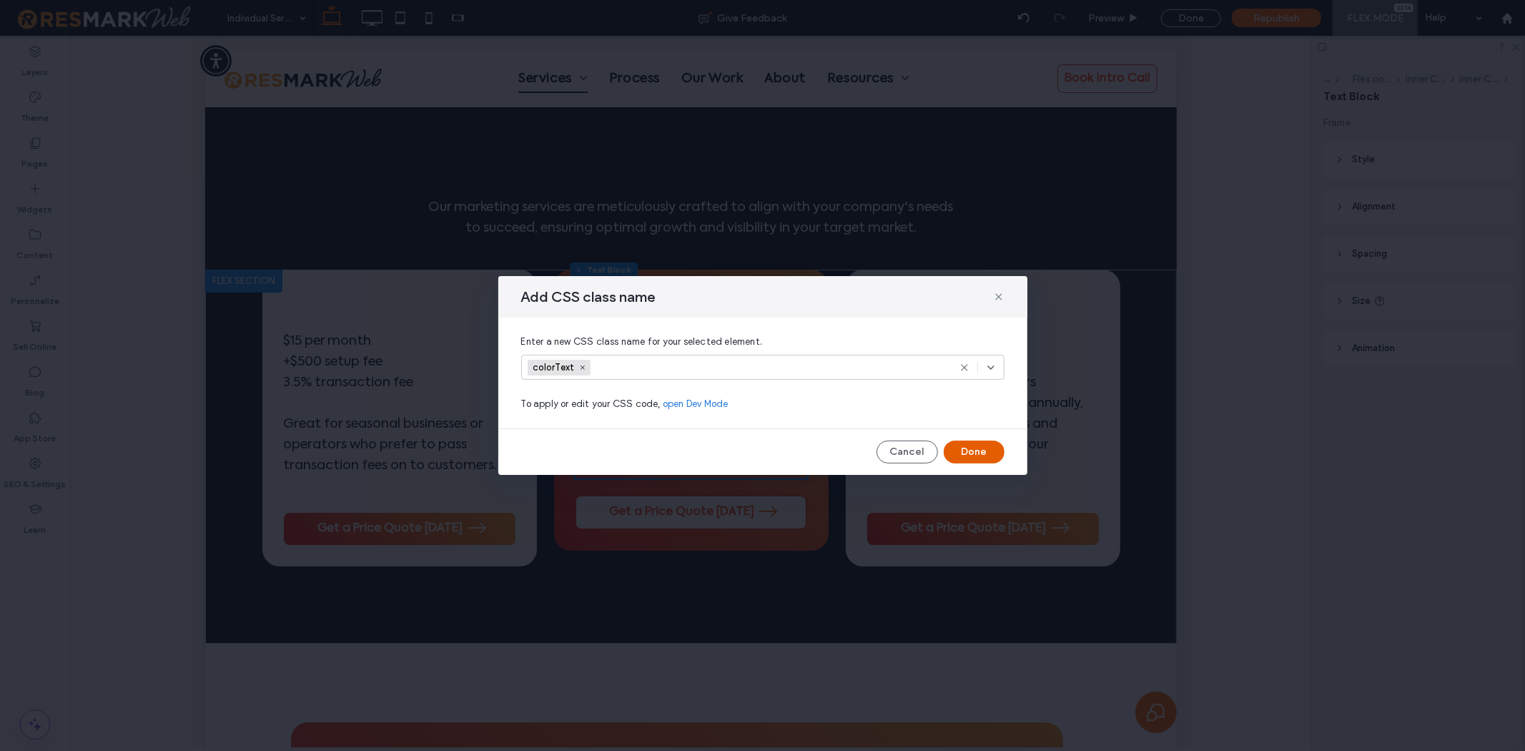
click at [974, 448] on button "Done" at bounding box center [974, 451] width 61 height 23
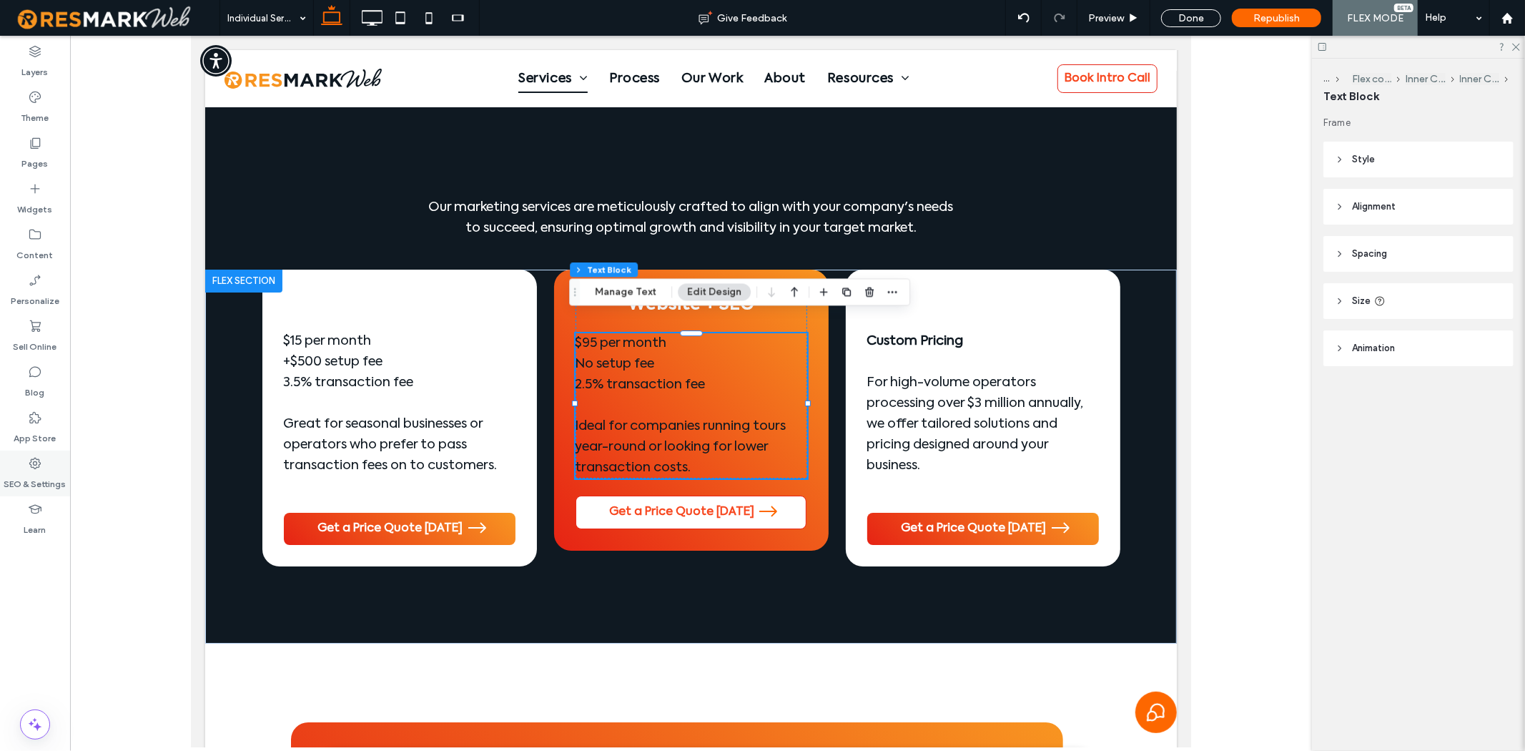
click at [34, 461] on use at bounding box center [34, 463] width 11 height 11
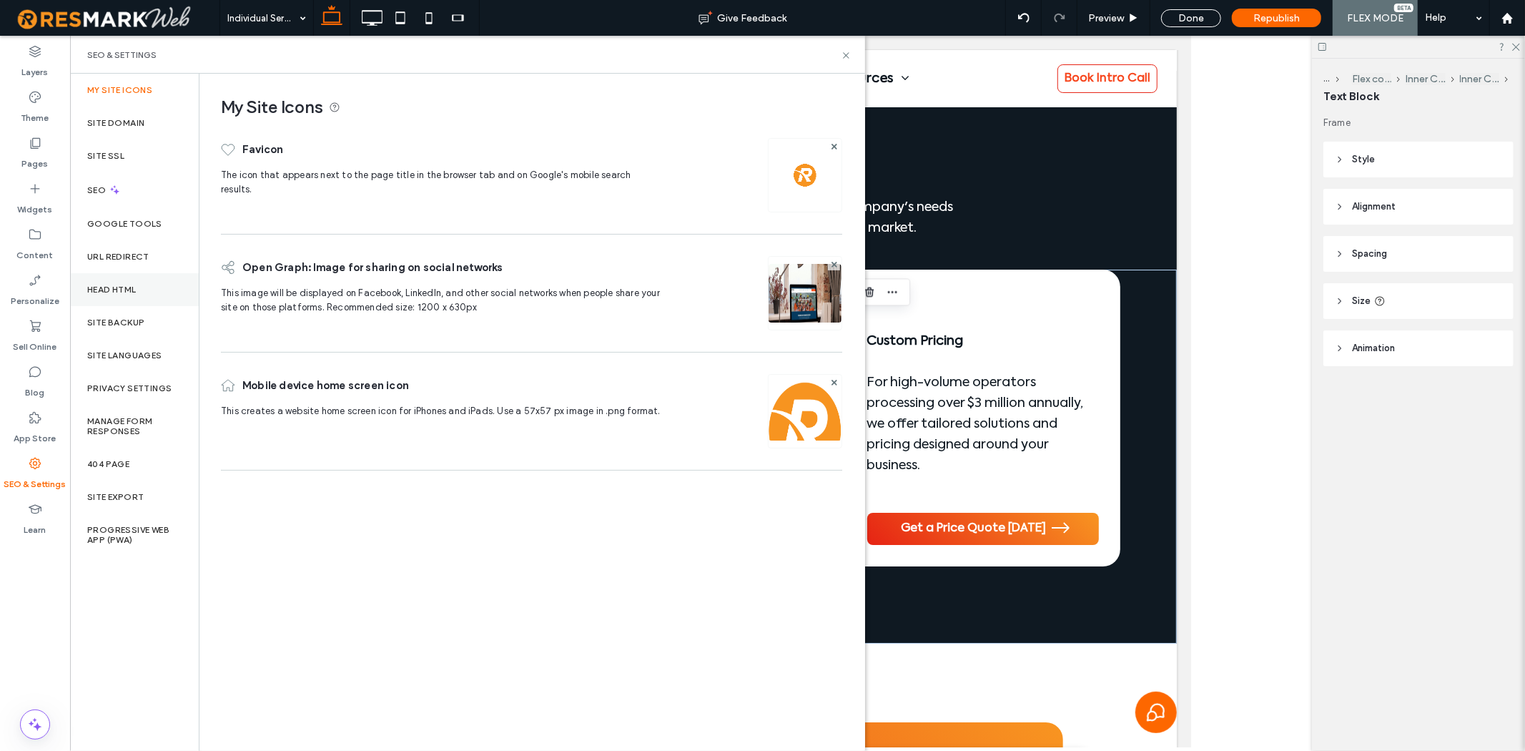
click at [127, 292] on label "Head HTML" at bounding box center [111, 290] width 49 height 10
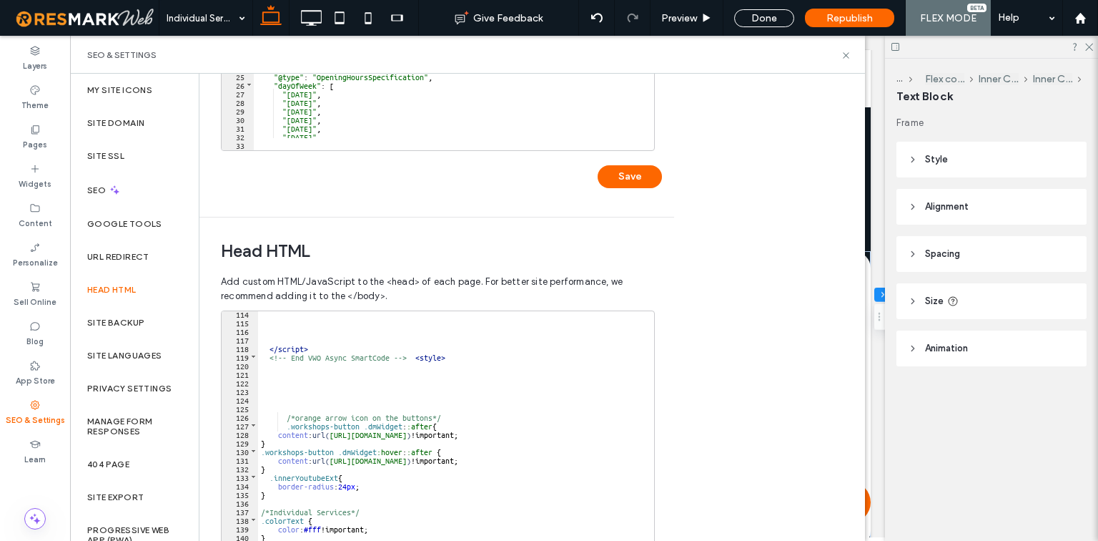
scroll to position [438, 0]
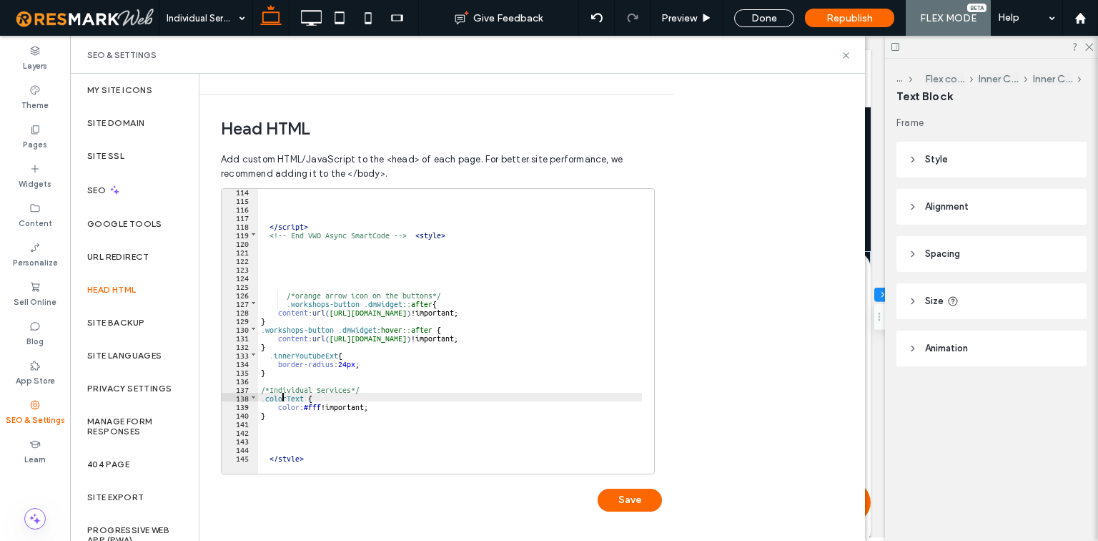
click at [612, 489] on button "Save" at bounding box center [630, 499] width 64 height 23
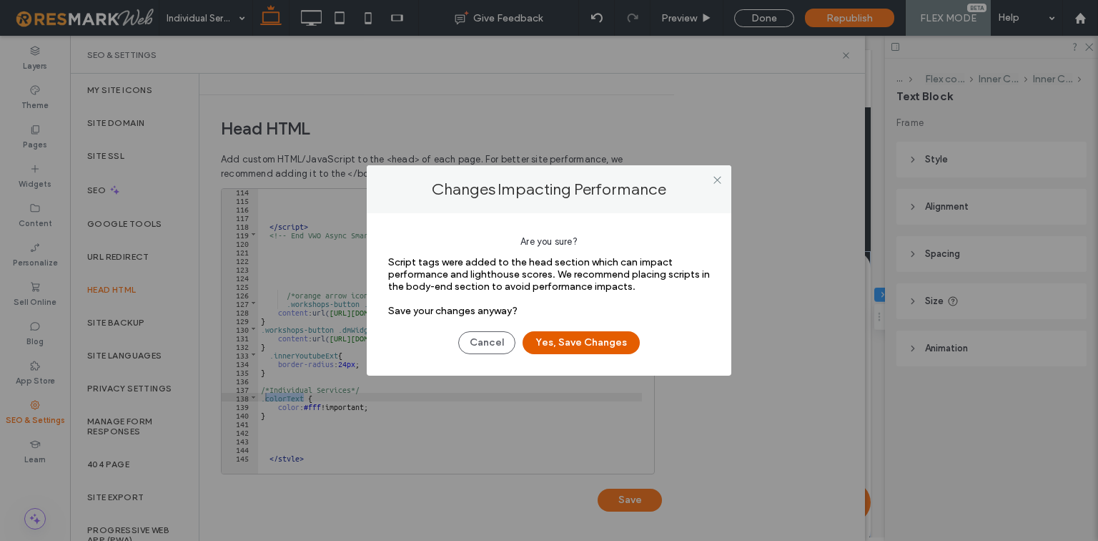
click at [601, 343] on button "Yes, Save Changes" at bounding box center [581, 342] width 117 height 23
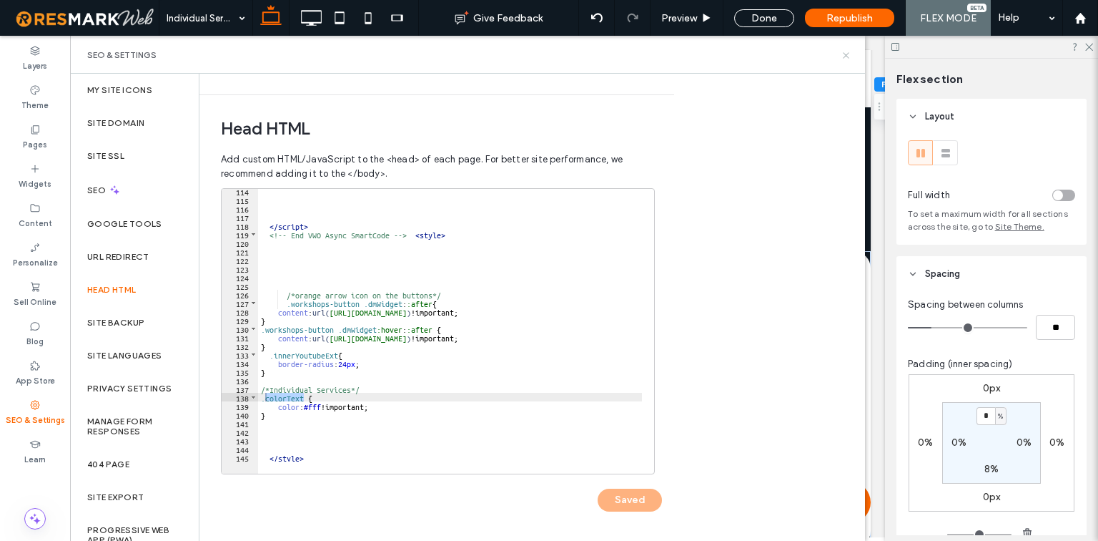
click at [846, 53] on icon at bounding box center [846, 55] width 11 height 11
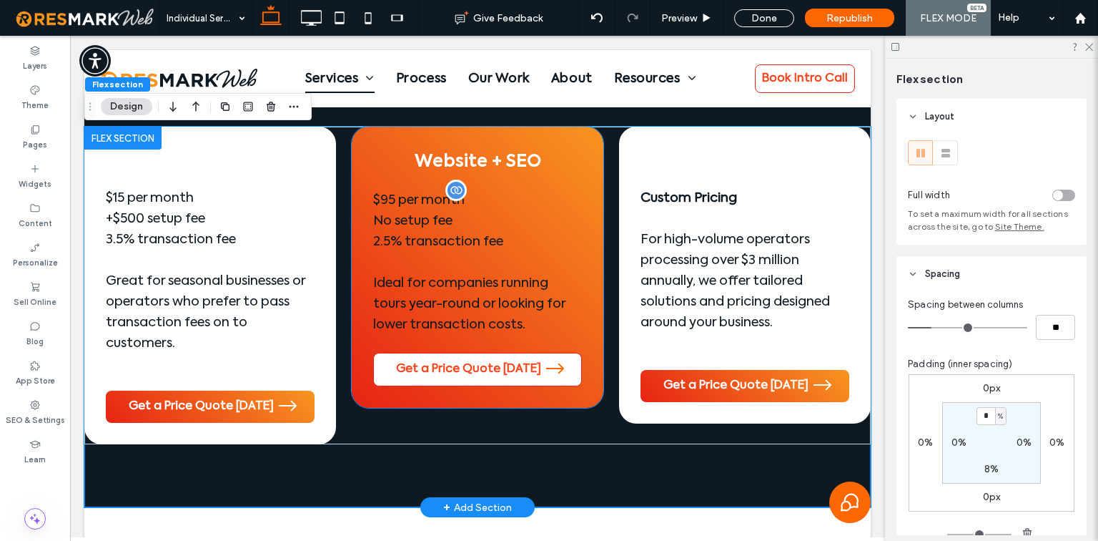
scroll to position [0, 0]
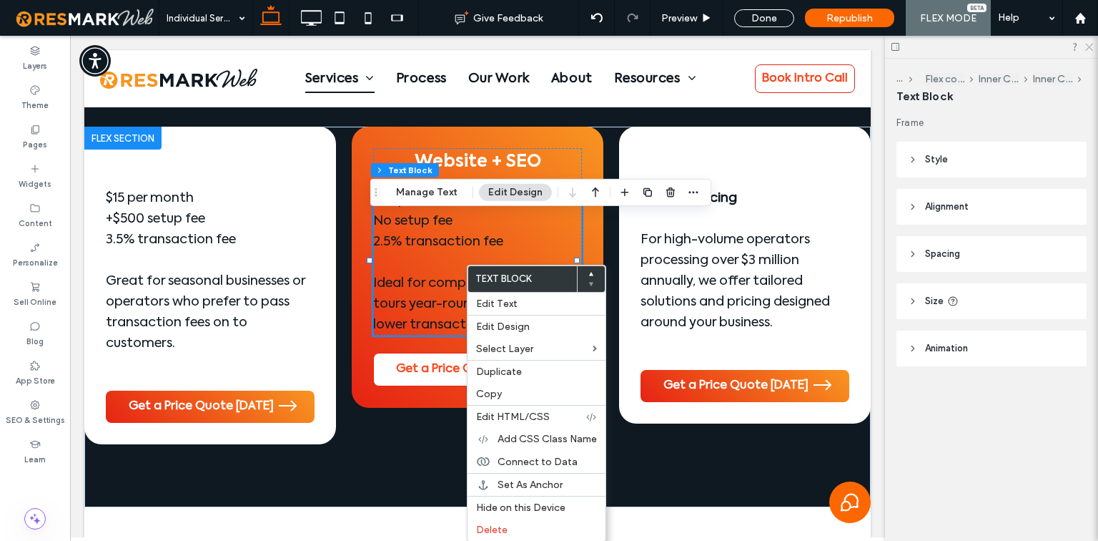
click at [1088, 45] on use at bounding box center [1089, 48] width 8 height 8
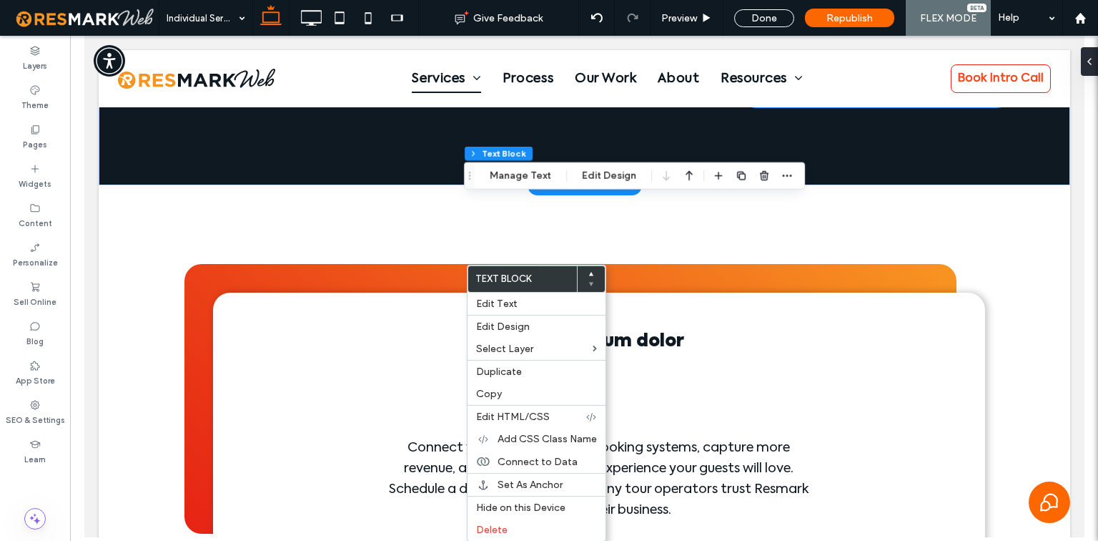
scroll to position [4893, 0]
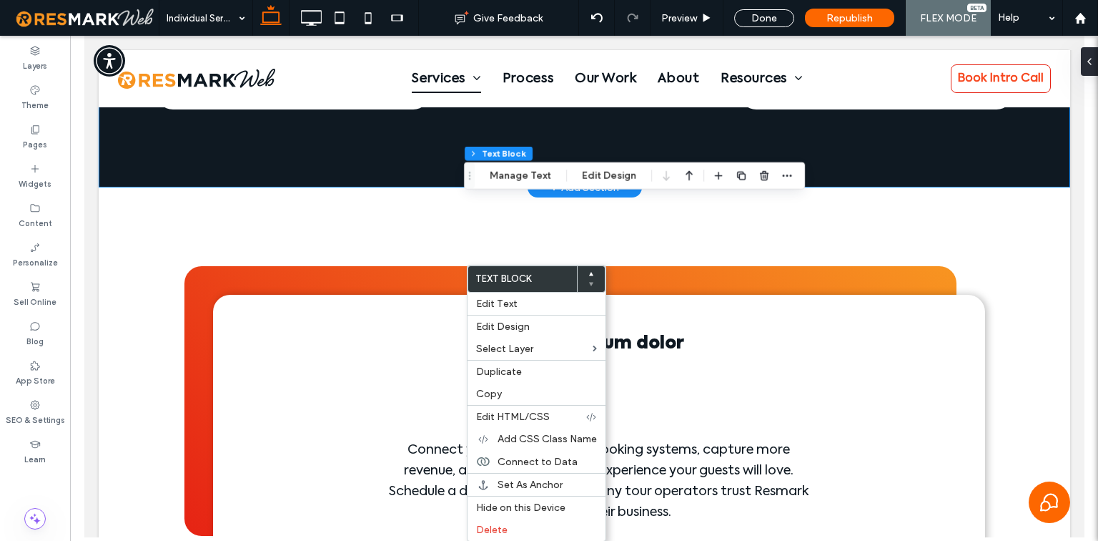
click at [1053, 187] on div "Website Only $15 per month +$500 setup fee 3.5% transaction fee Great for seaso…" at bounding box center [584, 0] width 972 height 375
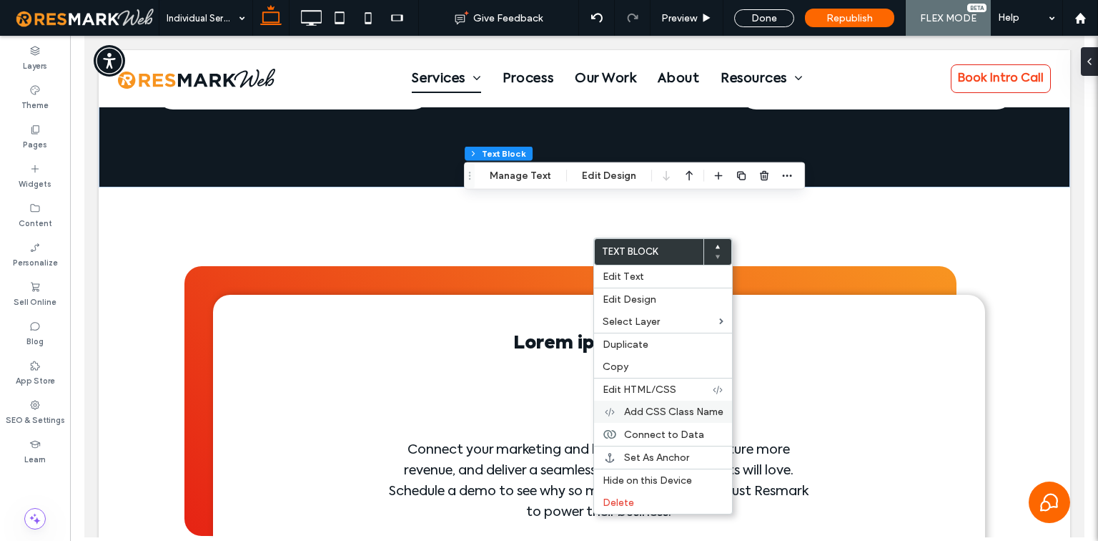
click at [688, 406] on span "Add CSS Class Name" at bounding box center [673, 411] width 99 height 12
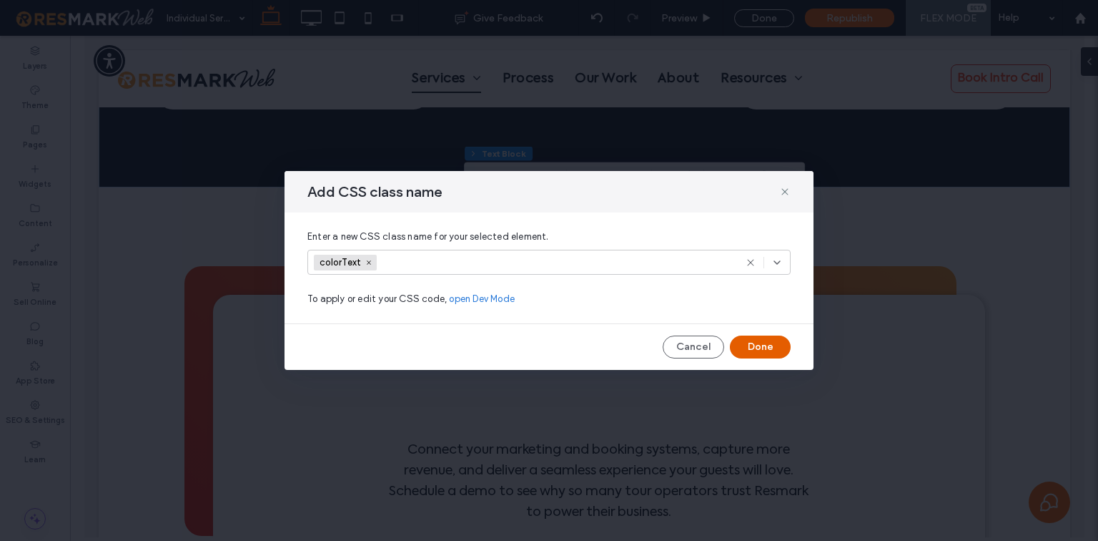
click at [761, 343] on button "Done" at bounding box center [760, 346] width 61 height 23
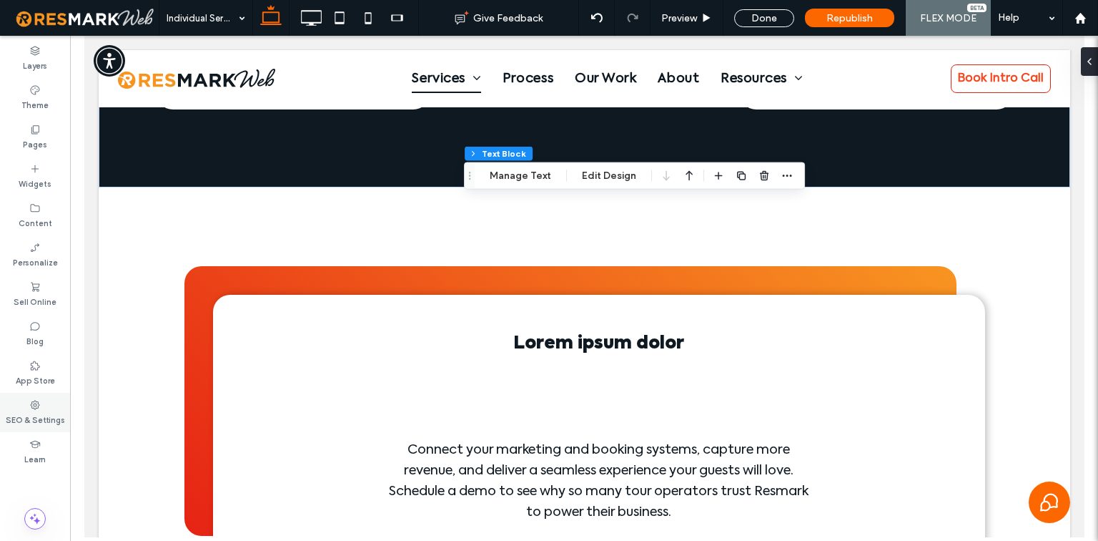
click at [34, 406] on icon at bounding box center [34, 404] width 11 height 11
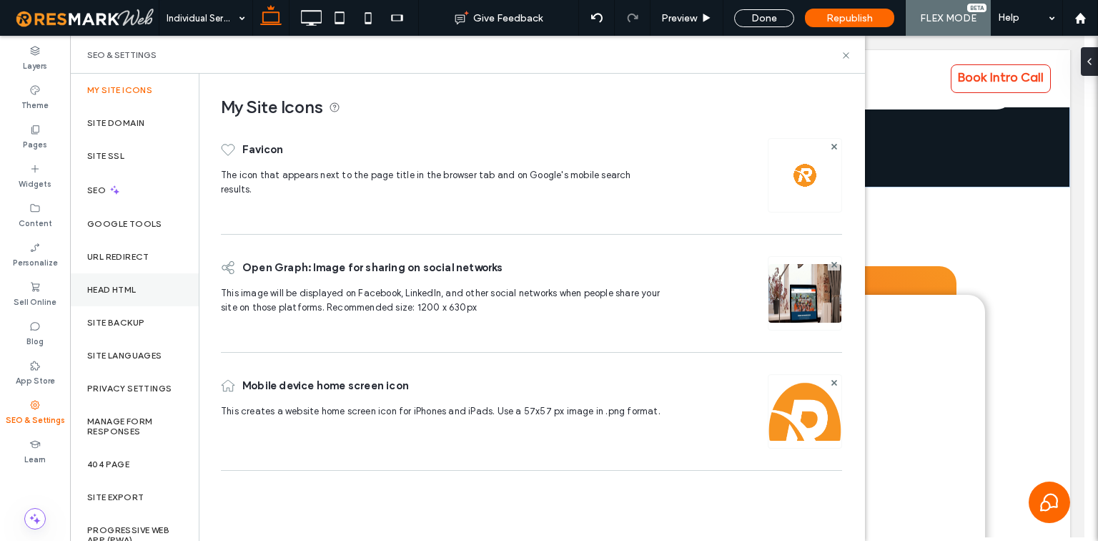
click at [114, 286] on label "Head HTML" at bounding box center [111, 290] width 49 height 10
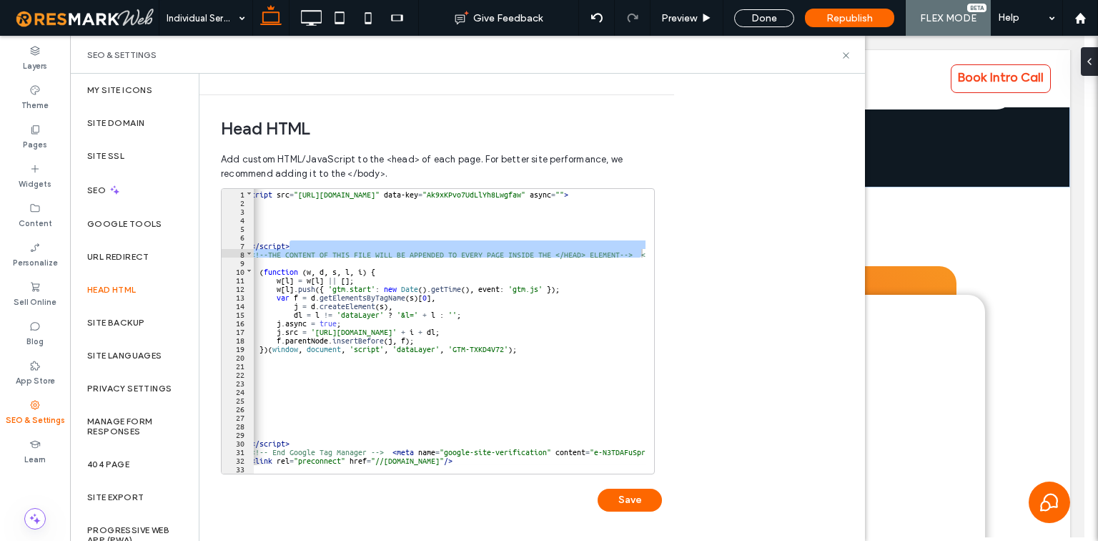
scroll to position [0, 0]
drag, startPoint x: 642, startPoint y: 246, endPoint x: 646, endPoint y: 286, distance: 40.3
click at [646, 286] on div at bounding box center [648, 327] width 12 height 276
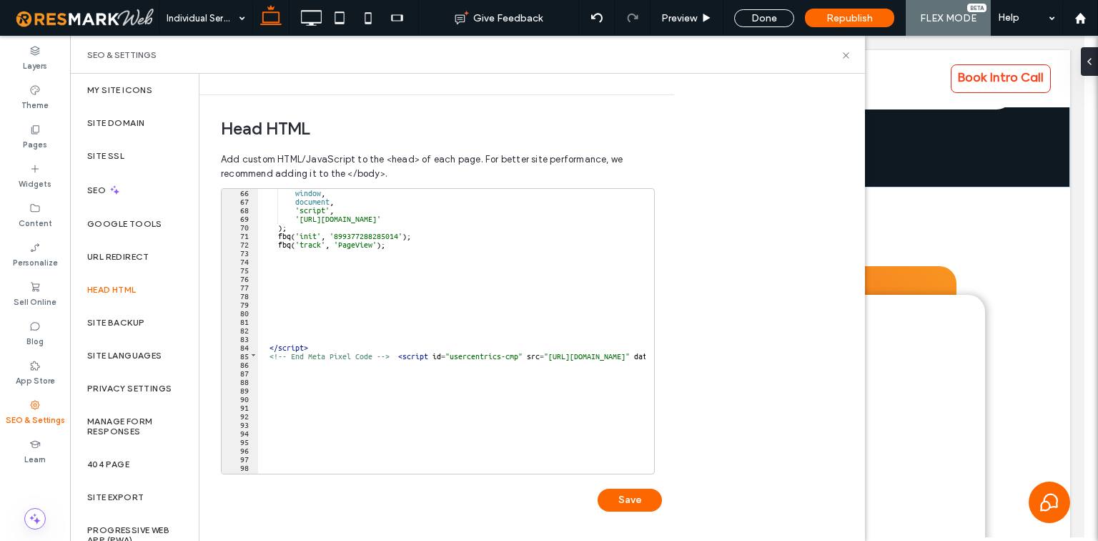
scroll to position [968, 0]
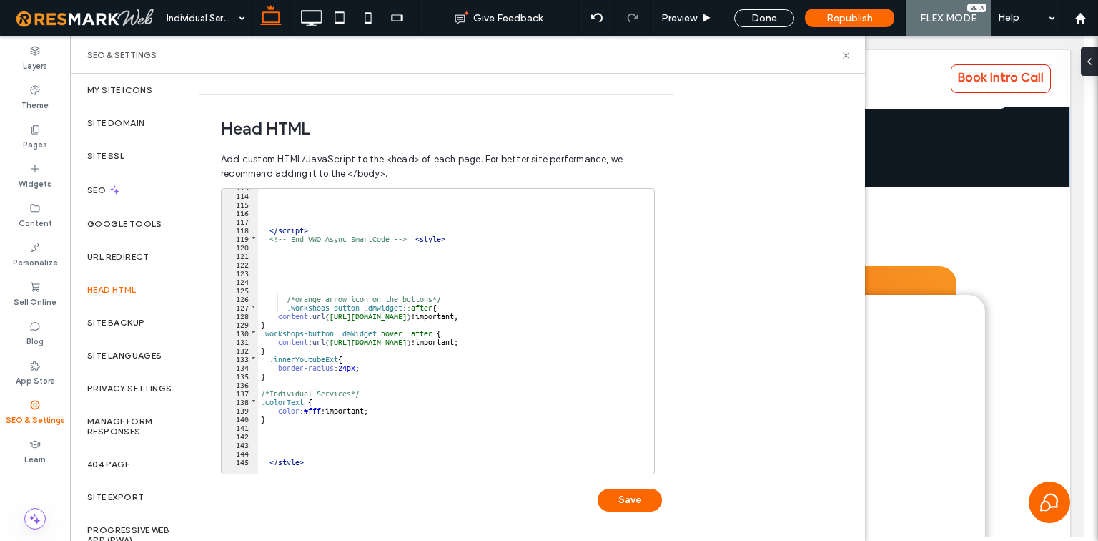
type textarea "**"
click at [634, 492] on button "Save" at bounding box center [630, 499] width 64 height 23
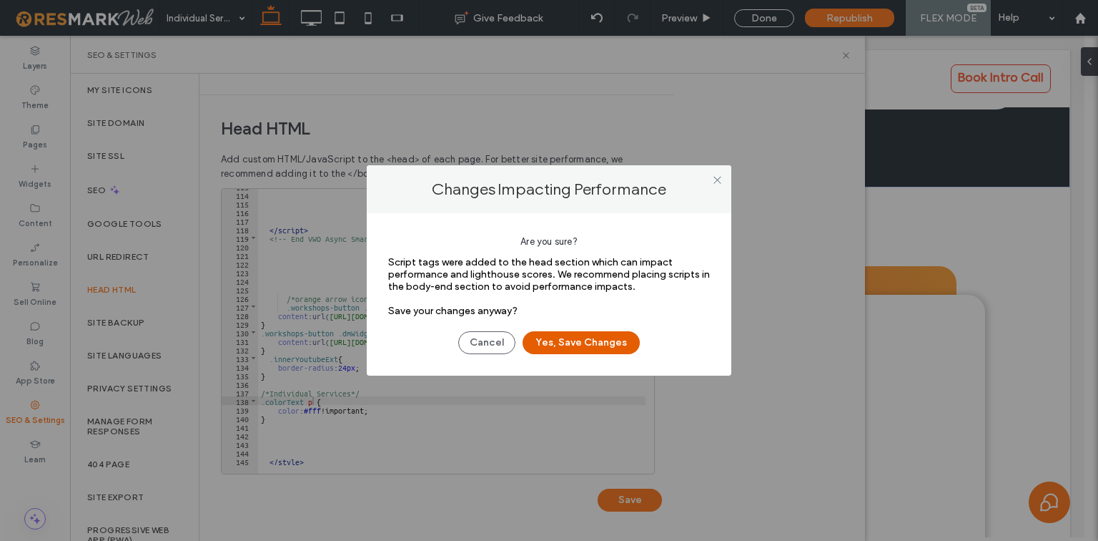
click at [546, 341] on button "Yes, Save Changes" at bounding box center [581, 342] width 117 height 23
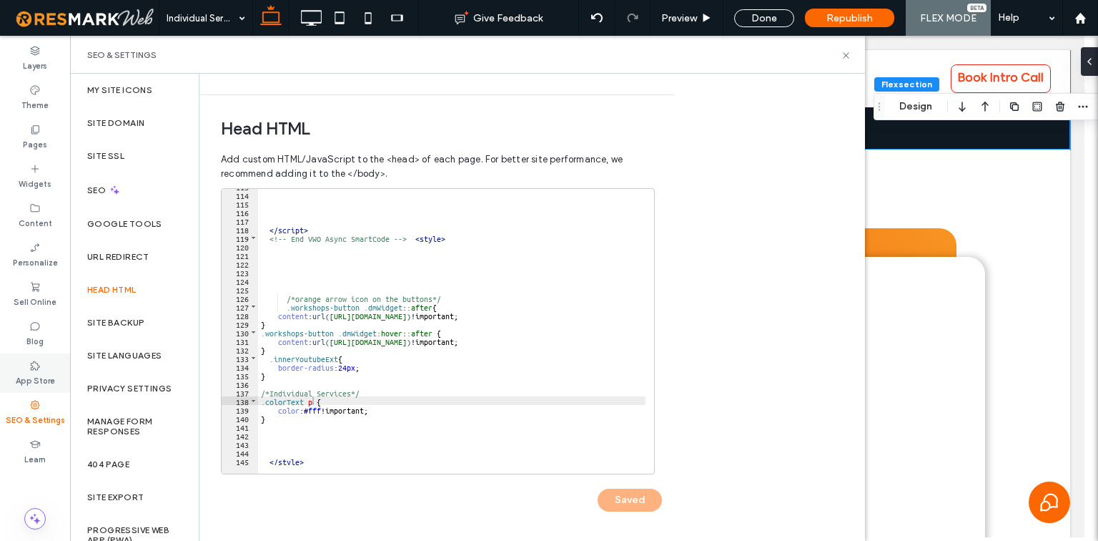
scroll to position [4688, 0]
drag, startPoint x: 623, startPoint y: 501, endPoint x: 623, endPoint y: 480, distance: 20.7
click at [621, 501] on div "Saved" at bounding box center [441, 492] width 441 height 37
click at [847, 50] on icon at bounding box center [846, 55] width 11 height 11
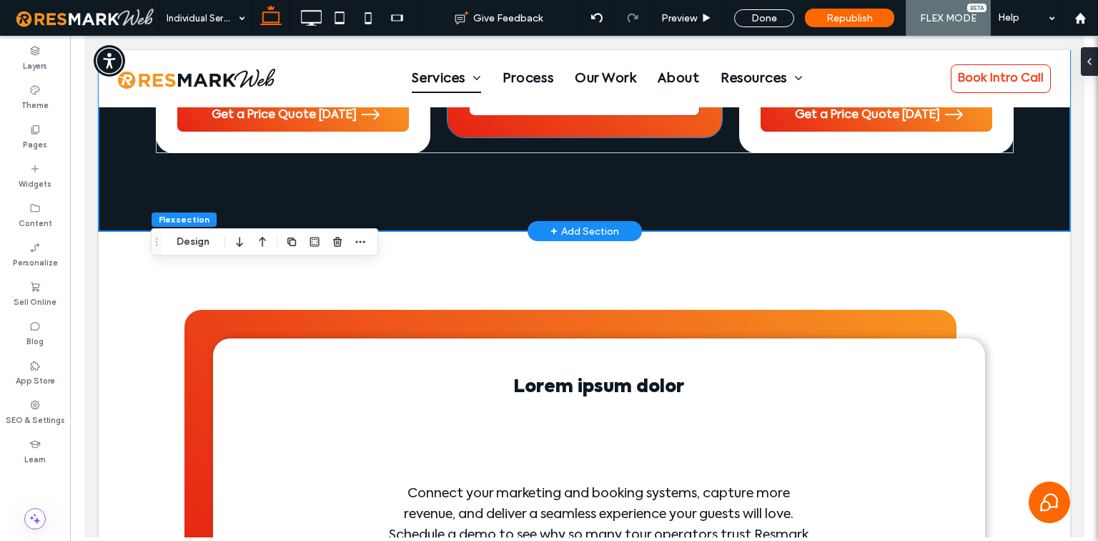
scroll to position [4631, 0]
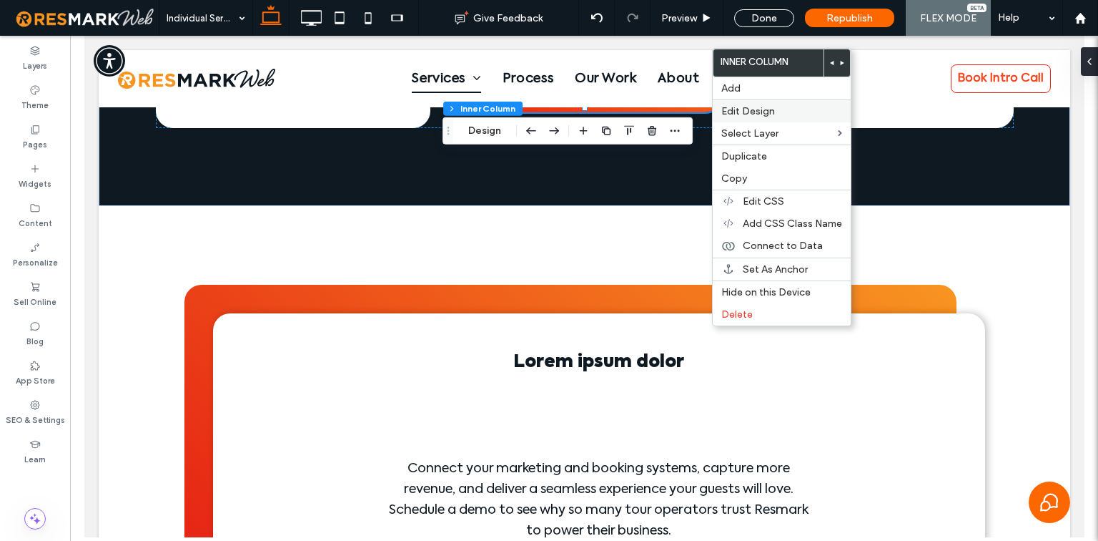
click at [747, 112] on span "Edit Design" at bounding box center [749, 111] width 54 height 12
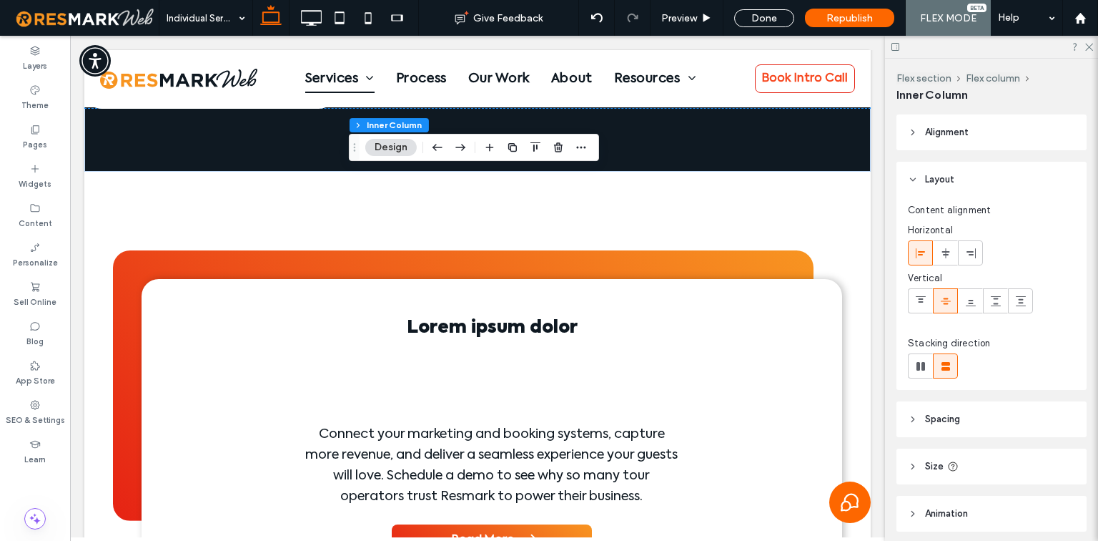
scroll to position [4296, 0]
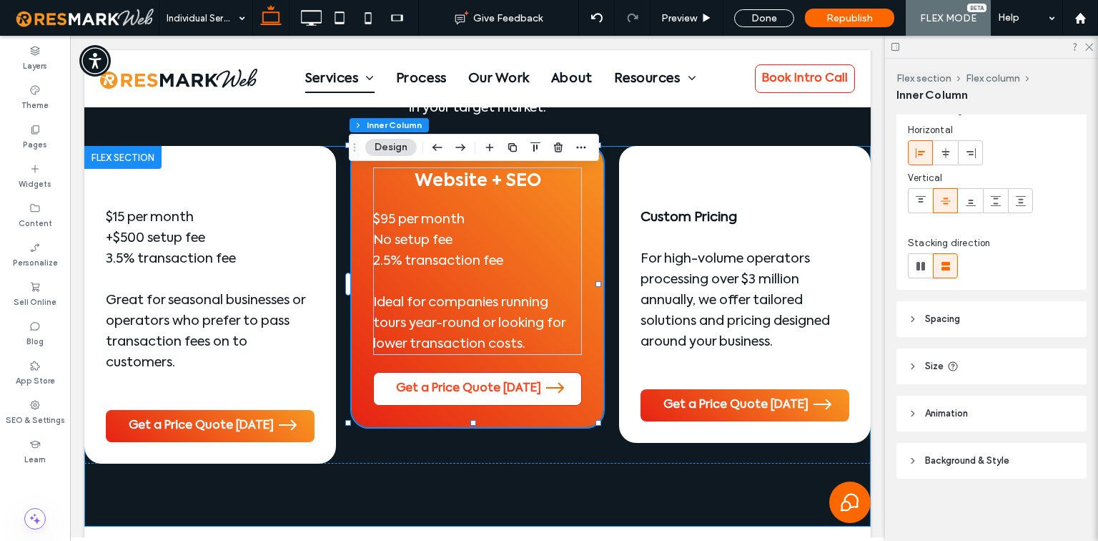
click at [987, 361] on header "Size" at bounding box center [992, 366] width 190 height 36
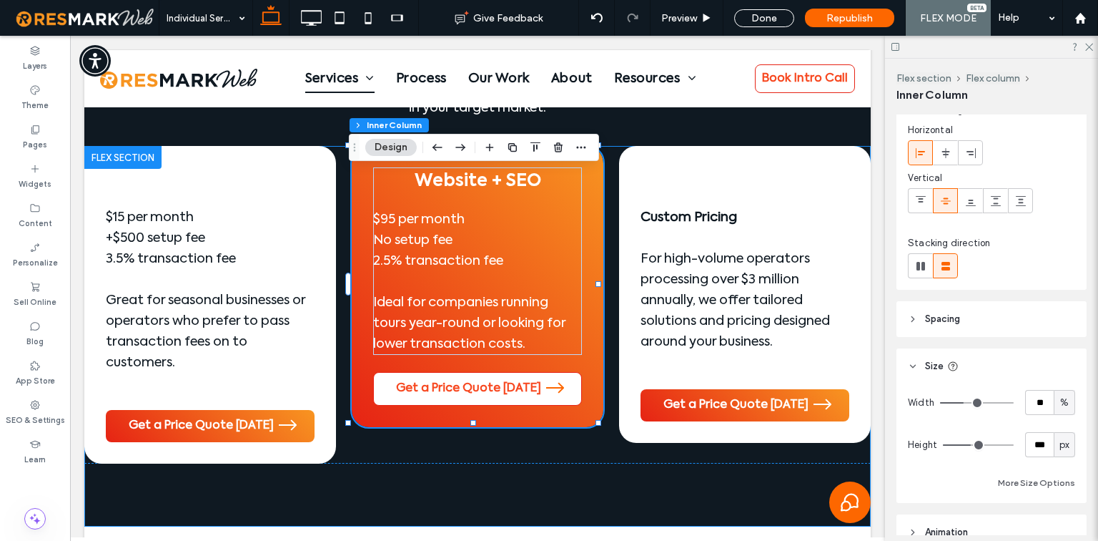
scroll to position [212, 0]
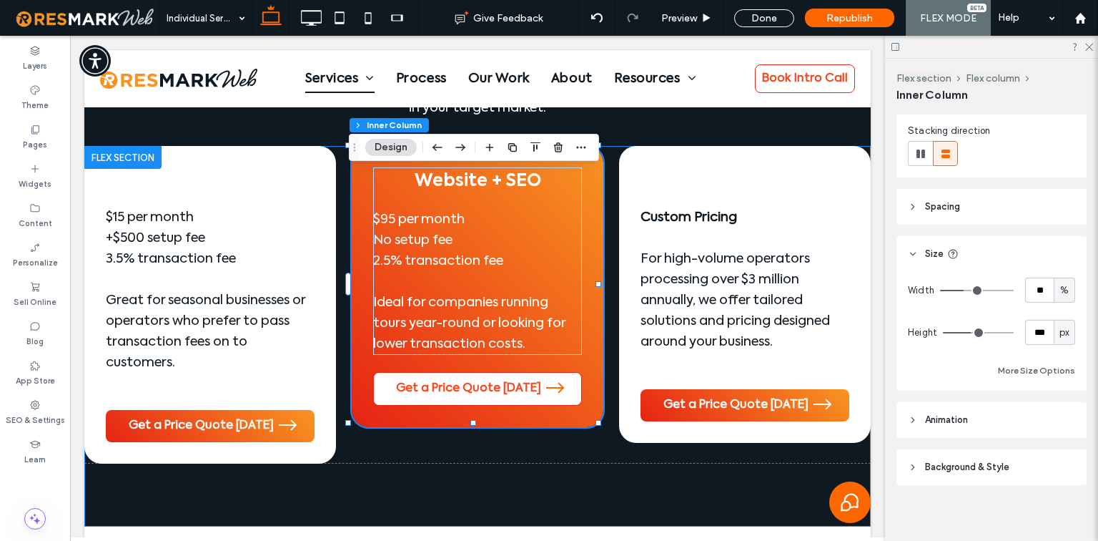
click at [1070, 334] on div "Width ** % Height *** px More Size Options" at bounding box center [992, 331] width 190 height 119
click at [1067, 330] on div "px" at bounding box center [1064, 332] width 21 height 25
click at [1067, 458] on div "A" at bounding box center [1059, 456] width 20 height 25
type input "*"
click at [1065, 330] on div "A" at bounding box center [1064, 332] width 21 height 25
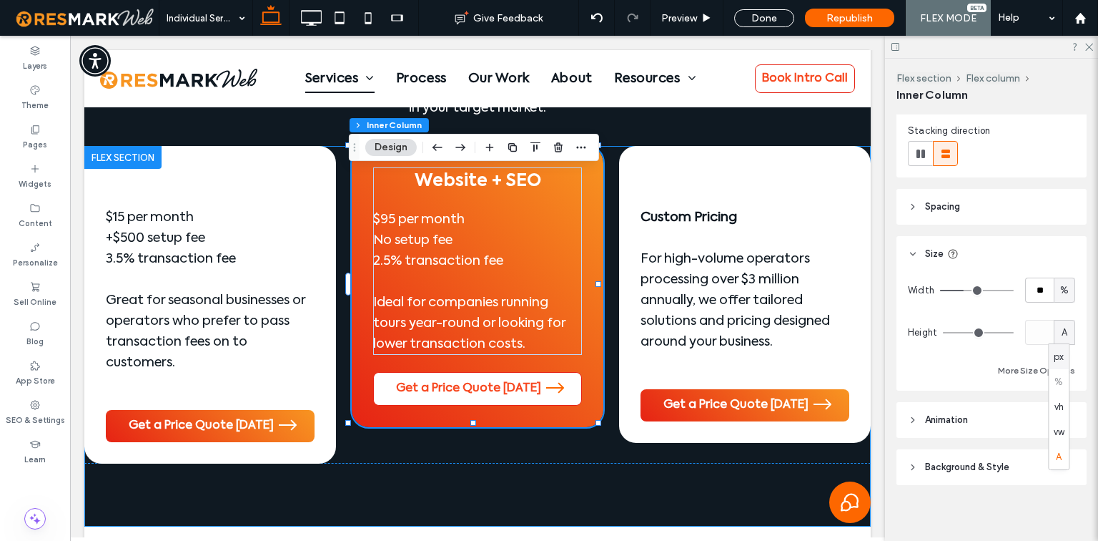
click at [1057, 360] on span "px" at bounding box center [1059, 357] width 10 height 14
type input "***"
type input "*****"
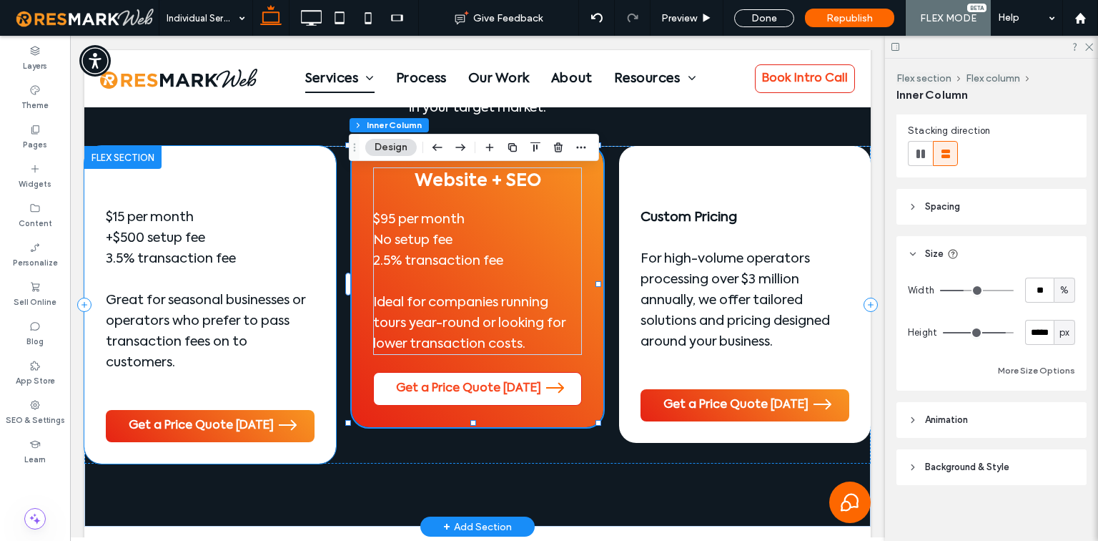
click at [320, 463] on div "Website Only $15 per month +$500 setup fee 3.5% transaction fee Great for seaso…" at bounding box center [210, 304] width 252 height 317
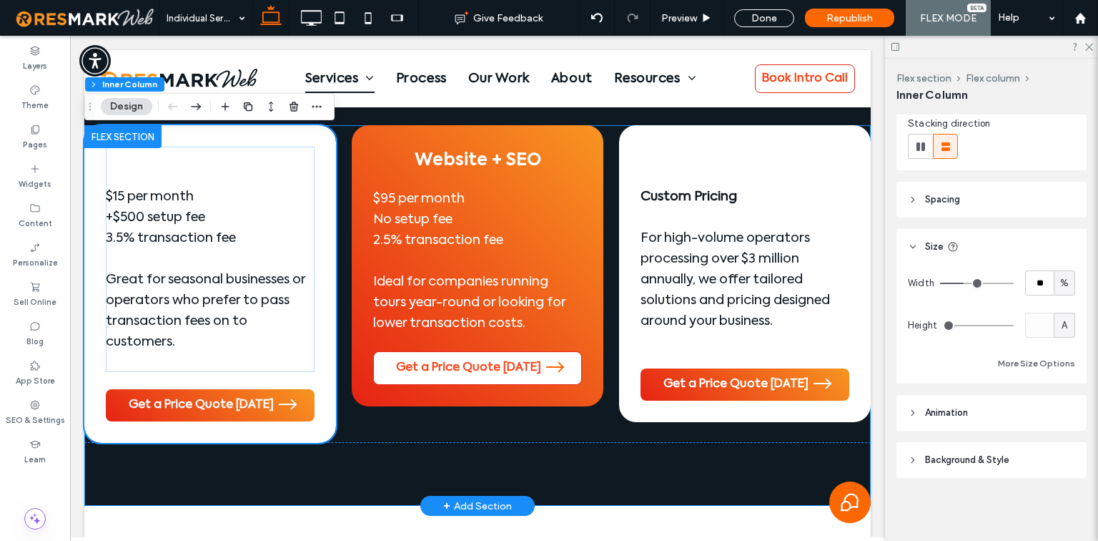
scroll to position [4411, 0]
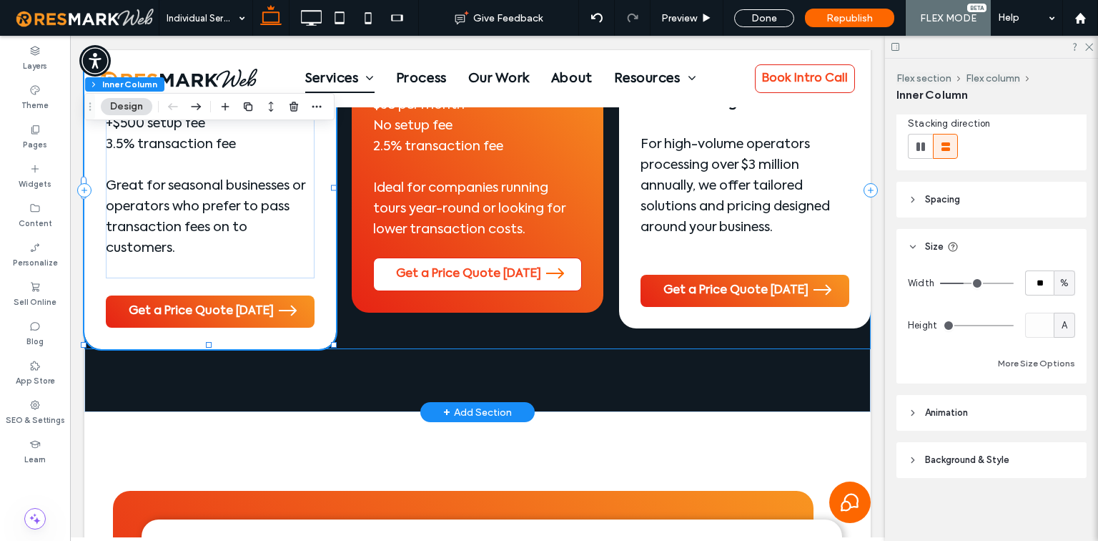
click at [547, 347] on div "Website Only $15 per month +$500 setup fee 3.5% transaction fee Great for seaso…" at bounding box center [477, 189] width 787 height 317
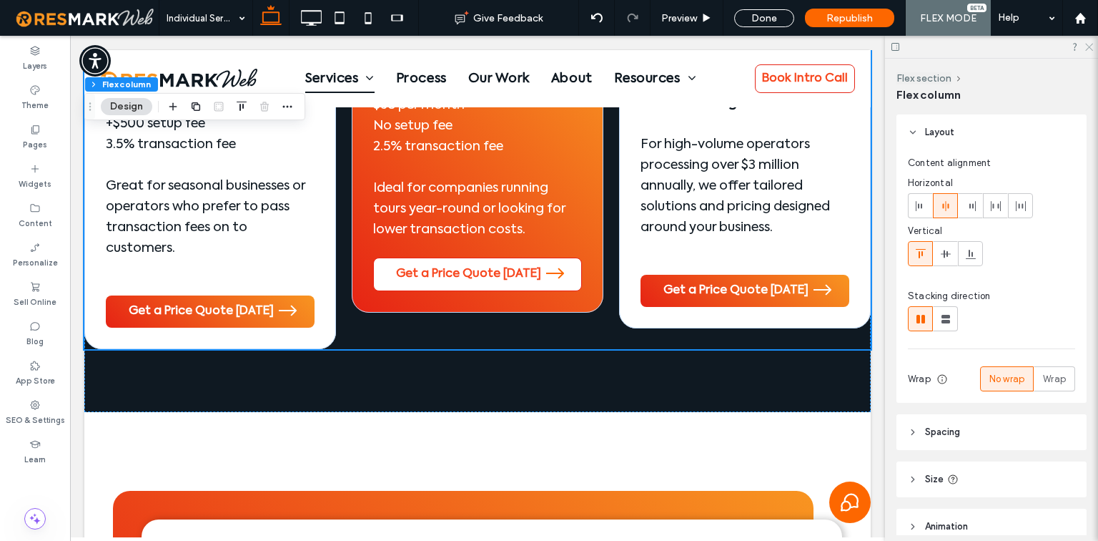
click at [1091, 47] on icon at bounding box center [1088, 45] width 9 height 9
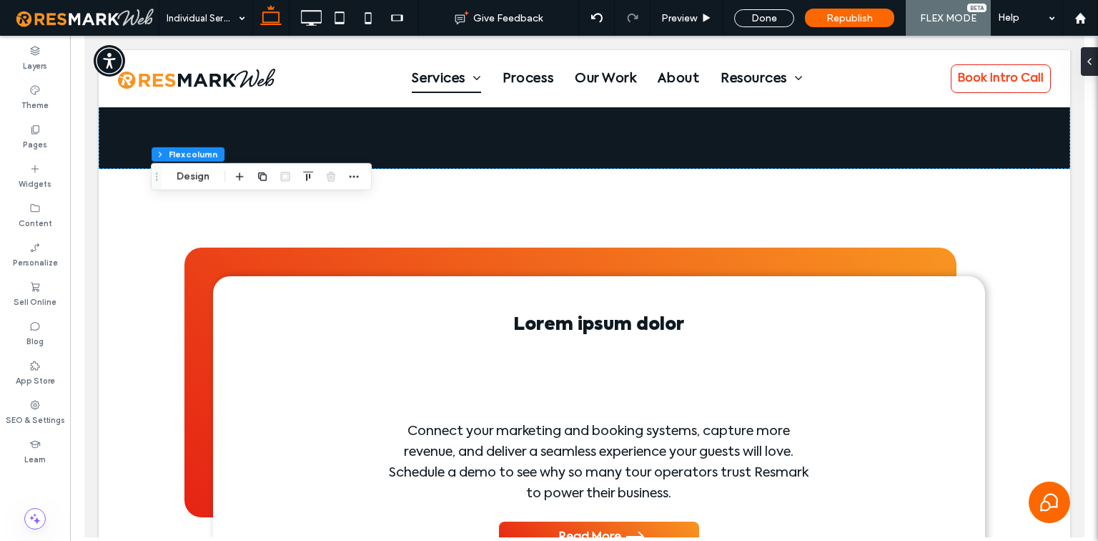
scroll to position [4745, 0]
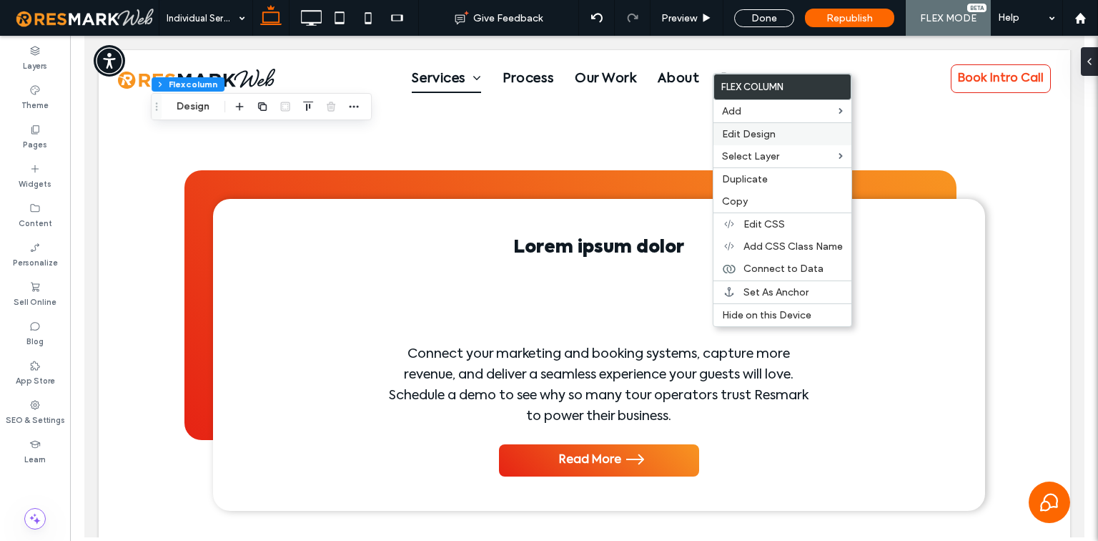
click at [766, 134] on span "Edit Design" at bounding box center [749, 134] width 54 height 12
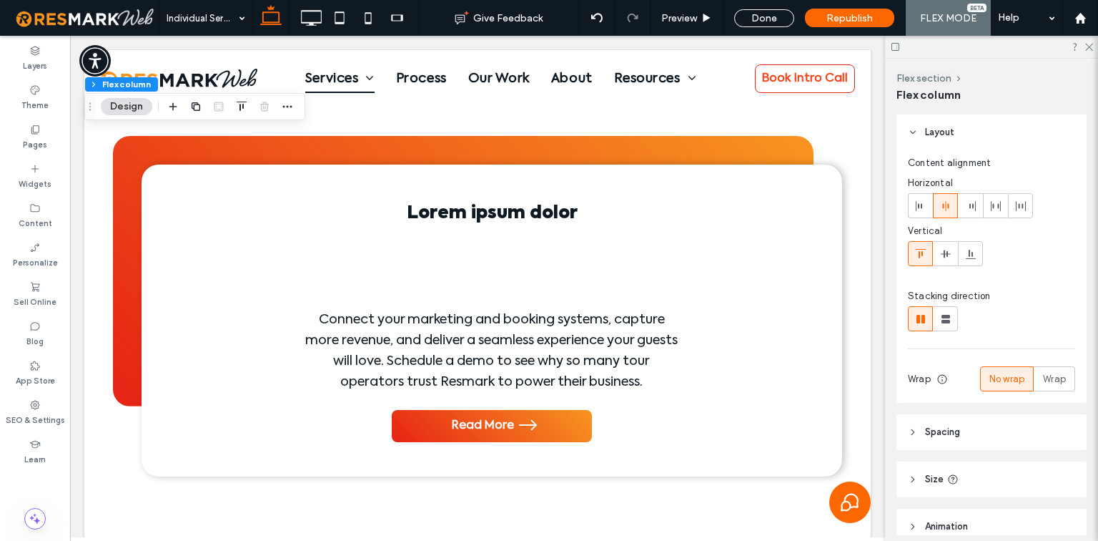
scroll to position [4426, 0]
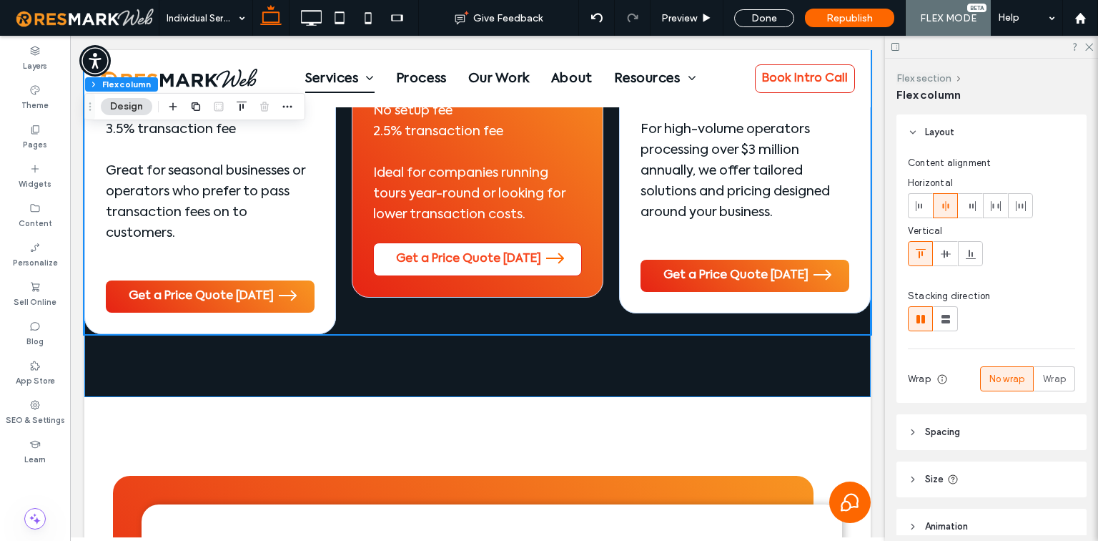
click at [924, 79] on button "Flex section" at bounding box center [924, 78] width 55 height 12
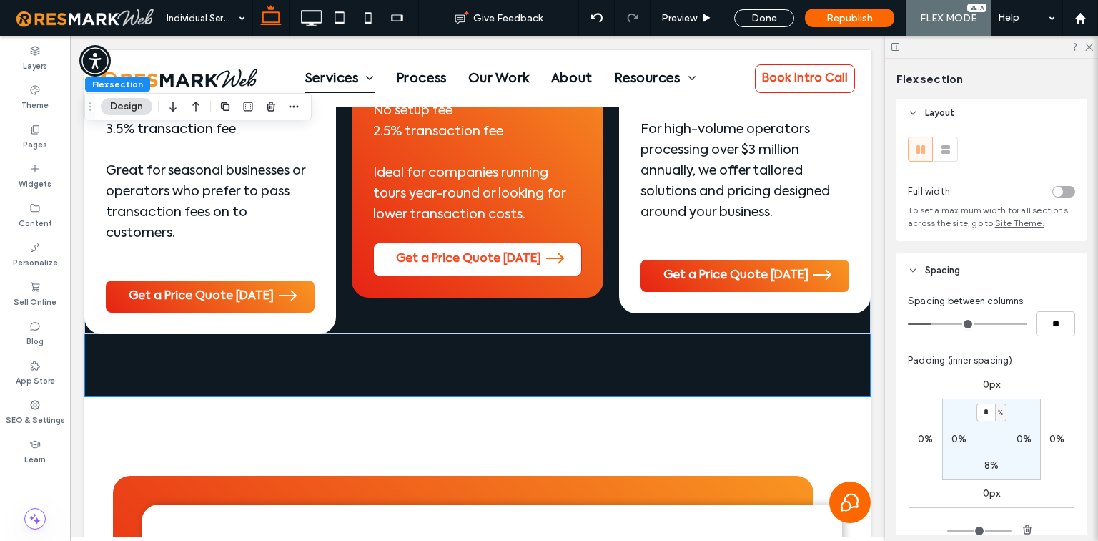
scroll to position [0, 0]
click at [1093, 49] on icon at bounding box center [1088, 45] width 9 height 9
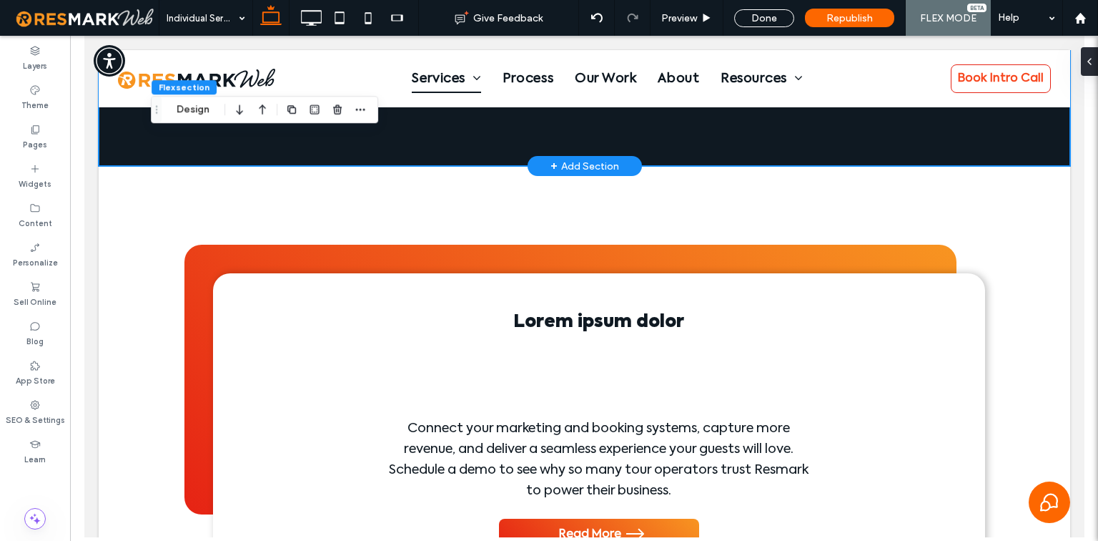
scroll to position [4631, 0]
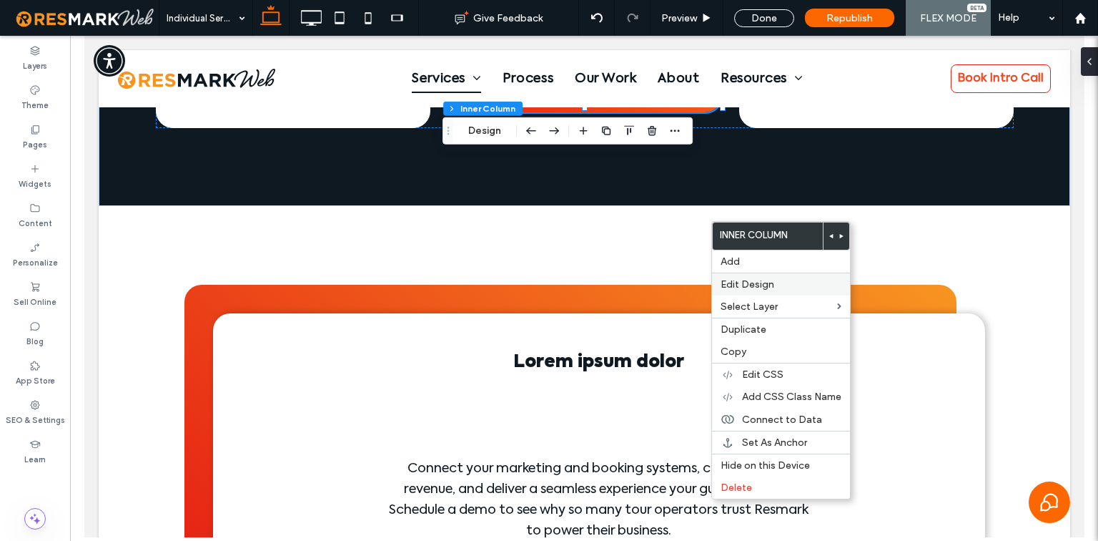
click at [739, 283] on span "Edit Design" at bounding box center [748, 284] width 54 height 12
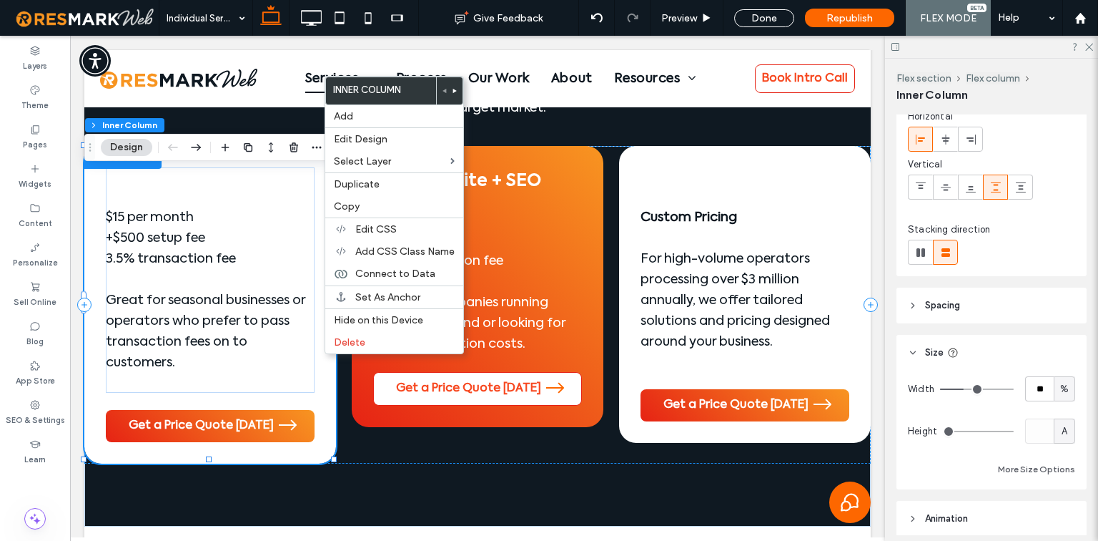
scroll to position [114, 0]
click at [1091, 47] on icon at bounding box center [1088, 45] width 9 height 9
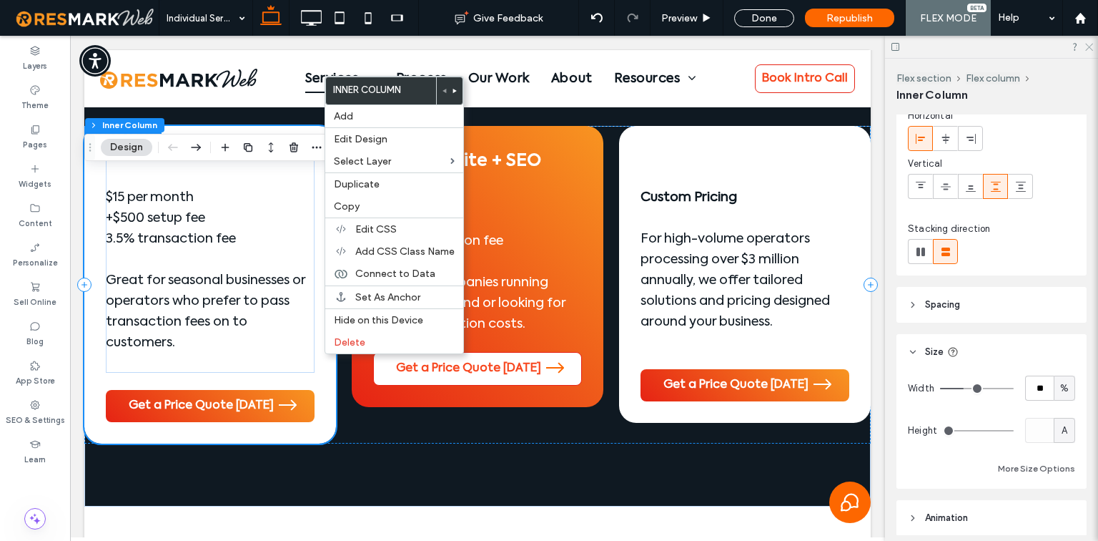
scroll to position [4631, 0]
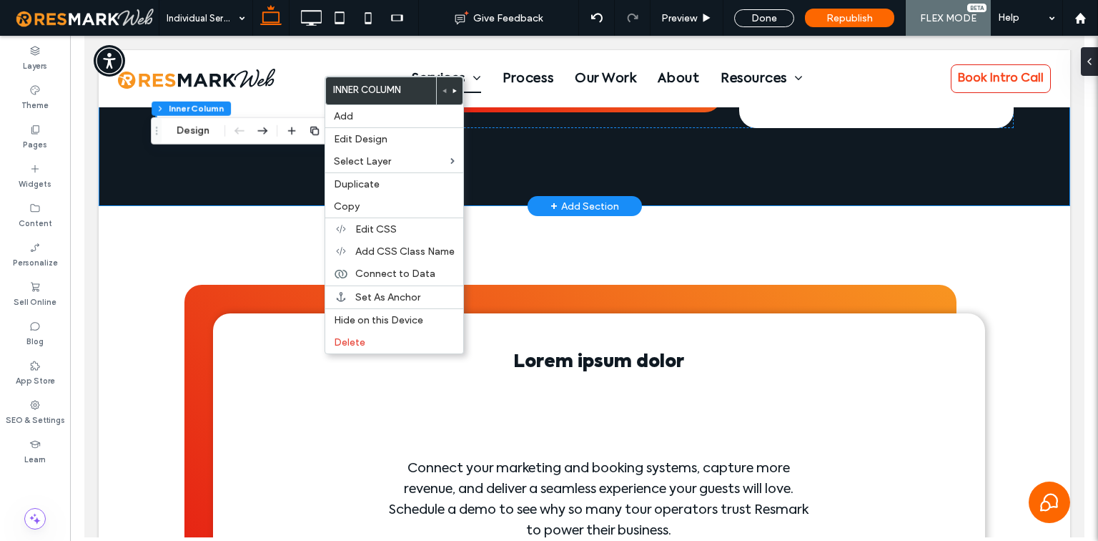
click at [1023, 206] on div "Website Only $15 per month +$500 setup fee 3.5% transaction fee Great for seaso…" at bounding box center [584, 18] width 972 height 375
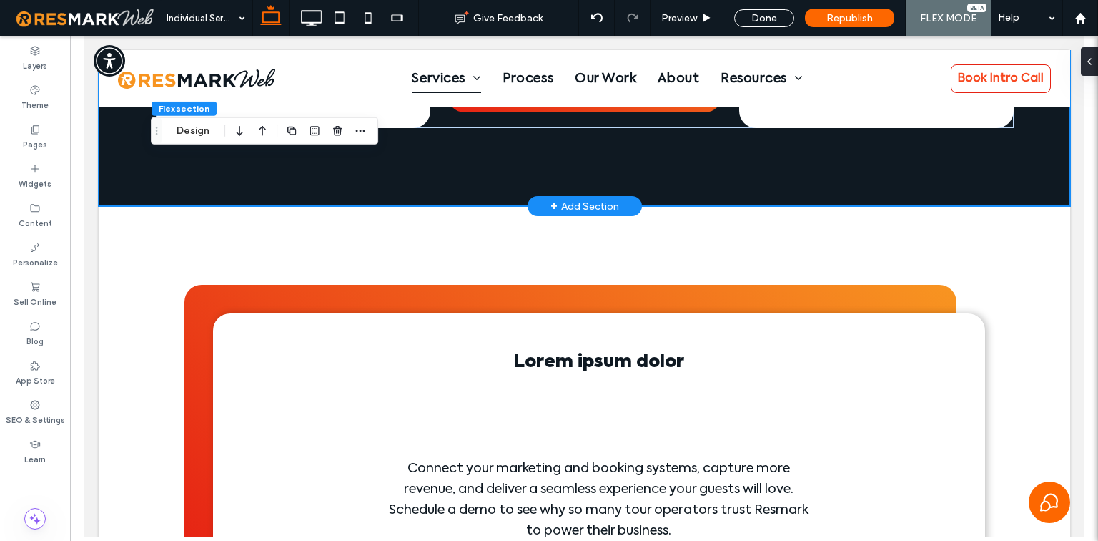
scroll to position [4574, 0]
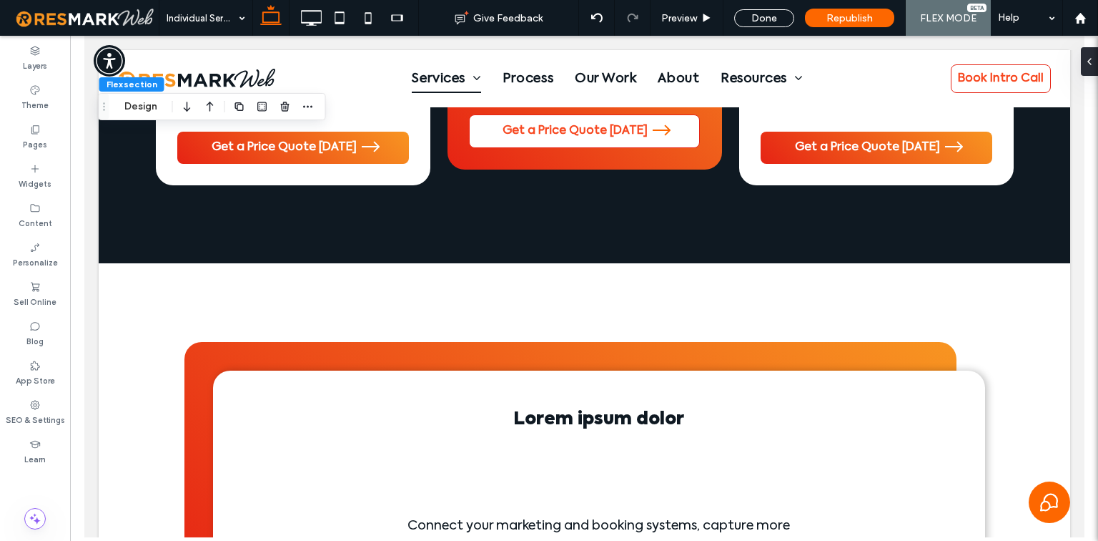
scroll to position [4553, 0]
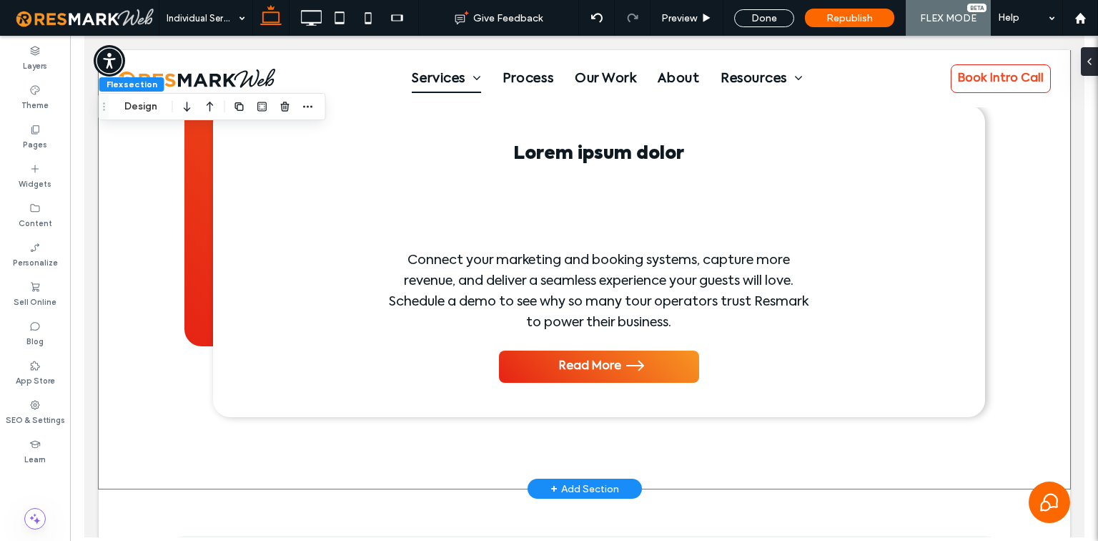
click at [971, 386] on div "Lorem ipsum dolor Discover how Resmark and ResmarkWeb can help you grow Connect…" at bounding box center [584, 243] width 858 height 491
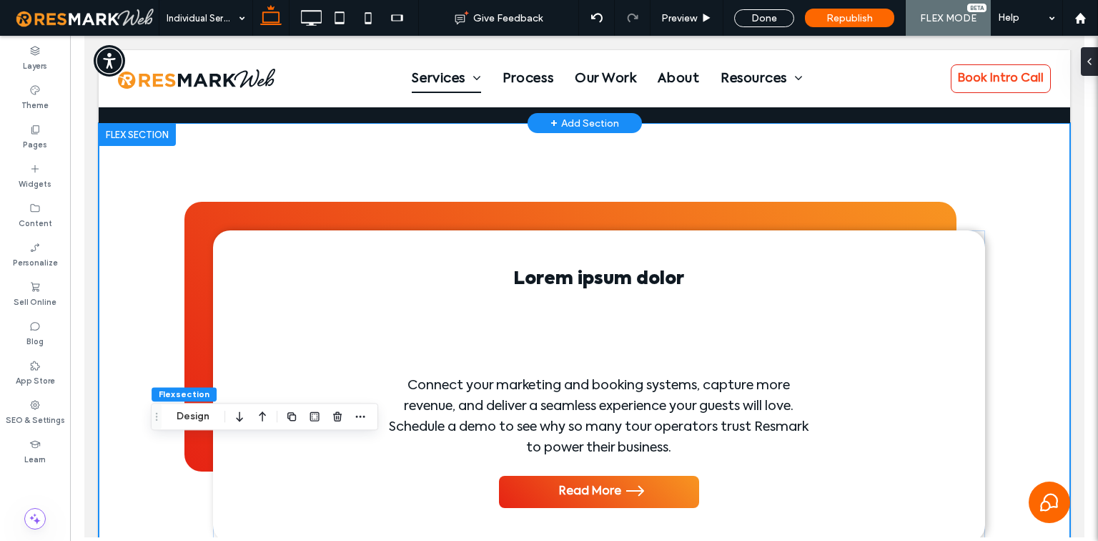
scroll to position [4657, 0]
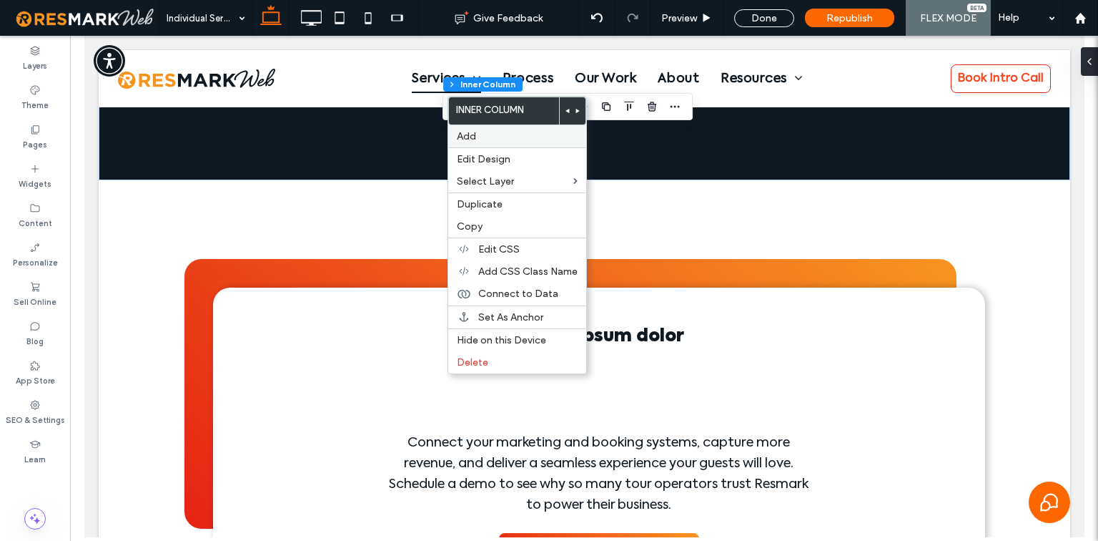
click at [503, 144] on div "Add" at bounding box center [517, 136] width 138 height 22
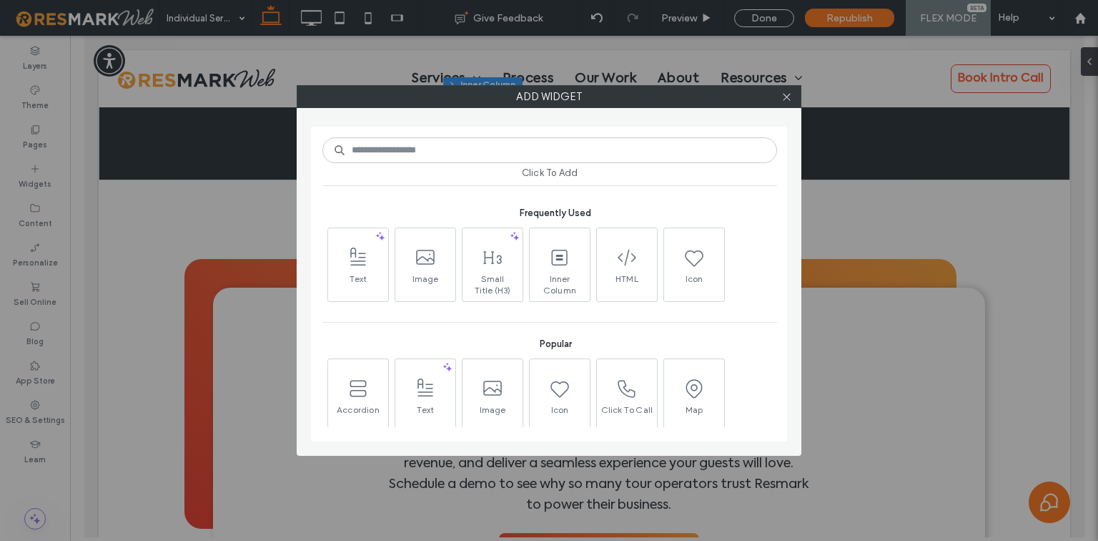
click at [502, 162] on input at bounding box center [550, 150] width 455 height 26
click at [792, 94] on div at bounding box center [786, 96] width 21 height 21
click at [787, 97] on icon at bounding box center [787, 97] width 11 height 11
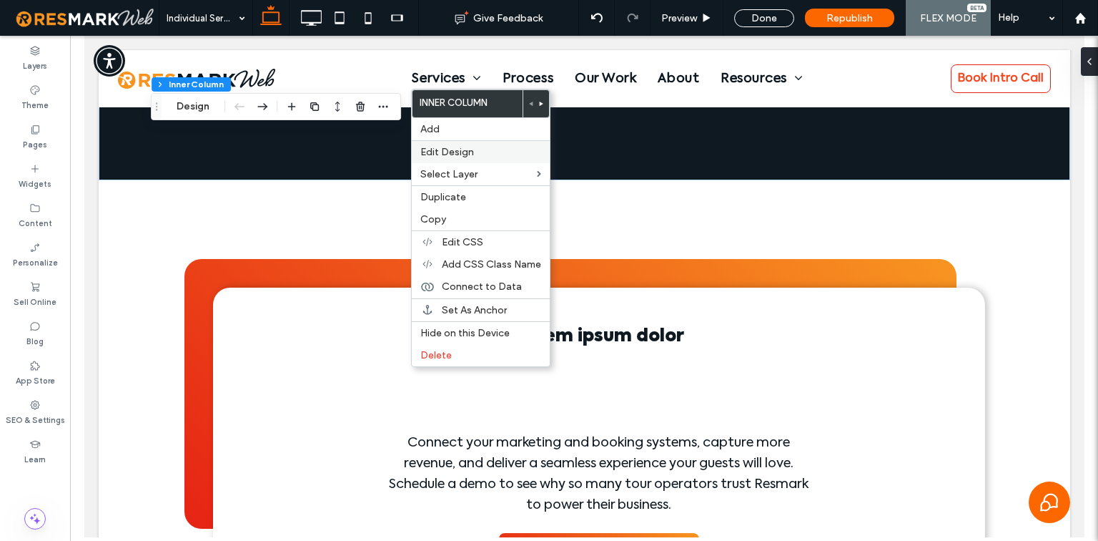
drag, startPoint x: 523, startPoint y: 141, endPoint x: 675, endPoint y: 155, distance: 152.3
click at [523, 141] on div "Edit Design" at bounding box center [481, 151] width 138 height 23
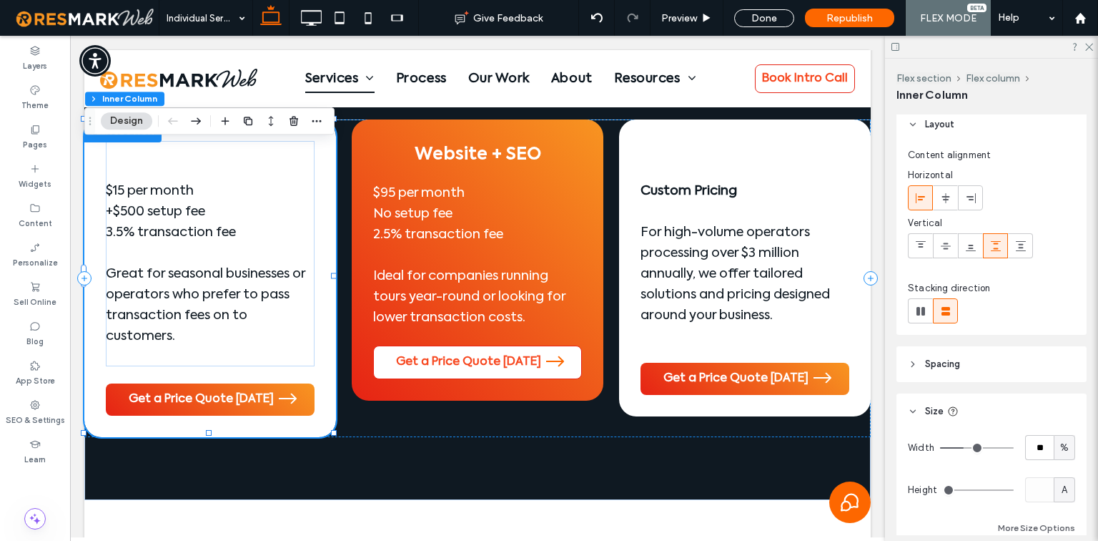
scroll to position [220, 0]
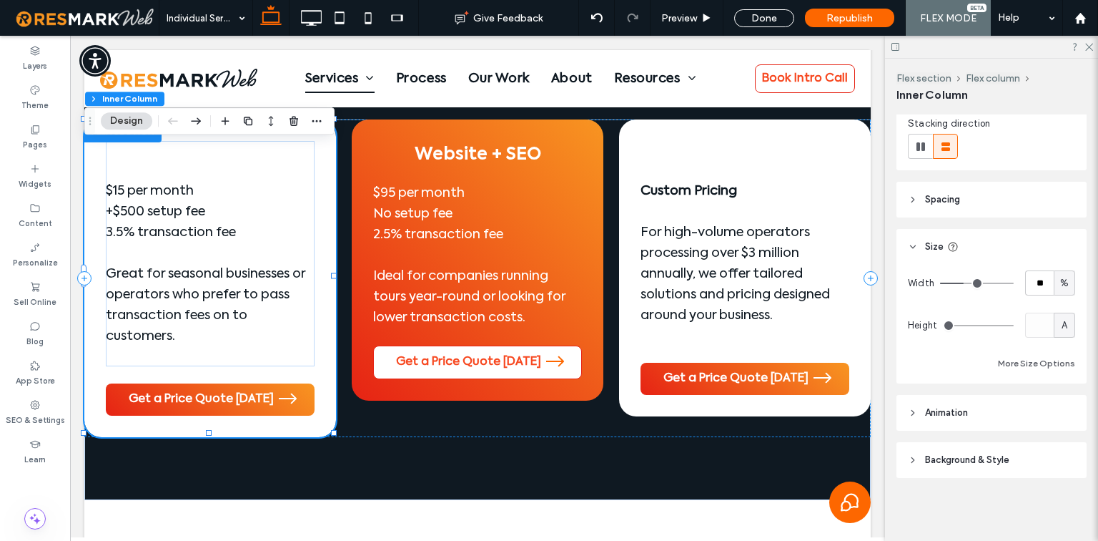
click at [1054, 334] on div "A" at bounding box center [1064, 324] width 21 height 25
click at [1058, 343] on span "px" at bounding box center [1059, 350] width 10 height 14
type input "***"
type input "*****"
drag, startPoint x: 1010, startPoint y: 326, endPoint x: 1027, endPoint y: 326, distance: 16.4
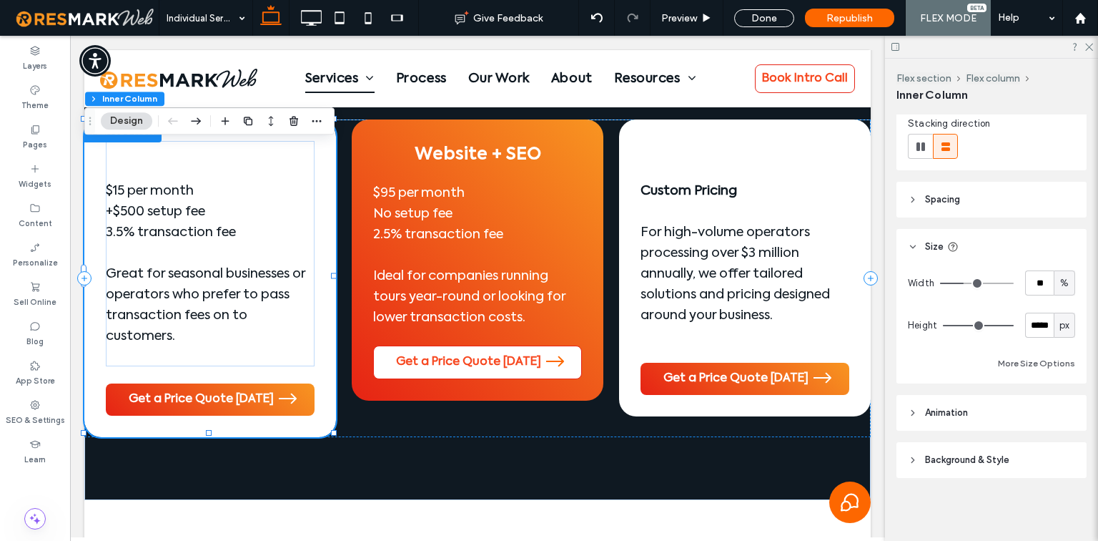
click at [1014, 326] on input "range" at bounding box center [978, 325] width 71 height 1
click at [1098, 49] on div at bounding box center [991, 47] width 213 height 22
click at [1087, 48] on icon at bounding box center [1088, 45] width 9 height 9
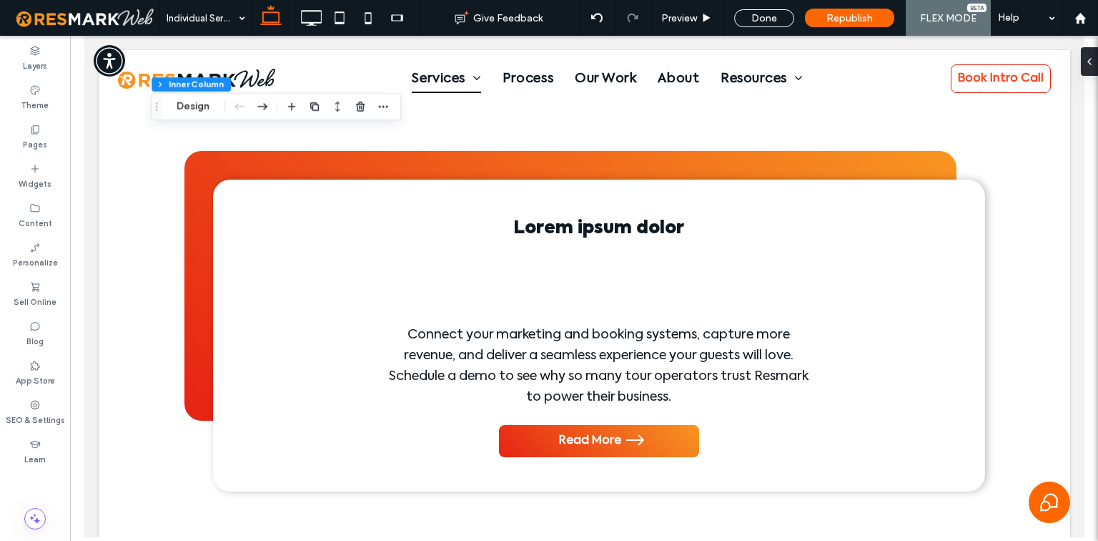
scroll to position [4714, 0]
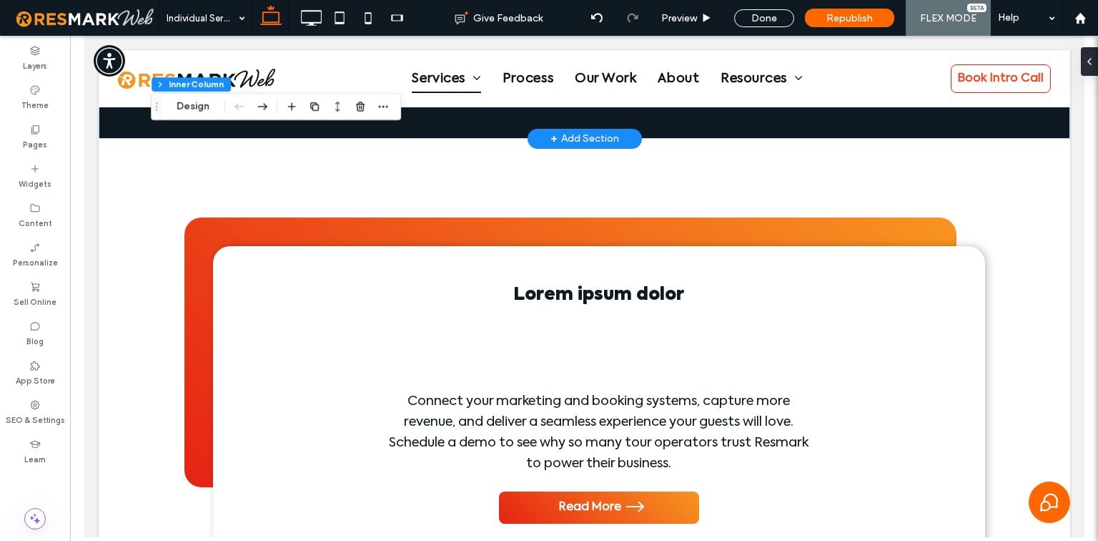
drag, startPoint x: 488, startPoint y: 353, endPoint x: 488, endPoint y: 346, distance: 7.2
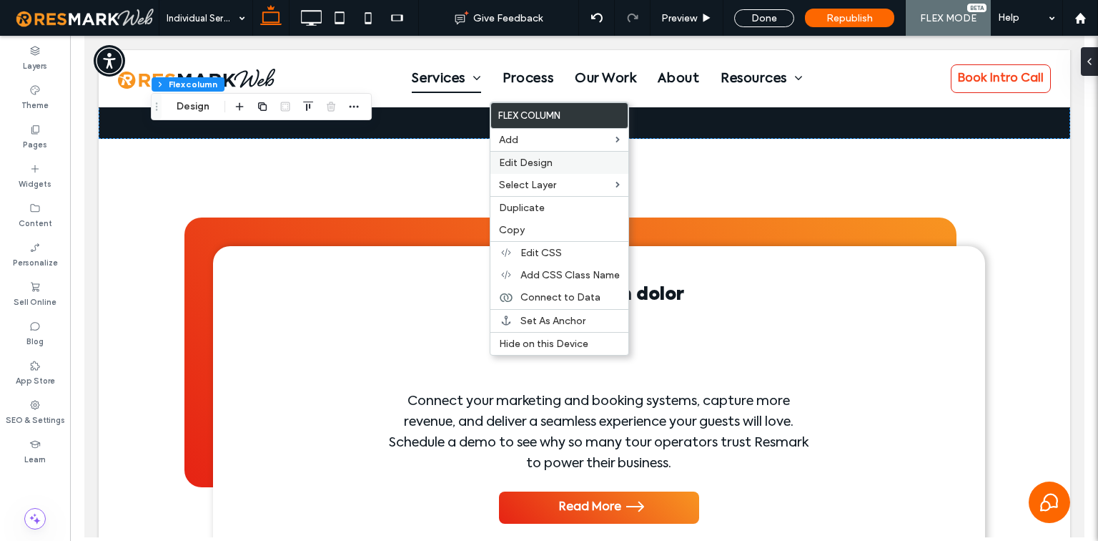
click at [542, 153] on div "Edit Design" at bounding box center [560, 162] width 138 height 23
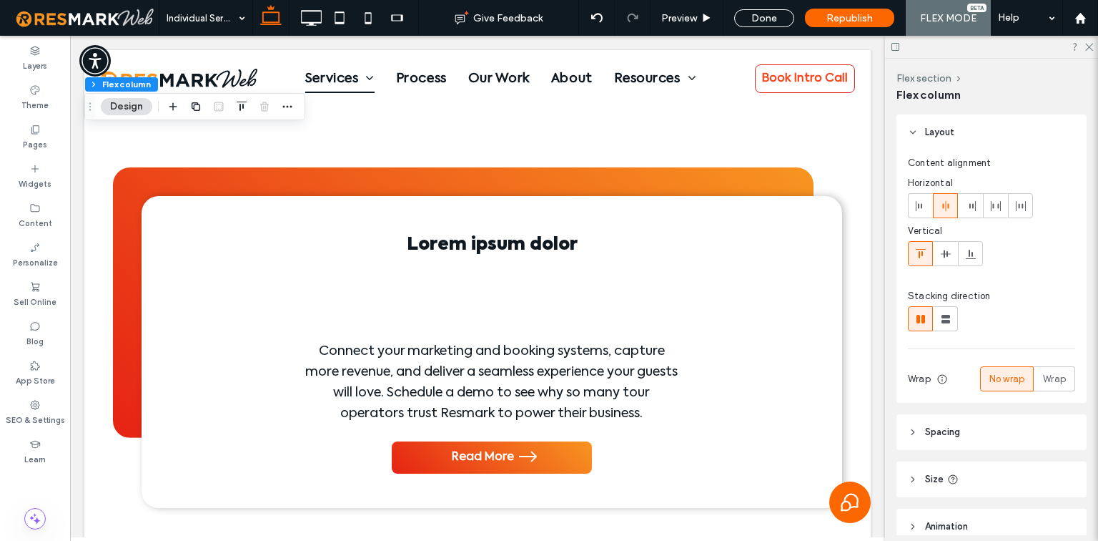
scroll to position [4380, 0]
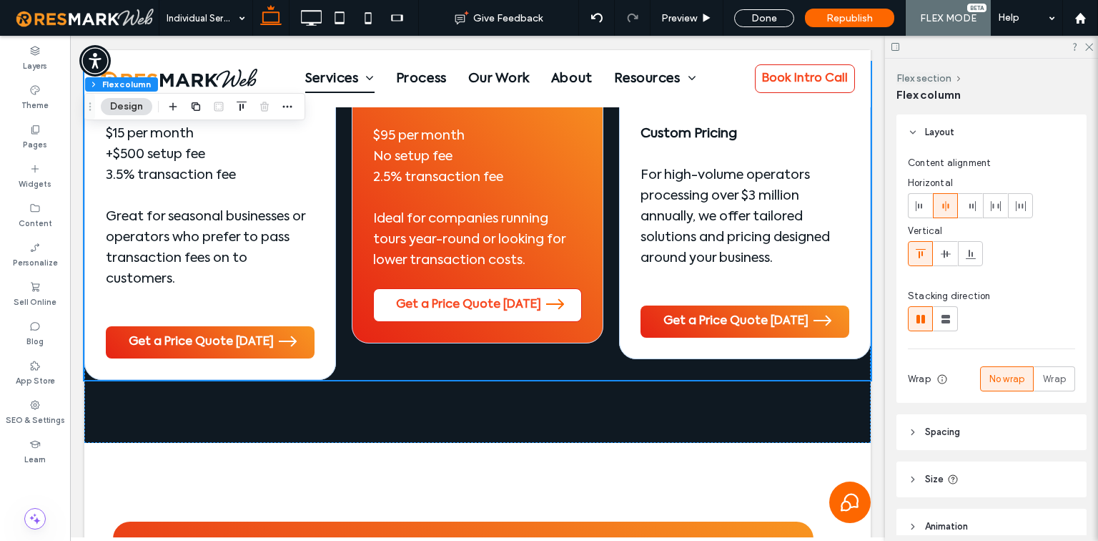
click at [919, 85] on div "Flex section Flex column" at bounding box center [992, 87] width 190 height 31
click at [920, 79] on button "Flex section" at bounding box center [924, 78] width 55 height 12
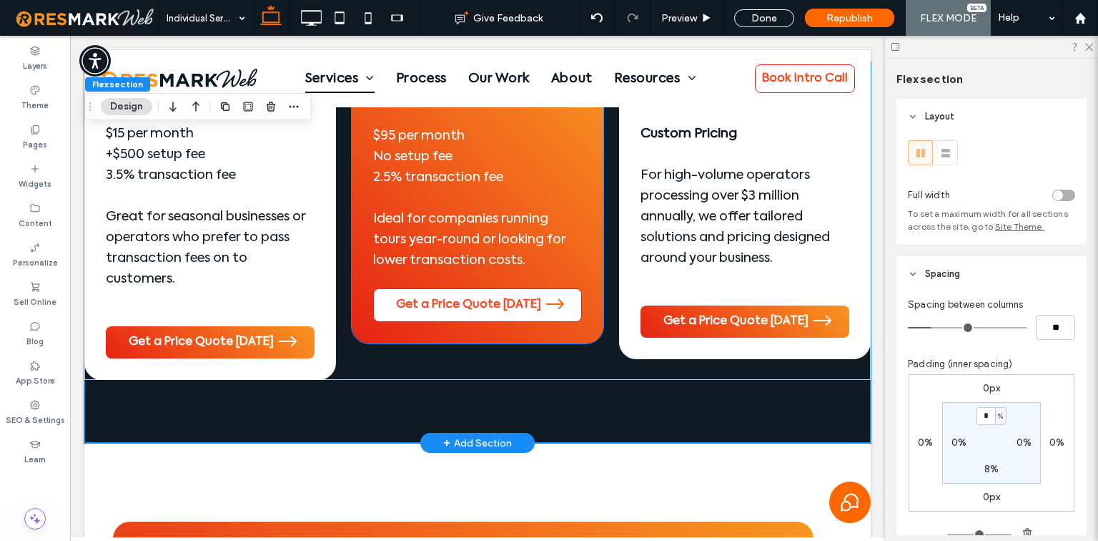
click at [590, 343] on div "Website + SEO $95 per month No setup fee 2.5% transaction fee Ideal for compani…" at bounding box center [478, 202] width 252 height 281
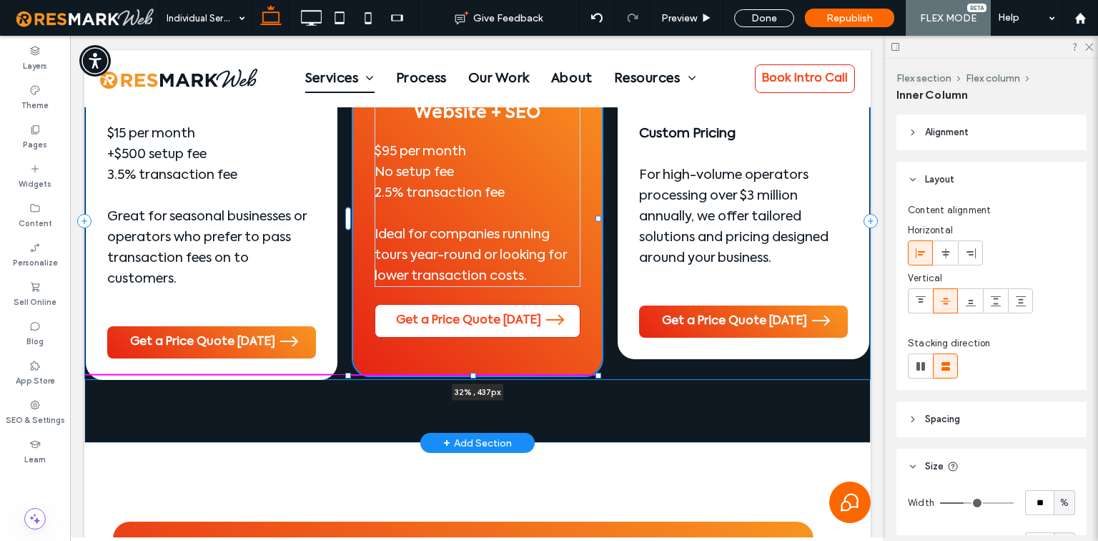
drag, startPoint x: 475, startPoint y: 363, endPoint x: 468, endPoint y: 400, distance: 37.7
click at [350, 63] on div at bounding box center [349, 62] width 1 height 1
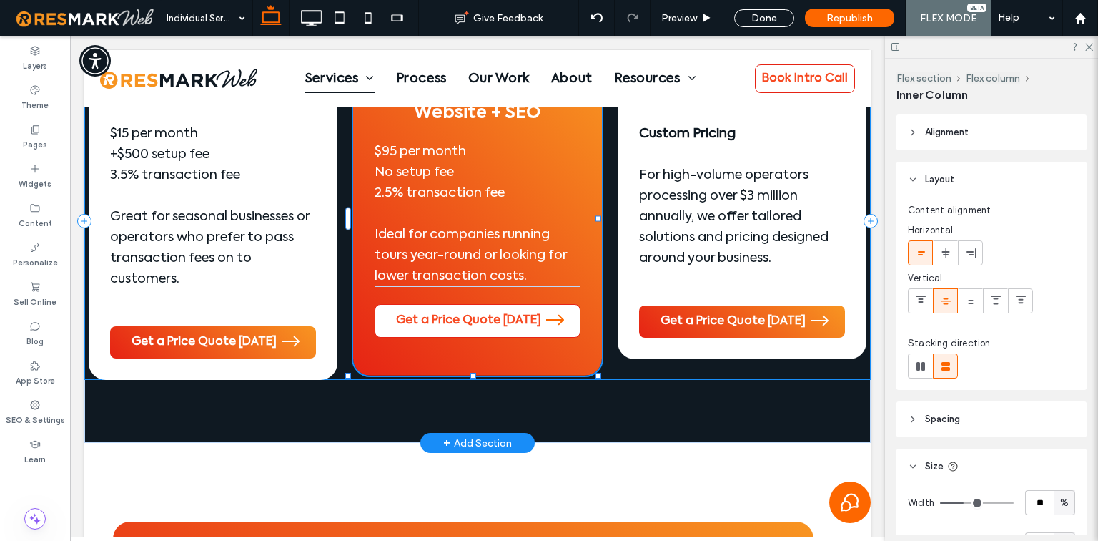
type input "***"
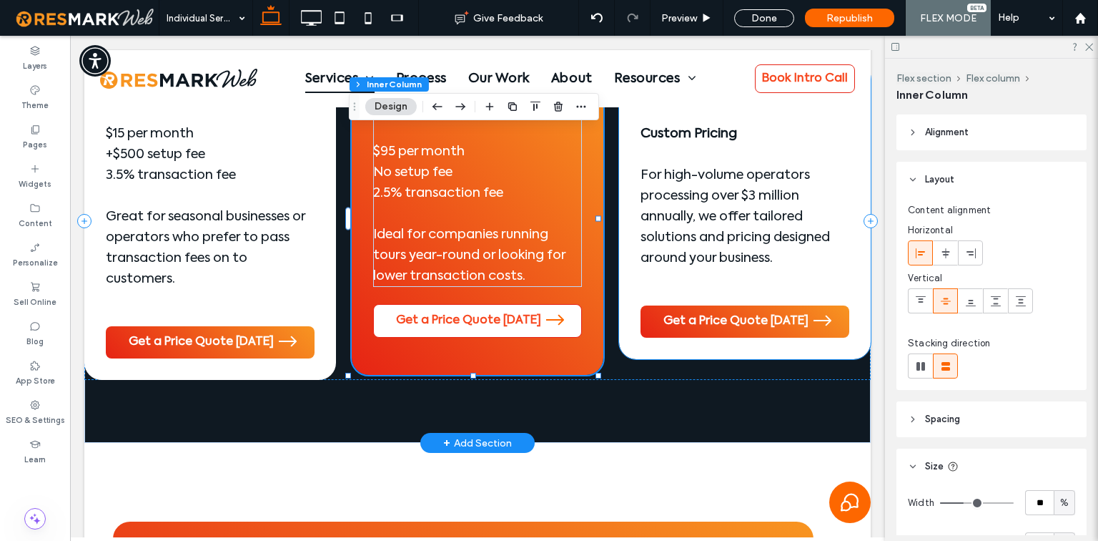
click at [699, 359] on div "Website + Booking Custom Pricing For high-volume operators processing over $3 m…" at bounding box center [745, 210] width 252 height 297
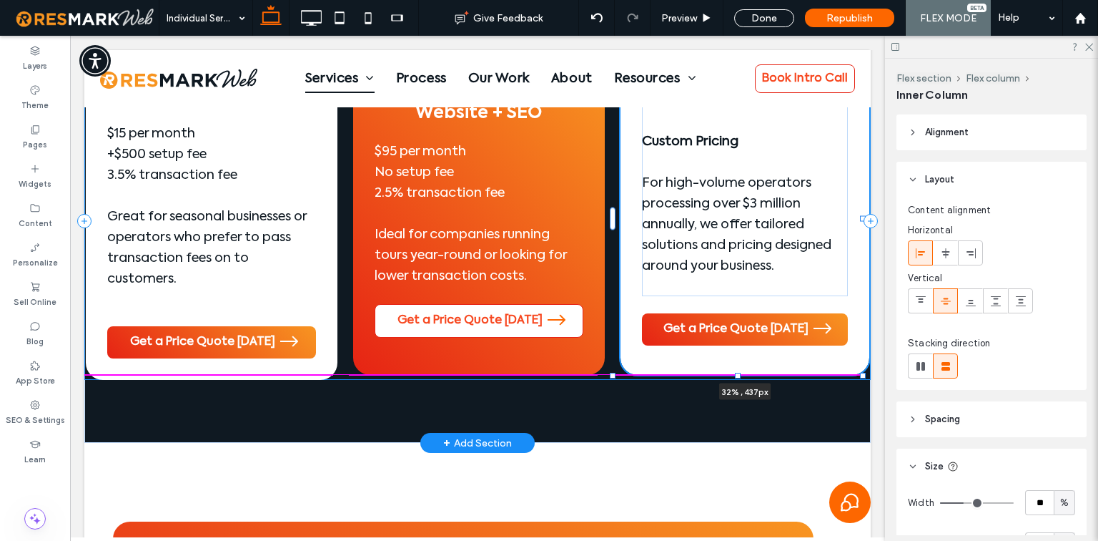
drag, startPoint x: 739, startPoint y: 395, endPoint x: 734, endPoint y: 403, distance: 8.3
click at [734, 403] on div "Website Only $15 per month +$500 setup fee 3.5% transaction fee Great for seaso…" at bounding box center [477, 252] width 787 height 380
type input "***"
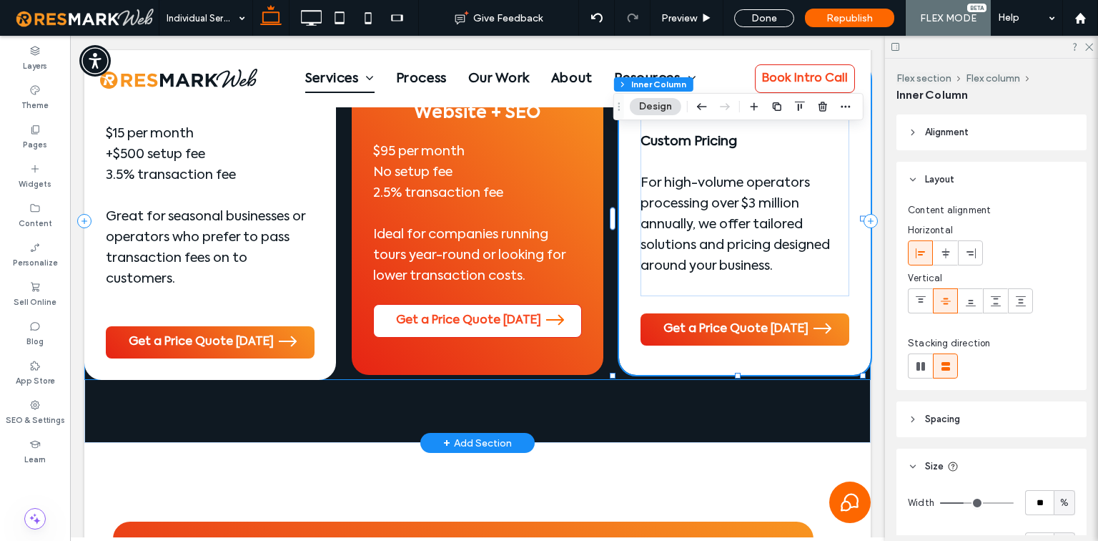
click at [612, 380] on div "Website Only $15 per month +$500 setup fee 3.5% transaction fee Great for seaso…" at bounding box center [477, 220] width 787 height 317
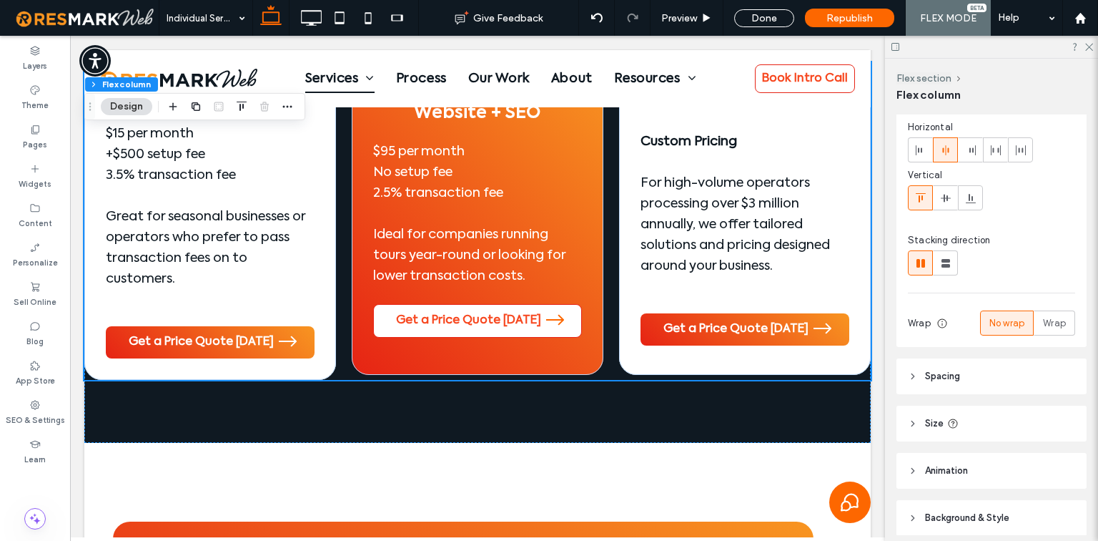
click at [960, 369] on span "Spacing" at bounding box center [942, 376] width 35 height 14
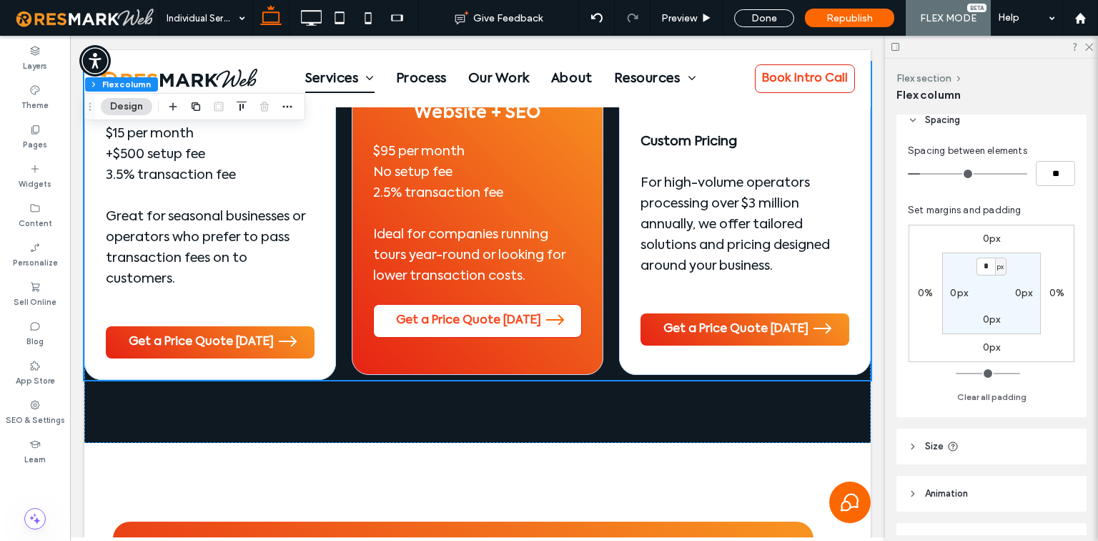
scroll to position [392, 0]
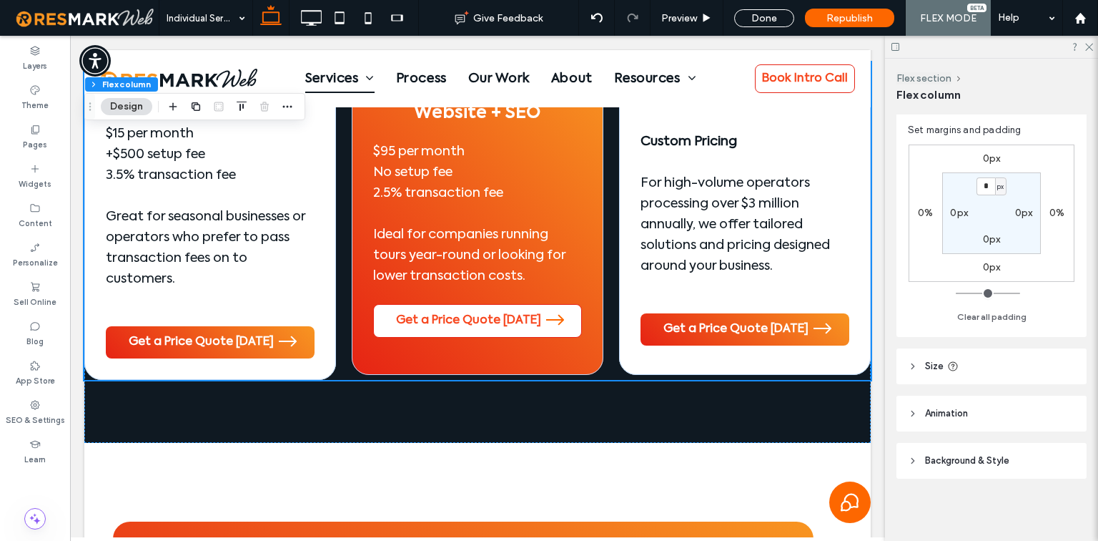
click at [951, 358] on header "Size" at bounding box center [992, 366] width 190 height 36
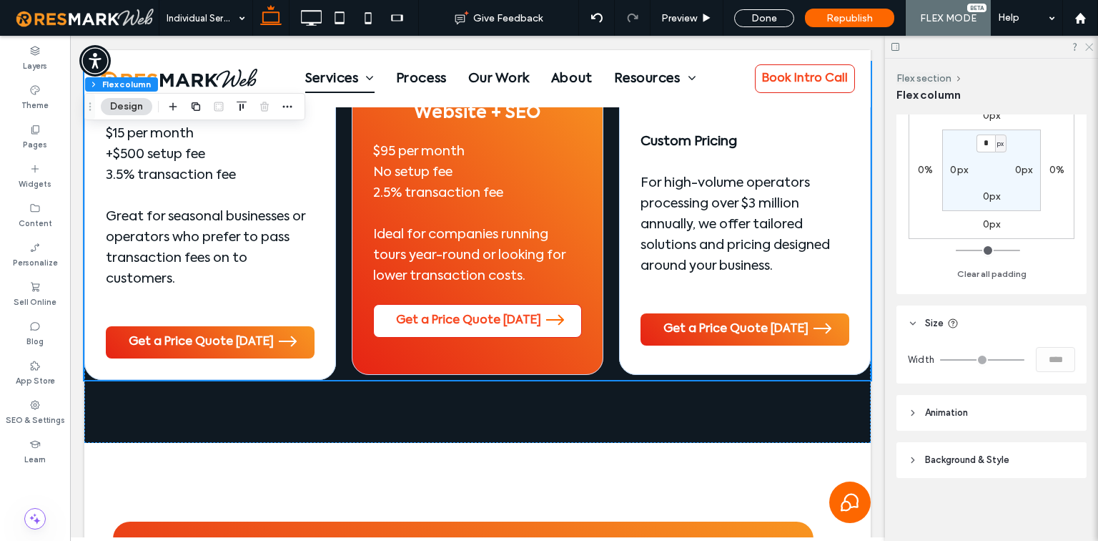
click at [1087, 48] on icon at bounding box center [1088, 45] width 9 height 9
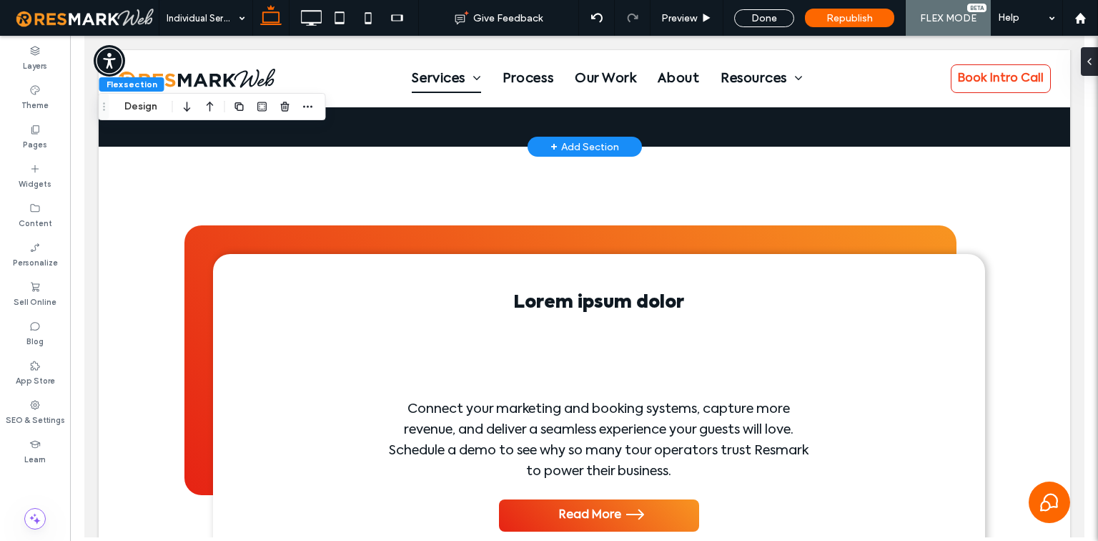
scroll to position [4714, 0]
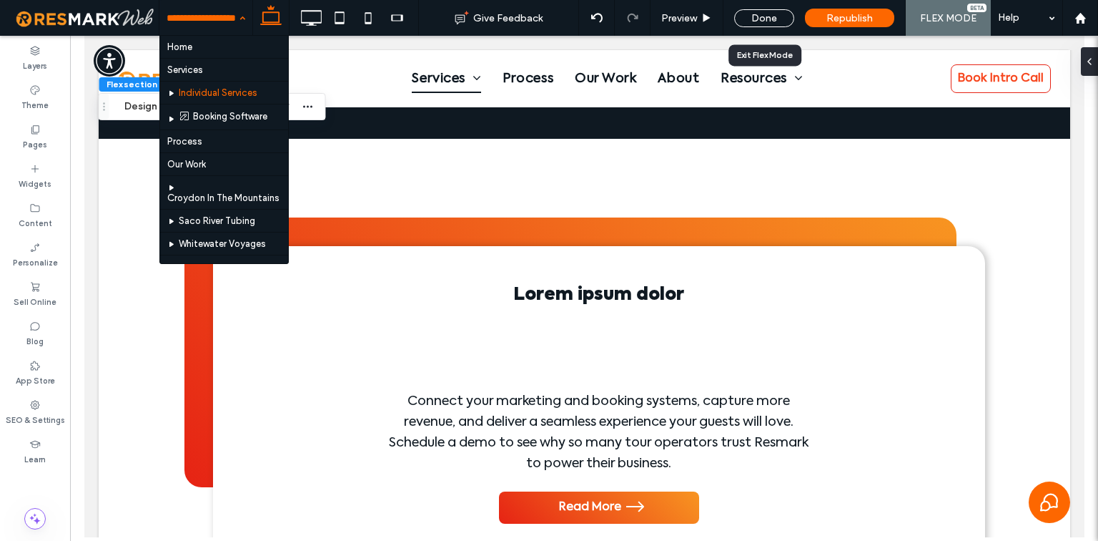
click at [742, 26] on div "Done" at bounding box center [765, 18] width 82 height 36
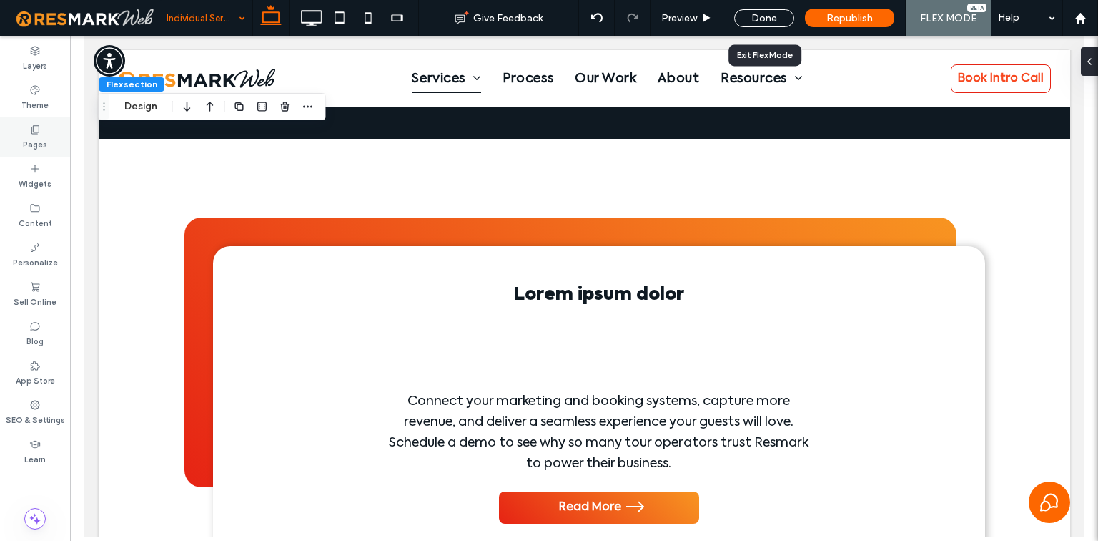
drag, startPoint x: 752, startPoint y: 17, endPoint x: 26, endPoint y: 99, distance: 731.1
click at [752, 17] on div "Done" at bounding box center [764, 18] width 60 height 18
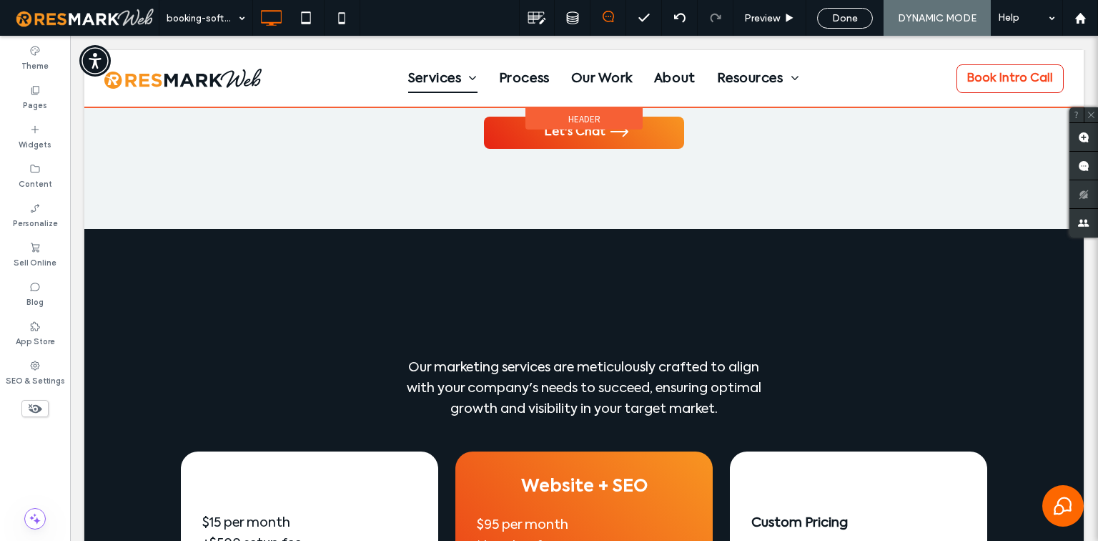
scroll to position [3799, 0]
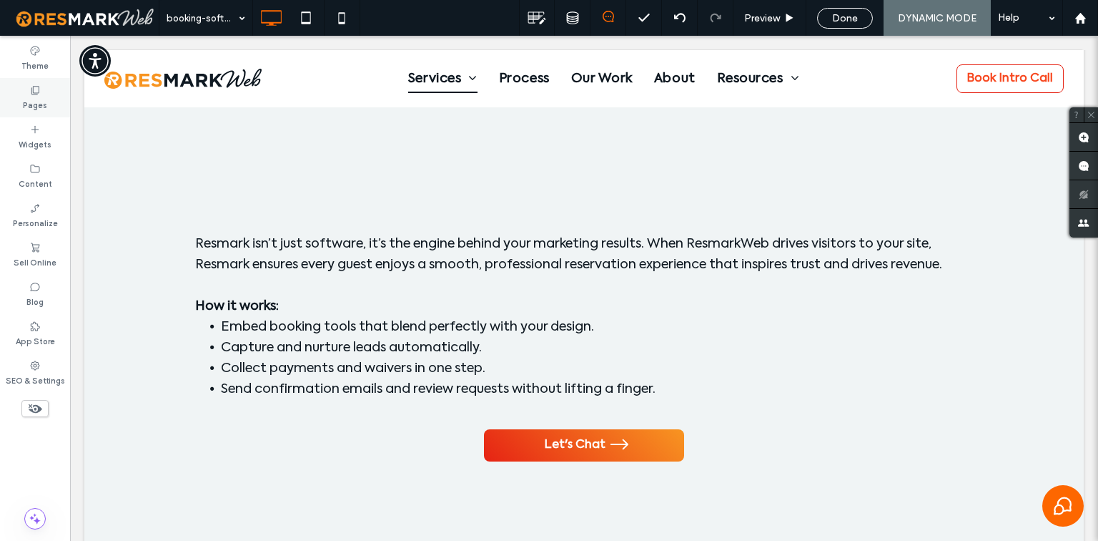
click at [51, 114] on div "Pages" at bounding box center [35, 97] width 70 height 39
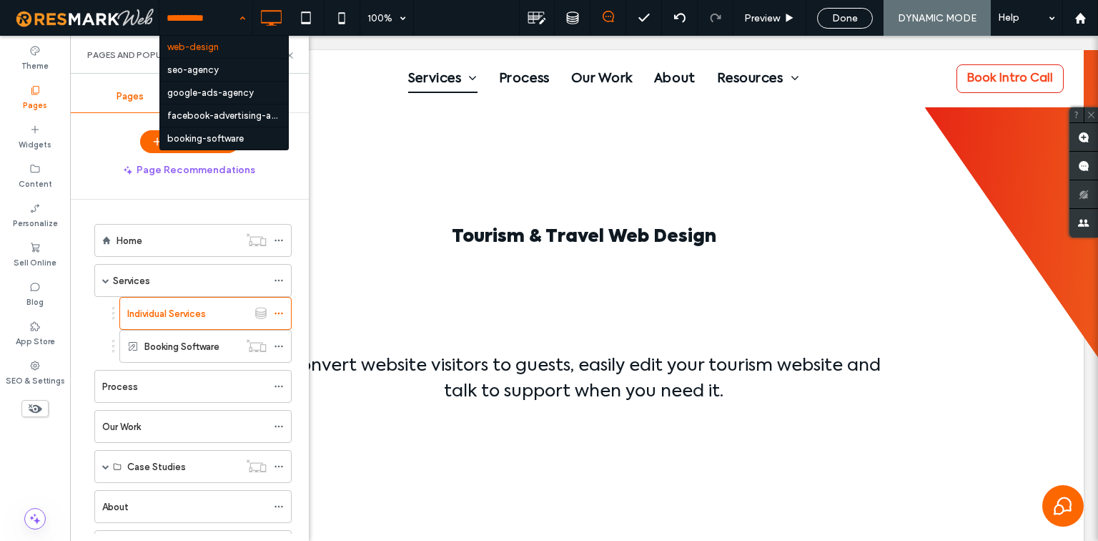
scroll to position [0, 0]
click at [296, 58] on div "Pages and Popups" at bounding box center [189, 55] width 239 height 38
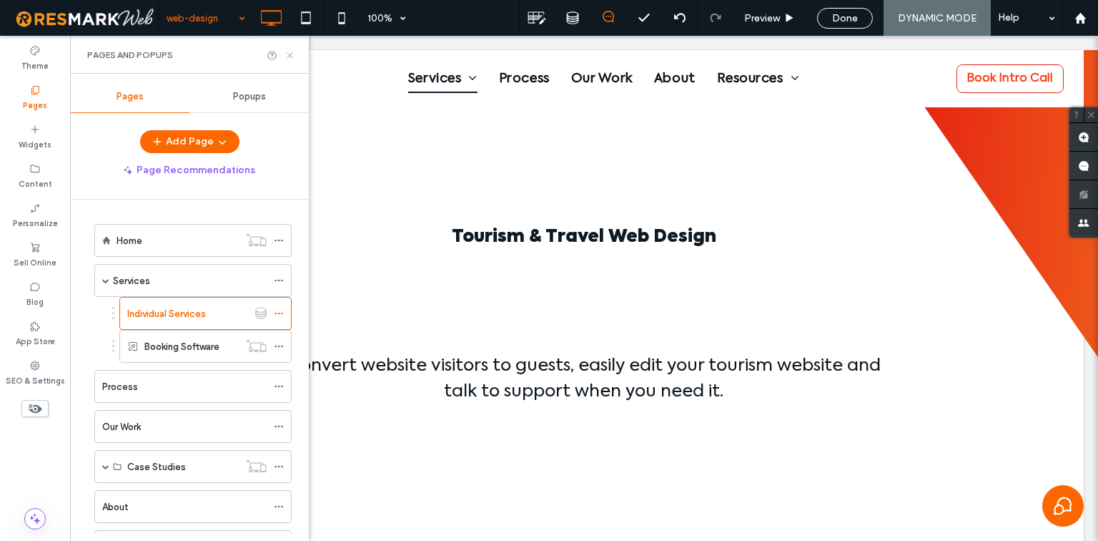
click at [292, 55] on icon at bounding box center [290, 55] width 11 height 11
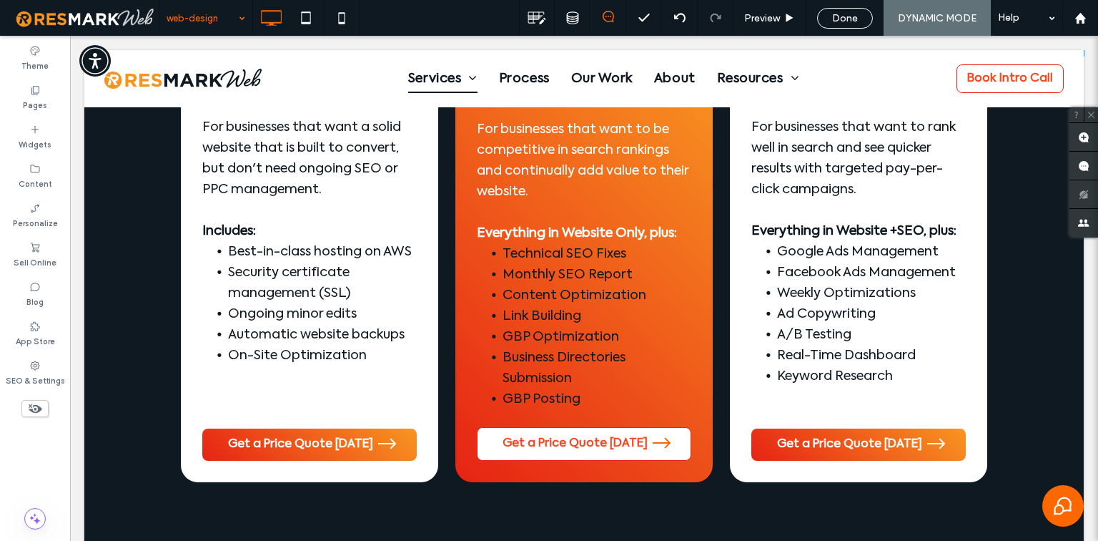
scroll to position [4405, 0]
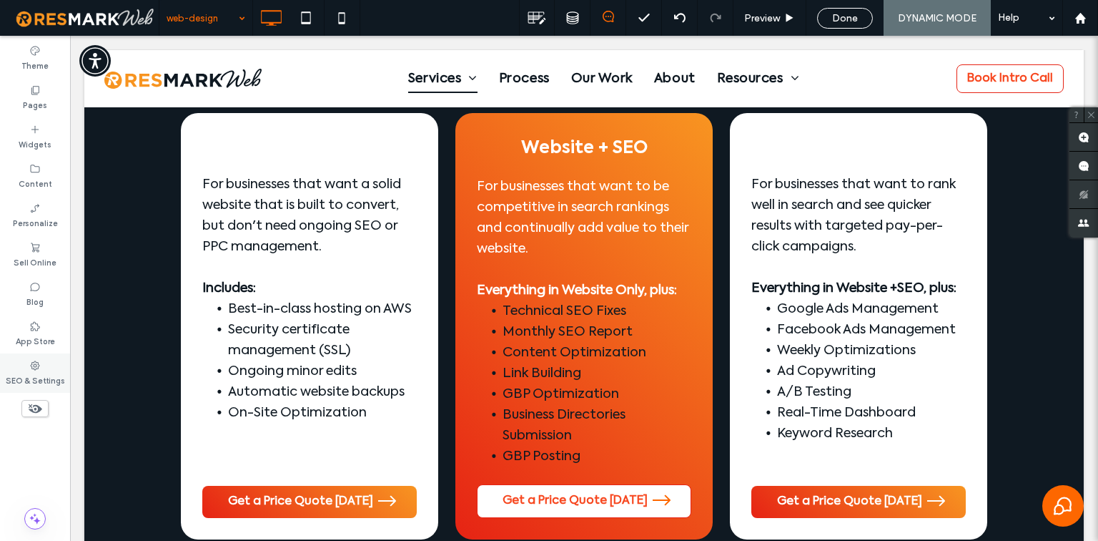
click at [40, 361] on icon at bounding box center [34, 365] width 11 height 11
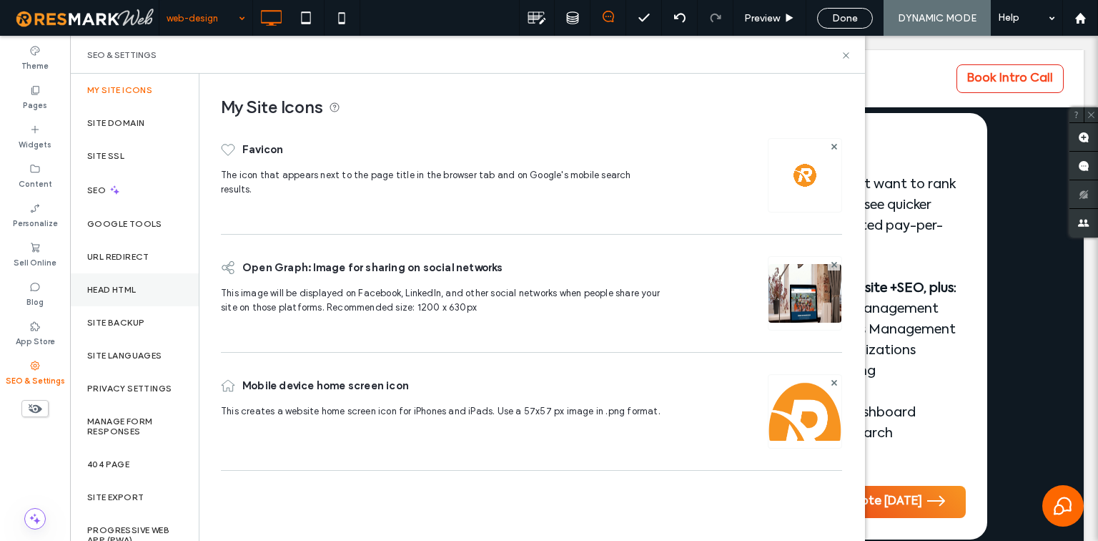
click at [112, 286] on label "Head HTML" at bounding box center [111, 290] width 49 height 10
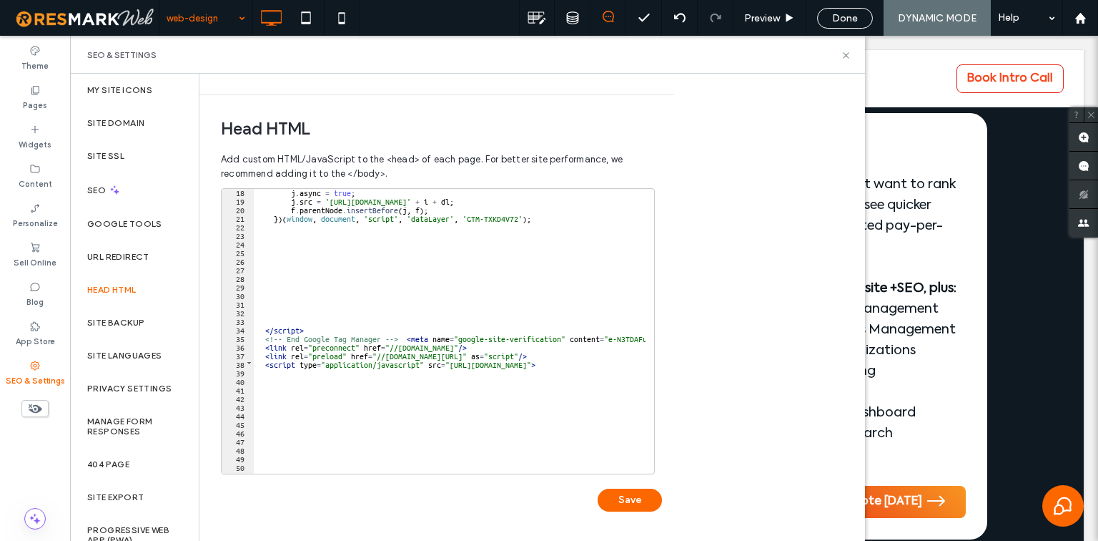
scroll to position [1096, 0]
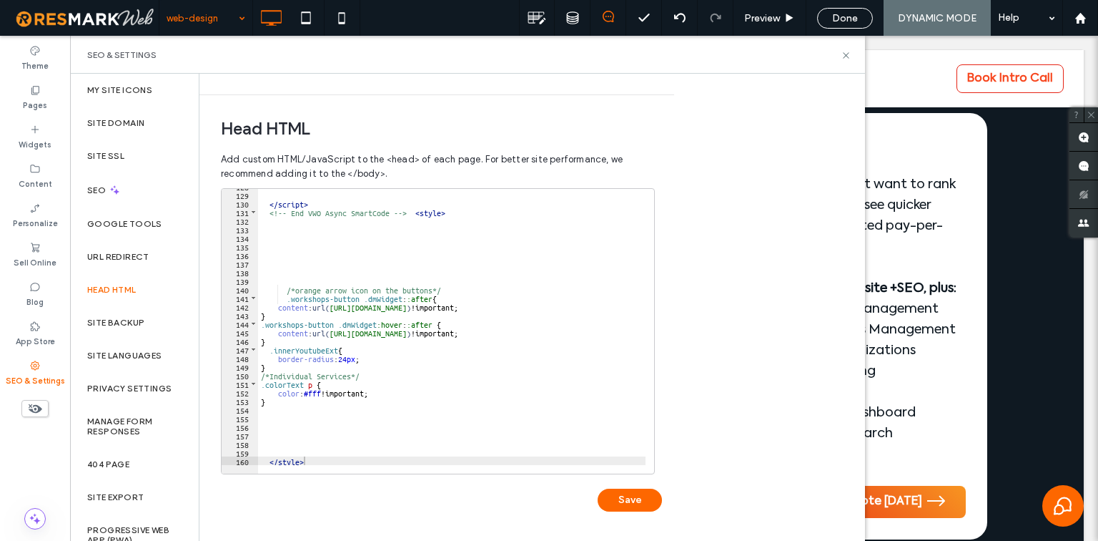
drag, startPoint x: 300, startPoint y: 380, endPoint x: 251, endPoint y: 384, distance: 49.5
click at [251, 384] on div "** 128 129 130 131 132 133 134 135 136 137 138 139 140 141 142 143 144 145 146 …" at bounding box center [438, 331] width 434 height 286
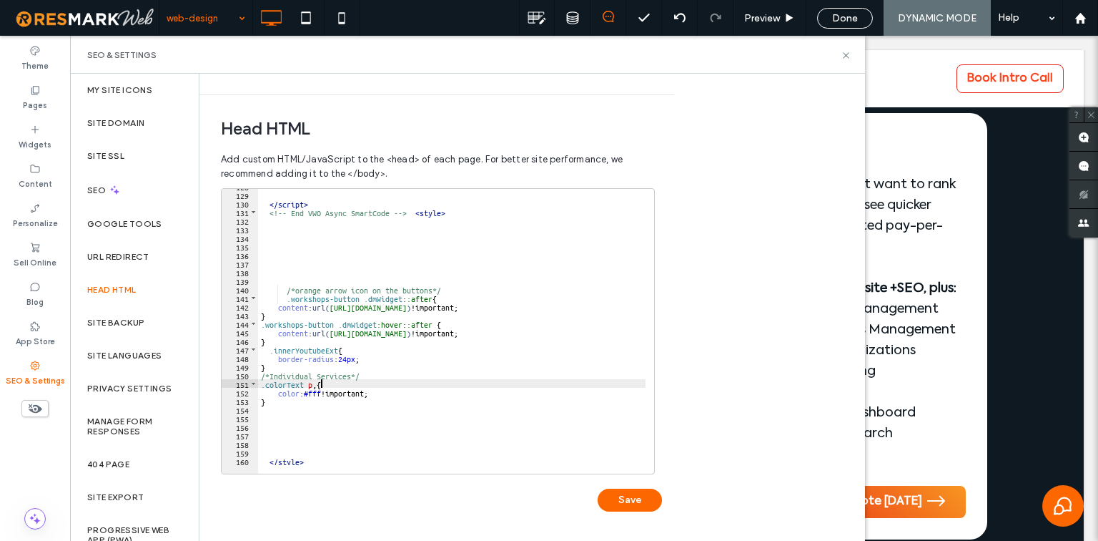
paste textarea
type textarea "**"
click at [646, 512] on div "** 128 129 130 131 132 133 134 135 136 137 138 139 140 141 142 143 144 145 146 …" at bounding box center [441, 357] width 441 height 338
click at [644, 501] on button "Save" at bounding box center [630, 499] width 64 height 23
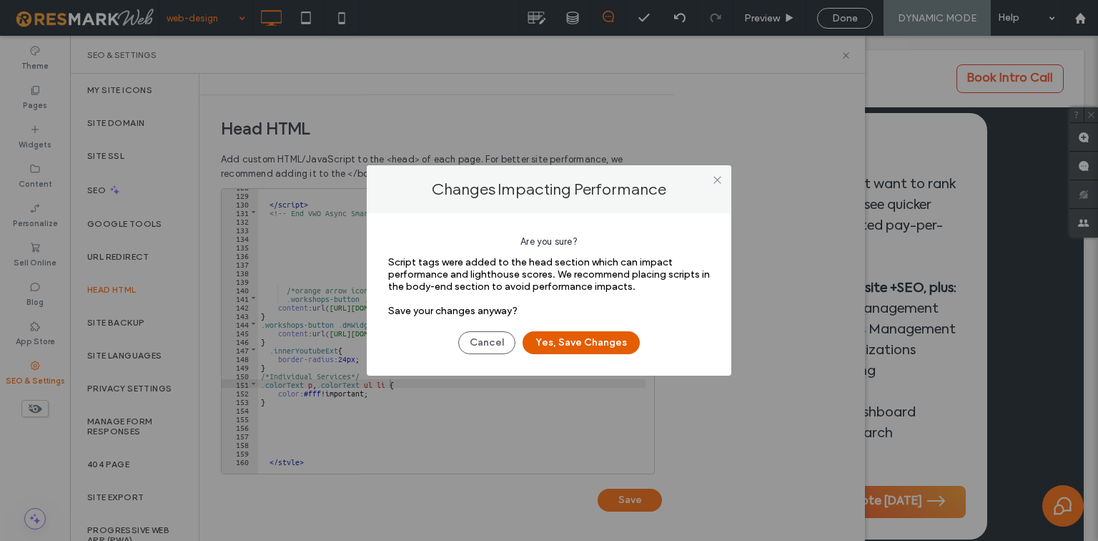
click at [618, 345] on button "Yes, Save Changes" at bounding box center [581, 342] width 117 height 23
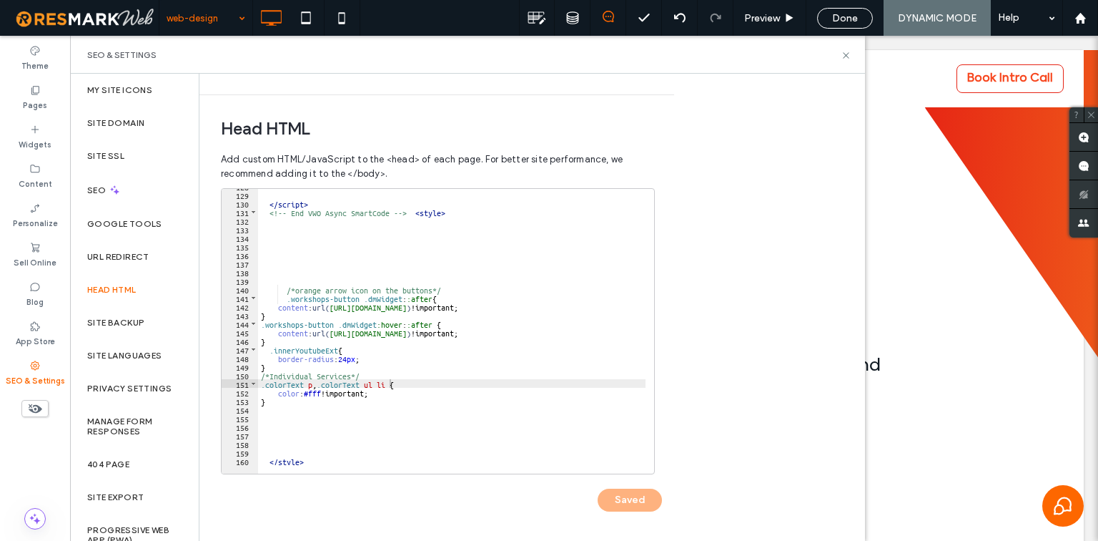
scroll to position [0, 0]
click at [852, 49] on div "SEO & Settings" at bounding box center [467, 55] width 795 height 38
click at [847, 53] on icon at bounding box center [846, 55] width 11 height 11
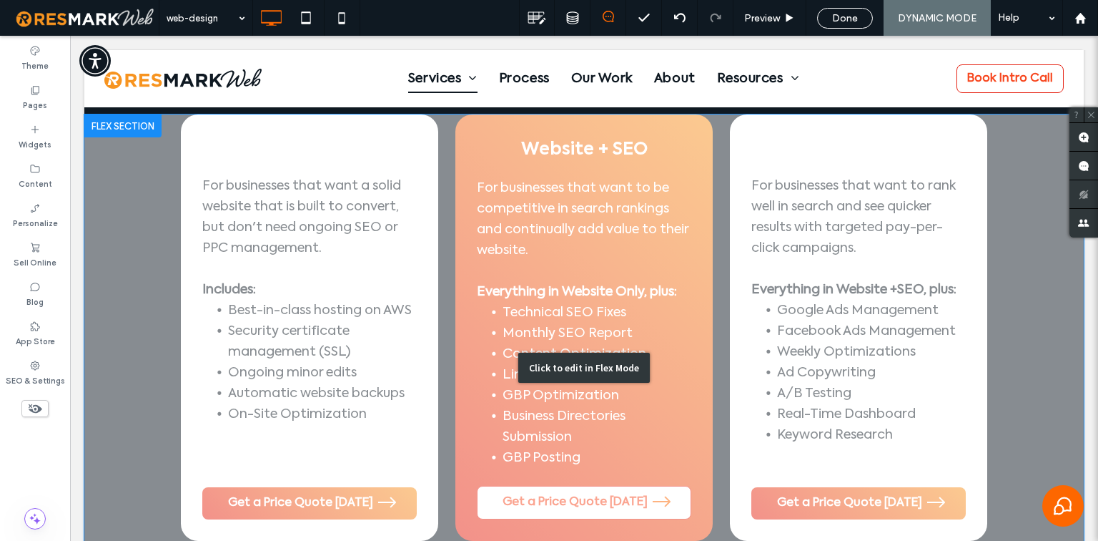
scroll to position [4348, 0]
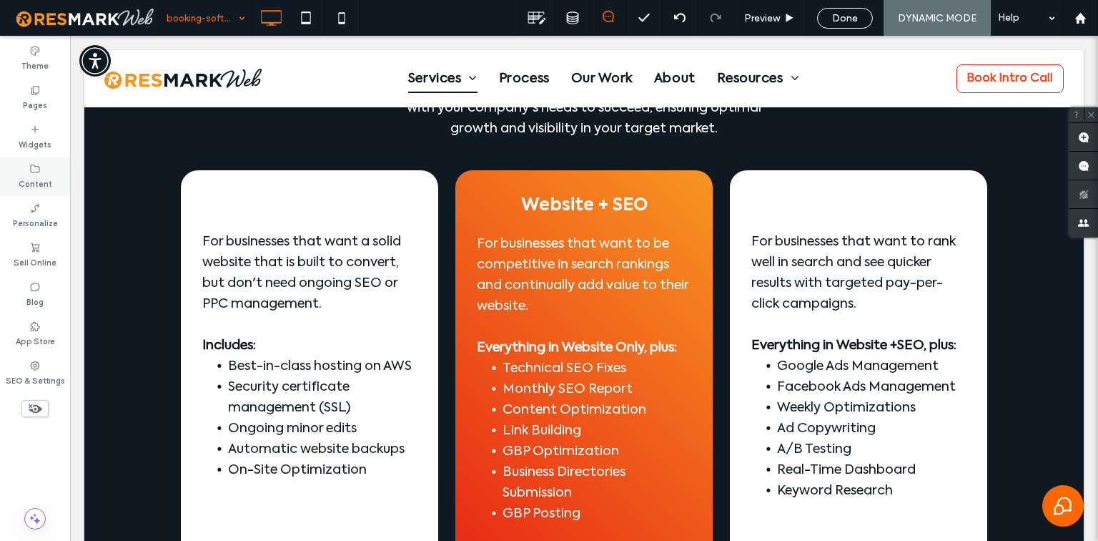
click at [44, 172] on div "Content" at bounding box center [35, 176] width 70 height 39
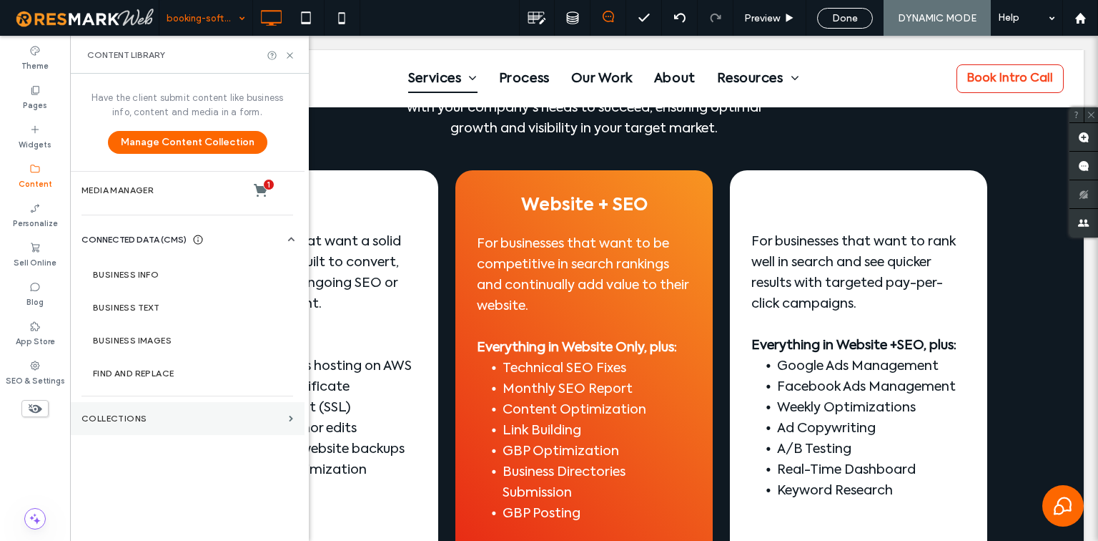
click at [165, 413] on label "Collections" at bounding box center [183, 418] width 202 height 10
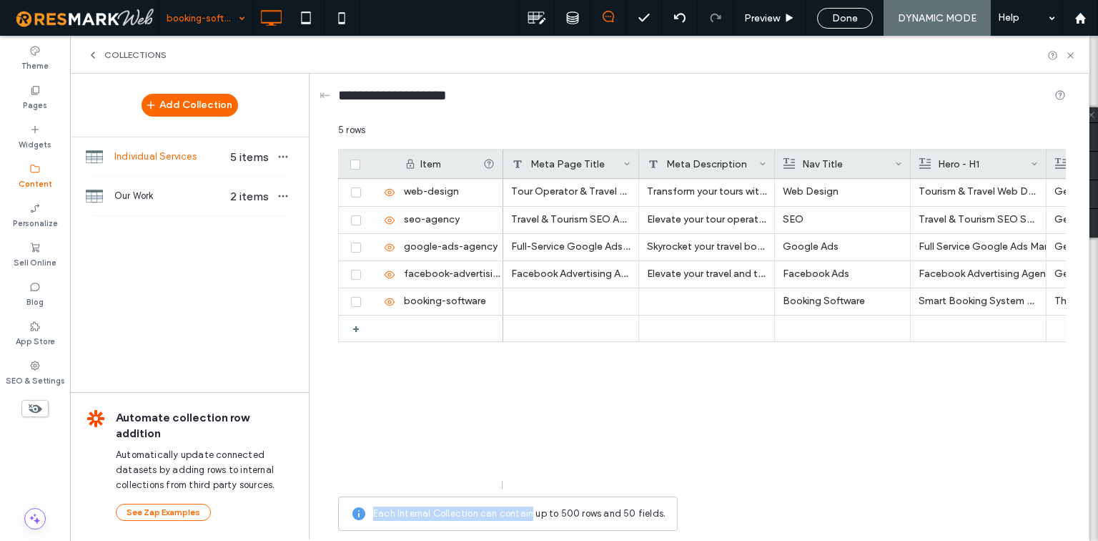
drag, startPoint x: 528, startPoint y: 496, endPoint x: 549, endPoint y: 491, distance: 21.2
click at [549, 491] on div "5 rows Drag here to set row groups Drag here to set column labels Item Meta Pag…" at bounding box center [702, 330] width 728 height 415
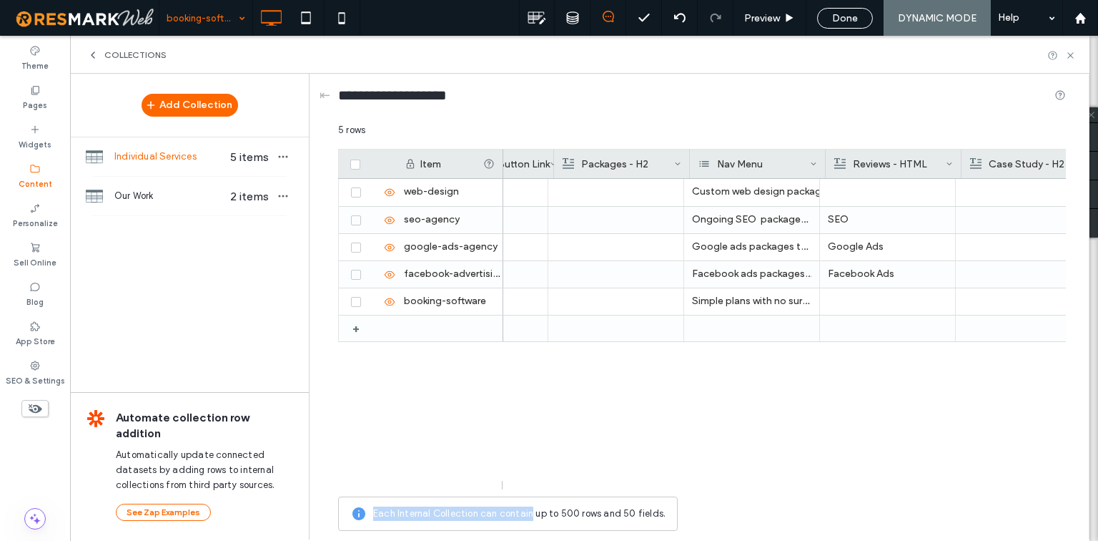
scroll to position [0, 0]
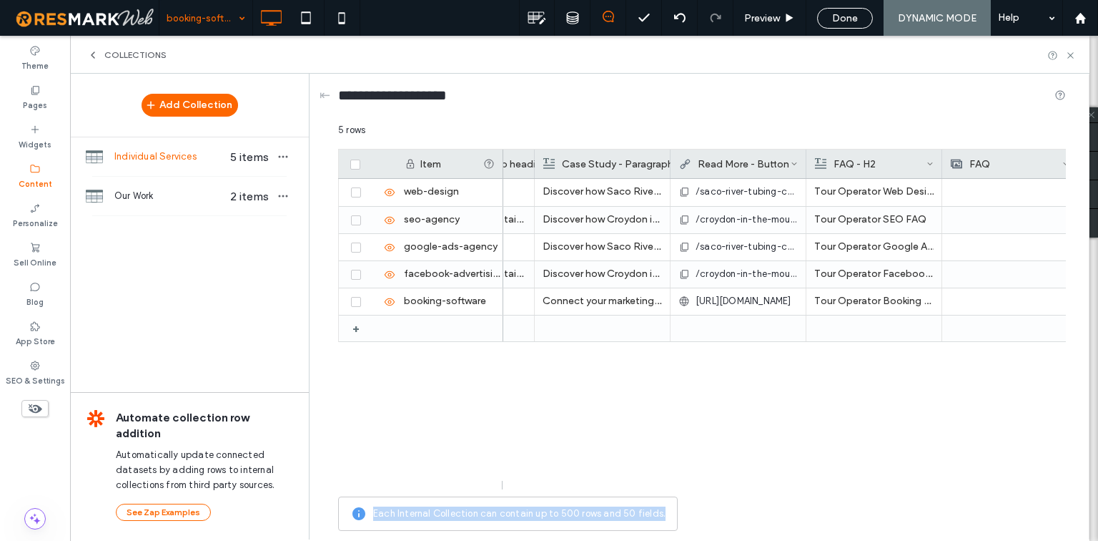
drag, startPoint x: 1027, startPoint y: 503, endPoint x: 1063, endPoint y: 497, distance: 36.3
click at [1084, 496] on div "**********" at bounding box center [703, 306] width 772 height 464
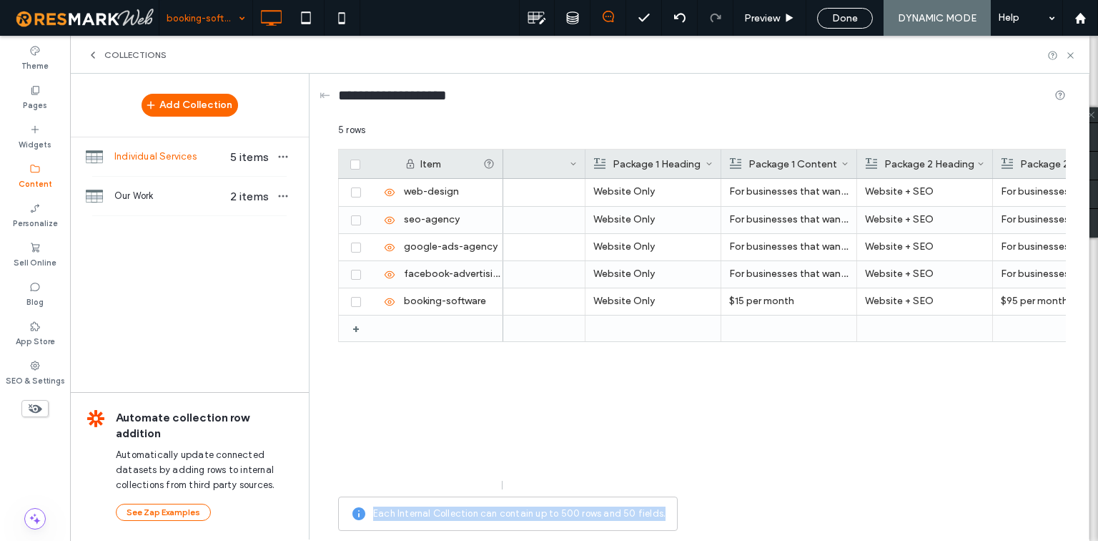
drag, startPoint x: 983, startPoint y: 490, endPoint x: 1060, endPoint y: 489, distance: 77.9
click at [1060, 489] on div at bounding box center [784, 485] width 563 height 9
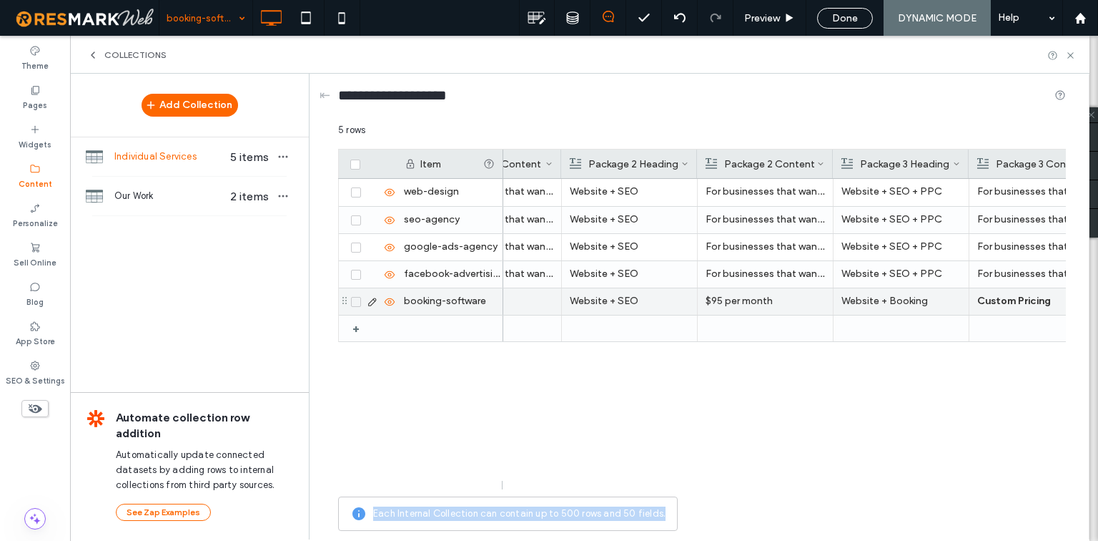
click at [744, 305] on p "$95 per month" at bounding box center [765, 301] width 119 height 26
click at [744, 305] on p "$95 per month" at bounding box center [766, 302] width 119 height 26
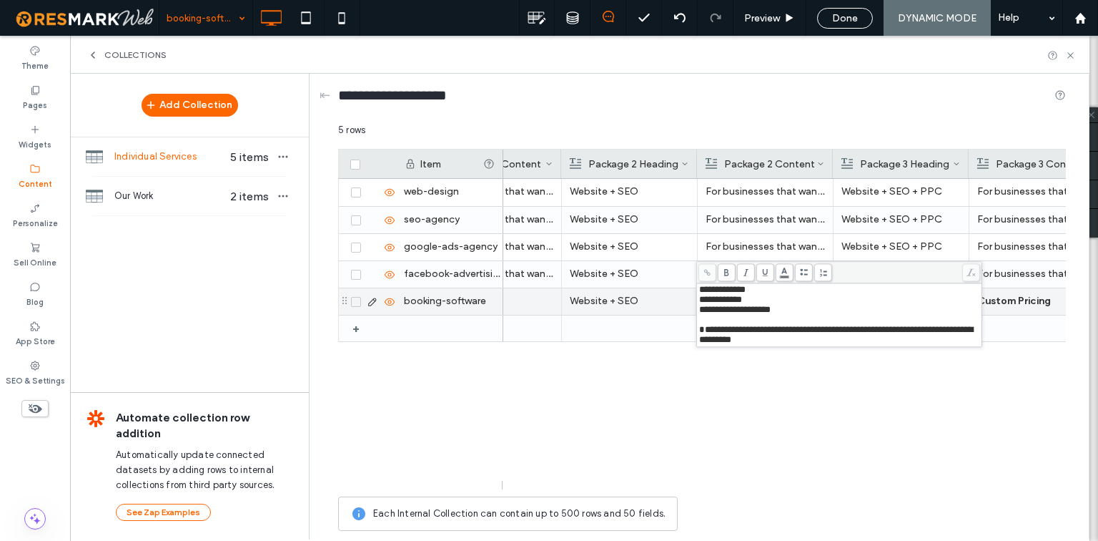
click at [704, 324] on div "Rich Text Editor" at bounding box center [839, 320] width 281 height 10
click at [704, 335] on span "**********" at bounding box center [836, 334] width 274 height 19
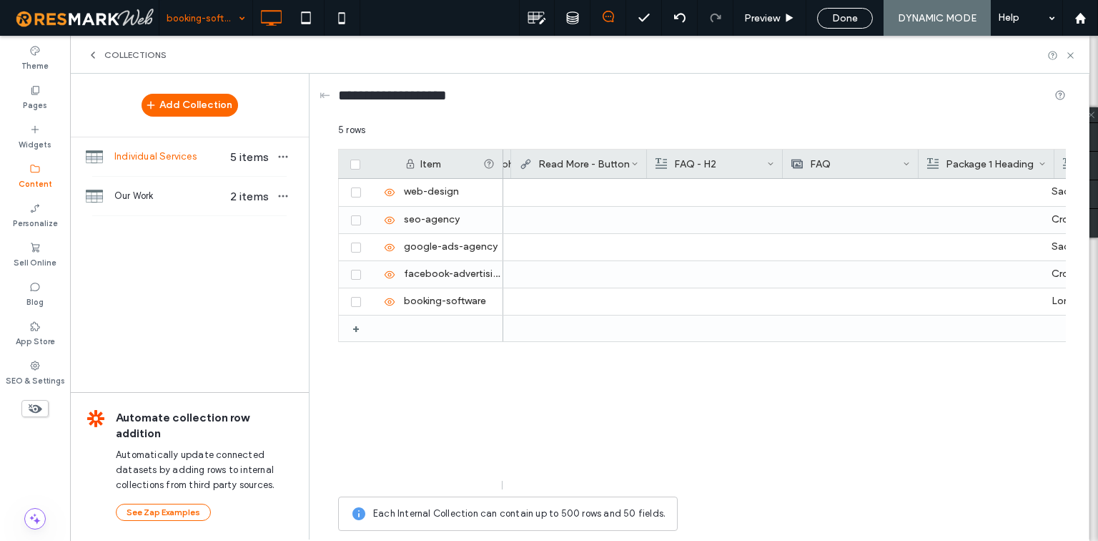
scroll to position [0, 5057]
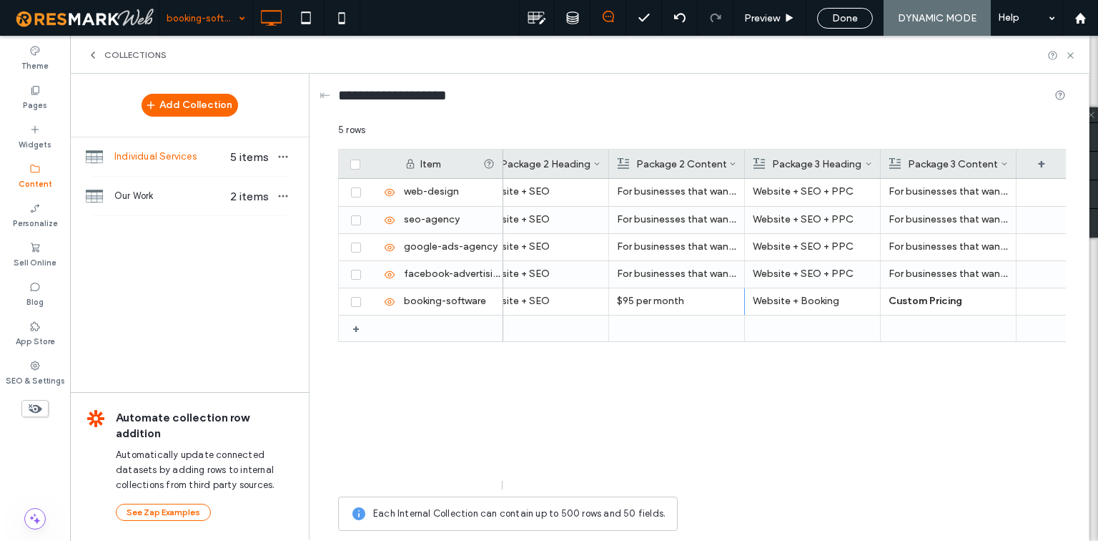
drag, startPoint x: 850, startPoint y: 11, endPoint x: 822, endPoint y: 34, distance: 35.5
click at [850, 12] on span "Done" at bounding box center [845, 18] width 26 height 12
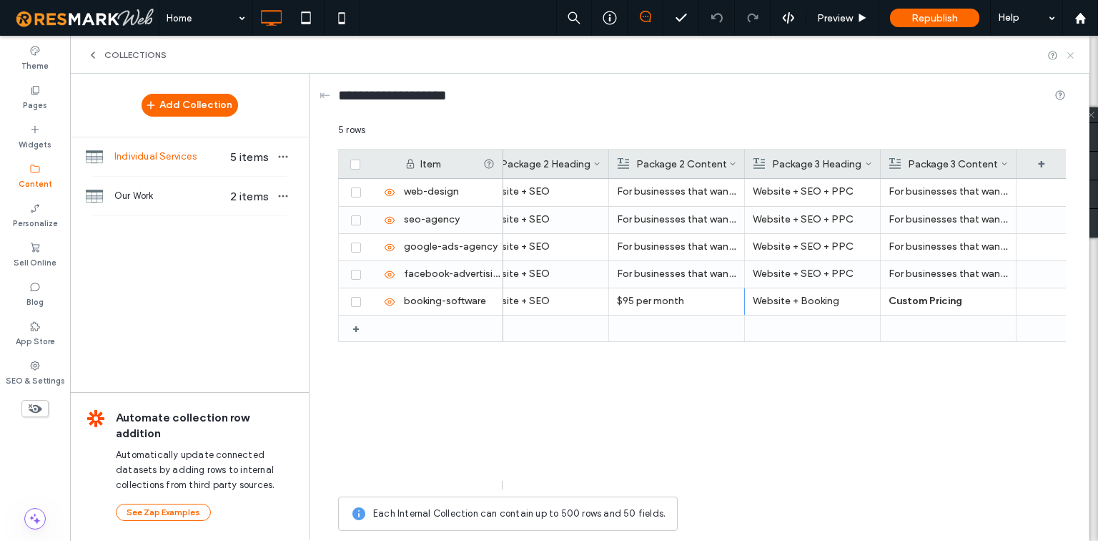
click at [1075, 56] on icon at bounding box center [1070, 55] width 11 height 11
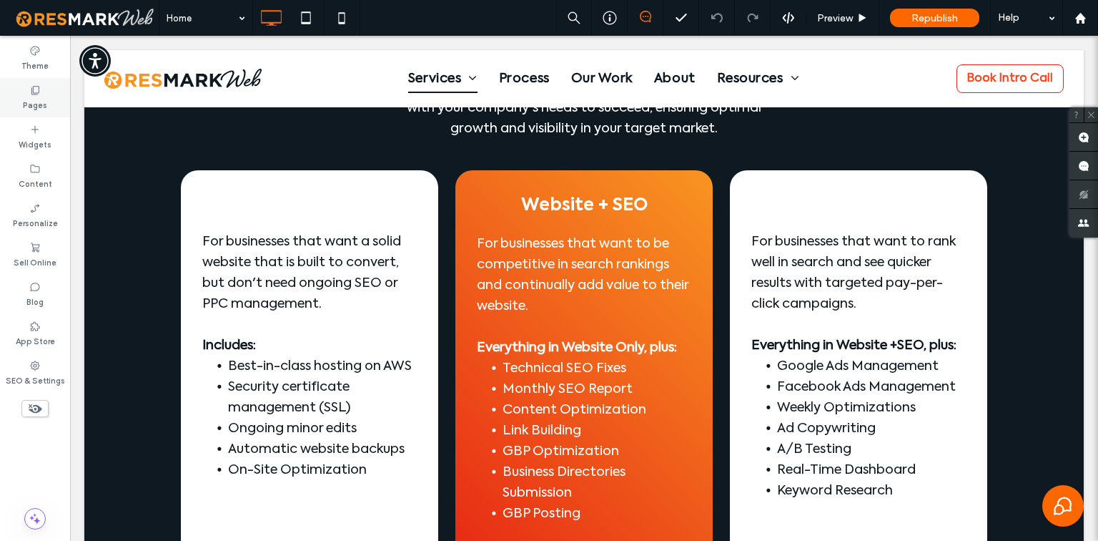
click at [21, 104] on div "Pages" at bounding box center [35, 97] width 70 height 39
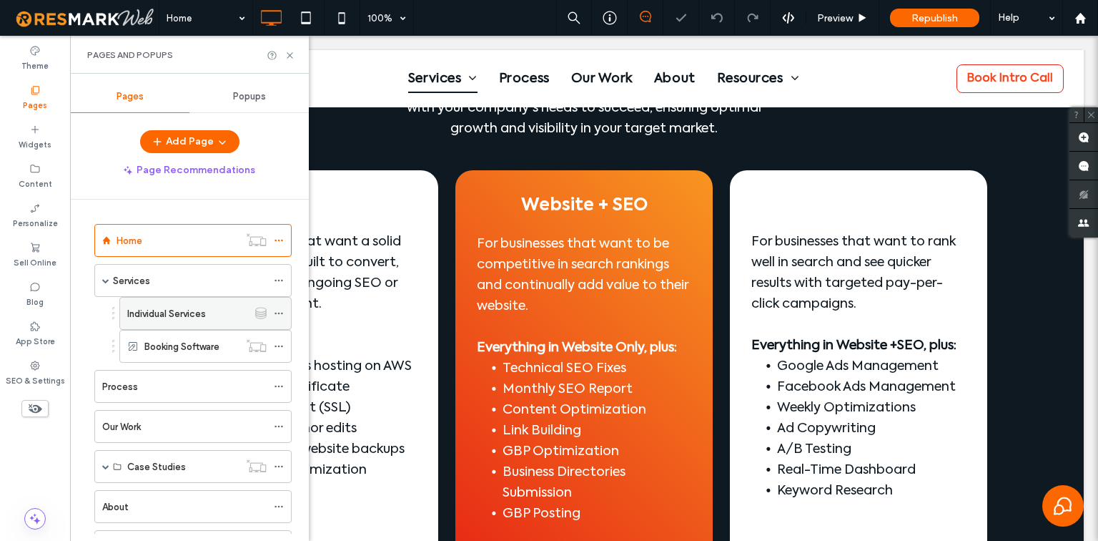
click at [129, 304] on label "Individual Services" at bounding box center [166, 313] width 79 height 25
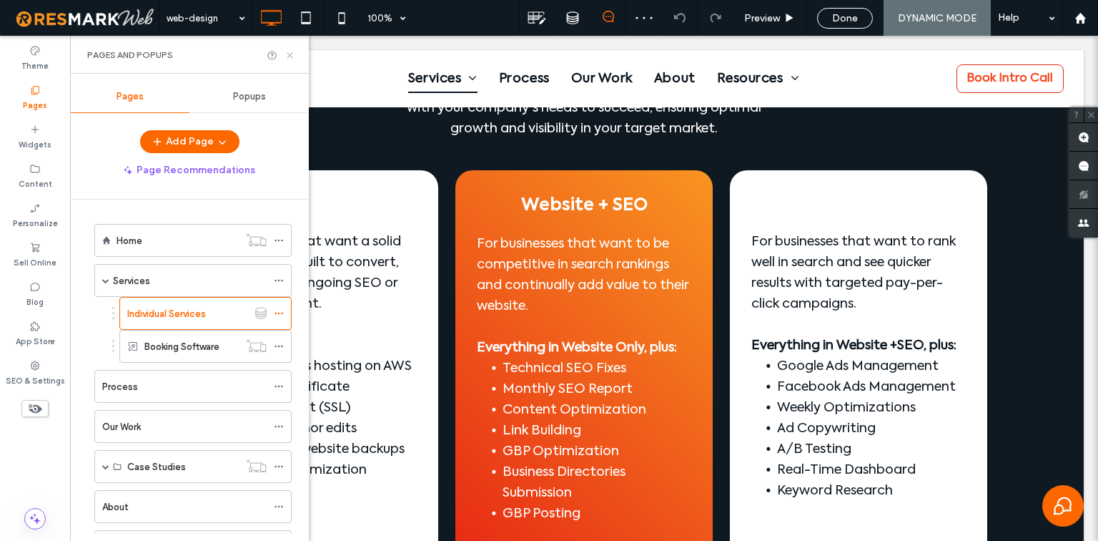
click at [287, 55] on icon at bounding box center [290, 55] width 11 height 11
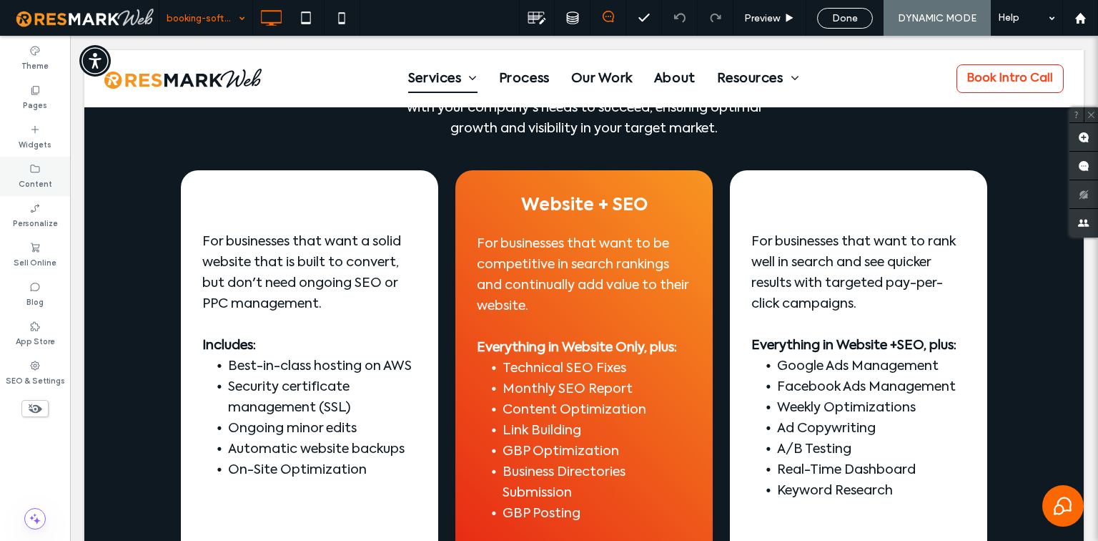
click at [59, 159] on div "Content" at bounding box center [35, 176] width 70 height 39
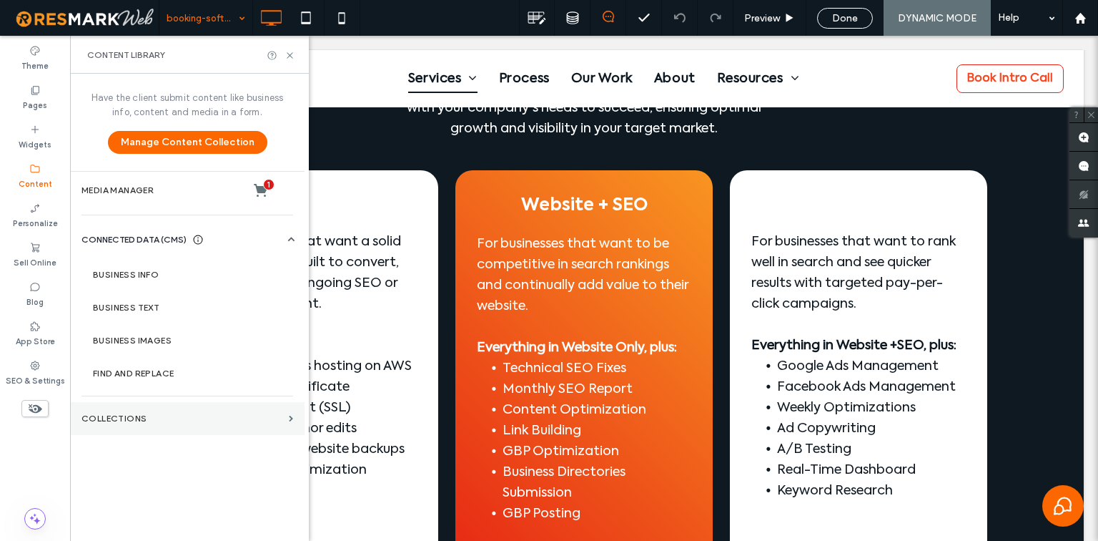
click at [104, 410] on section "Collections" at bounding box center [187, 418] width 235 height 33
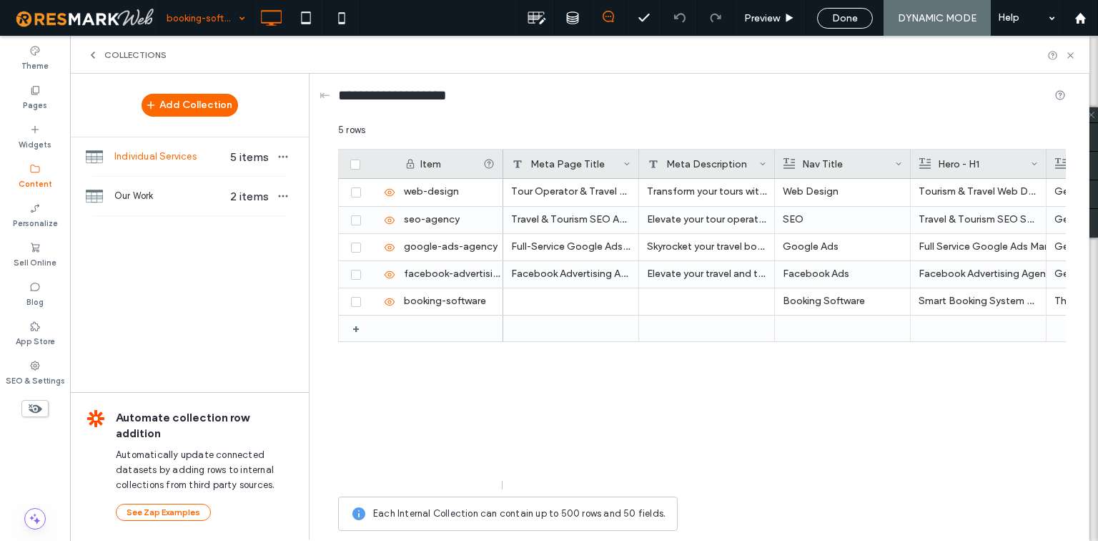
drag, startPoint x: 535, startPoint y: 490, endPoint x: 867, endPoint y: 489, distance: 332.5
click at [867, 489] on div "5 rows Drag here to set row groups Drag here to set column labels Item Meta Pag…" at bounding box center [702, 330] width 728 height 415
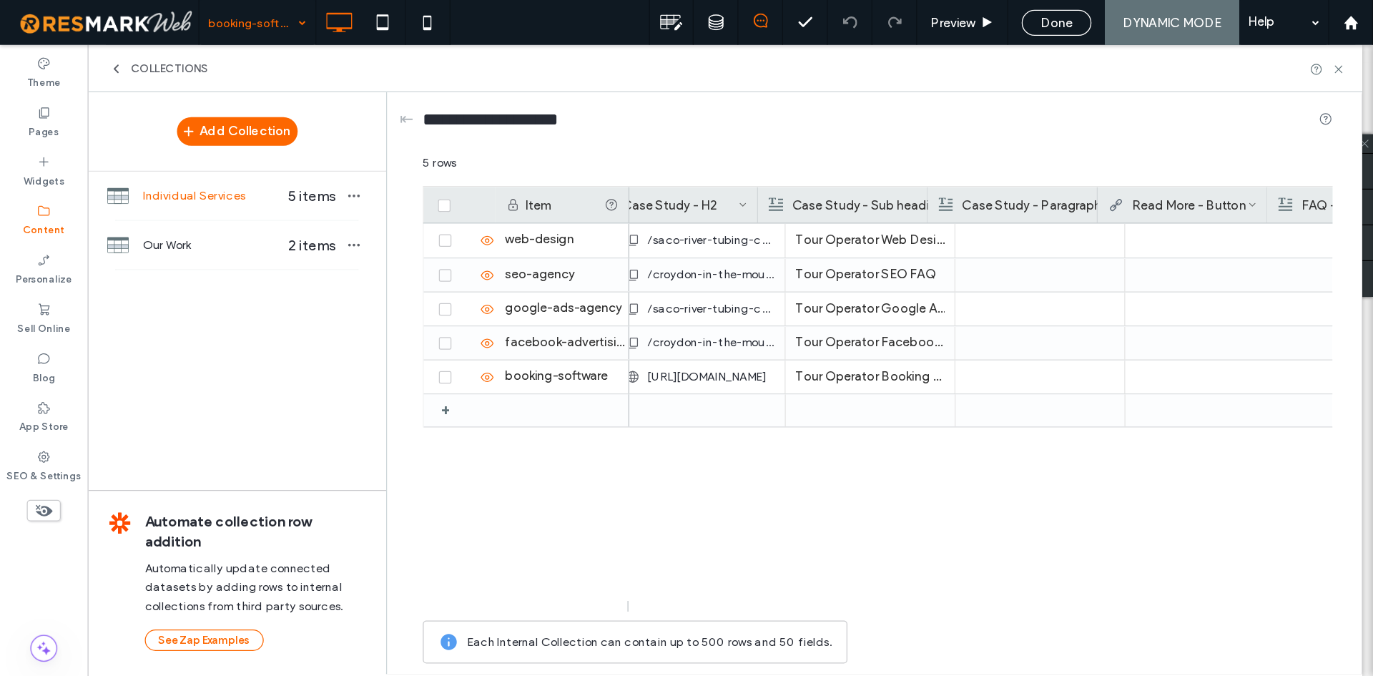
scroll to position [0, 3956]
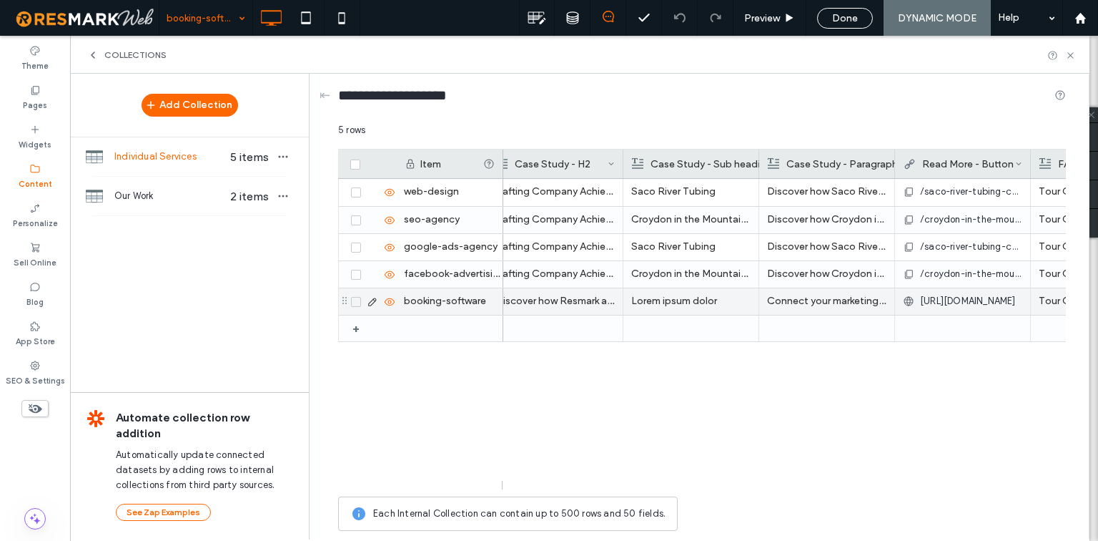
click at [689, 305] on p "Lorem ipsum dolor" at bounding box center [690, 301] width 119 height 26
click at [689, 305] on p "Lorem ipsum dolor" at bounding box center [691, 302] width 119 height 26
click at [688, 297] on div "**********" at bounding box center [701, 303] width 151 height 36
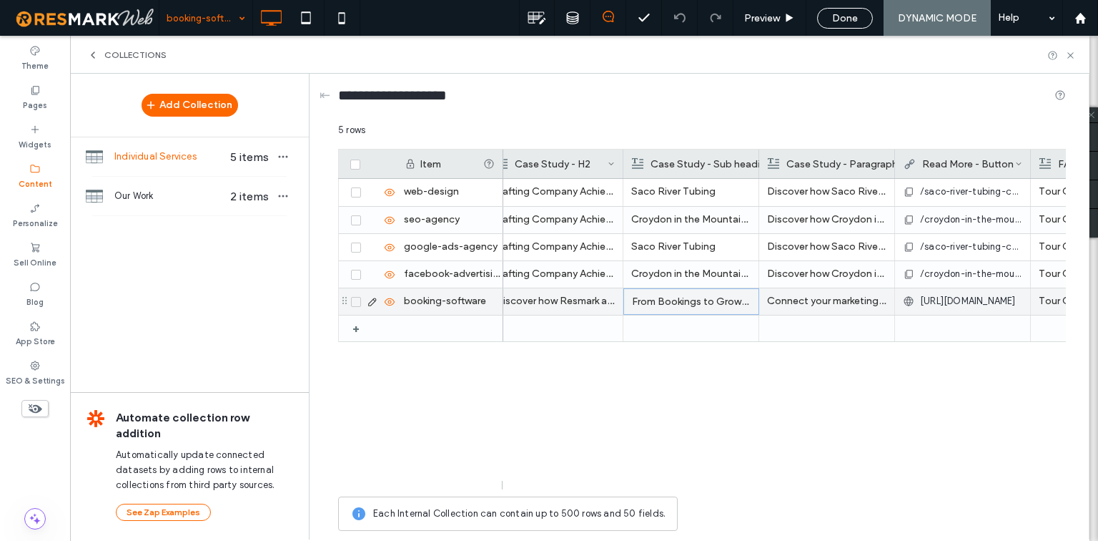
click at [690, 303] on p "From Bookings to Growth—Resmark Has You Covered" at bounding box center [691, 302] width 119 height 26
click at [690, 304] on p "From Bookings to Growth—Resmark Has You Covered" at bounding box center [691, 302] width 119 height 26
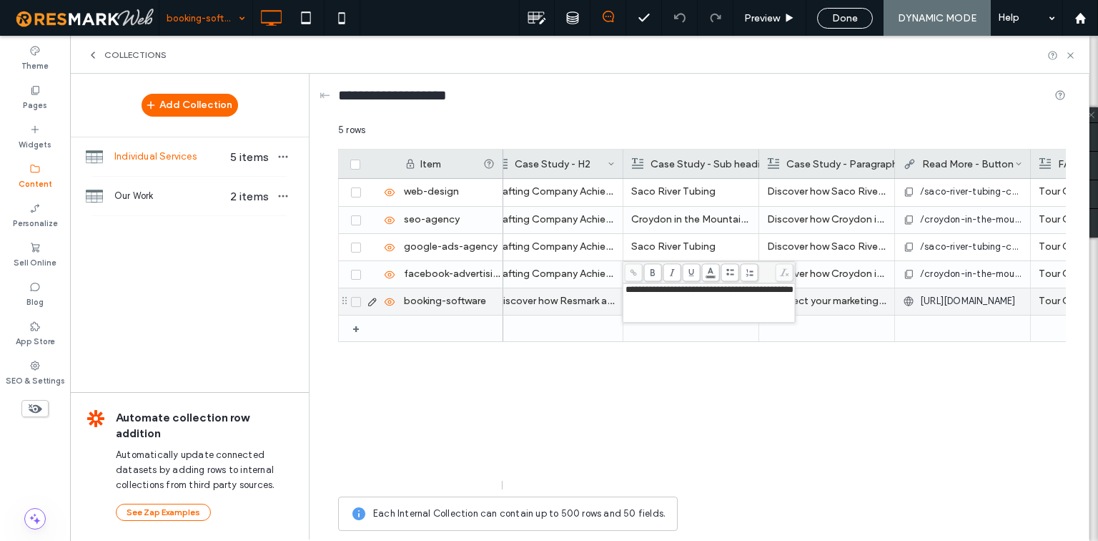
click at [739, 290] on span "**********" at bounding box center [710, 289] width 168 height 9
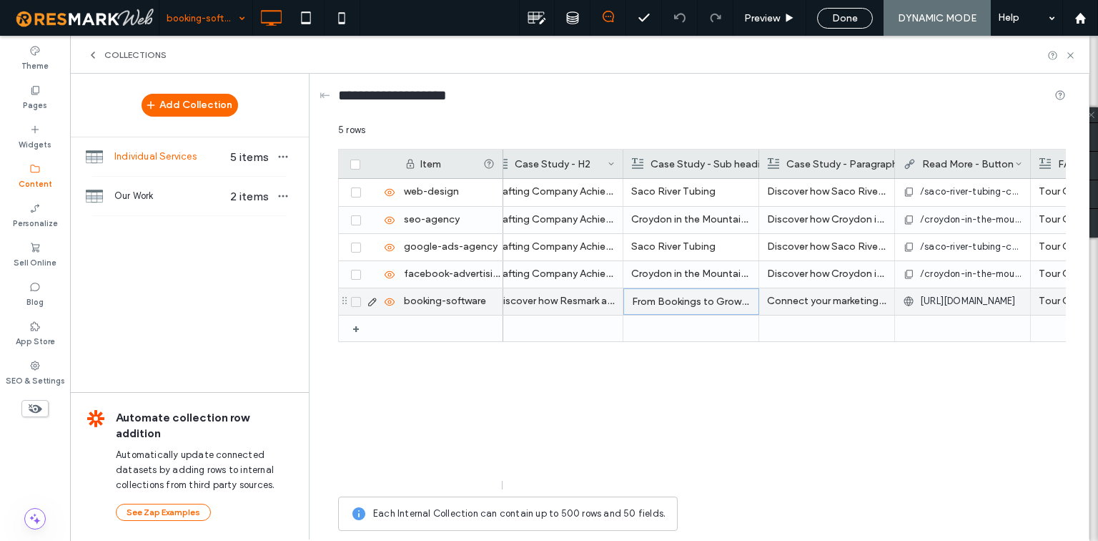
click at [728, 299] on p "From Bookings to Growth Resmark Has You Covered" at bounding box center [691, 302] width 119 height 26
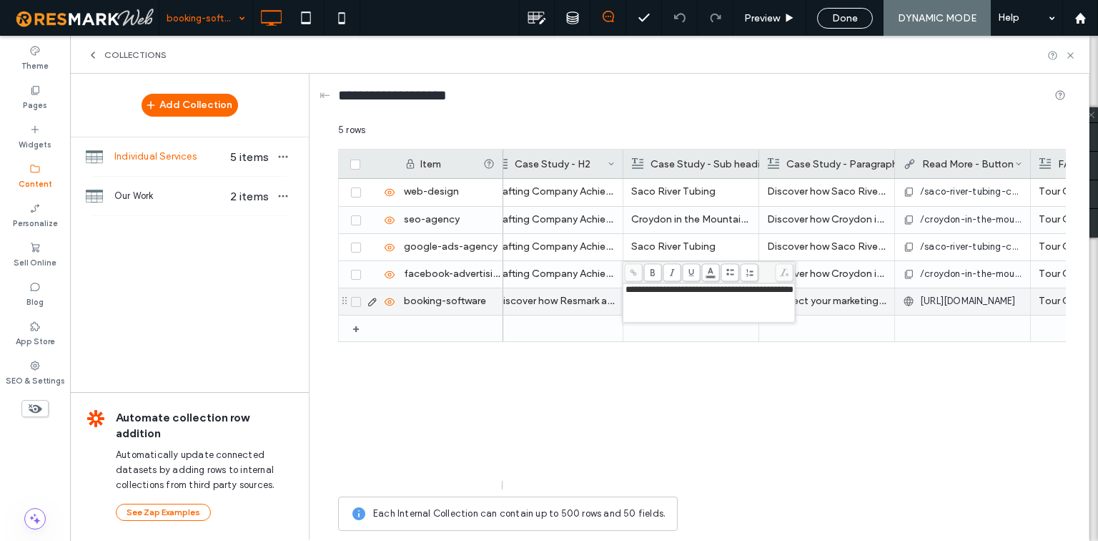
click at [742, 287] on span "**********" at bounding box center [710, 289] width 168 height 9
click at [766, 290] on span "**********" at bounding box center [701, 289] width 150 height 9
drag, startPoint x: 740, startPoint y: 287, endPoint x: 855, endPoint y: 282, distance: 114.6
click at [852, 282] on div "**********" at bounding box center [702, 330] width 728 height 415
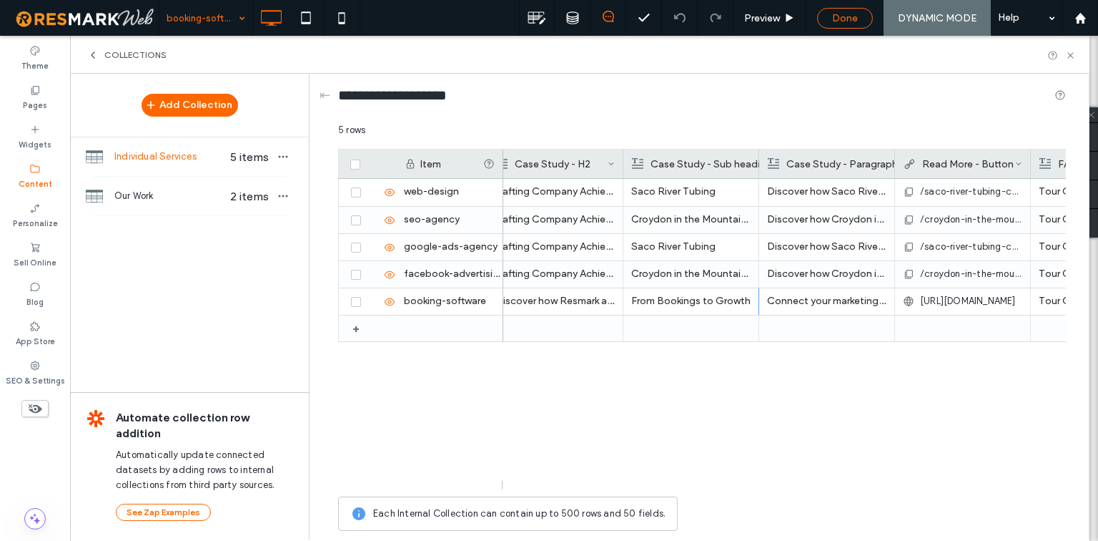
click at [855, 26] on div "Done" at bounding box center [845, 18] width 56 height 21
click at [866, 21] on div "Done" at bounding box center [845, 18] width 54 height 12
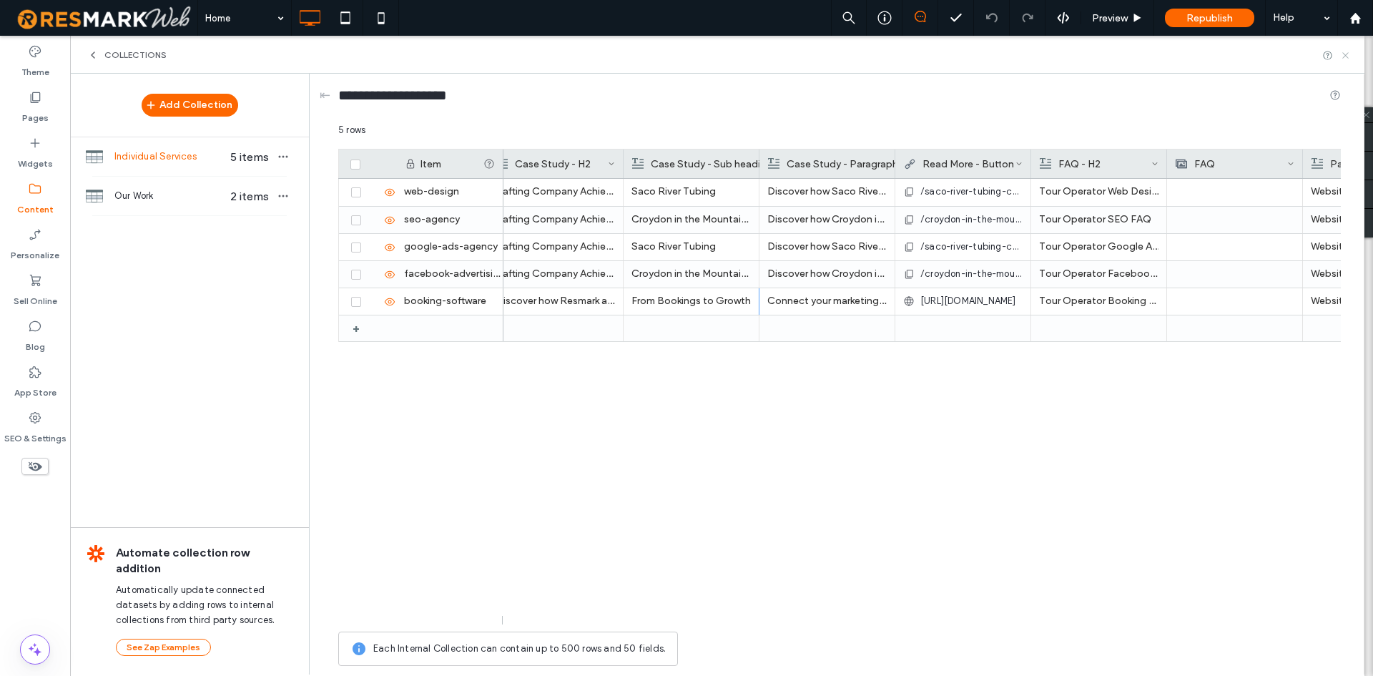
click at [1098, 56] on icon at bounding box center [1345, 55] width 11 height 11
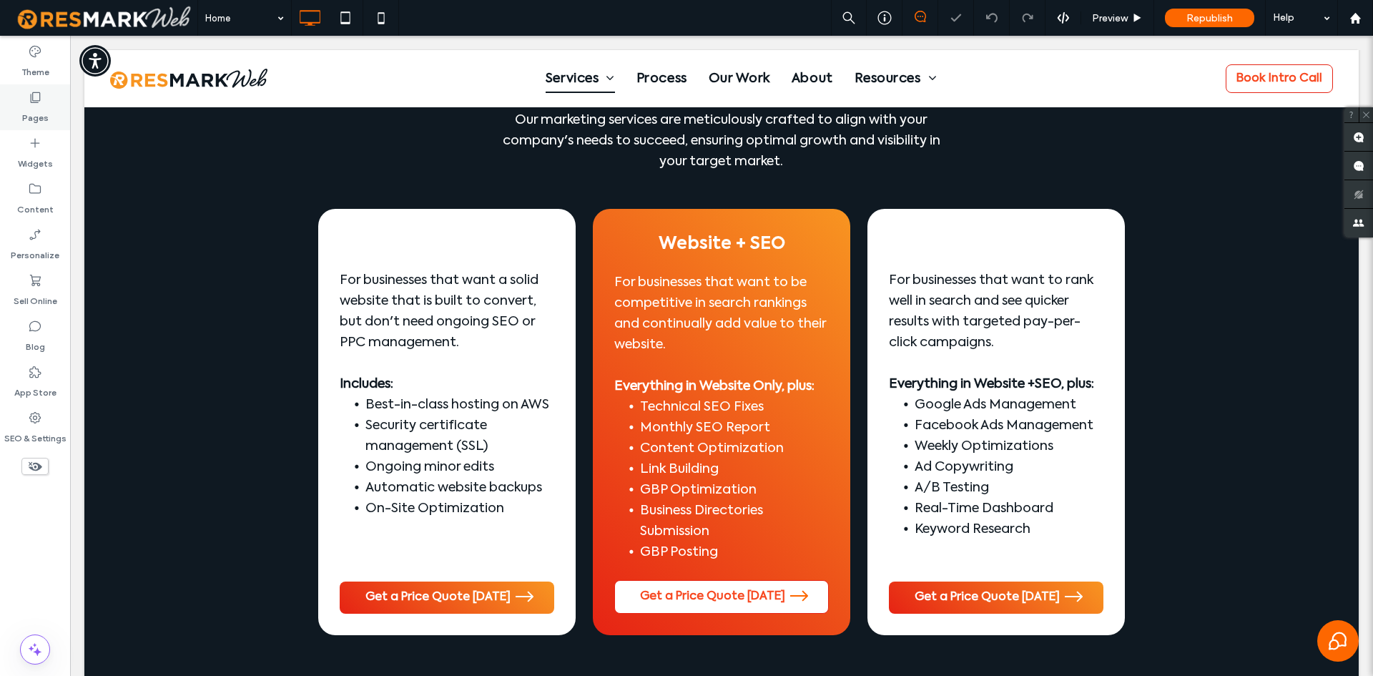
click at [53, 116] on div "Pages" at bounding box center [35, 107] width 70 height 46
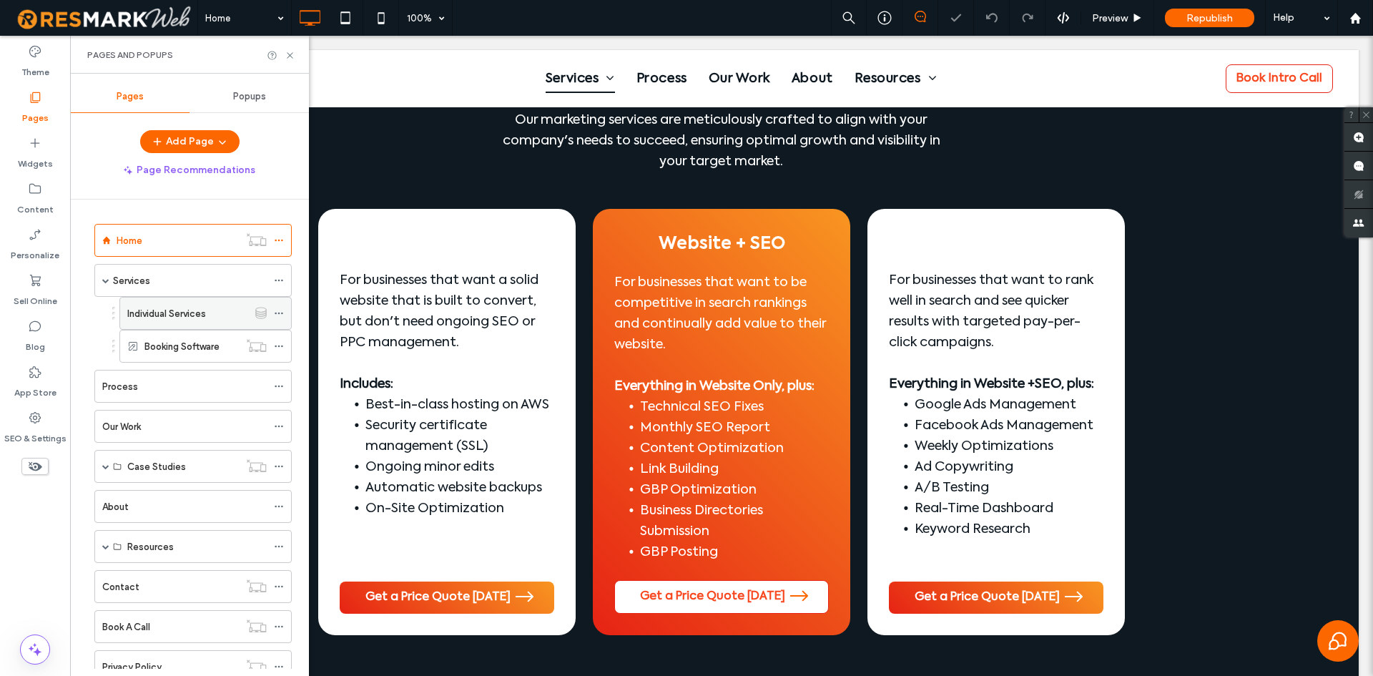
click at [200, 312] on label "Individual Services" at bounding box center [166, 313] width 79 height 25
